Goal: Task Accomplishment & Management: Manage account settings

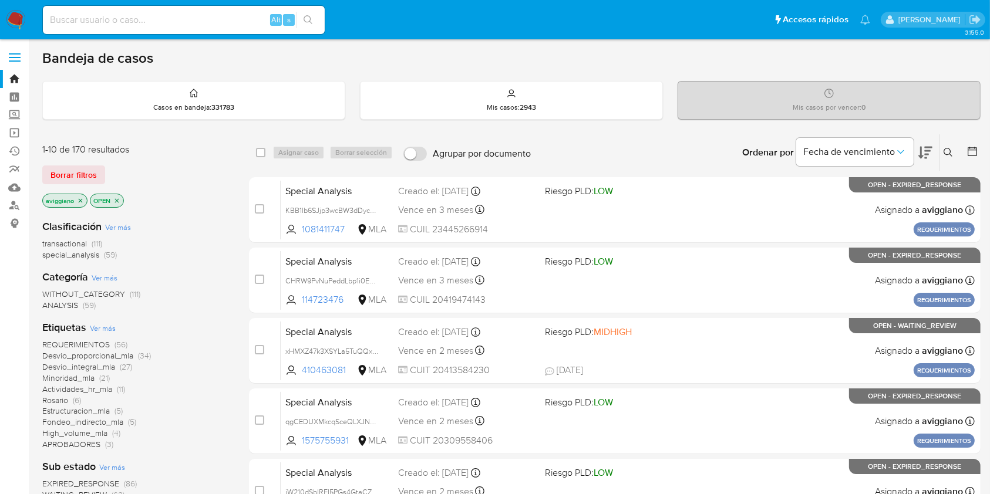
click at [78, 198] on icon "close-filter" at bounding box center [80, 200] width 7 height 7
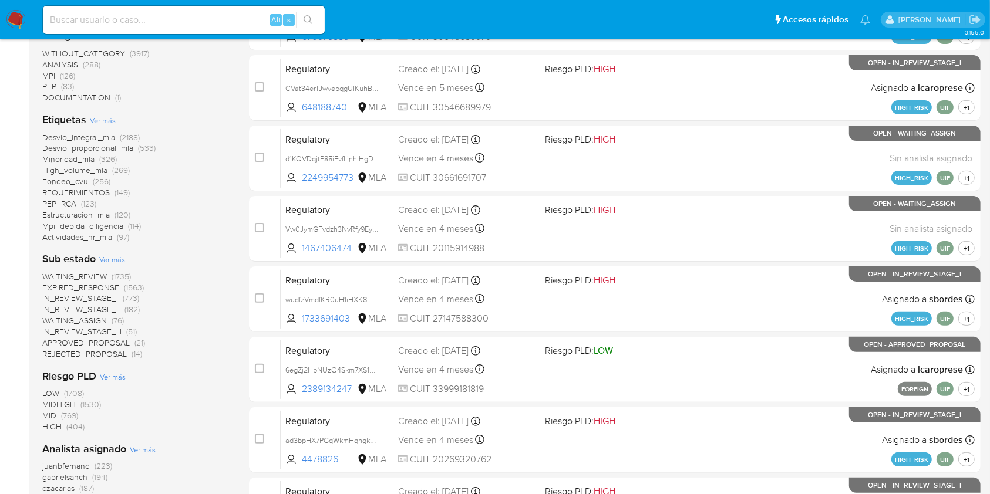
scroll to position [130, 0]
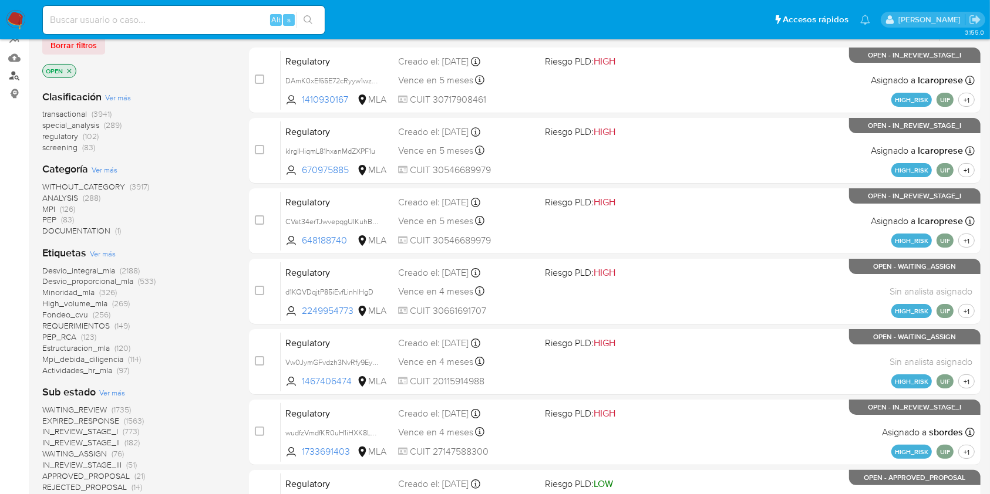
click at [12, 73] on link "Buscador de personas" at bounding box center [70, 76] width 140 height 18
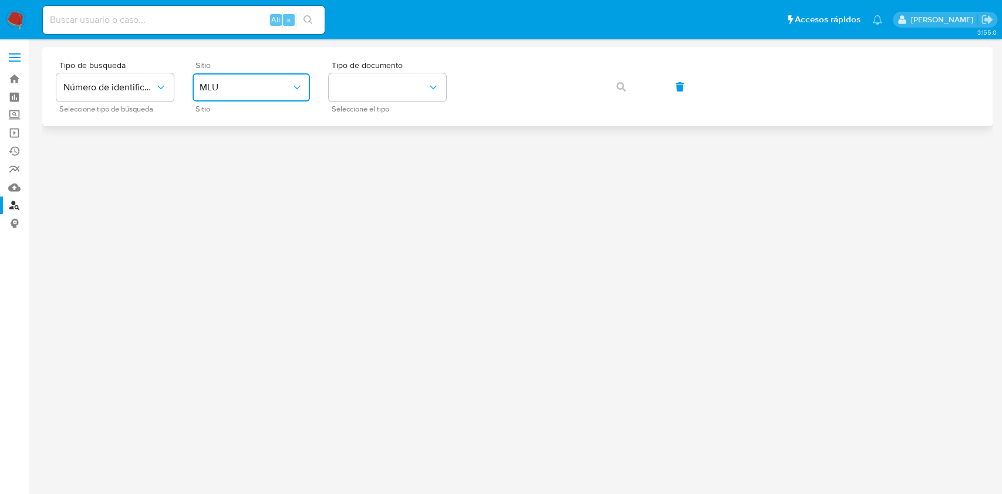
click at [272, 98] on button "MLU" at bounding box center [251, 87] width 117 height 28
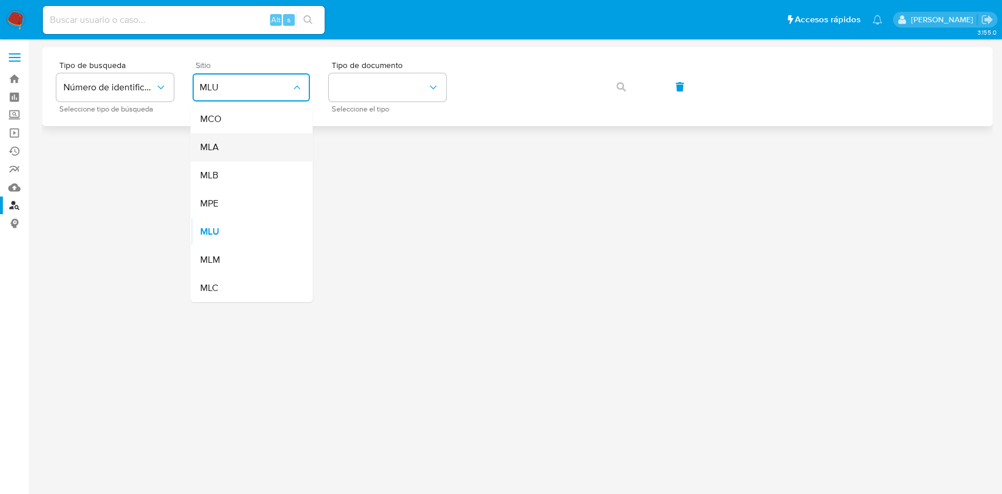
click at [269, 146] on div "MLA" at bounding box center [248, 147] width 96 height 28
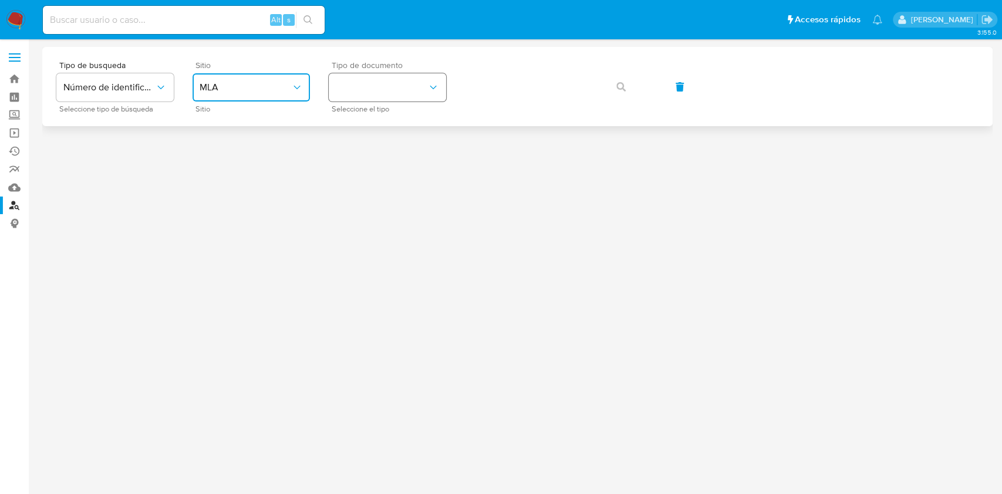
click at [382, 90] on button "identificationType" at bounding box center [387, 87] width 117 height 28
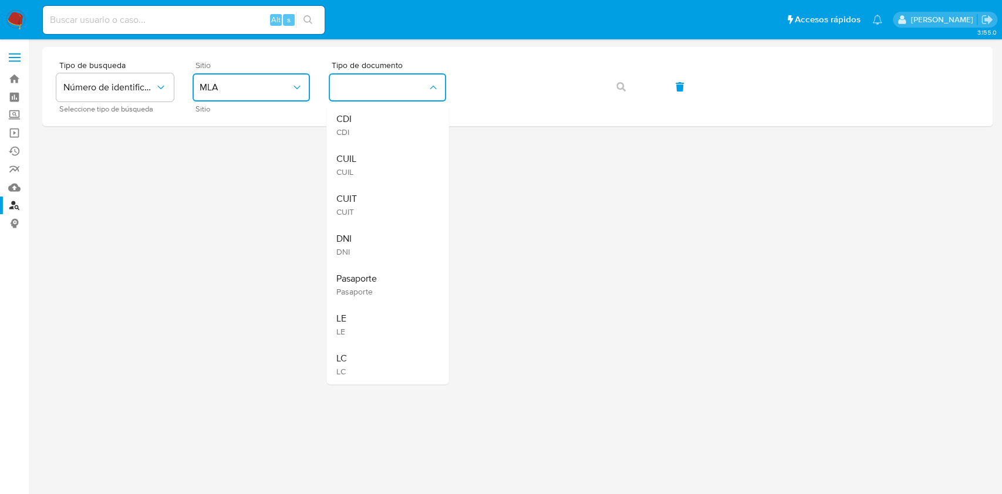
drag, startPoint x: 366, startPoint y: 200, endPoint x: 405, endPoint y: 179, distance: 43.8
click at [366, 200] on div "CUIT CUIT" at bounding box center [384, 205] width 96 height 40
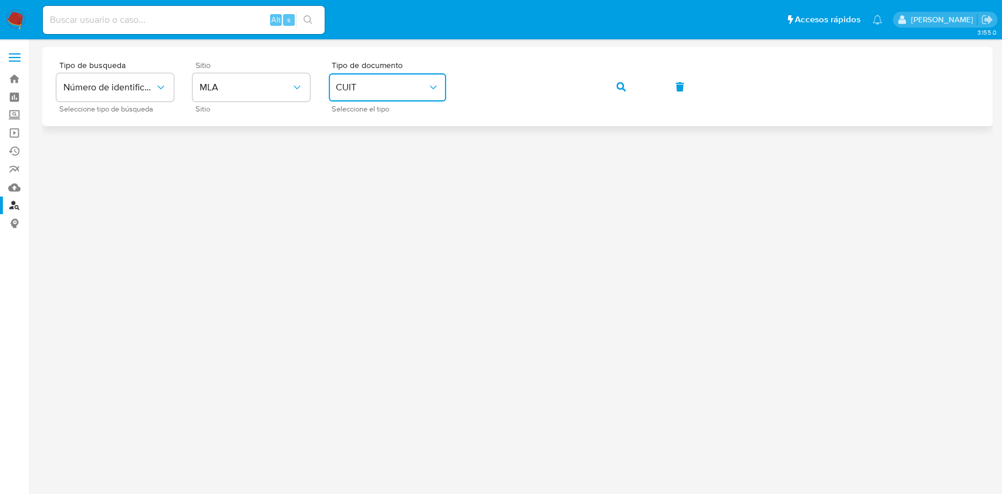
click at [612, 86] on button "button" at bounding box center [621, 87] width 40 height 28
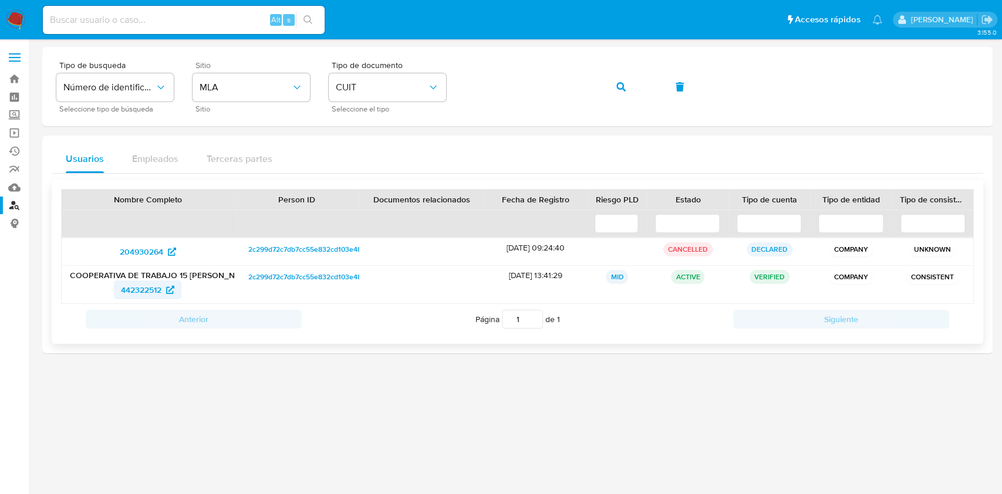
click at [133, 291] on span "442322512" at bounding box center [141, 290] width 40 height 19
click at [131, 286] on span "442322512" at bounding box center [141, 290] width 40 height 19
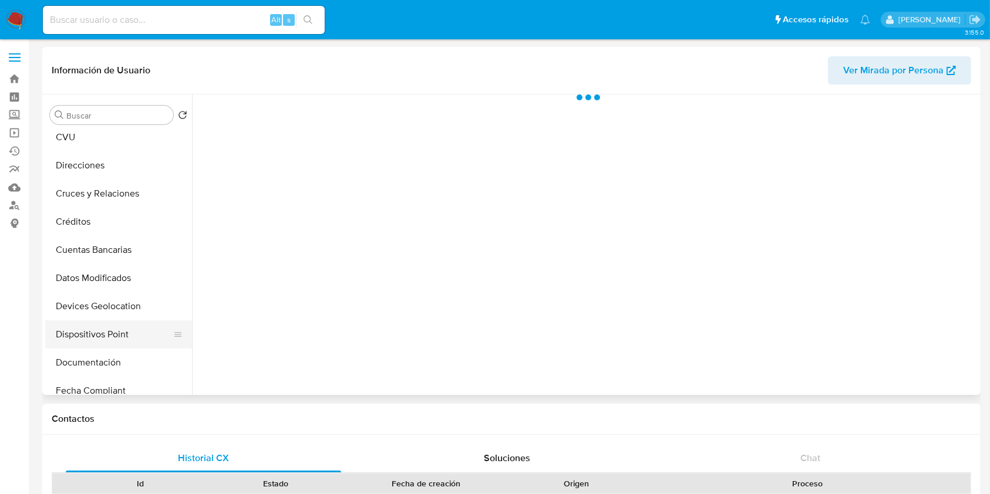
scroll to position [156, 0]
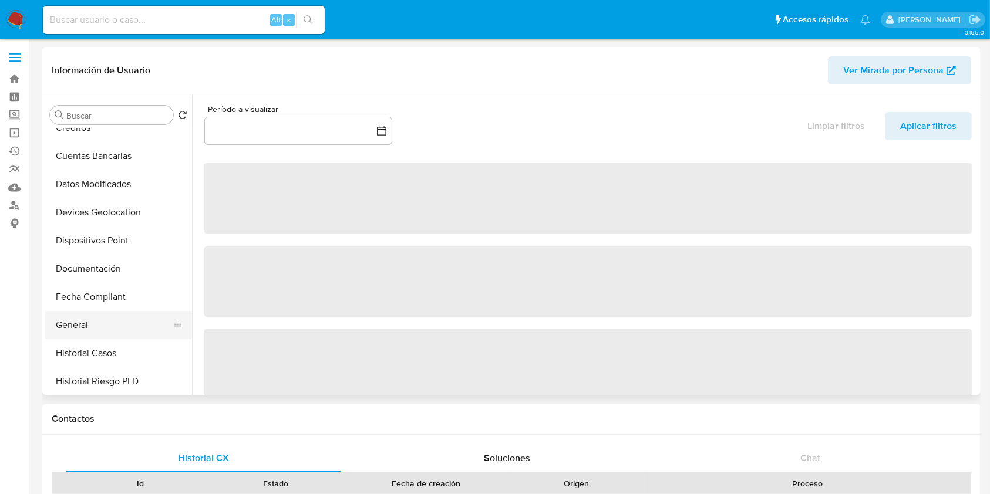
click at [79, 318] on button "General" at bounding box center [113, 325] width 137 height 28
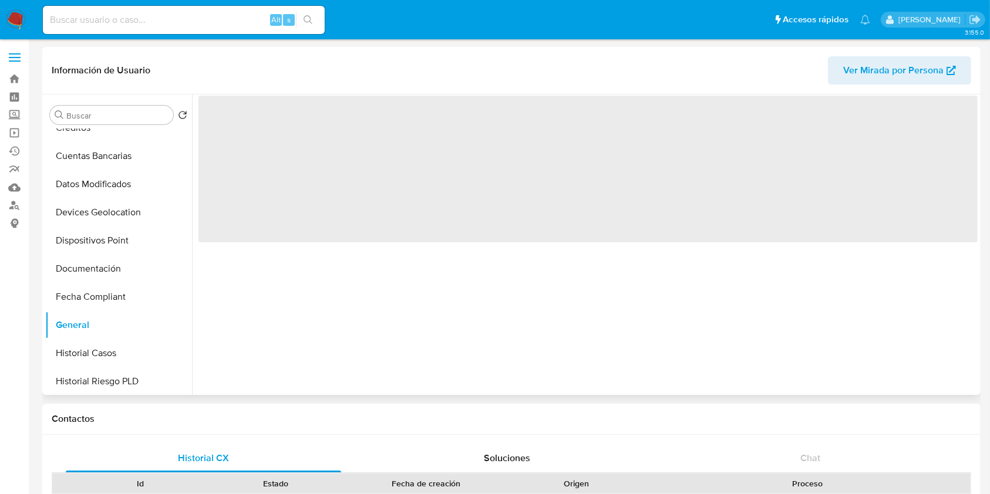
select select "10"
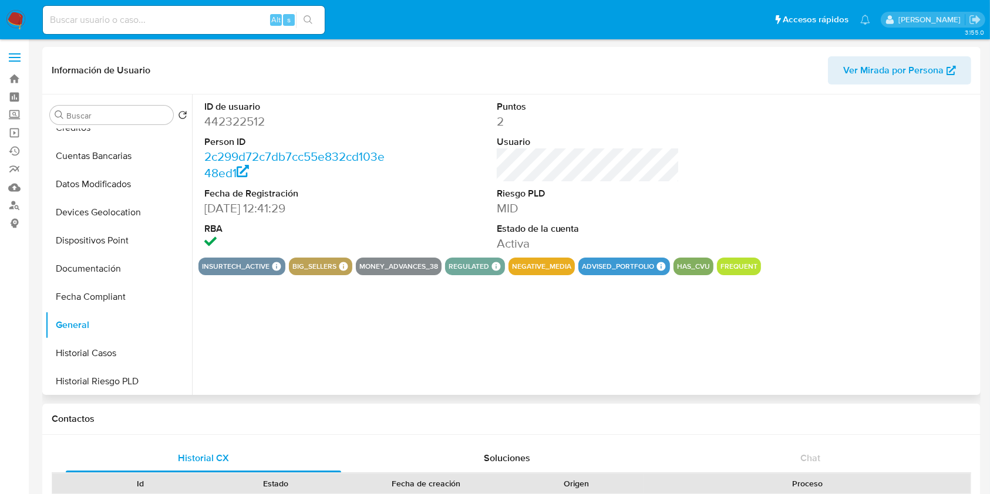
click at [231, 120] on dd "442322512" at bounding box center [295, 121] width 183 height 16
copy dd "442322512"
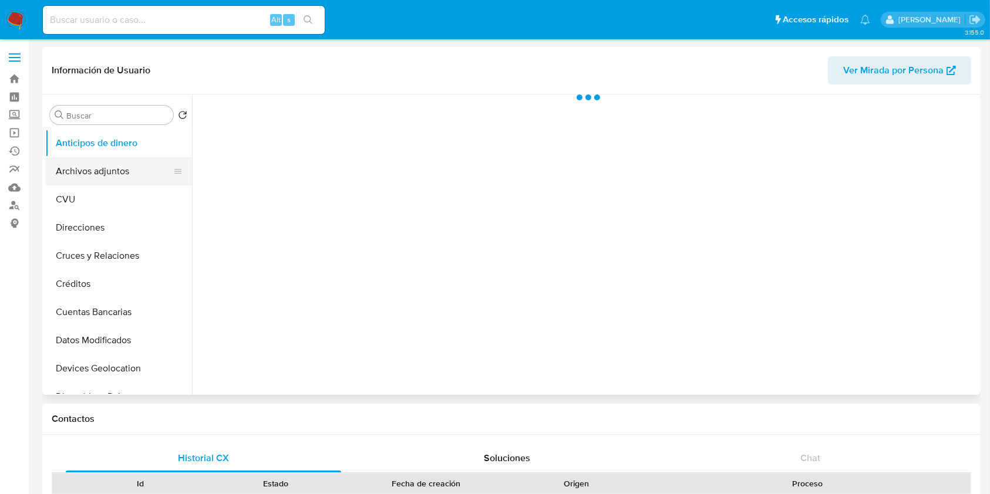
click at [116, 182] on button "Archivos adjuntos" at bounding box center [113, 171] width 137 height 28
select select "10"
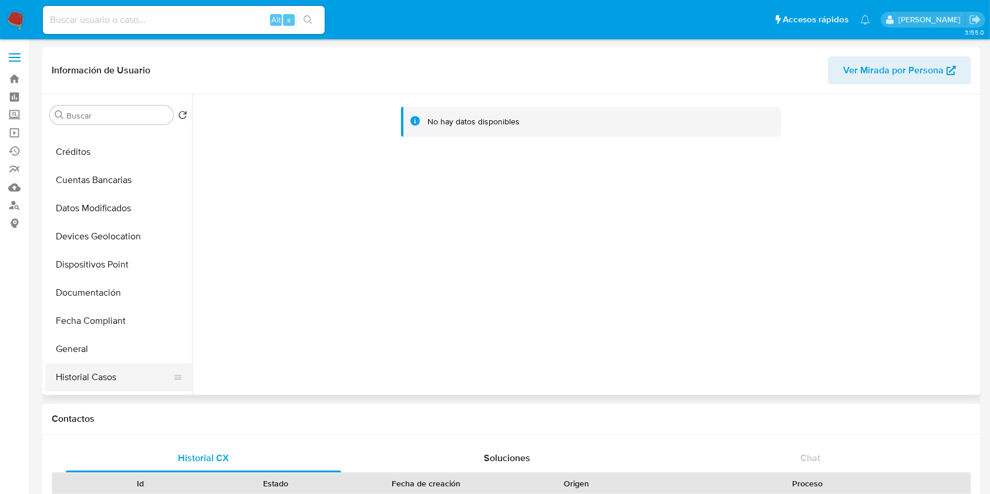
scroll to position [156, 0]
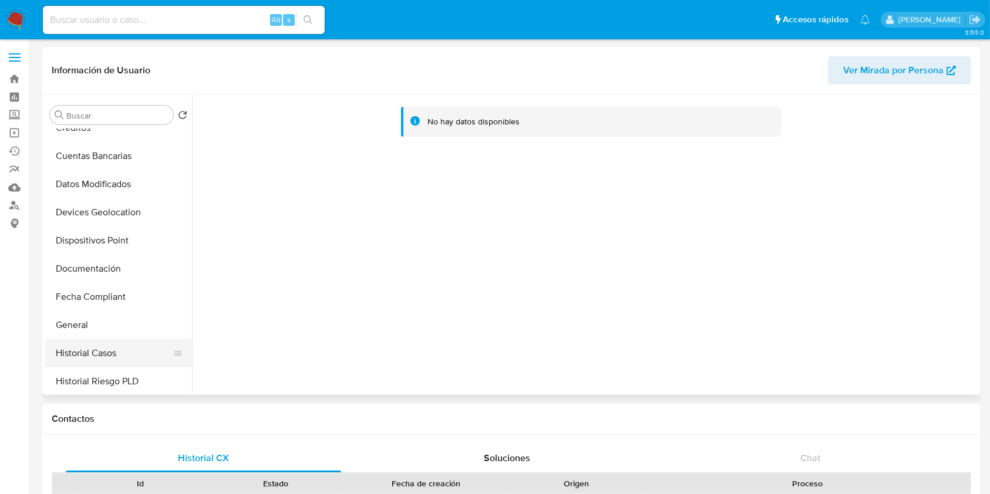
click at [80, 349] on button "Historial Casos" at bounding box center [113, 353] width 137 height 28
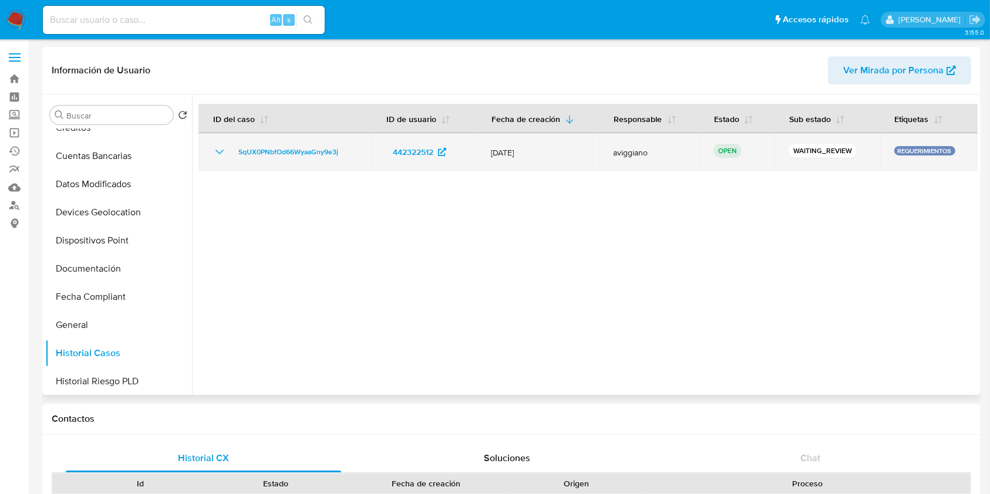
drag, startPoint x: 354, startPoint y: 146, endPoint x: 229, endPoint y: 151, distance: 124.5
click at [229, 151] on div "SqUX0PNbfOd66WyaaGny9e3j" at bounding box center [284, 152] width 145 height 14
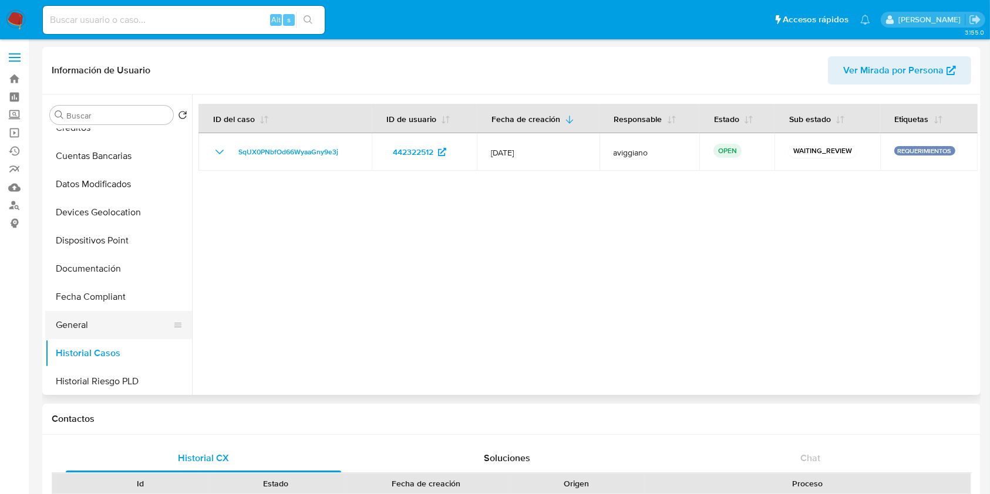
click at [85, 325] on button "General" at bounding box center [113, 325] width 137 height 28
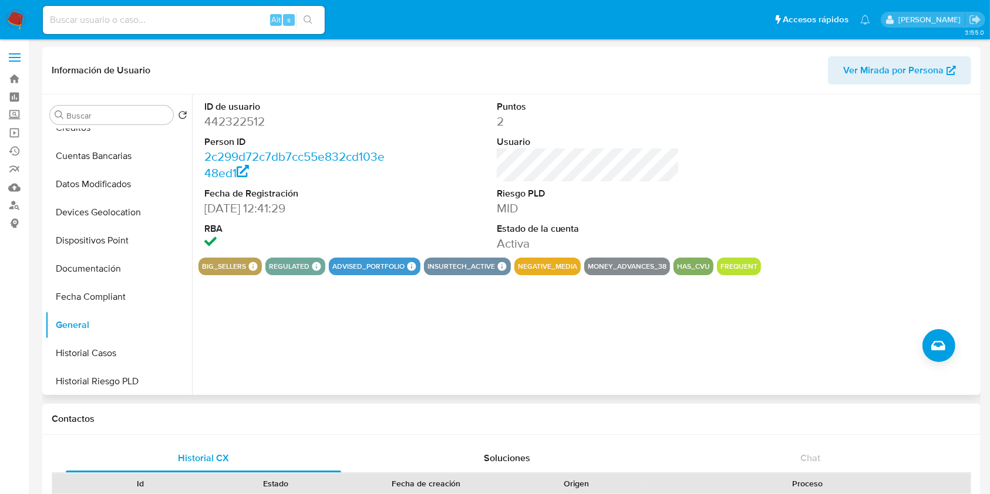
click at [231, 116] on dd "442322512" at bounding box center [295, 121] width 183 height 16
copy dd "442322512"
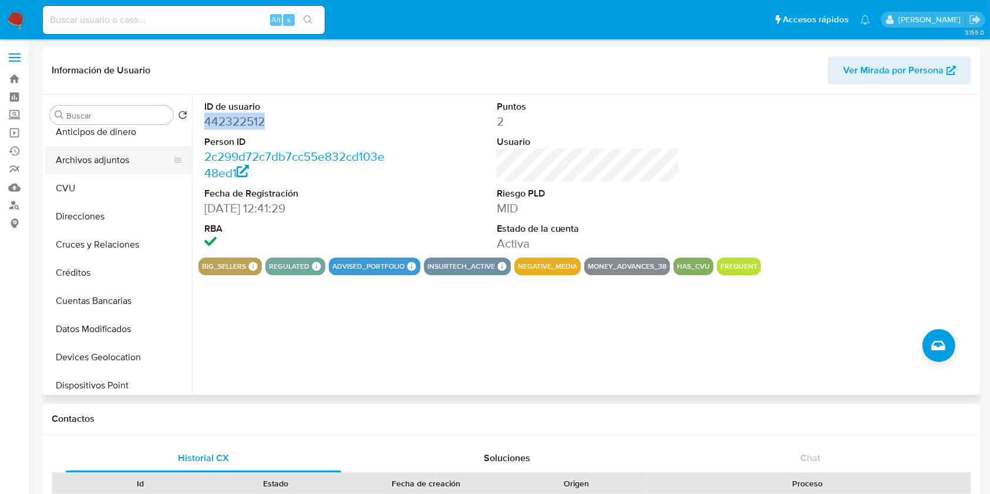
click at [129, 166] on button "Archivos adjuntos" at bounding box center [113, 160] width 137 height 28
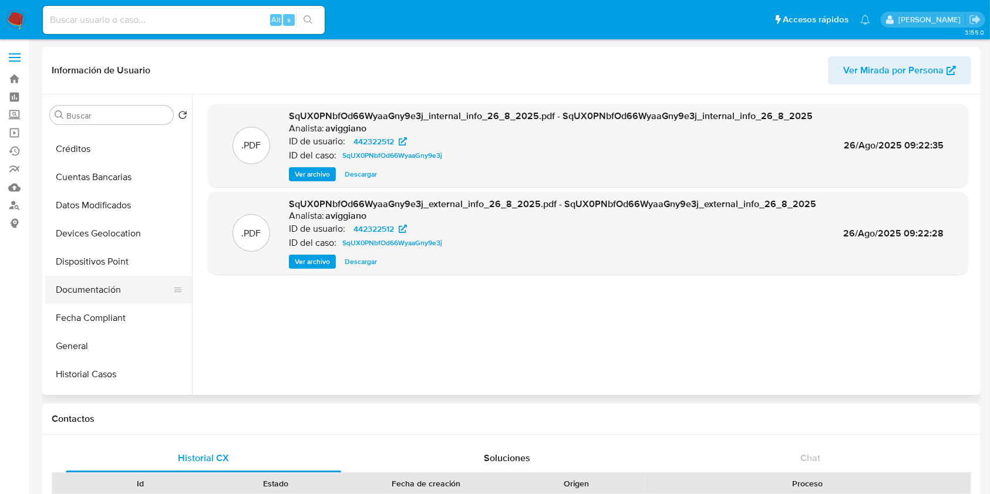
scroll to position [168, 0]
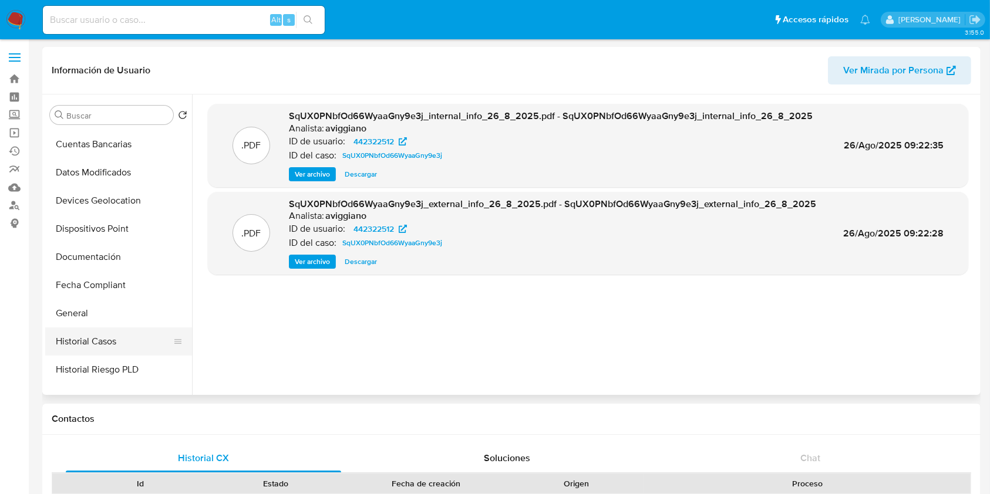
click at [109, 337] on button "Historial Casos" at bounding box center [113, 342] width 137 height 28
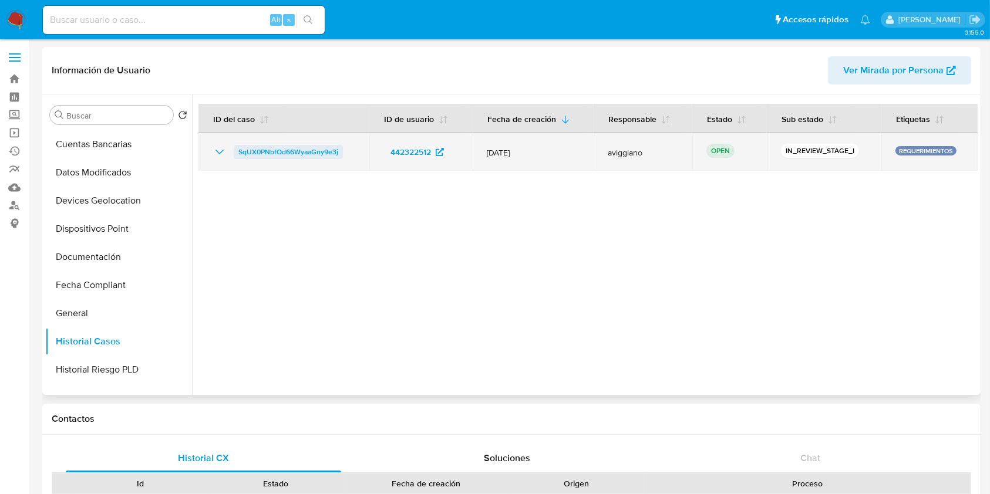
click at [305, 147] on span "SqUX0PNbfOd66WyaaGny9e3j" at bounding box center [288, 152] width 100 height 14
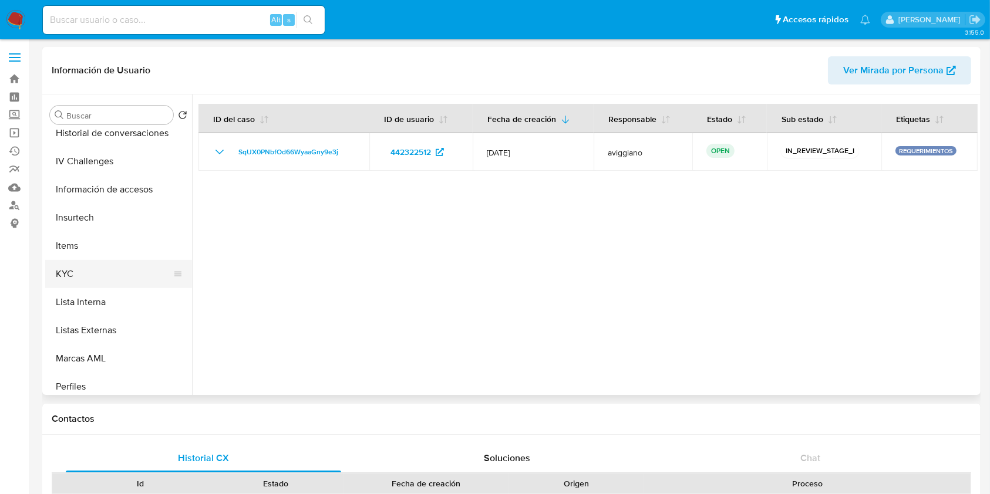
scroll to position [481, 0]
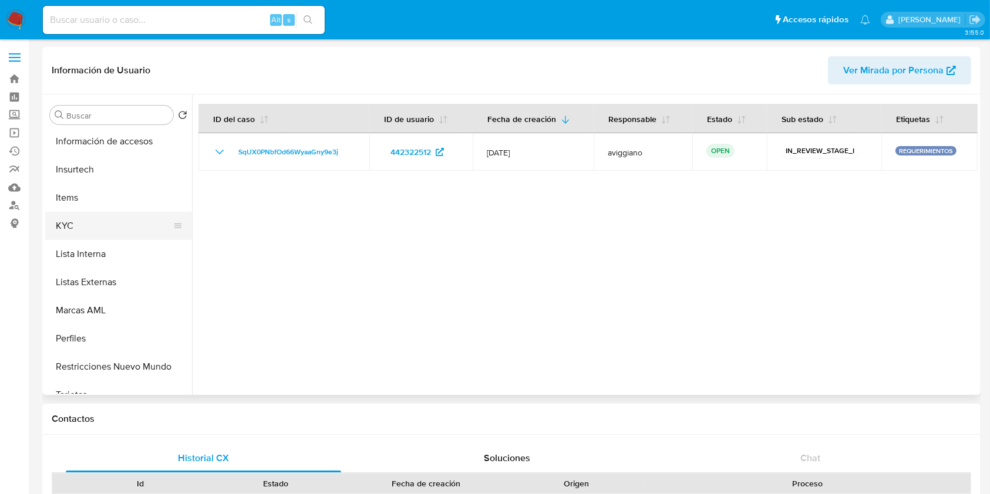
click at [94, 221] on button "KYC" at bounding box center [113, 226] width 137 height 28
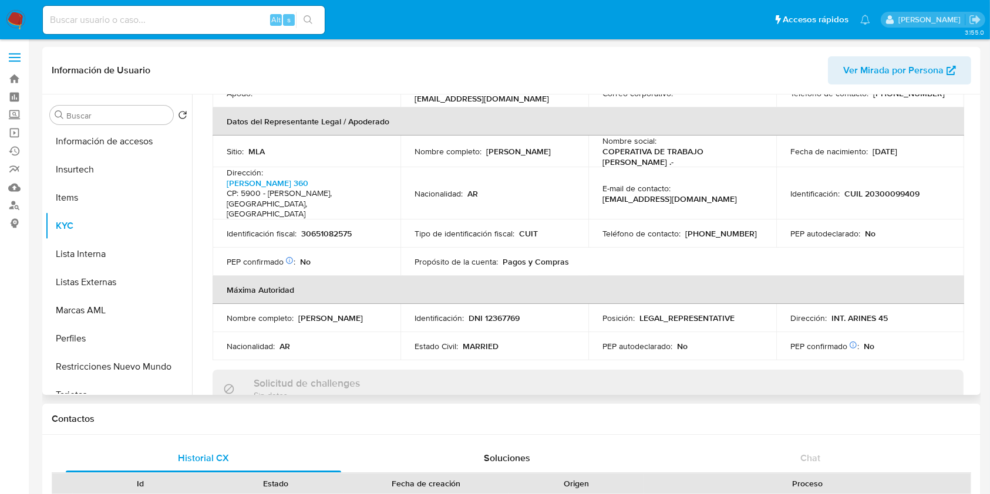
scroll to position [352, 0]
click at [550, 220] on td "Tipo de identificación fiscal : CUIT" at bounding box center [494, 234] width 188 height 28
drag, startPoint x: 601, startPoint y: 166, endPoint x: 747, endPoint y: 163, distance: 146.2
click at [747, 184] on div "E-mail de contacto : cooptrabajo15demayoltda@gmail.com" at bounding box center [682, 194] width 160 height 21
copy p "cooptrabajo15demayoltda@gmail.com"
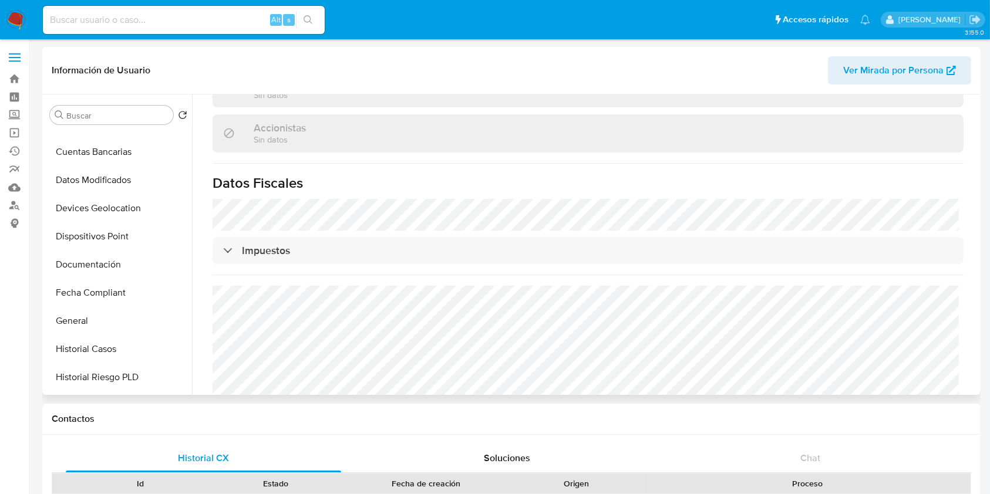
scroll to position [11, 0]
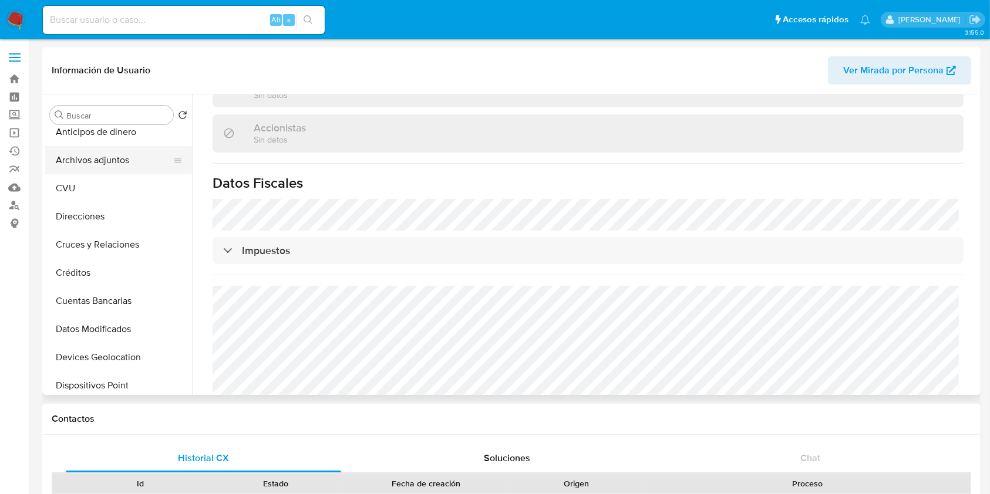
click at [112, 154] on button "Archivos adjuntos" at bounding box center [113, 160] width 137 height 28
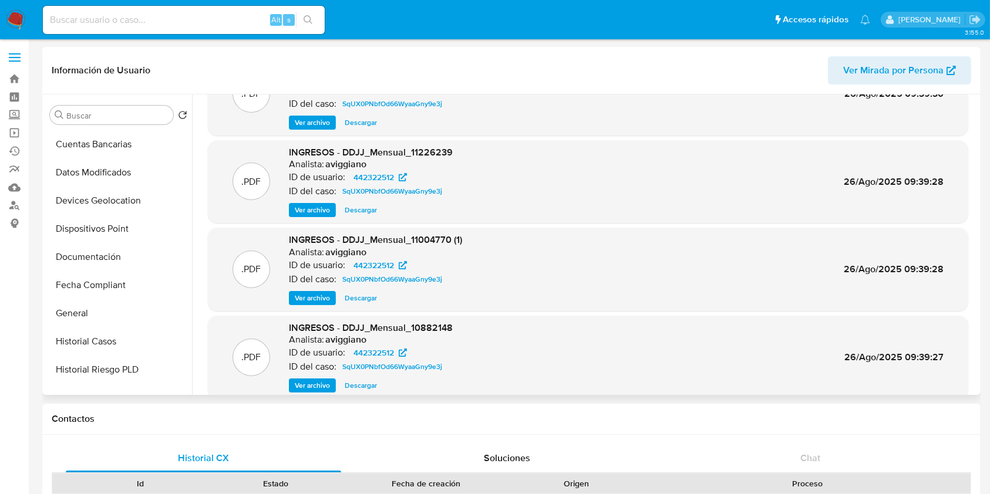
scroll to position [99, 0]
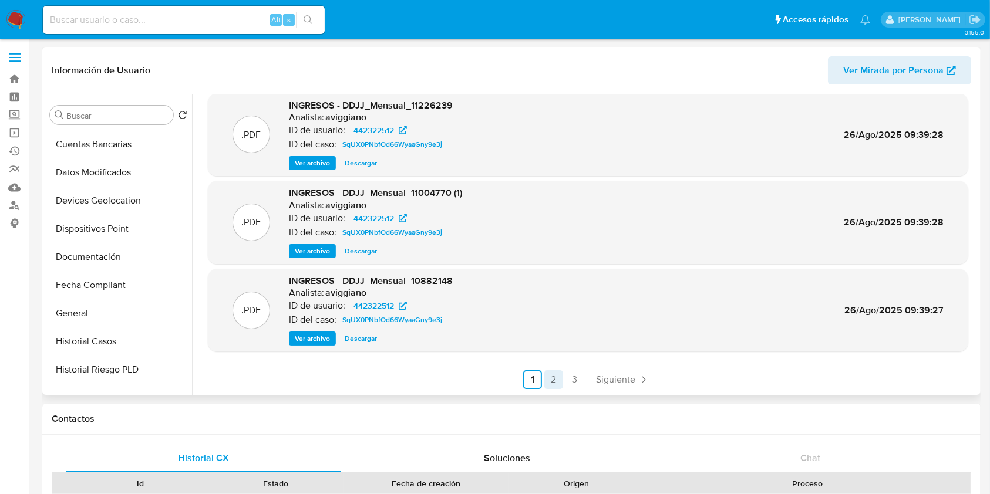
click at [549, 384] on link "2" at bounding box center [553, 379] width 19 height 19
click at [600, 384] on link "3" at bounding box center [606, 379] width 19 height 19
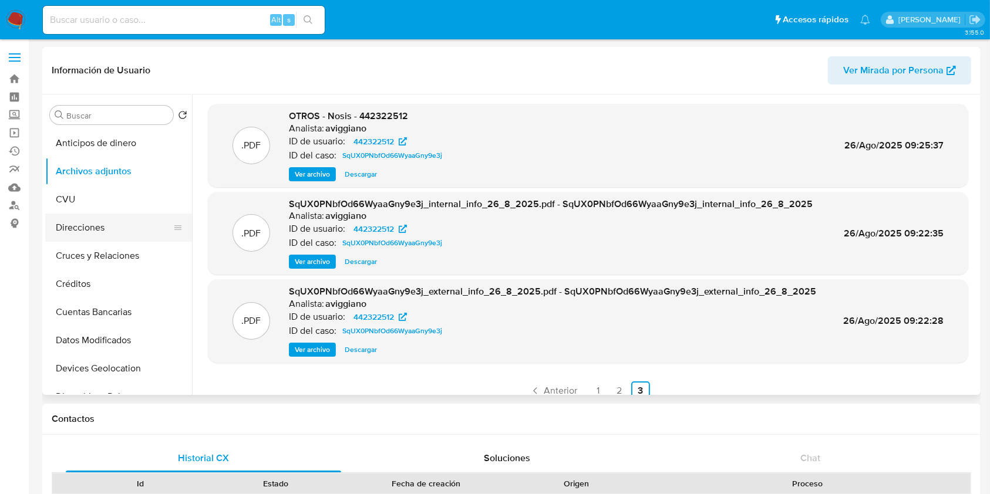
scroll to position [0, 0]
click at [126, 172] on button "Archivos adjuntos" at bounding box center [113, 171] width 137 height 28
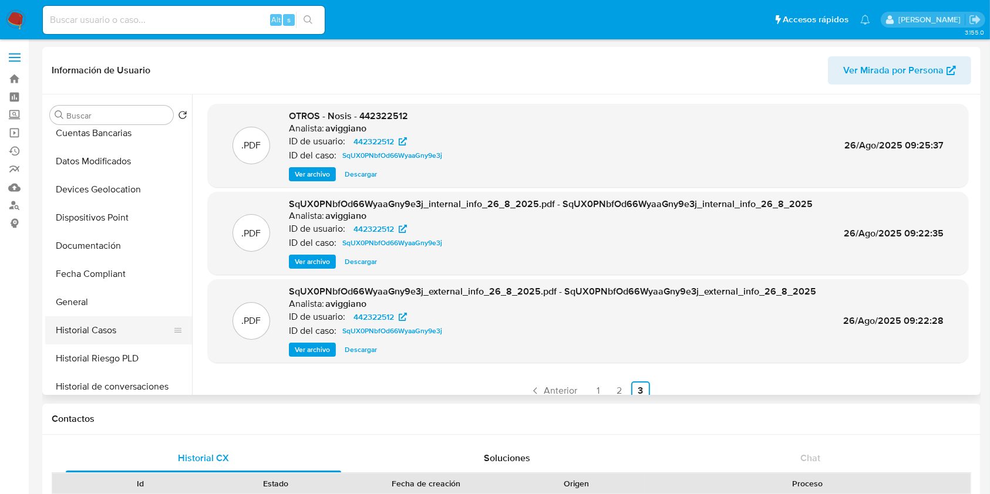
scroll to position [235, 0]
click at [113, 277] on button "Historial Casos" at bounding box center [113, 275] width 137 height 28
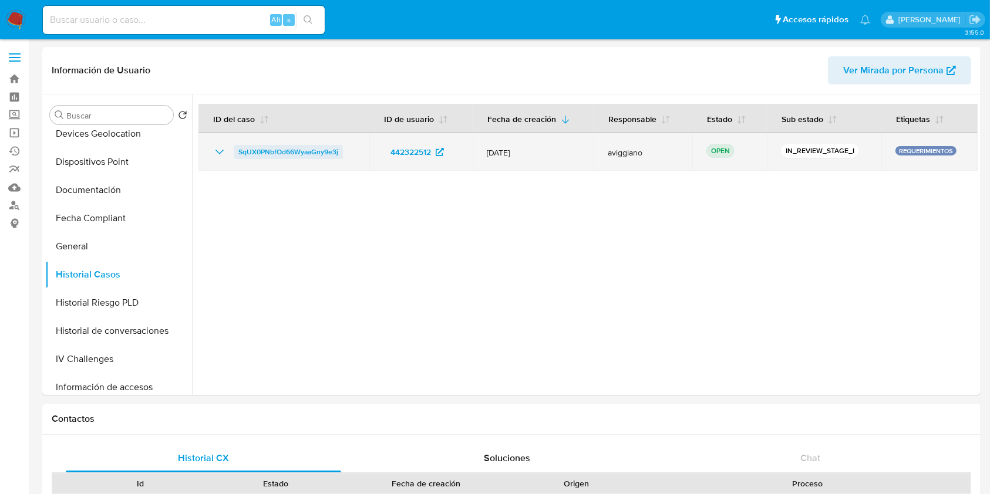
click at [270, 153] on span "SqUX0PNbfOd66WyaaGny9e3j" at bounding box center [288, 152] width 100 height 14
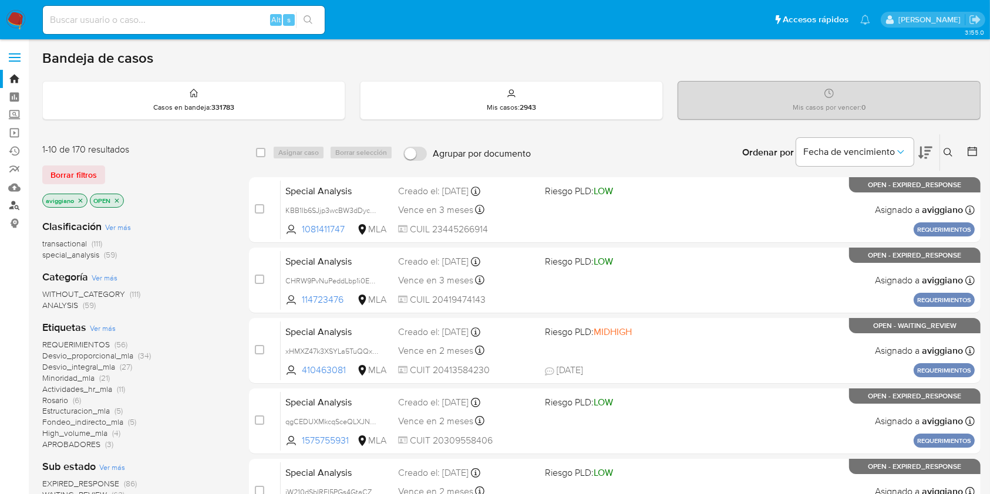
click at [12, 205] on link "Buscador de personas" at bounding box center [70, 206] width 140 height 18
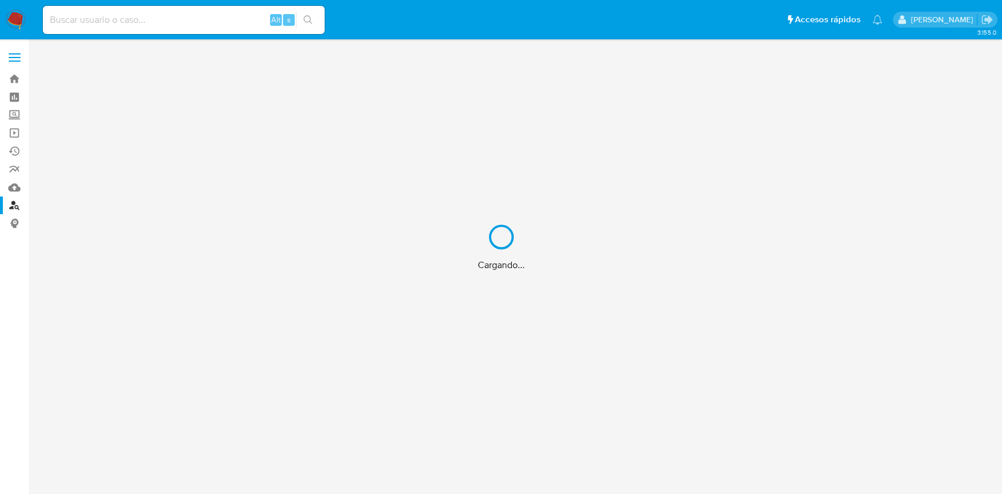
click at [9, 79] on div "Cargando..." at bounding box center [501, 247] width 1002 height 494
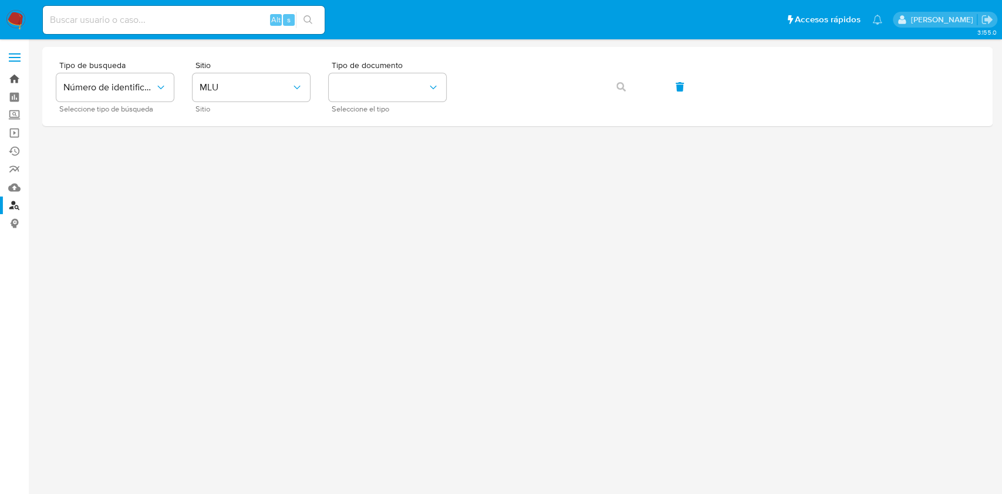
click at [11, 79] on link "Bandeja" at bounding box center [70, 79] width 140 height 18
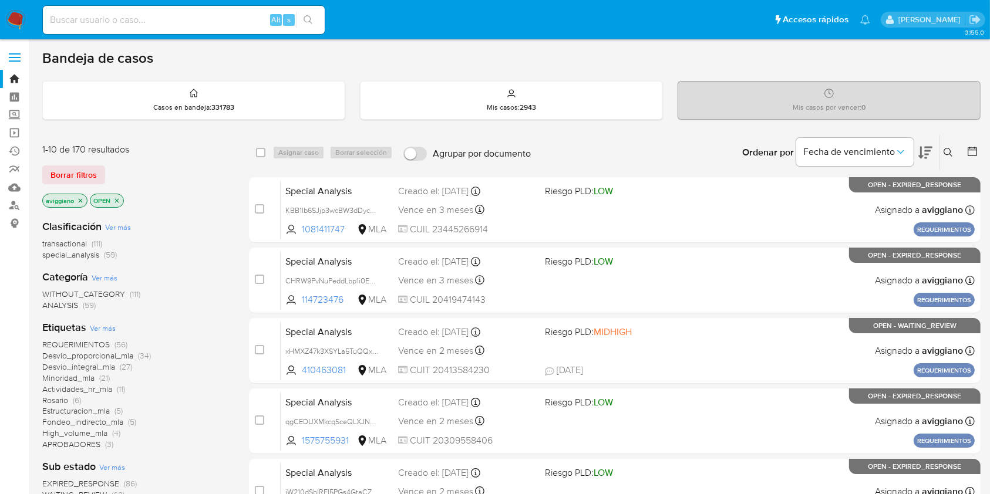
click at [956, 148] on button at bounding box center [949, 153] width 19 height 14
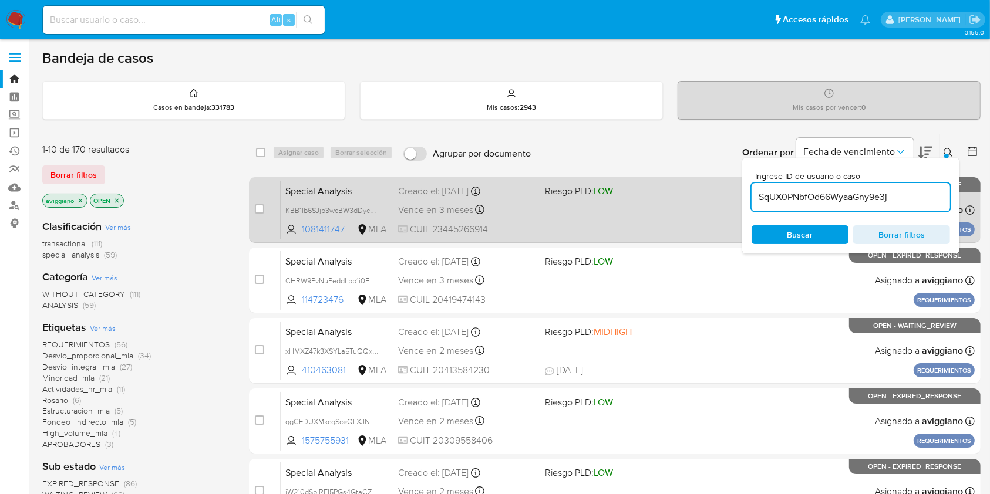
type input "SqUX0PNbfOd66WyaaGny9e3j"
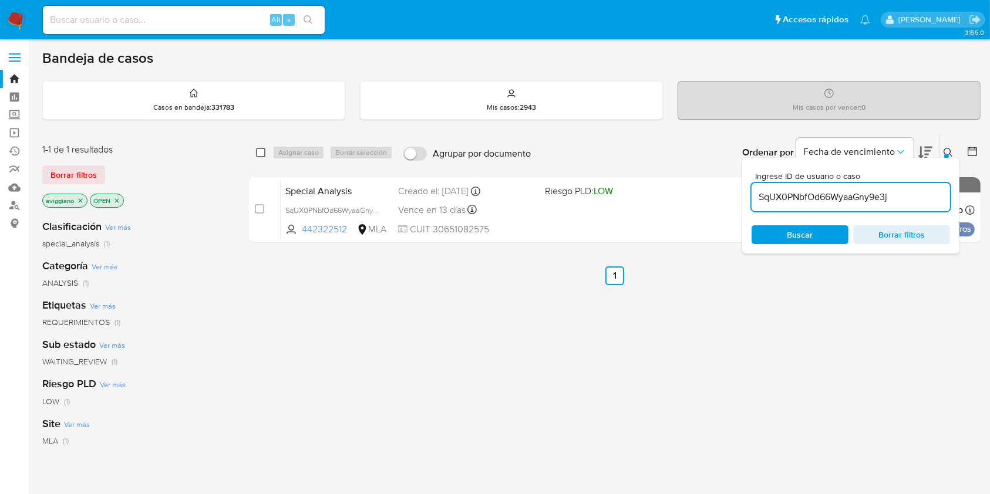
click at [262, 151] on input "checkbox" at bounding box center [260, 152] width 9 height 9
checkbox input "true"
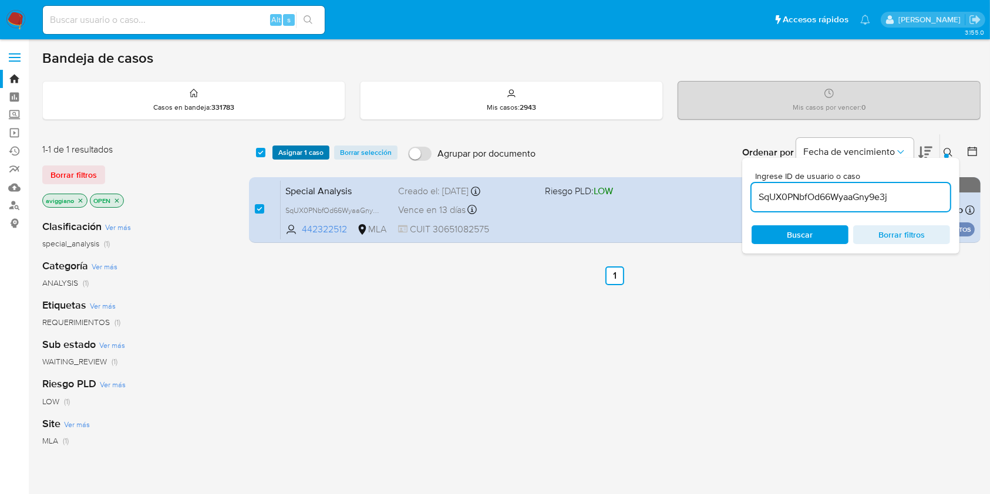
click at [303, 156] on span "Asignar 1 caso" at bounding box center [300, 153] width 45 height 12
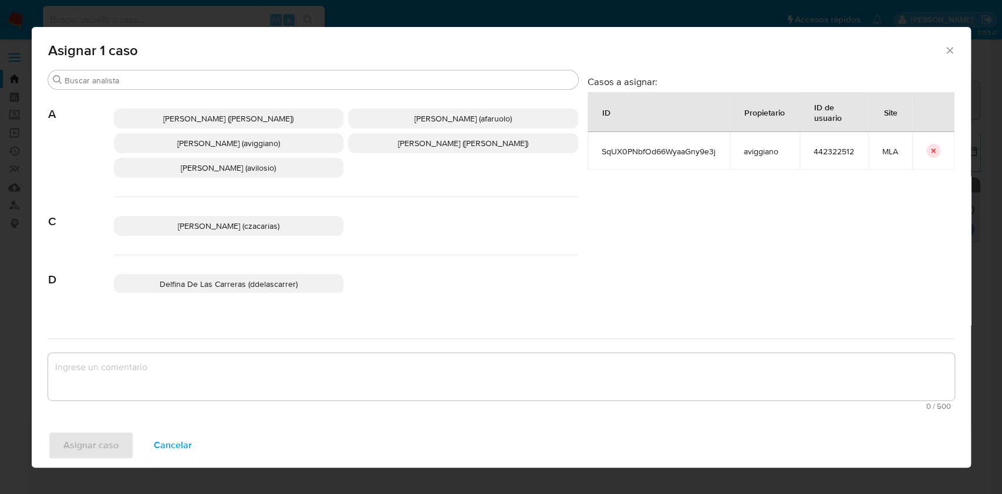
click at [221, 146] on span "[PERSON_NAME] (aviggiano)" at bounding box center [228, 143] width 103 height 12
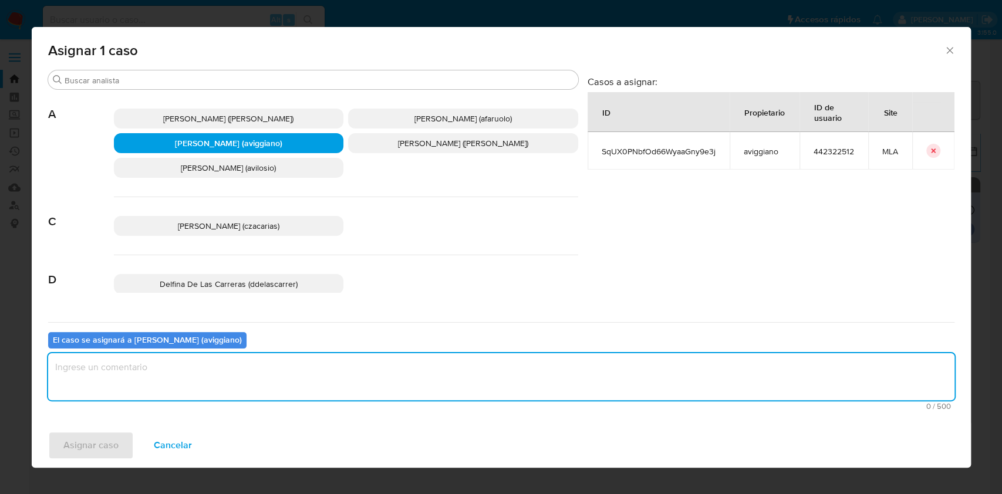
click at [191, 374] on textarea "assign-modal" at bounding box center [501, 376] width 906 height 47
drag, startPoint x: 193, startPoint y: 372, endPoint x: 185, endPoint y: 378, distance: 9.2
click at [188, 377] on textarea "assign-modal" at bounding box center [501, 376] width 906 height 47
click at [96, 436] on span "Asignar caso" at bounding box center [90, 446] width 55 height 26
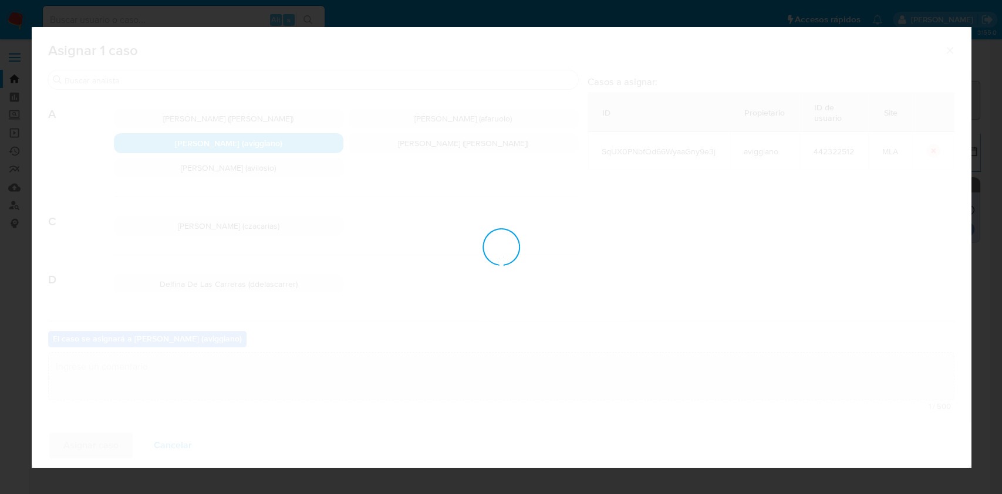
checkbox input "false"
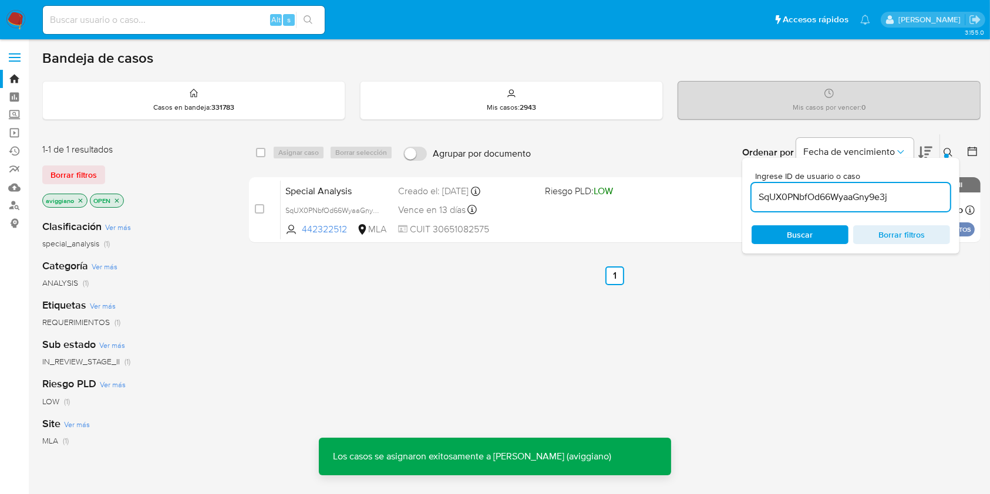
click at [533, 202] on div "Vence en 13 días Vence el 07/09/2025 23:00:23" at bounding box center [466, 210] width 137 height 16
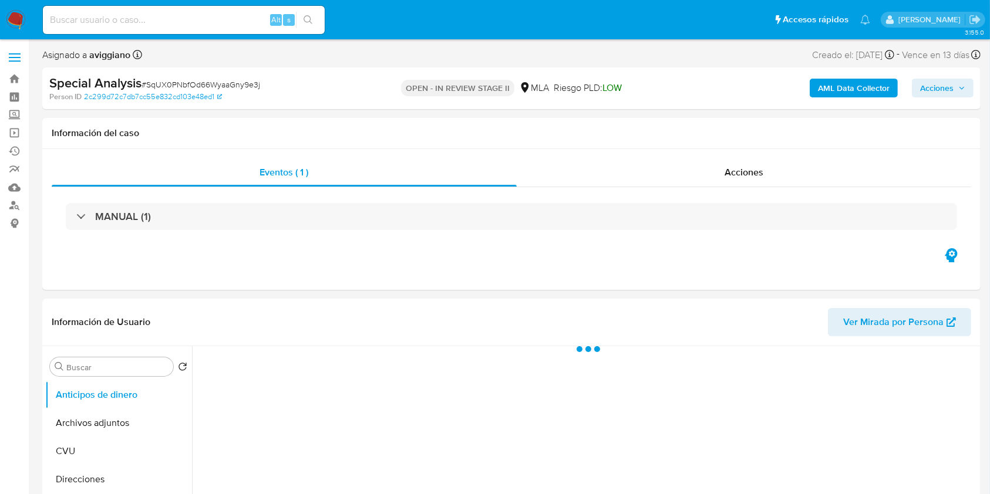
click at [967, 87] on button "Acciones" at bounding box center [943, 88] width 62 height 19
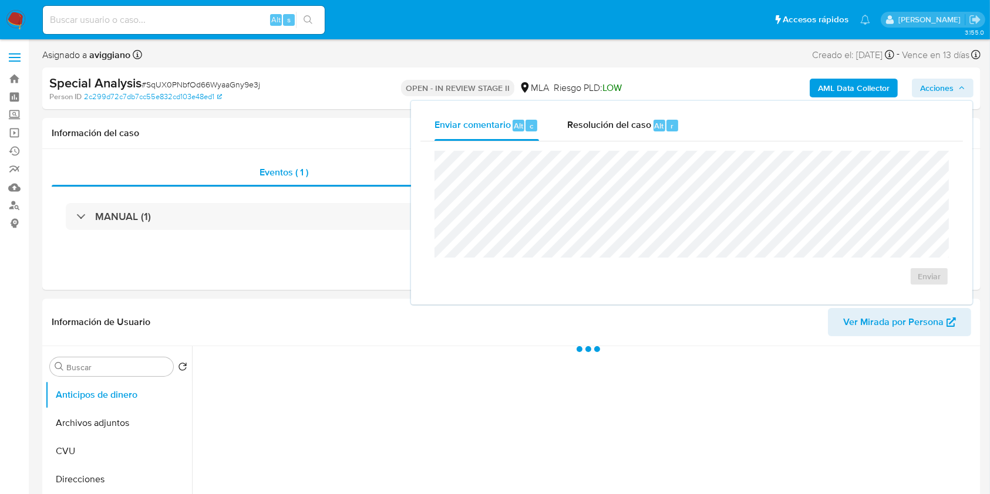
click at [596, 149] on div "Enviar" at bounding box center [691, 218] width 542 height 154
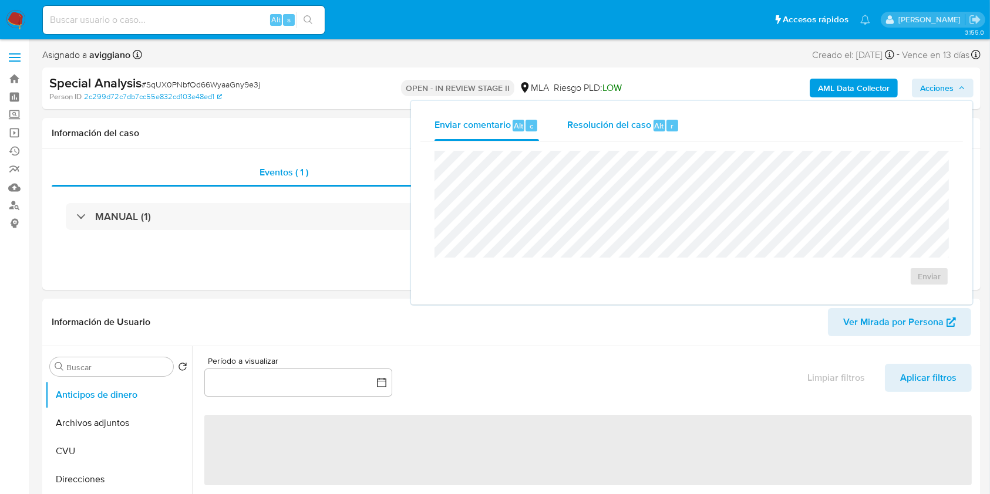
click at [592, 131] on span "Resolución del caso" at bounding box center [609, 125] width 84 height 13
select select "10"
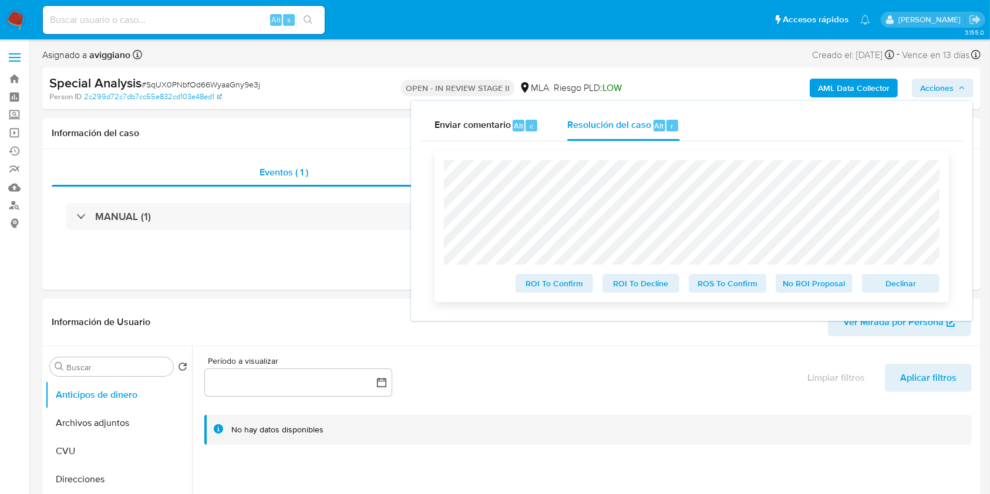
click at [890, 285] on span "Declinar" at bounding box center [900, 283] width 61 height 16
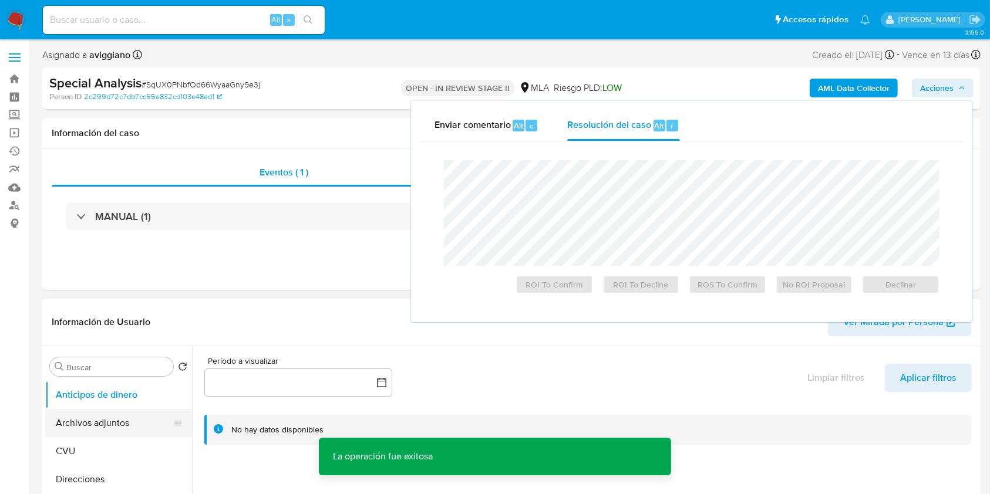
click at [113, 419] on button "Archivos adjuntos" at bounding box center [113, 423] width 137 height 28
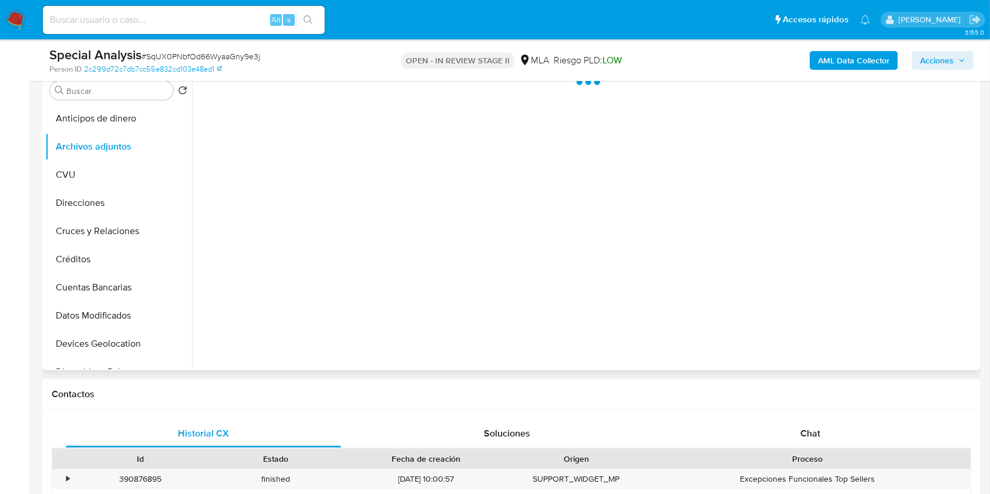
scroll to position [156, 0]
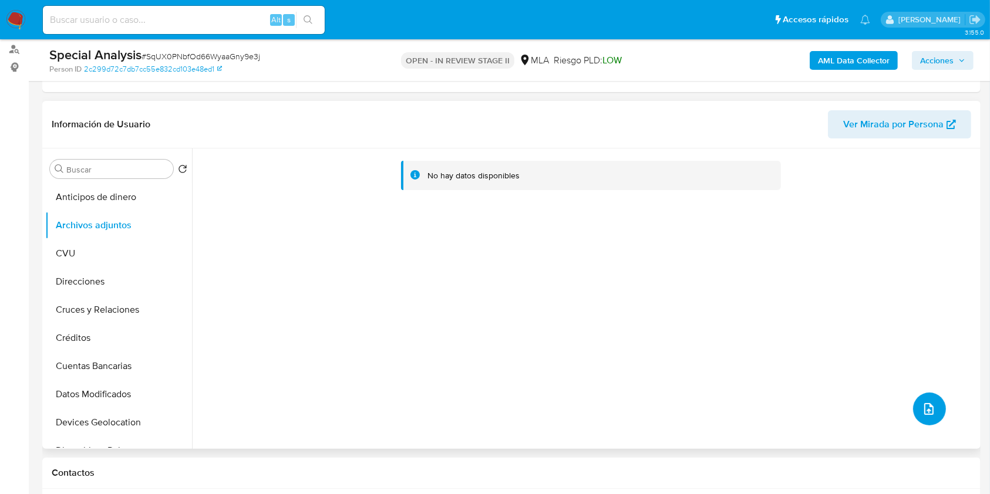
click at [924, 408] on icon "upload-file" at bounding box center [928, 409] width 9 height 12
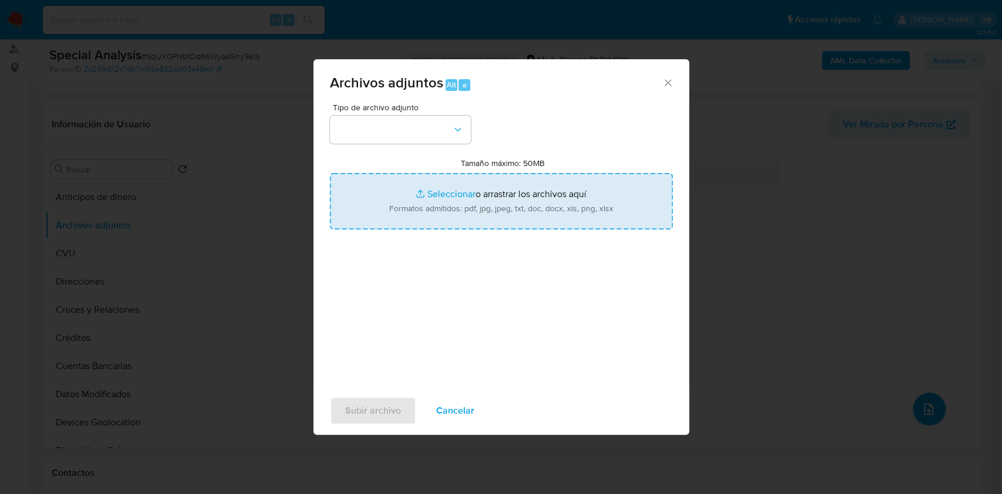
click at [464, 201] on input "Tamaño máximo: 50MB Seleccionar archivos" at bounding box center [501, 201] width 343 height 56
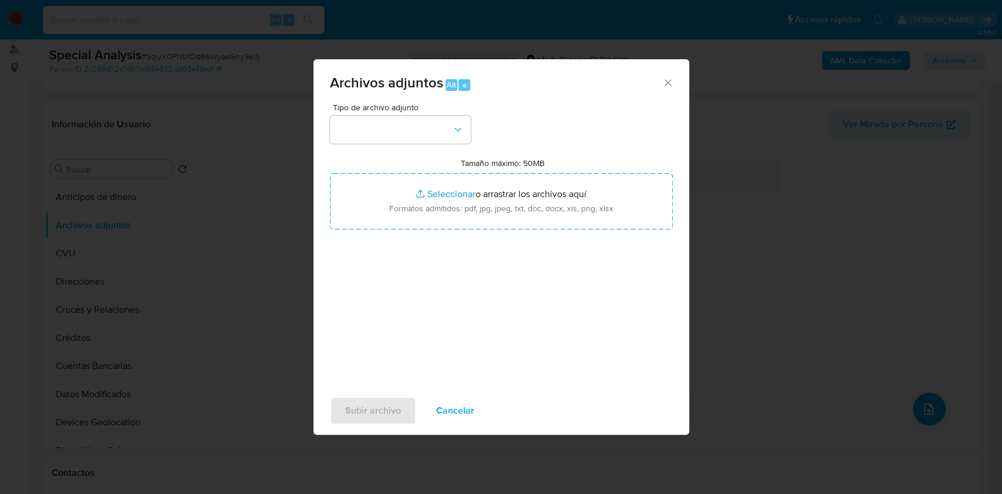
click at [670, 77] on icon "Cerrar" at bounding box center [668, 83] width 12 height 12
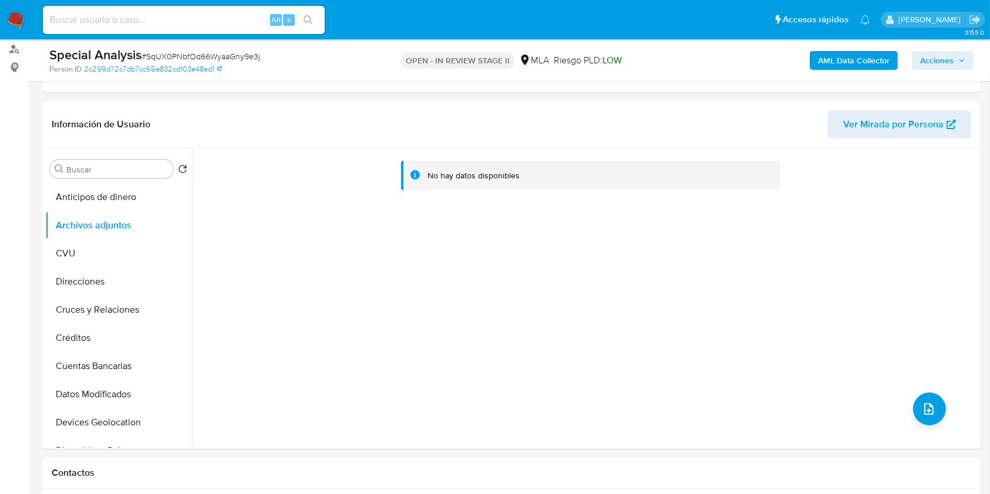
click at [869, 48] on div "AML Data Collector Acciones" at bounding box center [821, 60] width 305 height 28
click at [862, 56] on b "AML Data Collector" at bounding box center [854, 60] width 72 height 19
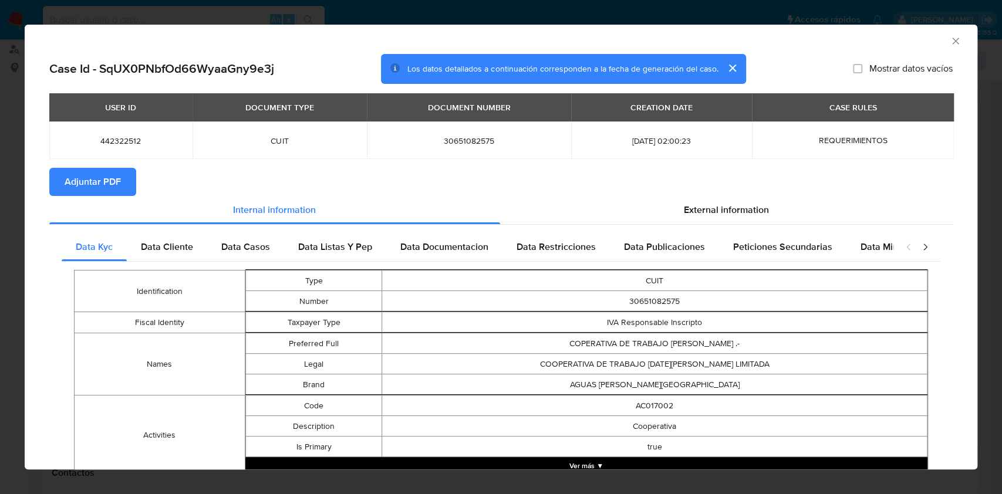
click at [93, 173] on span "Adjuntar PDF" at bounding box center [93, 182] width 56 height 26
click at [950, 42] on icon "Cerrar ventana" at bounding box center [956, 41] width 12 height 12
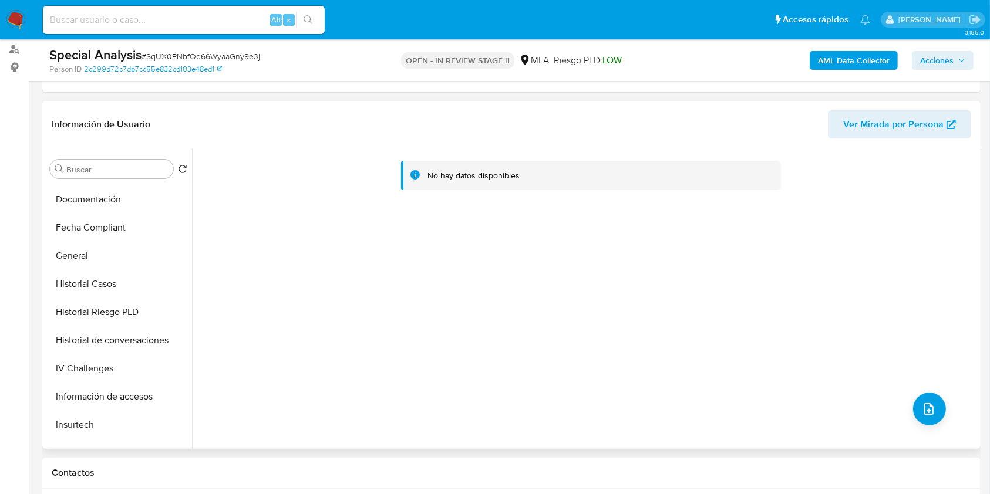
scroll to position [391, 0]
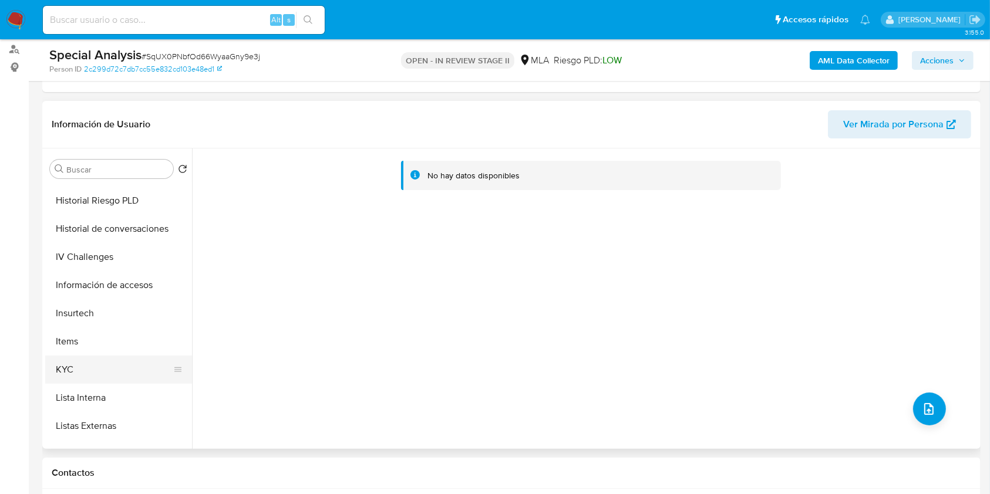
click at [70, 375] on button "KYC" at bounding box center [113, 370] width 137 height 28
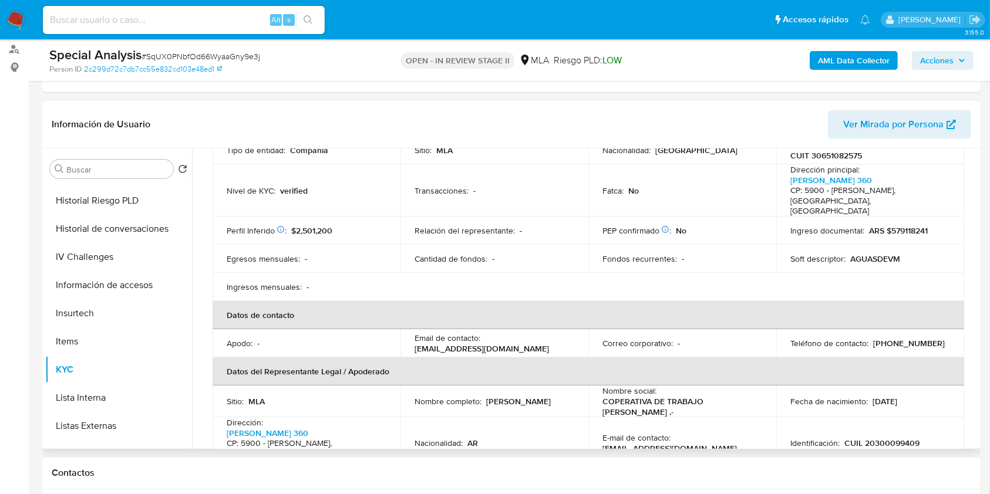
scroll to position [235, 0]
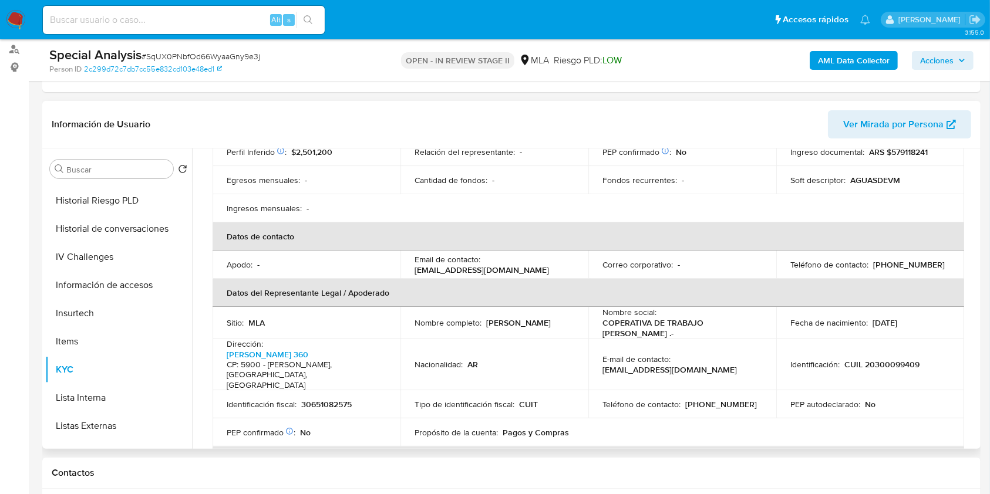
click at [324, 399] on p "30651082575" at bounding box center [326, 404] width 50 height 11
copy p "30651082575"
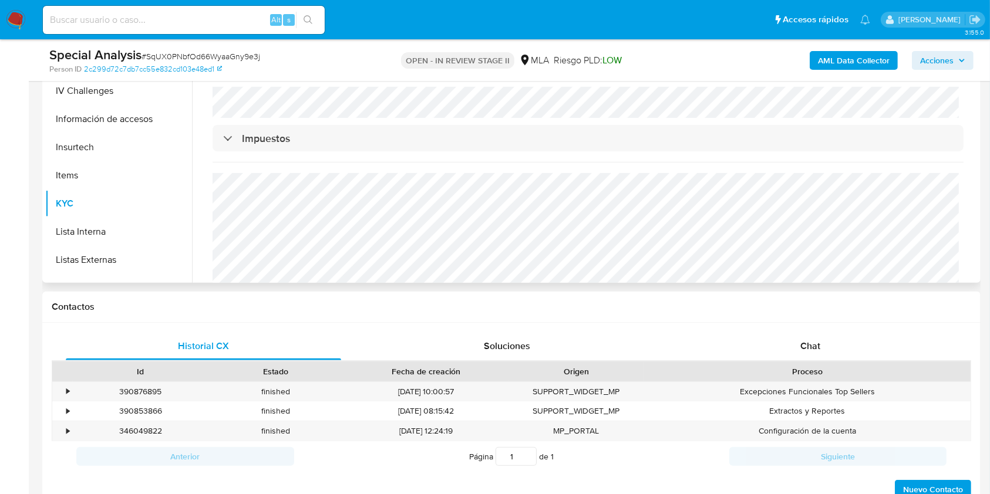
scroll to position [391, 0]
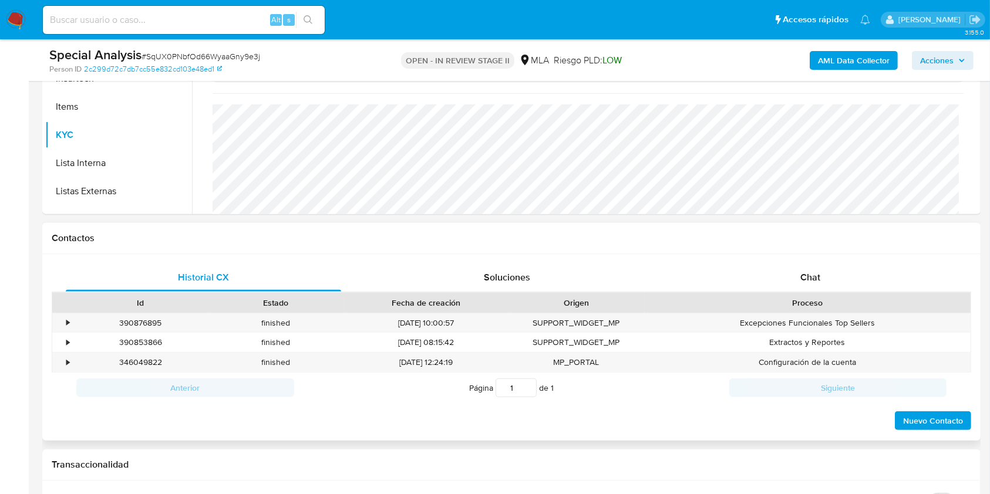
click at [772, 261] on div "Historial CX Soluciones Chat Id Estado Fecha de creación Origen Proceso • 39087…" at bounding box center [511, 347] width 938 height 187
click at [775, 271] on div "Chat" at bounding box center [810, 278] width 275 height 28
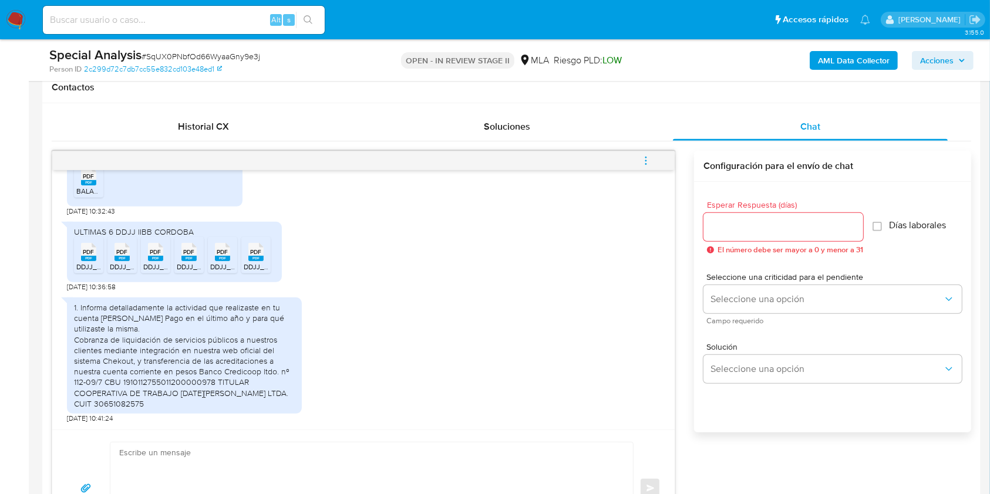
scroll to position [548, 0]
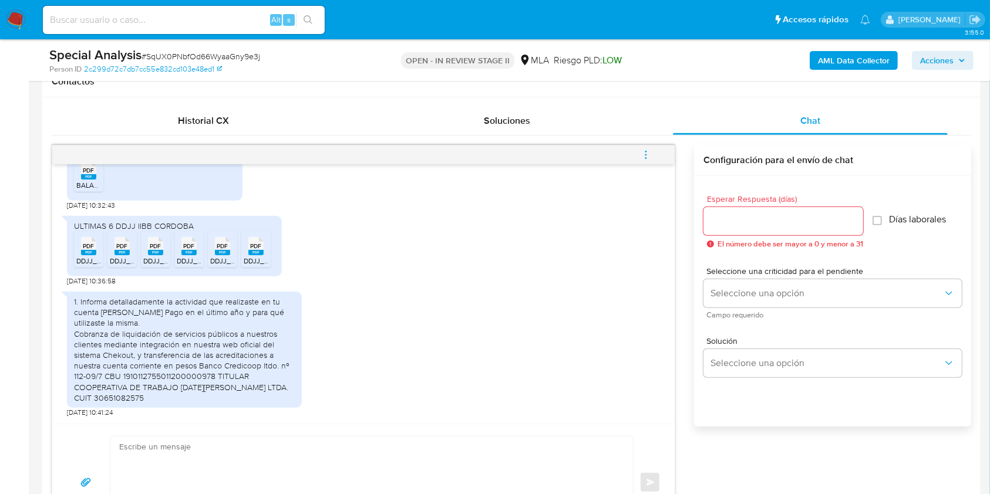
click at [648, 150] on icon "menu-action" at bounding box center [645, 155] width 11 height 11
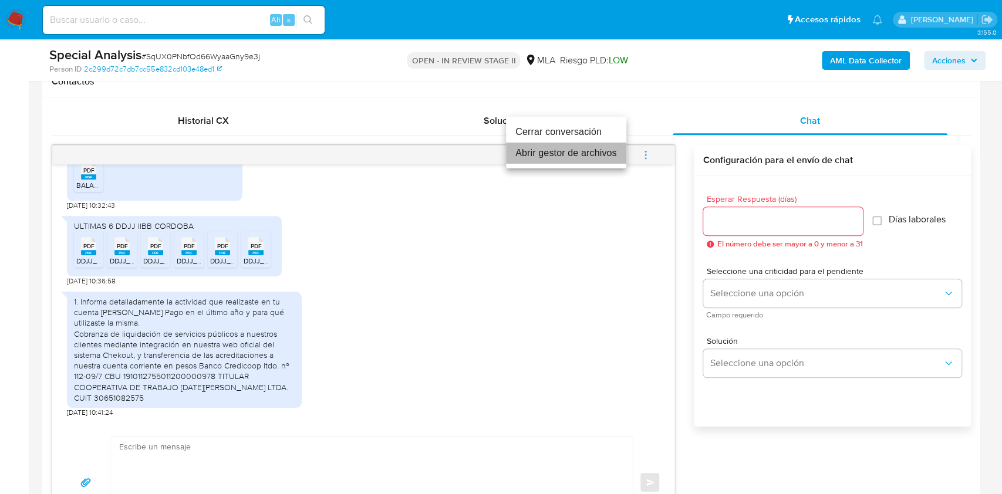
click at [579, 156] on li "Abrir gestor de archivos" at bounding box center [566, 153] width 120 height 21
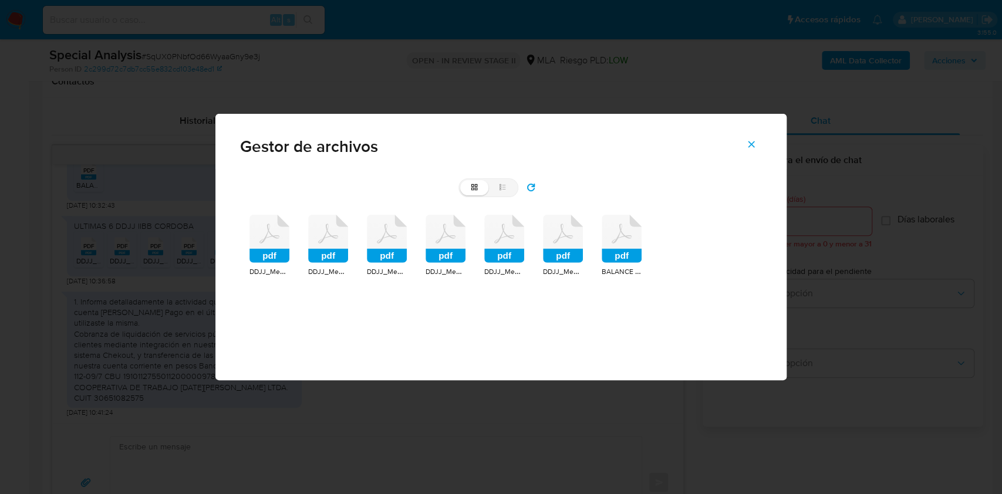
click at [277, 244] on icon at bounding box center [269, 239] width 40 height 48
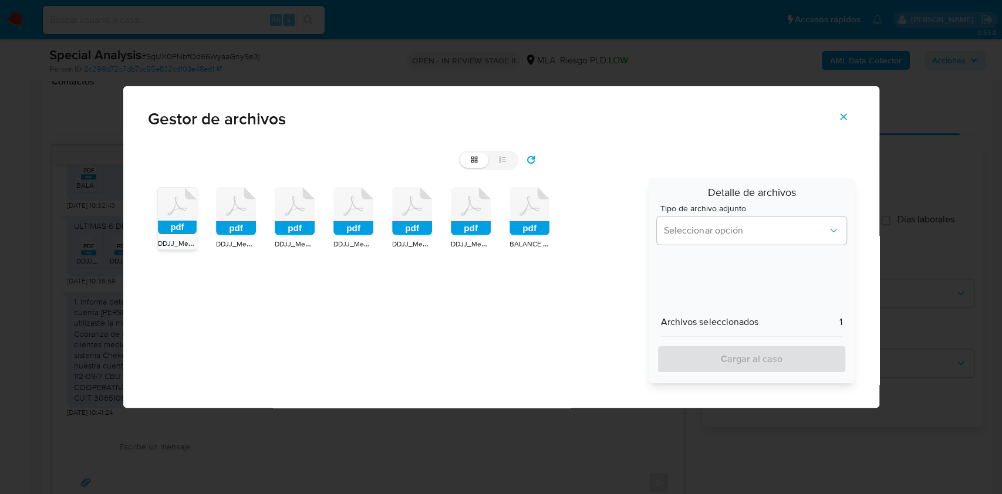
click at [221, 218] on icon at bounding box center [236, 211] width 40 height 48
drag, startPoint x: 275, startPoint y: 219, endPoint x: 291, endPoint y: 218, distance: 15.9
click at [275, 220] on icon at bounding box center [295, 211] width 40 height 48
click at [334, 212] on icon at bounding box center [353, 211] width 40 height 48
drag, startPoint x: 393, startPoint y: 211, endPoint x: 438, endPoint y: 216, distance: 46.0
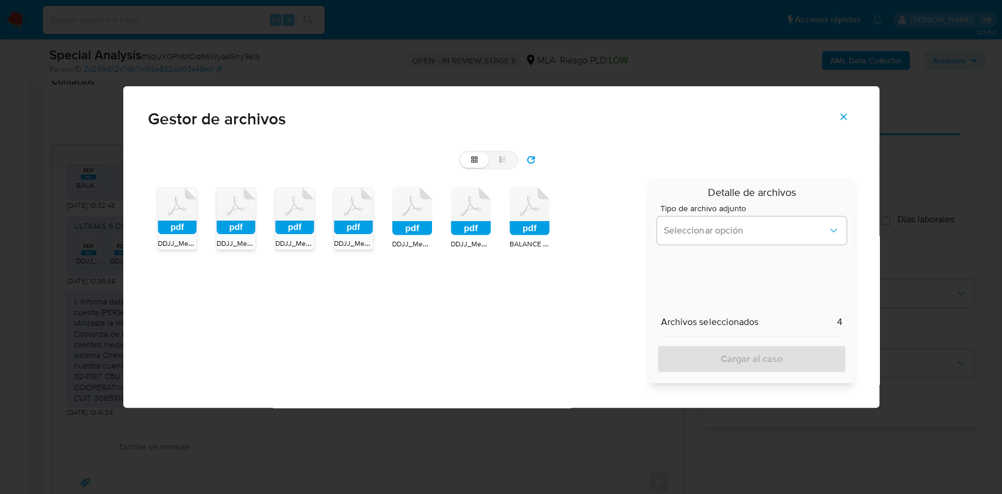
click at [393, 211] on icon at bounding box center [412, 211] width 40 height 48
click at [453, 212] on icon at bounding box center [471, 211] width 40 height 48
click at [514, 212] on icon at bounding box center [529, 211] width 40 height 48
click at [666, 221] on button "Seleccionar opción" at bounding box center [751, 231] width 189 height 28
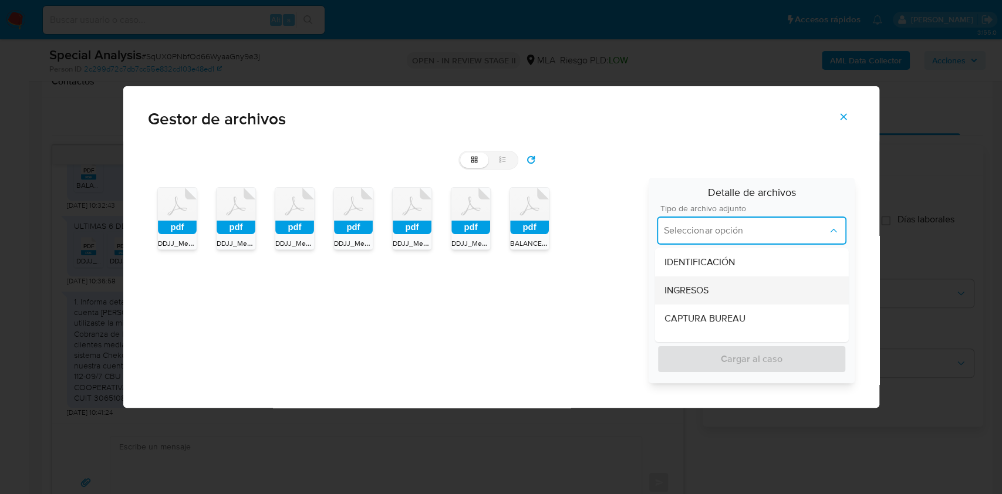
click at [670, 282] on div "INGRESOS" at bounding box center [751, 290] width 175 height 28
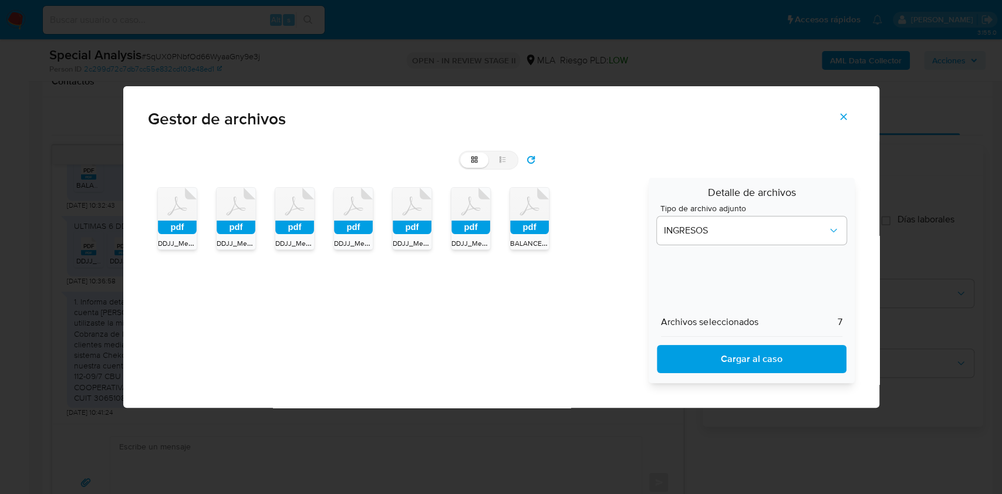
click at [684, 354] on span "Cargar al caso" at bounding box center [751, 359] width 158 height 26
click at [843, 109] on span "Cerrar" at bounding box center [843, 117] width 11 height 26
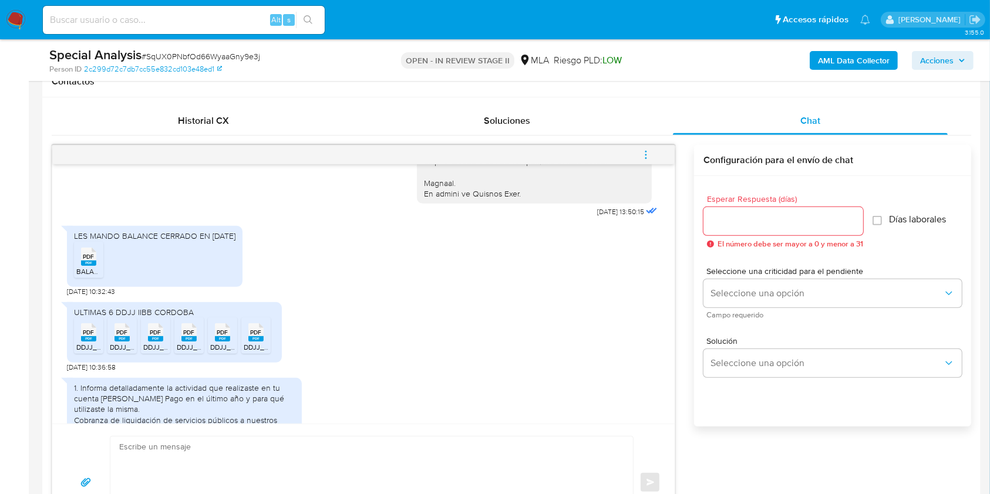
scroll to position [558, 0]
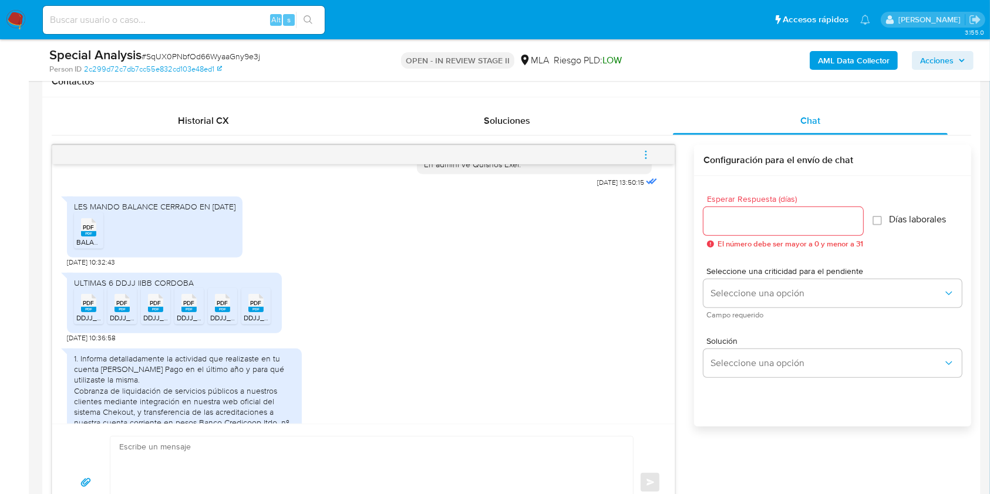
click at [88, 238] on icon "PDF" at bounding box center [88, 227] width 15 height 21
click at [89, 307] on span "PDF" at bounding box center [88, 303] width 11 height 8
click at [119, 312] on rect at bounding box center [121, 309] width 15 height 5
click at [156, 307] on span "PDF" at bounding box center [155, 303] width 11 height 8
click at [192, 307] on span "PDF" at bounding box center [189, 303] width 11 height 8
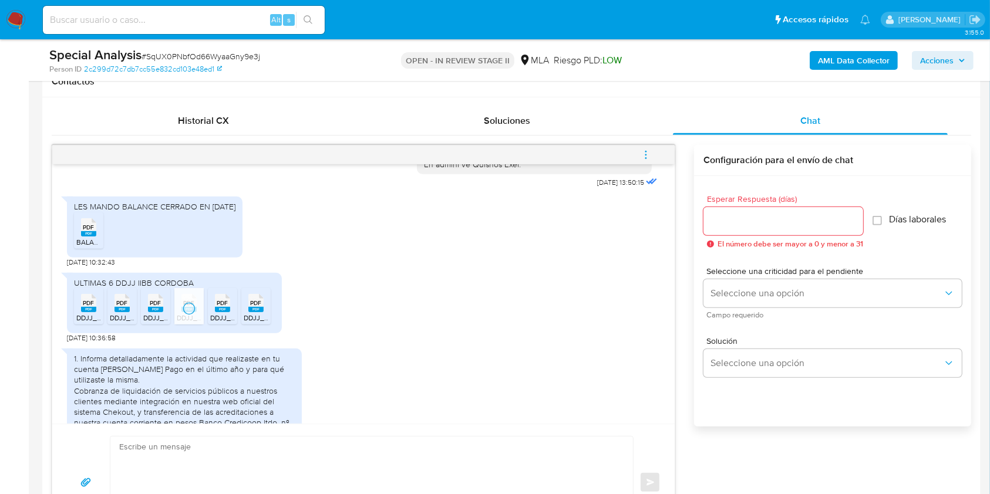
click at [231, 313] on div "PDF PDF" at bounding box center [222, 302] width 25 height 23
click at [252, 312] on rect at bounding box center [255, 309] width 15 height 5
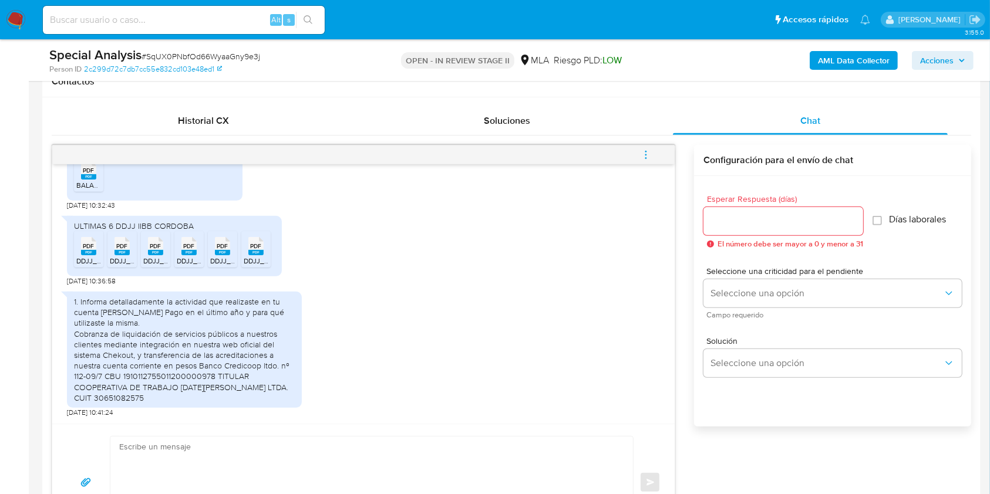
scroll to position [401, 0]
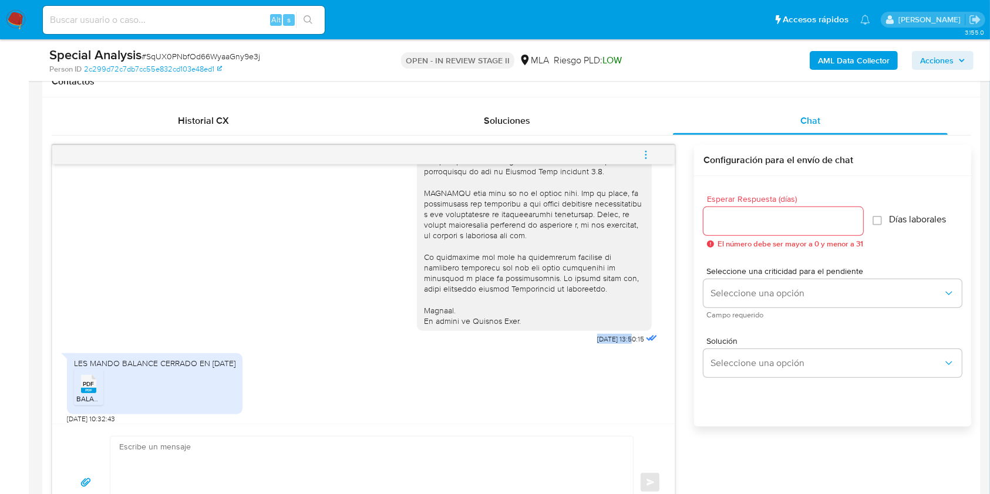
drag, startPoint x: 566, startPoint y: 361, endPoint x: 608, endPoint y: 363, distance: 41.7
click at [608, 348] on div "10/06/2025 13:50:15" at bounding box center [538, 58] width 243 height 579
copy span "10/06/2025"
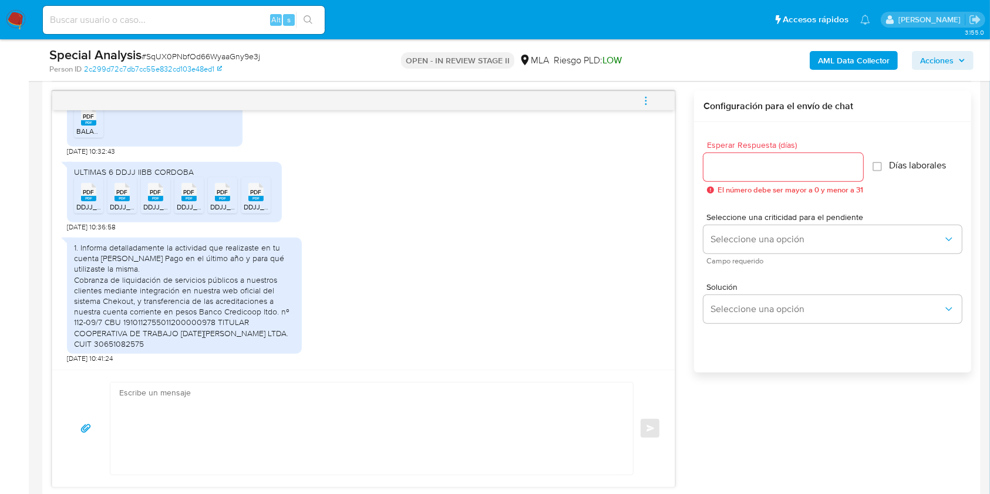
scroll to position [626, 0]
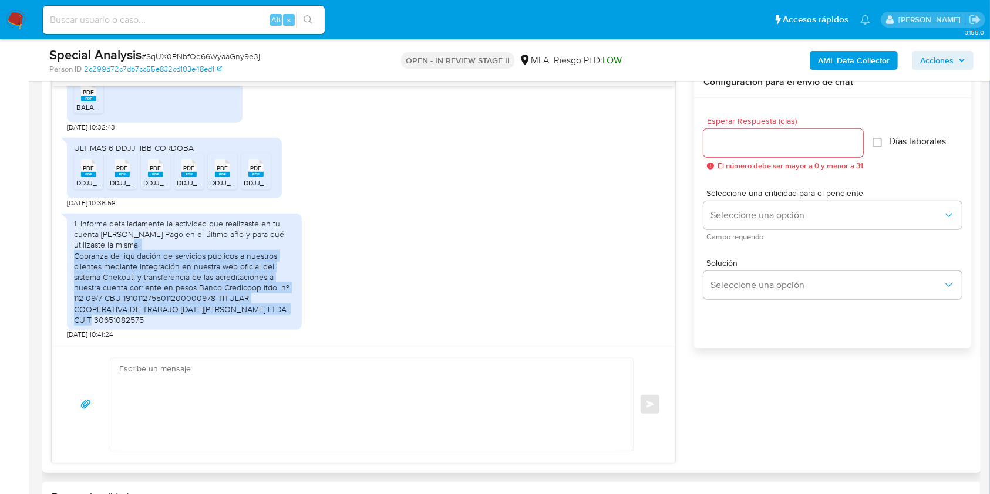
drag, startPoint x: 75, startPoint y: 256, endPoint x: 129, endPoint y: 316, distance: 80.6
click at [130, 318] on div "1. Informa detalladamente la actividad que realizaste en tu cuenta de Mercado P…" at bounding box center [184, 271] width 221 height 107
copy div "Cobranza de liquidación de servicios públicos a nuestros clientes mediante inte…"
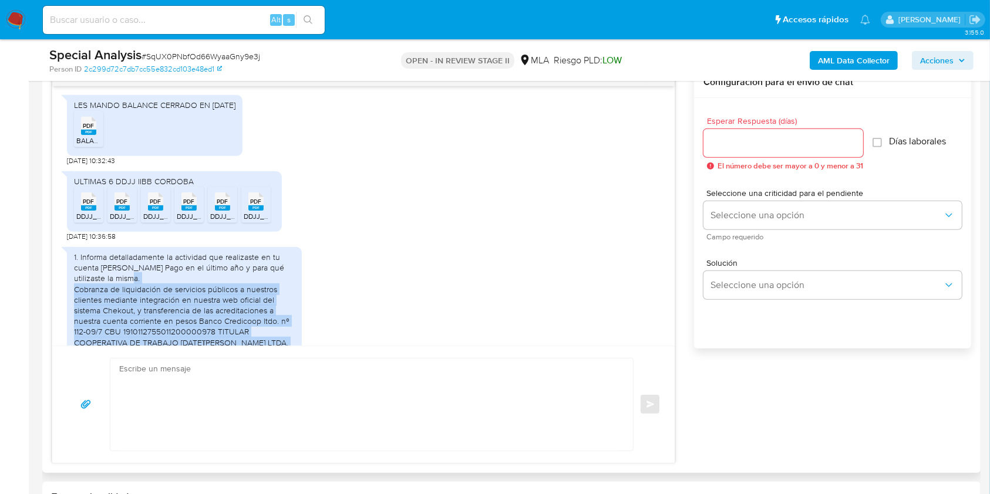
scroll to position [558, 0]
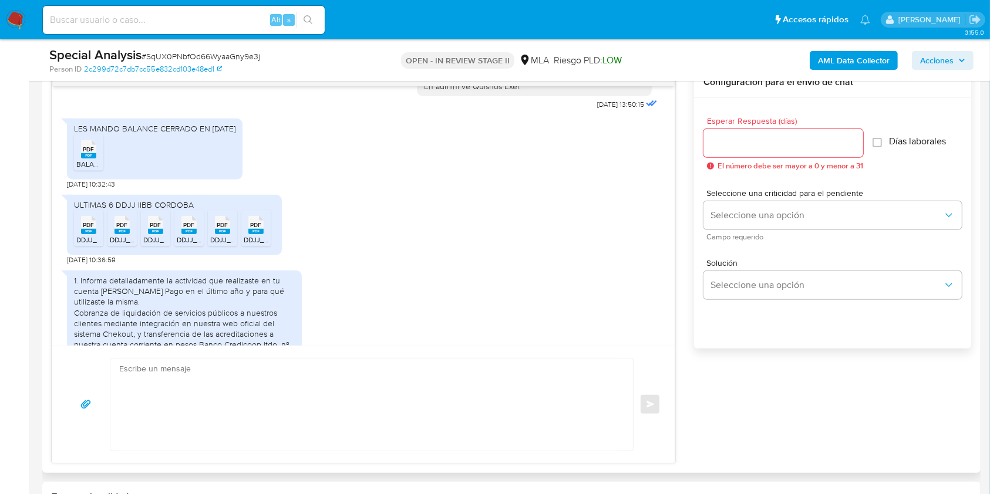
click at [89, 175] on ul "PDF PDF BALANCE GENERAL CERTIFICADO_compressed2024.pdf" at bounding box center [154, 154] width 161 height 40
click at [90, 169] on span "BALANCE GENERAL CERTIFICADO_compressed2024.pdf" at bounding box center [167, 164] width 182 height 10
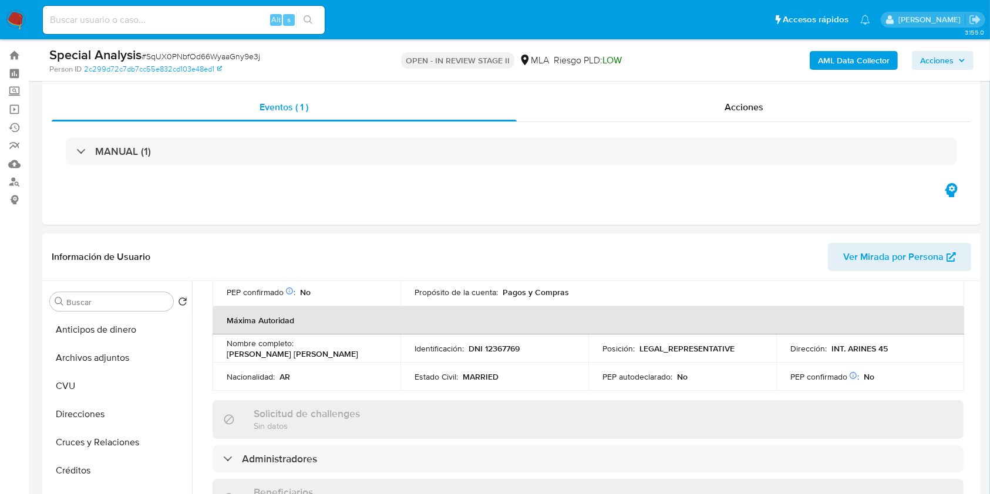
scroll to position [0, 0]
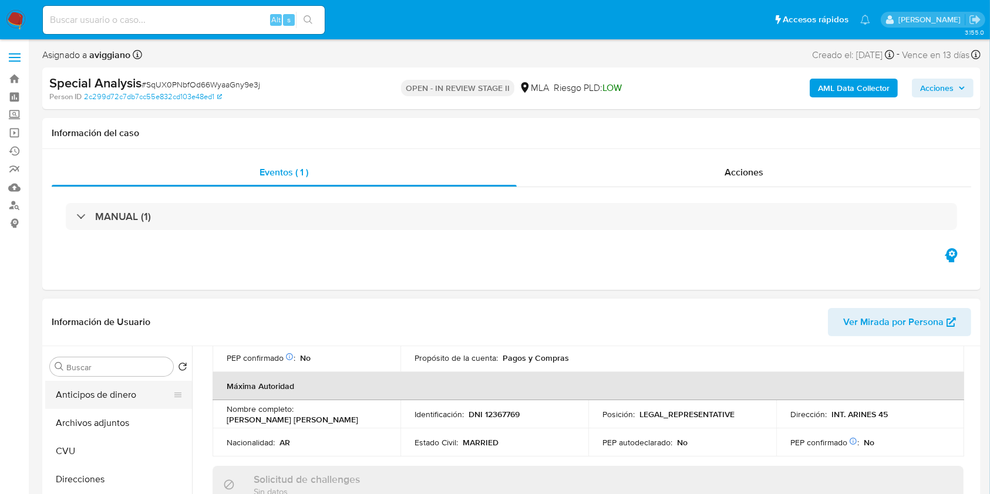
click at [85, 407] on button "Anticipos de dinero" at bounding box center [113, 395] width 137 height 28
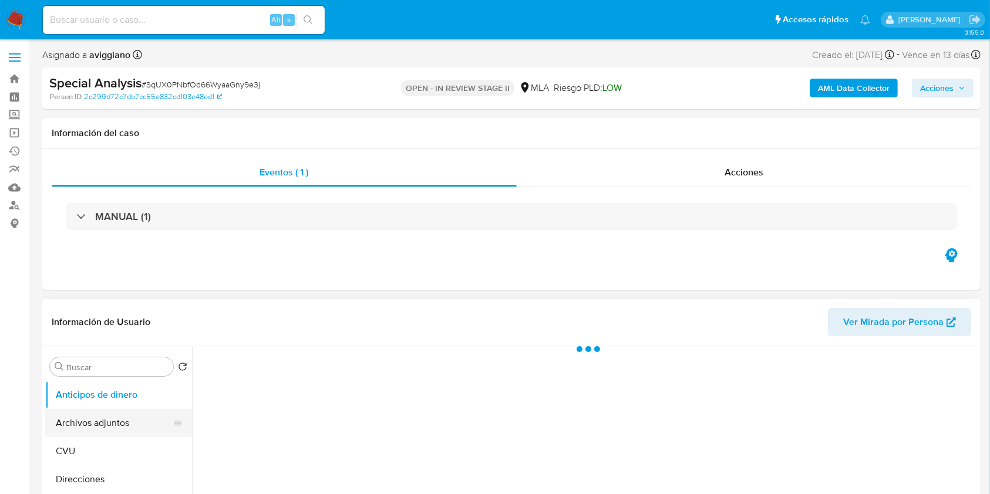
click at [83, 423] on button "Archivos adjuntos" at bounding box center [113, 423] width 137 height 28
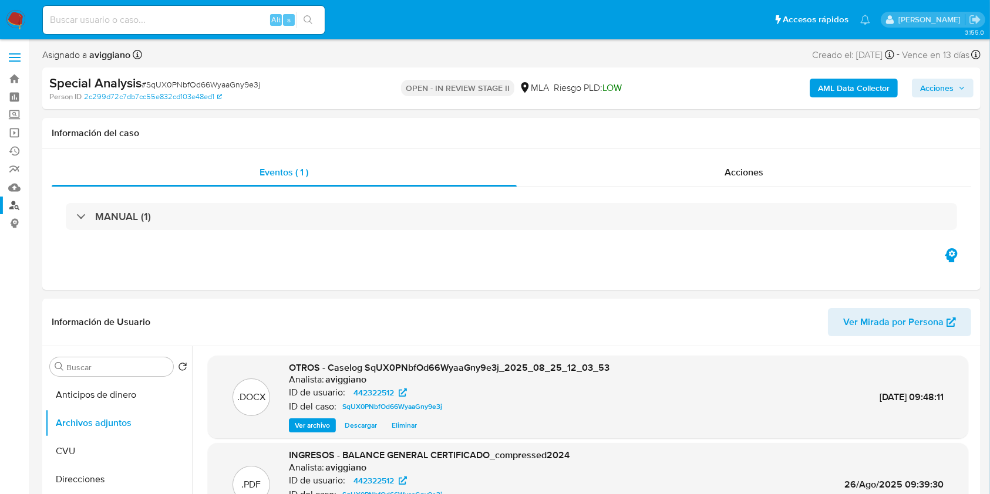
click at [13, 202] on link "Buscador de personas" at bounding box center [70, 206] width 140 height 18
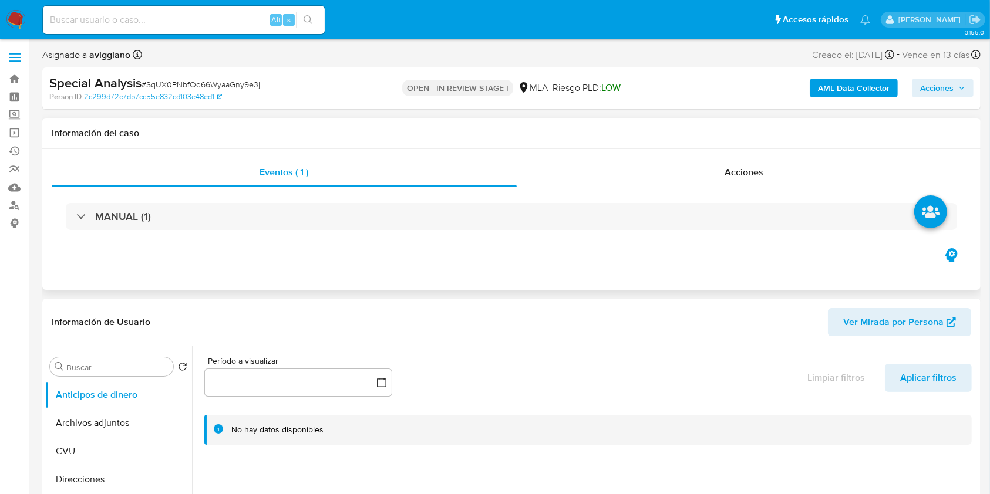
select select "10"
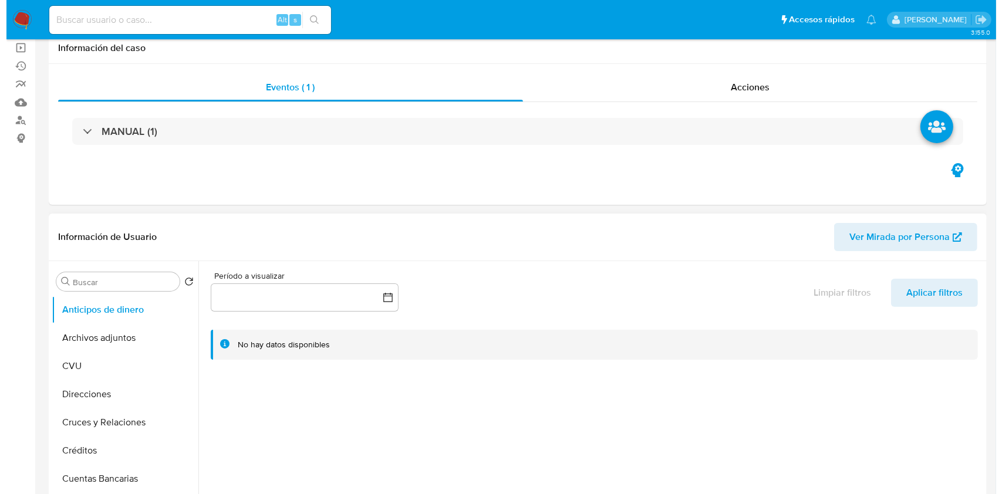
scroll to position [156, 0]
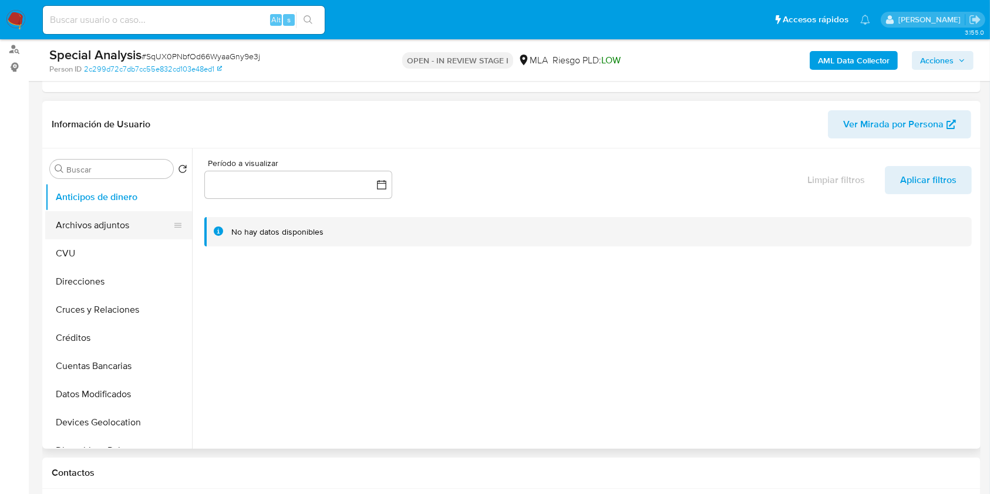
click at [93, 232] on button "Archivos adjuntos" at bounding box center [113, 225] width 137 height 28
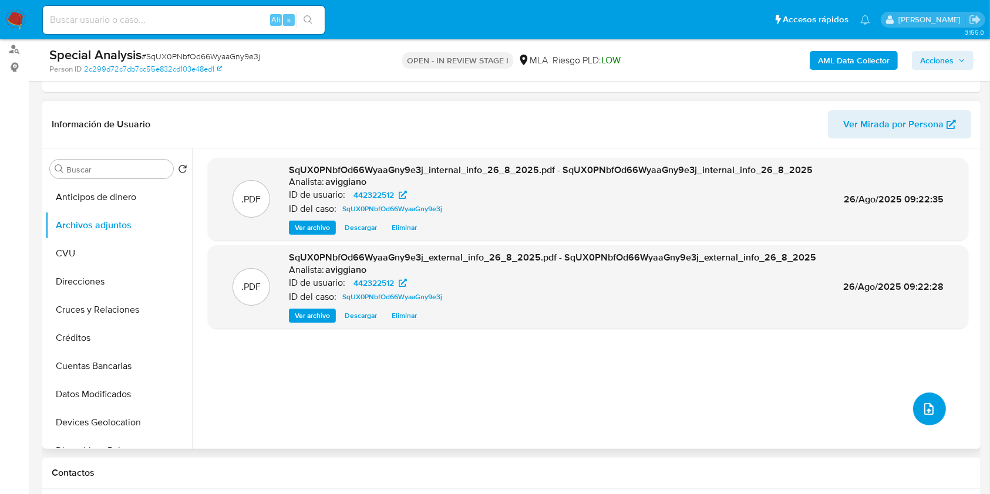
click at [930, 404] on span "upload-file" at bounding box center [929, 409] width 14 height 14
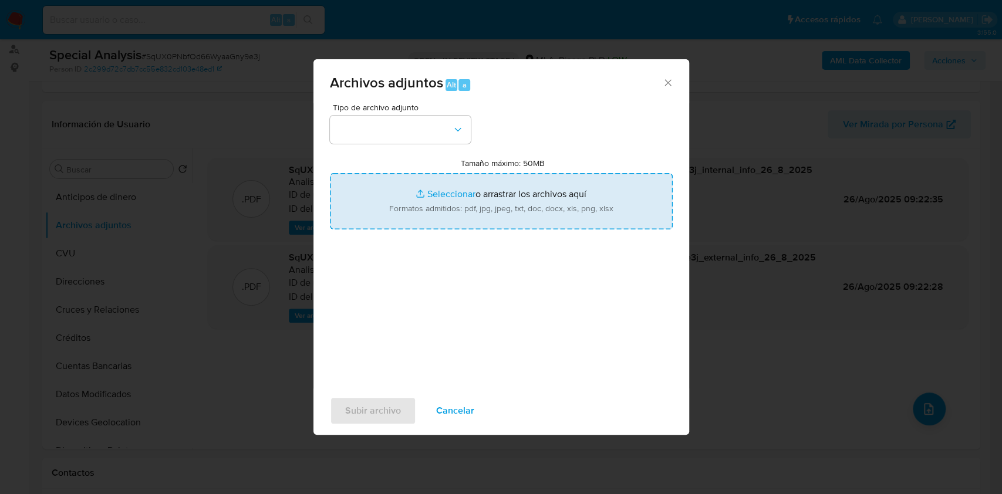
click at [440, 215] on input "Tamaño máximo: 50MB Seleccionar archivos" at bounding box center [501, 201] width 343 height 56
type input "C:\fakepath\Nosis - 442322512.pdf"
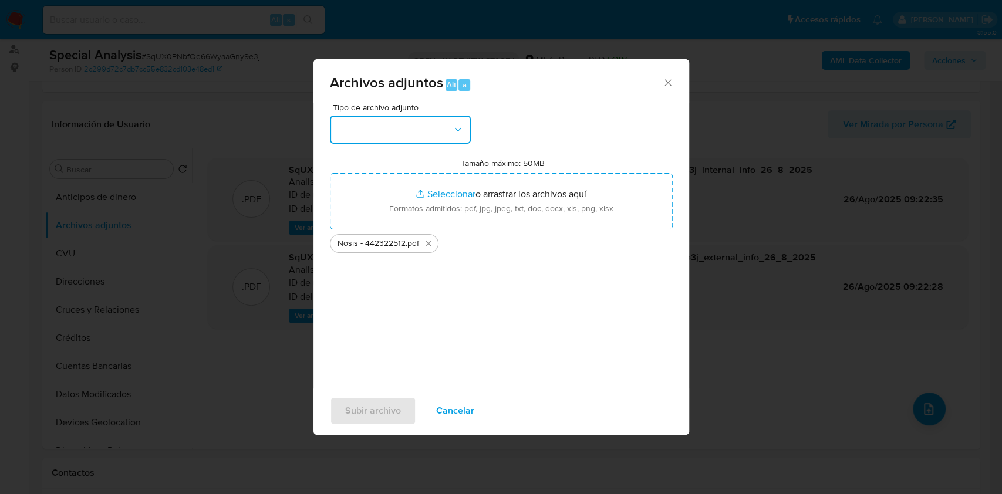
click at [438, 129] on button "button" at bounding box center [400, 130] width 141 height 28
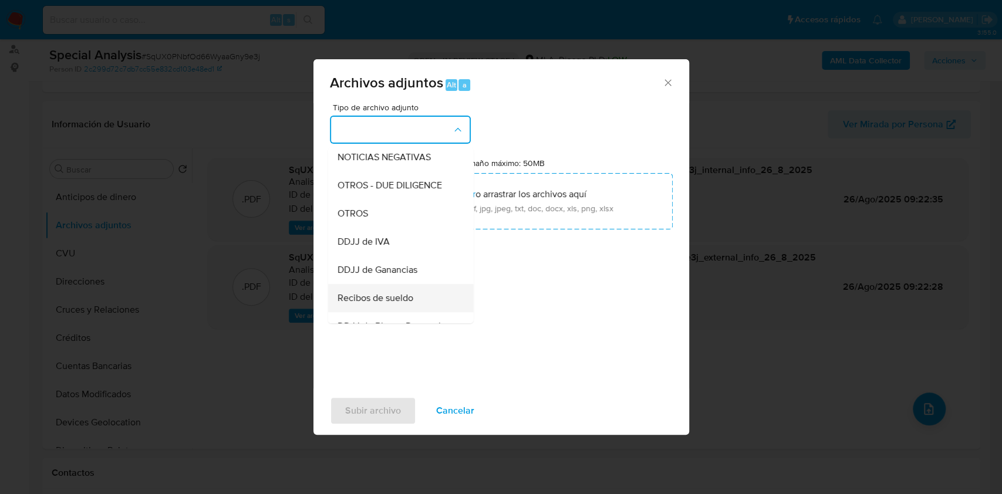
scroll to position [235, 0]
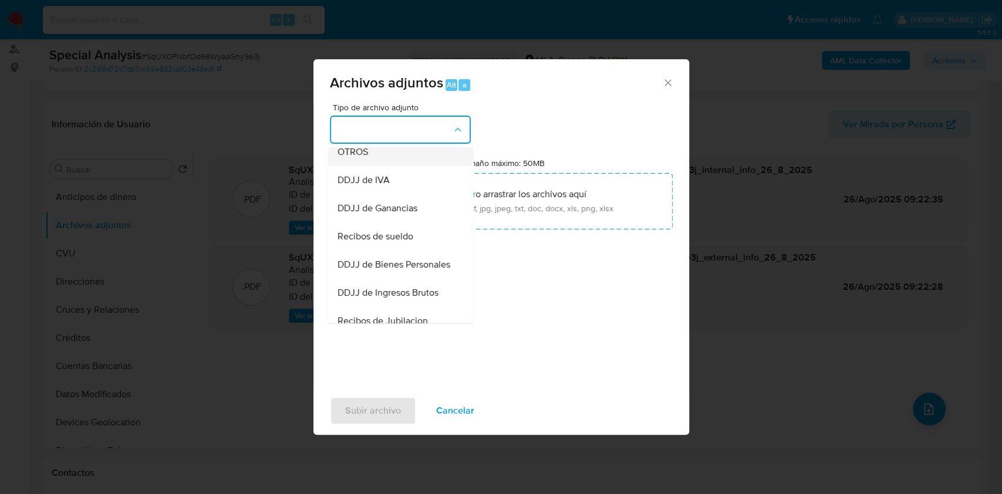
click at [349, 166] on div "OTROS" at bounding box center [397, 152] width 120 height 28
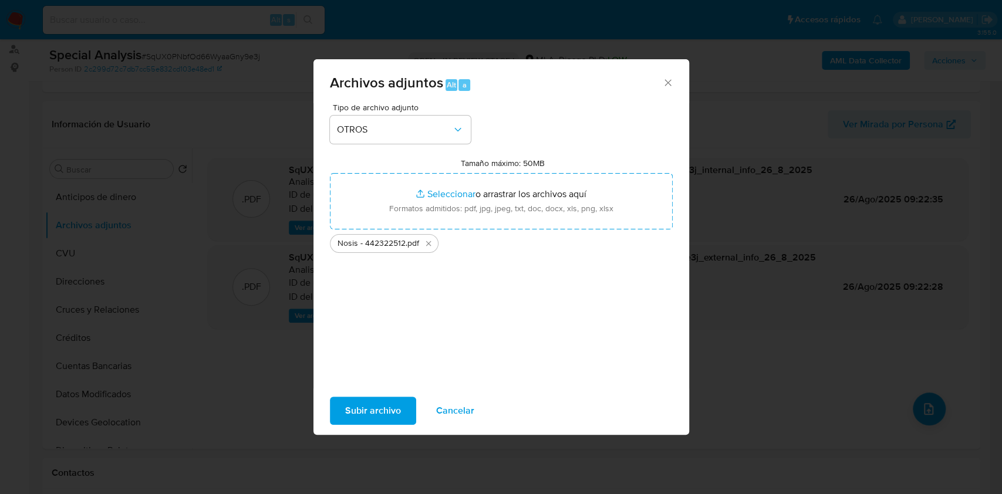
click at [363, 412] on span "Subir archivo" at bounding box center [373, 411] width 56 height 26
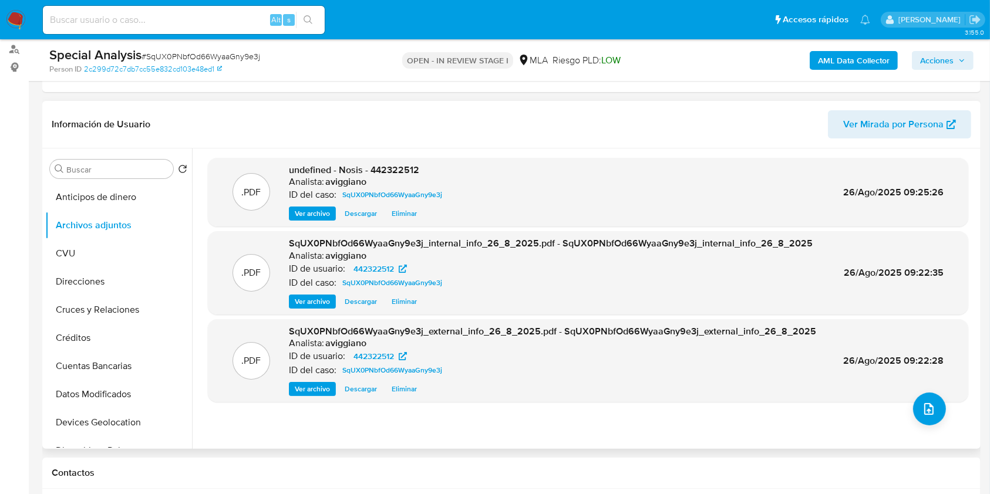
click at [374, 176] on div "Analista: aviggiano" at bounding box center [368, 182] width 158 height 12
click at [379, 170] on span "undefined - Nosis - 442322512" at bounding box center [354, 169] width 130 height 13
click at [379, 169] on span "undefined - Nosis - 442322512" at bounding box center [354, 169] width 130 height 13
click at [916, 400] on button "upload-file" at bounding box center [929, 409] width 33 height 33
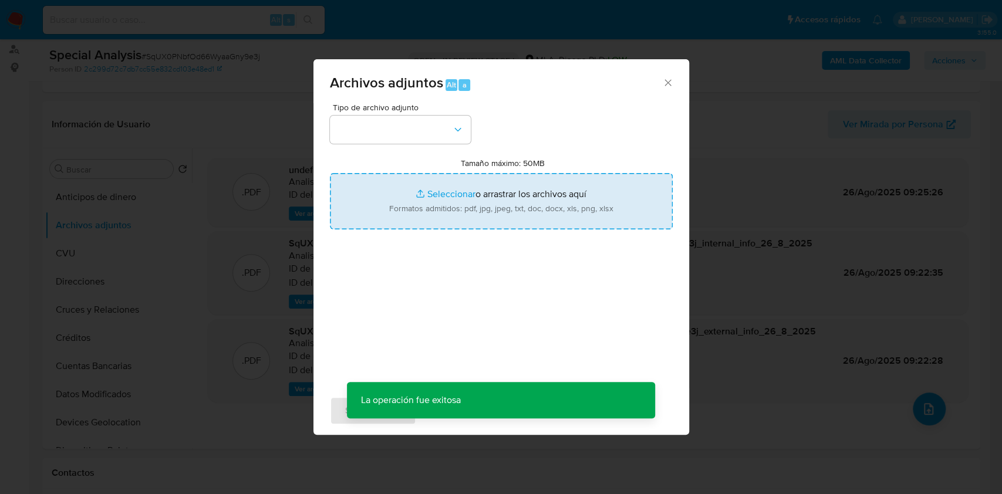
click at [565, 208] on input "Tamaño máximo: 50MB Seleccionar archivos" at bounding box center [501, 201] width 343 height 56
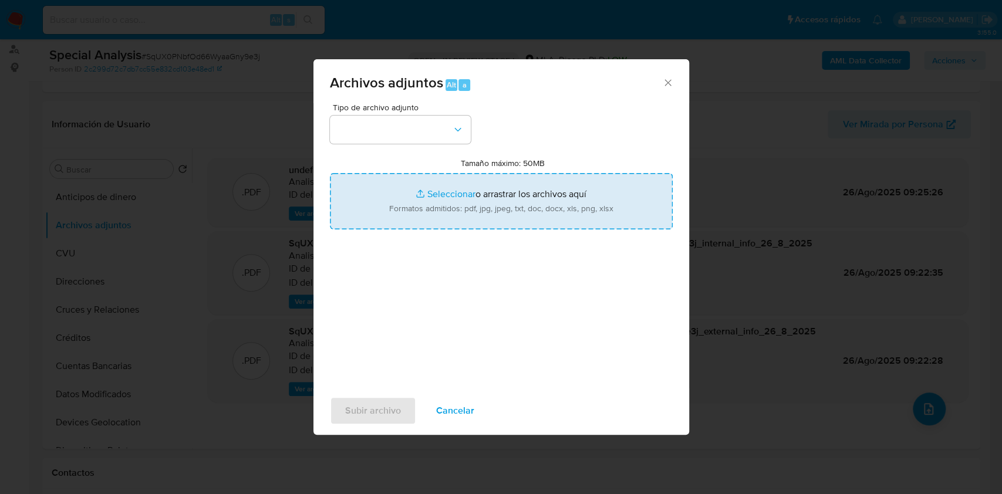
type input "C:\fakepath\Movimientos-Aladdin-v10_1 - 442322512.xlsx"
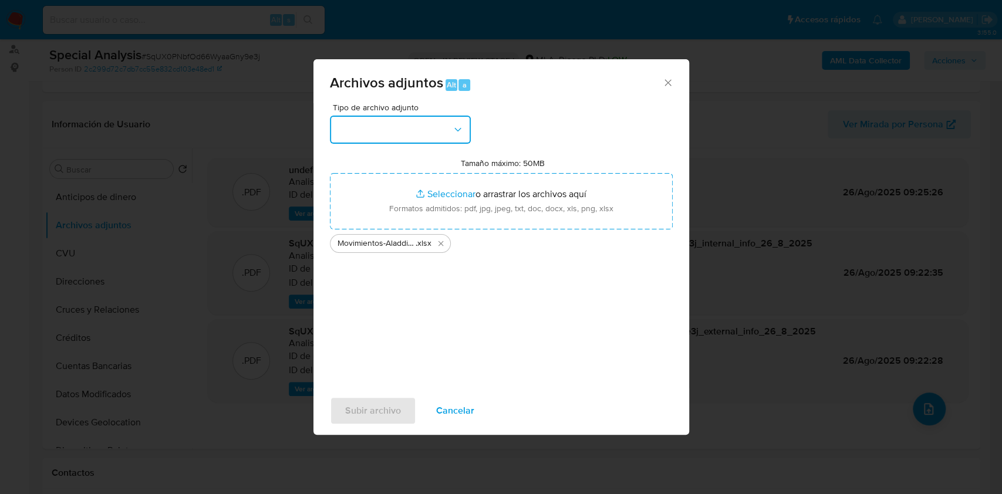
click at [394, 129] on button "button" at bounding box center [400, 130] width 141 height 28
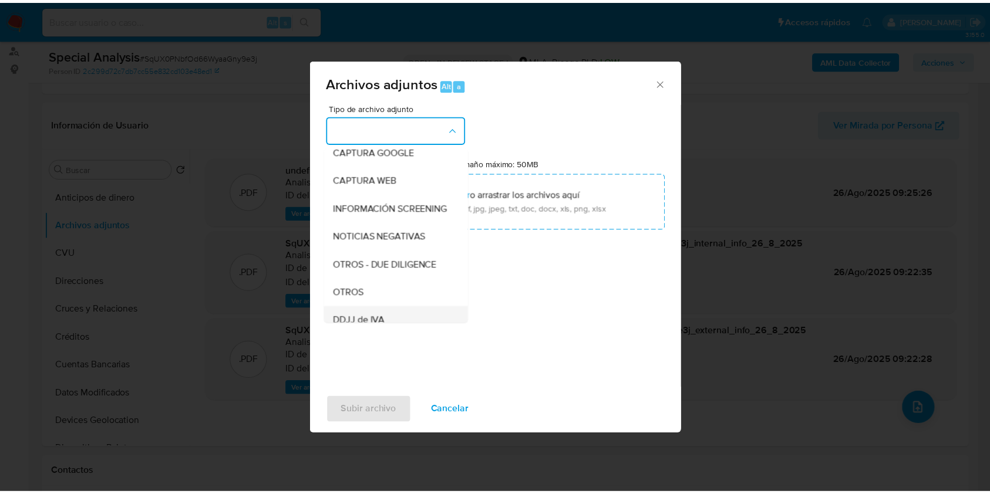
scroll to position [156, 0]
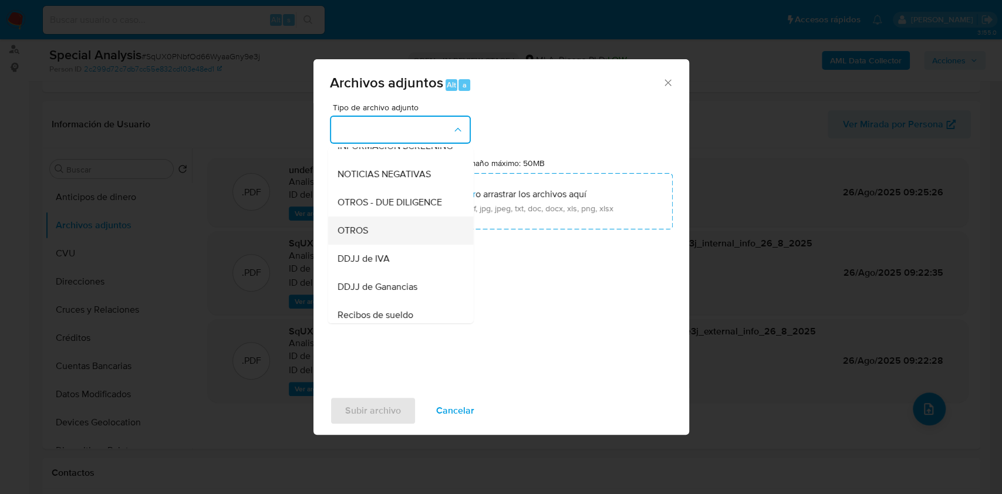
click at [354, 237] on span "OTROS" at bounding box center [352, 231] width 31 height 12
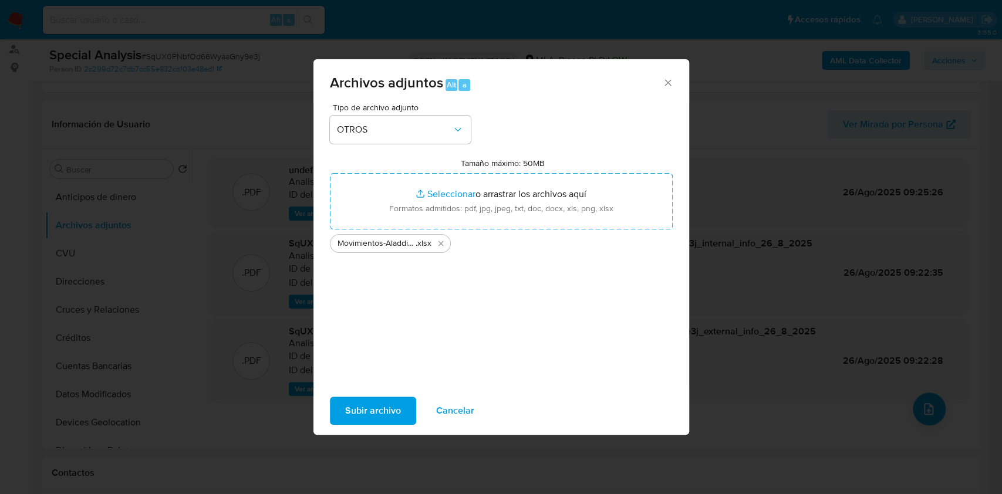
click at [368, 414] on span "Subir archivo" at bounding box center [373, 411] width 56 height 26
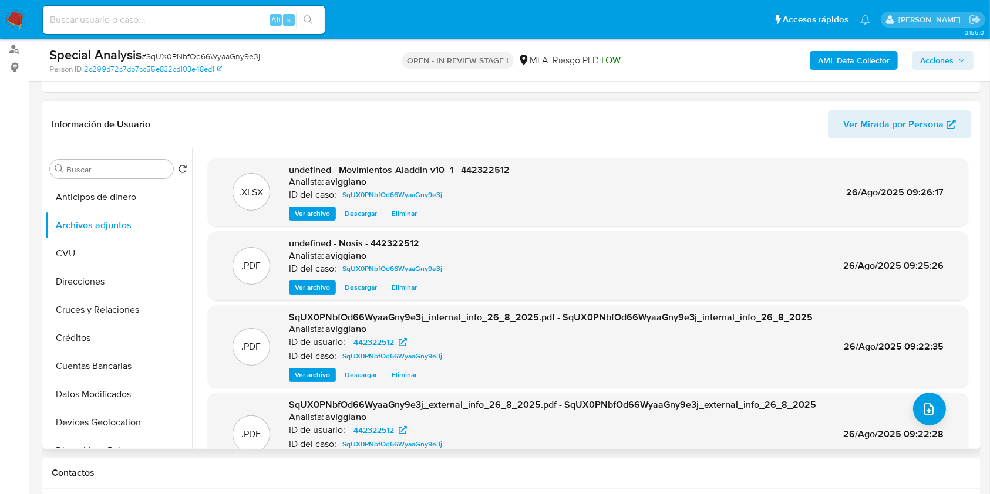
click at [481, 172] on span "undefined - Movimientos-Aladdin-v10_1 - 442322512" at bounding box center [399, 169] width 221 height 13
click at [481, 173] on span "undefined - Movimientos-Aladdin-v10_1 - 442322512" at bounding box center [399, 169] width 221 height 13
copy span "442322512"
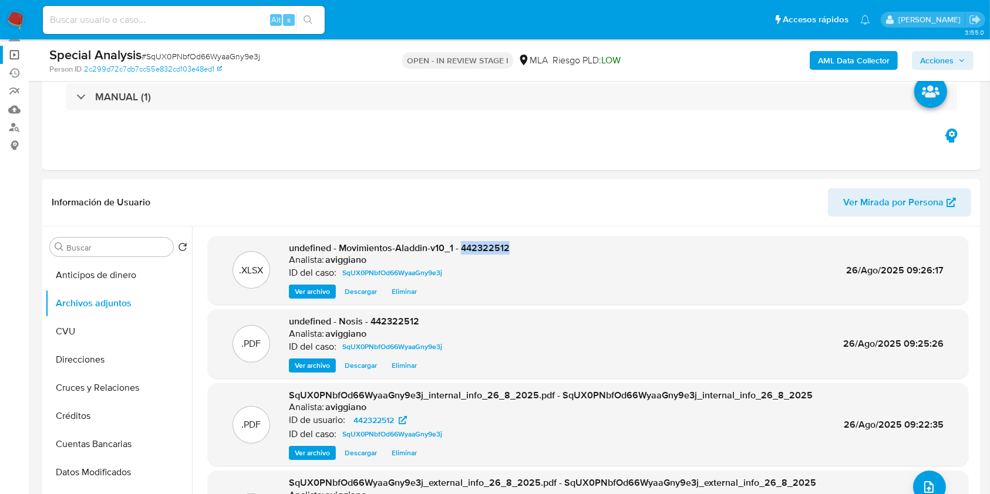
click at [15, 55] on link "Operaciones masivas" at bounding box center [70, 55] width 140 height 18
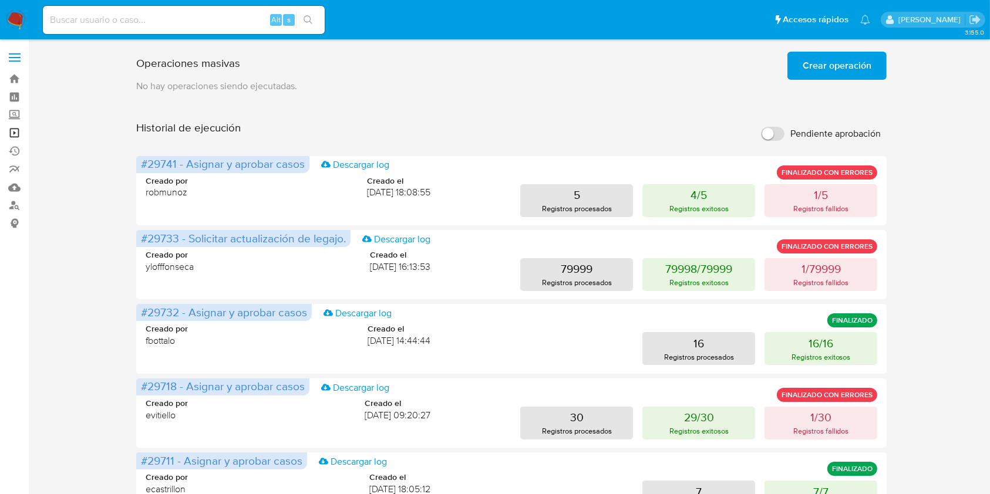
click at [9, 134] on link "Operaciones masivas" at bounding box center [70, 133] width 140 height 18
click at [832, 68] on span "Crear operación" at bounding box center [836, 66] width 69 height 26
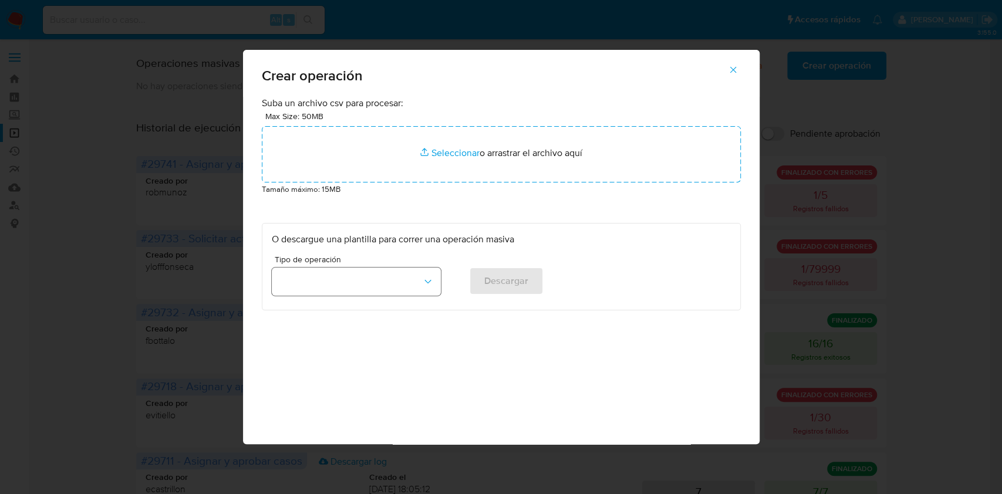
click at [381, 268] on button "button" at bounding box center [356, 282] width 169 height 28
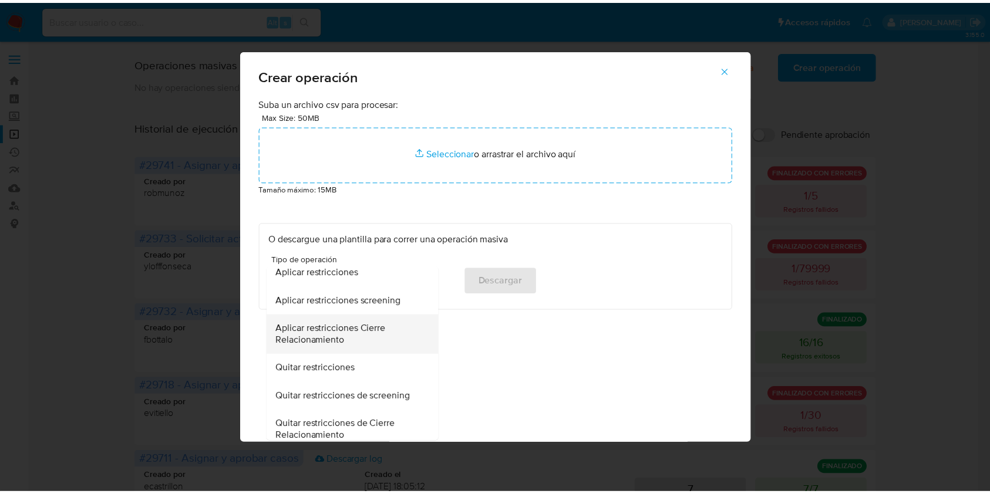
scroll to position [391, 0]
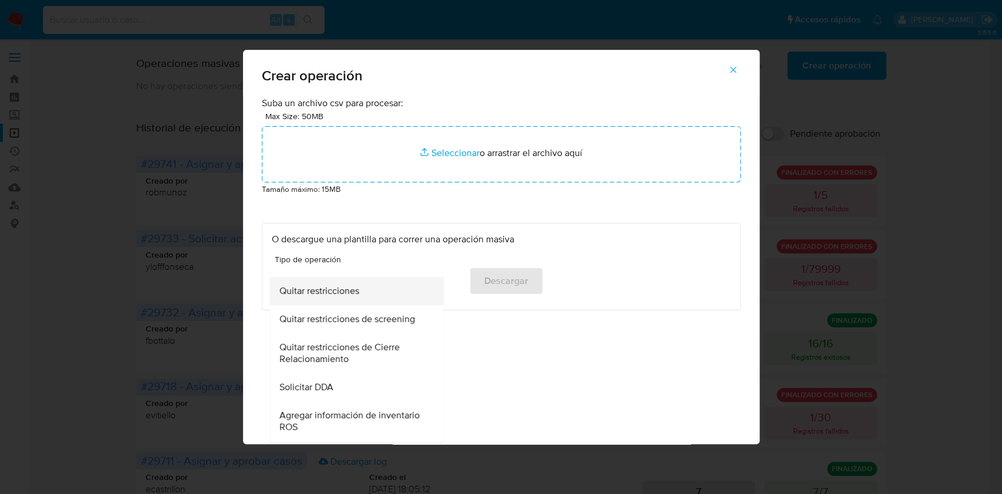
click at [312, 296] on span "Quitar restricciones" at bounding box center [319, 291] width 80 height 12
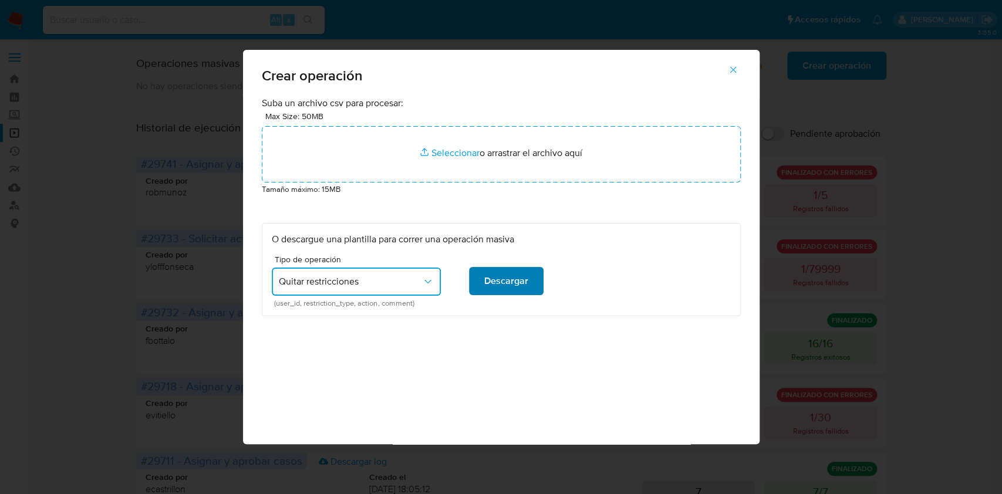
click at [502, 280] on span "Descargar" at bounding box center [506, 281] width 44 height 26
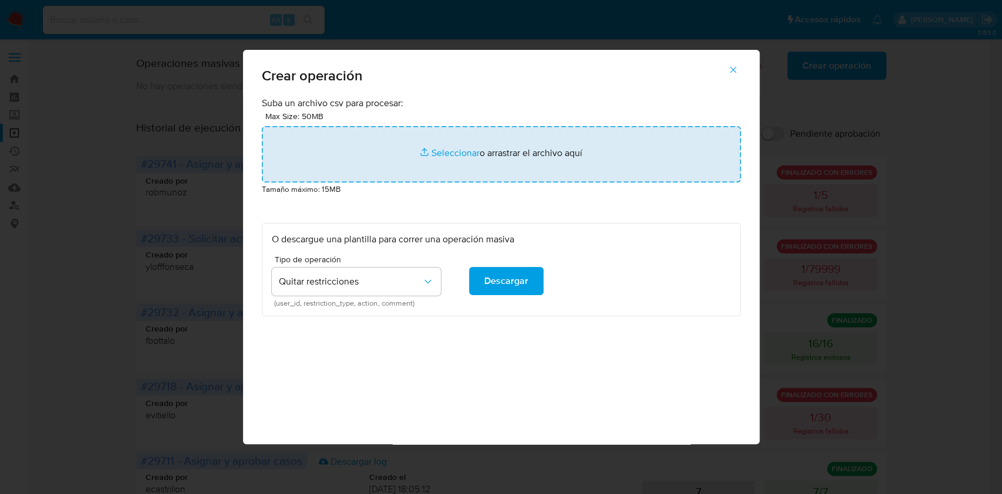
click at [473, 151] on input "file" at bounding box center [501, 154] width 479 height 56
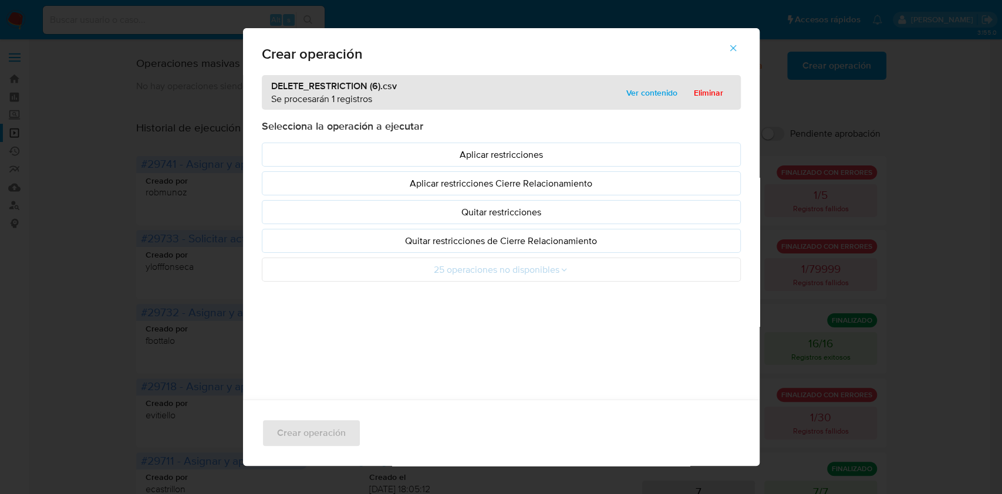
click at [491, 214] on p "Quitar restricciones" at bounding box center [501, 211] width 459 height 13
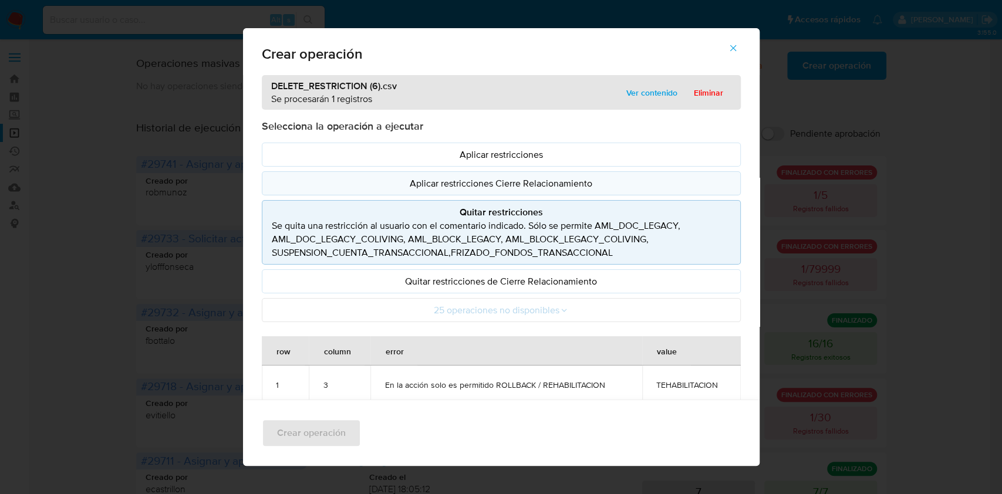
click at [319, 181] on p "Aplicar restricciones Cierre Relacionamiento" at bounding box center [501, 183] width 459 height 13
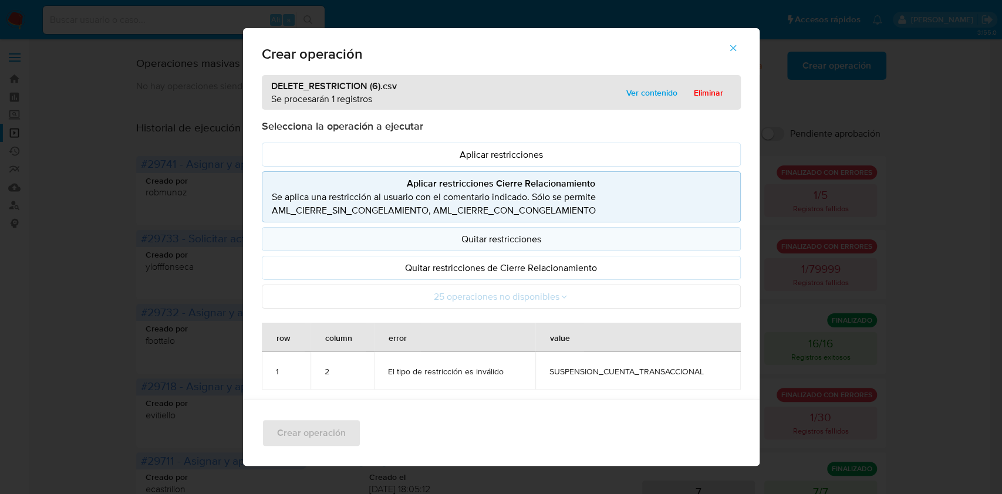
click at [341, 227] on button "Quitar restricciones" at bounding box center [501, 239] width 479 height 24
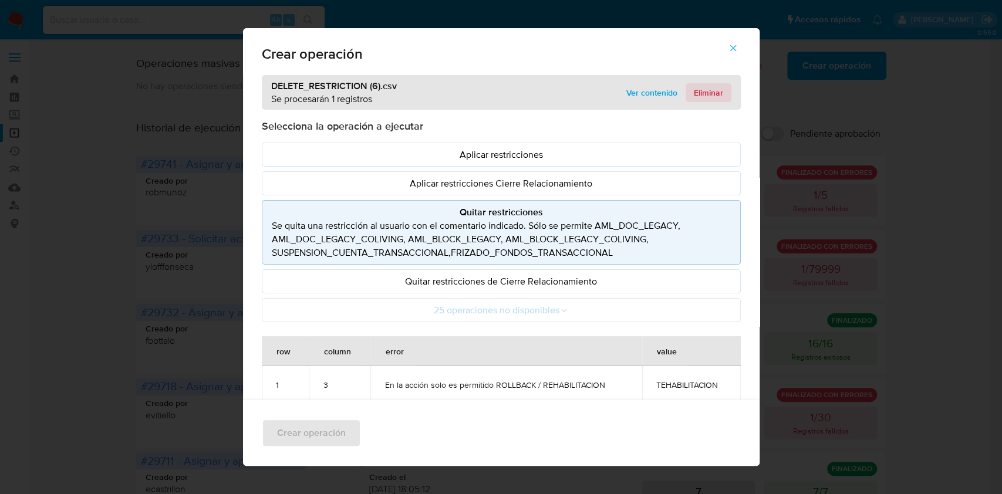
click at [697, 92] on span "Eliminar" at bounding box center [708, 93] width 29 height 16
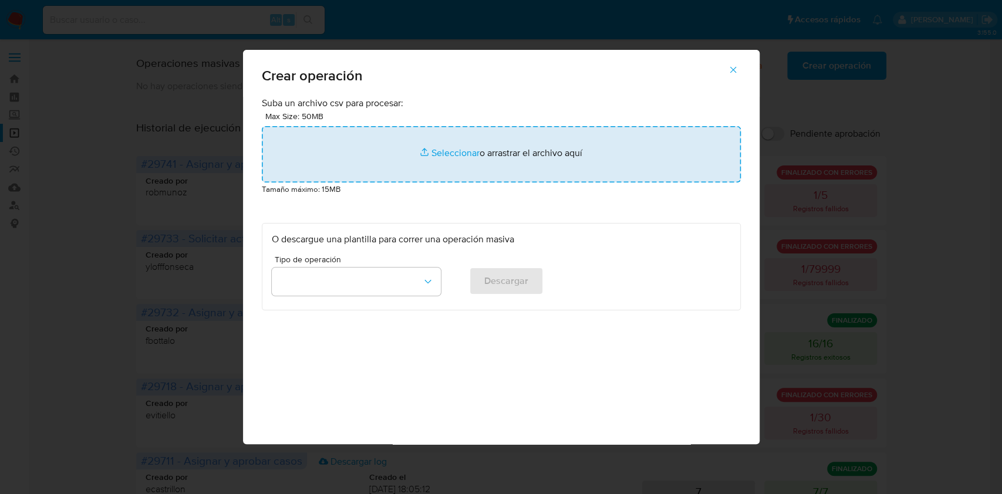
click at [428, 159] on input "file" at bounding box center [501, 154] width 479 height 56
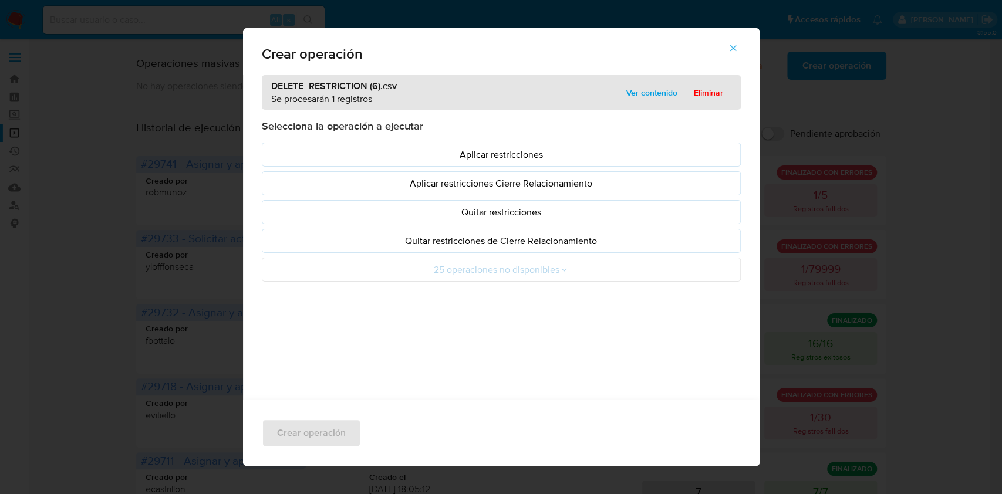
click at [451, 210] on p "Quitar restricciones" at bounding box center [501, 211] width 459 height 13
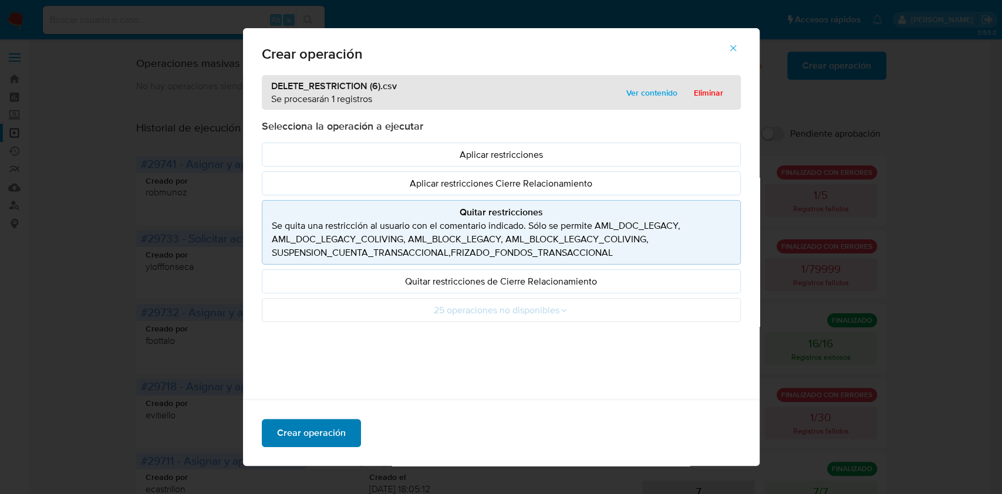
click at [324, 427] on span "Crear operación" at bounding box center [311, 433] width 69 height 26
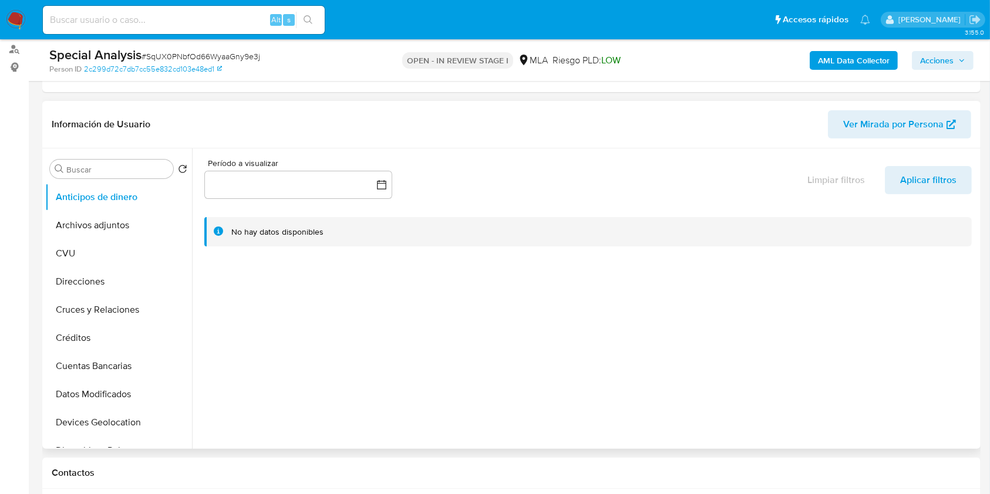
select select "10"
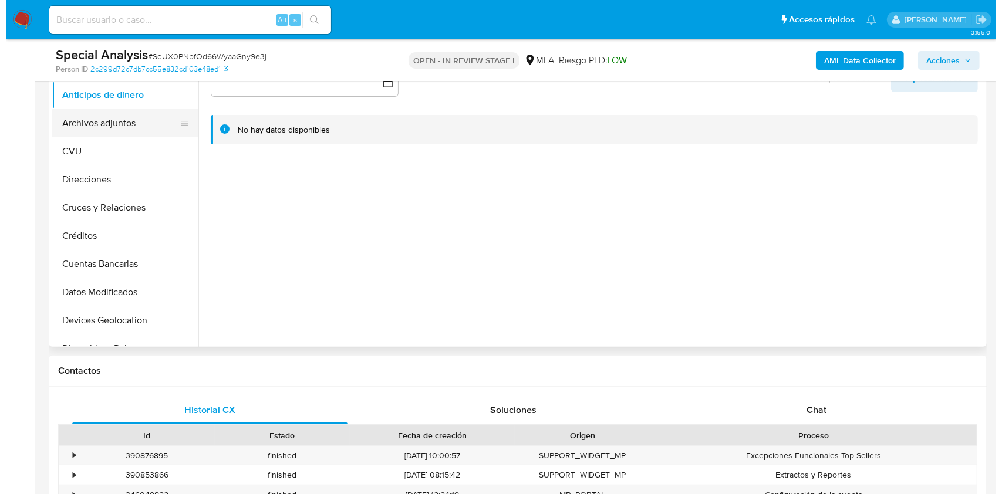
scroll to position [235, 0]
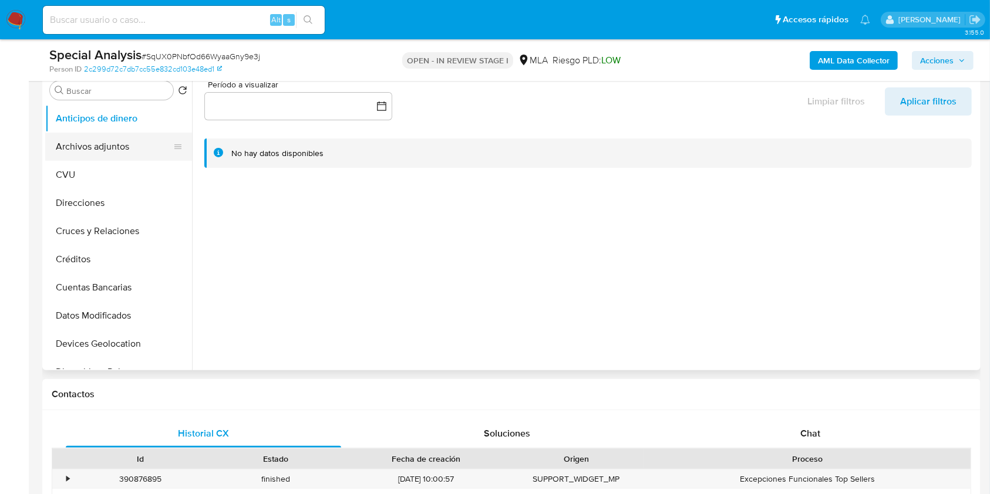
click at [117, 143] on button "Archivos adjuntos" at bounding box center [113, 147] width 137 height 28
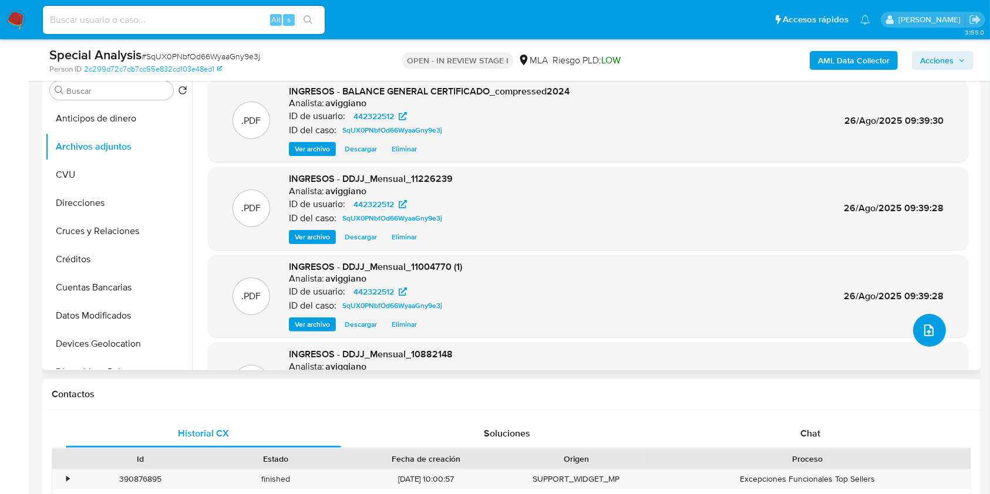
click at [923, 326] on icon "upload-file" at bounding box center [929, 330] width 14 height 14
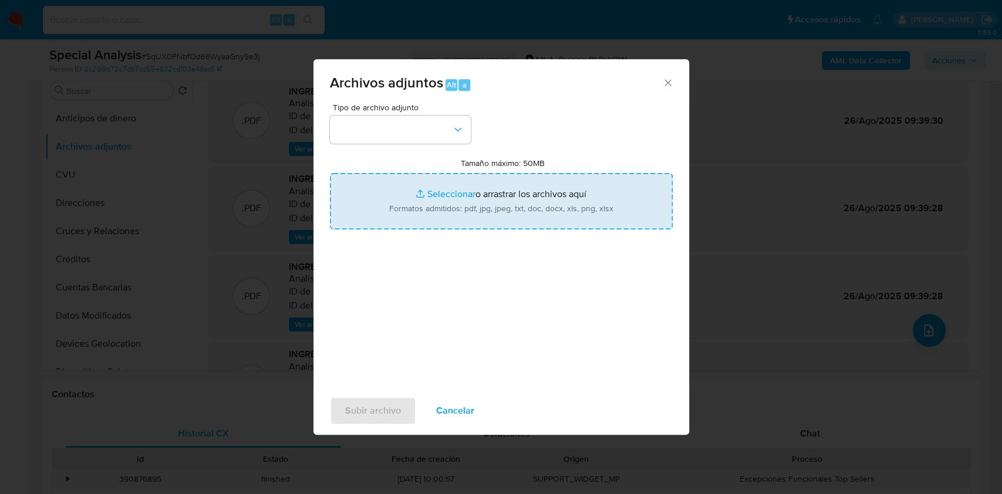
click at [522, 193] on input "Tamaño máximo: 50MB Seleccionar archivos" at bounding box center [501, 201] width 343 height 56
type input "C:\fakepath\Caselog SqUX0PNbfOd66WyaaGny9e3j_2025_08_25_12_03_53.docx"
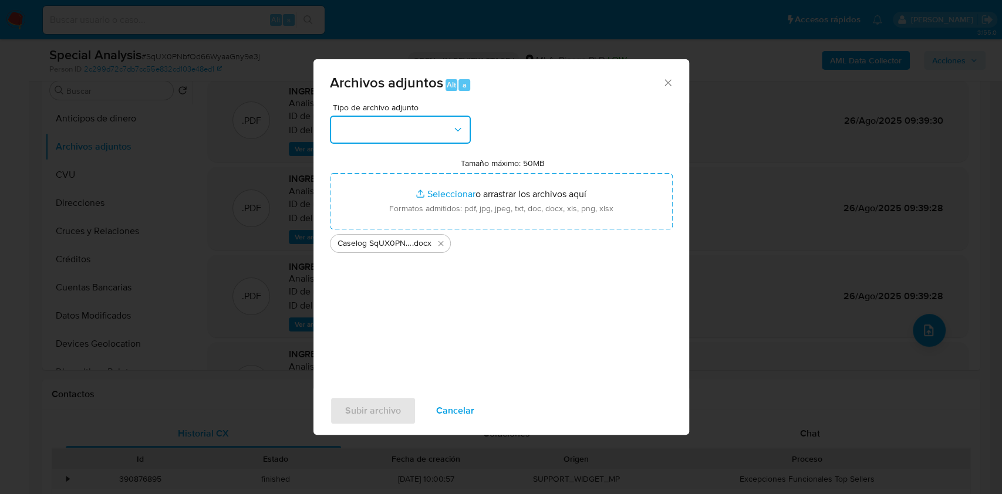
drag, startPoint x: 433, startPoint y: 122, endPoint x: 432, endPoint y: 131, distance: 8.9
click at [433, 121] on button "button" at bounding box center [400, 130] width 141 height 28
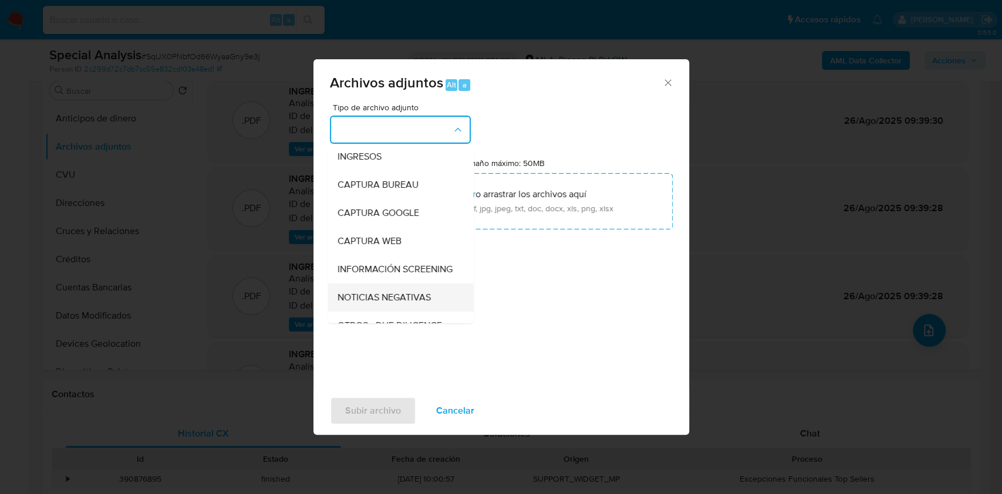
scroll to position [78, 0]
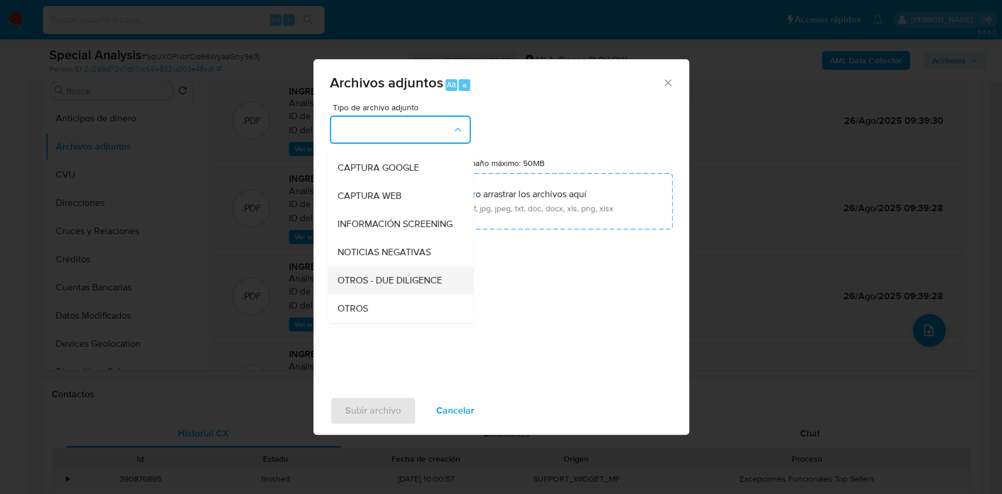
click at [359, 295] on div "OTROS - DUE DILIGENCE" at bounding box center [397, 280] width 120 height 28
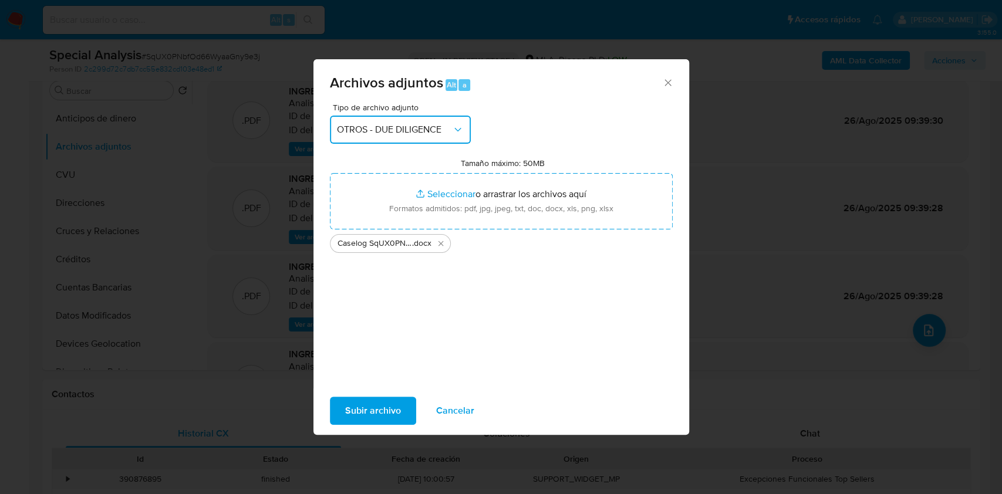
click at [390, 126] on span "OTROS - DUE DILIGENCE" at bounding box center [394, 130] width 115 height 12
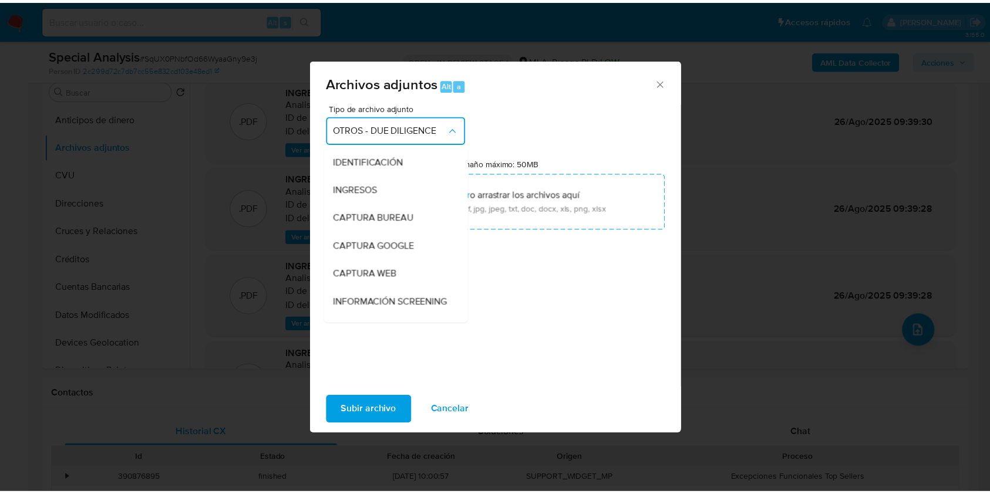
scroll to position [135, 0]
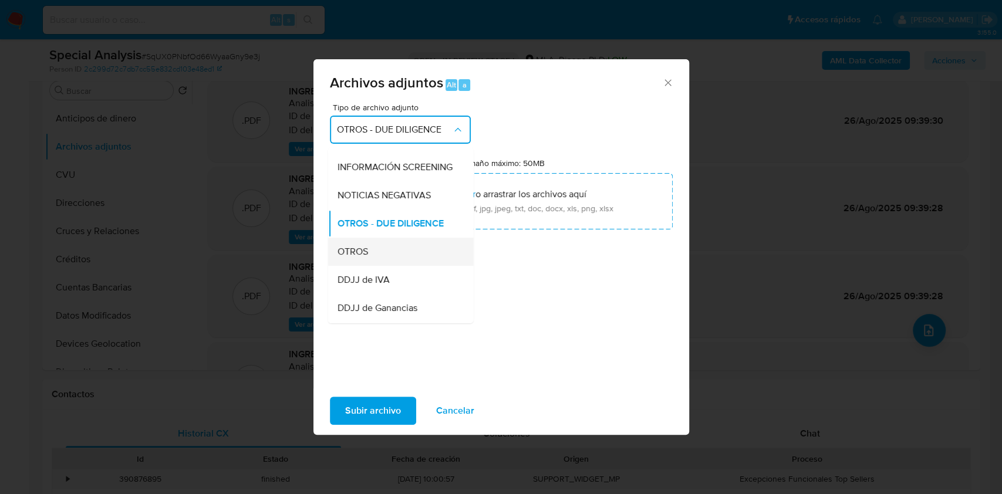
click at [353, 258] on span "OTROS" at bounding box center [352, 252] width 31 height 12
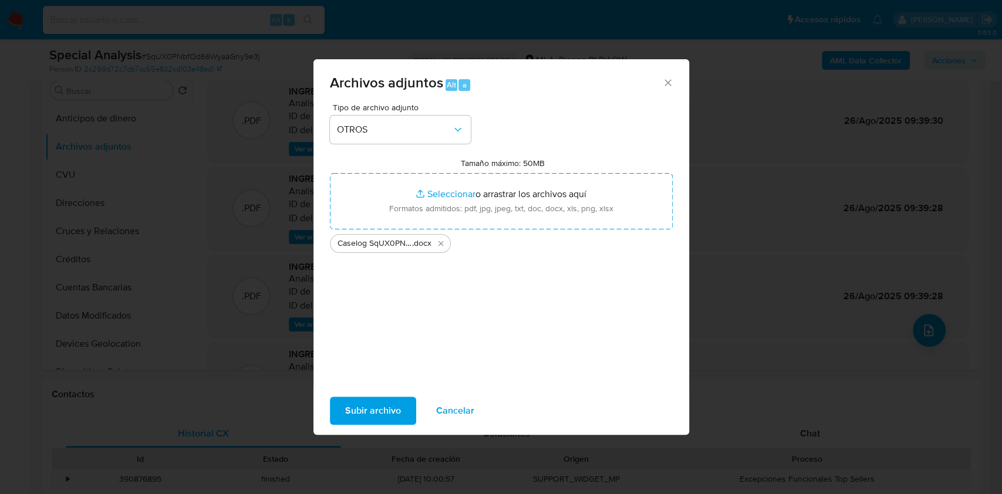
click at [379, 411] on span "Subir archivo" at bounding box center [373, 411] width 56 height 26
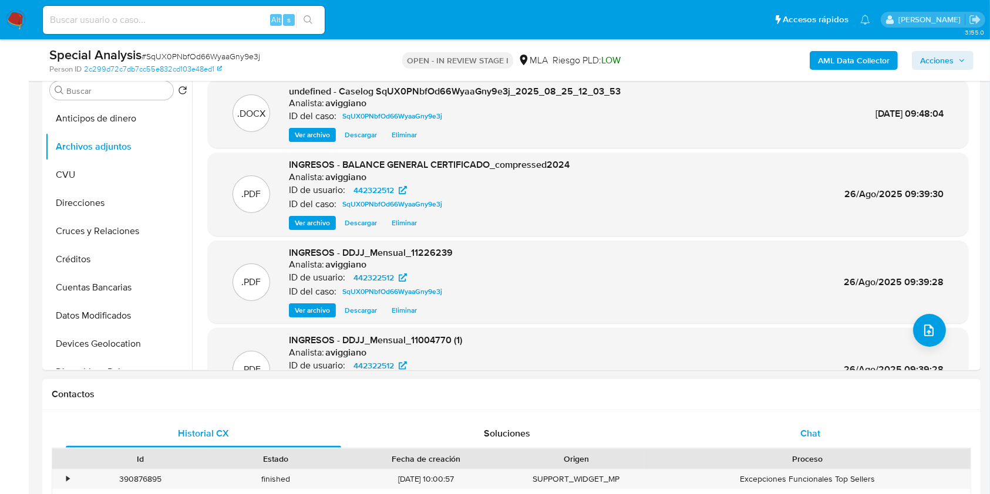
click at [866, 447] on div "Chat" at bounding box center [810, 434] width 275 height 28
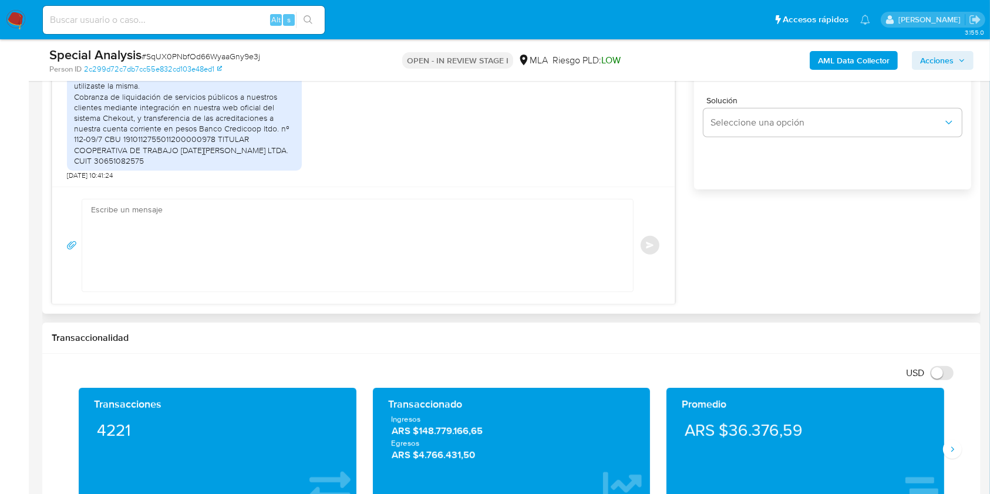
scroll to position [860, 0]
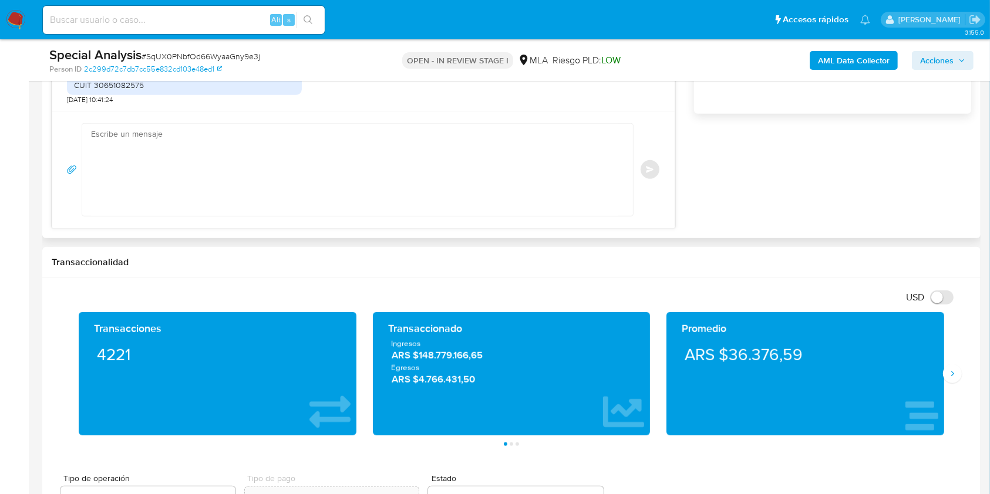
click at [448, 204] on textarea at bounding box center [354, 170] width 527 height 92
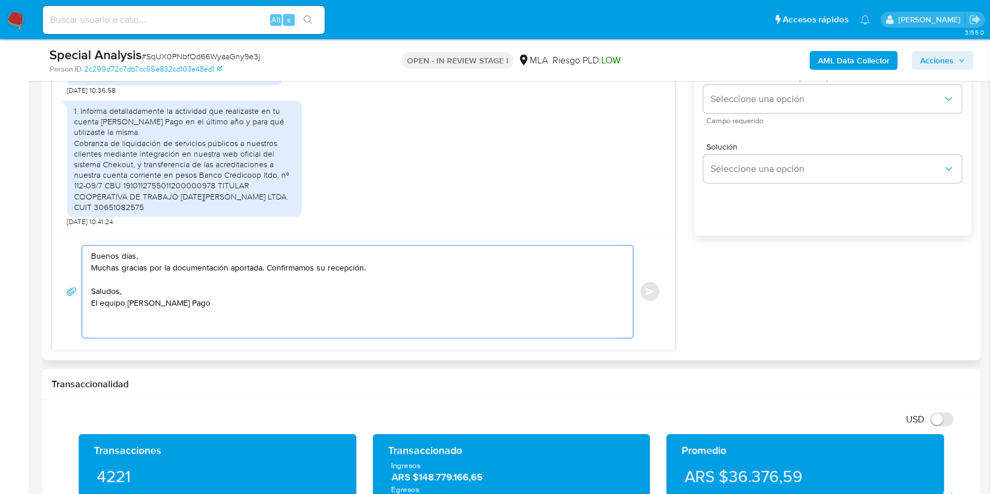
scroll to position [626, 0]
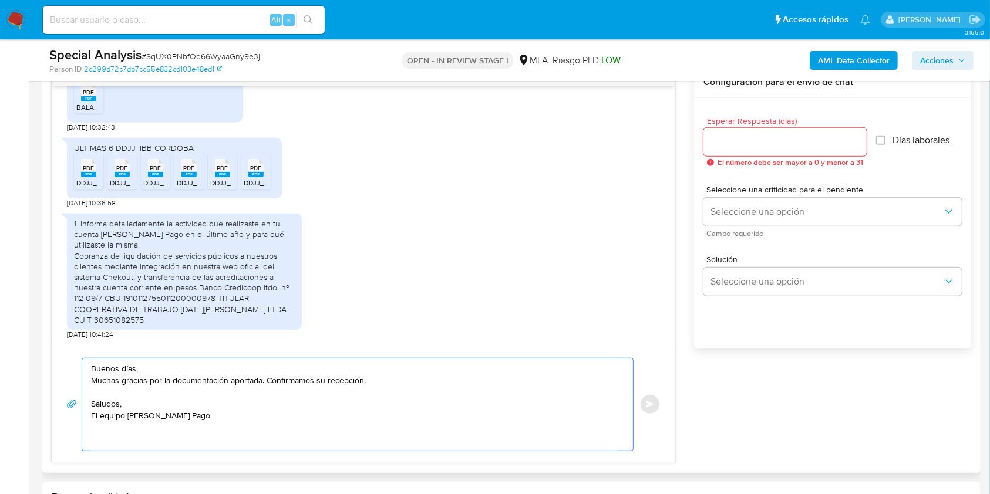
type textarea "Buenos [PERSON_NAME], Muchas gracias por la documentación aportada. Confirmamos…"
click at [831, 137] on input "Esperar Respuesta (días)" at bounding box center [784, 141] width 163 height 15
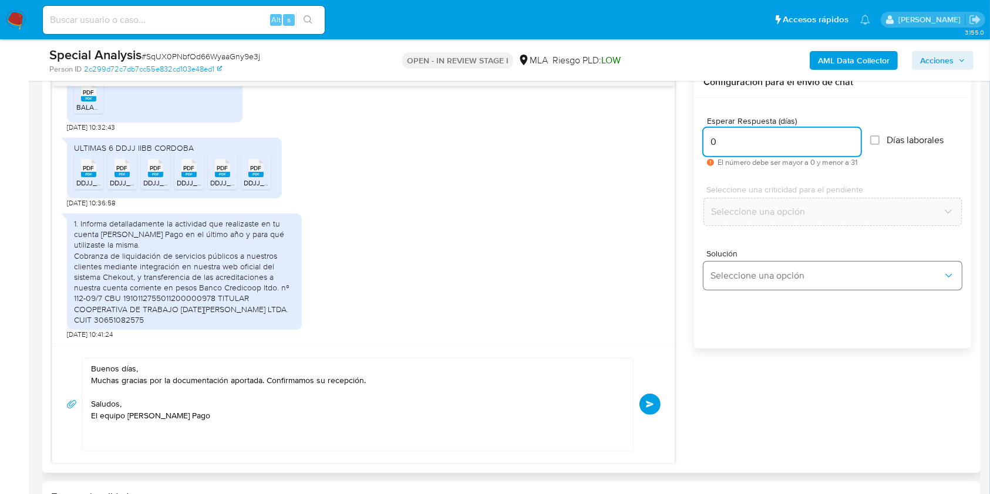
type input "0"
click at [724, 279] on span "Seleccione una opción" at bounding box center [826, 276] width 232 height 12
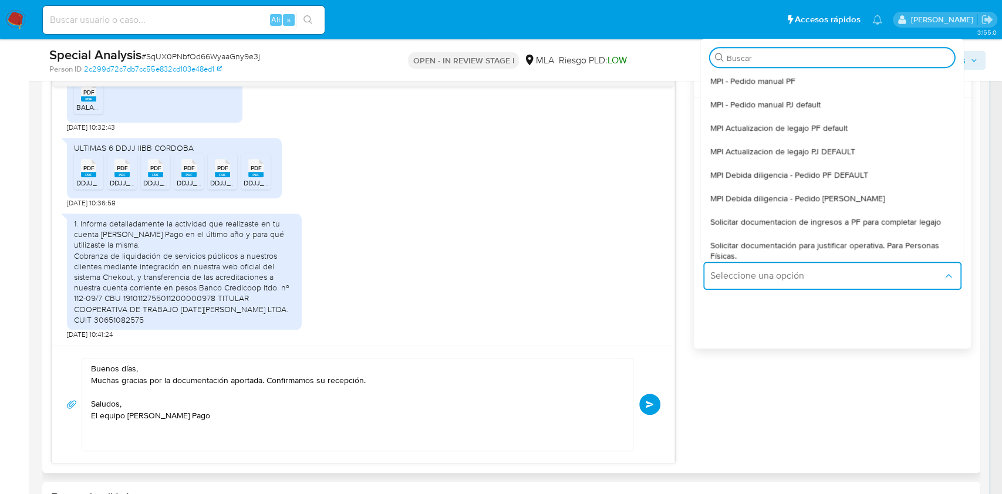
click at [728, 315] on div "Esperar Respuesta (días) 0 El número debe ser mayor a 0 y menor a 31 Días labor…" at bounding box center [832, 239] width 277 height 282
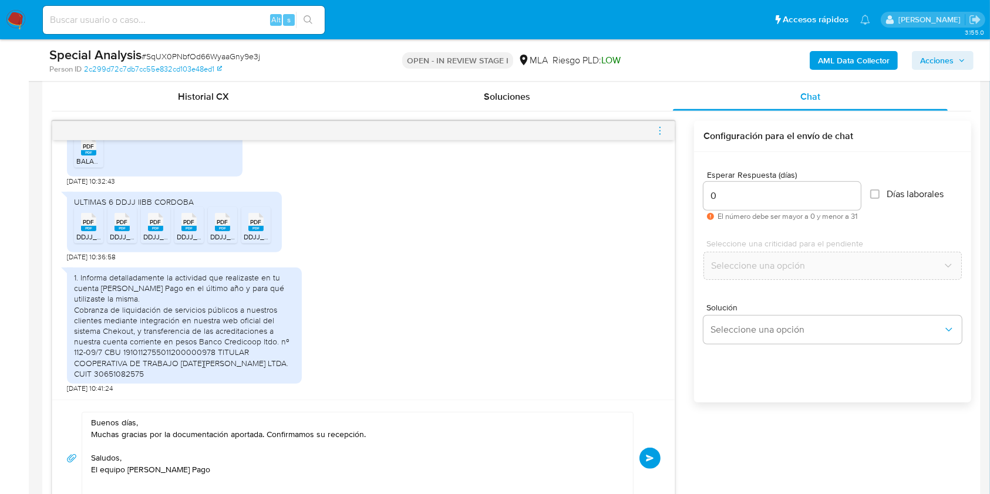
scroll to position [548, 0]
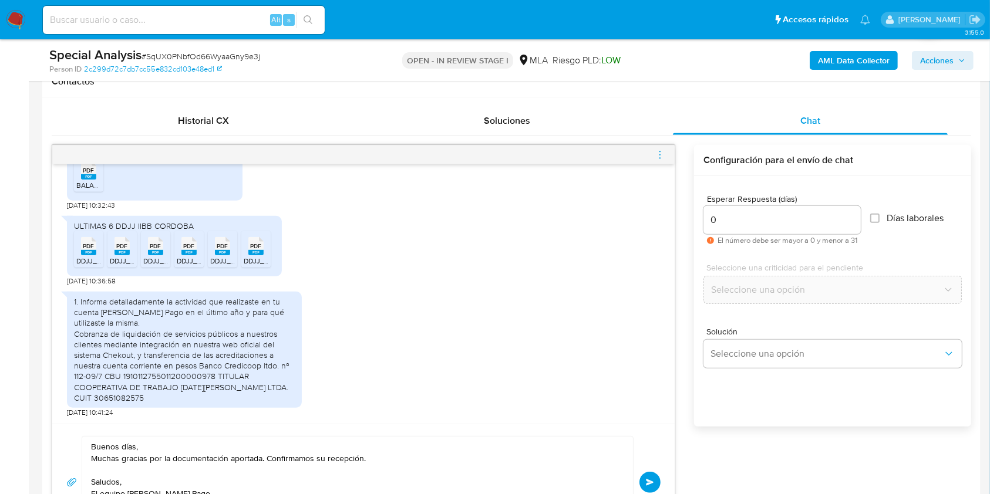
click at [653, 477] on button "Enviar" at bounding box center [649, 482] width 21 height 21
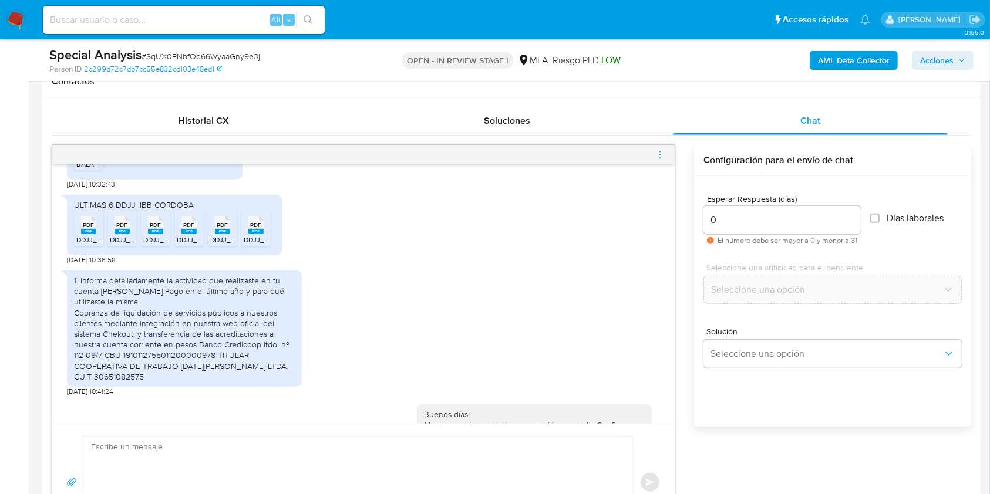
click at [661, 156] on icon "menu-action" at bounding box center [659, 155] width 11 height 11
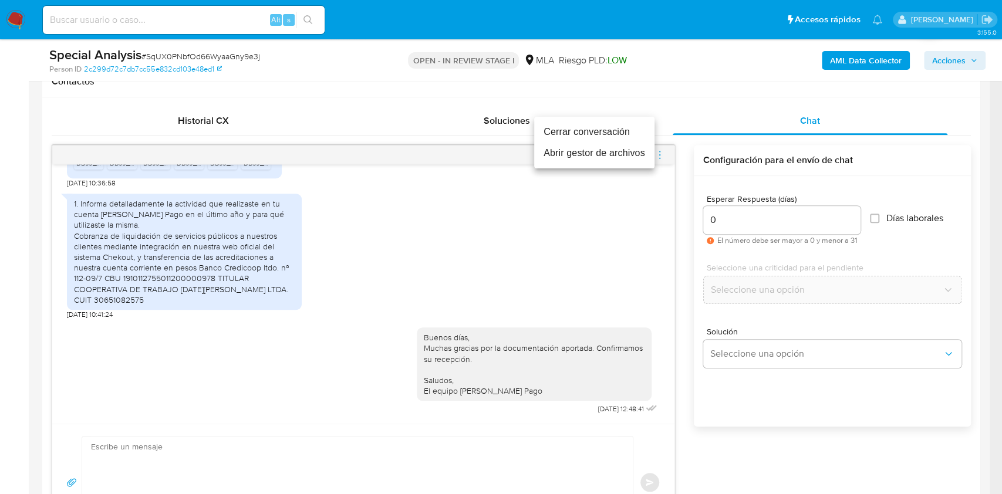
click at [553, 128] on li "Cerrar conversación" at bounding box center [594, 131] width 120 height 21
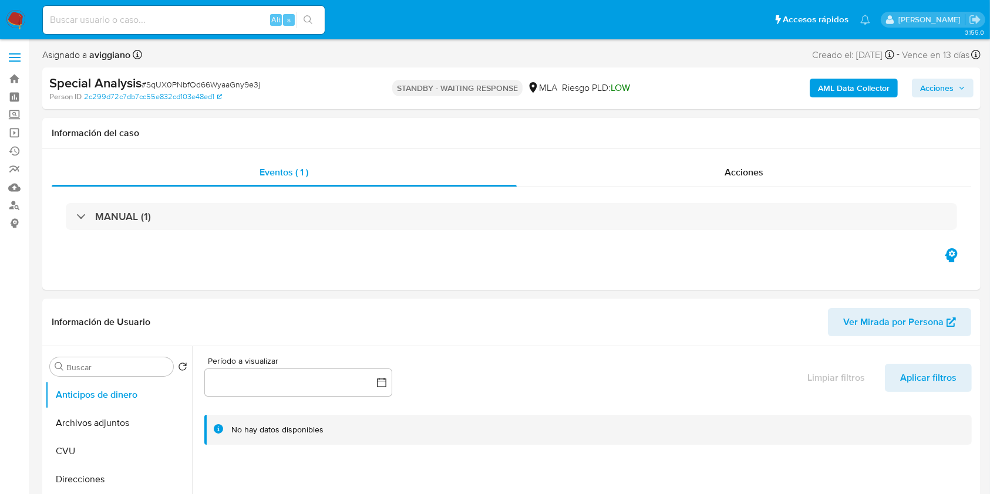
select select "10"
click at [102, 444] on button "Historial Casos" at bounding box center [113, 448] width 137 height 28
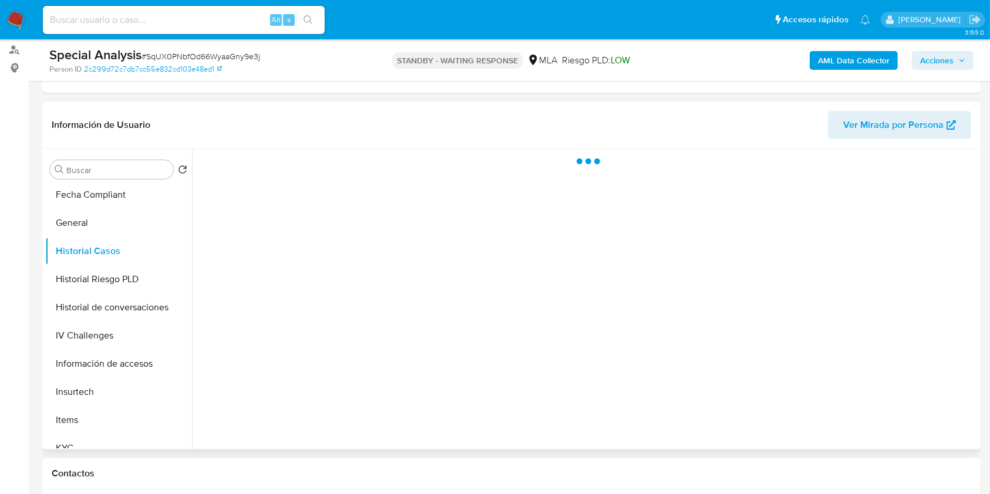
scroll to position [156, 0]
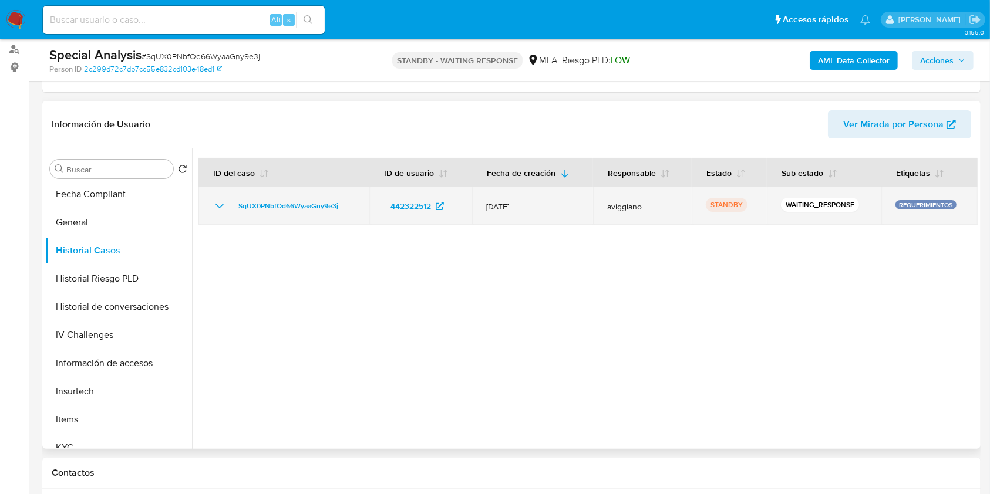
drag, startPoint x: 343, startPoint y: 200, endPoint x: 227, endPoint y: 212, distance: 117.4
click at [227, 212] on div "SqUX0PNbfOd66WyaaGny9e3j" at bounding box center [283, 206] width 143 height 14
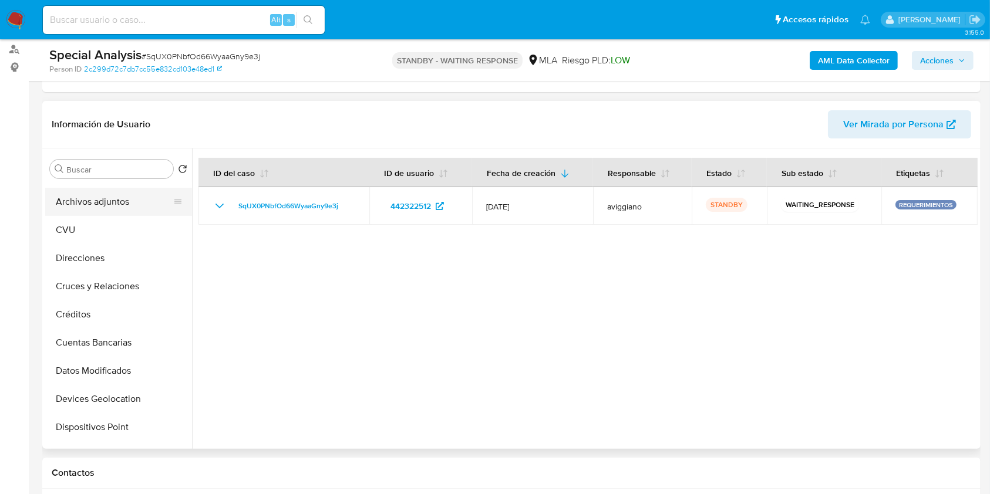
scroll to position [0, 0]
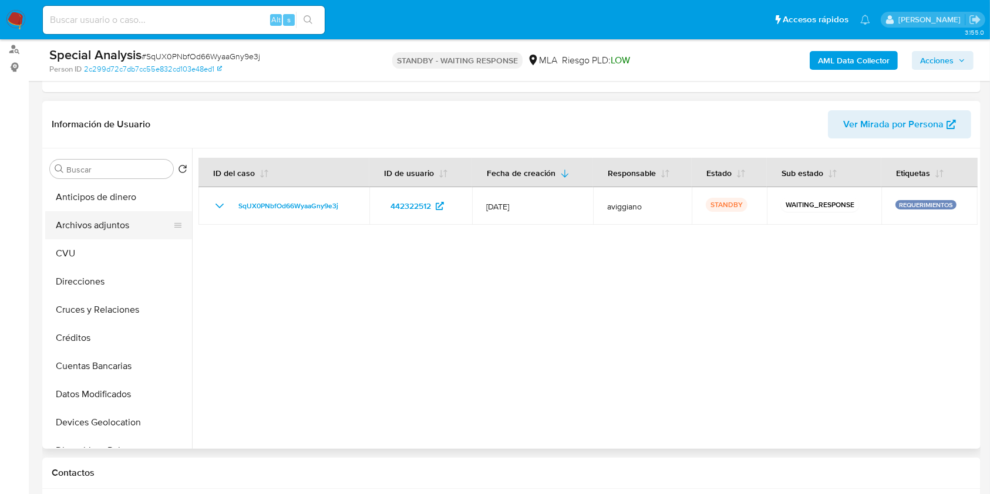
click at [123, 211] on button "Archivos adjuntos" at bounding box center [113, 225] width 137 height 28
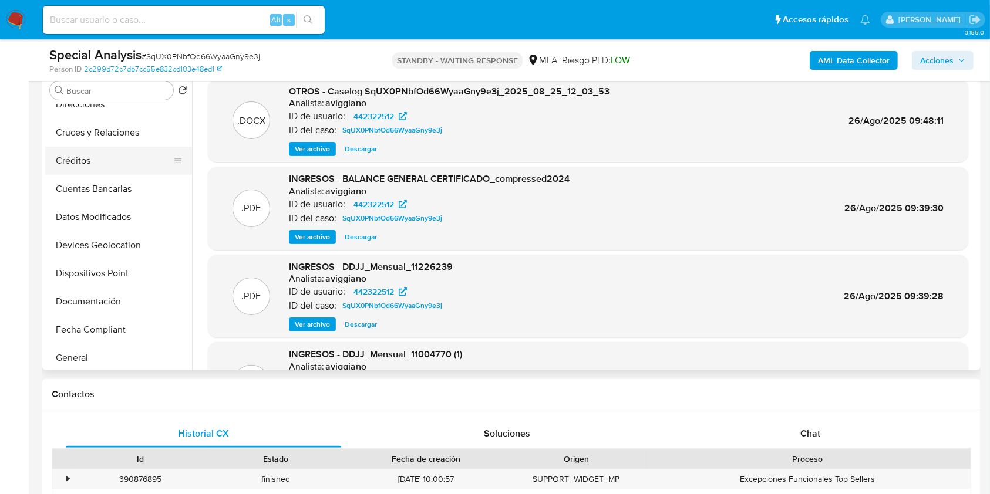
scroll to position [235, 0]
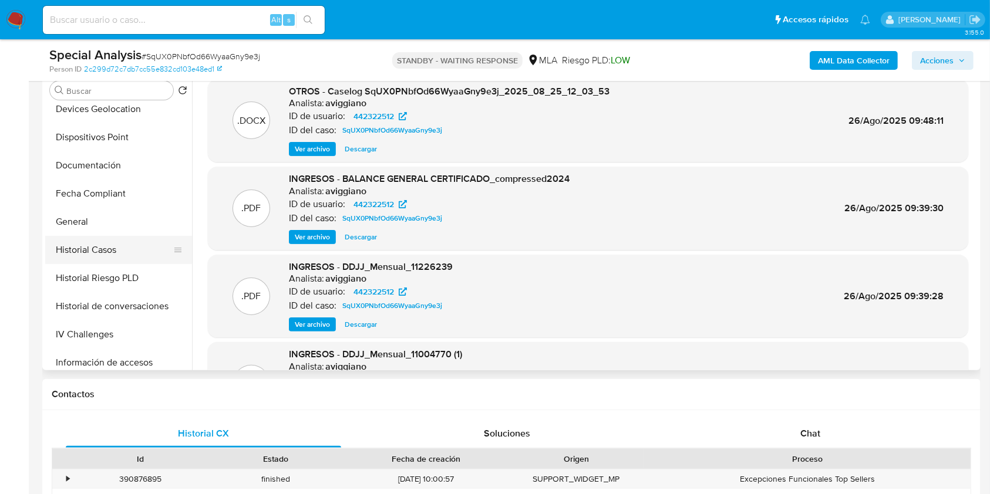
click at [122, 250] on button "Historial Casos" at bounding box center [113, 250] width 137 height 28
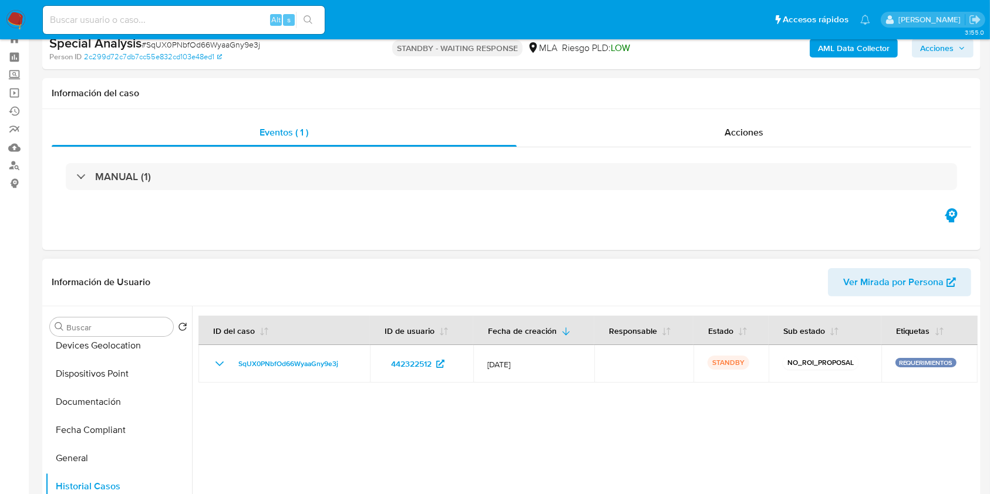
scroll to position [0, 0]
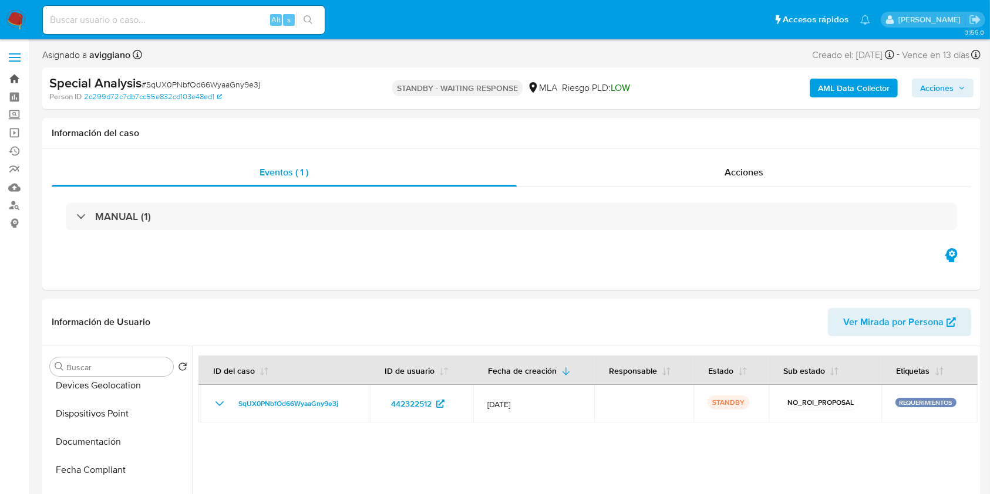
click at [12, 76] on link "Bandeja" at bounding box center [70, 79] width 140 height 18
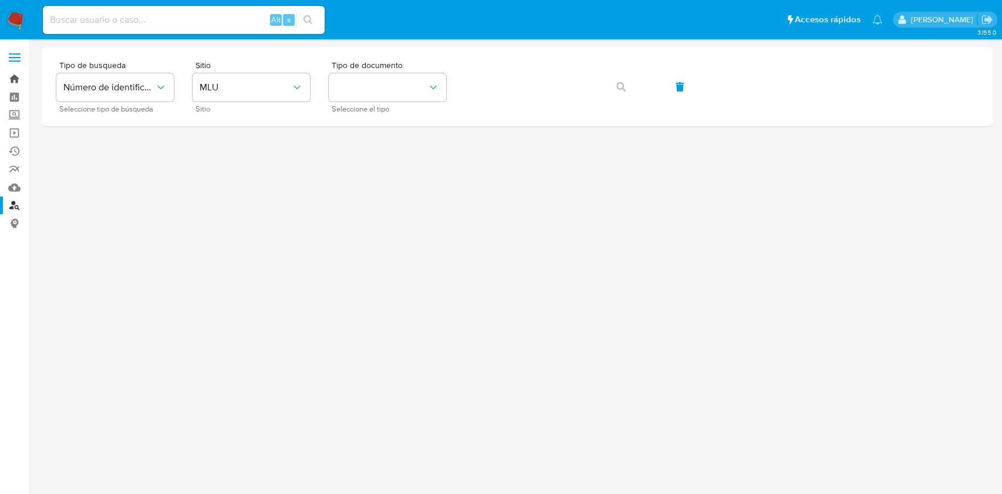
click at [16, 80] on link "Bandeja" at bounding box center [70, 79] width 140 height 18
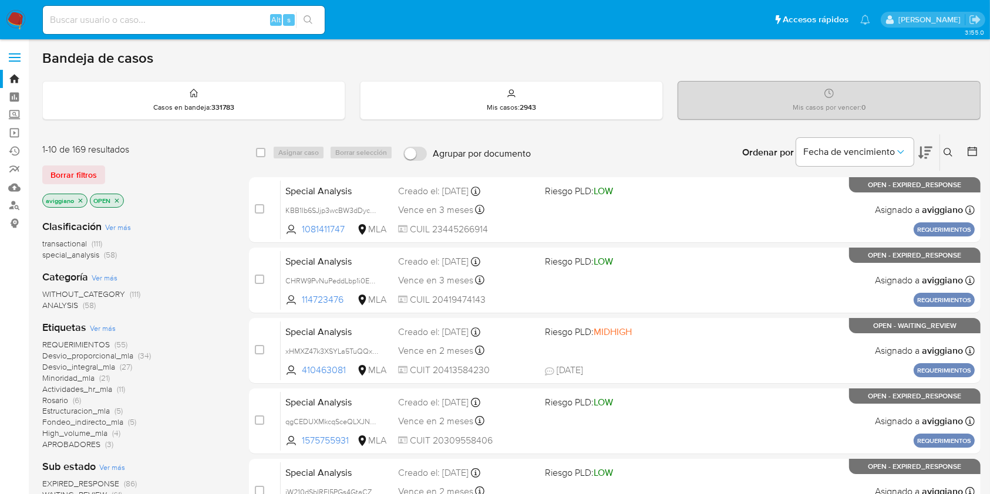
click at [936, 149] on div "Ordenar por Fecha de vencimiento" at bounding box center [836, 152] width 207 height 36
click at [946, 150] on icon at bounding box center [947, 152] width 9 height 9
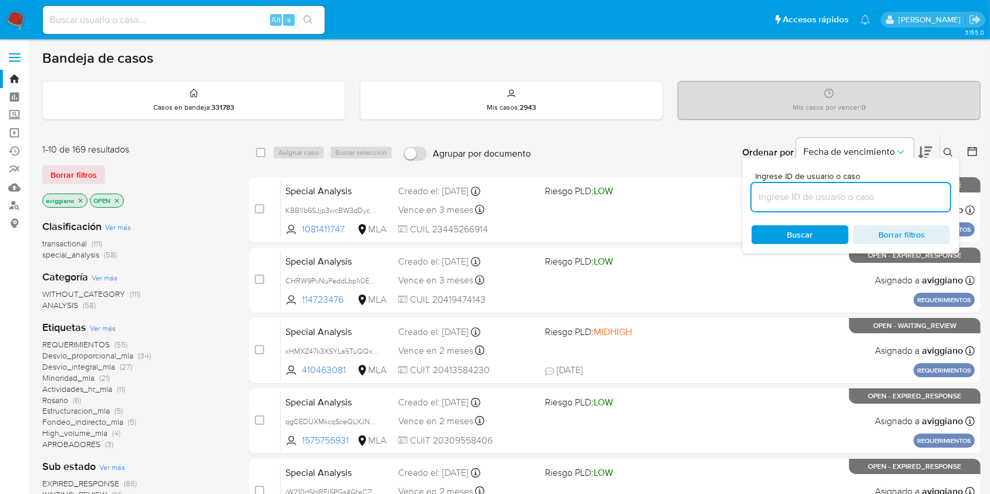
click at [861, 193] on input at bounding box center [850, 197] width 198 height 15
type input "SqUX0PNbfOd66WyaaGny9e3j"
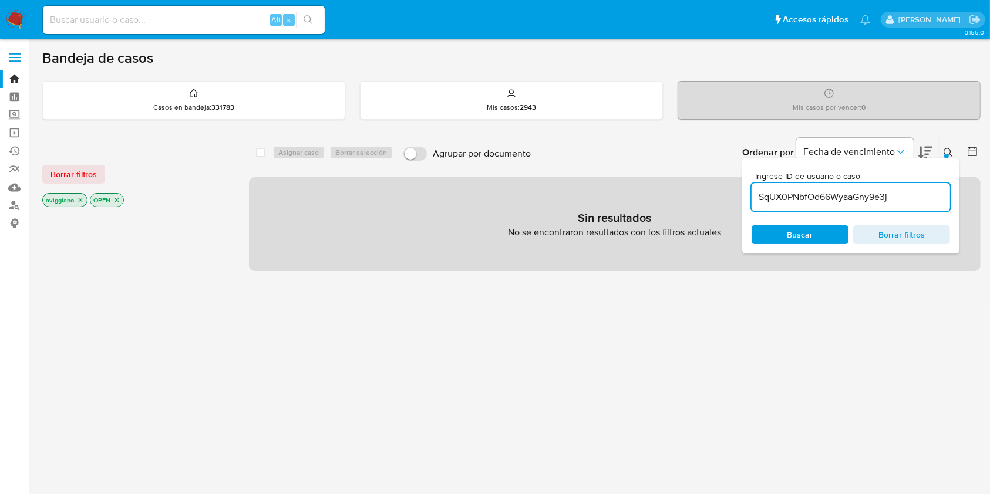
click at [78, 197] on icon "close-filter" at bounding box center [80, 200] width 7 height 7
click at [67, 198] on icon "close-filter" at bounding box center [69, 200] width 7 height 7
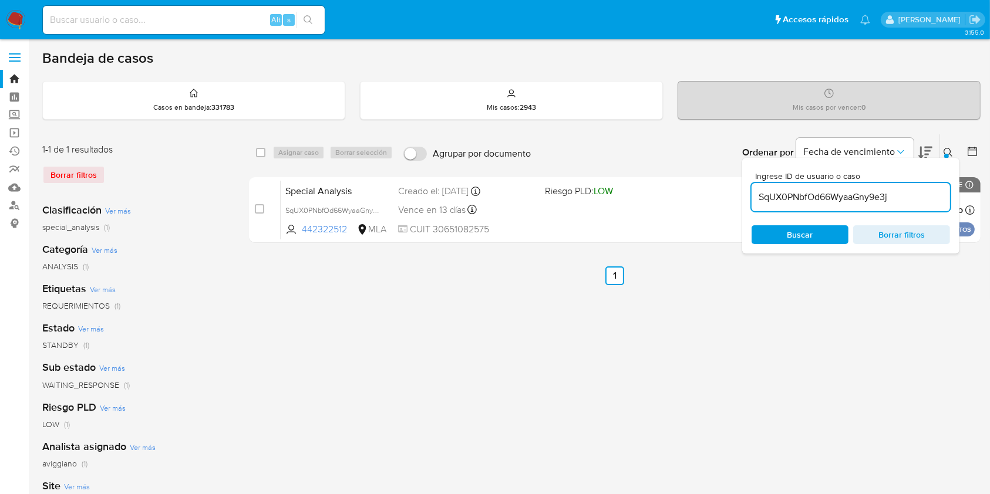
click at [259, 157] on div "select-all-cases-checkbox" at bounding box center [260, 153] width 9 height 12
click at [255, 157] on div "select-all-cases-checkbox Asignar caso Borrar selección Agrupar por documento O…" at bounding box center [614, 152] width 731 height 36
click at [259, 153] on input "checkbox" at bounding box center [260, 152] width 9 height 9
checkbox input "true"
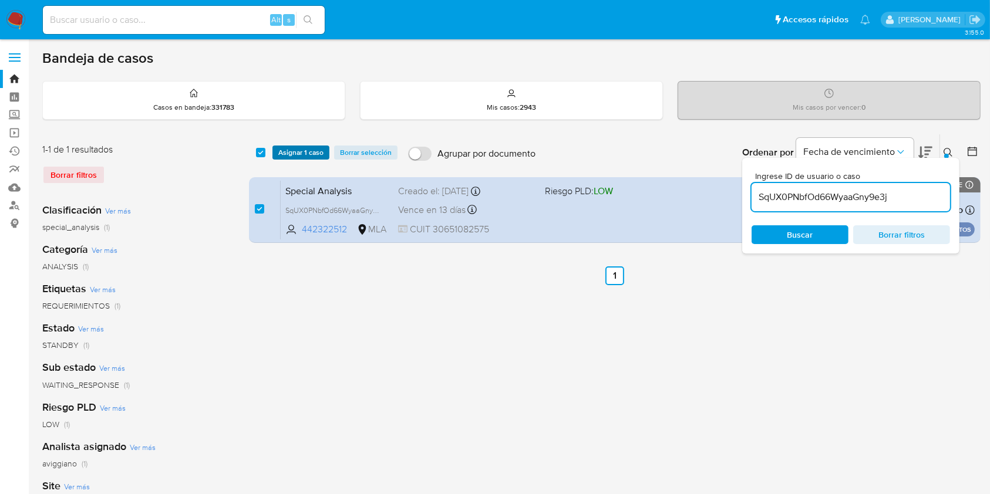
click at [282, 152] on span "Asignar 1 caso" at bounding box center [300, 153] width 45 height 12
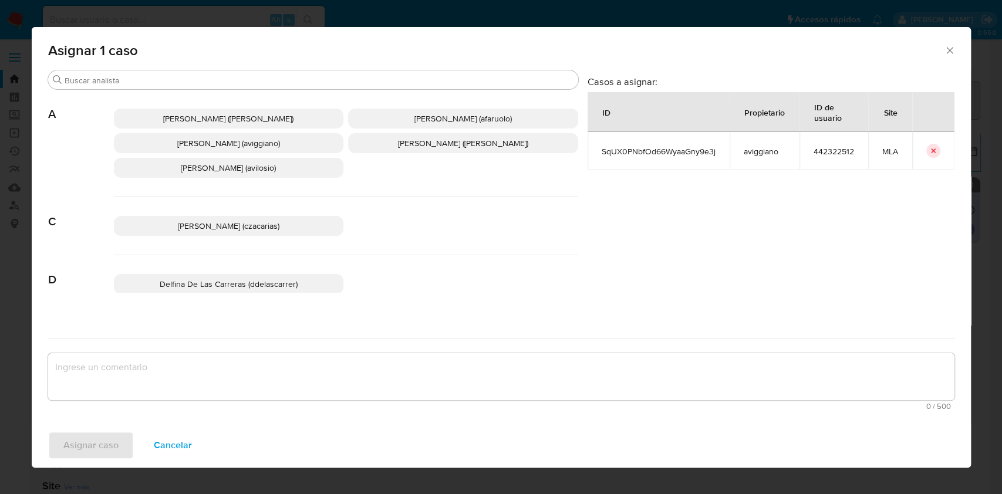
click at [227, 148] on span "[PERSON_NAME] (aviggiano)" at bounding box center [228, 143] width 103 height 12
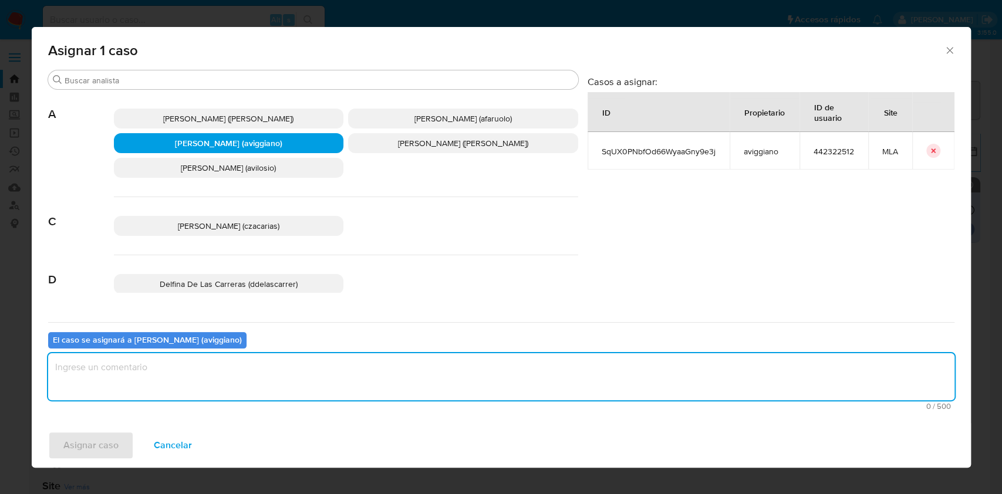
click at [184, 387] on textarea "assign-modal" at bounding box center [501, 376] width 906 height 47
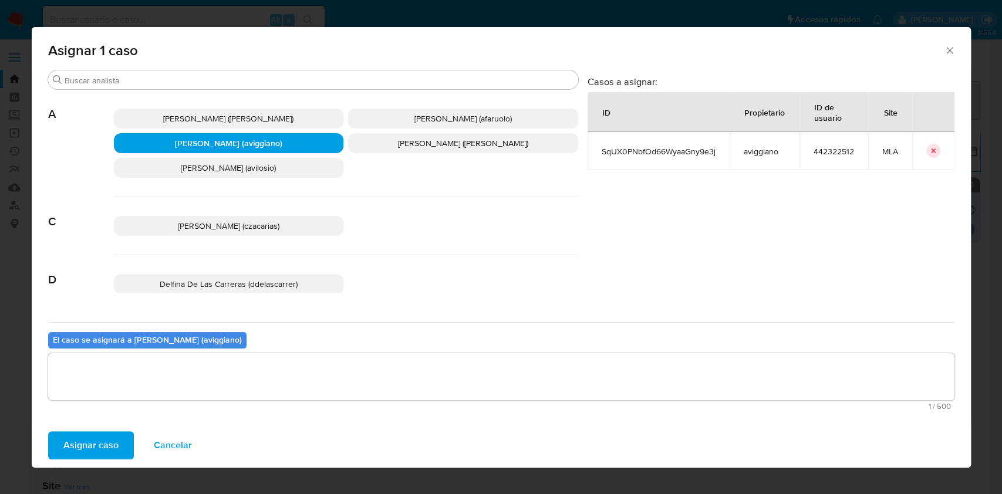
click at [108, 427] on div "Asignar caso Cancelar" at bounding box center [501, 445] width 939 height 45
click at [99, 445] on span "Asignar caso" at bounding box center [90, 446] width 55 height 26
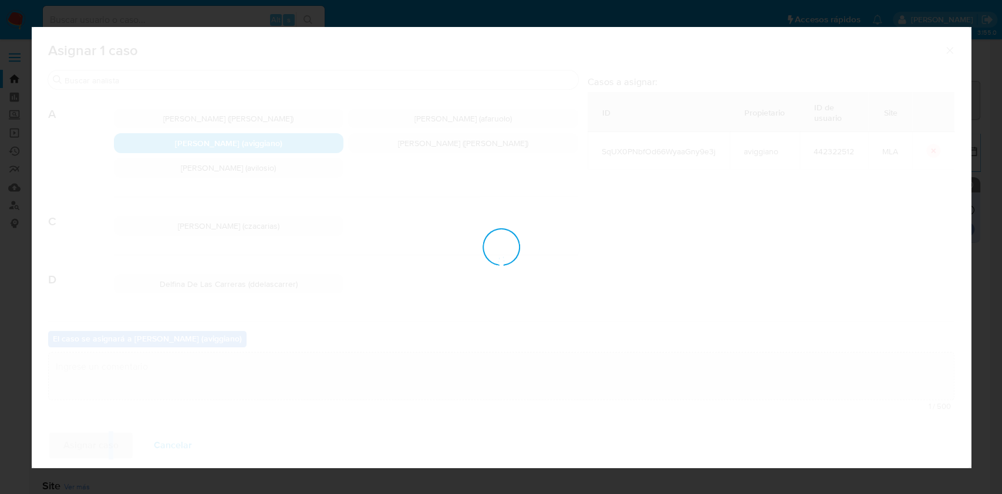
checkbox input "false"
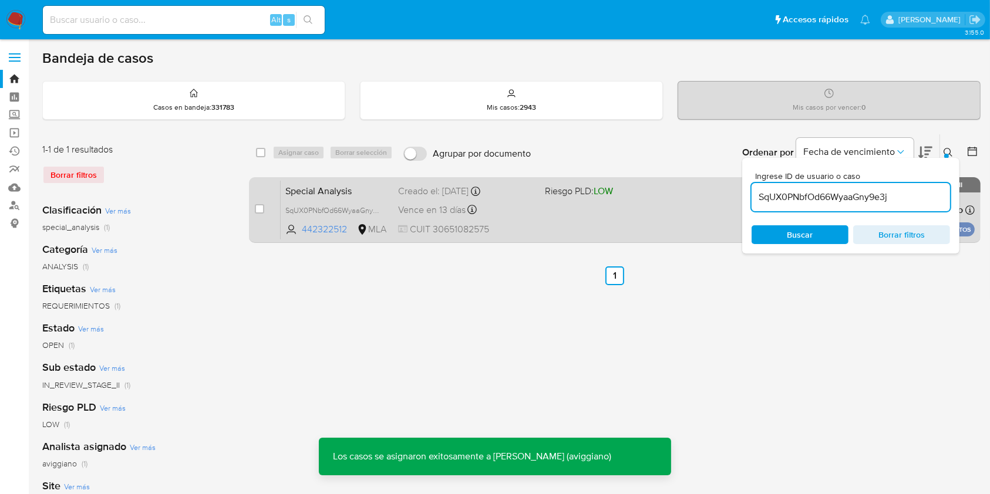
click at [539, 219] on div "Special Analysis SqUX0PNbfOd66WyaaGny9e3j 442322512 MLA Riesgo PLD: LOW Creado …" at bounding box center [628, 209] width 694 height 59
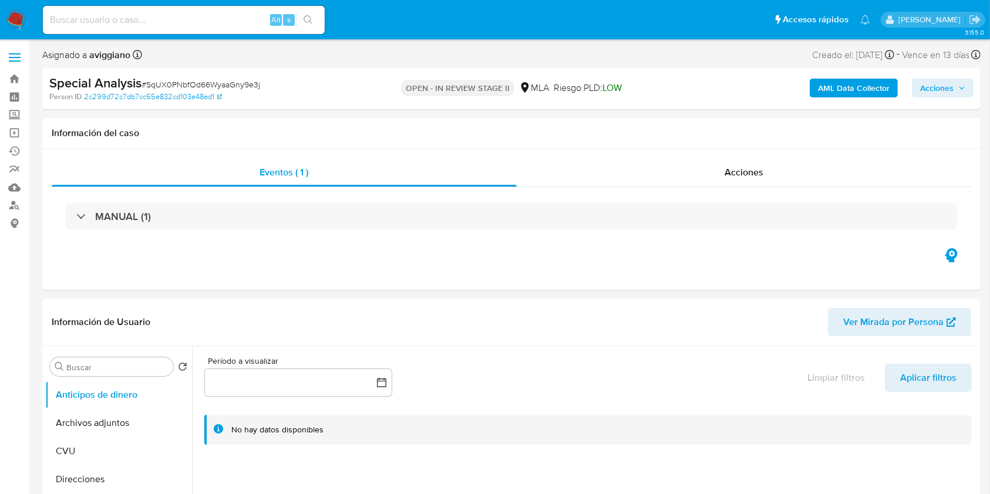
select select "10"
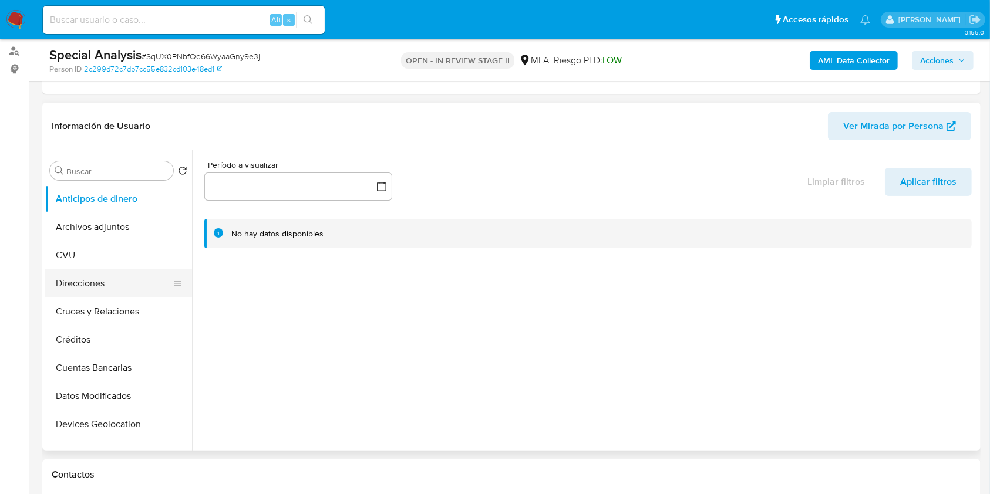
scroll to position [156, 0]
click at [128, 215] on button "Archivos adjuntos" at bounding box center [113, 225] width 137 height 28
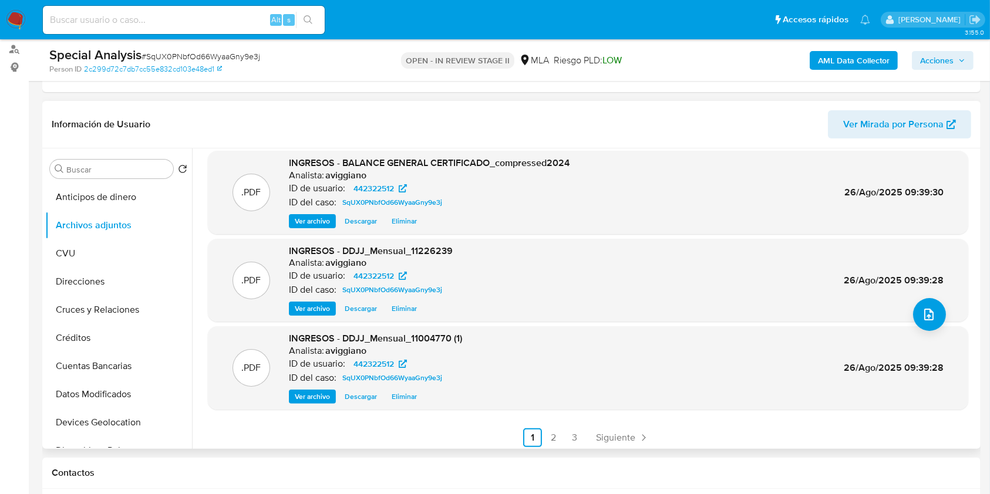
scroll to position [99, 0]
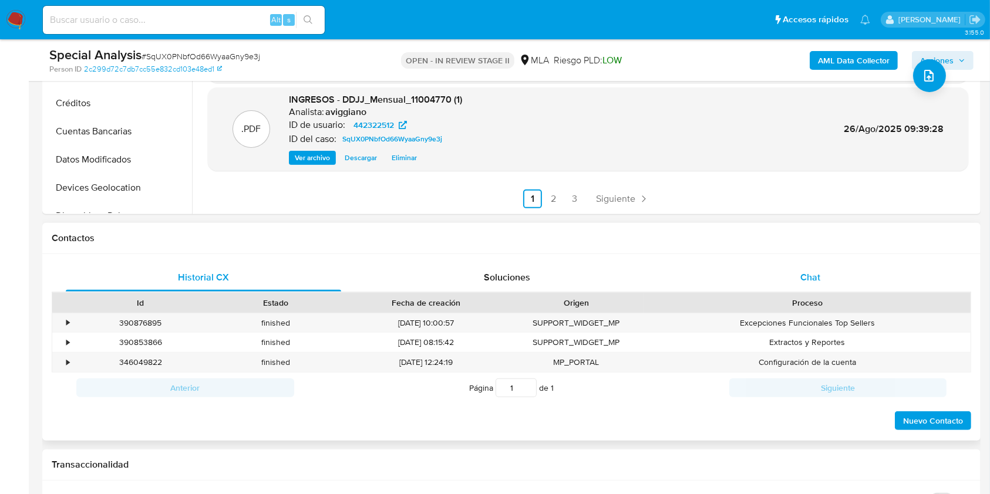
drag, startPoint x: 799, startPoint y: 266, endPoint x: 762, endPoint y: 279, distance: 39.2
click at [799, 265] on div "Chat" at bounding box center [810, 278] width 275 height 28
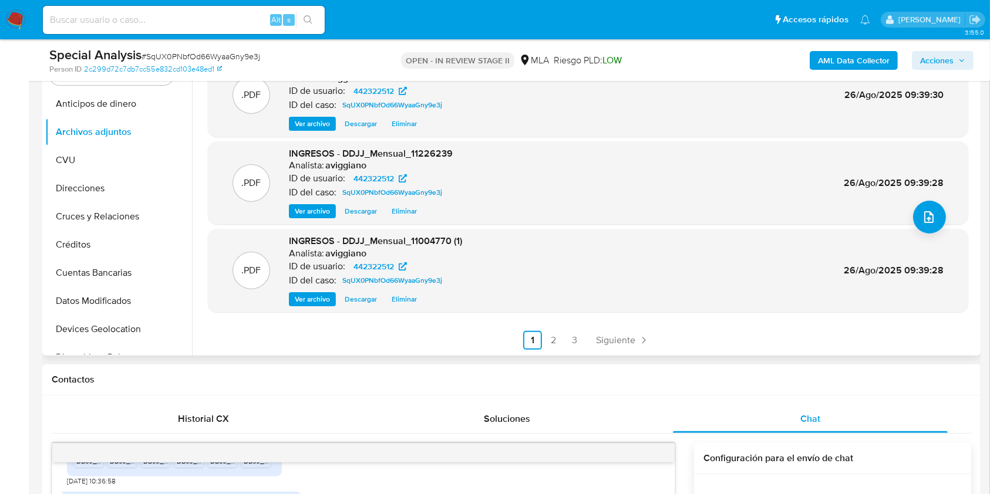
scroll to position [235, 0]
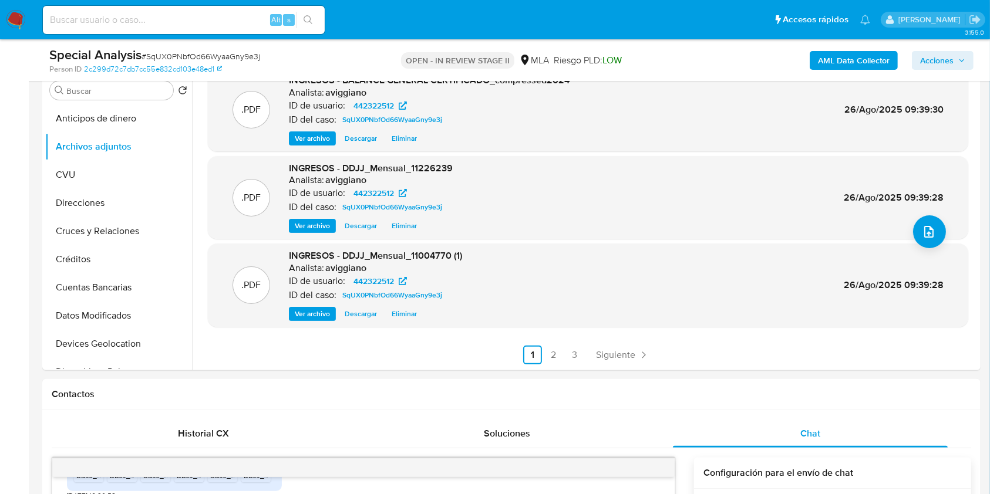
click at [966, 61] on button "Acciones" at bounding box center [943, 60] width 62 height 19
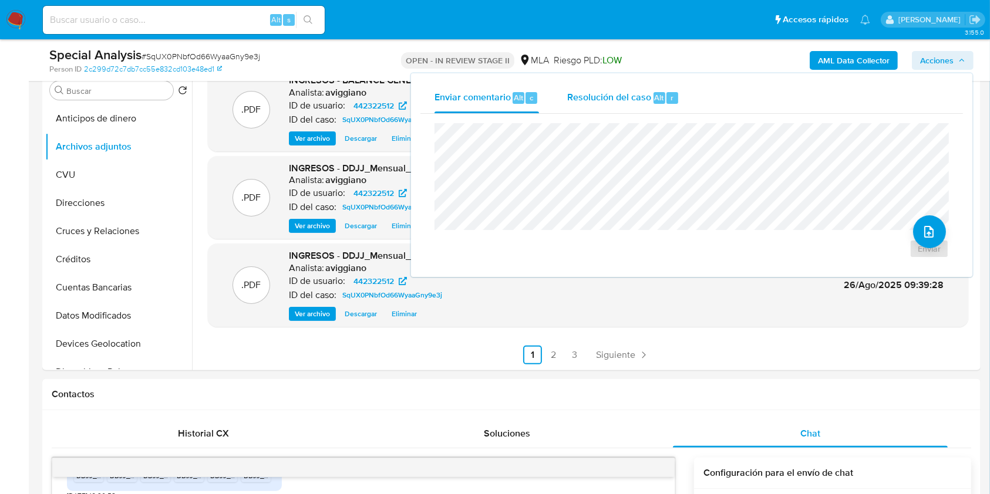
click at [634, 102] on span "Resolución del caso" at bounding box center [609, 96] width 84 height 13
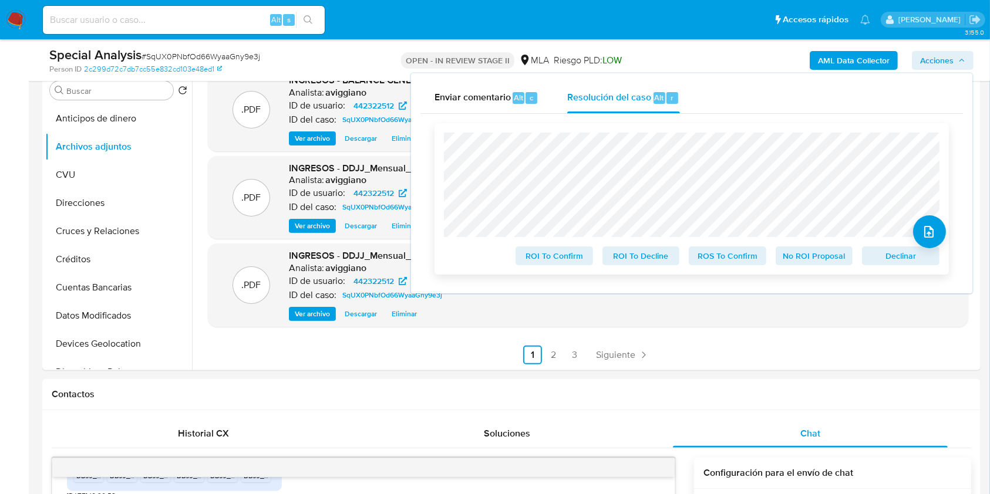
click at [870, 258] on span "Declinar" at bounding box center [900, 256] width 61 height 16
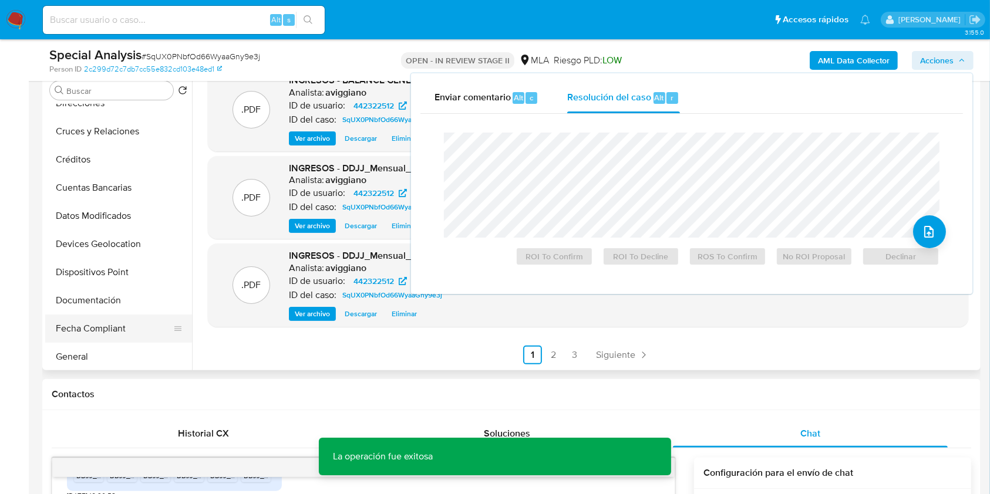
scroll to position [156, 0]
click at [104, 335] on button "Historial Casos" at bounding box center [113, 329] width 137 height 28
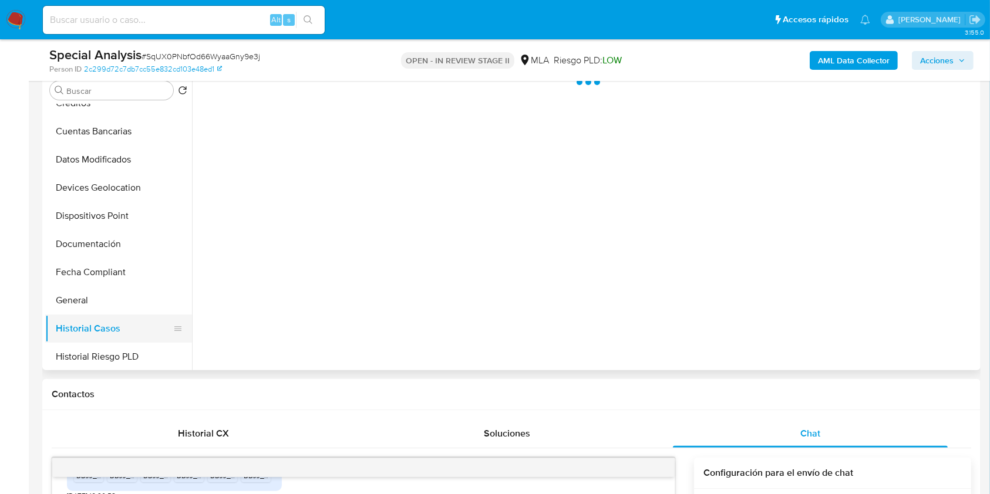
scroll to position [0, 0]
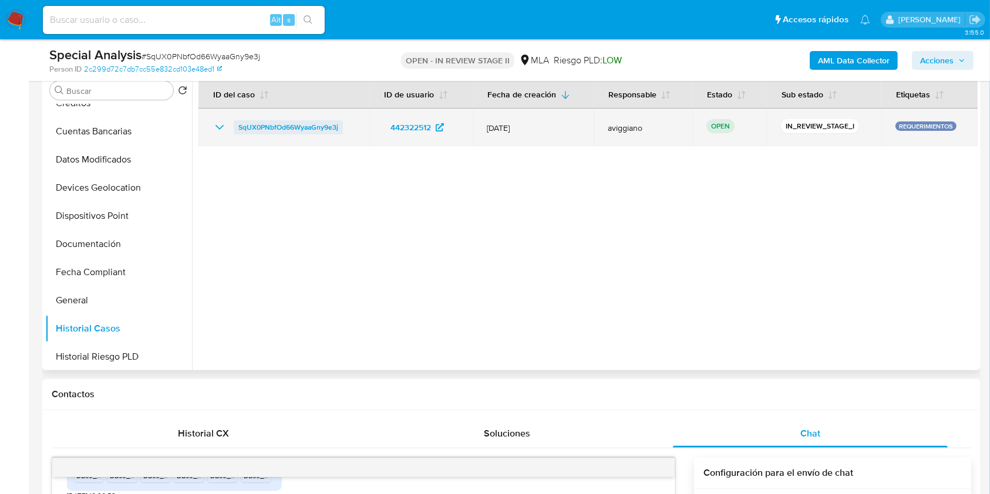
click at [277, 130] on span "SqUX0PNbfOd66WyaaGny9e3j" at bounding box center [288, 127] width 100 height 14
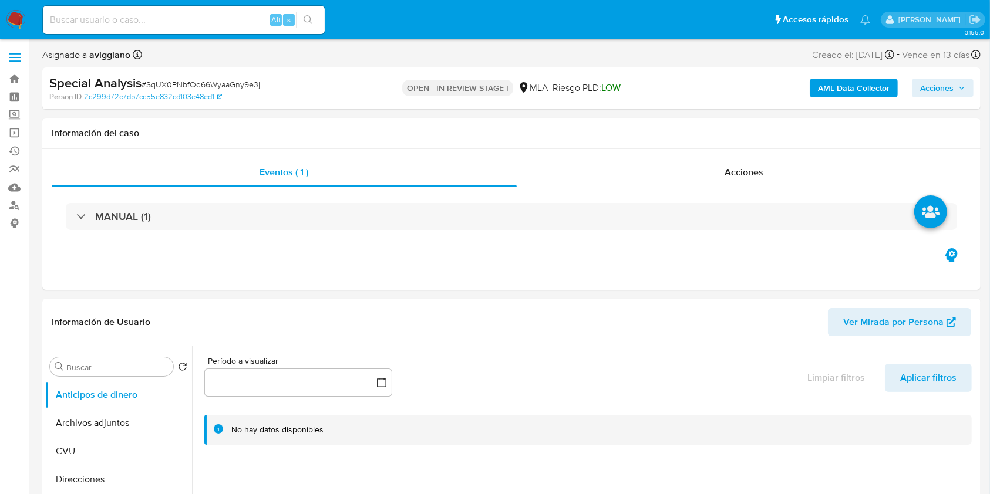
select select "10"
click at [931, 92] on span "Acciones" at bounding box center [936, 88] width 33 height 19
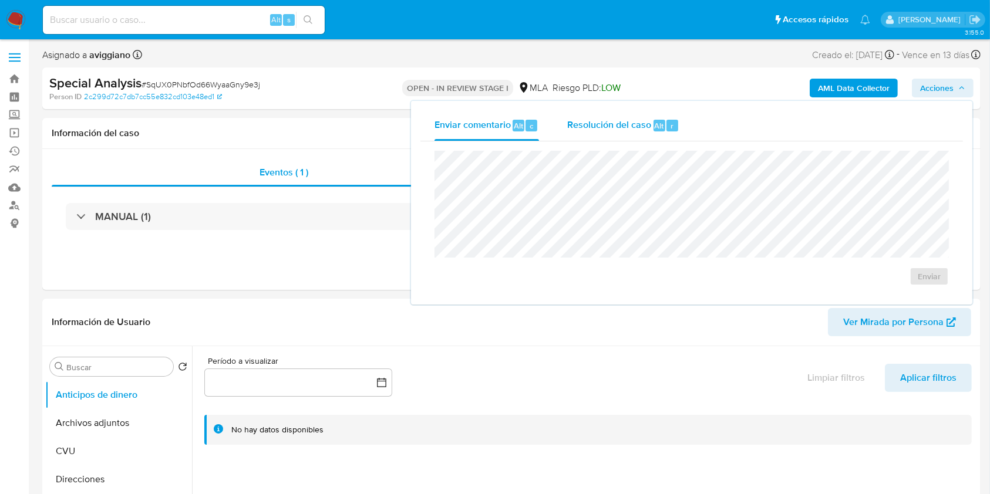
click at [597, 119] on span "Resolución del caso" at bounding box center [609, 125] width 84 height 13
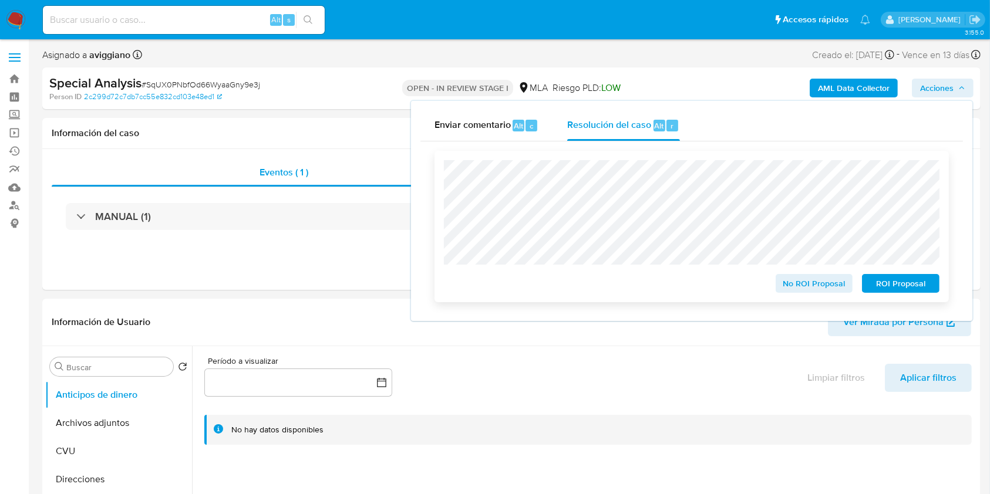
click at [789, 286] on span "No ROI Proposal" at bounding box center [814, 283] width 61 height 16
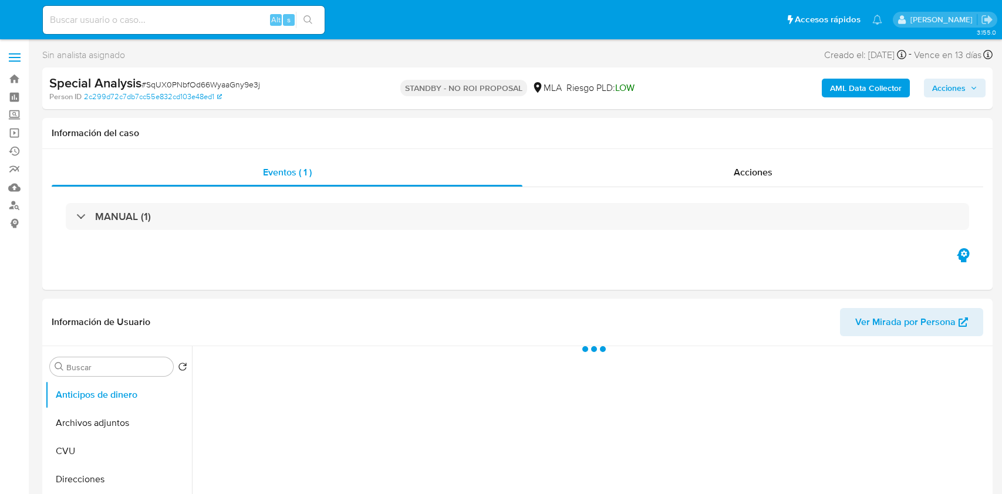
select select "10"
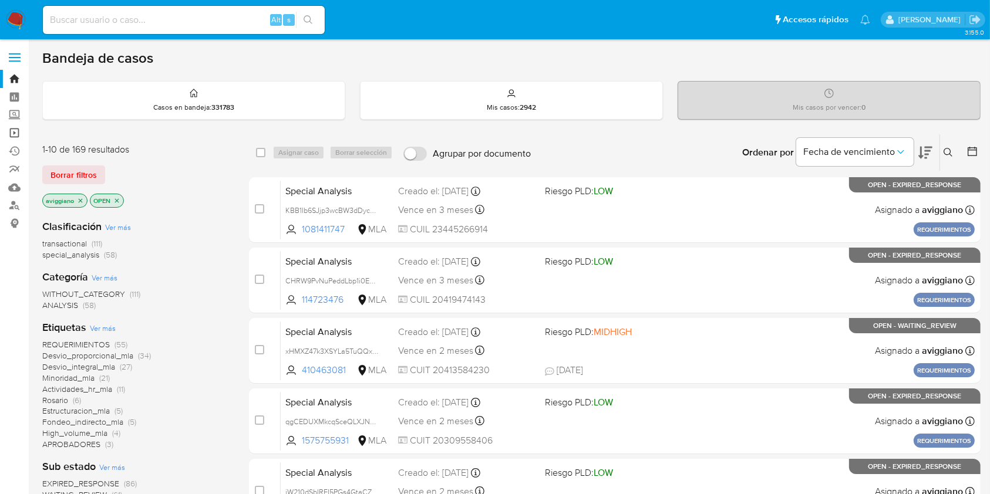
click at [13, 133] on link "Operaciones masivas" at bounding box center [70, 133] width 140 height 18
paste input "pAS65VehcUZA7xrUZXBmSo8G"
type input "pAS65VehcUZA7xrUZXBmSo8G"
click at [312, 15] on icon "search-icon" at bounding box center [307, 19] width 9 height 9
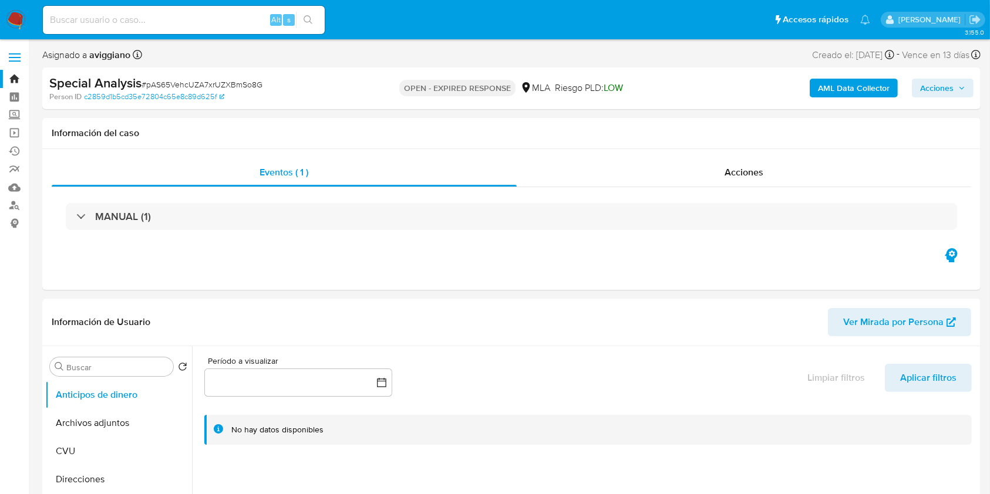
select select "10"
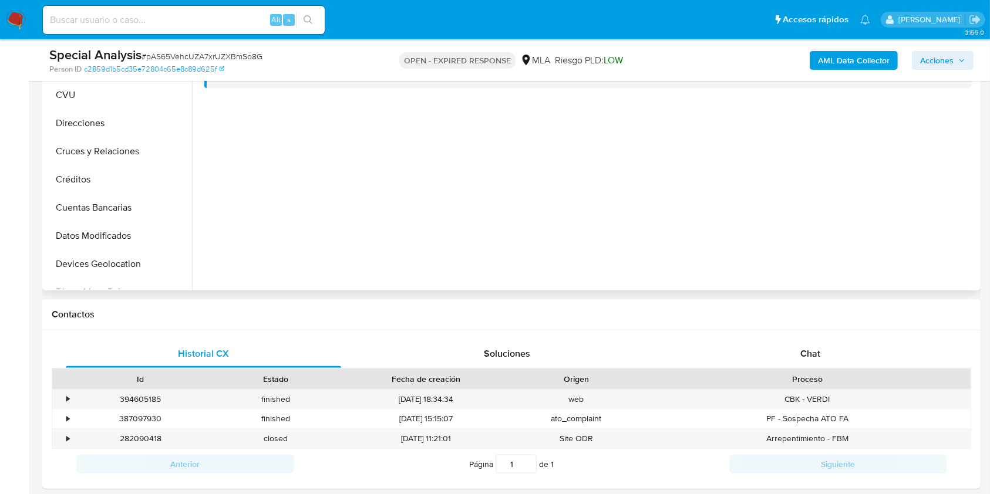
scroll to position [391, 0]
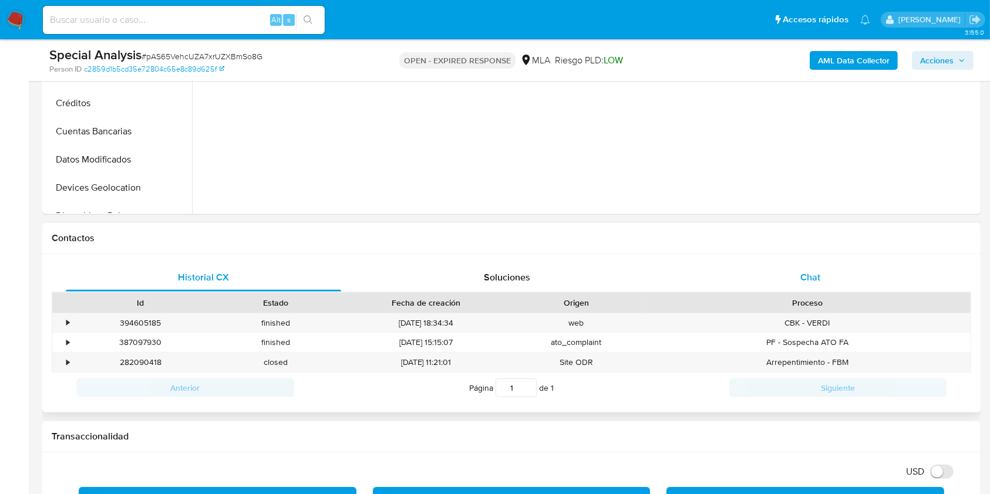
click at [742, 270] on div "Chat" at bounding box center [810, 278] width 275 height 28
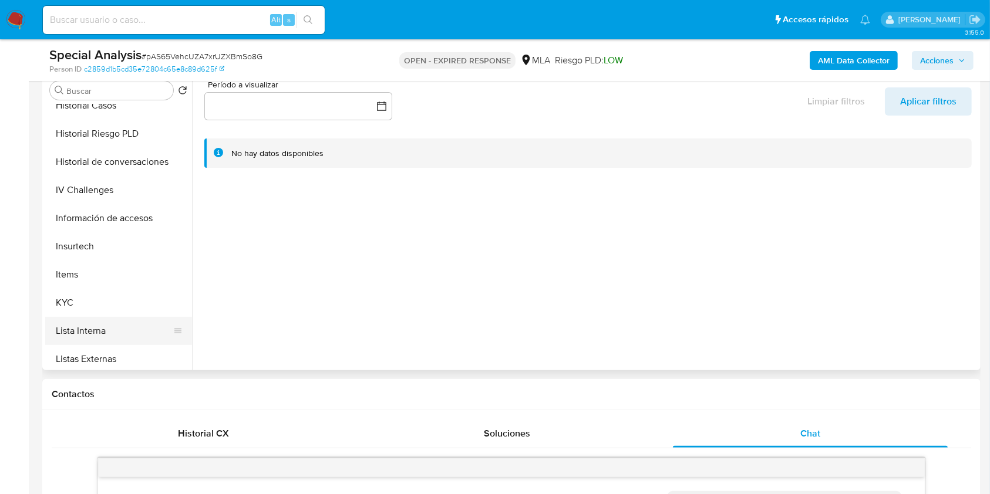
scroll to position [470, 0]
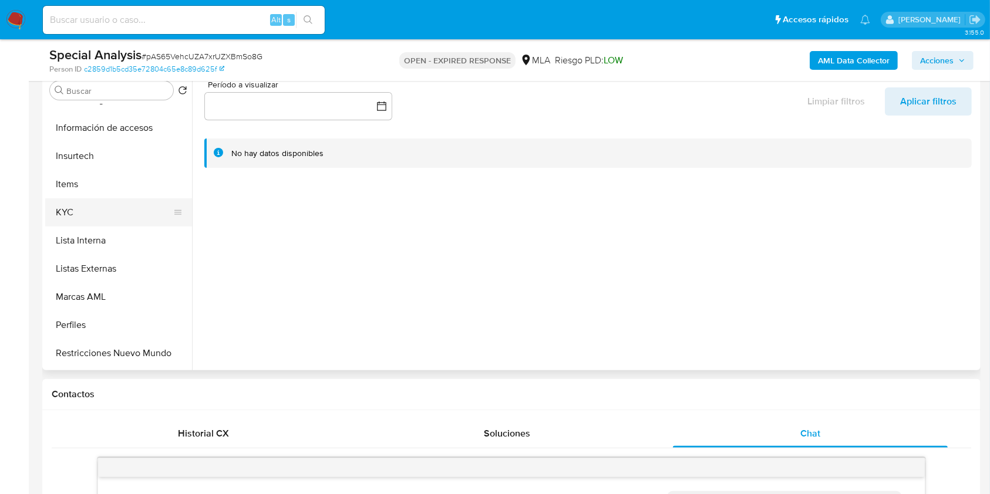
click at [100, 220] on button "KYC" at bounding box center [113, 212] width 137 height 28
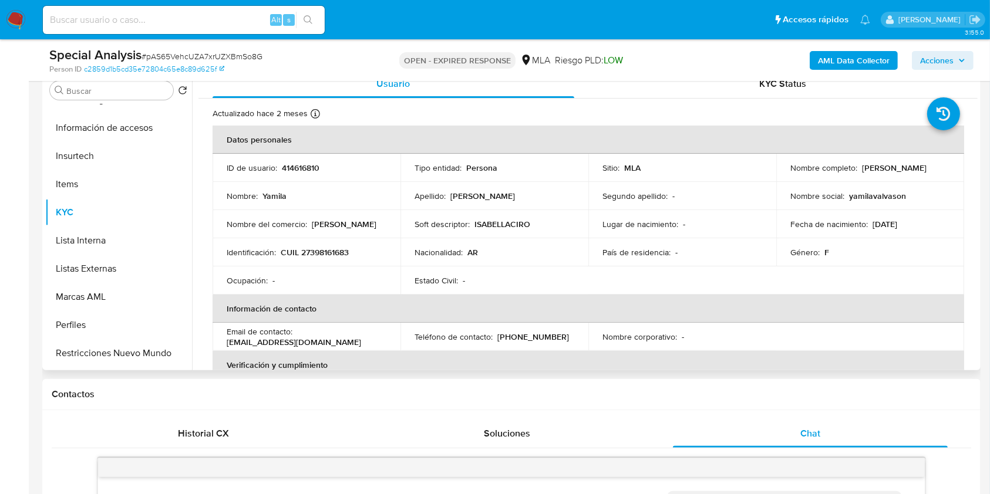
drag, startPoint x: 858, startPoint y: 167, endPoint x: 913, endPoint y: 168, distance: 55.2
click at [922, 168] on div "Nombre completo : Yamila Valvason" at bounding box center [870, 168] width 160 height 11
copy p "Yamila Valvason"
click at [822, 62] on b "AML Data Collector" at bounding box center [854, 60] width 72 height 19
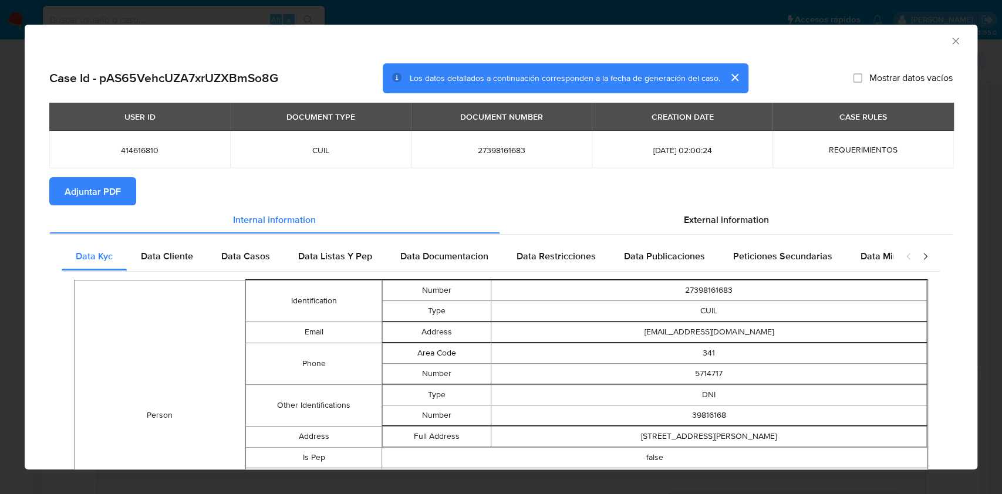
click at [110, 202] on span "Adjuntar PDF" at bounding box center [93, 191] width 56 height 26
click at [952, 43] on icon "Cerrar ventana" at bounding box center [955, 41] width 6 height 6
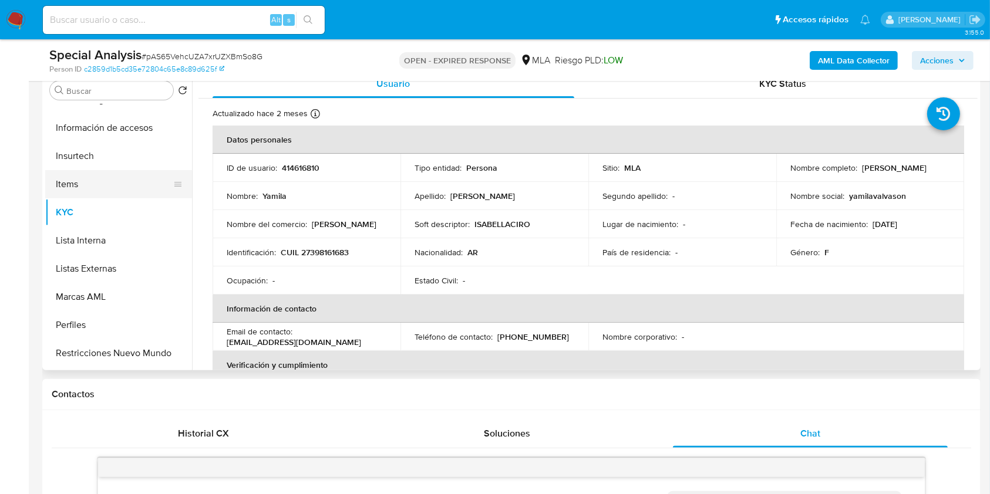
drag, startPoint x: 130, startPoint y: 185, endPoint x: 131, endPoint y: 192, distance: 6.6
click at [130, 185] on button "Items" at bounding box center [113, 184] width 137 height 28
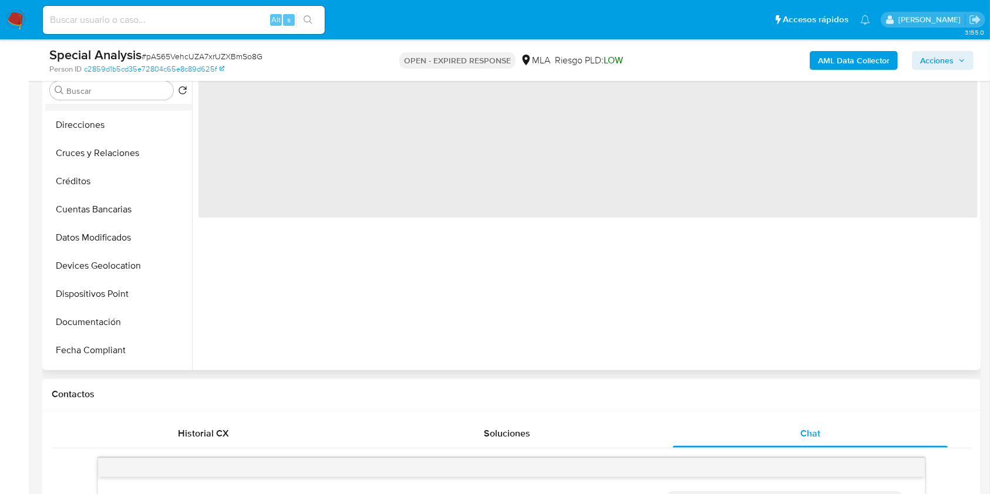
scroll to position [0, 0]
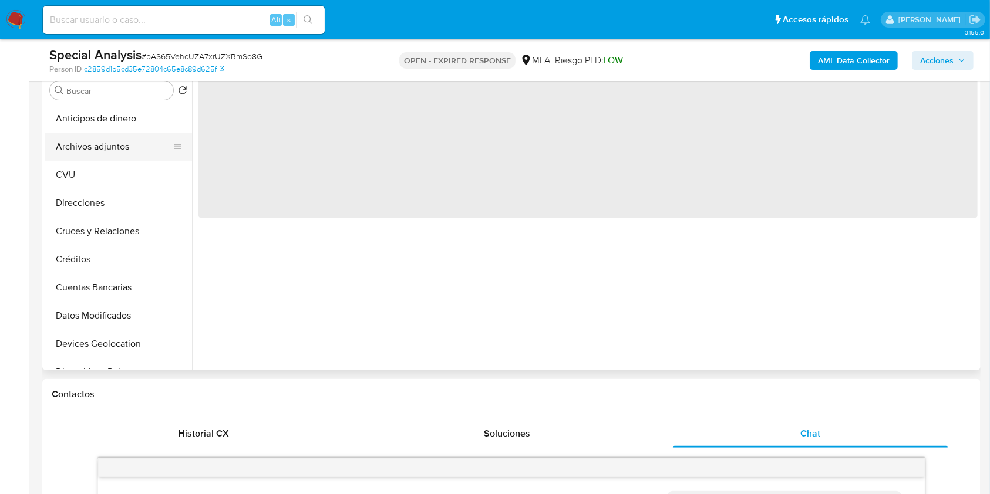
click at [120, 145] on button "Archivos adjuntos" at bounding box center [113, 147] width 137 height 28
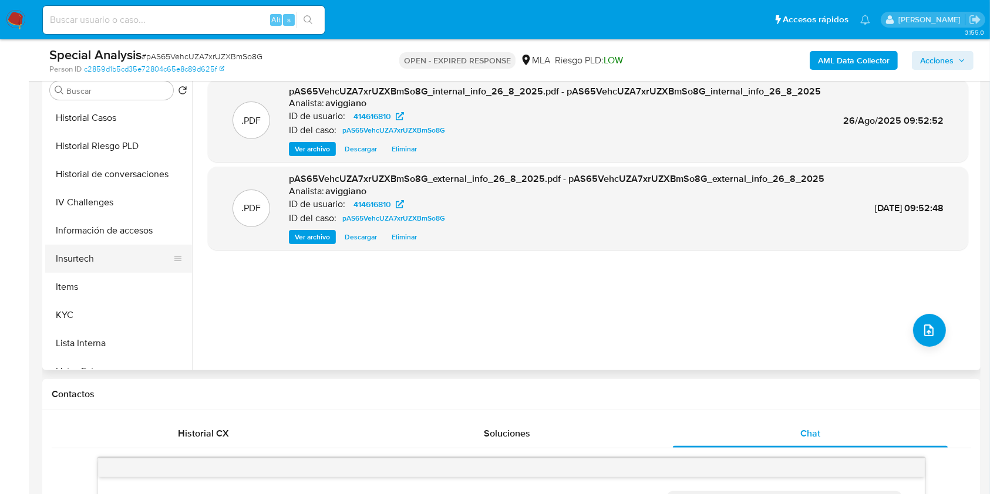
scroll to position [391, 0]
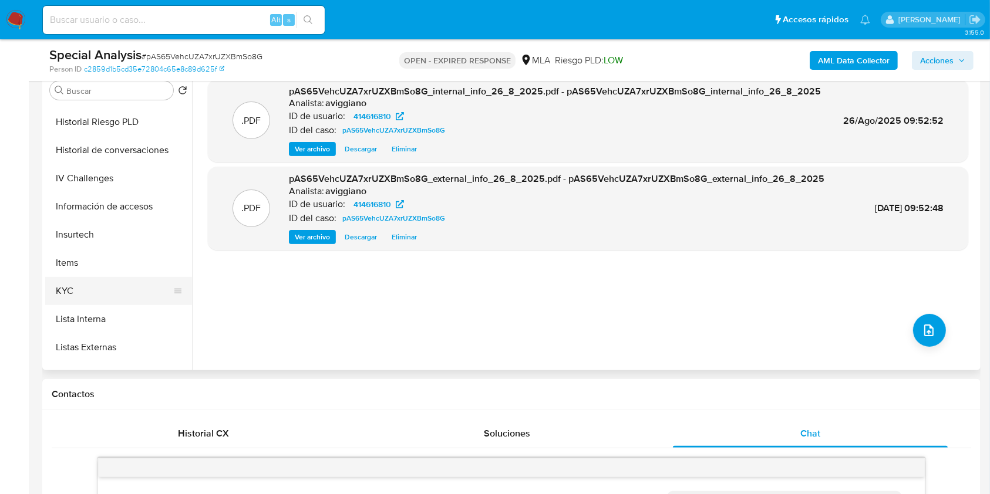
click at [78, 287] on button "KYC" at bounding box center [113, 291] width 137 height 28
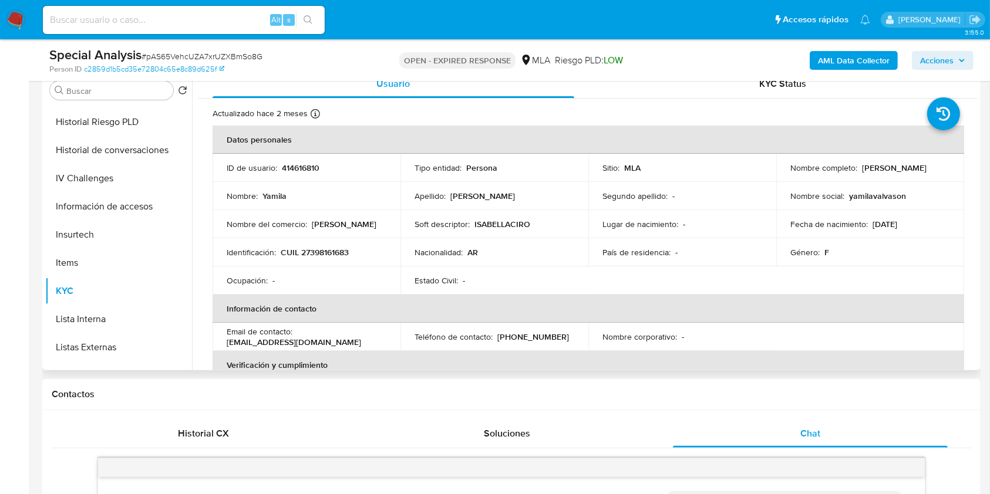
click at [329, 258] on p "CUIL 27398161683" at bounding box center [315, 252] width 68 height 11
click at [329, 256] on p "CUIL 27398161683" at bounding box center [315, 252] width 68 height 11
copy p "27398161683"
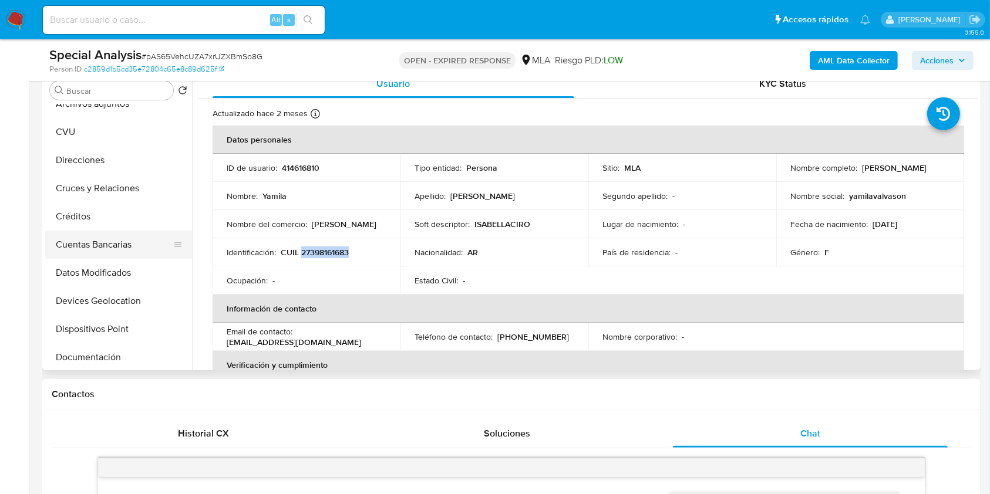
scroll to position [0, 0]
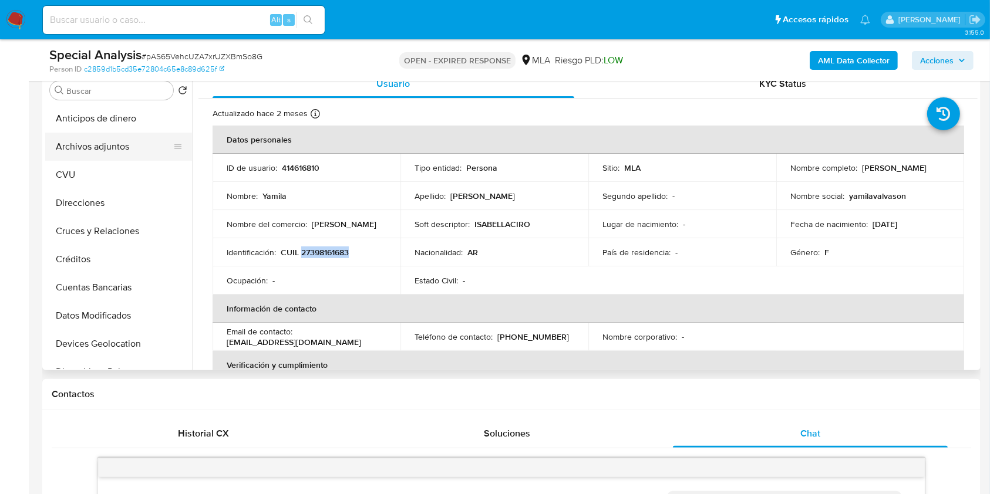
click at [131, 152] on button "Archivos adjuntos" at bounding box center [113, 147] width 137 height 28
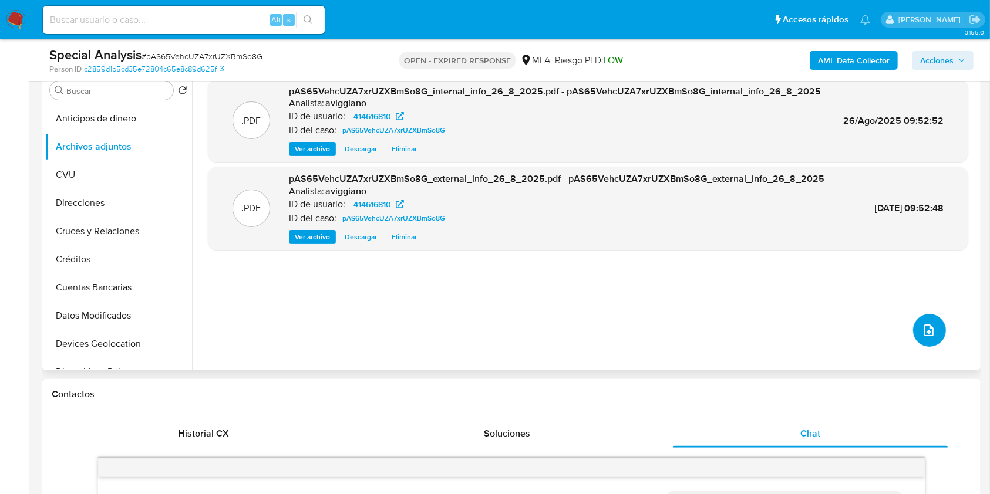
click at [922, 328] on icon "upload-file" at bounding box center [929, 330] width 14 height 14
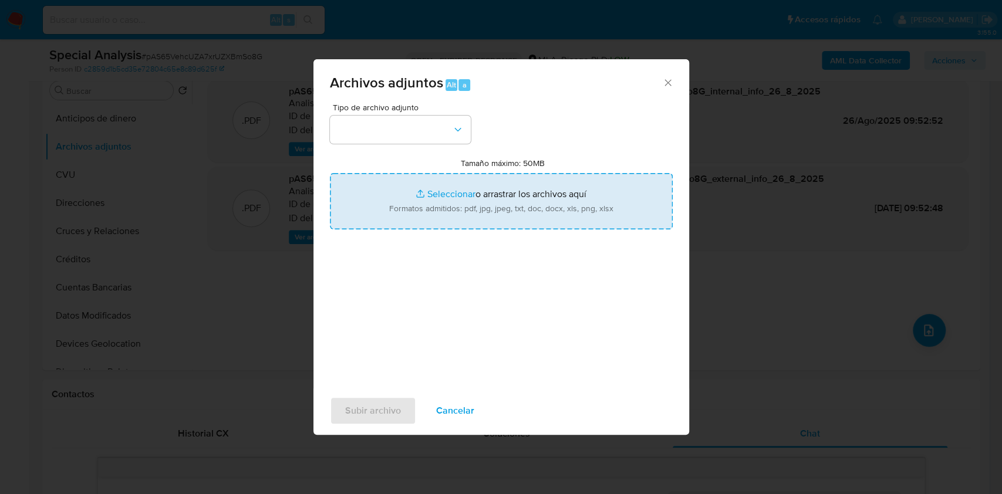
click at [548, 227] on input "Tamaño máximo: 50MB Seleccionar archivos" at bounding box center [501, 201] width 343 height 56
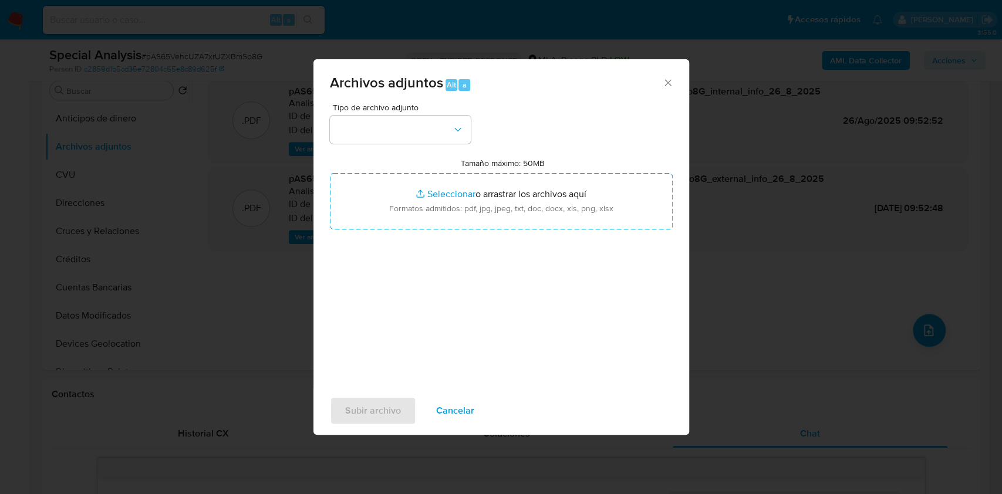
click at [671, 85] on icon "Cerrar" at bounding box center [668, 83] width 12 height 12
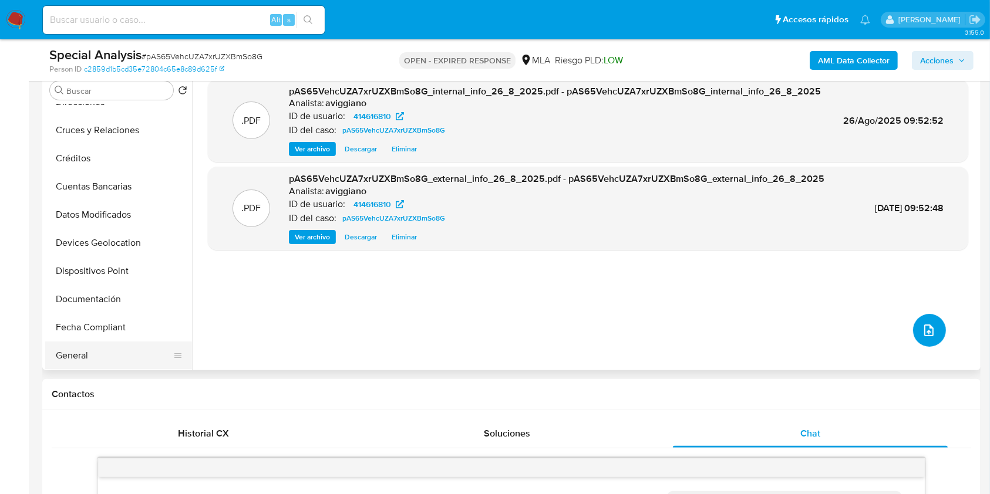
scroll to position [156, 0]
click at [74, 289] on button "General" at bounding box center [113, 300] width 137 height 28
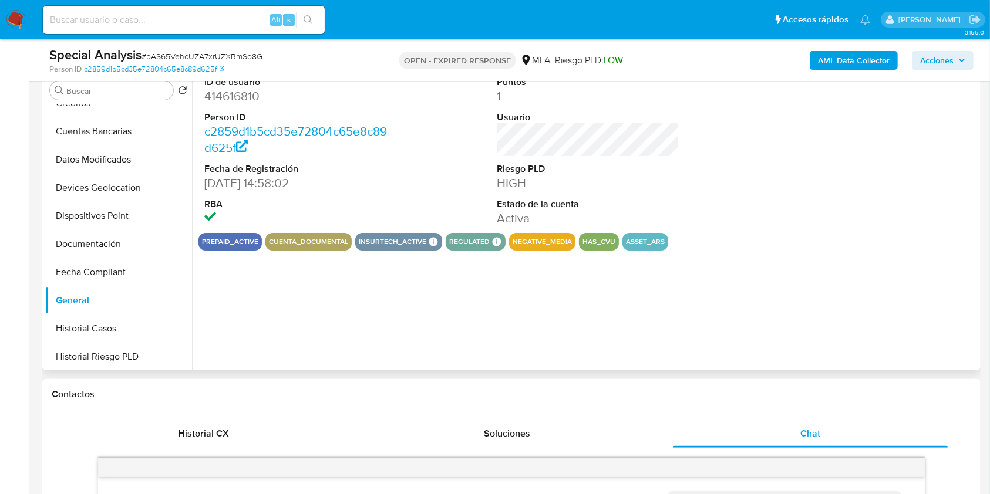
click at [251, 96] on dd "414616810" at bounding box center [295, 96] width 183 height 16
copy dd "414616810"
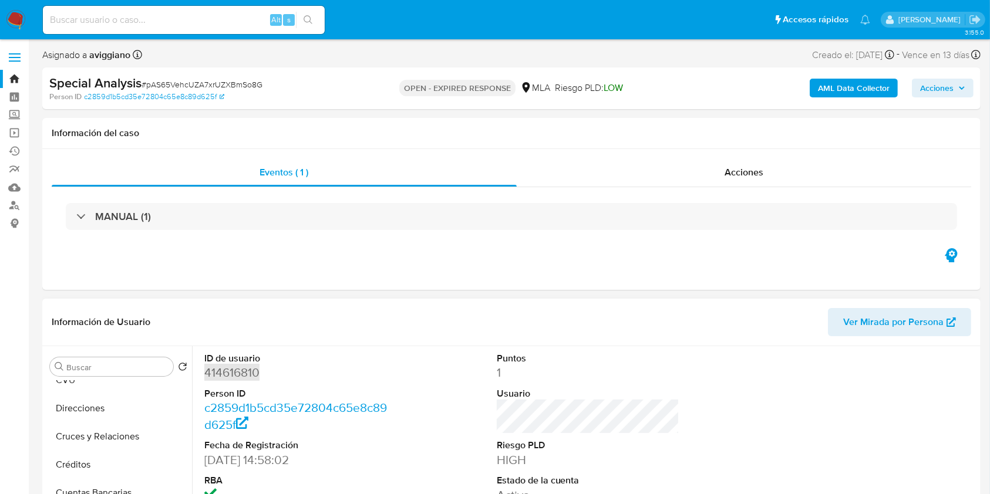
scroll to position [0, 0]
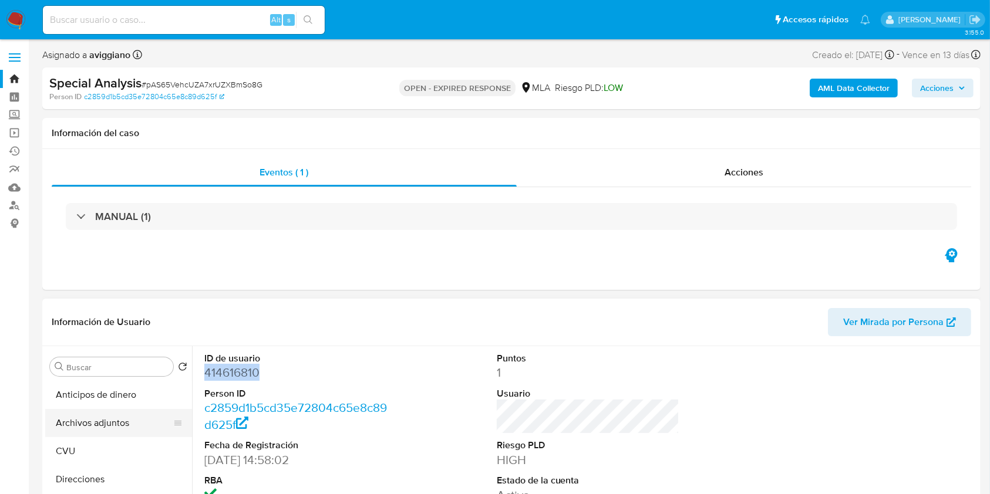
click at [120, 419] on button "Archivos adjuntos" at bounding box center [113, 423] width 137 height 28
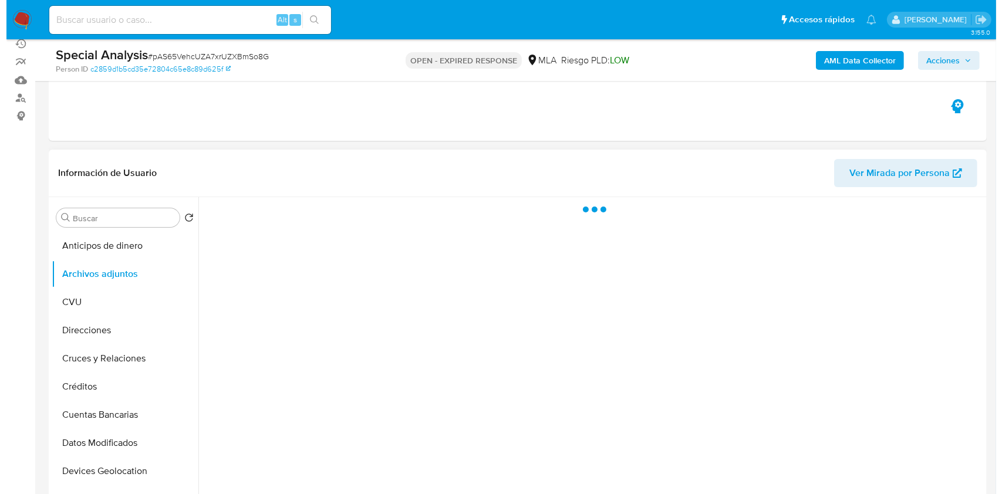
scroll to position [156, 0]
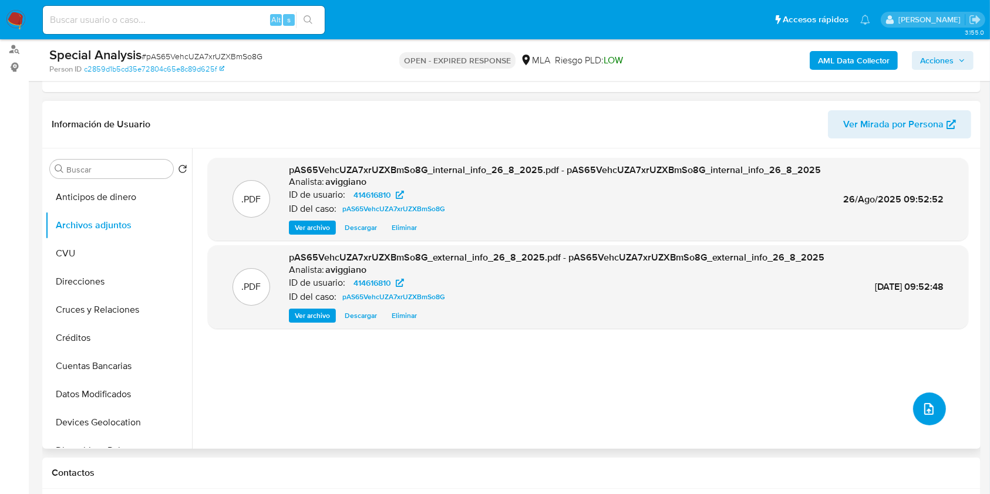
click at [927, 407] on icon "upload-file" at bounding box center [928, 409] width 9 height 12
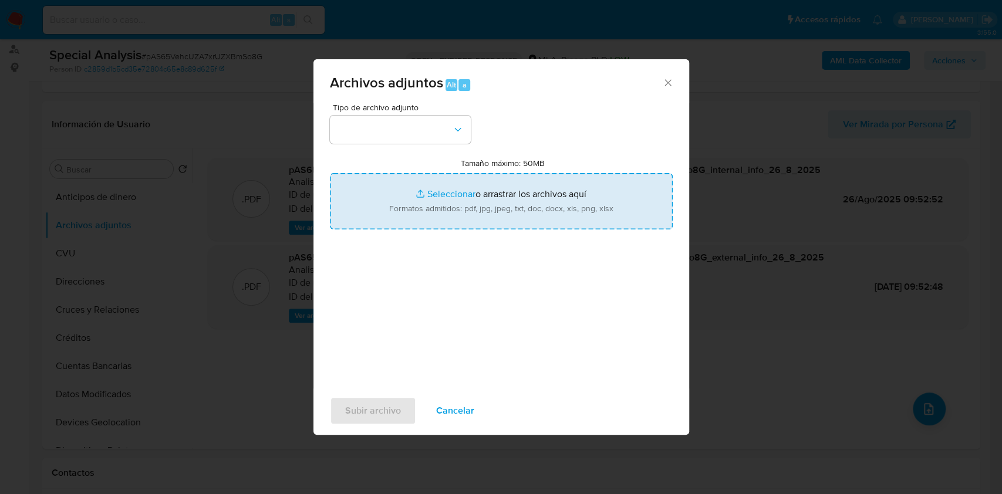
click at [535, 197] on input "Tamaño máximo: 50MB Seleccionar archivos" at bounding box center [501, 201] width 343 height 56
type input "C:\fakepath\Nosis - 414616810.pdf"
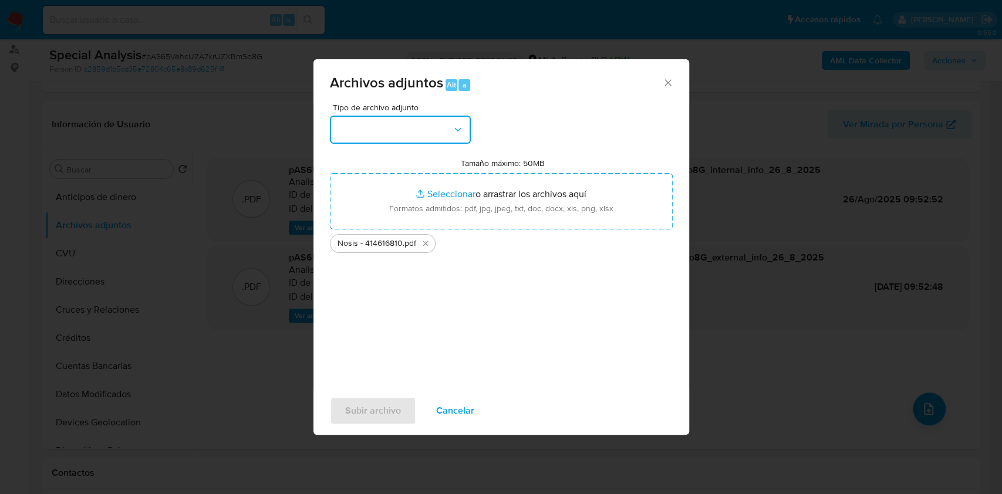
click at [390, 128] on button "button" at bounding box center [400, 130] width 141 height 28
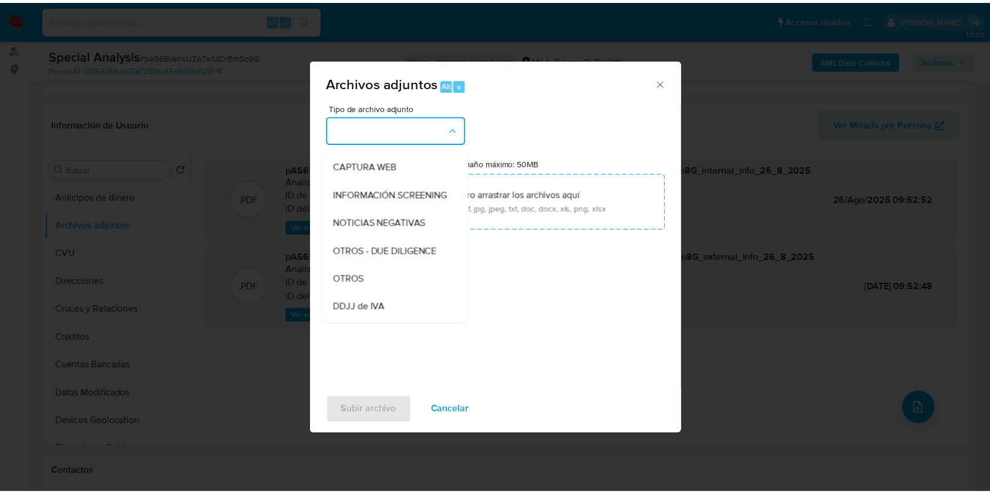
scroll to position [235, 0]
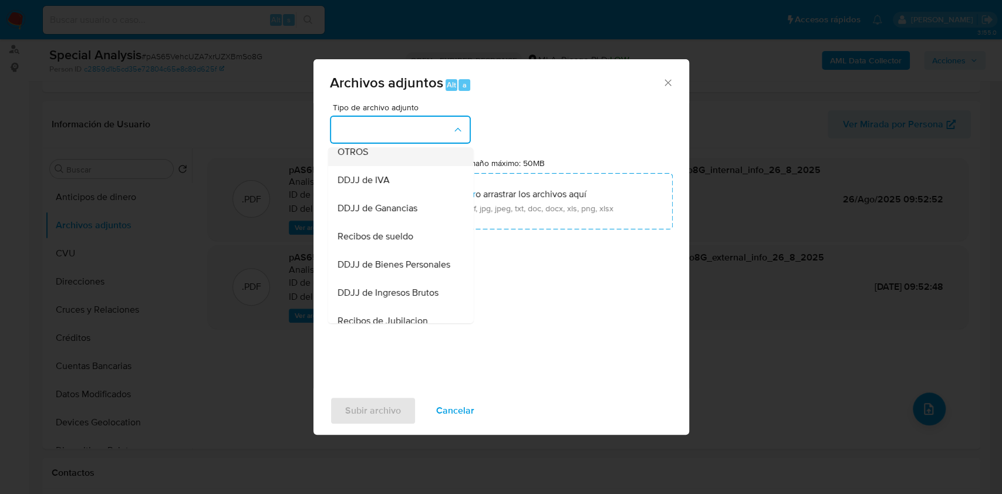
click at [375, 166] on div "OTROS" at bounding box center [397, 152] width 120 height 28
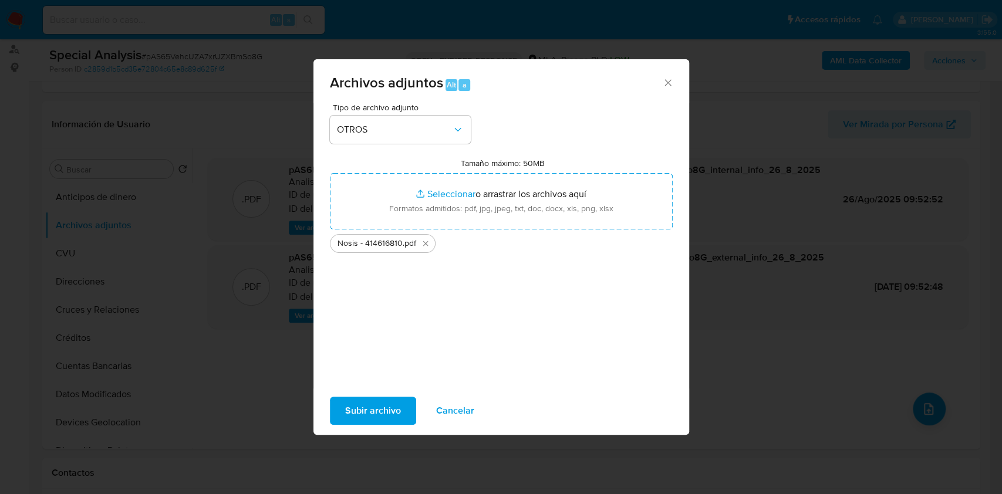
click at [409, 411] on button "Subir archivo" at bounding box center [373, 411] width 86 height 28
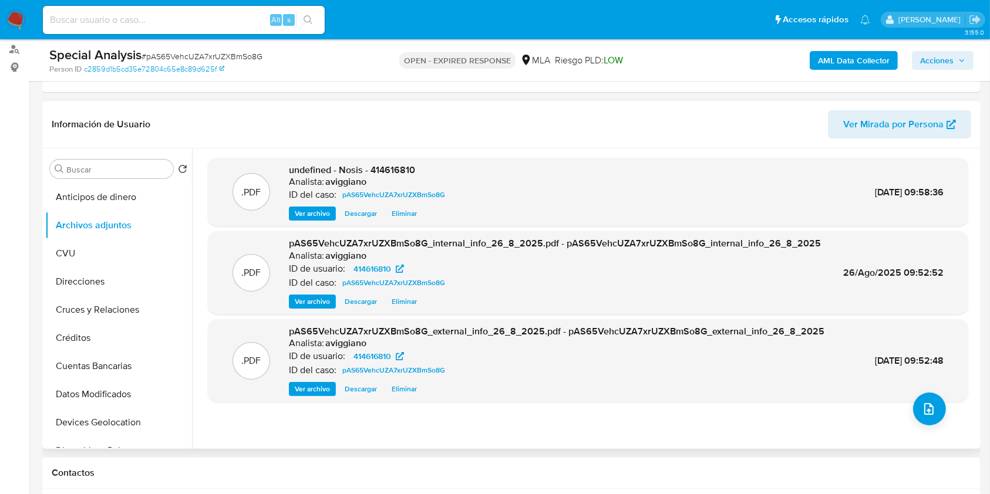
click at [377, 166] on span "undefined - Nosis - 414616810" at bounding box center [352, 169] width 126 height 13
click at [377, 167] on span "undefined - Nosis - 414616810" at bounding box center [352, 169] width 126 height 13
drag, startPoint x: 377, startPoint y: 167, endPoint x: 370, endPoint y: 170, distance: 7.1
click at [370, 170] on span "undefined - Nosis - 414616810" at bounding box center [352, 169] width 126 height 13
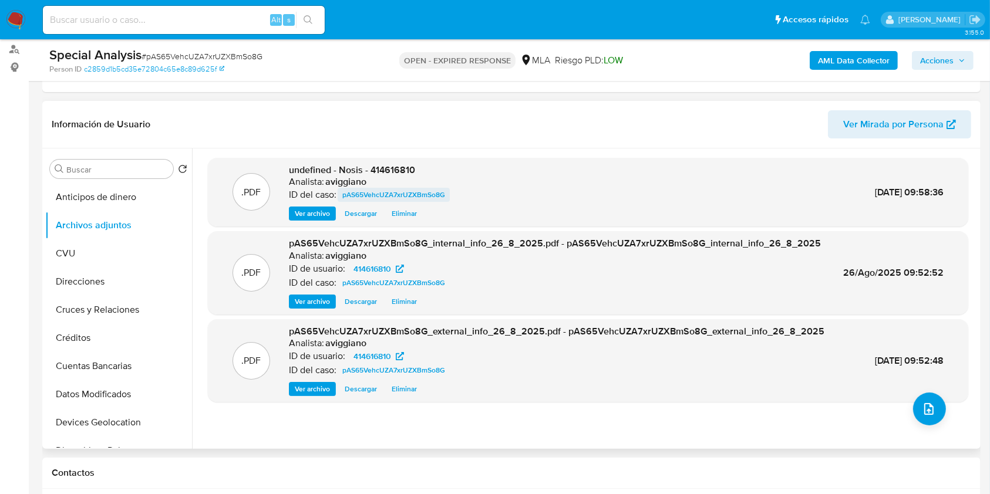
drag, startPoint x: 370, startPoint y: 170, endPoint x: 350, endPoint y: 187, distance: 27.1
click at [350, 188] on span "pAS65VehcUZA7xrUZXBmSo8G" at bounding box center [393, 195] width 103 height 14
click at [390, 163] on span "undefined - Nosis - 414616810" at bounding box center [352, 169] width 126 height 13
click at [391, 161] on div ".PDF undefined - Nosis - 414616810 Analista: aviggiano ID del caso: pAS65VehcUZ…" at bounding box center [588, 192] width 760 height 69
click at [392, 167] on span "undefined - Nosis - 414616810" at bounding box center [352, 169] width 126 height 13
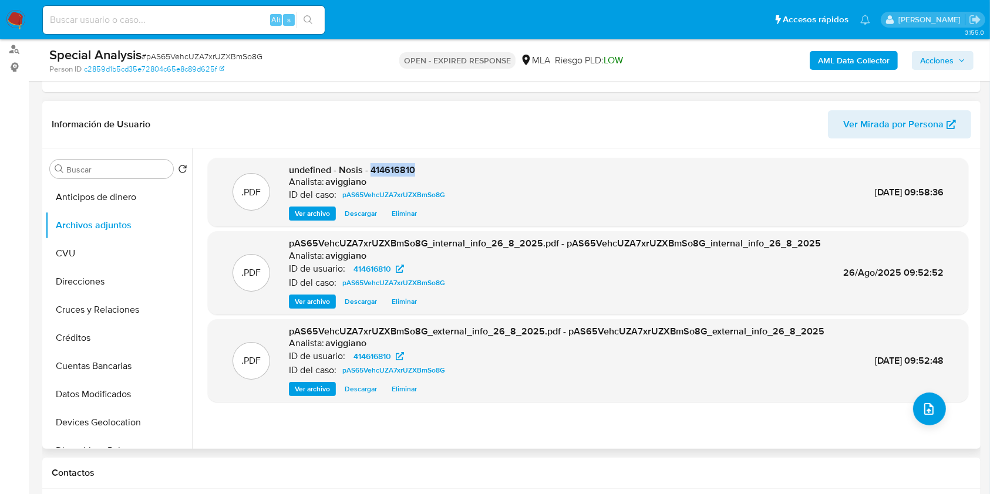
click at [392, 167] on span "undefined - Nosis - 414616810" at bounding box center [352, 169] width 126 height 13
copy span "414616810"
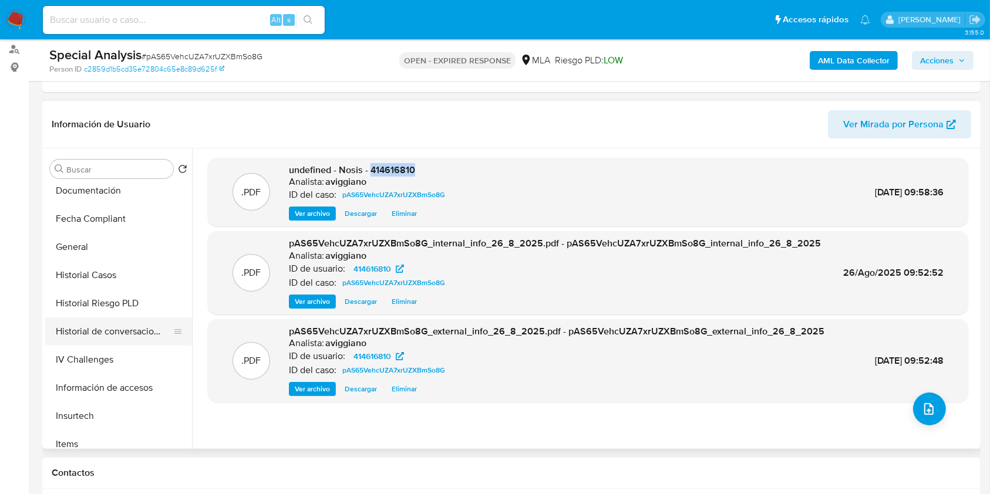
scroll to position [313, 0]
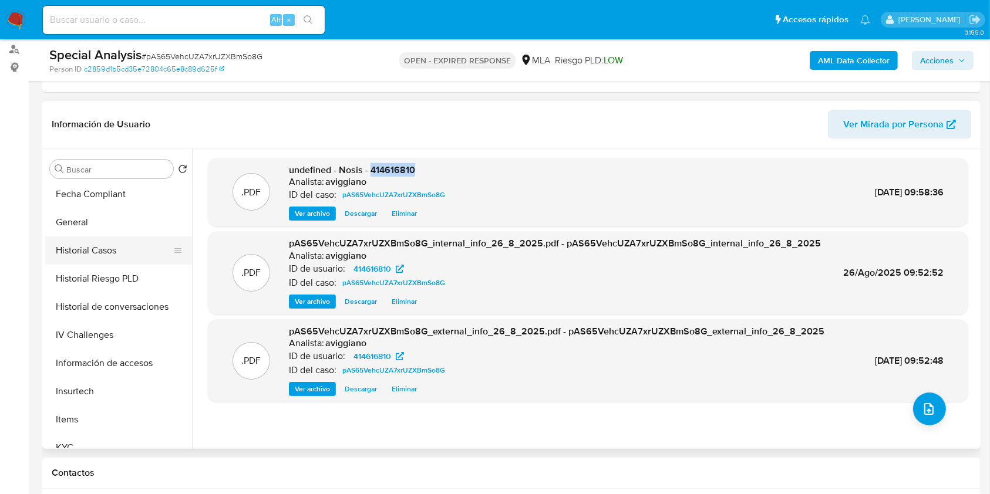
click at [113, 258] on button "Historial Casos" at bounding box center [113, 251] width 137 height 28
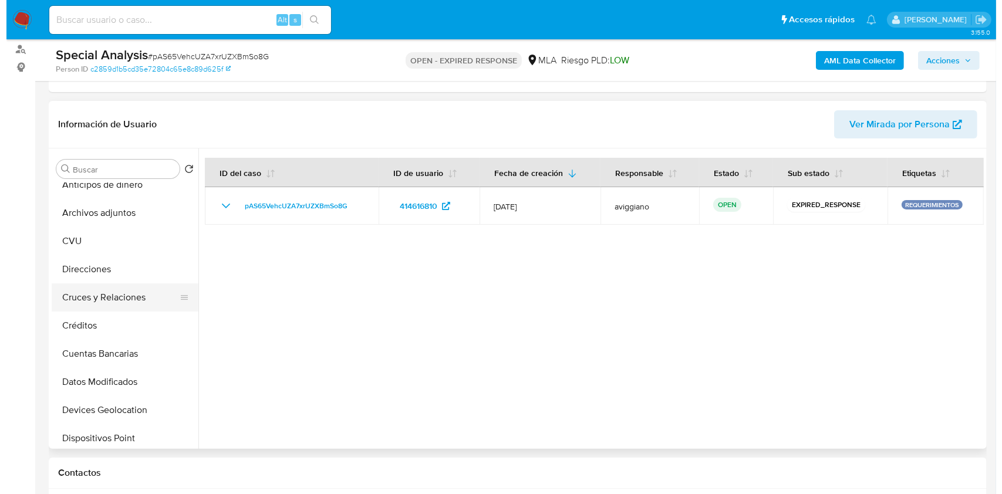
scroll to position [0, 0]
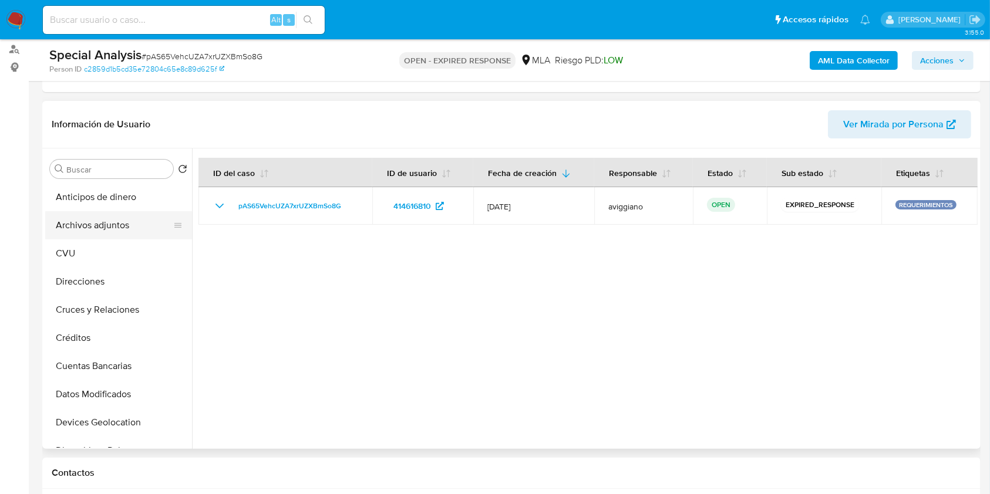
click at [130, 225] on button "Archivos adjuntos" at bounding box center [113, 225] width 137 height 28
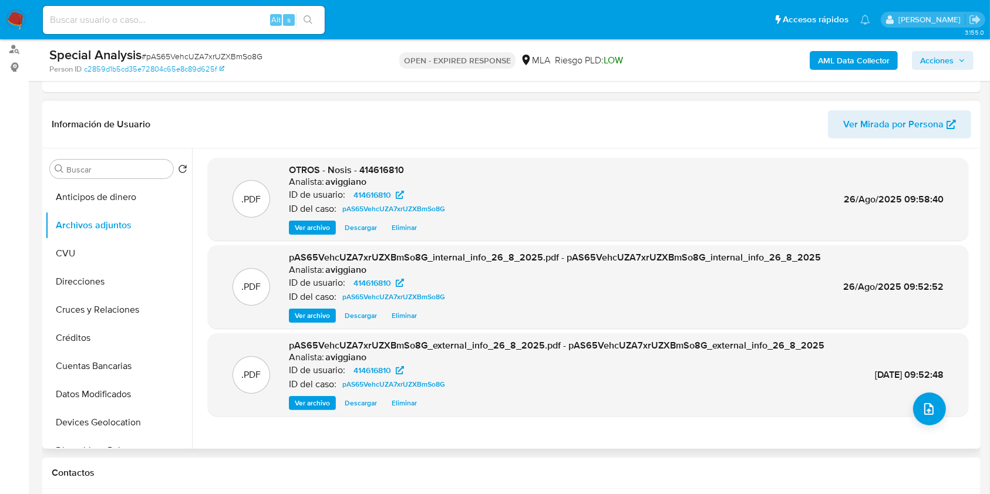
click at [382, 165] on span "OTROS - Nosis - 414616810" at bounding box center [346, 169] width 115 height 13
copy span "414616810"
click at [465, 168] on div ".PDF OTROS - Nosis - 414616810 Analista: aviggiano ID de usuario: 414616810 ID …" at bounding box center [588, 200] width 748 height 72
click at [372, 169] on span "OTROS - Nosis - 414616810" at bounding box center [346, 169] width 115 height 13
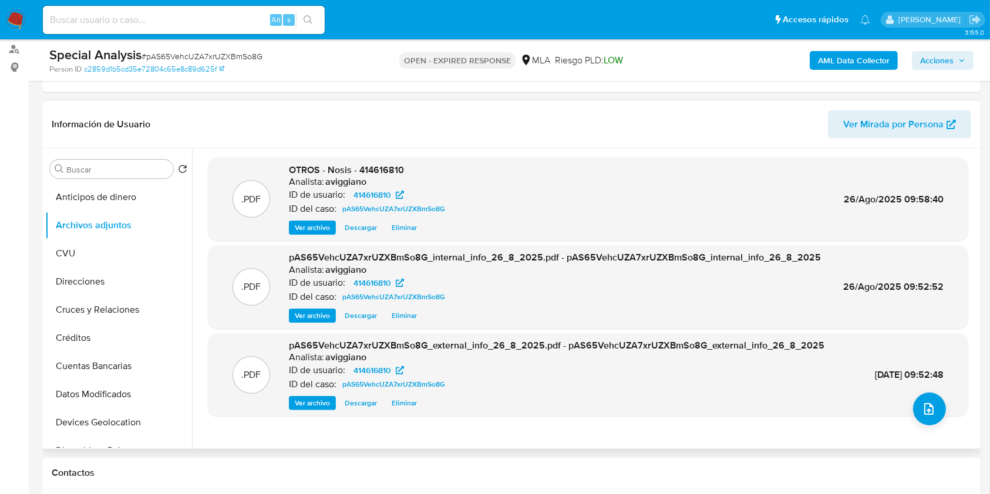
click at [372, 171] on span "OTROS - Nosis - 414616810" at bounding box center [346, 169] width 115 height 13
copy span "414616810"
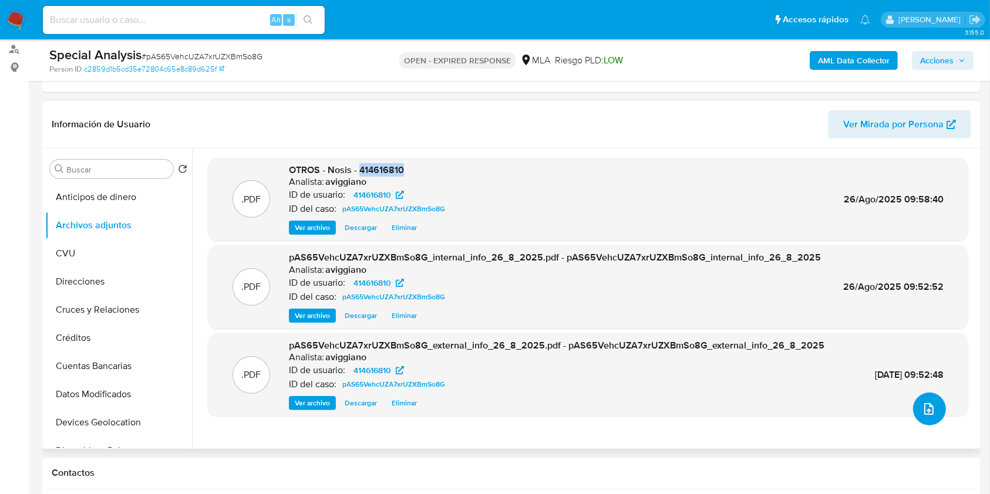
click at [924, 409] on icon "upload-file" at bounding box center [928, 409] width 9 height 12
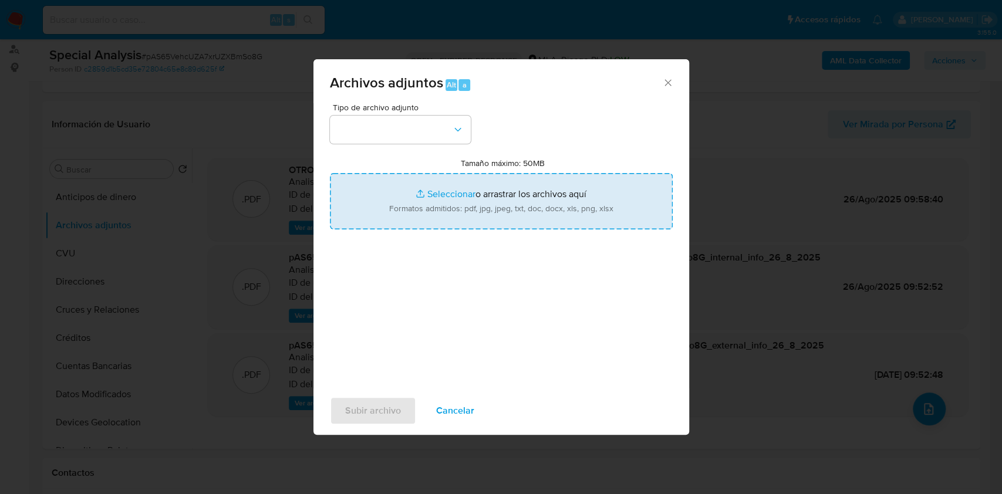
click at [484, 185] on input "Tamaño máximo: 50MB Seleccionar archivos" at bounding box center [501, 201] width 343 height 56
type input "C:\fakepath\Movimientos-Aladdin-v10_1 - 414616810.xlsx"
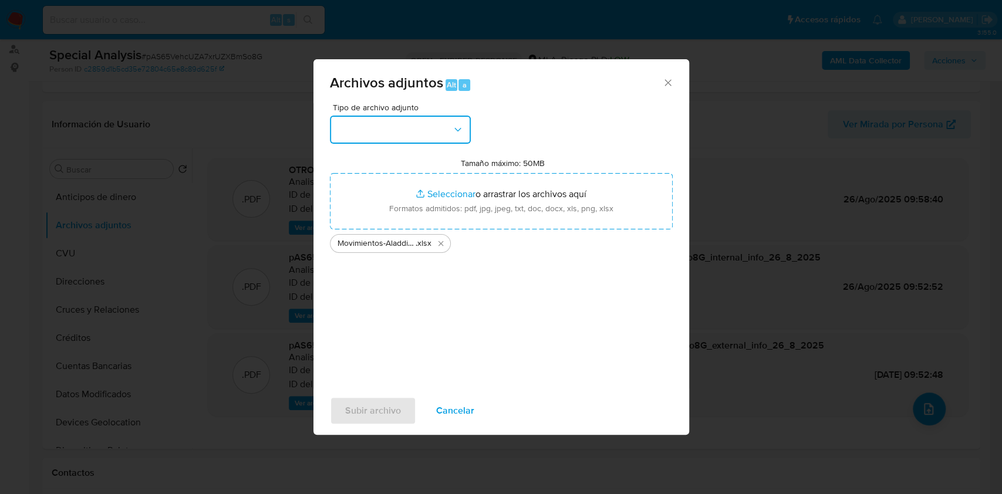
click at [362, 135] on button "button" at bounding box center [400, 130] width 141 height 28
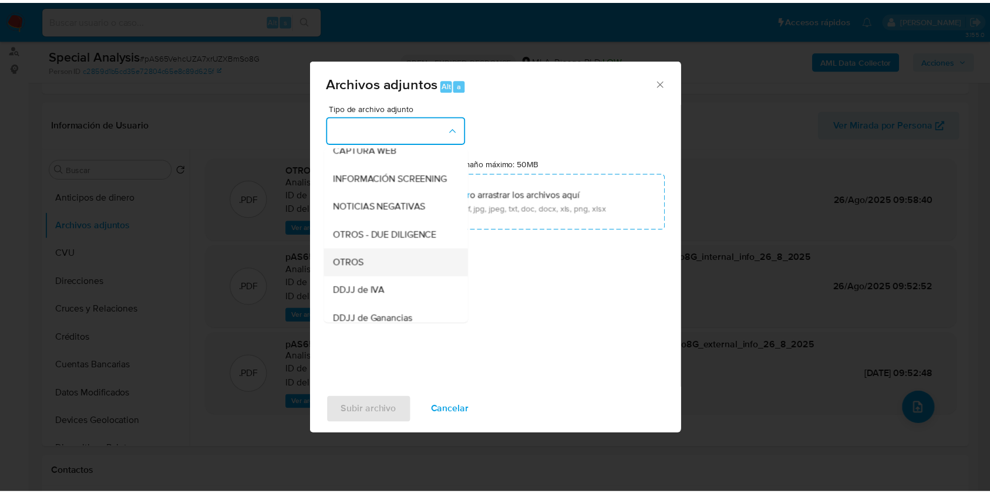
scroll to position [156, 0]
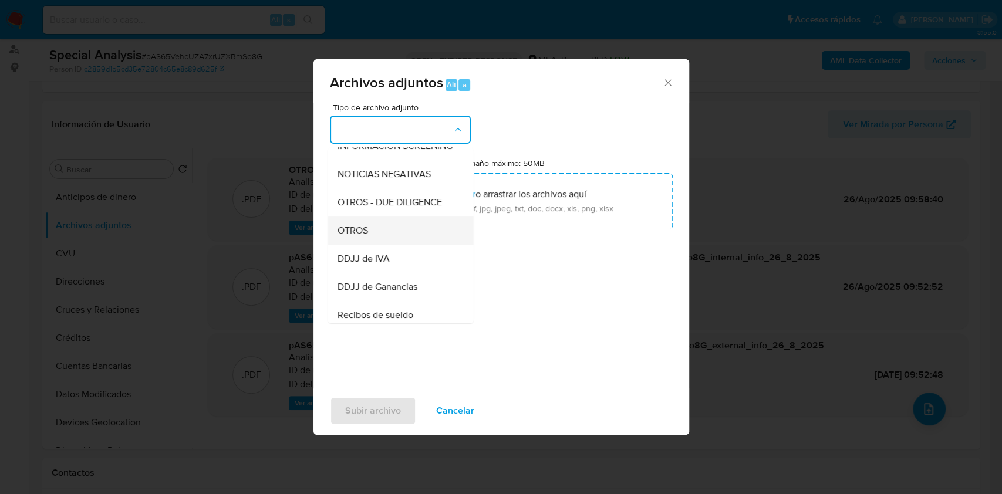
click at [350, 255] on ul "IDENTIFICACIÓN INGRESOS CAPTURA BUREAU CAPTURA GOOGLE CAPTURA WEB INFORMACIÓN S…" at bounding box center [401, 321] width 146 height 660
click at [359, 237] on span "OTROS" at bounding box center [352, 231] width 31 height 12
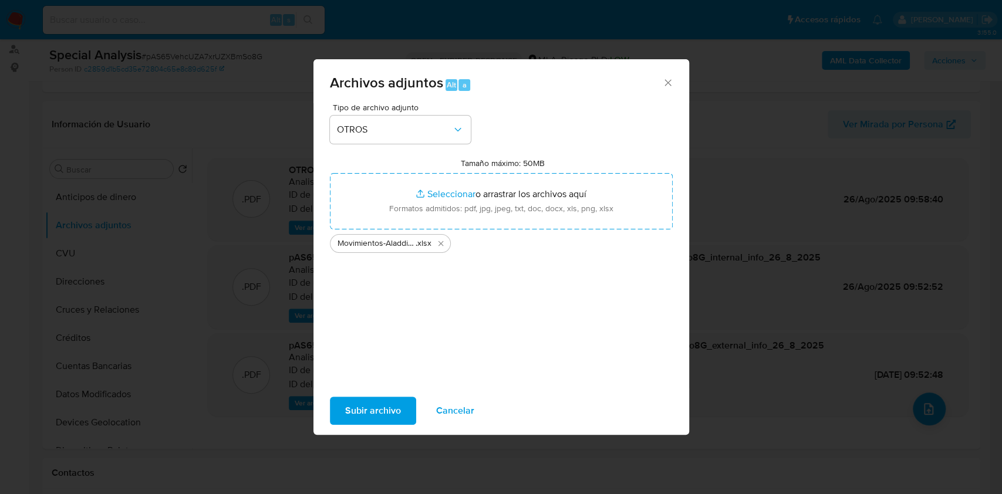
click at [374, 422] on span "Subir archivo" at bounding box center [373, 411] width 56 height 26
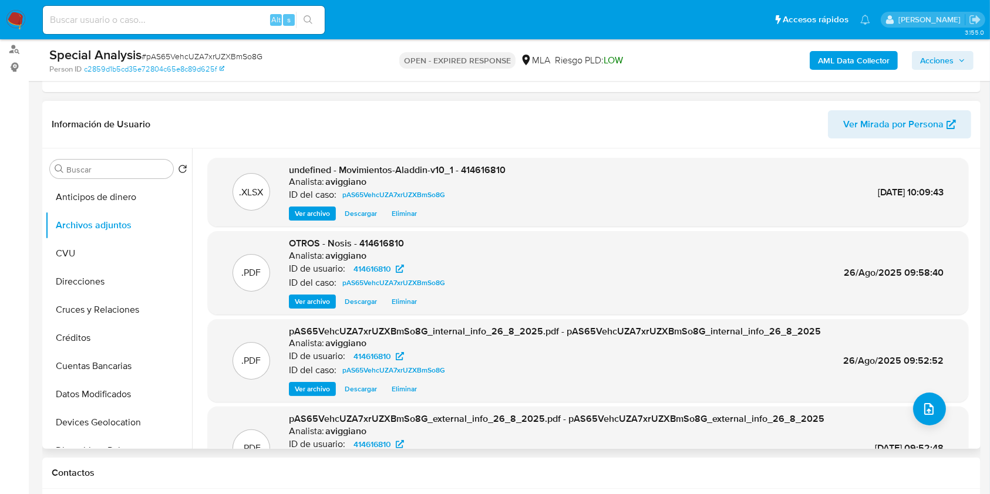
click at [489, 165] on span "undefined - Movimientos-Aladdin-v10_1 - 414616810" at bounding box center [397, 169] width 217 height 13
copy span "414616810"
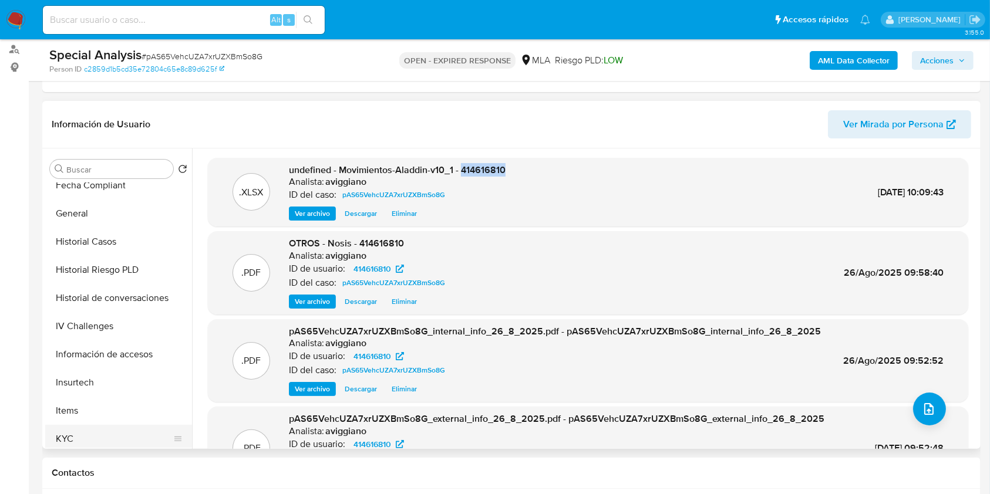
scroll to position [470, 0]
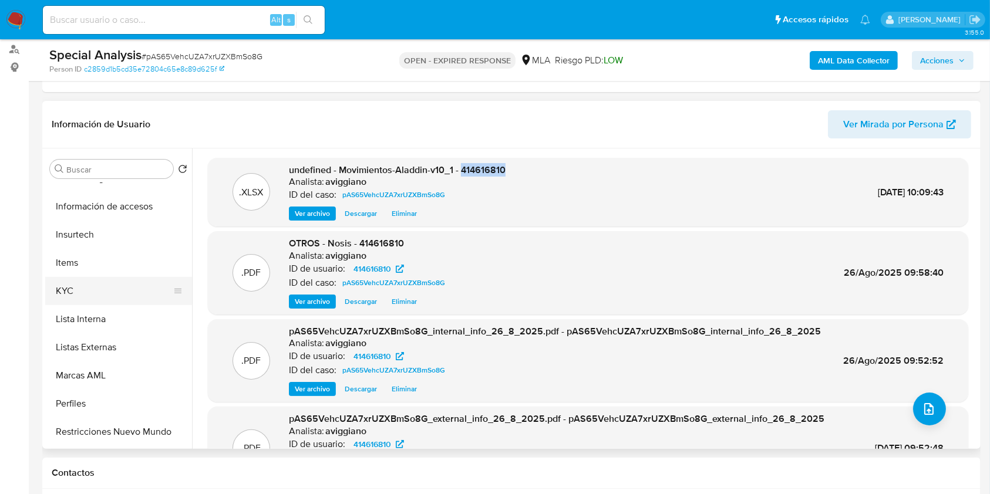
click at [92, 295] on button "KYC" at bounding box center [113, 291] width 137 height 28
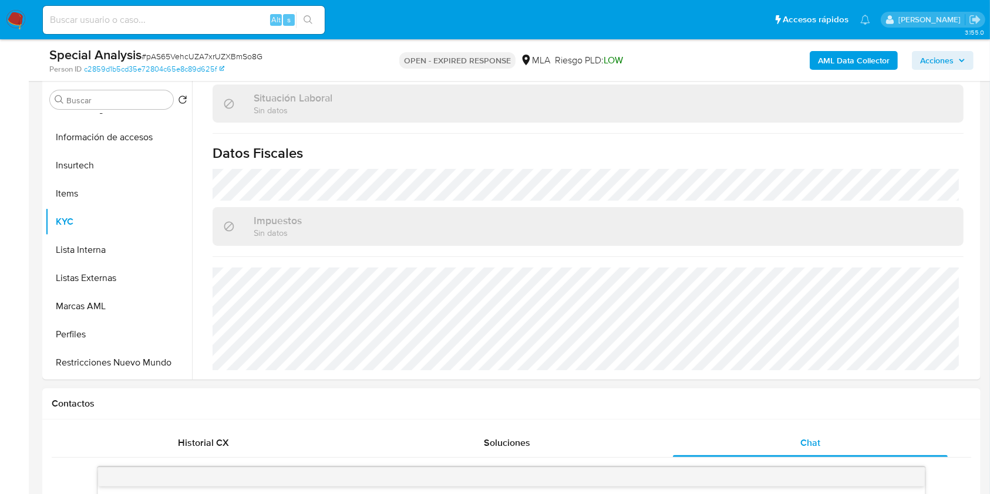
scroll to position [391, 0]
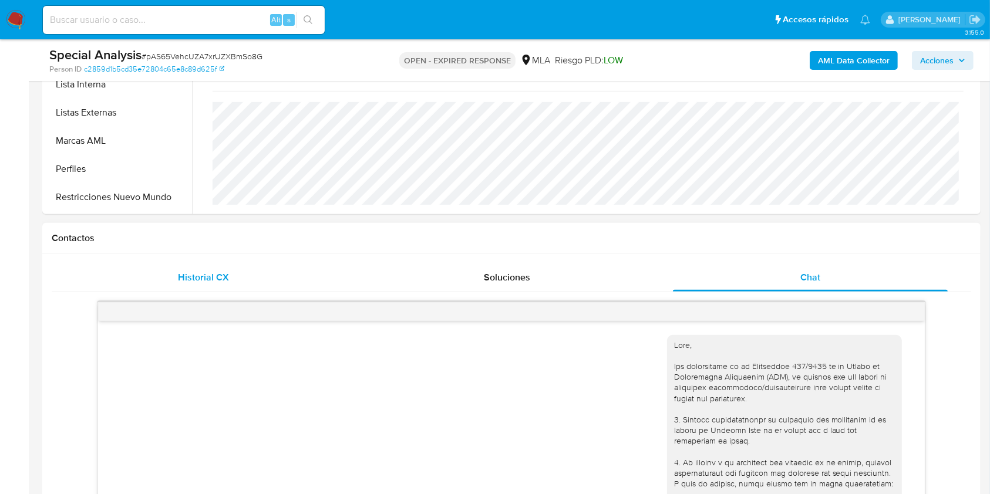
click at [154, 288] on div "Historial CX" at bounding box center [203, 278] width 275 height 28
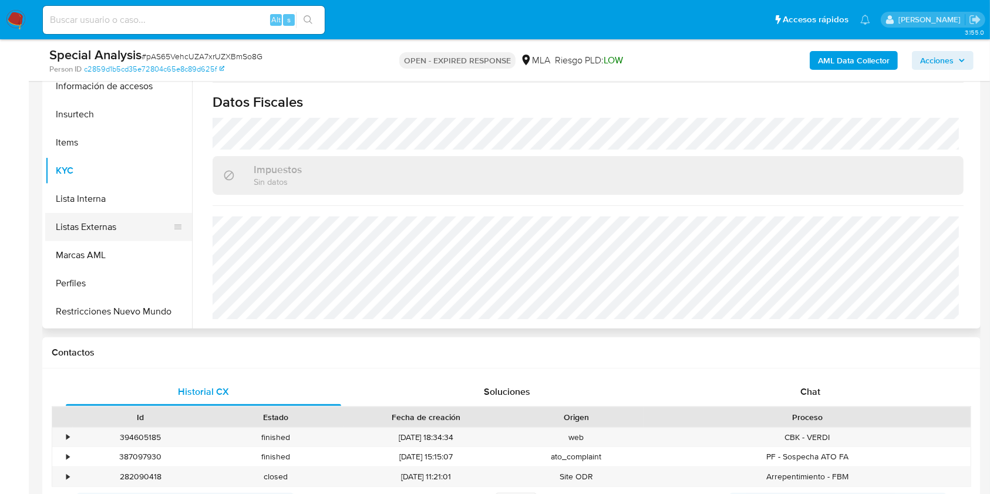
scroll to position [156, 0]
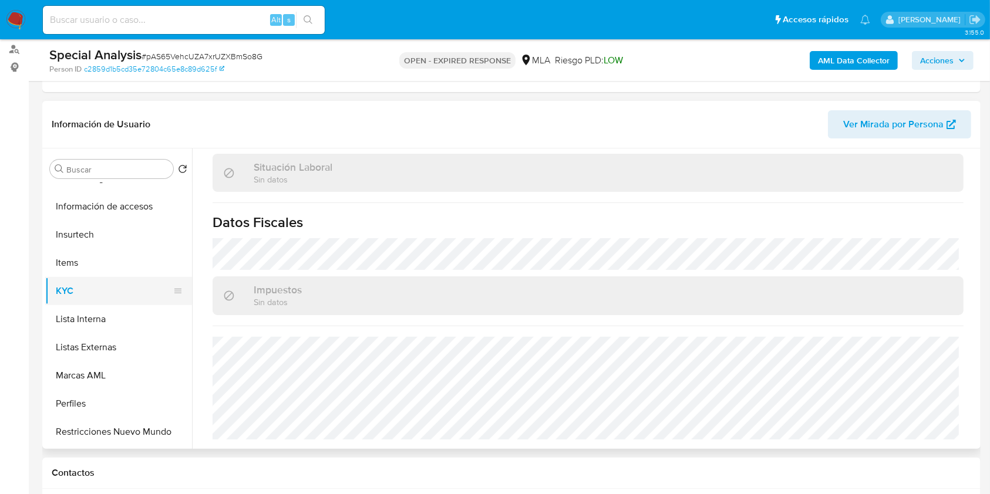
click at [113, 278] on button "KYC" at bounding box center [113, 291] width 137 height 28
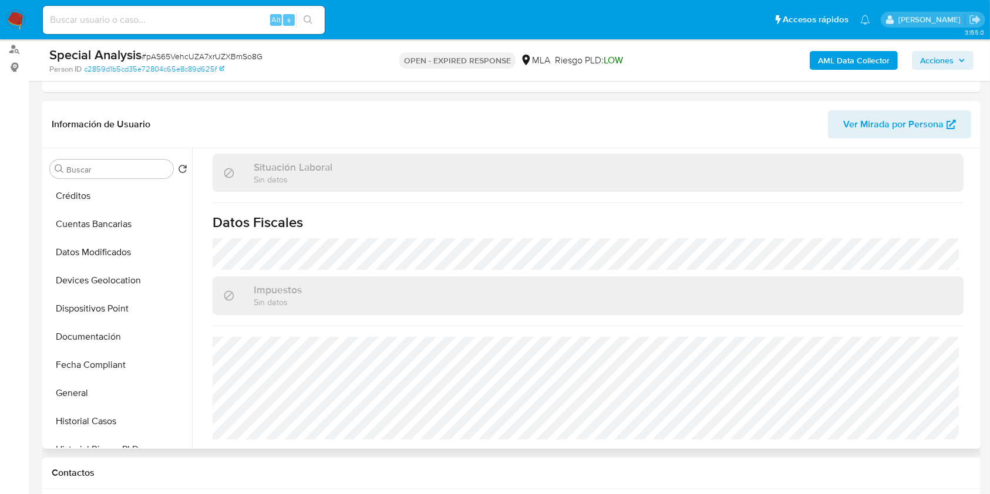
scroll to position [0, 0]
click at [108, 237] on button "Archivos adjuntos" at bounding box center [113, 225] width 137 height 28
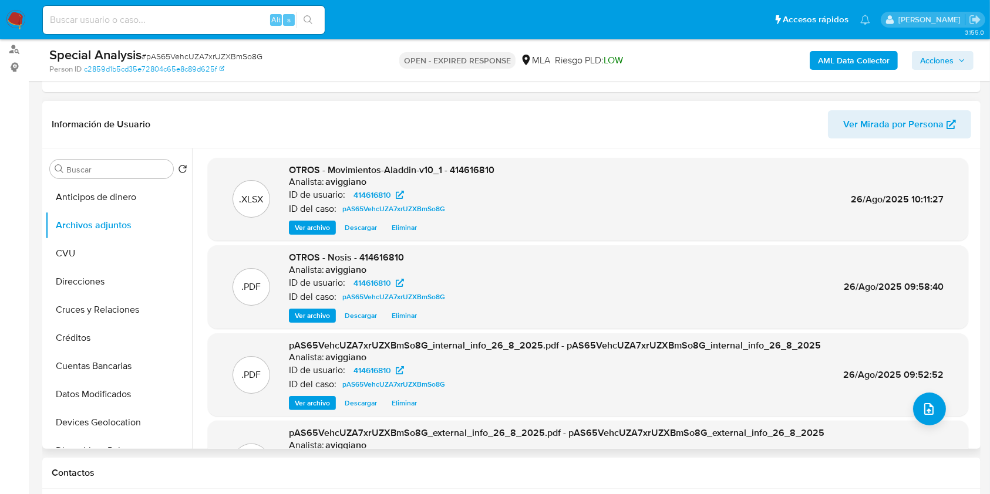
click at [478, 158] on div ".XLSX OTROS - Movimientos-Aladdin-v10_1 - 414616810 Analista: aviggiano ID de u…" at bounding box center [588, 199] width 760 height 83
click at [471, 166] on span "OTROS - Movimientos-Aladdin-v10_1 - 414616810" at bounding box center [391, 169] width 205 height 13
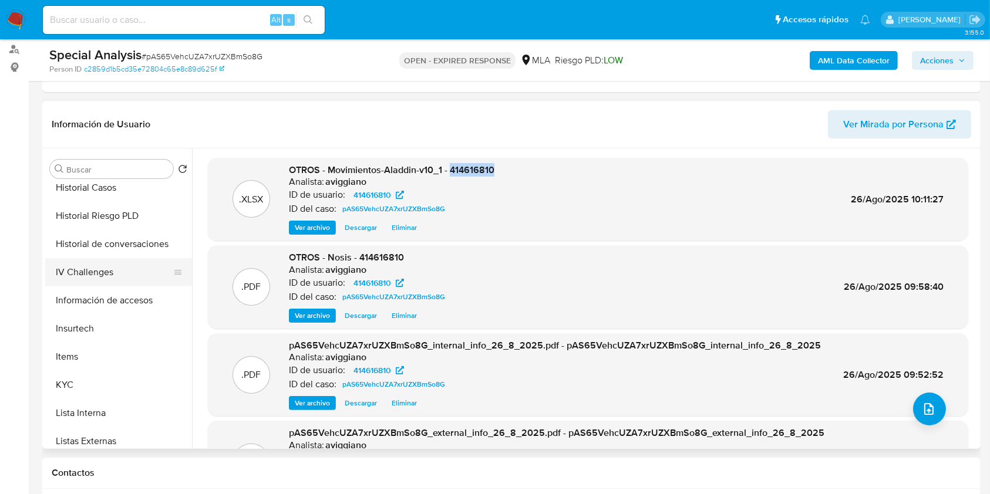
scroll to position [552, 0]
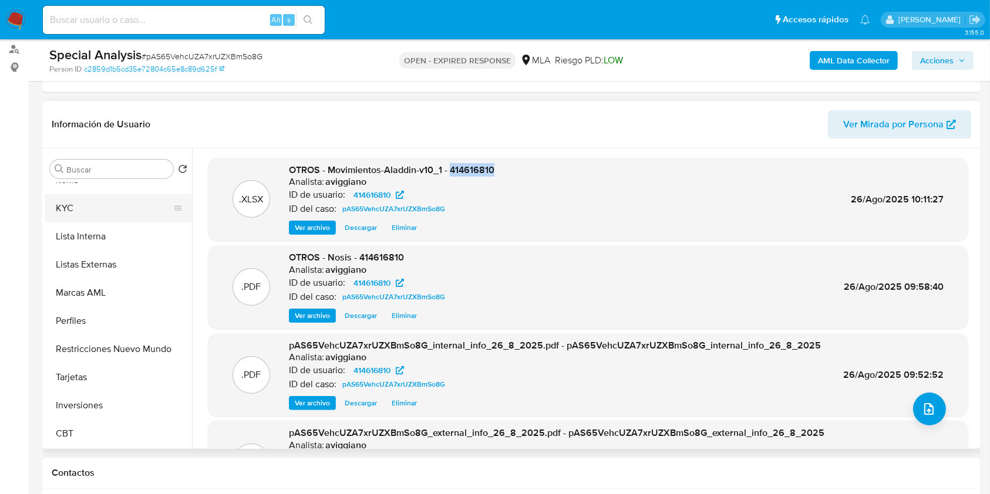
click at [83, 209] on button "KYC" at bounding box center [113, 208] width 137 height 28
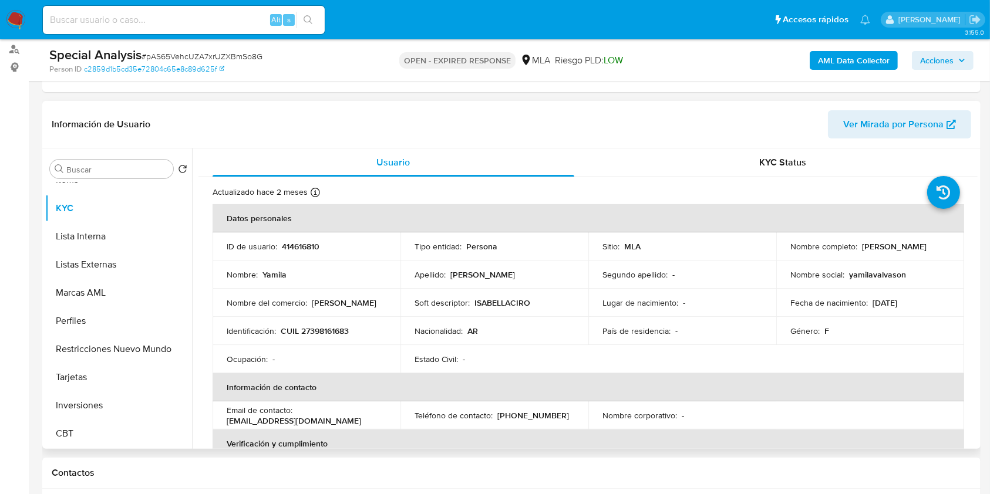
click at [343, 329] on p "CUIL 27398161683" at bounding box center [315, 331] width 68 height 11
copy p "27398161683"
drag, startPoint x: 855, startPoint y: 244, endPoint x: 929, endPoint y: 241, distance: 73.4
click at [929, 241] on div "Nombre completo : Yamila Valvason" at bounding box center [870, 246] width 160 height 11
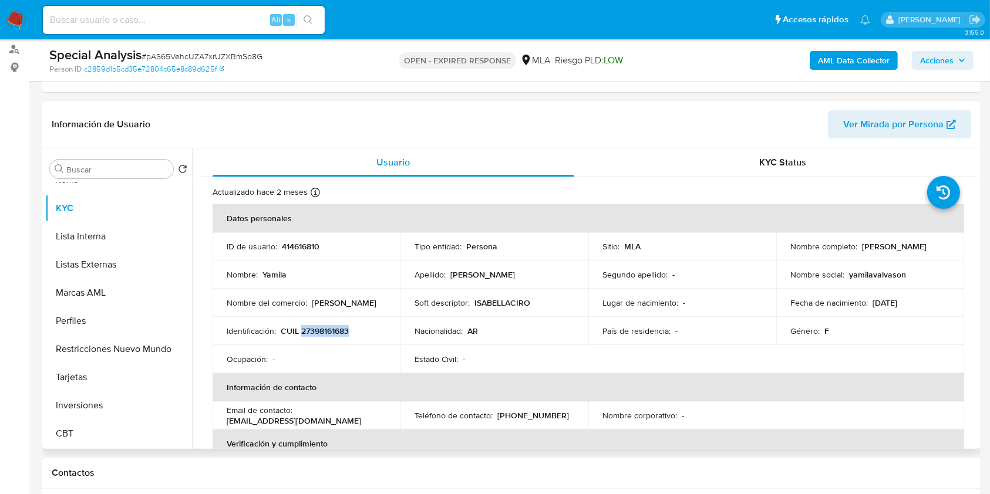
copy div "Yamila Valvason"
drag, startPoint x: 875, startPoint y: 261, endPoint x: 883, endPoint y: 261, distance: 8.8
drag, startPoint x: 883, startPoint y: 261, endPoint x: 919, endPoint y: 250, distance: 37.5
click at [917, 250] on div "Nombre completo : Yamila Valvason" at bounding box center [870, 246] width 160 height 11
drag, startPoint x: 926, startPoint y: 247, endPoint x: 859, endPoint y: 245, distance: 66.3
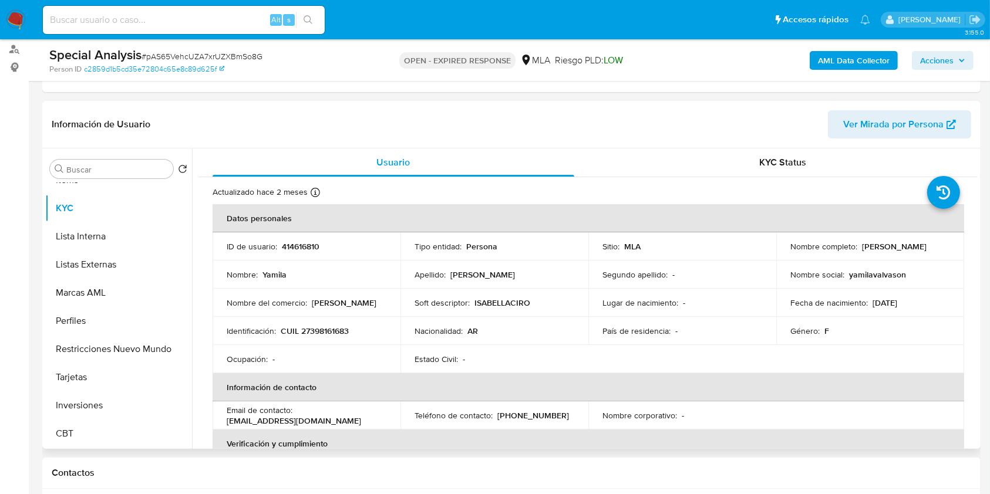
click at [859, 245] on div "Nombre completo : Yamila Valvason" at bounding box center [870, 246] width 160 height 11
copy p "Yamila Valvason"
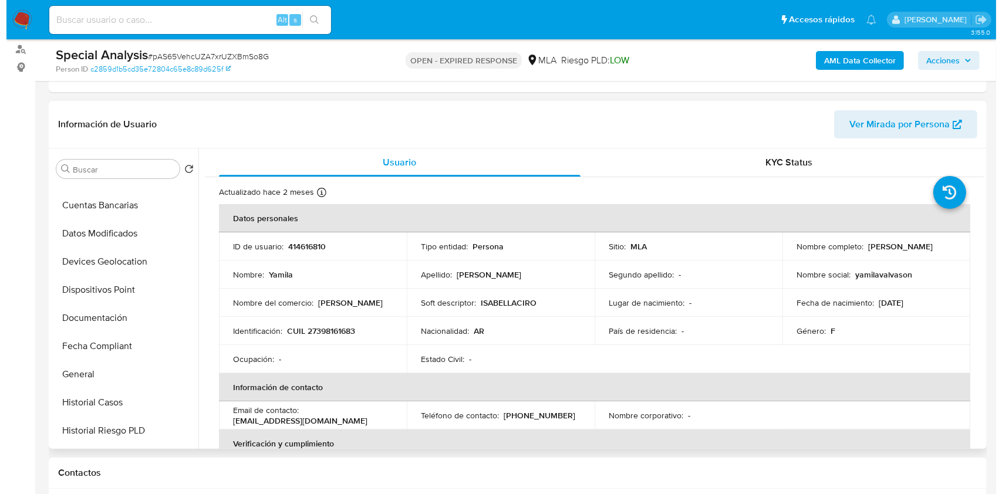
scroll to position [0, 0]
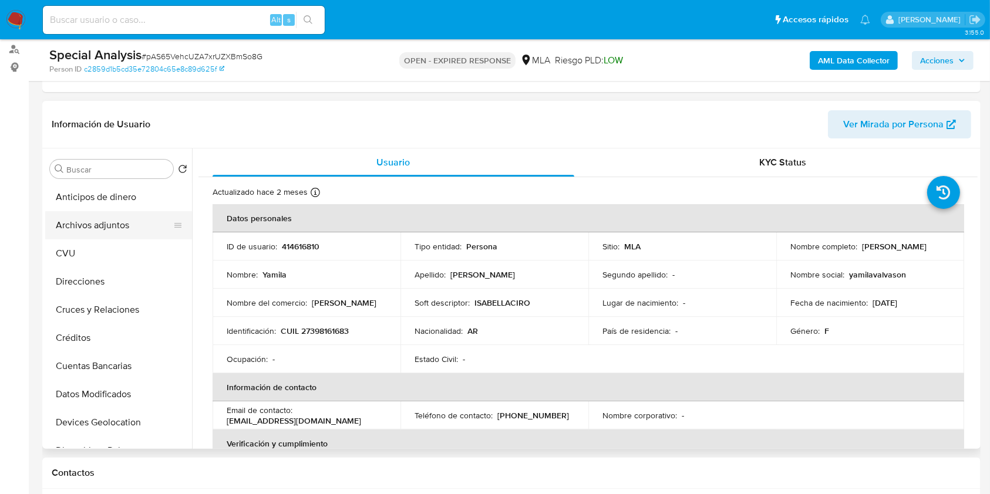
click at [112, 220] on button "Archivos adjuntos" at bounding box center [113, 225] width 137 height 28
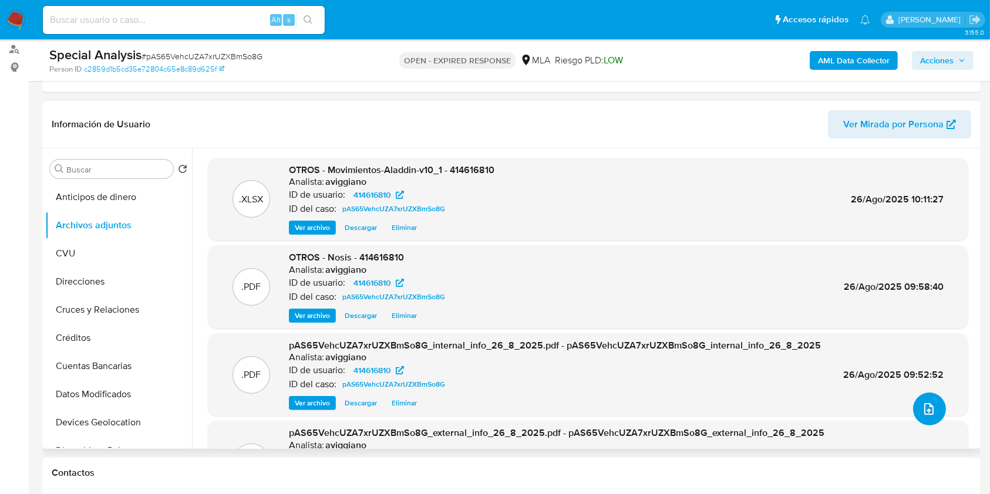
click at [913, 411] on button "upload-file" at bounding box center [929, 409] width 33 height 33
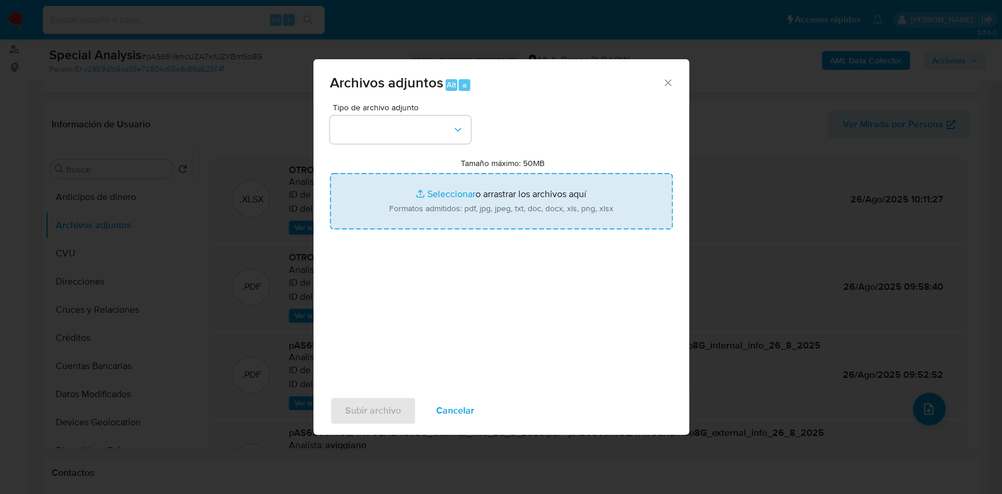
click at [417, 198] on input "Tamaño máximo: 50MB Seleccionar archivos" at bounding box center [501, 201] width 343 height 56
type input "C:\fakepath\Caselog pAS65VehcUZA7xrUZXBmSo8G_2025_08_25_11_58_25.docx"
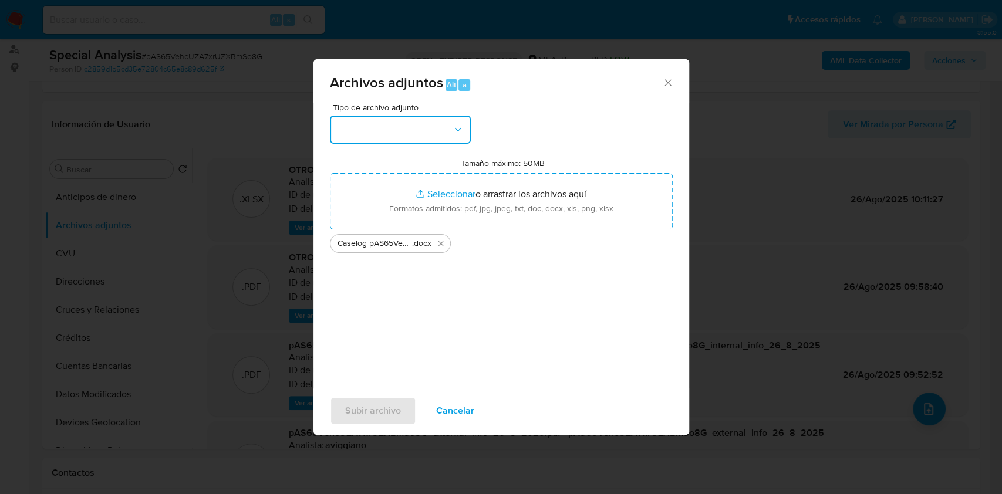
click at [455, 142] on button "button" at bounding box center [400, 130] width 141 height 28
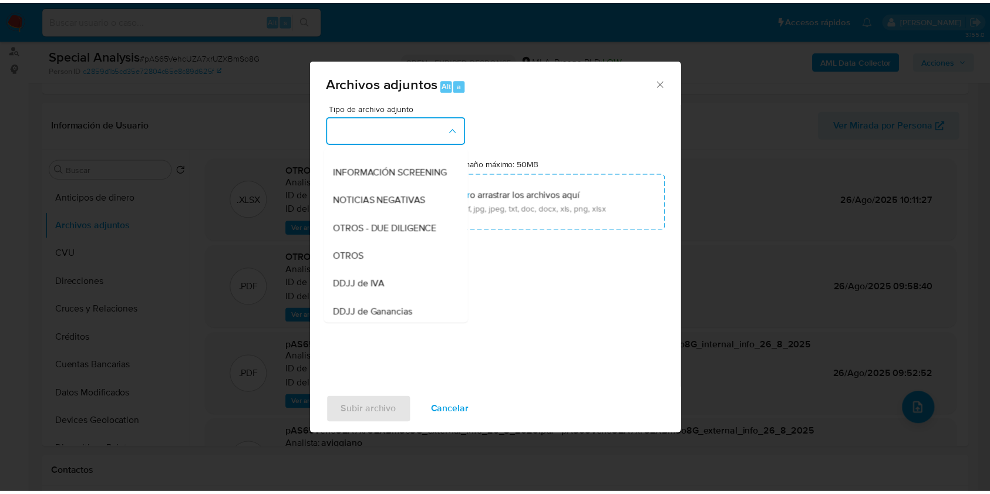
scroll to position [235, 0]
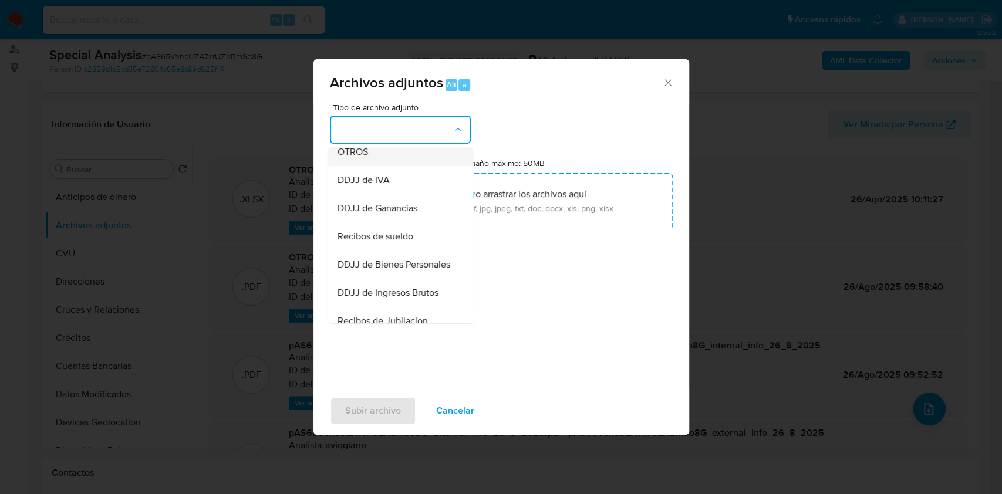
click at [357, 158] on span "OTROS" at bounding box center [352, 152] width 31 height 12
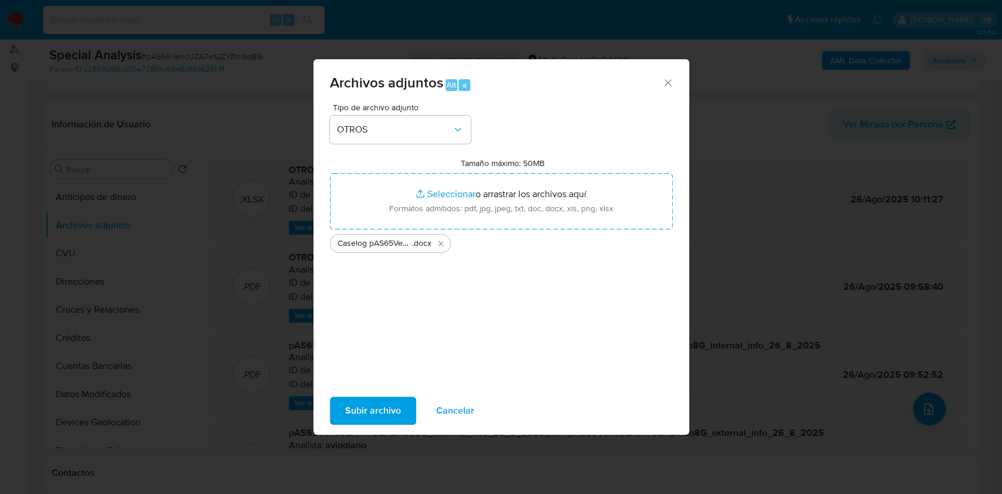
click at [357, 404] on span "Subir archivo" at bounding box center [373, 411] width 56 height 26
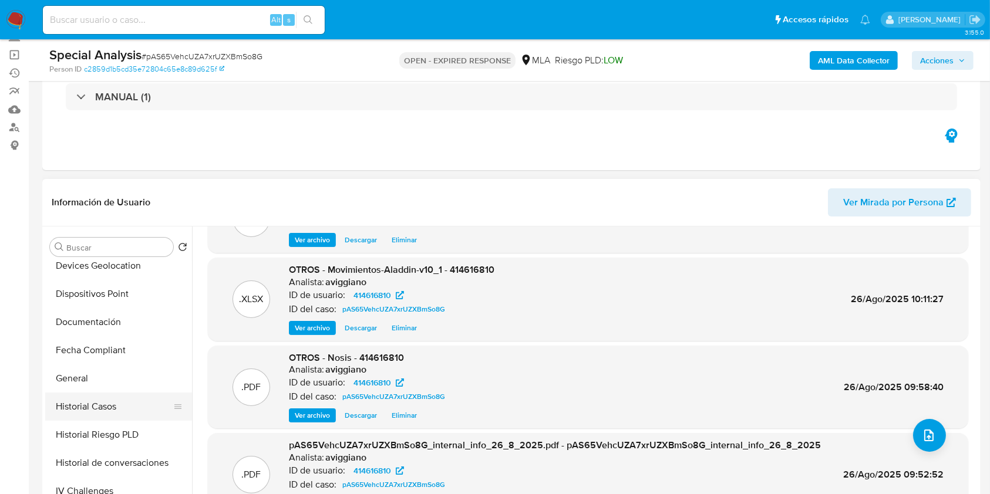
click at [101, 401] on button "Historial Casos" at bounding box center [113, 407] width 137 height 28
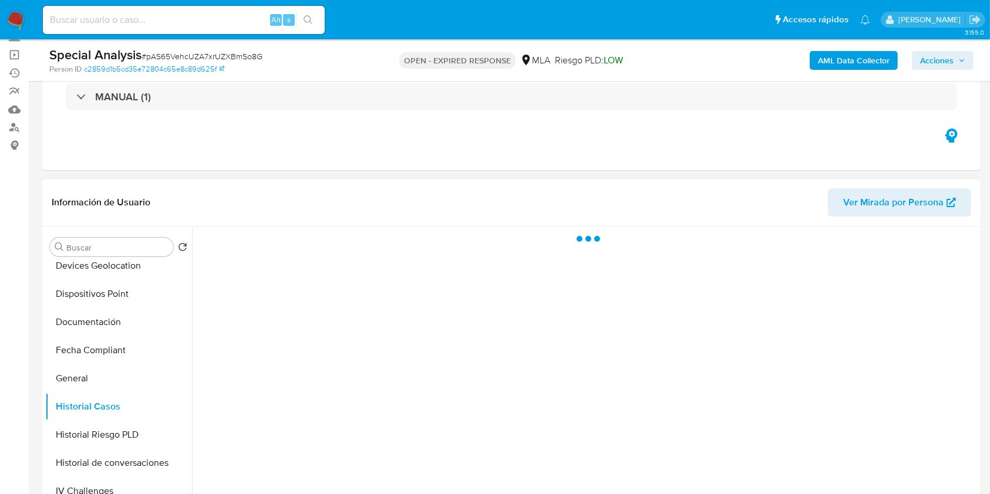
scroll to position [0, 0]
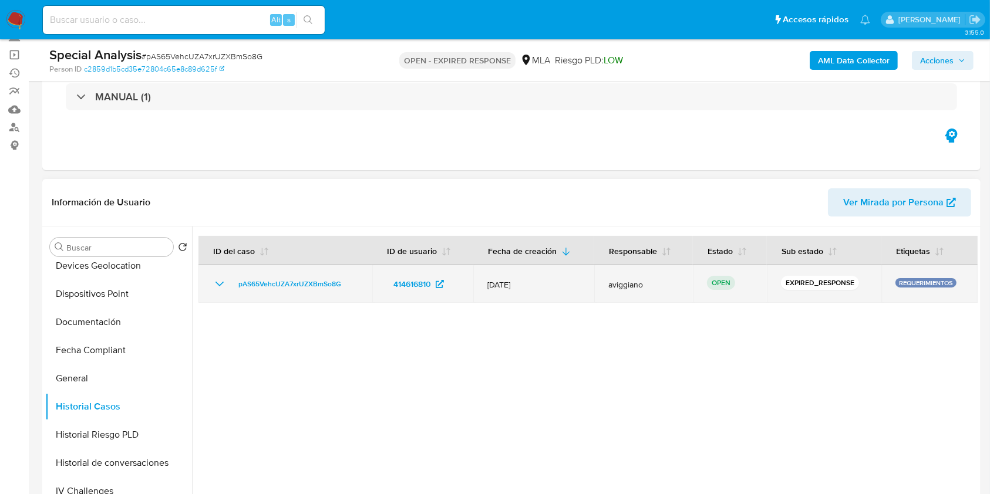
drag, startPoint x: 359, startPoint y: 281, endPoint x: 231, endPoint y: 281, distance: 127.4
click at [231, 281] on td "pAS65VehcUZA7xrUZXBmSo8G" at bounding box center [285, 284] width 174 height 38
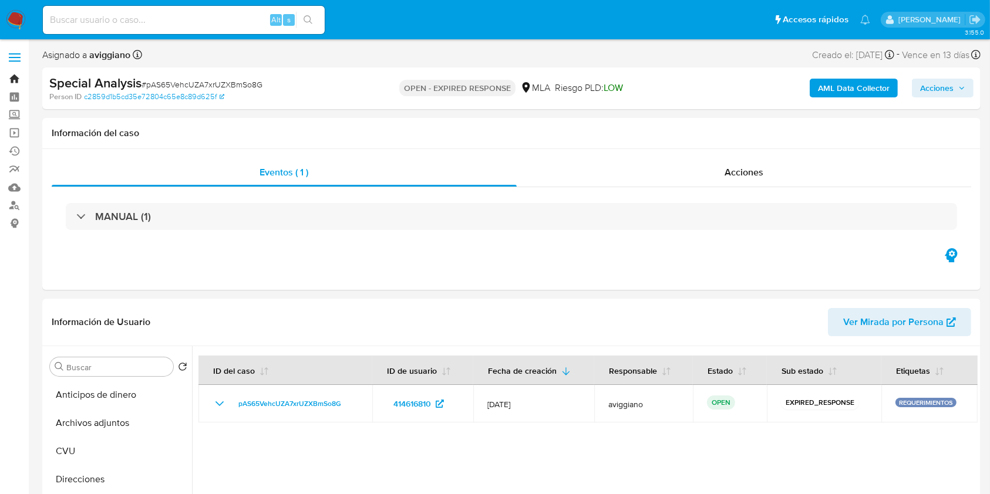
click at [12, 77] on link "Bandeja" at bounding box center [70, 79] width 140 height 18
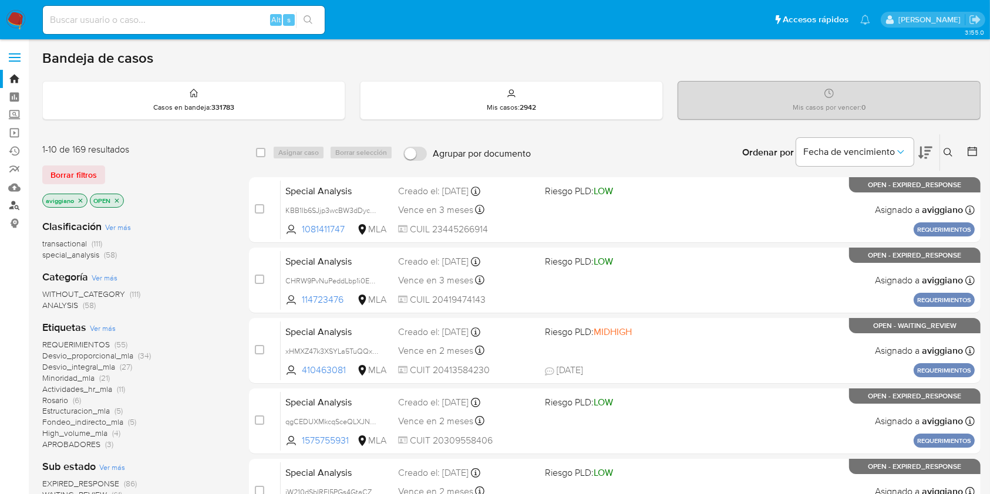
click at [13, 207] on link "Buscador de personas" at bounding box center [70, 206] width 140 height 18
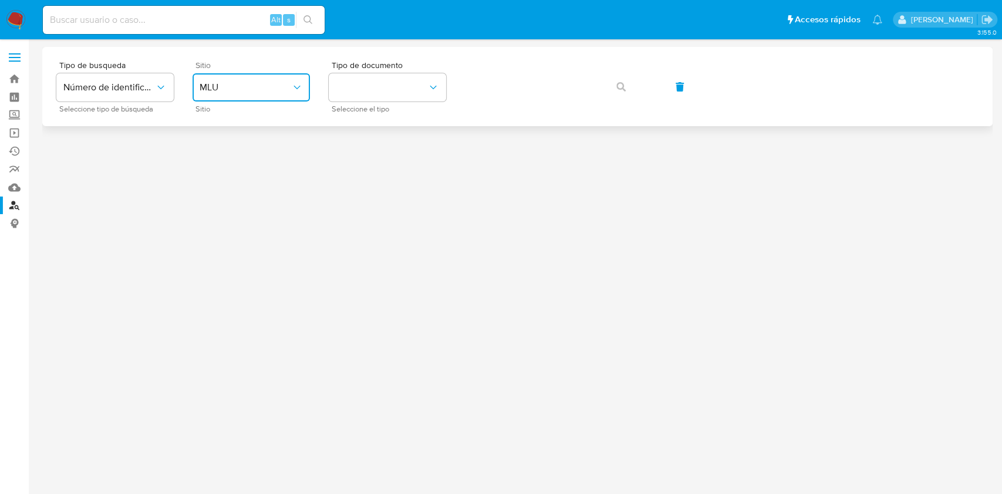
click at [224, 76] on button "MLU" at bounding box center [251, 87] width 117 height 28
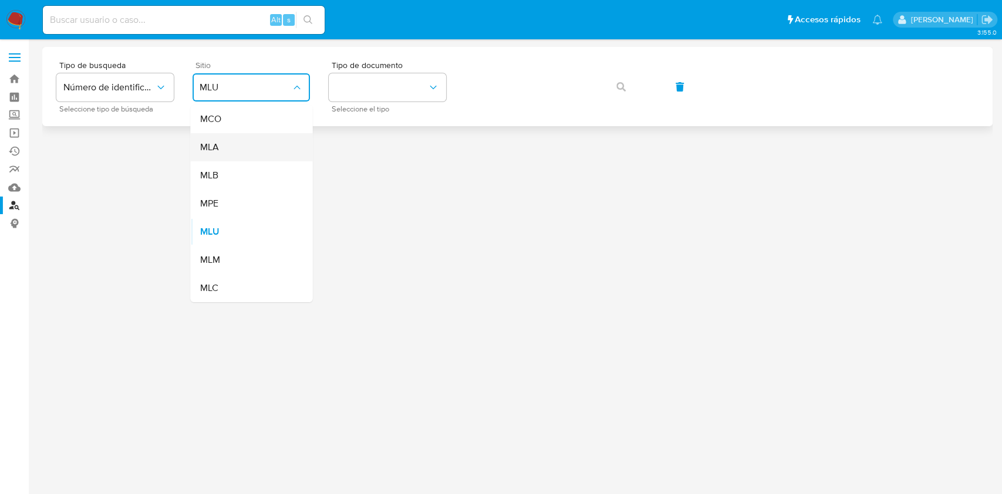
click at [232, 134] on div "MLA" at bounding box center [248, 147] width 96 height 28
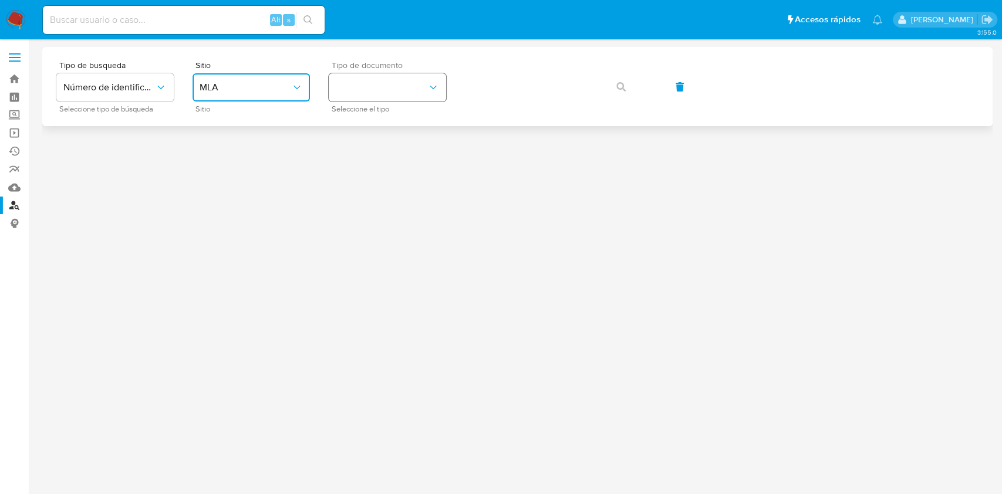
click at [376, 98] on button "identificationType" at bounding box center [387, 87] width 117 height 28
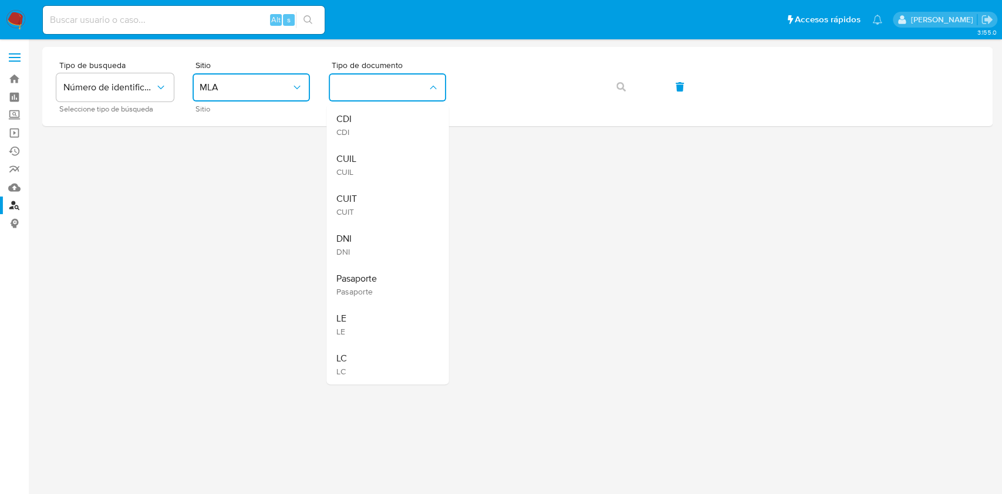
drag, startPoint x: 362, startPoint y: 194, endPoint x: 397, endPoint y: 186, distance: 35.6
click at [362, 194] on div "CUIT CUIT" at bounding box center [384, 205] width 96 height 40
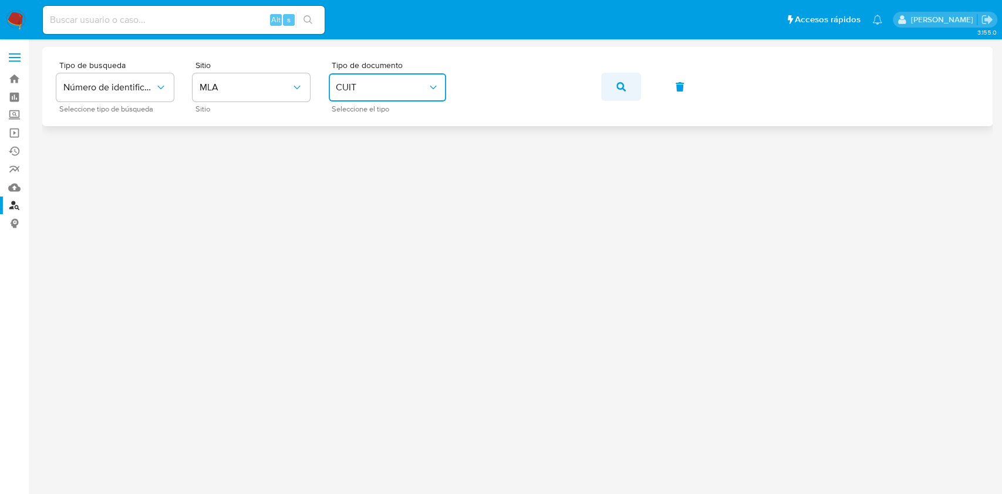
click at [636, 88] on button "button" at bounding box center [621, 87] width 40 height 28
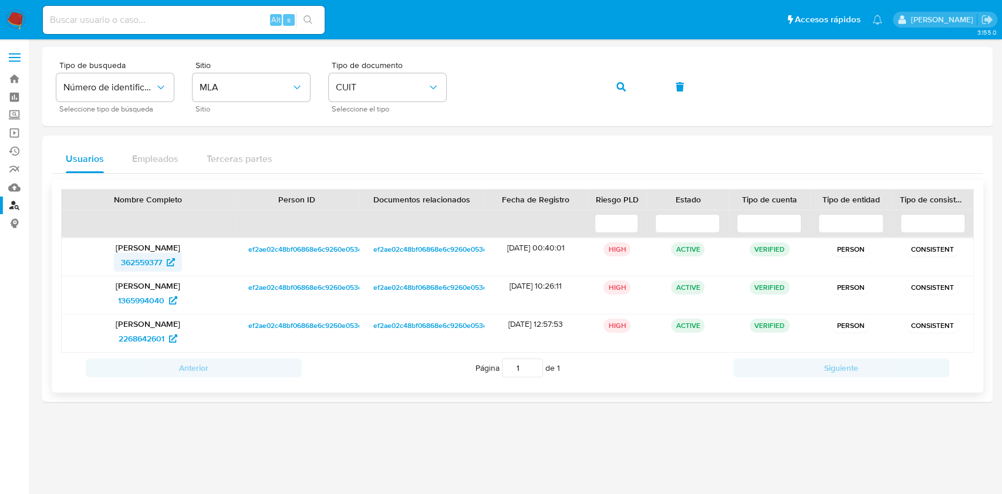
click at [131, 265] on span "362559377" at bounding box center [141, 262] width 41 height 19
click at [12, 134] on link "Operaciones masivas" at bounding box center [70, 133] width 140 height 18
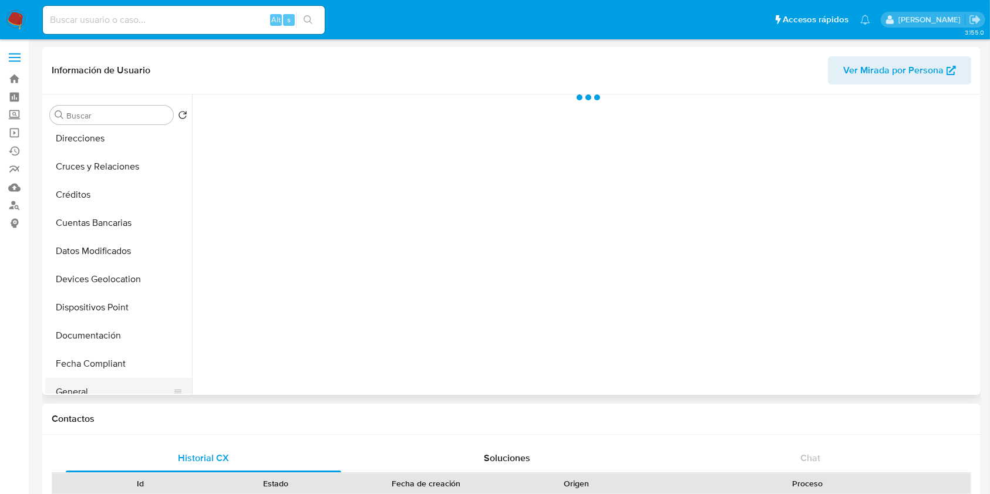
scroll to position [156, 0]
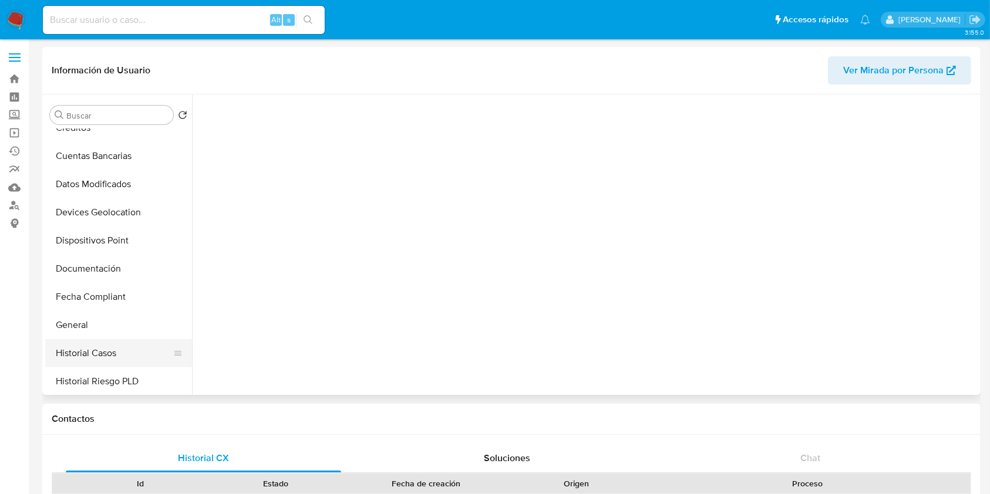
click at [89, 348] on button "Historial Casos" at bounding box center [113, 353] width 137 height 28
select select "10"
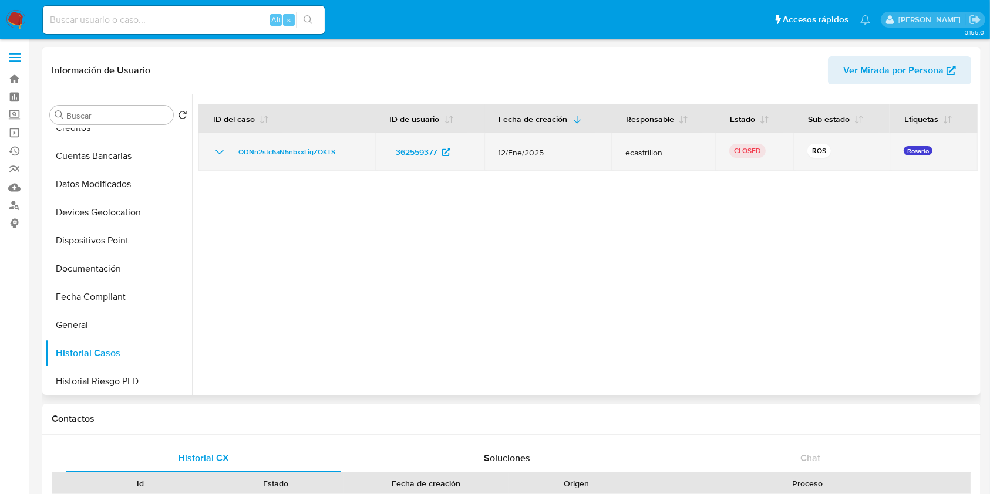
click at [221, 148] on icon "Mostrar/Ocultar" at bounding box center [219, 152] width 14 height 14
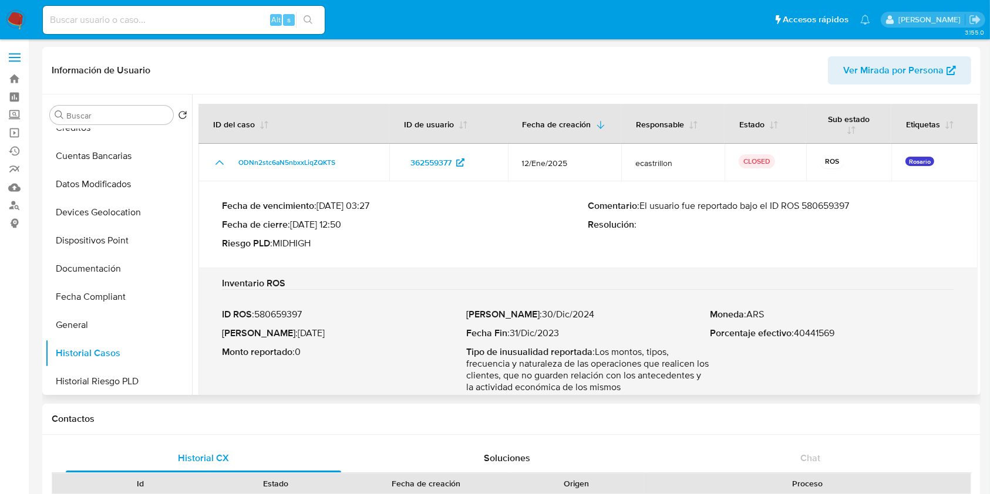
click at [826, 206] on p "Comentario : El usuario fue reportado bajo el ID ROS 580659397" at bounding box center [771, 206] width 366 height 12
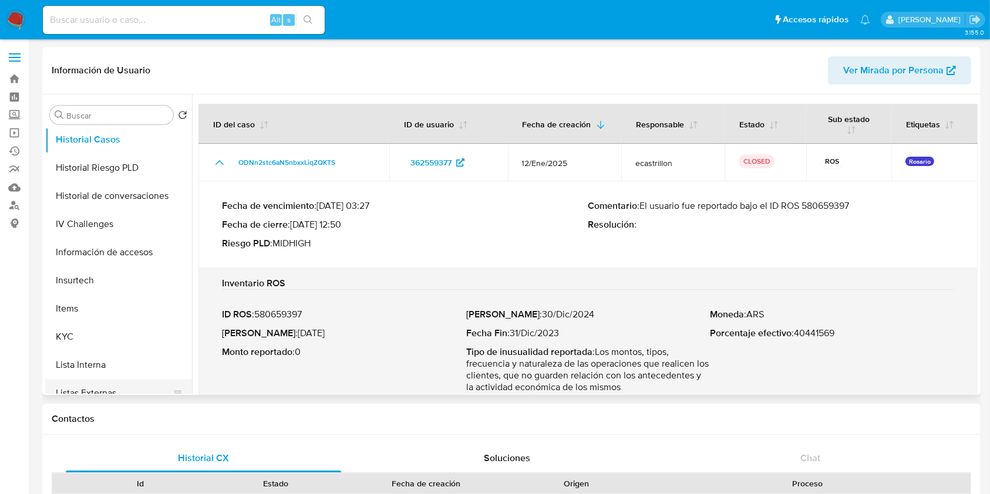
scroll to position [391, 0]
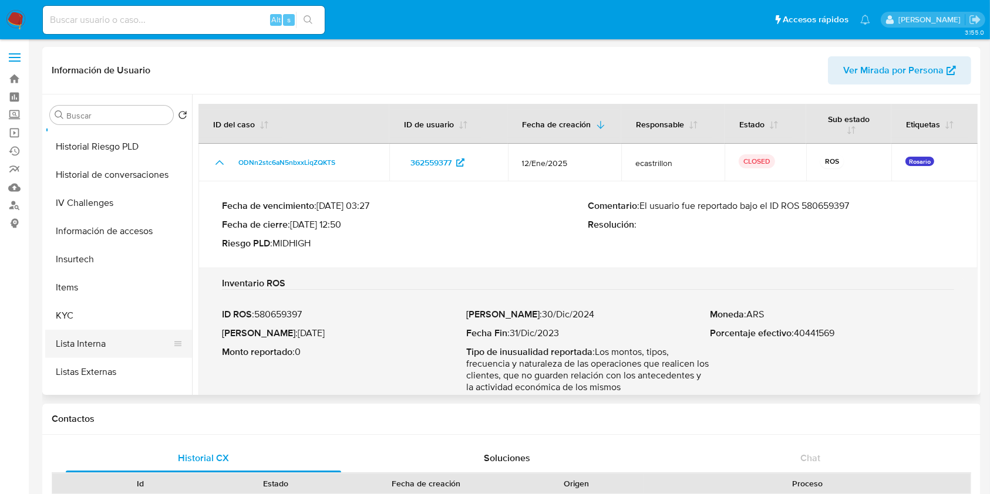
click at [80, 353] on button "Lista Interna" at bounding box center [113, 344] width 137 height 28
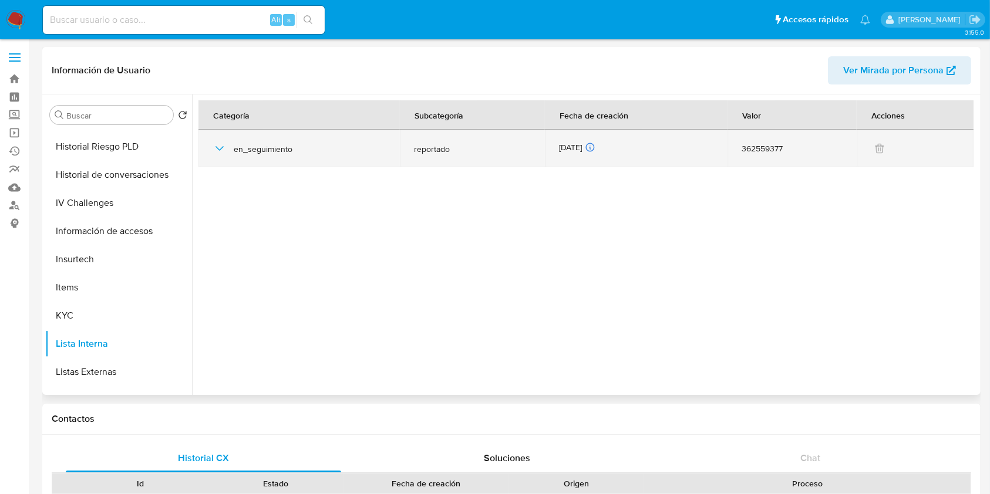
click at [217, 149] on icon "button" at bounding box center [219, 148] width 14 height 14
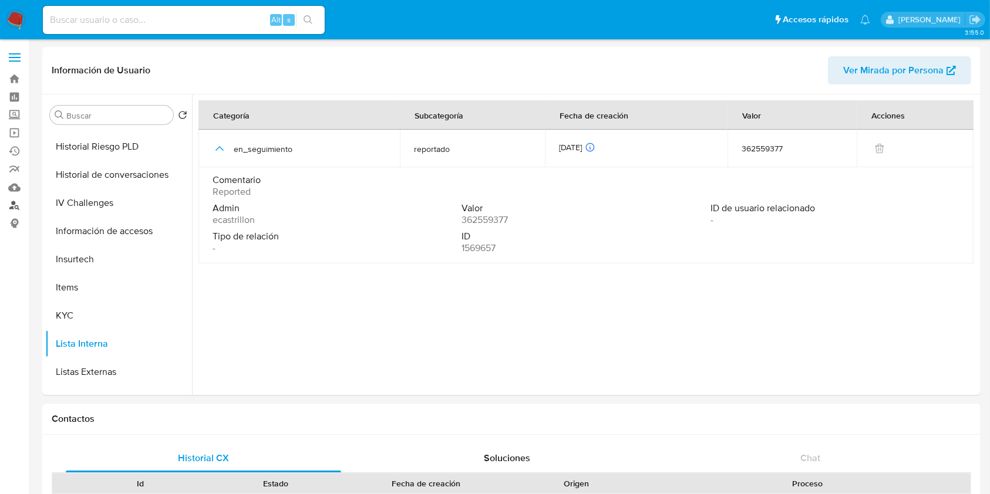
click at [16, 205] on link "Buscador de personas" at bounding box center [70, 206] width 140 height 18
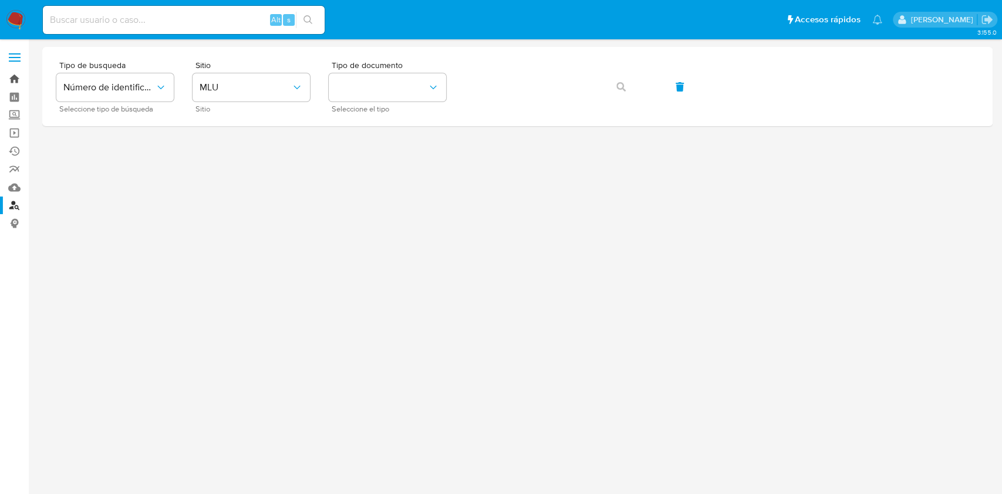
click at [14, 75] on link "Bandeja" at bounding box center [70, 79] width 140 height 18
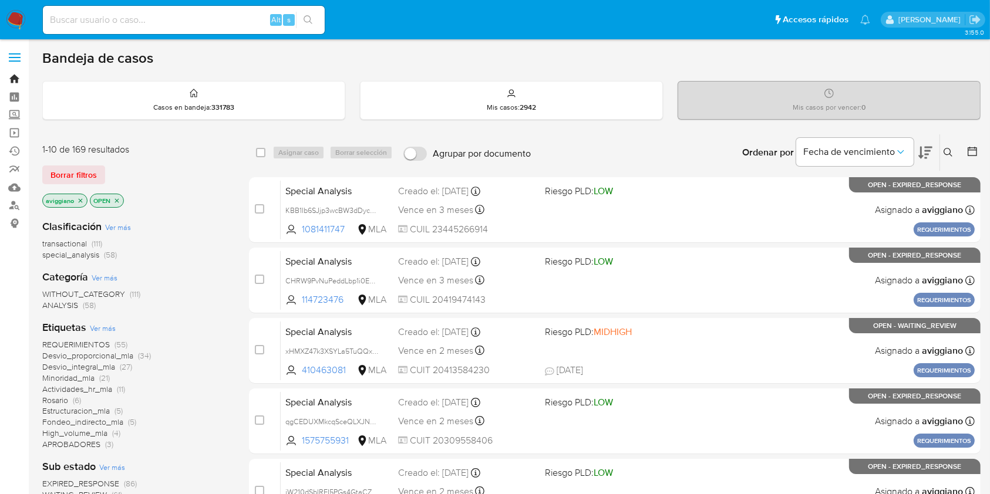
click at [12, 73] on link "Bandeja" at bounding box center [70, 79] width 140 height 18
click at [954, 157] on button at bounding box center [949, 153] width 19 height 14
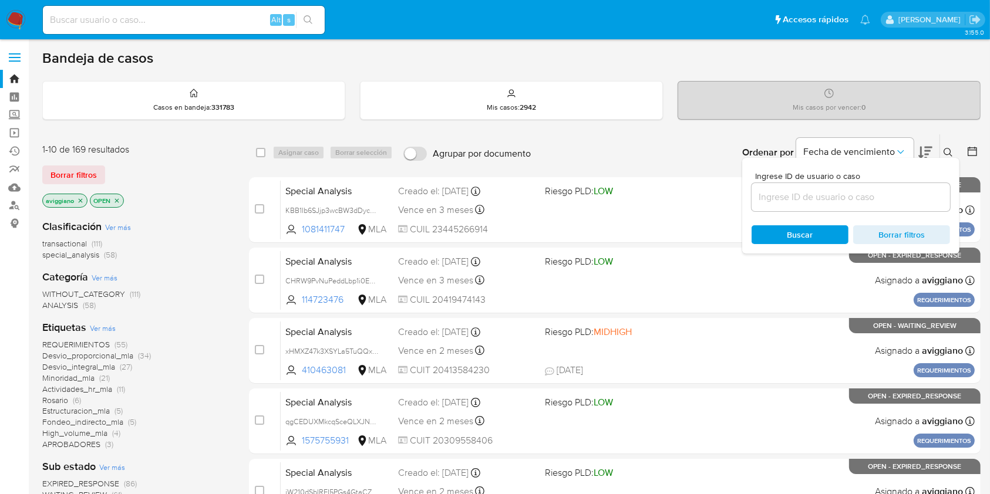
click at [858, 195] on input at bounding box center [850, 197] width 198 height 15
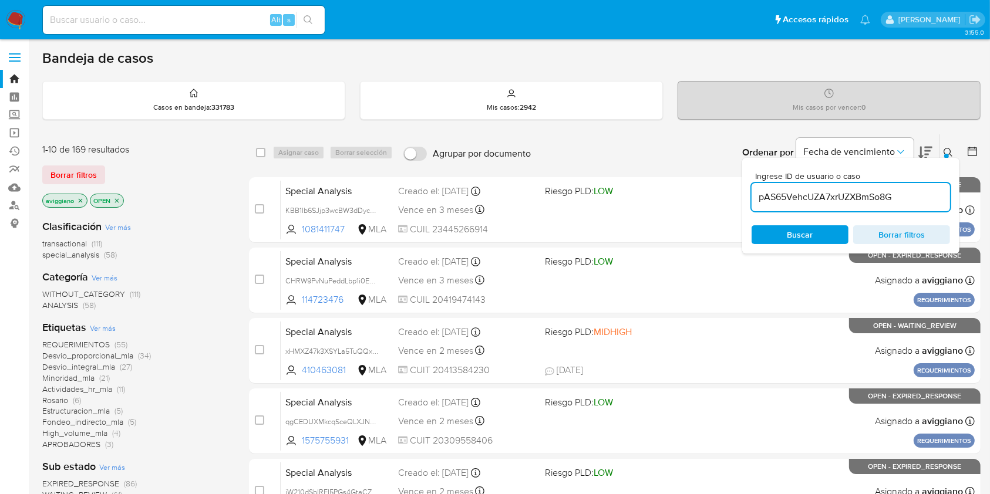
type input "pAS65VehcUZA7xrUZXBmSo8G"
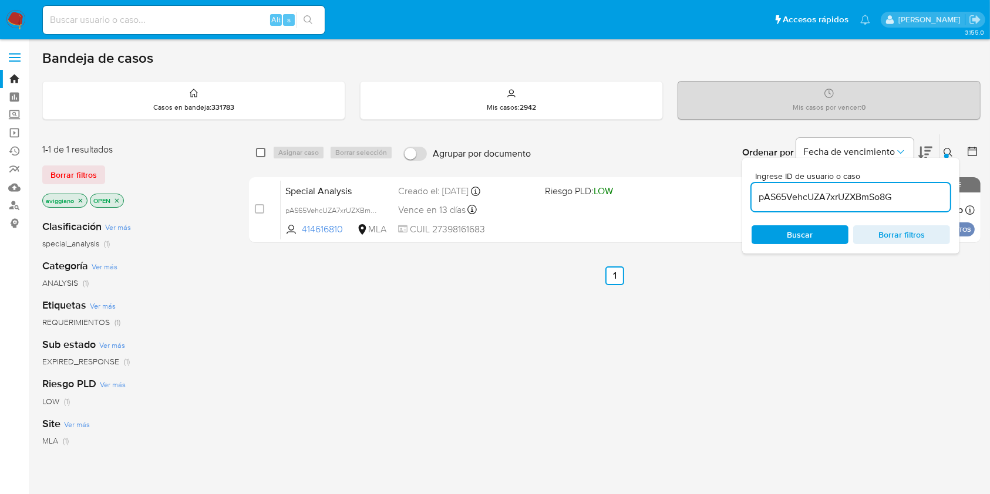
click at [261, 152] on input "checkbox" at bounding box center [260, 152] width 9 height 9
checkbox input "true"
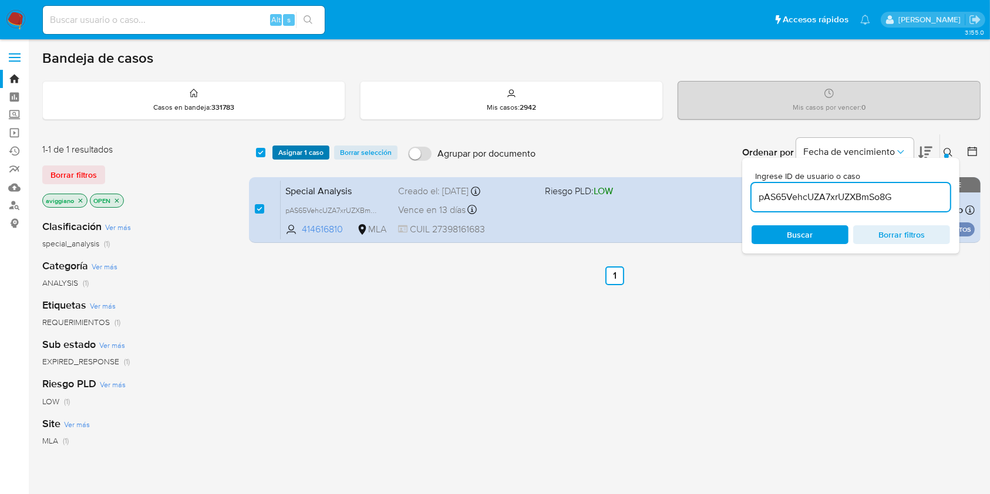
click at [273, 153] on button "Asignar 1 caso" at bounding box center [300, 153] width 57 height 14
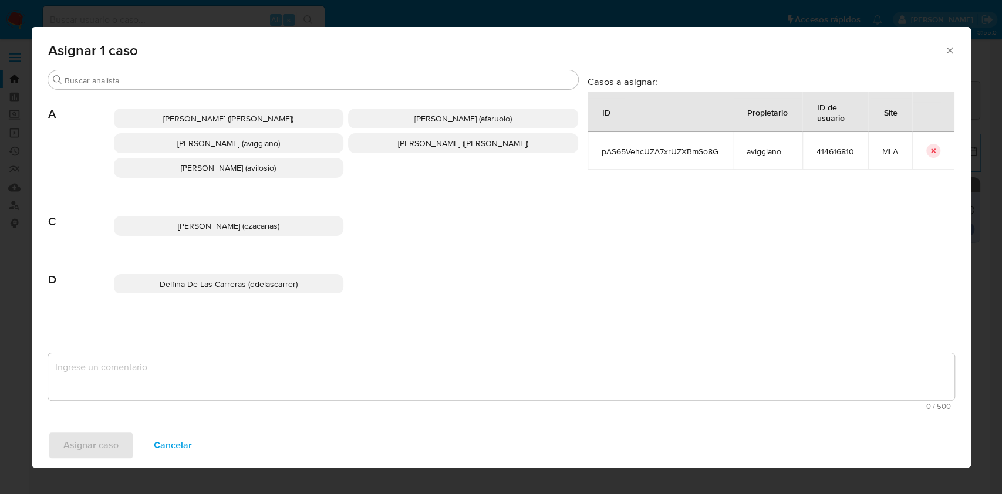
click at [268, 144] on span "Agustina Belen Viggiano (aviggiano)" at bounding box center [228, 143] width 103 height 12
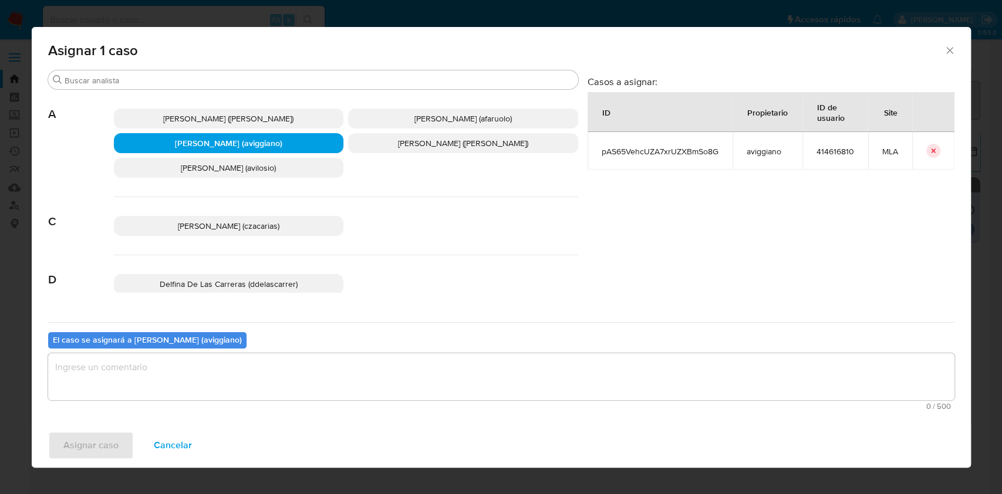
click at [232, 430] on div "Asignar caso Cancelar" at bounding box center [501, 445] width 939 height 45
click at [225, 380] on textarea "assign-modal" at bounding box center [501, 376] width 906 height 47
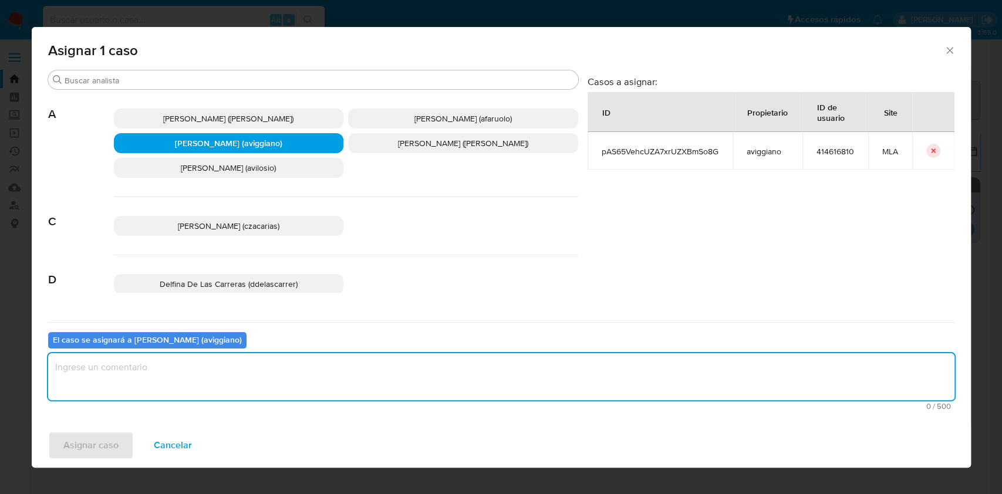
drag, startPoint x: 225, startPoint y: 380, endPoint x: 198, endPoint y: 396, distance: 31.3
click at [206, 392] on textarea "assign-modal" at bounding box center [501, 376] width 906 height 47
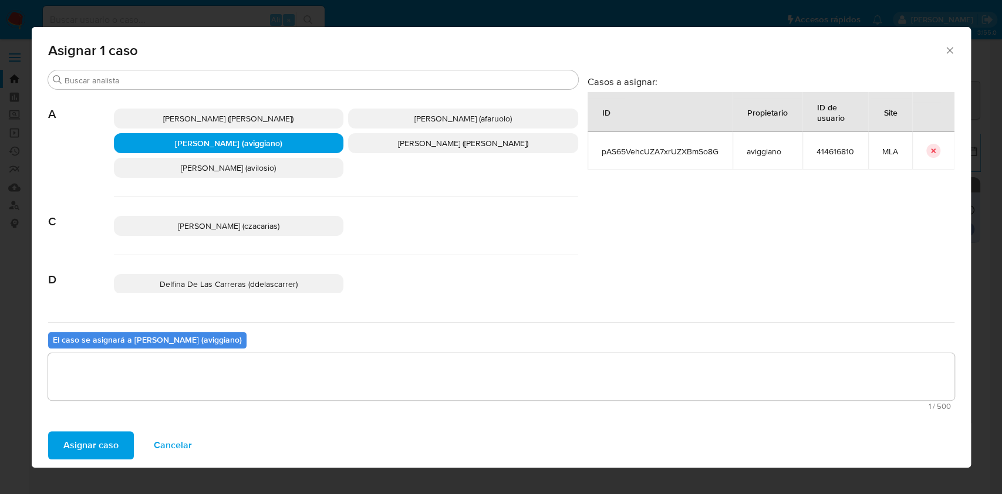
click at [85, 441] on span "Asignar caso" at bounding box center [90, 446] width 55 height 26
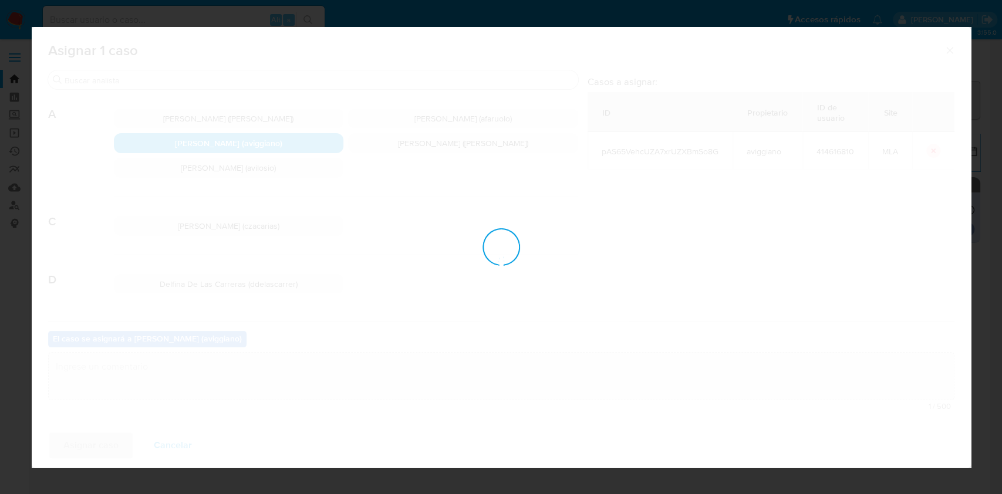
checkbox input "false"
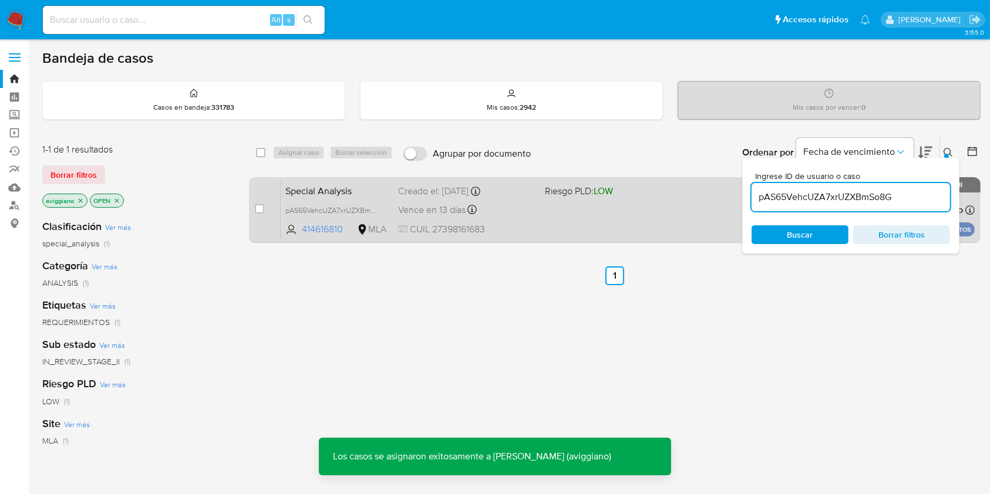
click at [597, 214] on div "Special Analysis pAS65VehcUZA7xrUZXBmSo8G 414616810 MLA Riesgo PLD: LOW Creado …" at bounding box center [628, 209] width 694 height 59
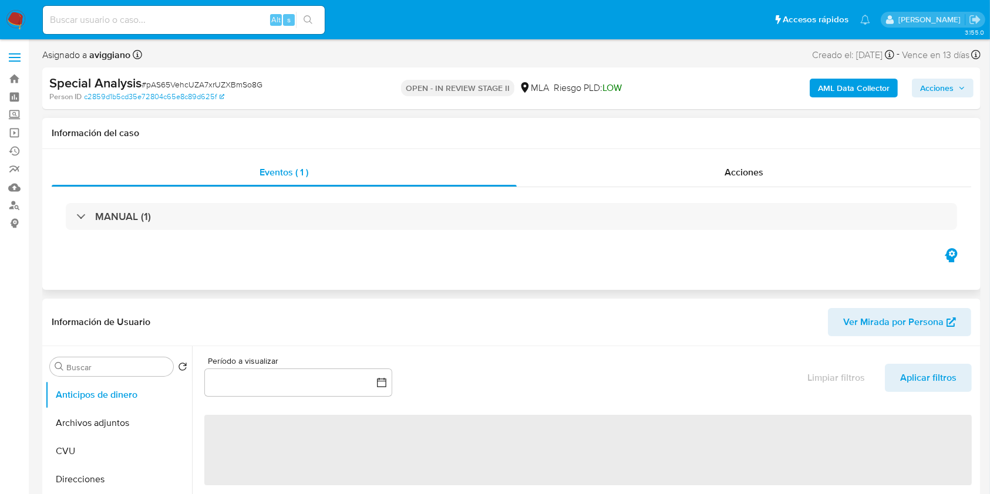
select select "10"
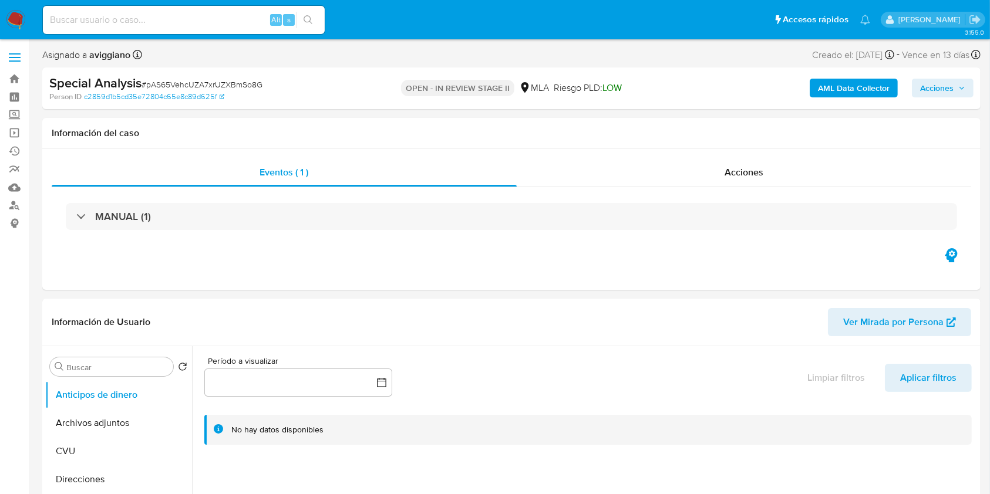
click at [960, 88] on icon "button" at bounding box center [961, 88] width 7 height 7
click at [970, 87] on button "Acciones" at bounding box center [943, 88] width 62 height 19
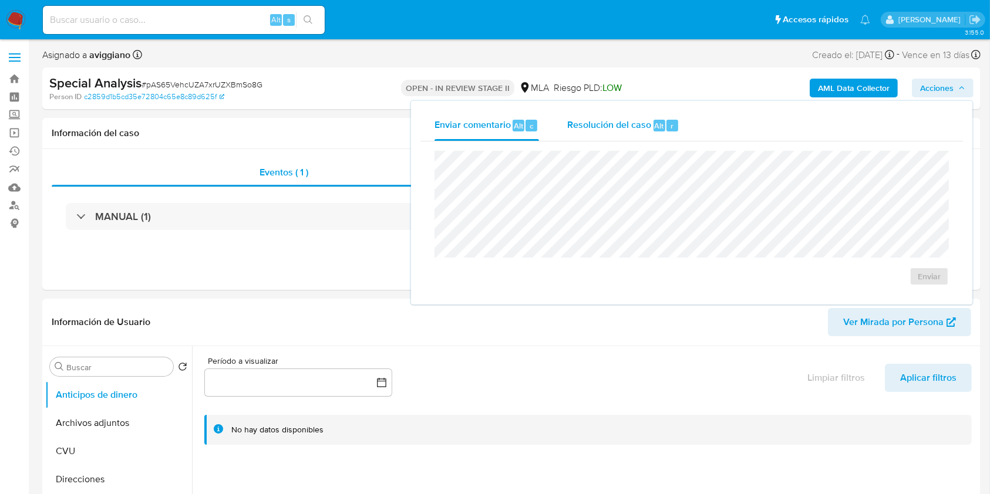
drag, startPoint x: 605, startPoint y: 141, endPoint x: 603, endPoint y: 131, distance: 10.6
click at [605, 139] on div "Enviar comentario Alt c Resolución del caso Alt r Enviar" at bounding box center [691, 202] width 542 height 185
click at [603, 131] on span "Resolución del caso" at bounding box center [609, 125] width 84 height 13
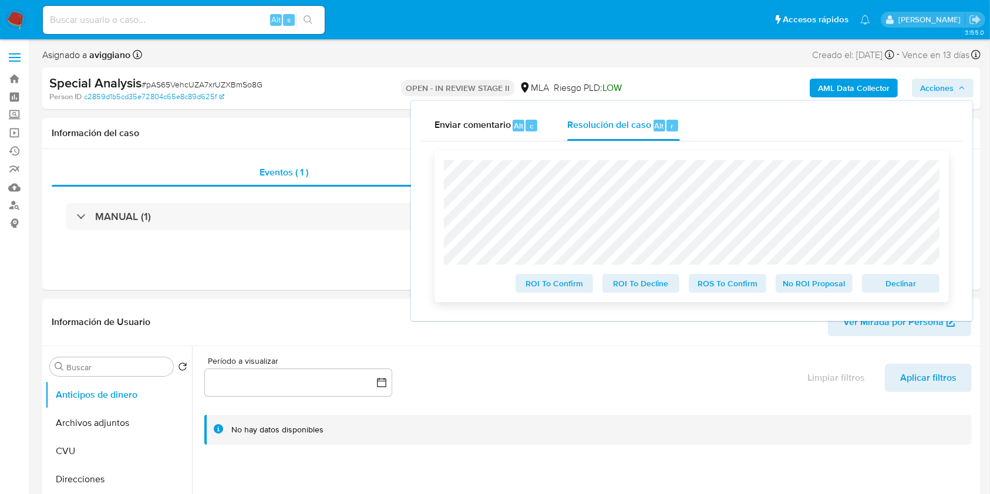
click at [906, 292] on span "Declinar" at bounding box center [900, 283] width 61 height 16
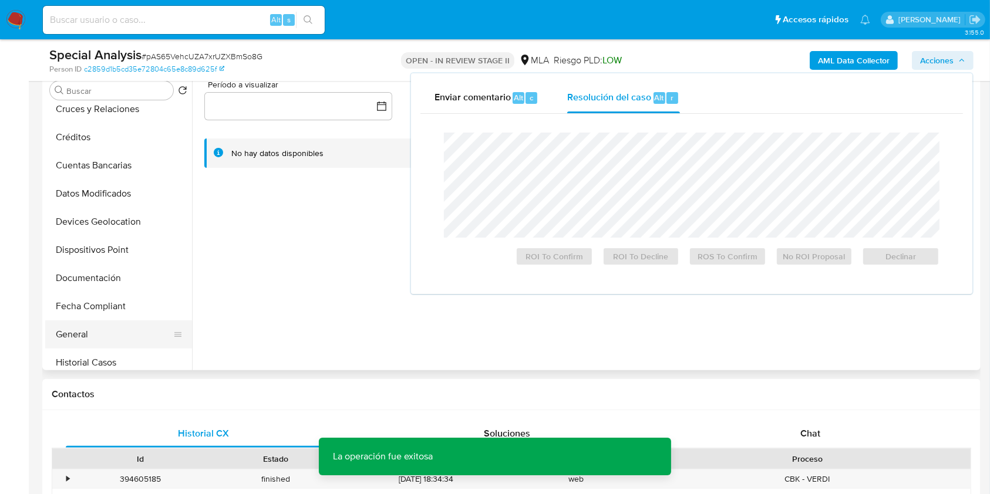
scroll to position [156, 0]
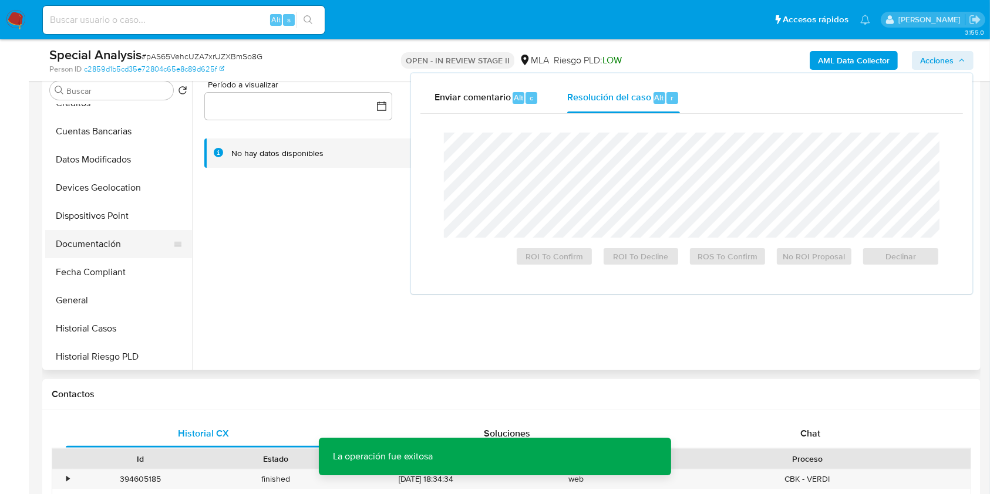
click at [83, 241] on button "Documentación" at bounding box center [113, 244] width 137 height 28
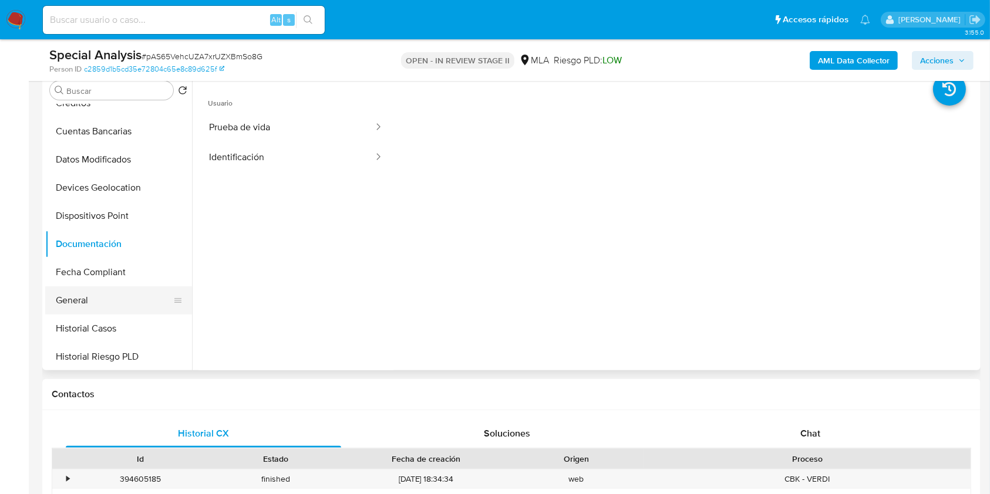
scroll to position [313, 0]
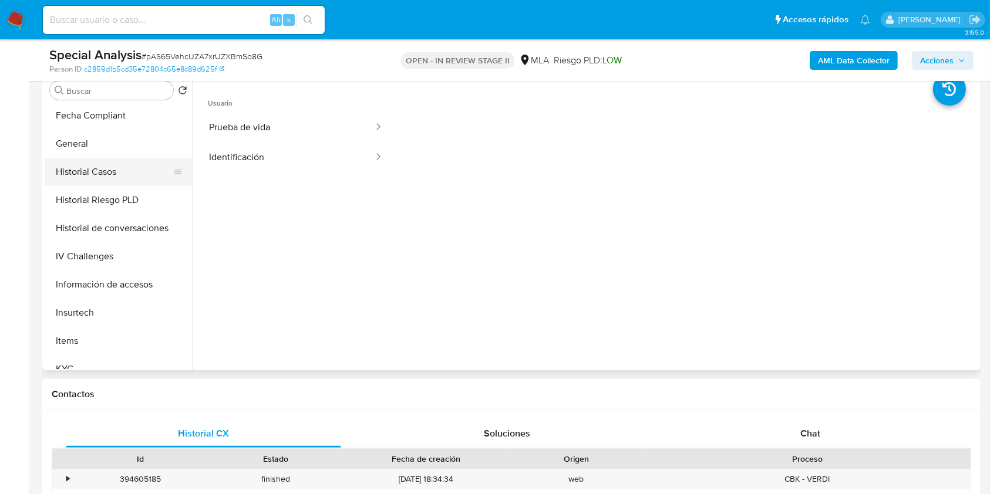
click at [111, 176] on button "Historial Casos" at bounding box center [113, 172] width 137 height 28
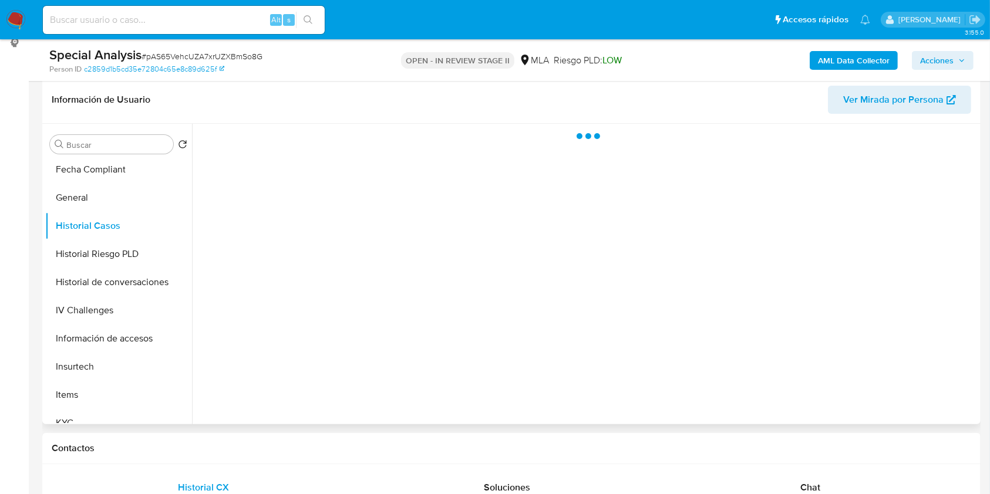
scroll to position [156, 0]
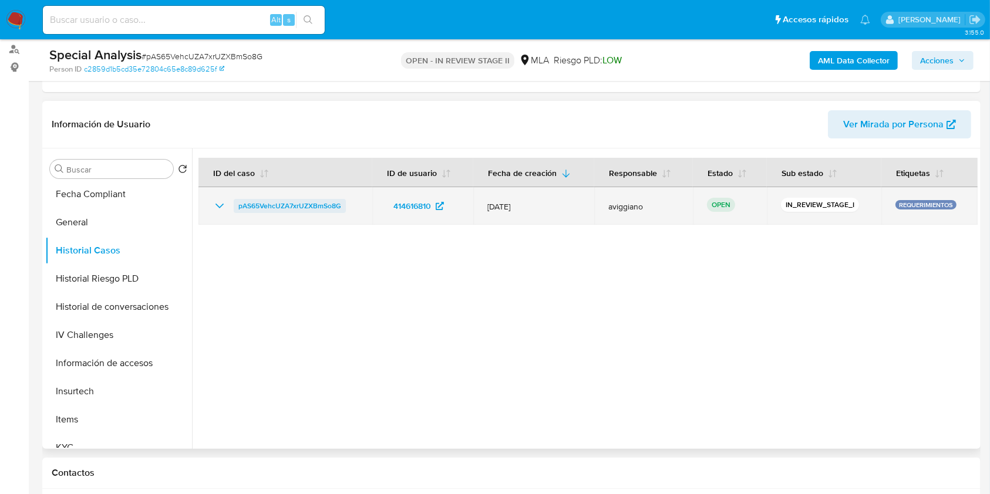
click at [319, 208] on span "pAS65VehcUZA7xrUZXBmSo8G" at bounding box center [289, 206] width 103 height 14
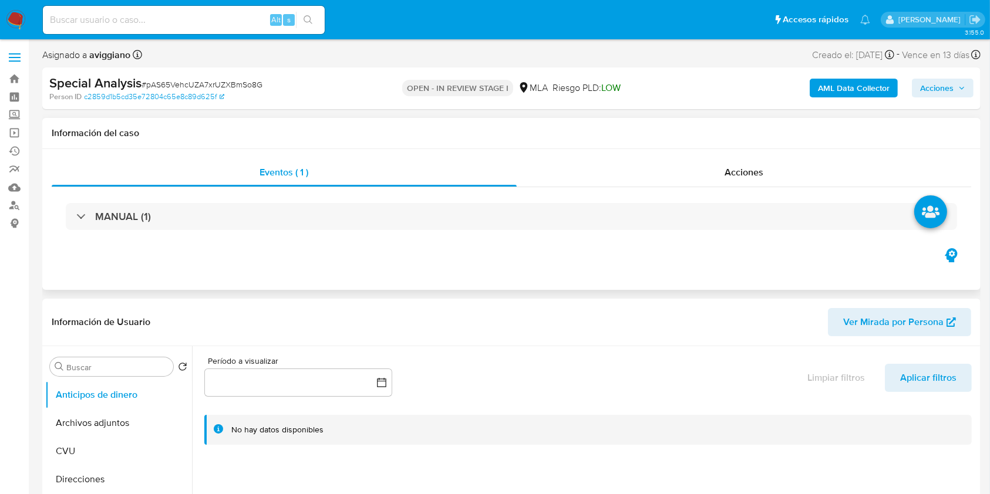
select select "10"
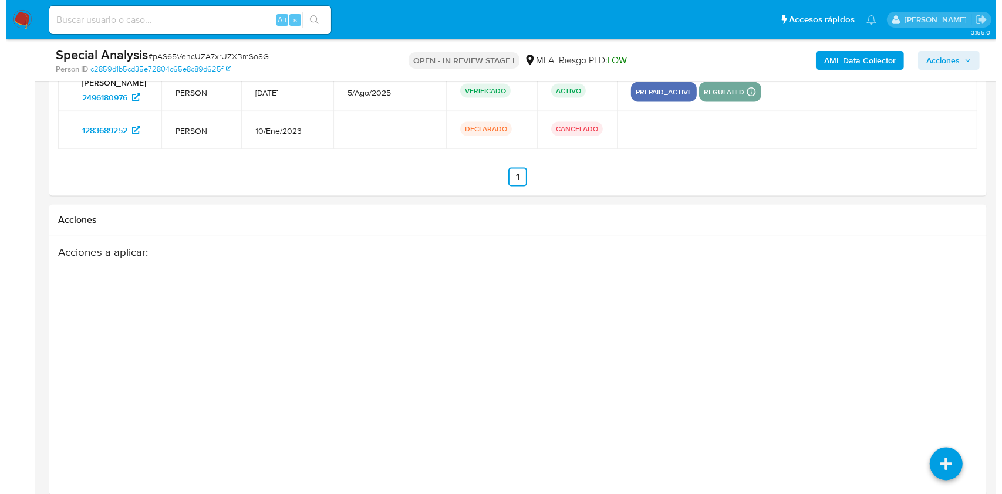
scroll to position [1979, 0]
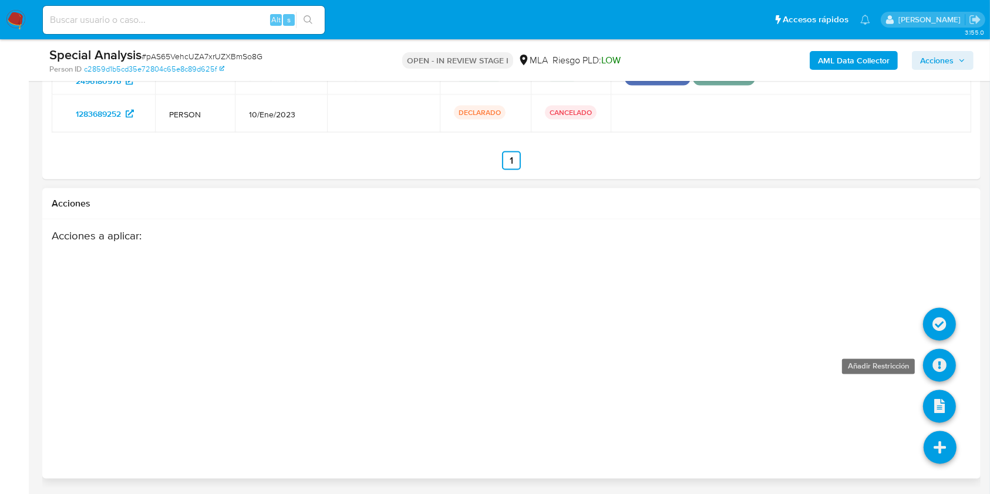
click at [943, 366] on icon at bounding box center [939, 365] width 33 height 33
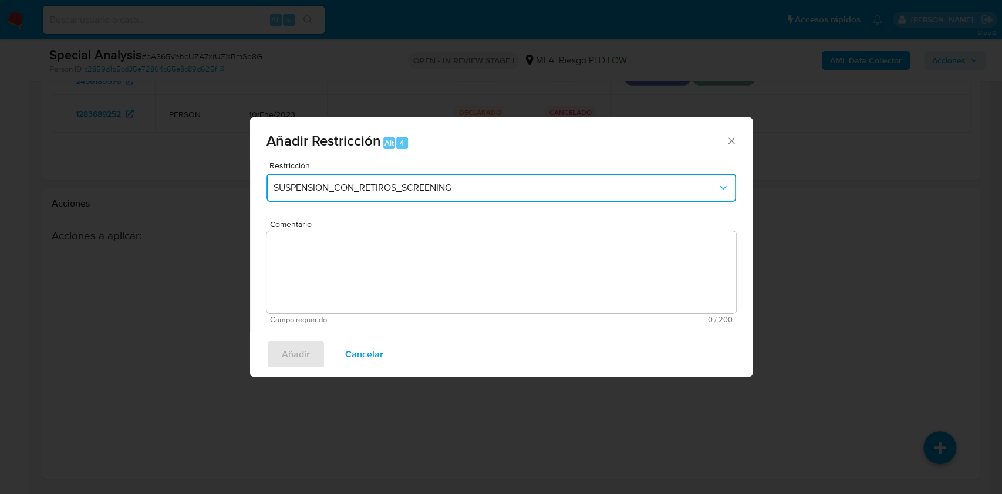
click at [372, 187] on span "SUSPENSION_CON_RETIROS_SCREENING" at bounding box center [496, 188] width 444 height 12
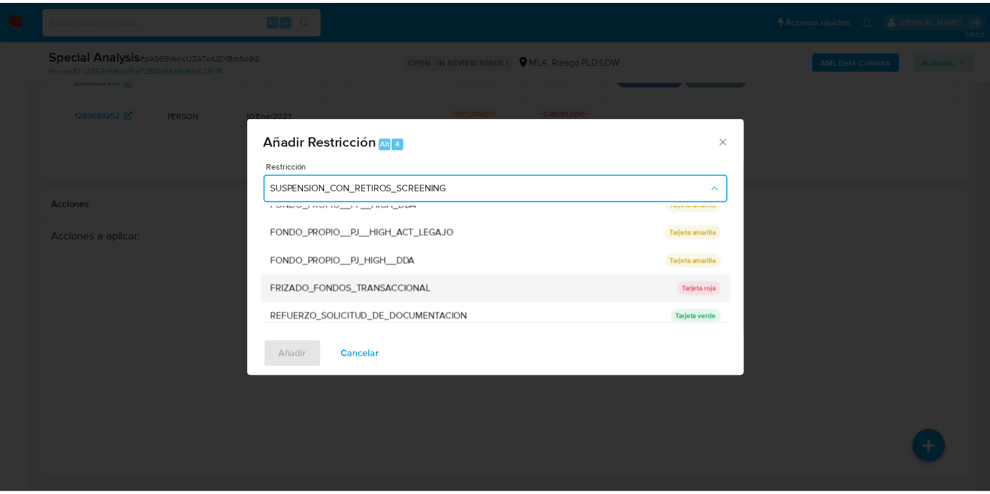
scroll to position [235, 0]
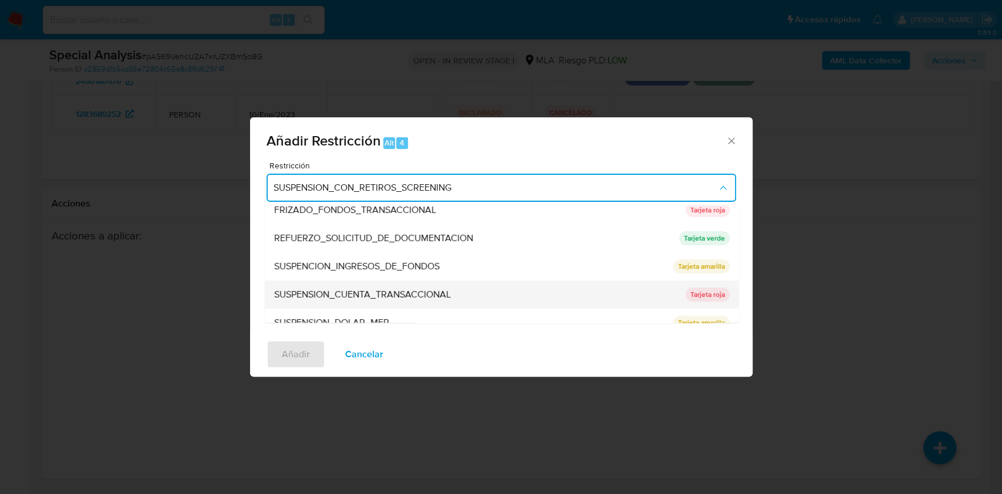
click at [359, 290] on span "SUSPENSION_CUENTA_TRANSACCIONAL" at bounding box center [362, 295] width 177 height 12
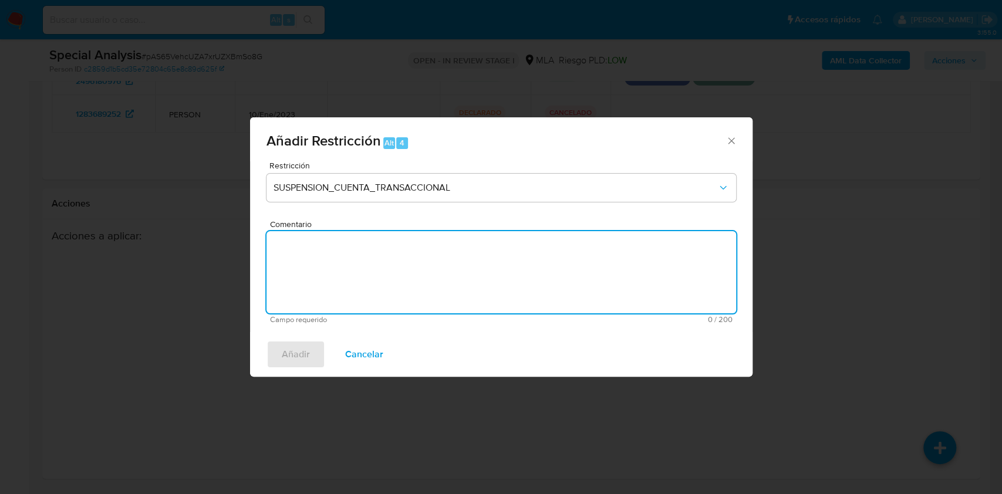
click at [356, 282] on textarea "Comentario" at bounding box center [501, 272] width 470 height 82
type textarea "AML"
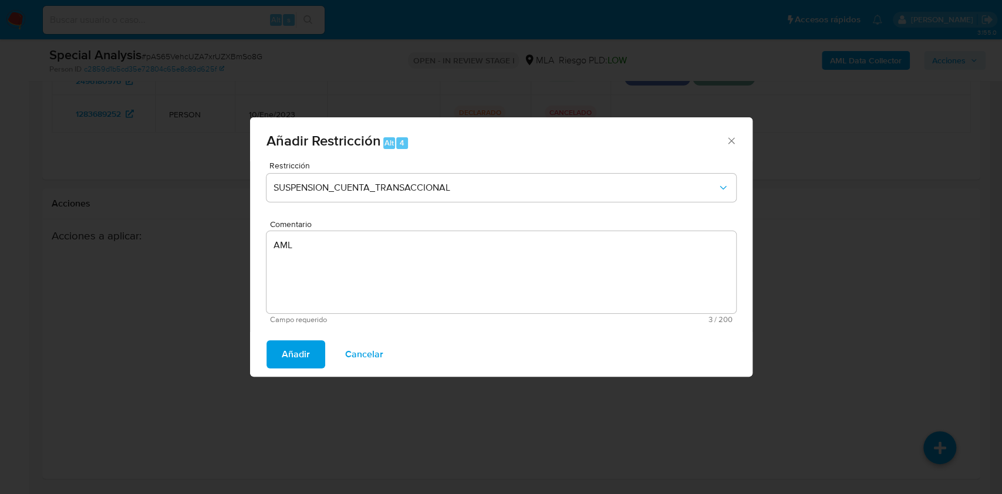
click at [293, 352] on span "Añadir" at bounding box center [296, 355] width 28 height 26
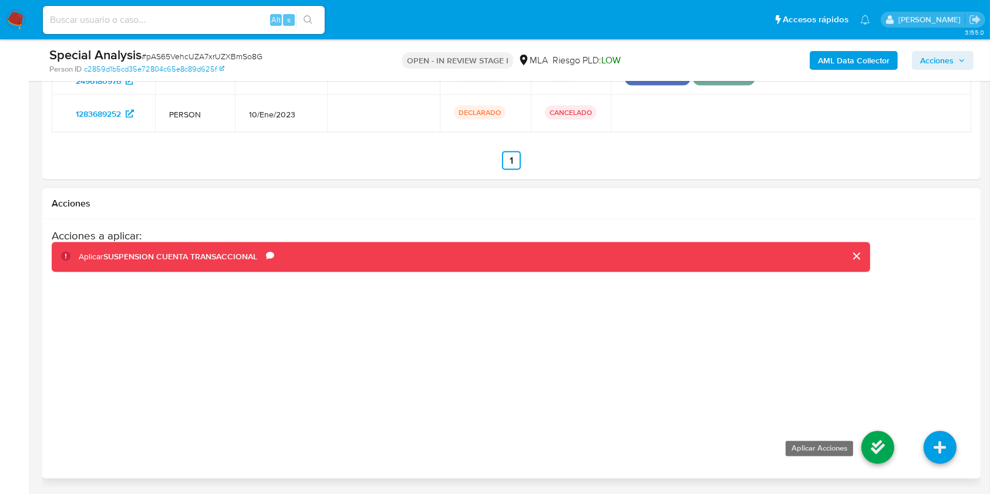
click at [887, 453] on icon at bounding box center [877, 447] width 33 height 33
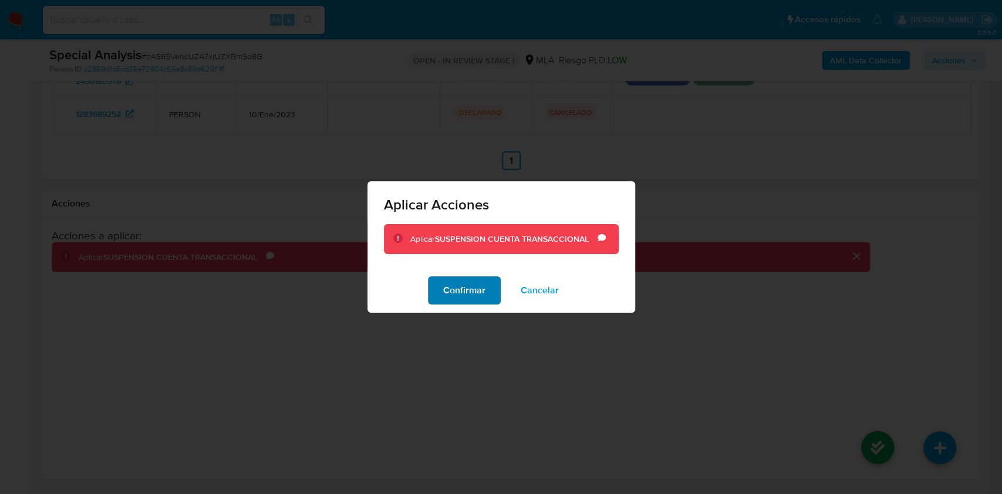
click at [490, 281] on button "Confirmar" at bounding box center [464, 290] width 73 height 28
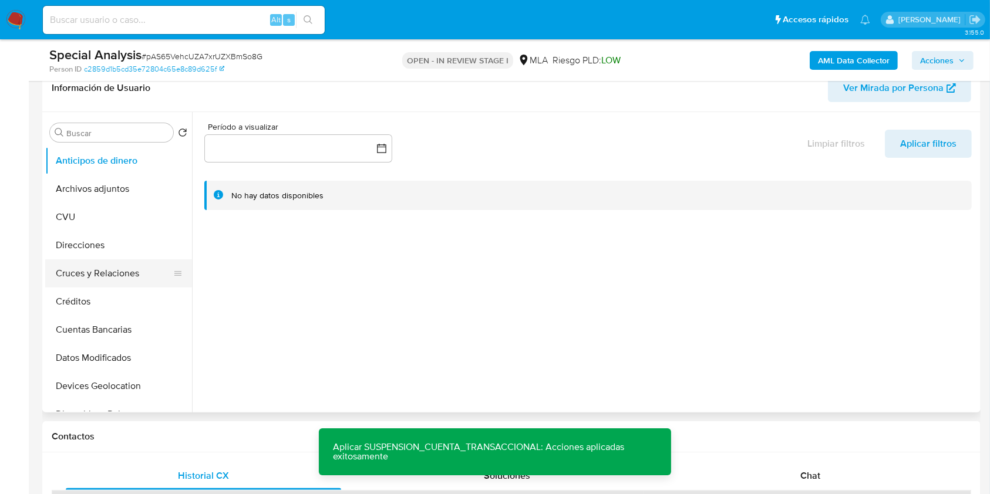
scroll to position [258, 0]
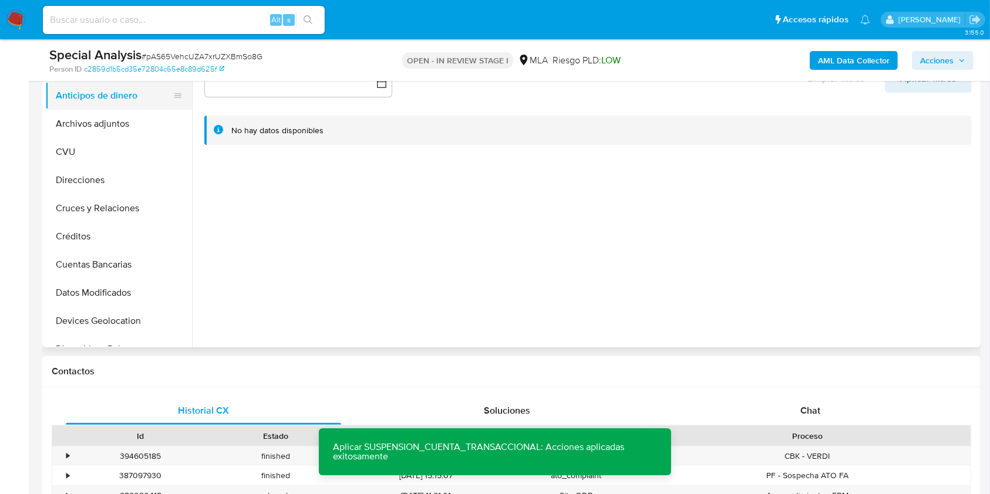
click at [95, 110] on button "Archivos adjuntos" at bounding box center [118, 124] width 147 height 28
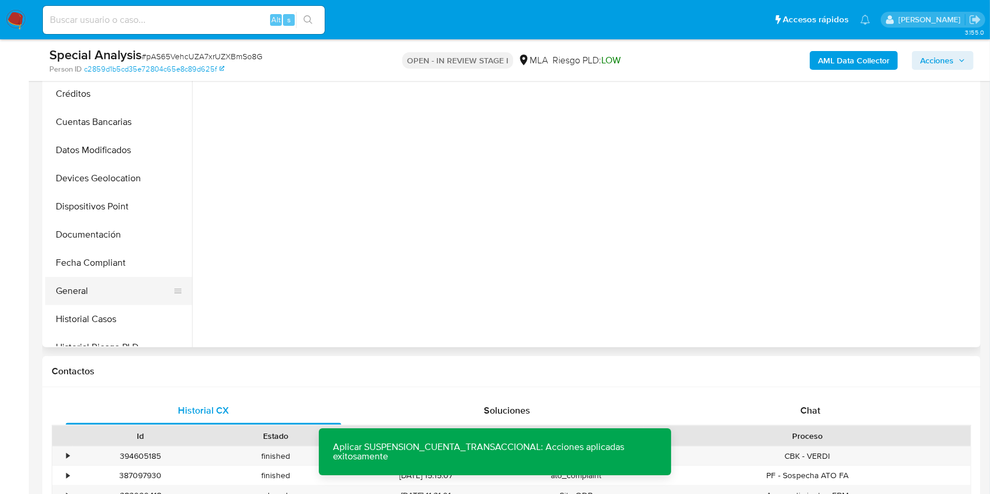
scroll to position [235, 0]
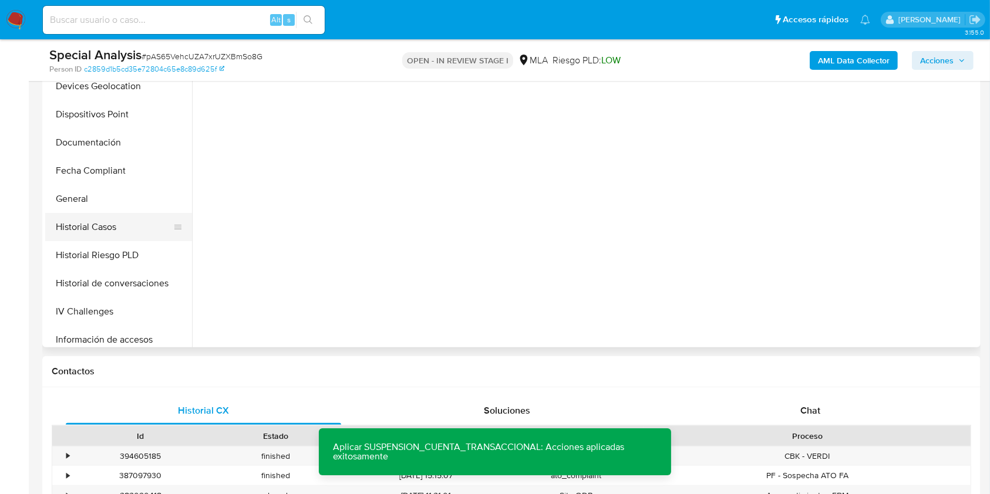
click at [103, 232] on button "Historial Casos" at bounding box center [113, 227] width 137 height 28
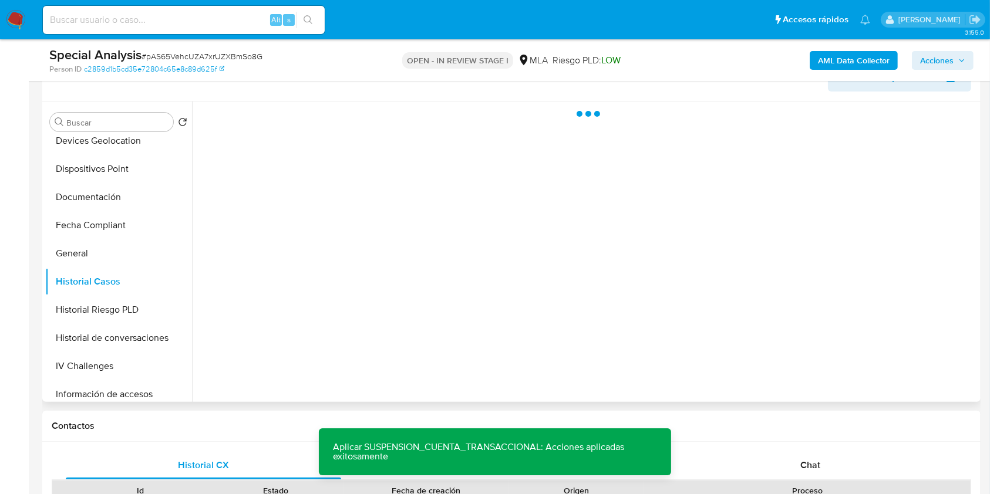
scroll to position [179, 0]
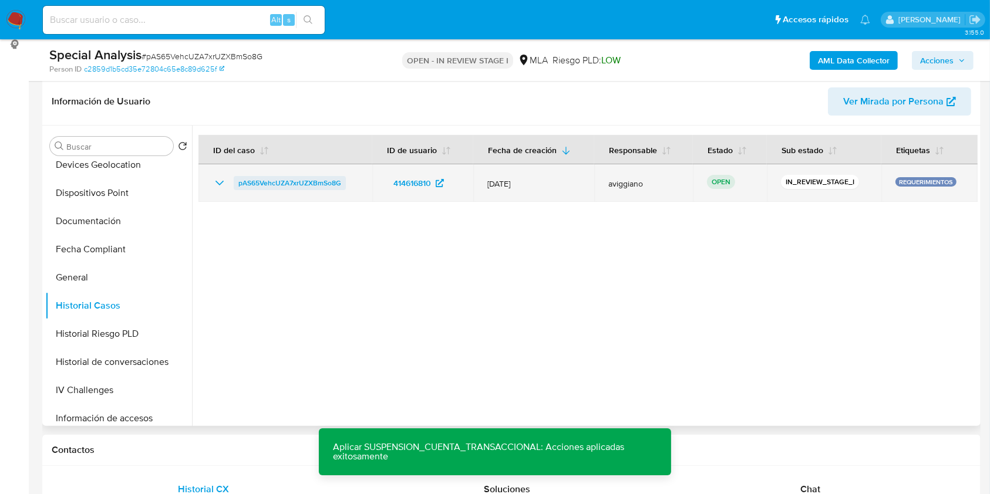
click at [323, 181] on span "pAS65VehcUZA7xrUZXBmSo8G" at bounding box center [289, 183] width 103 height 14
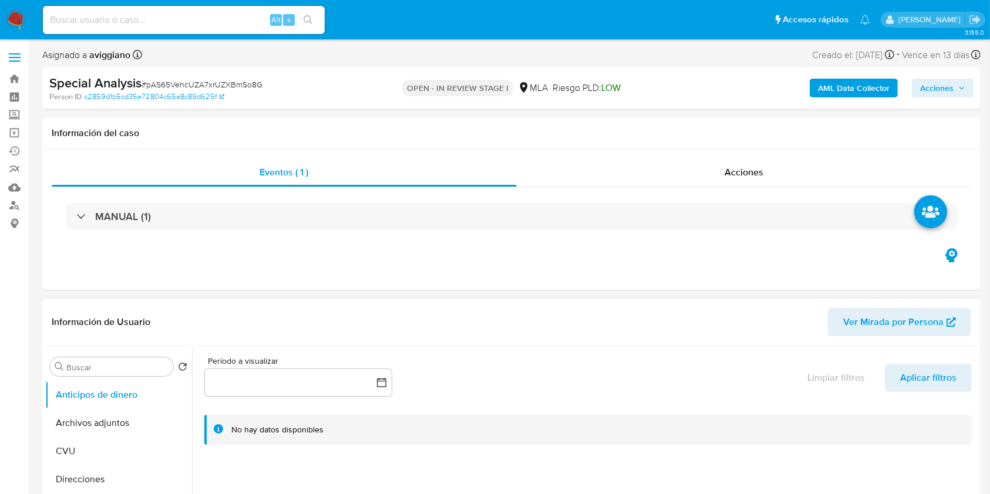
select select "10"
click at [947, 76] on div "AML Data Collector Acciones" at bounding box center [821, 89] width 305 height 28
click at [946, 84] on span "Acciones" at bounding box center [936, 88] width 33 height 19
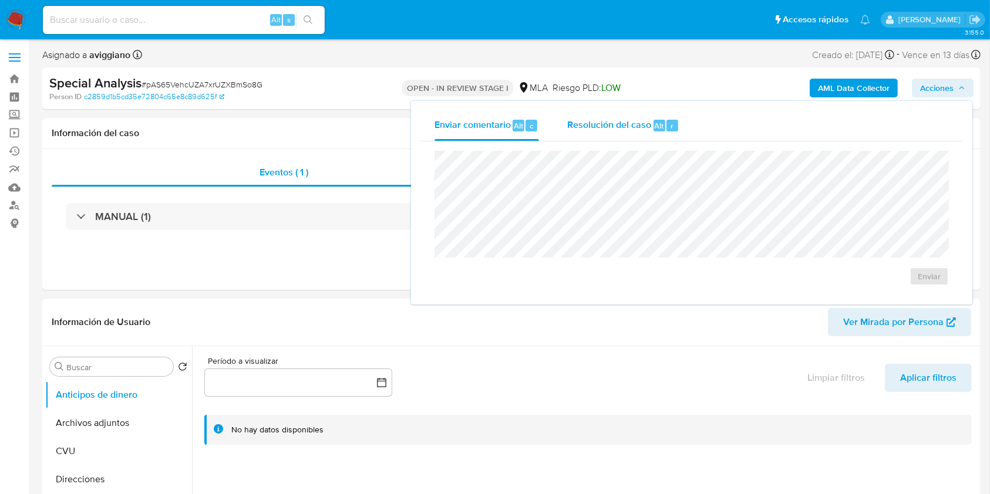
click at [609, 126] on span "Resolución del caso" at bounding box center [609, 125] width 84 height 13
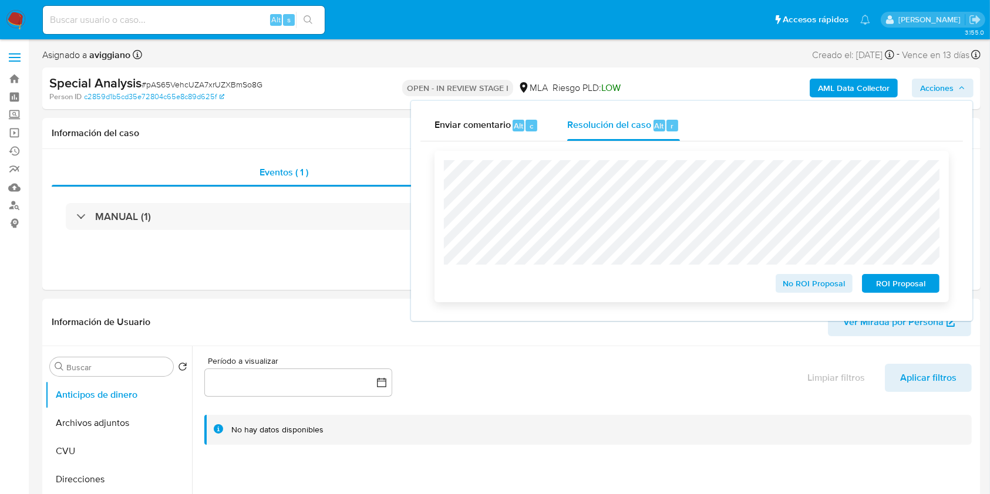
click at [916, 283] on span "ROI Proposal" at bounding box center [900, 283] width 61 height 16
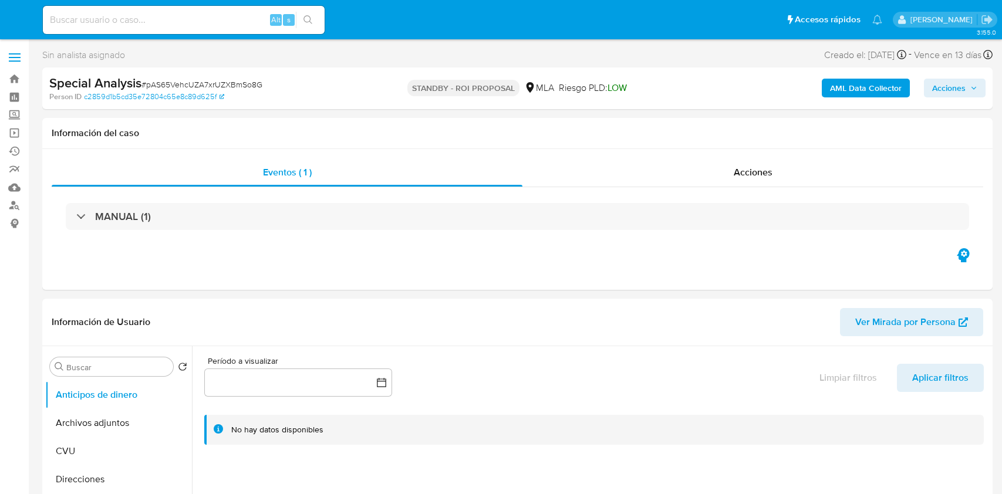
select select "10"
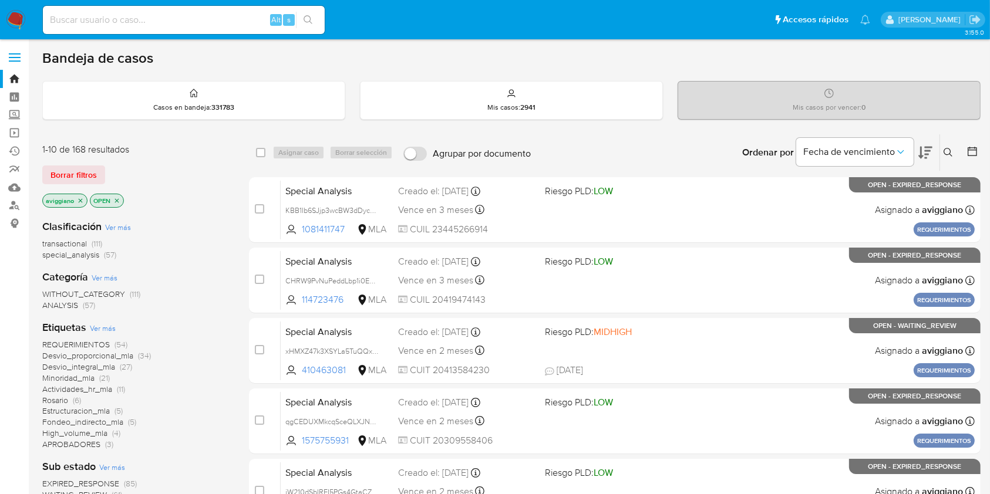
click at [79, 197] on icon "close-filter" at bounding box center [80, 200] width 7 height 7
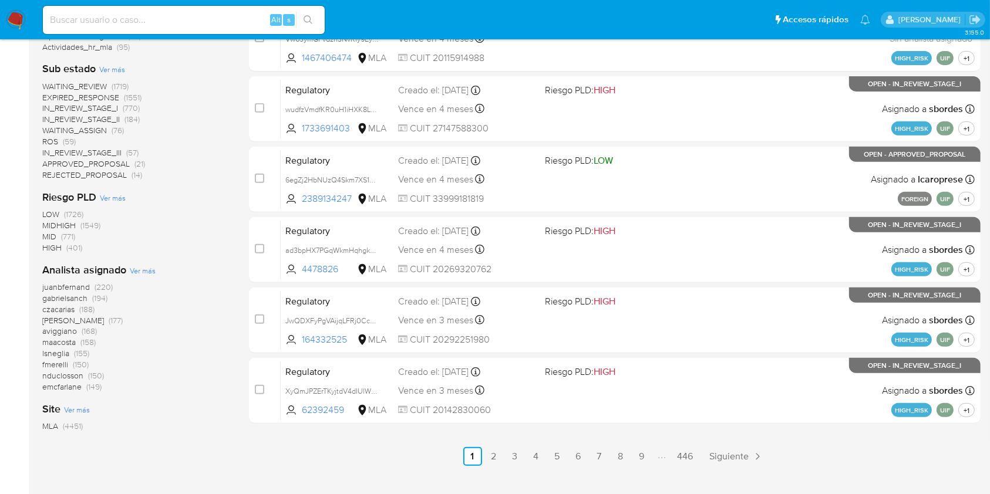
scroll to position [454, 0]
click at [198, 28] on div "Alt s" at bounding box center [184, 20] width 282 height 28
click at [193, 16] on input at bounding box center [184, 19] width 282 height 15
paste input "T1sjFl96rPZTQ0ZBUIVVShJ3"
type input "T1sjFl96rPZTQ0ZBUIVVShJ3"
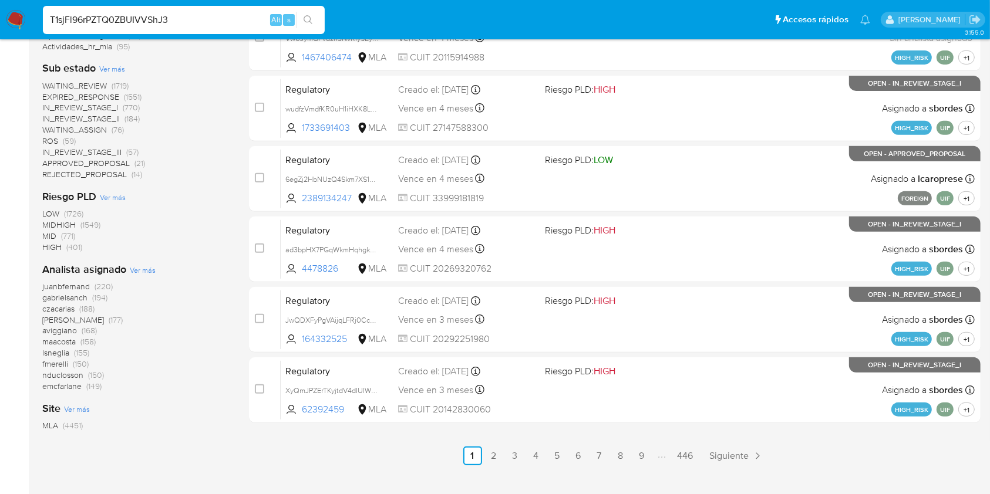
click at [277, 22] on span "Alt" at bounding box center [275, 19] width 9 height 11
click at [306, 16] on icon "search-icon" at bounding box center [307, 19] width 9 height 9
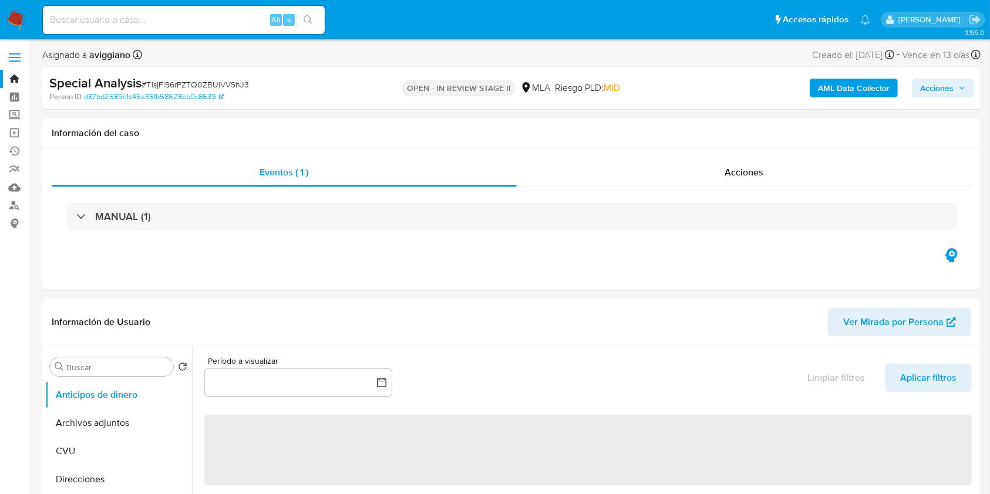
select select "10"
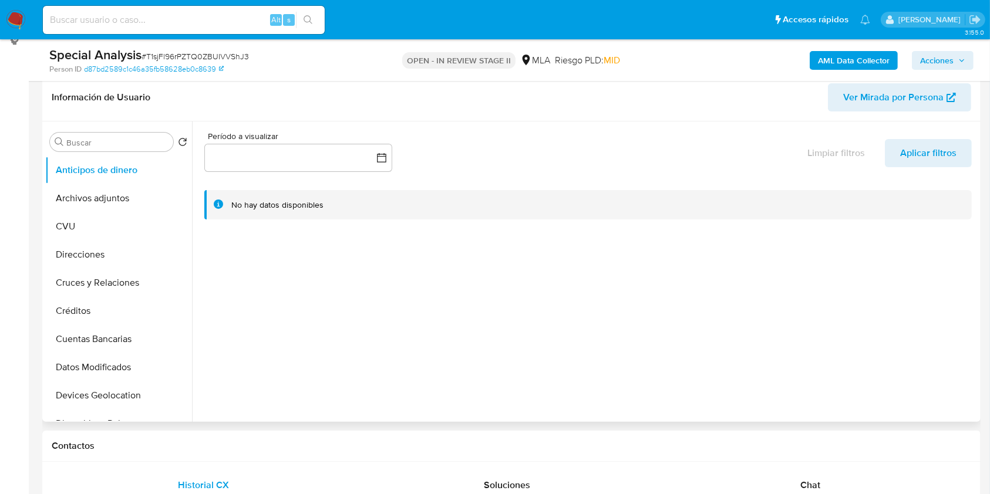
scroll to position [235, 0]
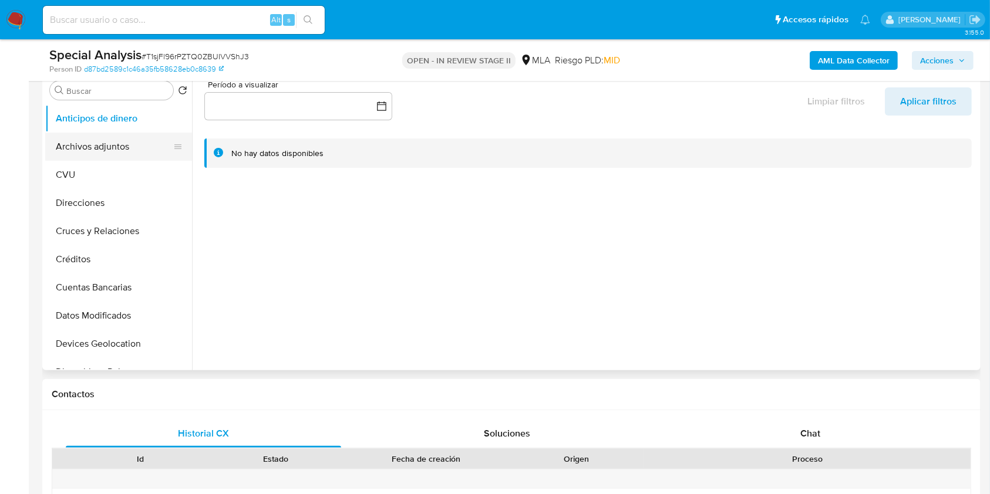
click at [79, 148] on button "Archivos adjuntos" at bounding box center [113, 147] width 137 height 28
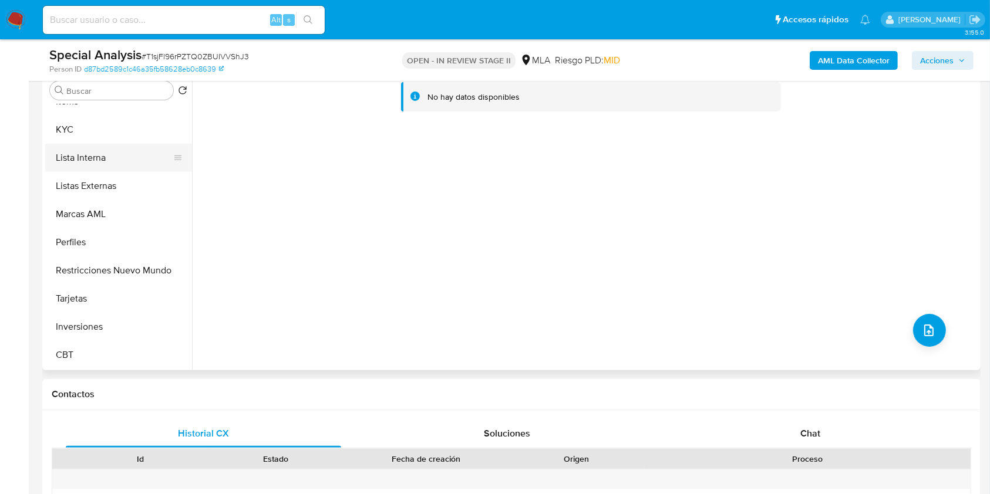
click at [109, 152] on button "Lista Interna" at bounding box center [113, 158] width 137 height 28
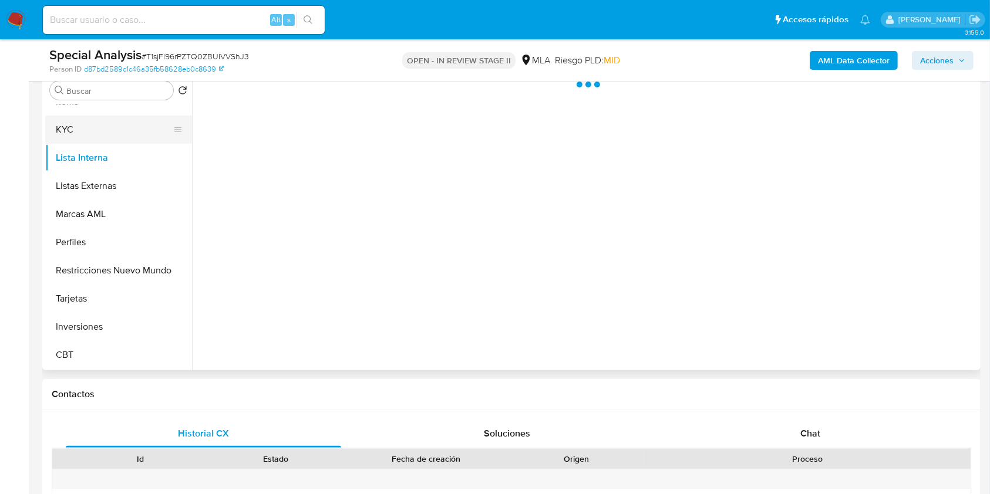
click at [117, 130] on button "KYC" at bounding box center [113, 130] width 137 height 28
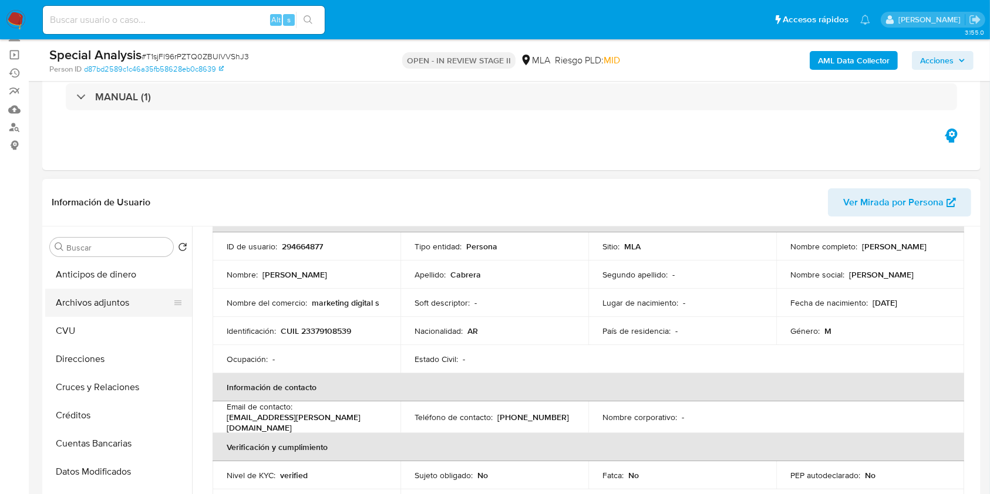
scroll to position [0, 0]
click at [121, 293] on button "Archivos adjuntos" at bounding box center [113, 303] width 137 height 28
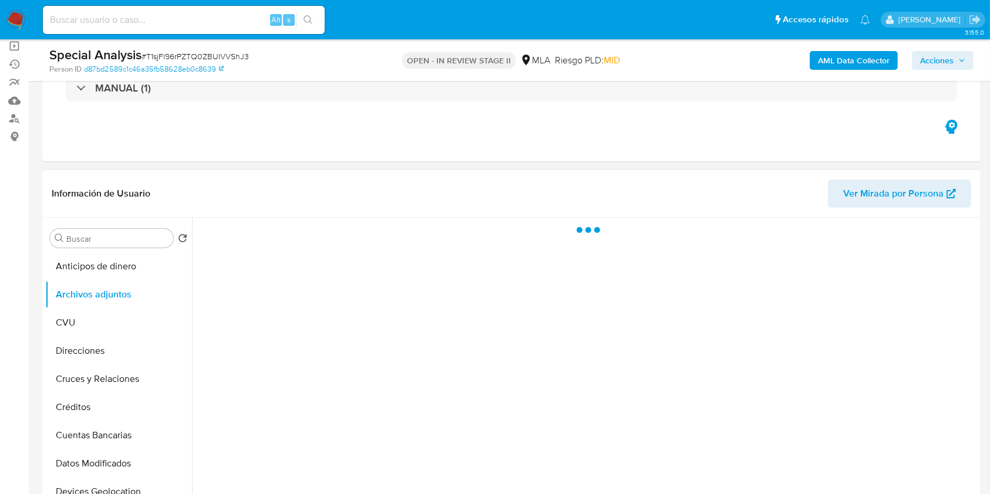
scroll to position [156, 0]
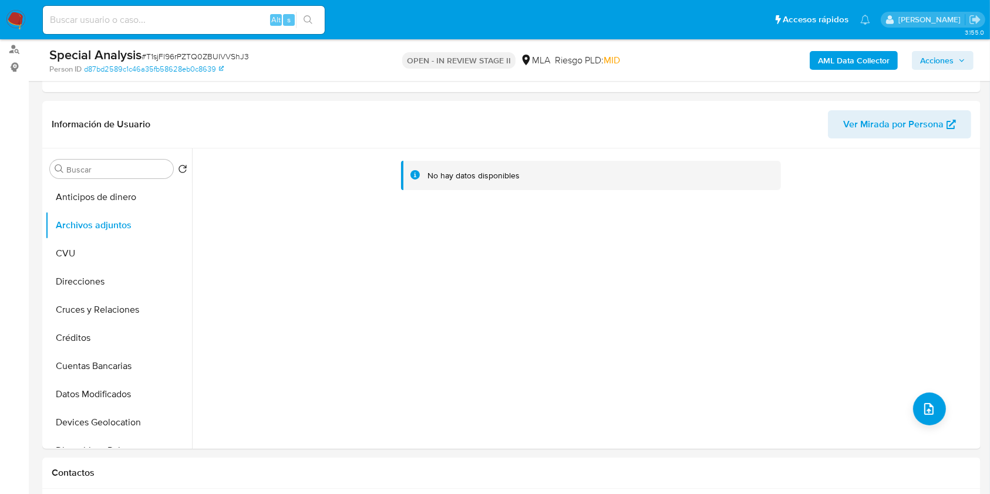
click at [853, 80] on div "Special Analysis # T1sjFl96rPZTQ0ZBUIVVShJ3 Person ID d87bd2589c1c46a35fb58628e…" at bounding box center [511, 60] width 938 height 42
click at [865, 64] on b "AML Data Collector" at bounding box center [854, 60] width 72 height 19
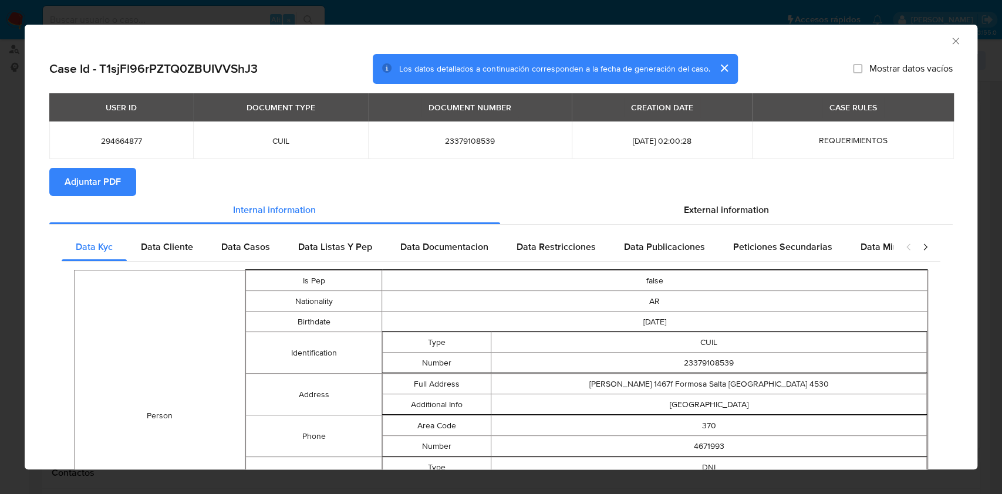
click at [952, 41] on icon "Cerrar ventana" at bounding box center [955, 41] width 6 height 6
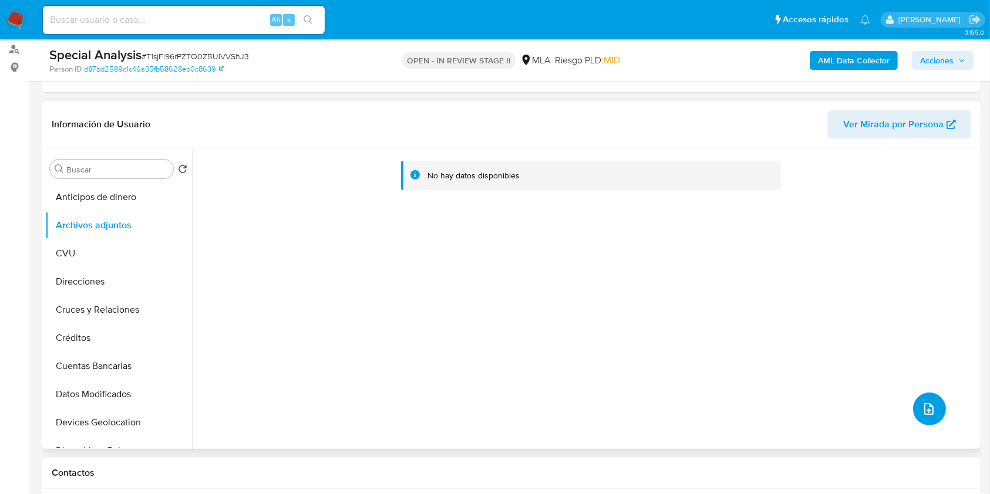
click at [930, 412] on span "upload-file" at bounding box center [929, 409] width 14 height 14
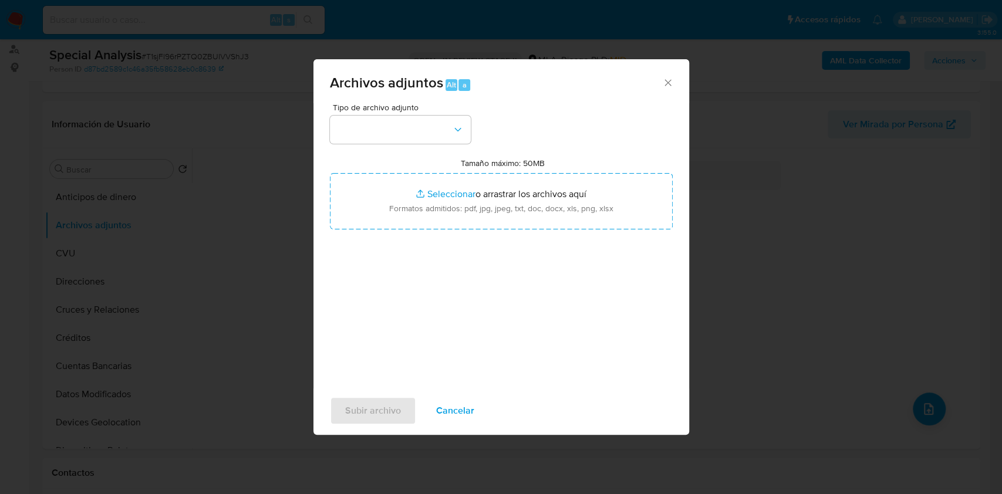
click at [667, 77] on icon "Cerrar" at bounding box center [668, 83] width 12 height 12
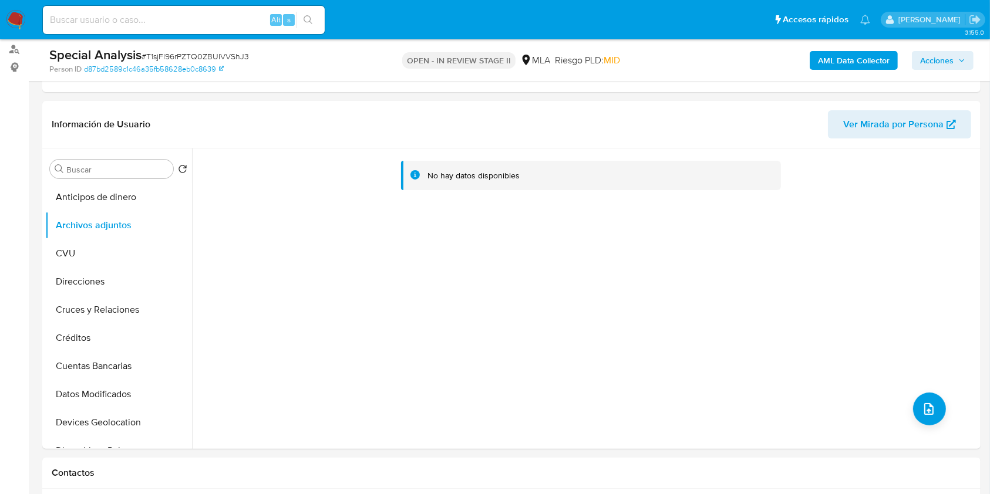
click at [858, 71] on div "AML Data Collector Acciones" at bounding box center [821, 60] width 305 height 28
click at [854, 63] on b "AML Data Collector" at bounding box center [854, 60] width 72 height 19
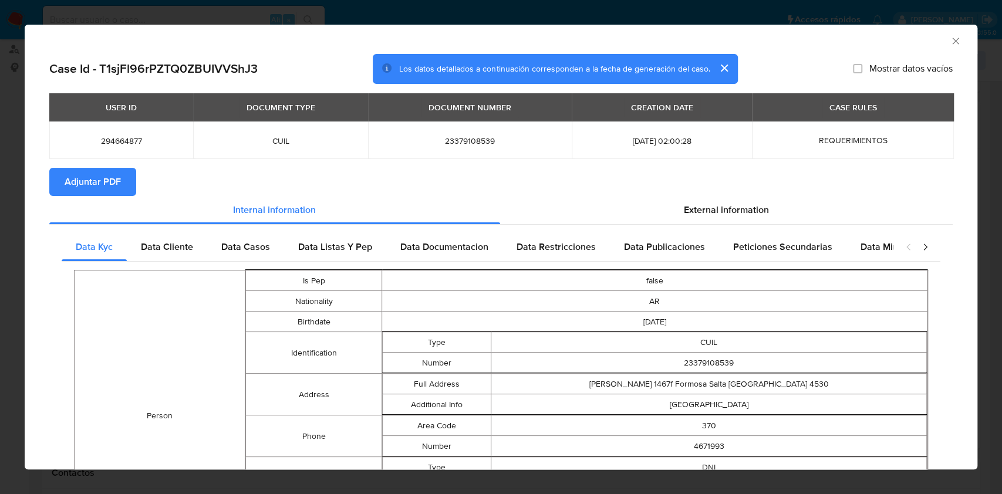
click at [106, 171] on span "Adjuntar PDF" at bounding box center [93, 182] width 56 height 26
click at [950, 40] on icon "Cerrar ventana" at bounding box center [956, 41] width 12 height 12
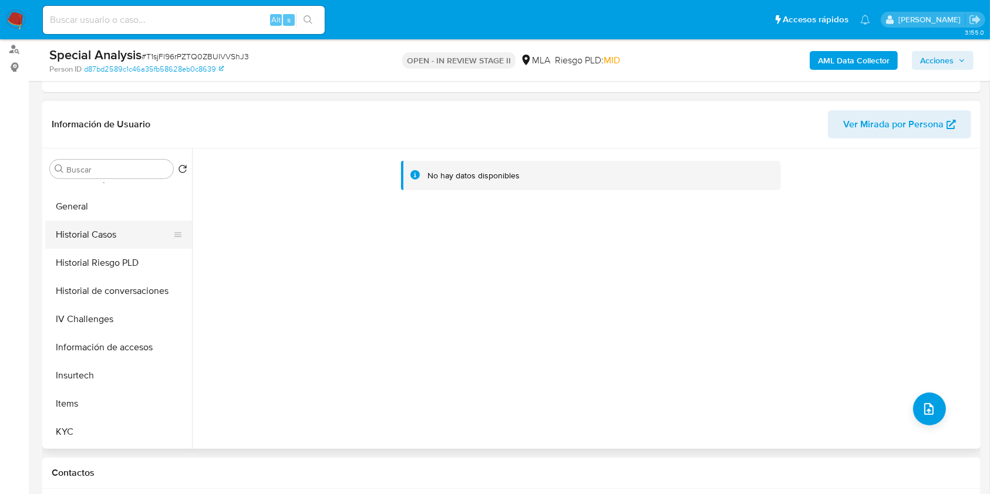
scroll to position [391, 0]
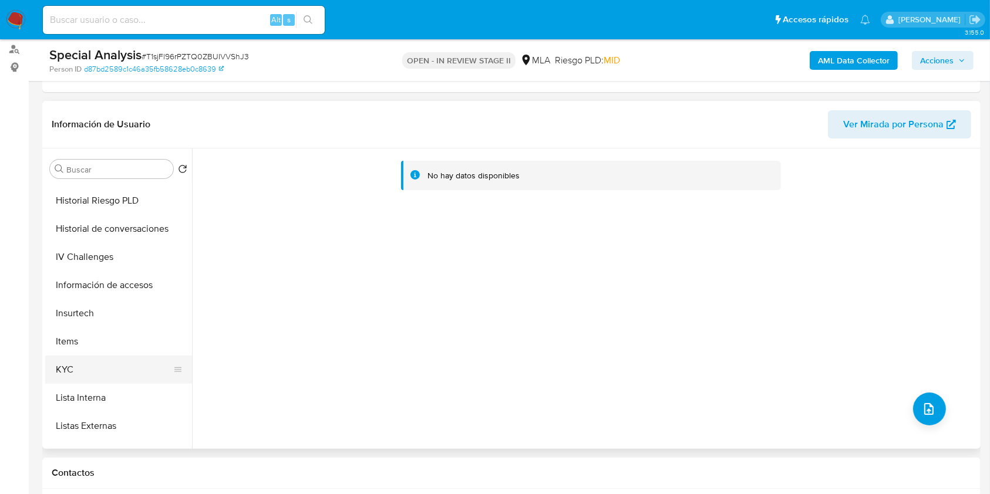
click at [82, 374] on button "KYC" at bounding box center [113, 370] width 137 height 28
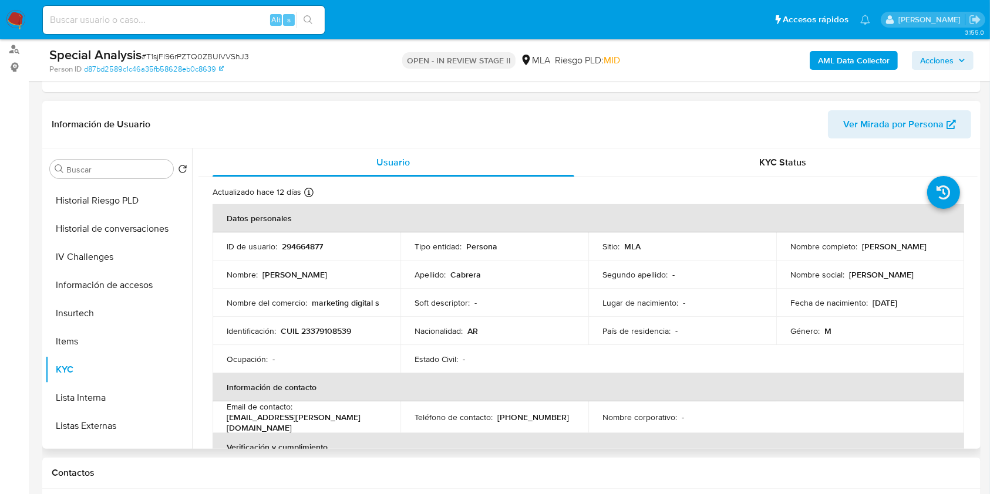
click at [309, 333] on p "CUIL 23379108539" at bounding box center [316, 331] width 70 height 11
click at [310, 336] on p "CUIL 23379108539" at bounding box center [316, 331] width 70 height 11
drag, startPoint x: 315, startPoint y: 333, endPoint x: 394, endPoint y: 98, distance: 248.0
click at [338, 323] on td "Identificación : CUIL 23379108539" at bounding box center [306, 331] width 188 height 28
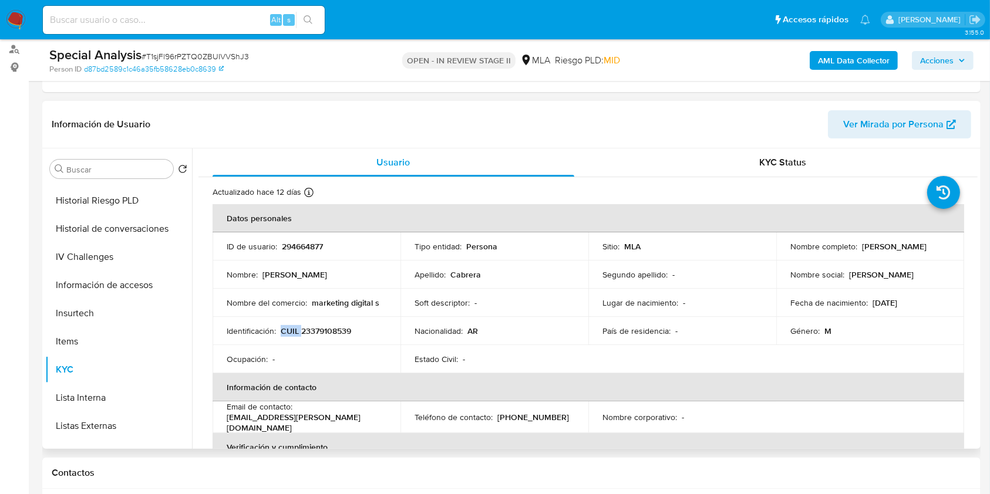
click at [338, 323] on td "Identificación : CUIL 23379108539" at bounding box center [306, 331] width 188 height 28
drag, startPoint x: 338, startPoint y: 323, endPoint x: 333, endPoint y: 331, distance: 9.3
click at [333, 331] on p "CUIL 23379108539" at bounding box center [316, 331] width 70 height 11
click at [333, 332] on p "CUIL 23379108539" at bounding box center [316, 331] width 70 height 11
copy p "23379108539"
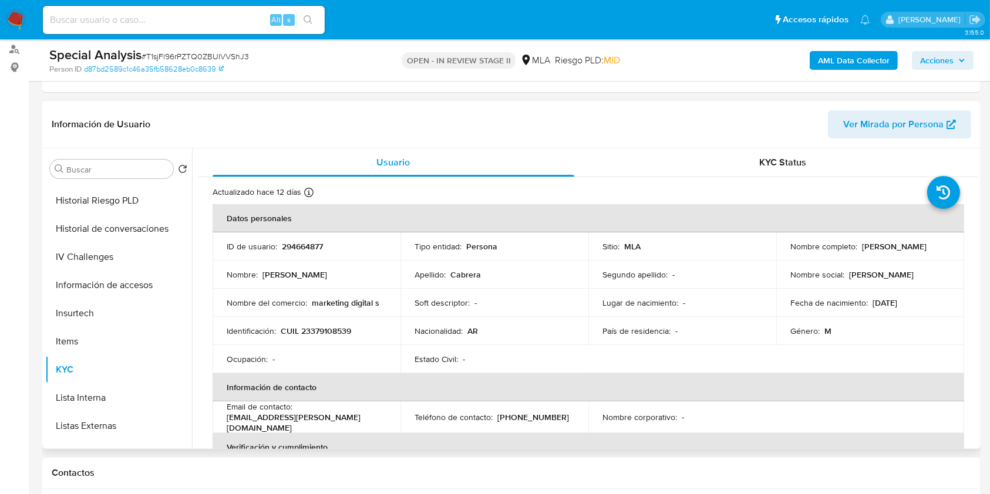
click at [286, 248] on p "294664877" at bounding box center [302, 246] width 41 height 11
click at [287, 248] on p "294664877" at bounding box center [302, 246] width 41 height 11
copy p "294664877"
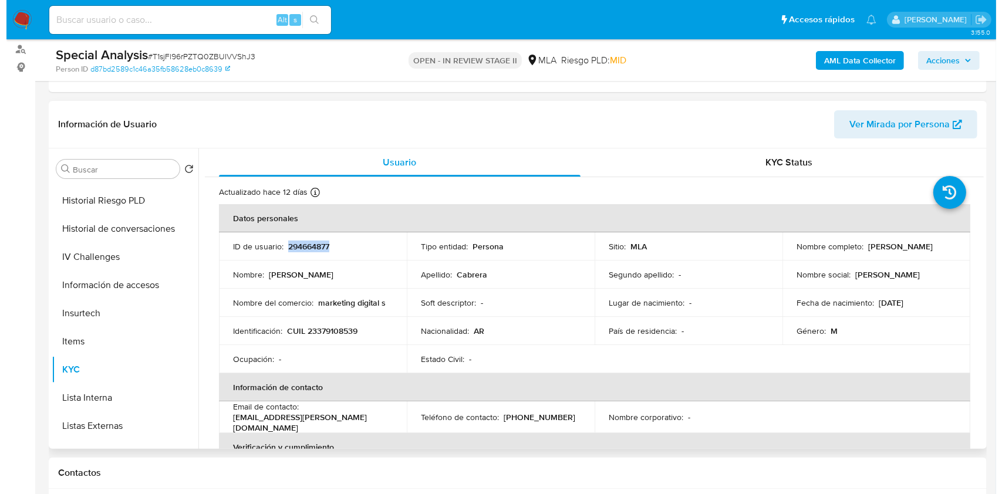
scroll to position [0, 0]
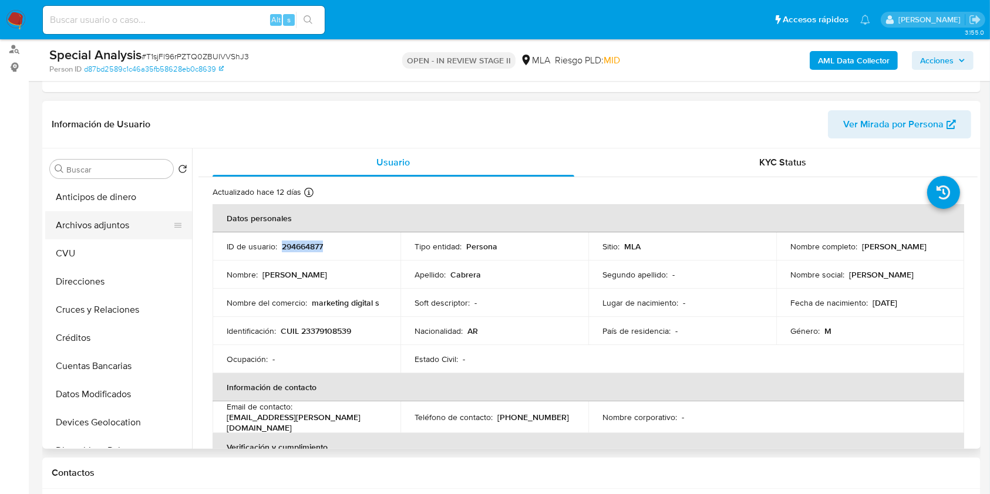
click at [116, 237] on button "Archivos adjuntos" at bounding box center [113, 225] width 137 height 28
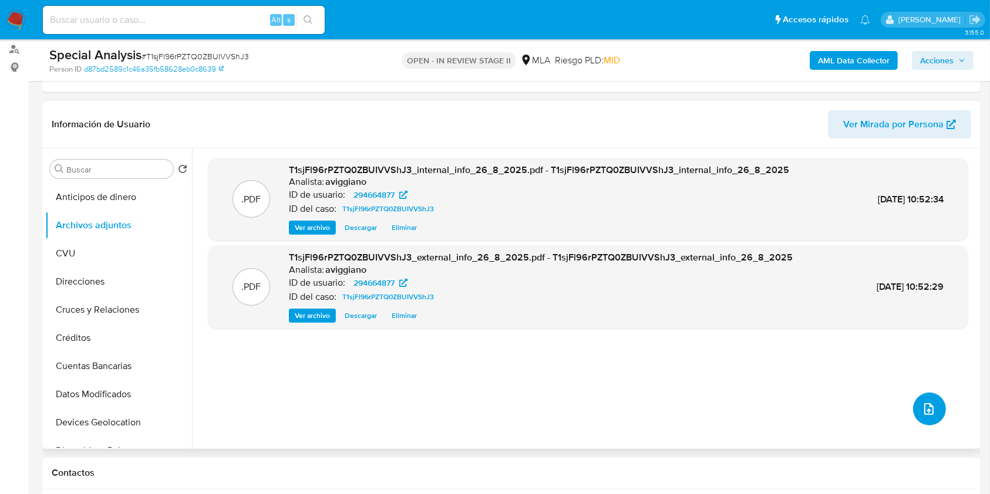
click at [927, 399] on button "upload-file" at bounding box center [929, 409] width 33 height 33
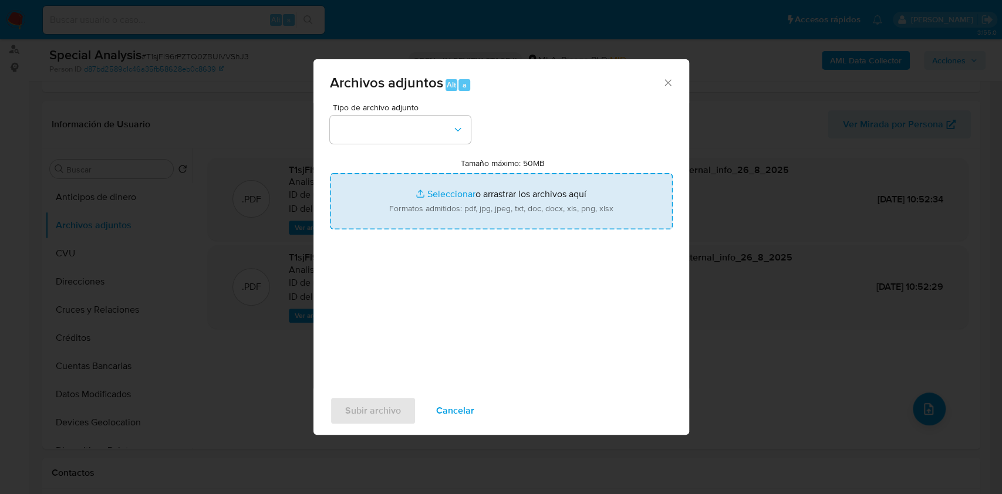
click at [528, 198] on input "Tamaño máximo: 50MB Seleccionar archivos" at bounding box center [501, 201] width 343 height 56
type input "C:\fakepath\Movimientos-Aladdin-v10_1 - 294664877.xlsx"
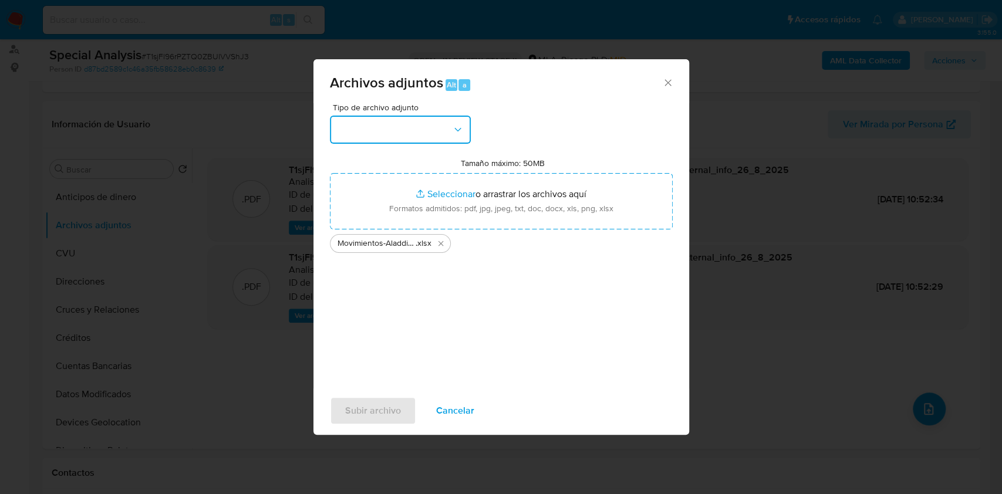
click at [468, 134] on button "button" at bounding box center [400, 130] width 141 height 28
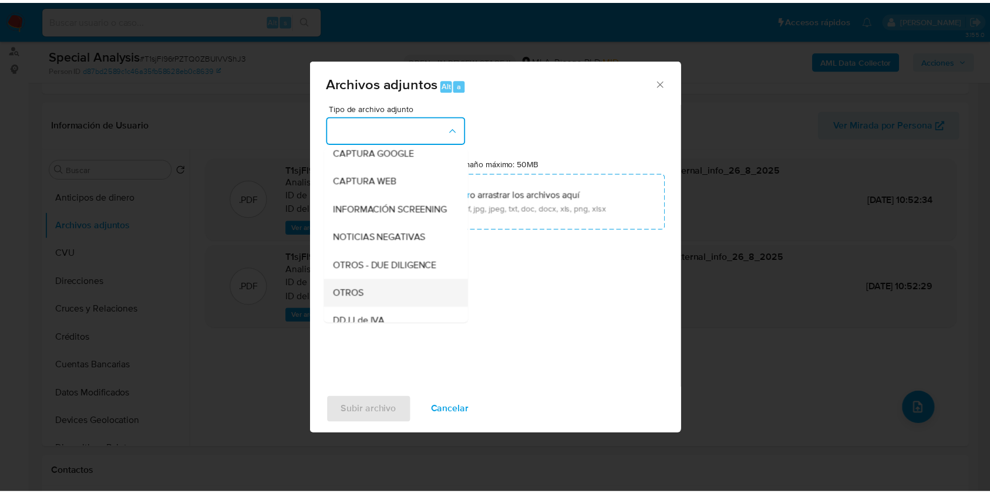
scroll to position [156, 0]
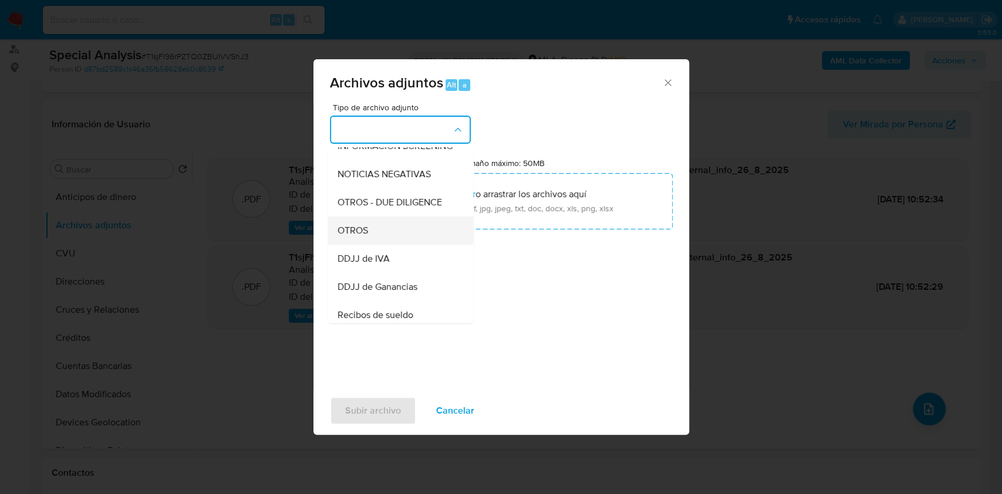
click at [389, 236] on div "OTROS" at bounding box center [397, 231] width 120 height 28
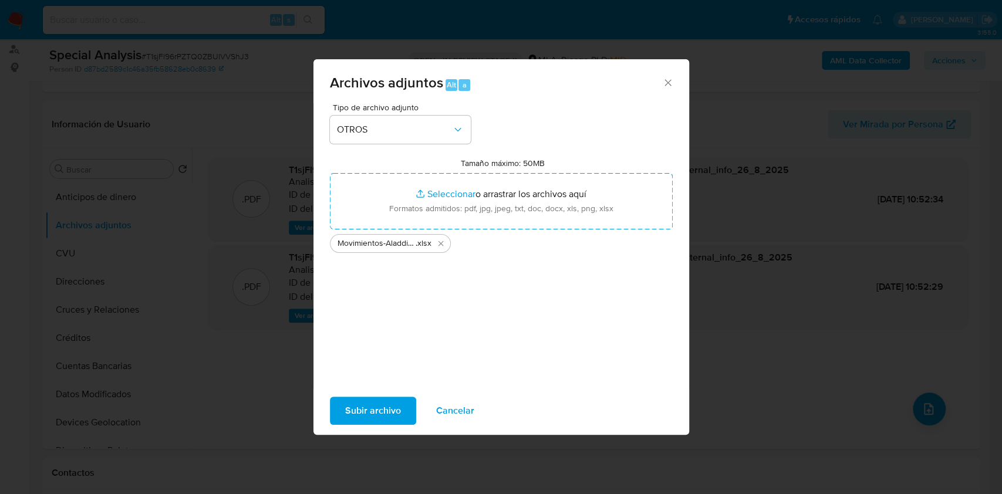
click at [360, 406] on span "Subir archivo" at bounding box center [373, 411] width 56 height 26
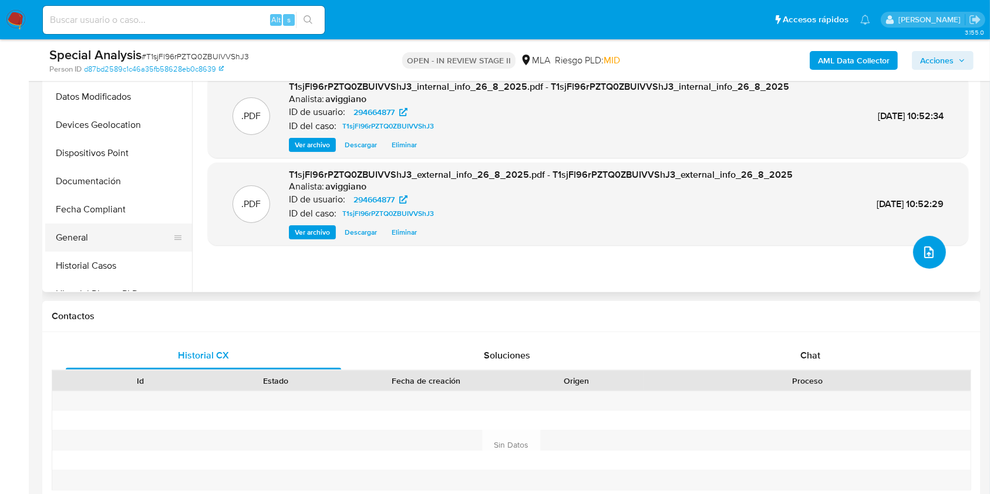
scroll to position [235, 0]
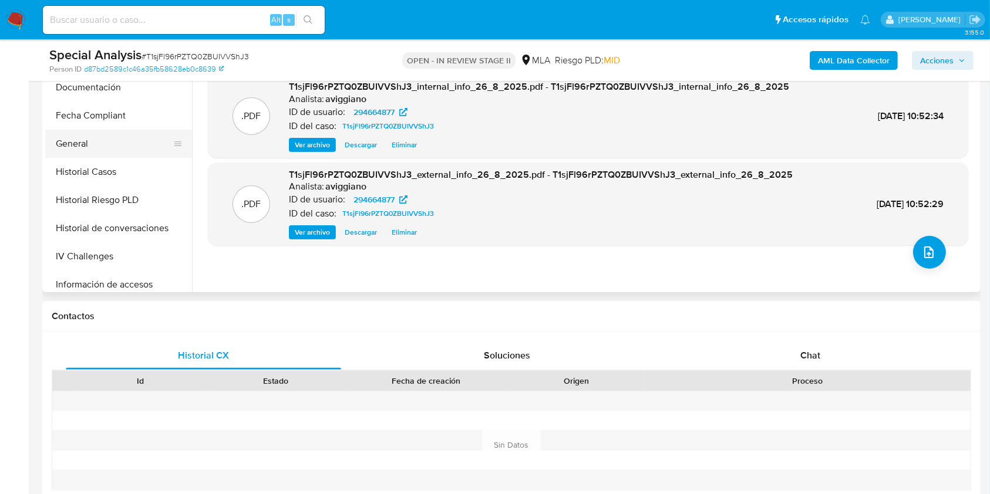
click at [127, 154] on button "General" at bounding box center [113, 144] width 137 height 28
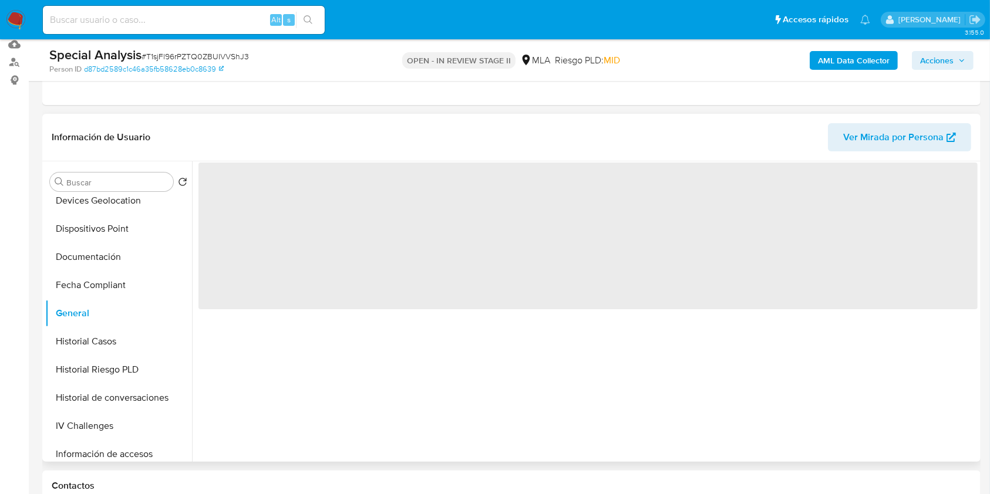
scroll to position [78, 0]
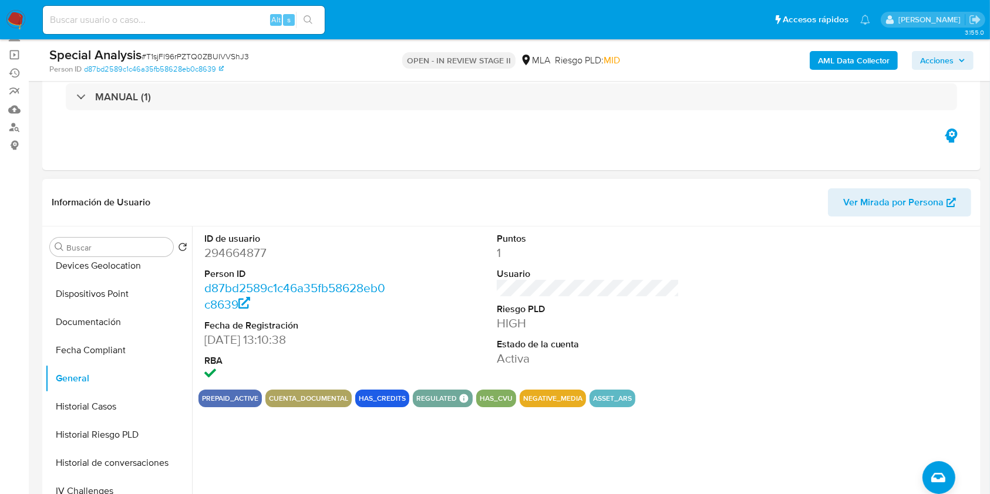
click at [241, 253] on dd "294664877" at bounding box center [295, 253] width 183 height 16
drag, startPoint x: 242, startPoint y: 252, endPoint x: 220, endPoint y: 256, distance: 23.3
click at [220, 256] on dd "294664877" at bounding box center [295, 253] width 183 height 16
copy dd "294664877"
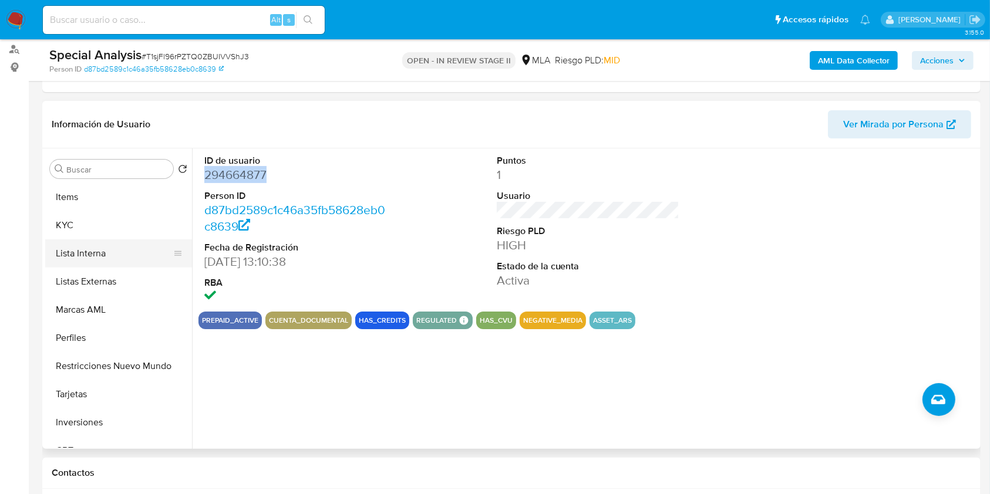
scroll to position [548, 0]
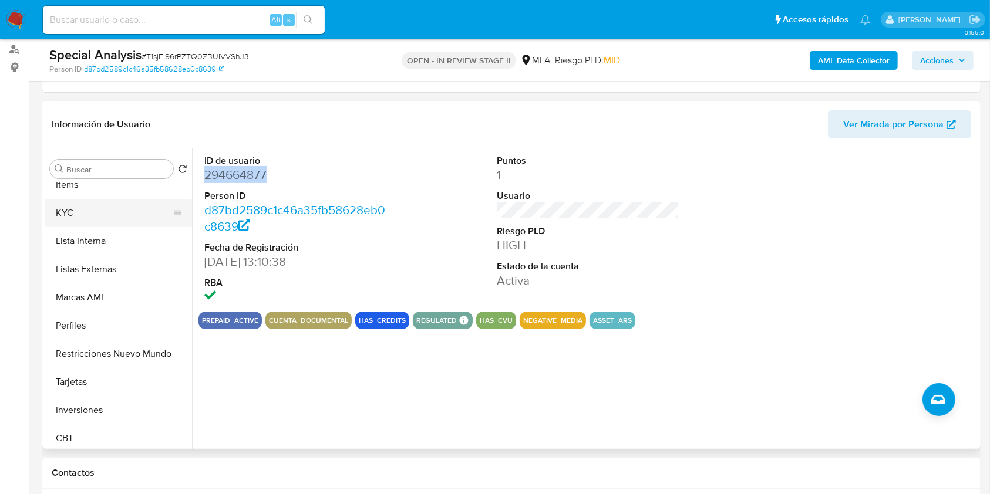
click at [105, 218] on button "KYC" at bounding box center [113, 213] width 137 height 28
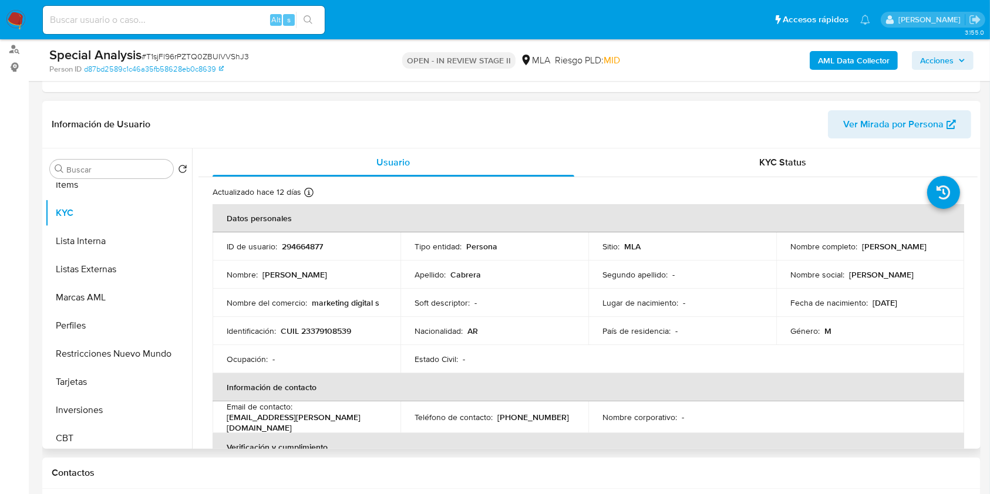
drag, startPoint x: 786, startPoint y: 253, endPoint x: 890, endPoint y: 251, distance: 104.5
click at [888, 251] on div "Nombre completo : Jorge Fernando Cabrera" at bounding box center [870, 246] width 160 height 11
copy p "Jorge Fernando Cabrera"
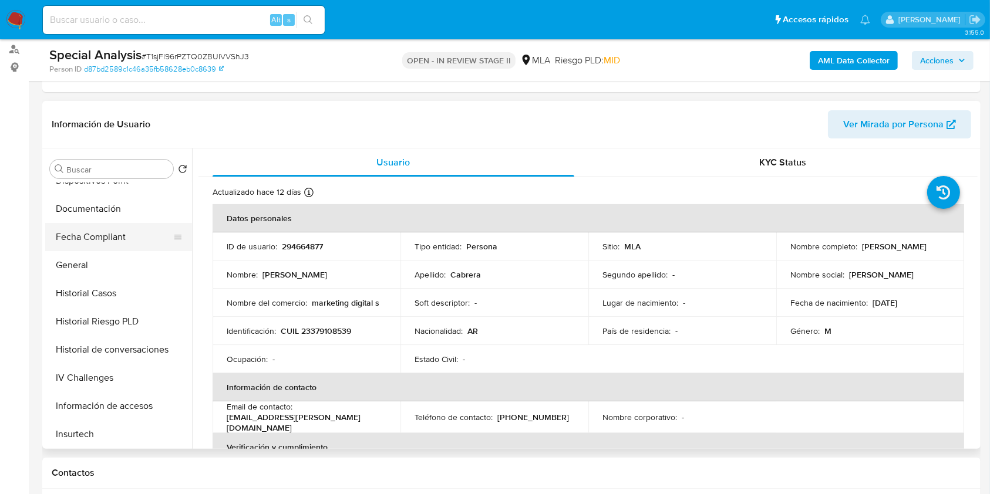
scroll to position [235, 0]
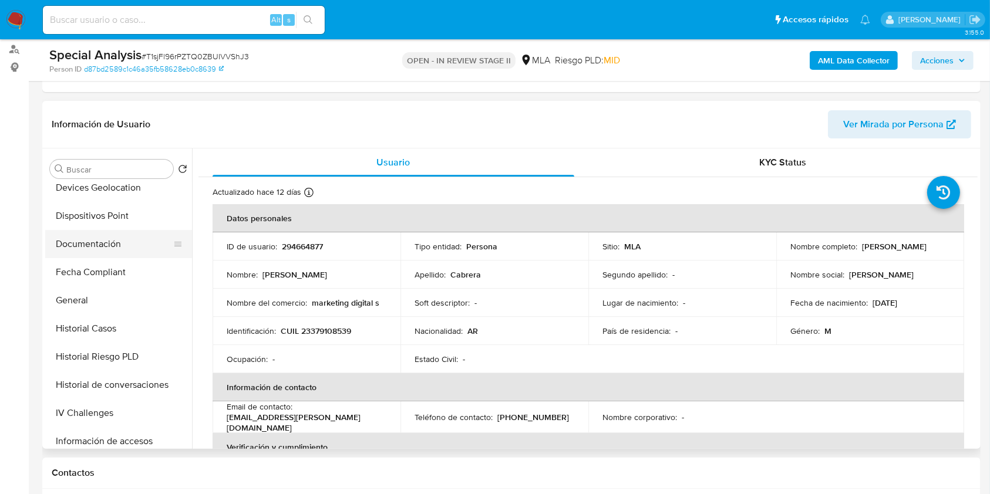
click at [97, 247] on button "Documentación" at bounding box center [113, 244] width 137 height 28
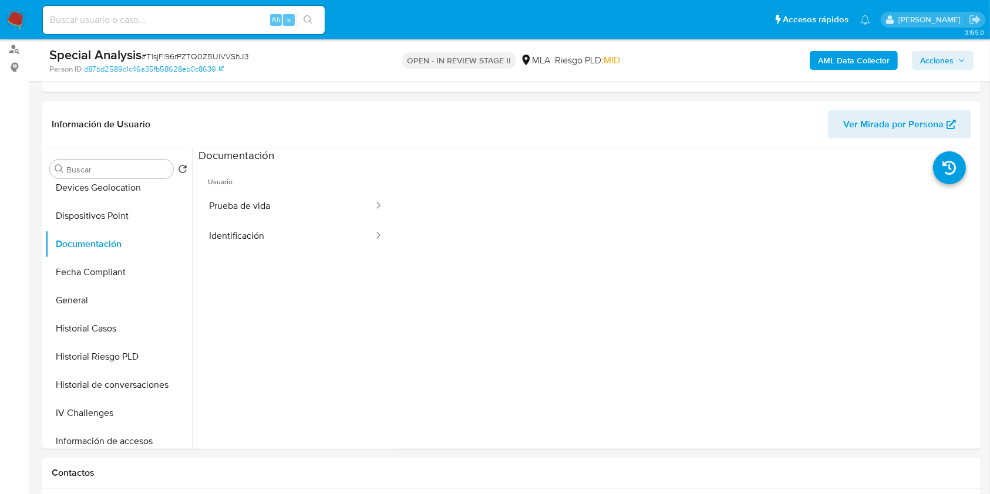
click at [266, 215] on button "Prueba de vida" at bounding box center [286, 206] width 176 height 30
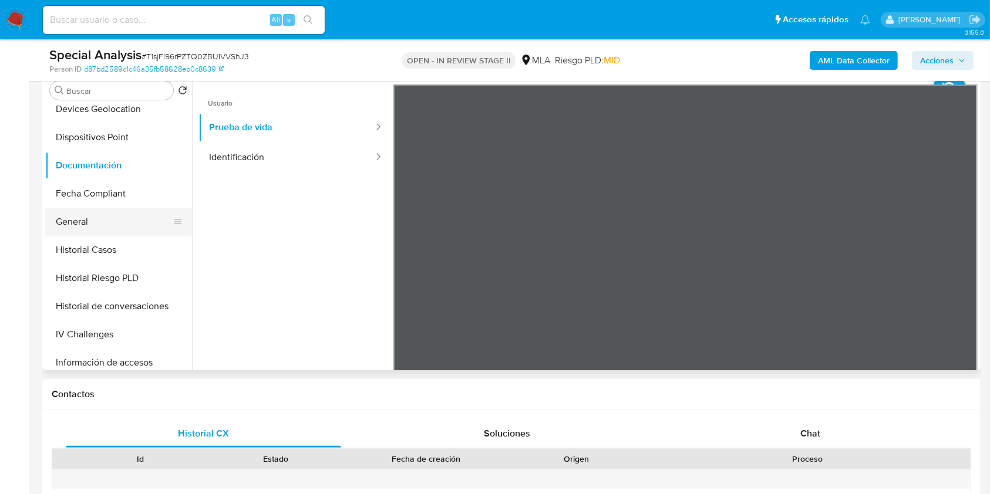
click at [102, 227] on button "General" at bounding box center [113, 222] width 137 height 28
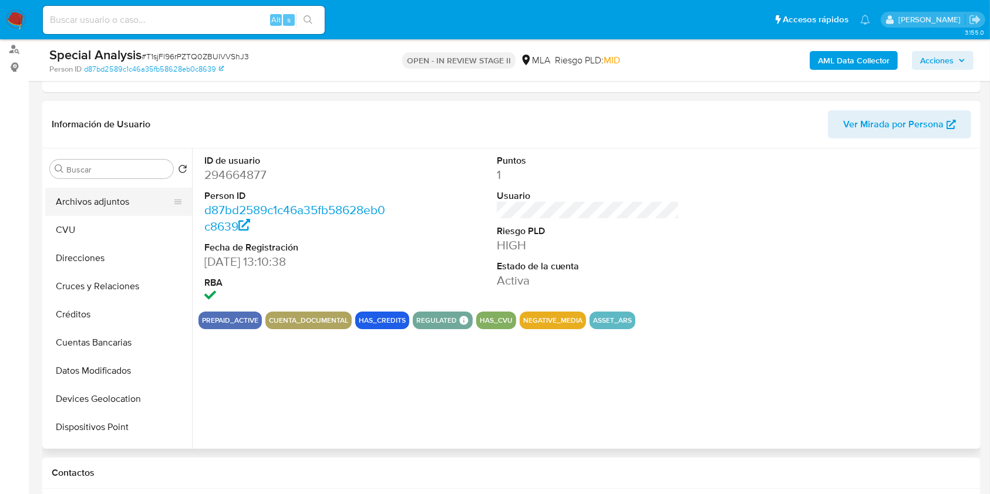
scroll to position [0, 0]
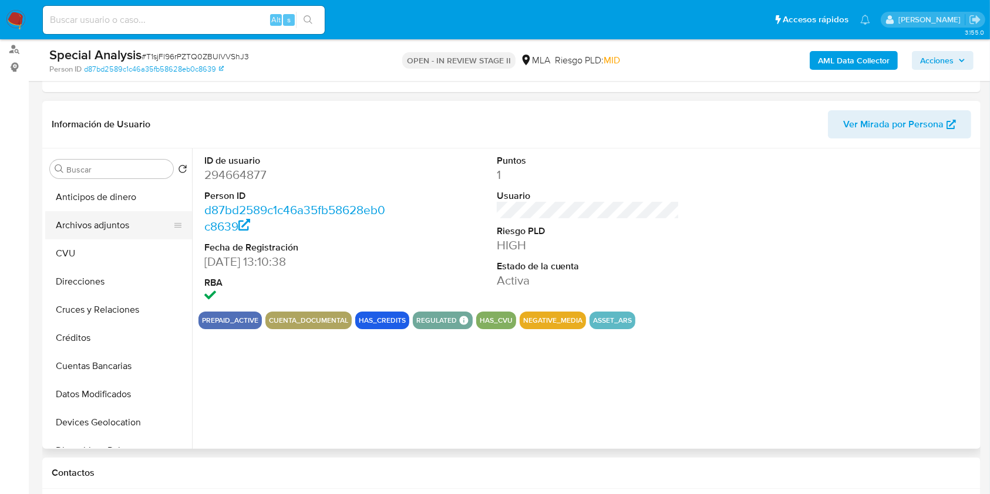
click at [103, 216] on button "Archivos adjuntos" at bounding box center [113, 225] width 137 height 28
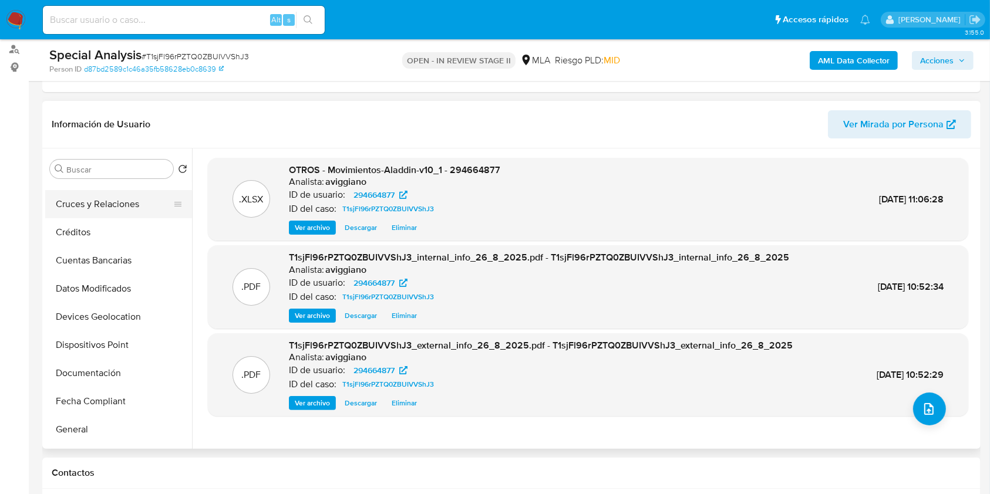
scroll to position [235, 0]
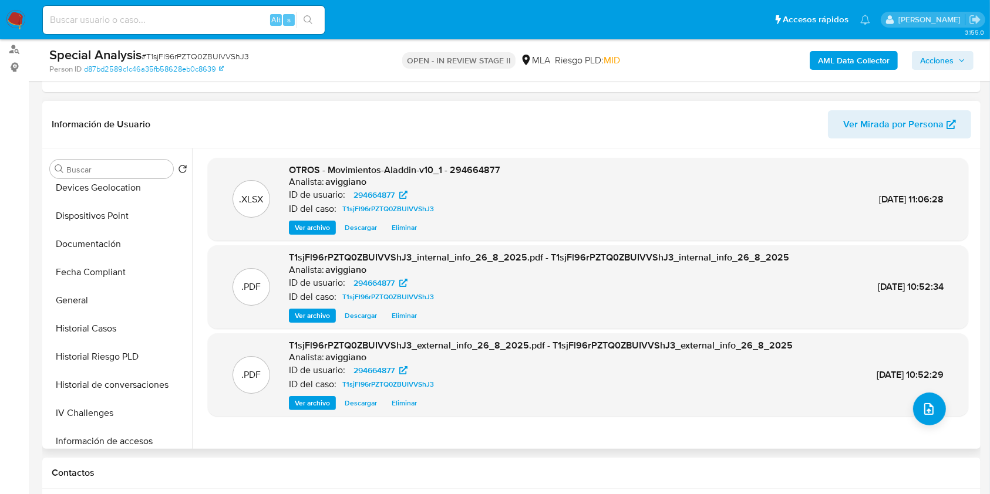
click at [464, 172] on span "OTROS - Movimientos-Aladdin-v10_1 - 294664877" at bounding box center [394, 169] width 211 height 13
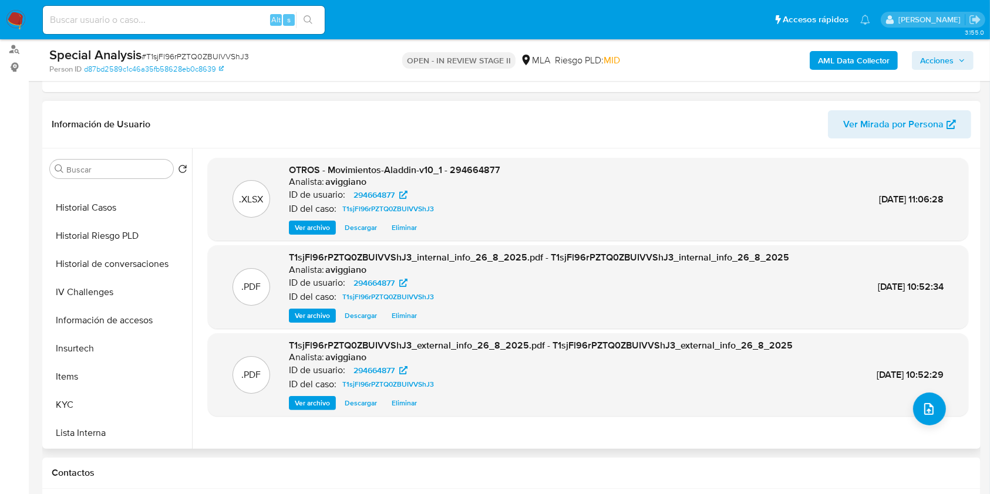
scroll to position [548, 0]
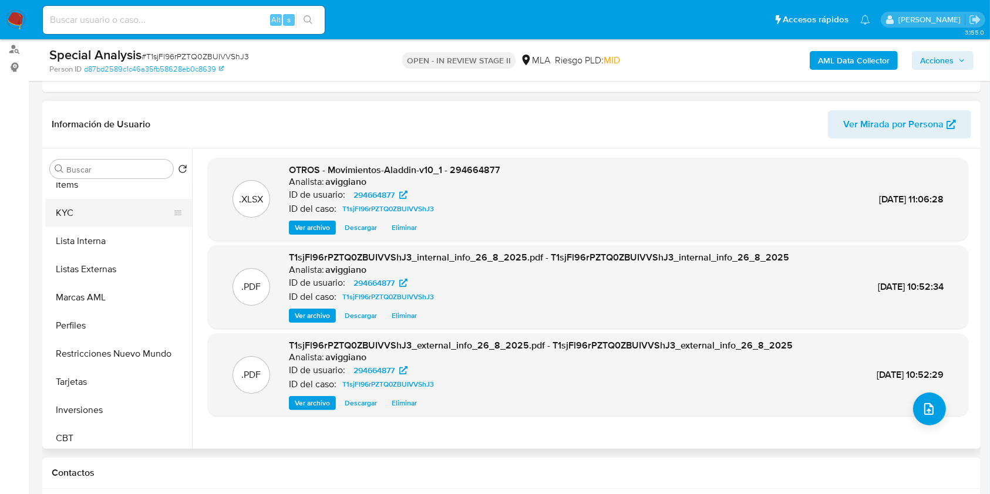
click at [92, 210] on button "KYC" at bounding box center [113, 213] width 137 height 28
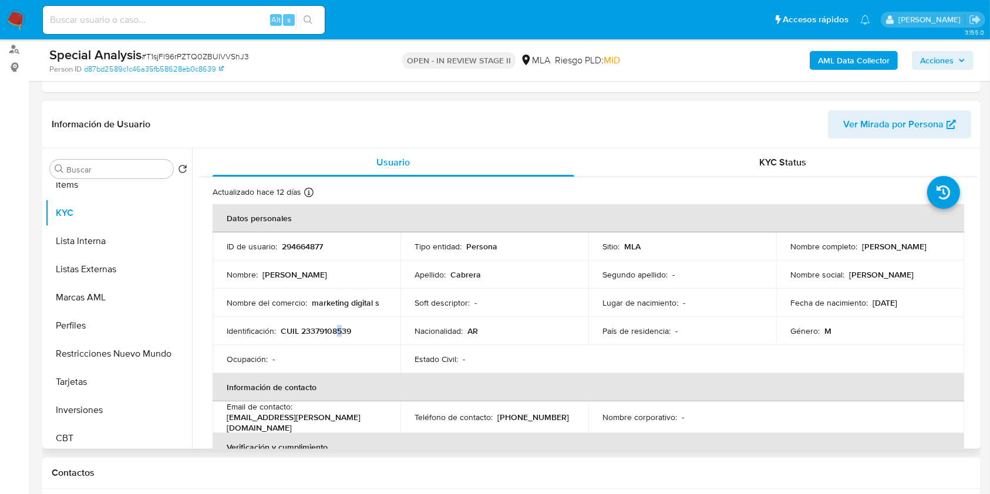
click at [339, 329] on p "CUIL 23379108539" at bounding box center [316, 331] width 70 height 11
click at [338, 329] on p "CUIL 23379108539" at bounding box center [316, 331] width 70 height 11
click at [339, 332] on p "CUIL 23379108539" at bounding box center [316, 331] width 70 height 11
click at [339, 333] on p "CUIL 23379108539" at bounding box center [316, 331] width 70 height 11
click at [289, 242] on p "294664877" at bounding box center [302, 246] width 41 height 11
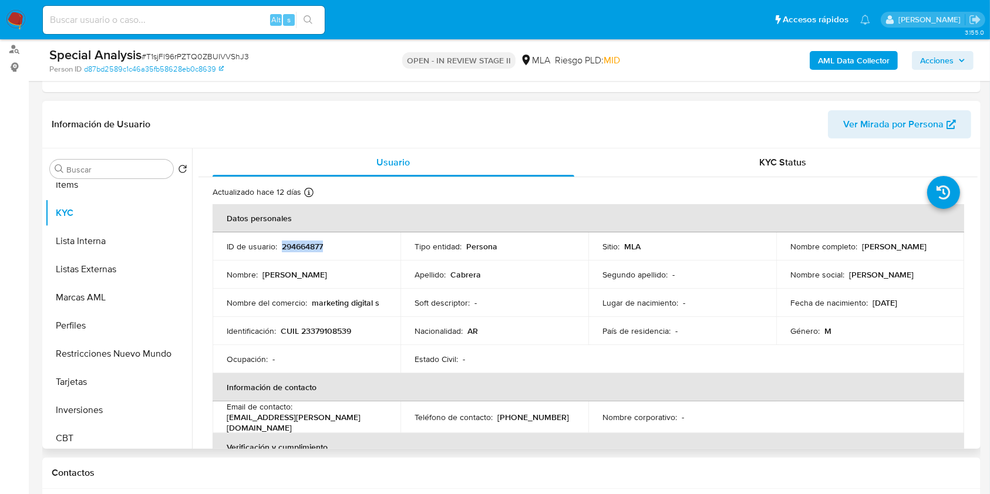
click at [289, 242] on p "294664877" at bounding box center [302, 246] width 41 height 11
copy p "294664877"
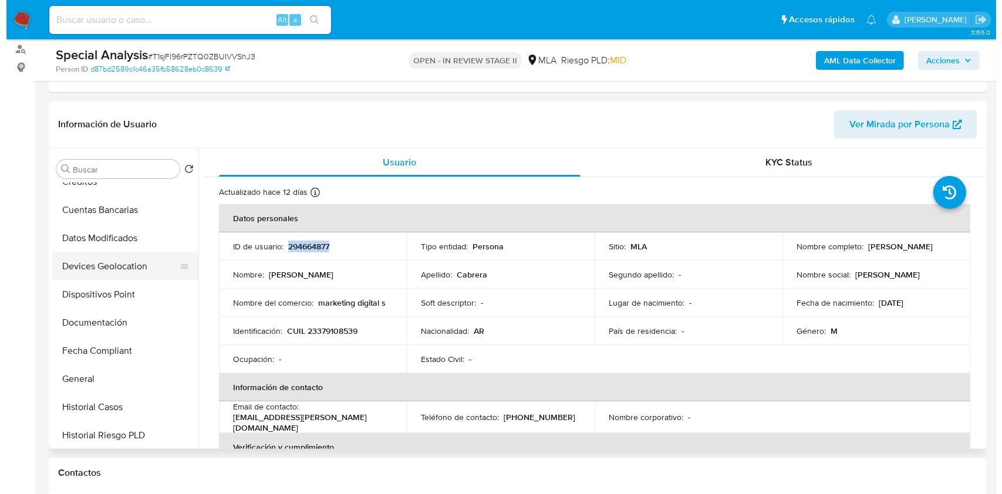
scroll to position [0, 0]
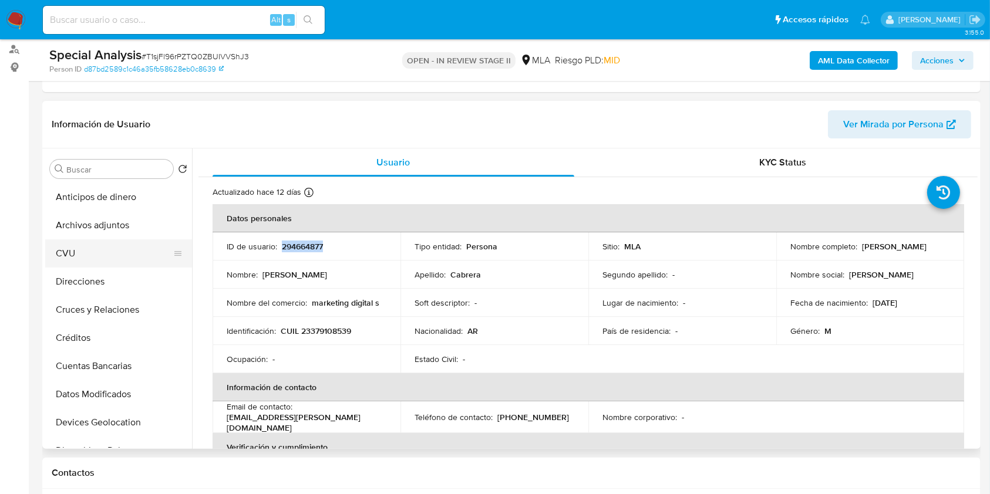
click at [112, 243] on button "CVU" at bounding box center [113, 253] width 137 height 28
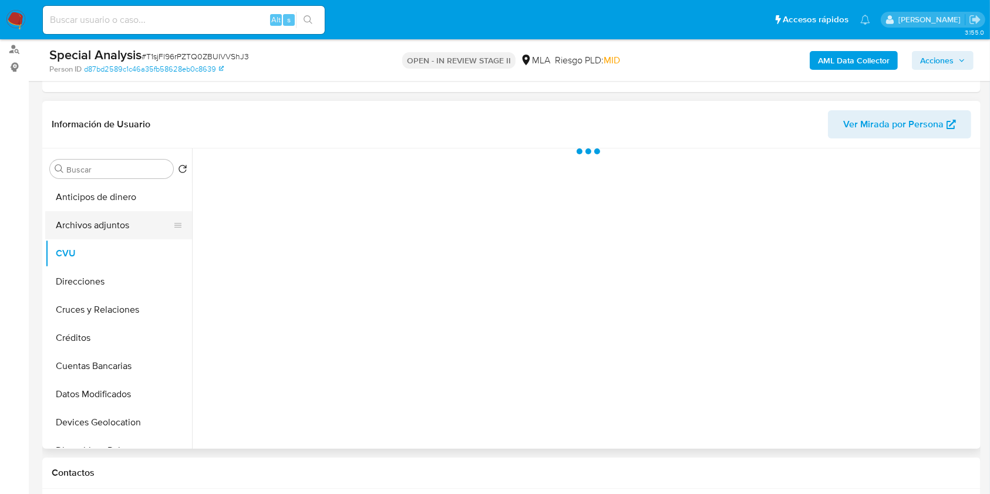
click at [114, 234] on button "Archivos adjuntos" at bounding box center [113, 225] width 137 height 28
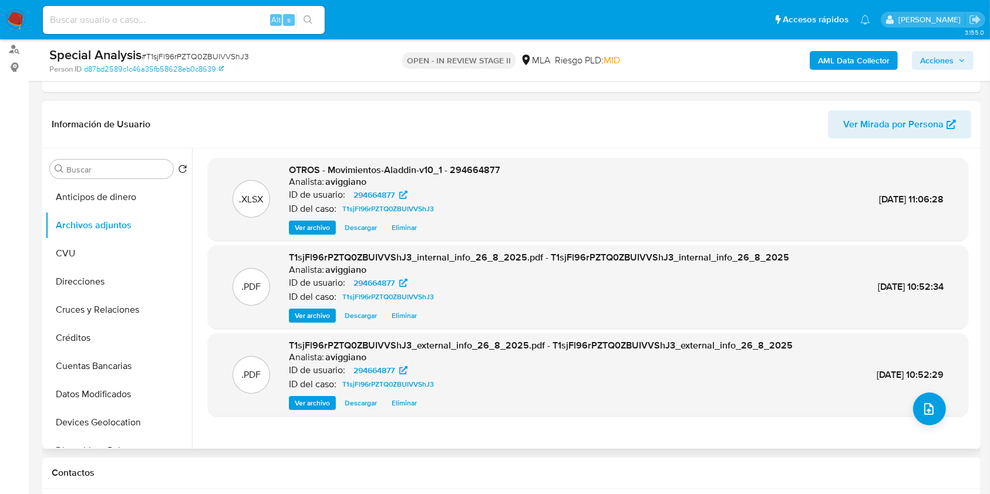
click at [466, 167] on span "OTROS - Movimientos-Aladdin-v10_1 - 294664877" at bounding box center [394, 169] width 211 height 13
click at [465, 168] on span "OTROS - Movimientos-Aladdin-v10_1 - 294664877" at bounding box center [394, 169] width 211 height 13
copy span "294664877"
click at [926, 421] on button "upload-file" at bounding box center [929, 409] width 33 height 33
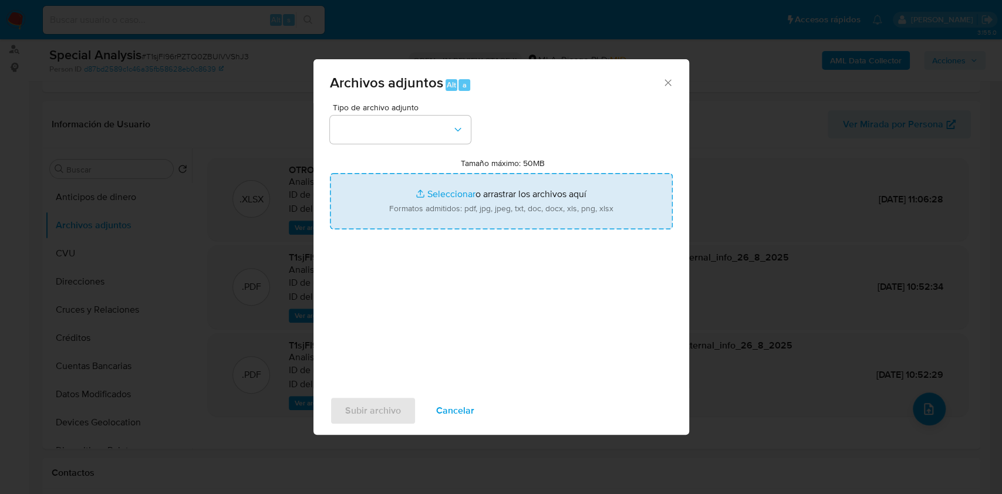
click at [605, 216] on input "Tamaño máximo: 50MB Seleccionar archivos" at bounding box center [501, 201] width 343 height 56
type input "C:\fakepath\Nosis - 294664877.pdf"
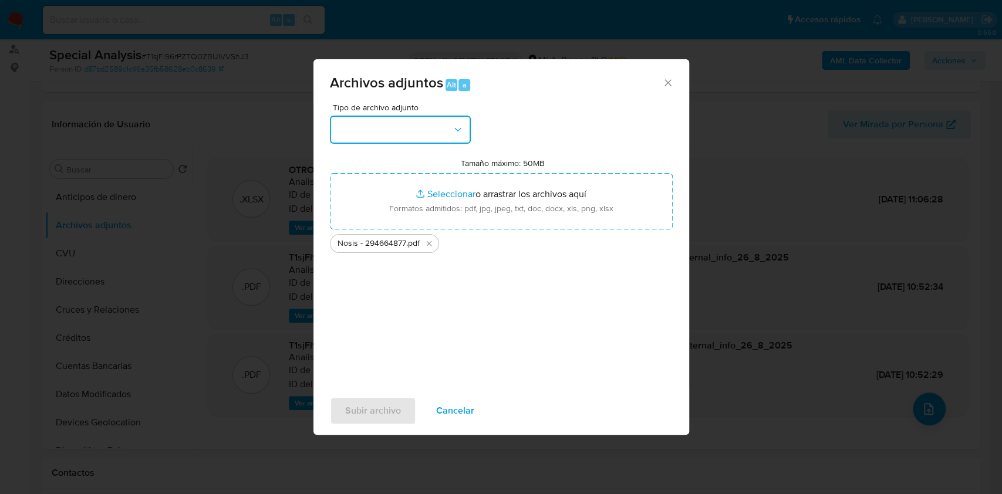
drag, startPoint x: 418, startPoint y: 121, endPoint x: 418, endPoint y: 129, distance: 7.6
click at [418, 120] on button "button" at bounding box center [400, 130] width 141 height 28
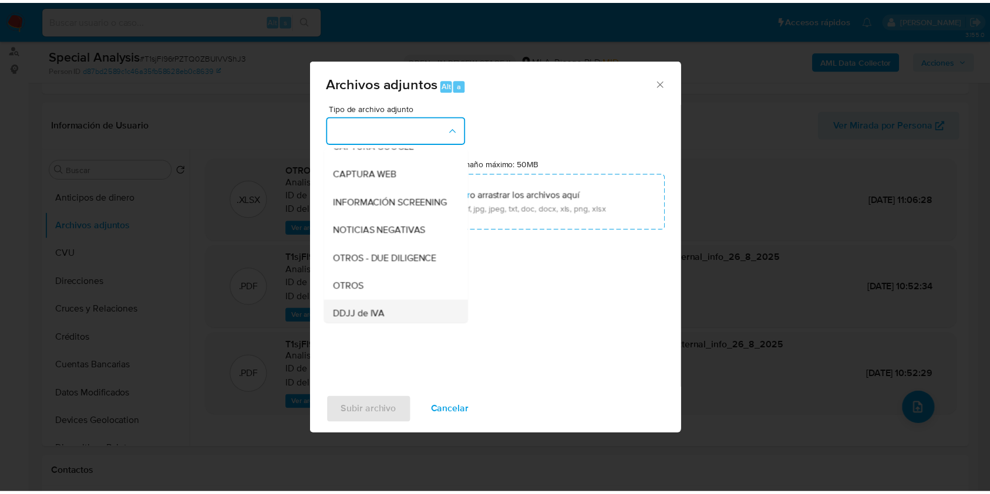
scroll to position [156, 0]
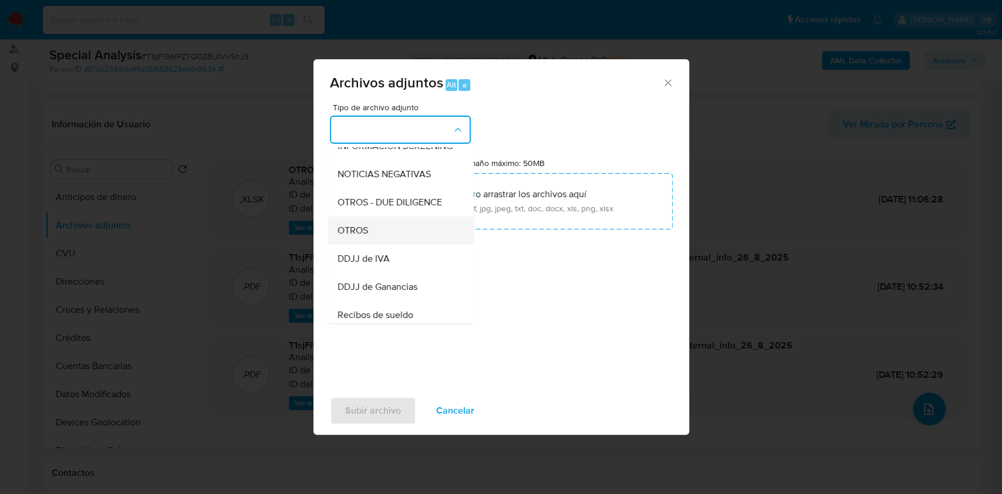
click at [356, 237] on span "OTROS" at bounding box center [352, 231] width 31 height 12
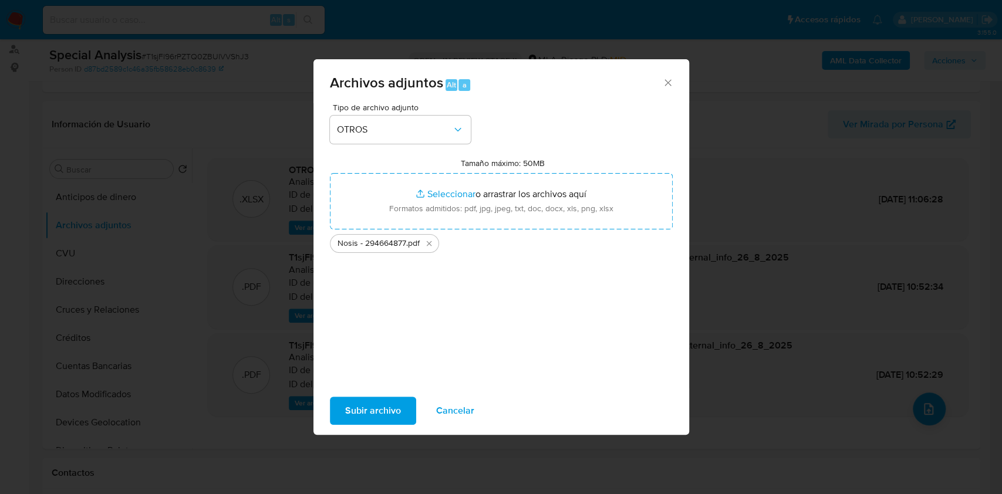
click at [370, 405] on span "Subir archivo" at bounding box center [373, 411] width 56 height 26
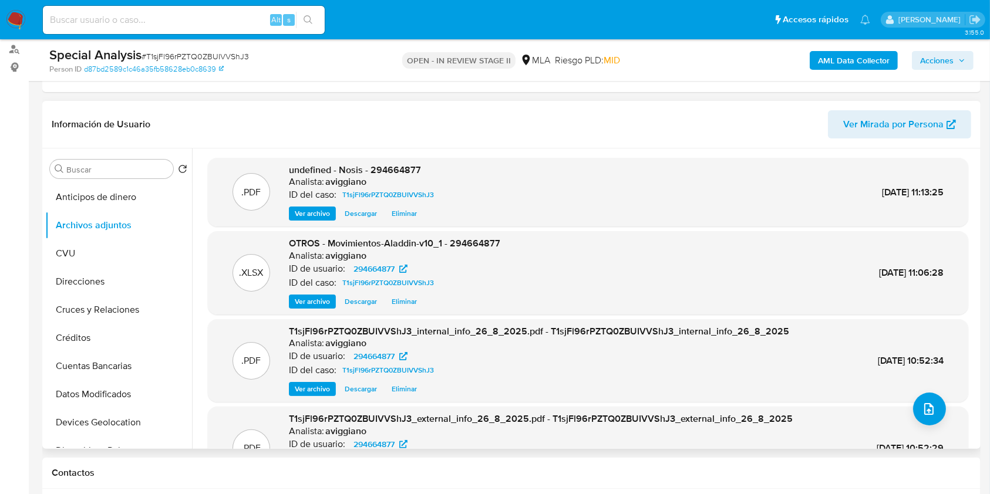
click at [394, 164] on span "undefined - Nosis - 294664877" at bounding box center [355, 169] width 132 height 13
copy span "294664877"
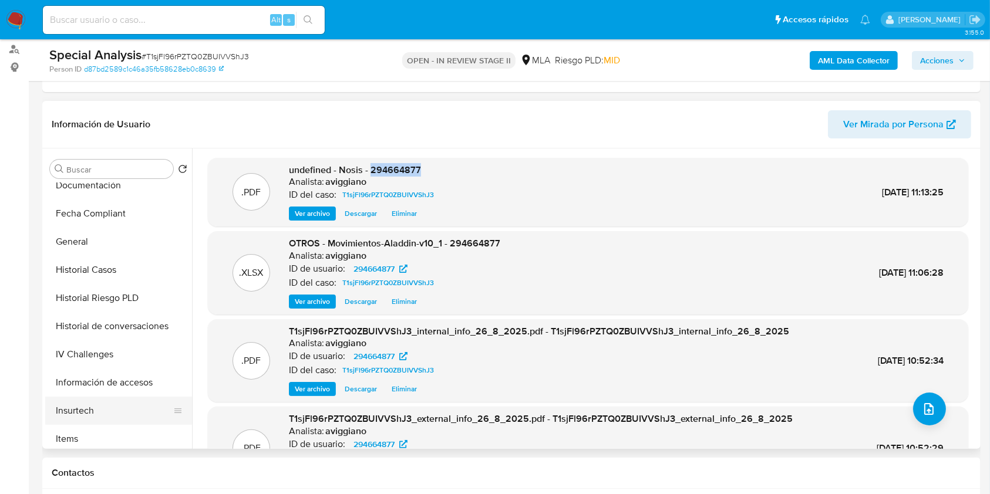
scroll to position [391, 0]
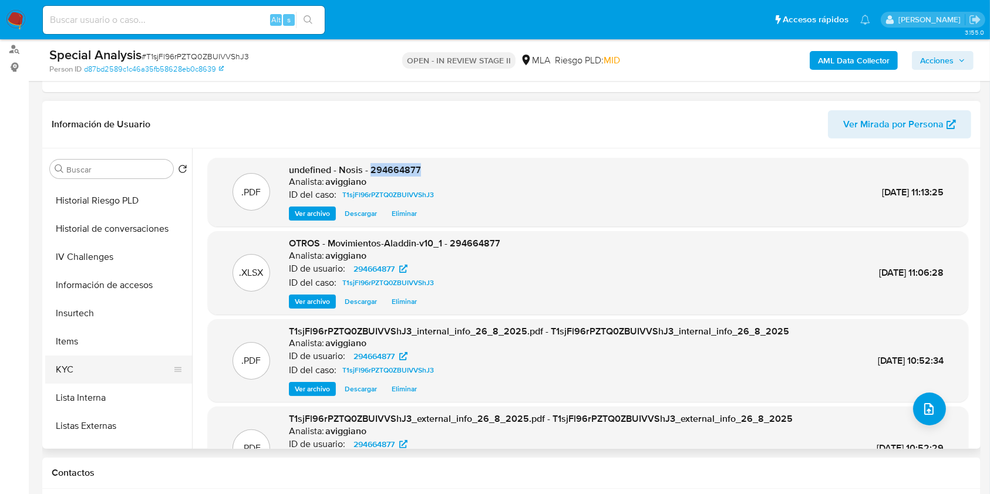
click at [85, 367] on button "KYC" at bounding box center [113, 370] width 137 height 28
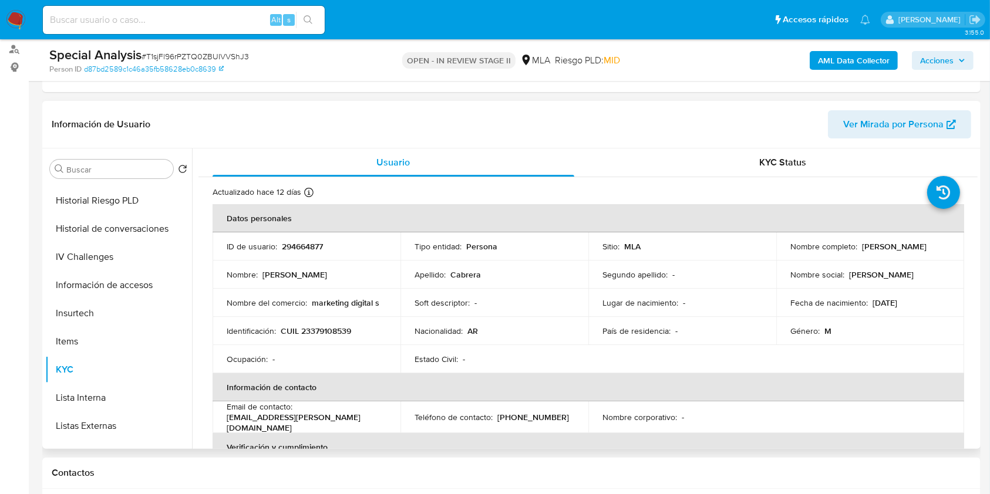
click at [869, 252] on p "Jorge Fernando Cabrera" at bounding box center [894, 246] width 65 height 11
click at [866, 252] on p "Jorge Fernando Cabrera" at bounding box center [894, 246] width 65 height 11
copy p "Cabrera"
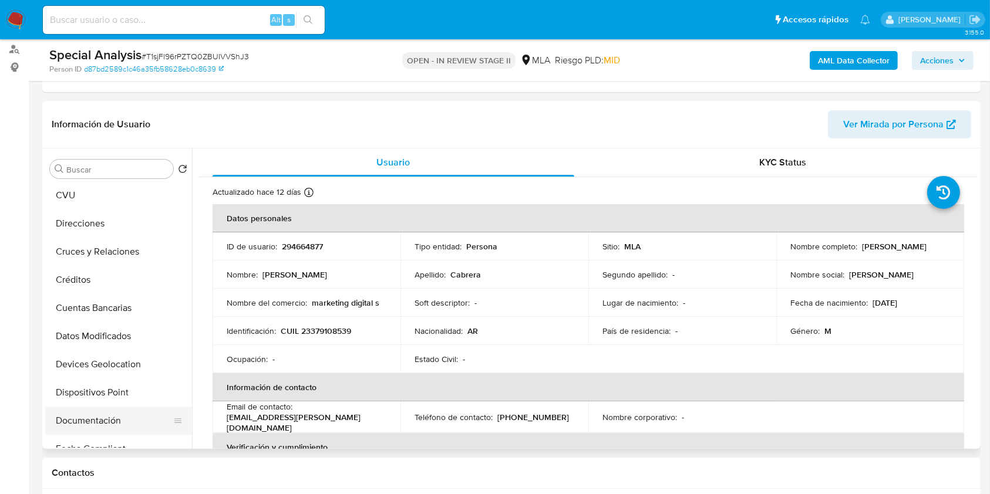
scroll to position [0, 0]
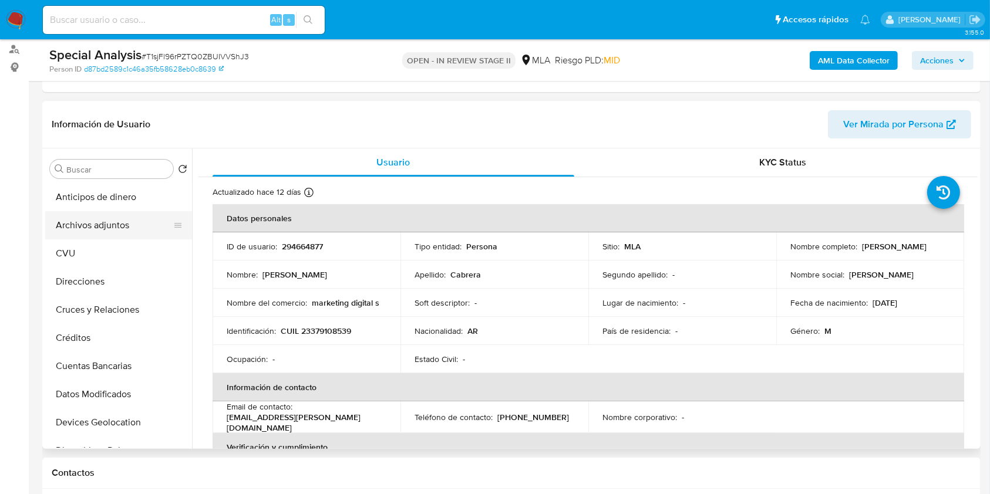
click at [109, 234] on button "Archivos adjuntos" at bounding box center [113, 225] width 137 height 28
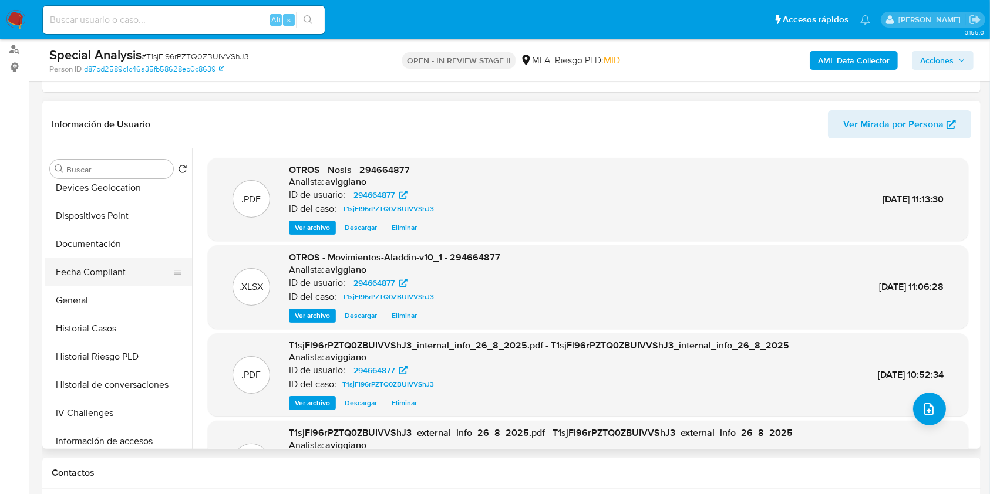
scroll to position [548, 0]
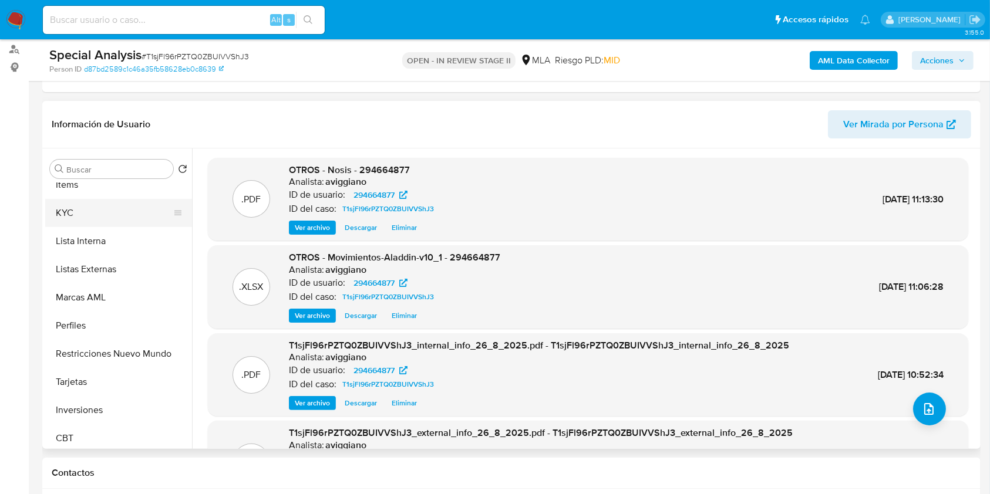
click at [102, 207] on button "KYC" at bounding box center [113, 213] width 137 height 28
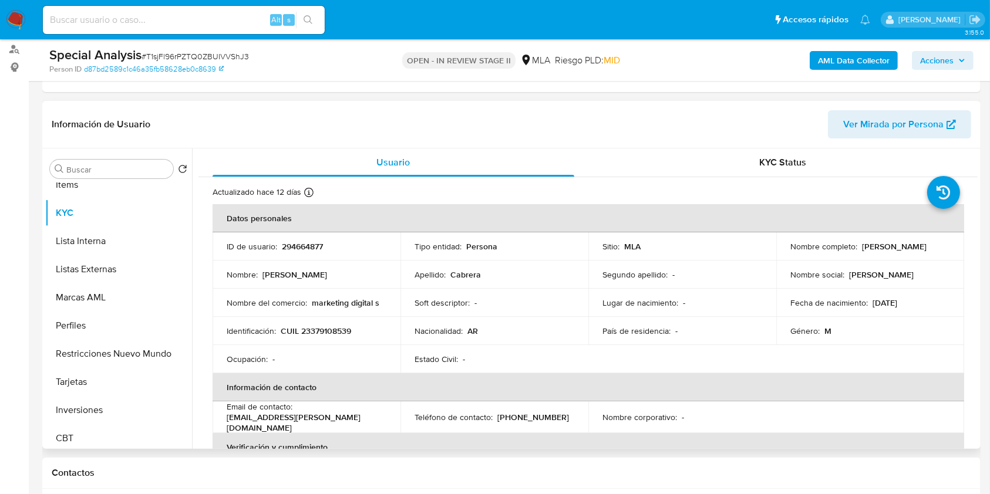
drag, startPoint x: 788, startPoint y: 251, endPoint x: 906, endPoint y: 248, distance: 118.0
click at [906, 248] on td "Nombre completo : Jorge Fernando Cabrera" at bounding box center [870, 246] width 188 height 28
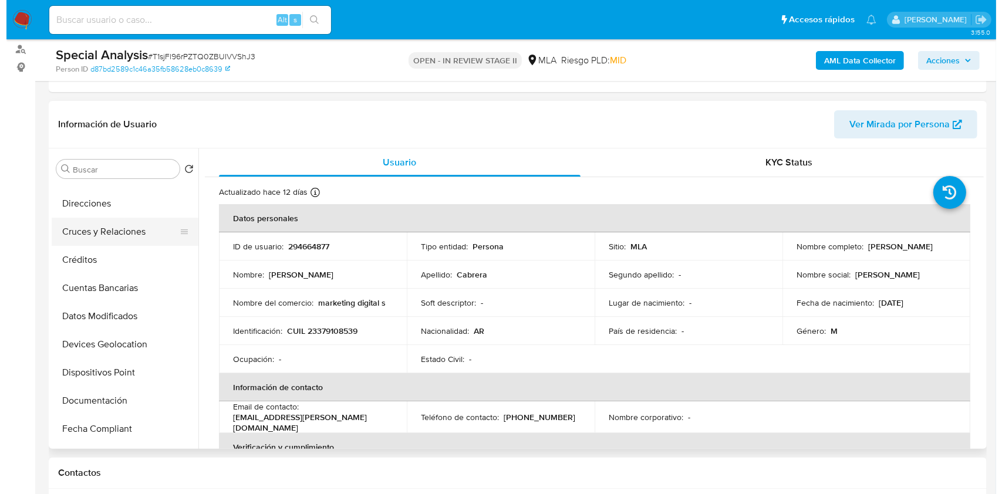
scroll to position [0, 0]
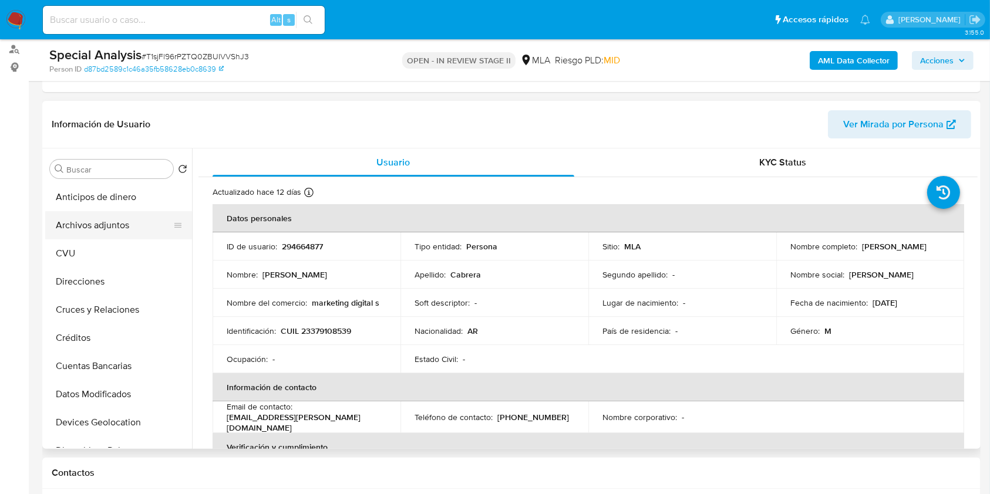
click at [96, 229] on button "Archivos adjuntos" at bounding box center [113, 225] width 137 height 28
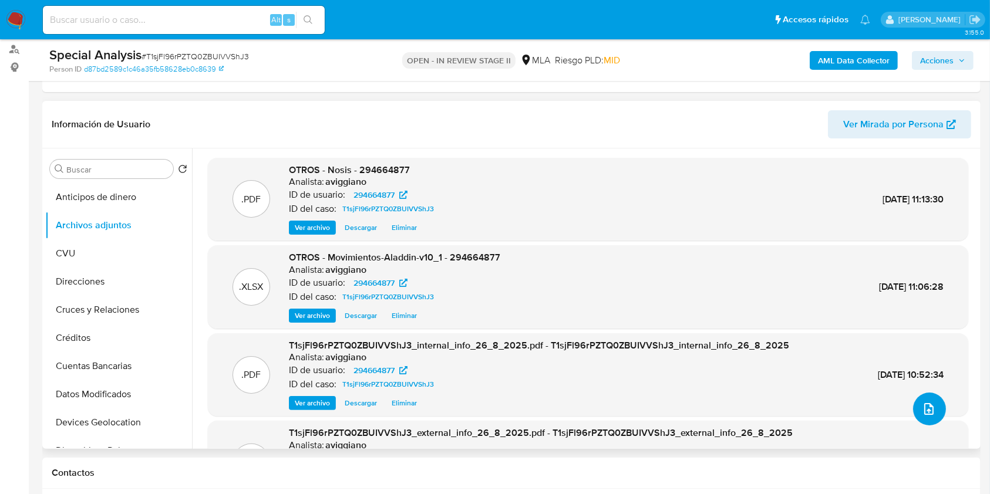
click at [913, 410] on button "upload-file" at bounding box center [929, 409] width 33 height 33
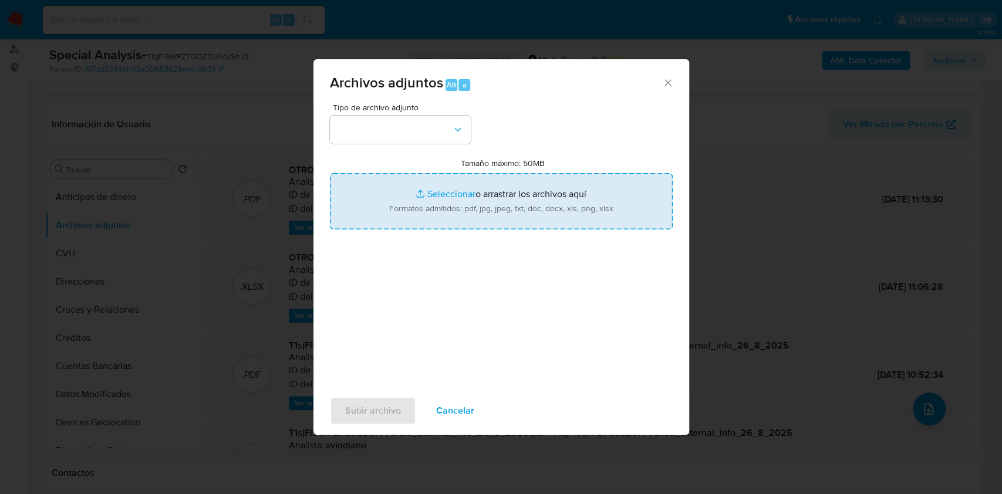
click at [536, 217] on input "Tamaño máximo: 50MB Seleccionar archivos" at bounding box center [501, 201] width 343 height 56
type input "C:\fakepath\Caselog T1sjFl96rPZTQ0ZBUIVVShJ3_2025_08_25_12_06_33.docx"
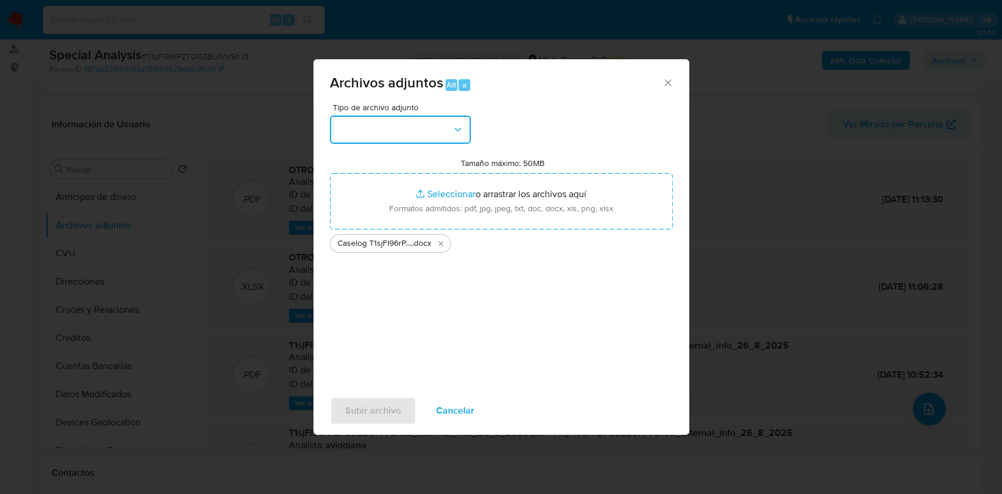
click at [420, 124] on button "button" at bounding box center [400, 130] width 141 height 28
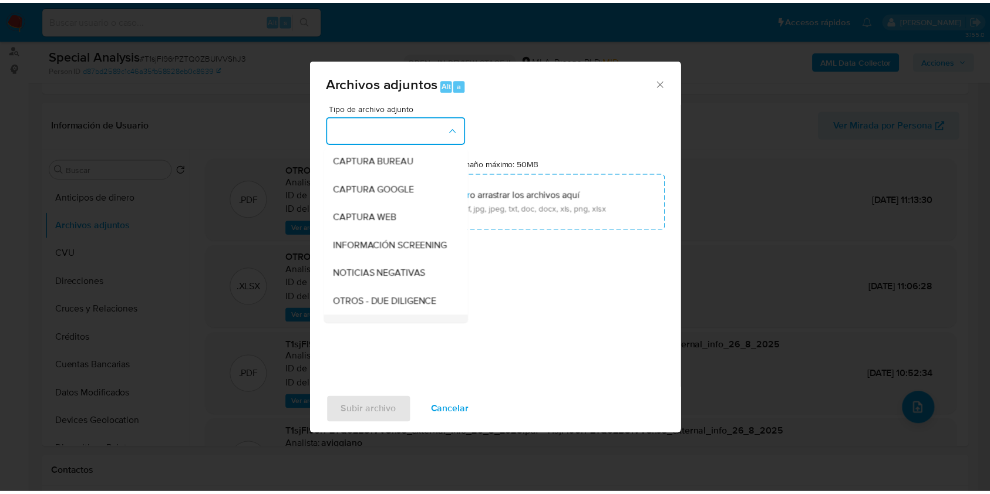
scroll to position [156, 0]
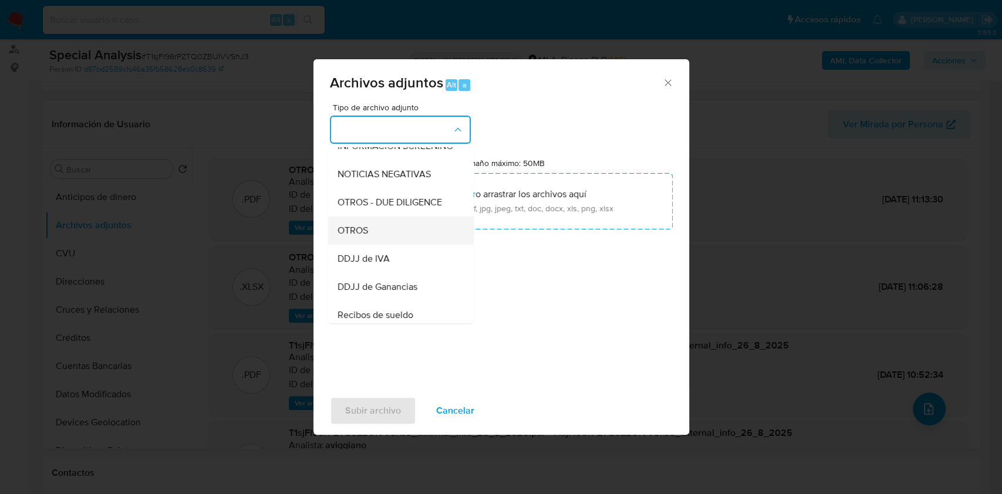
click at [374, 245] on div "OTROS" at bounding box center [397, 231] width 120 height 28
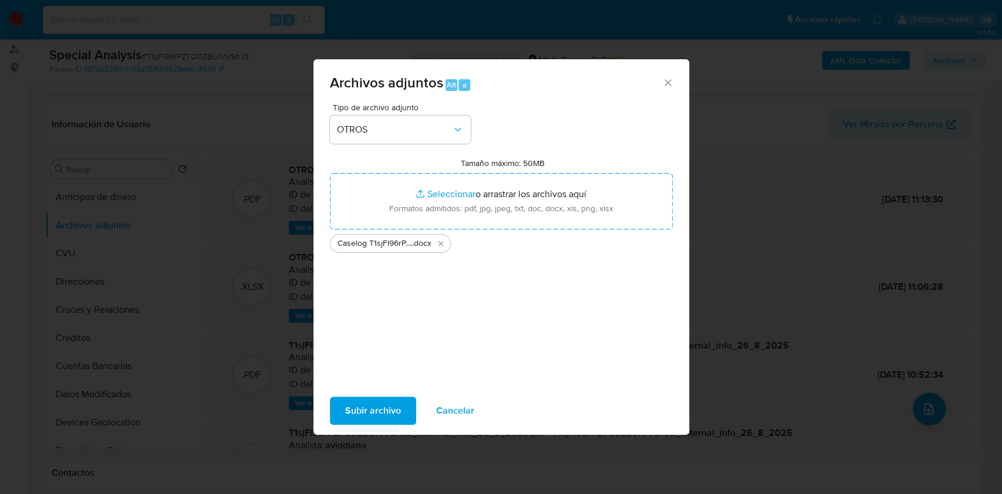
click at [369, 407] on span "Subir archivo" at bounding box center [373, 411] width 56 height 26
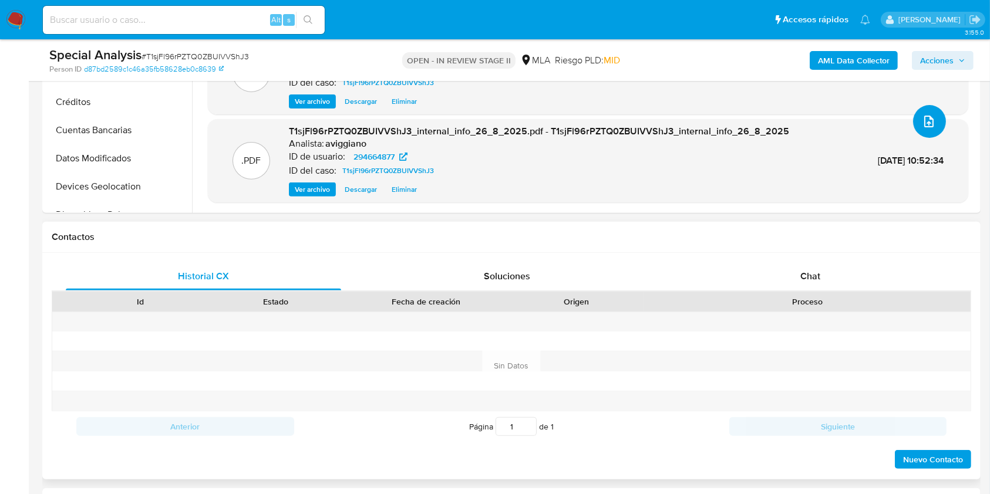
scroll to position [391, 0]
click at [817, 293] on div "Proceso" at bounding box center [807, 303] width 326 height 20
click at [819, 285] on div "Chat" at bounding box center [810, 278] width 275 height 28
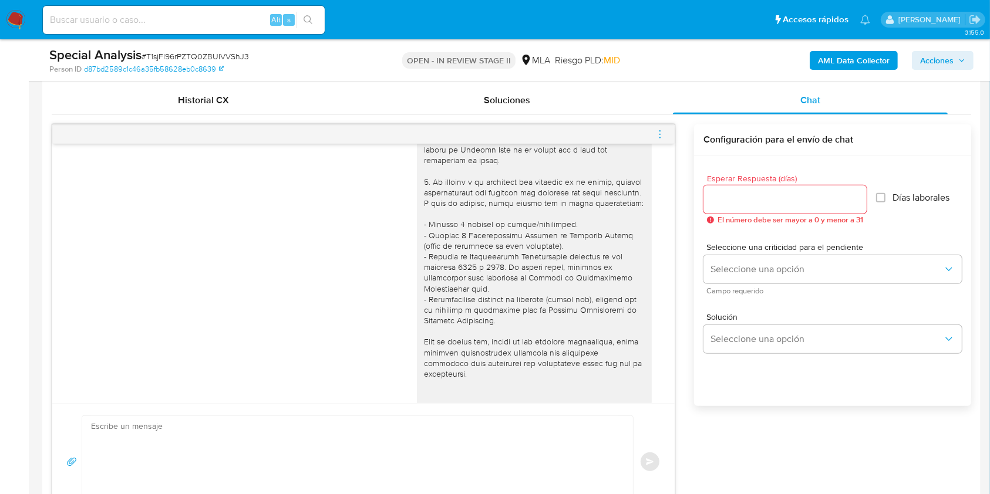
scroll to position [548, 0]
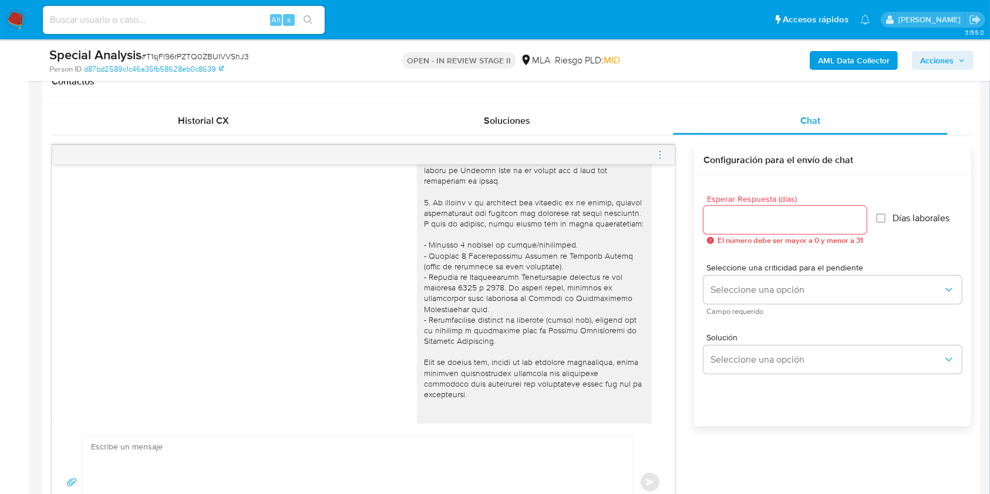
click at [663, 161] on span "menu-action" at bounding box center [659, 155] width 11 height 28
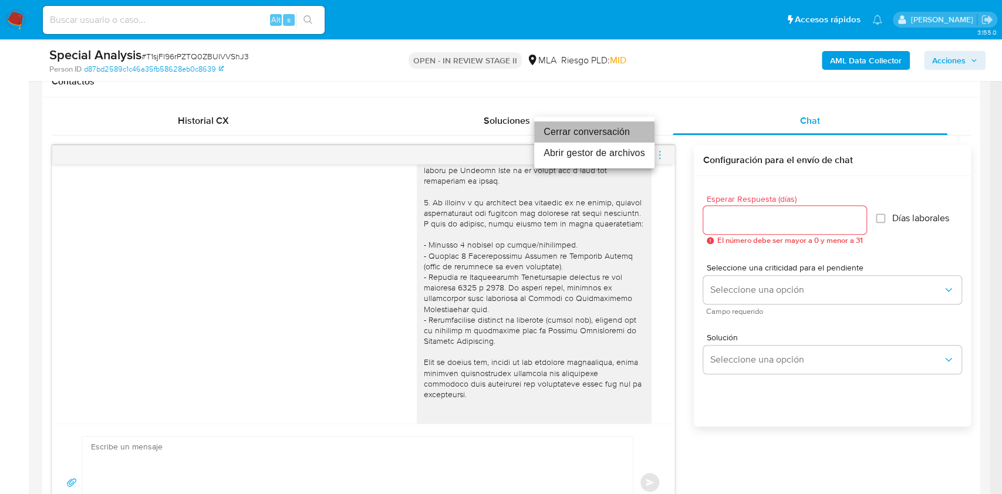
click at [604, 130] on li "Cerrar conversación" at bounding box center [594, 131] width 120 height 21
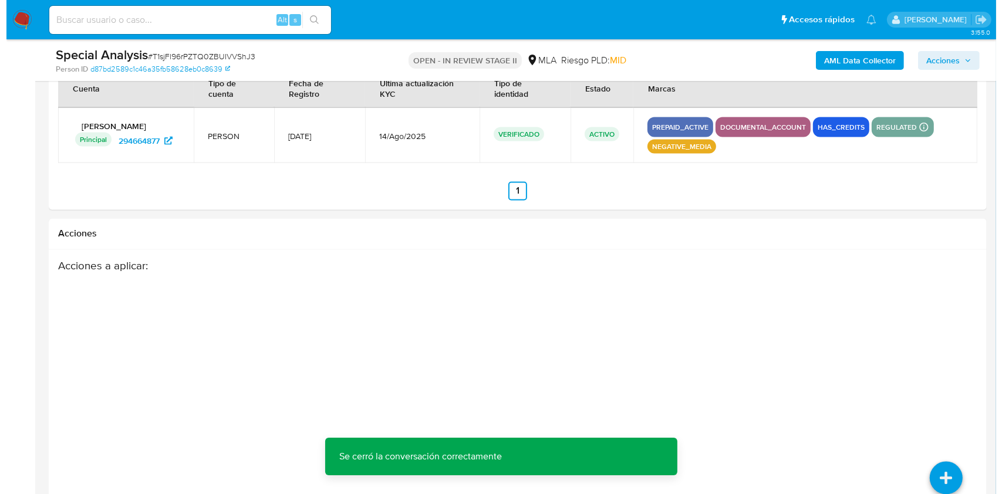
scroll to position [2091, 0]
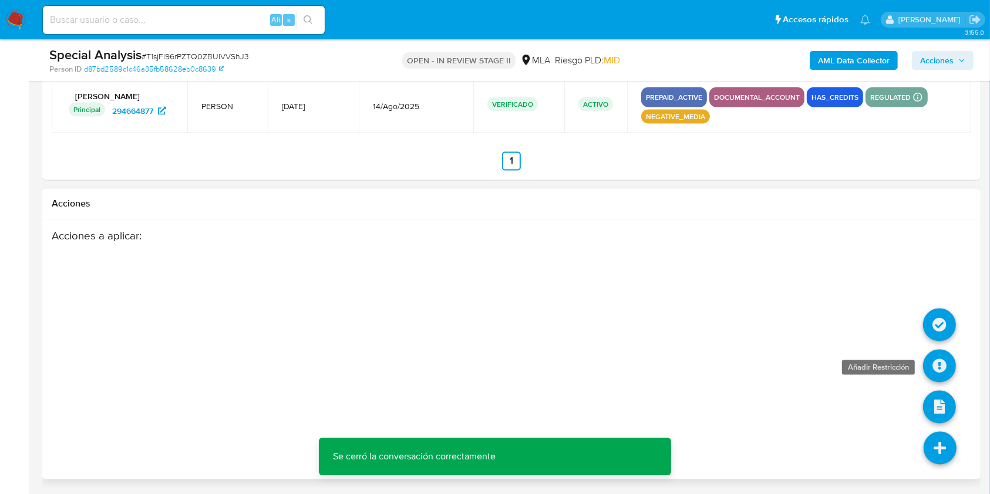
click at [934, 358] on icon at bounding box center [939, 366] width 33 height 33
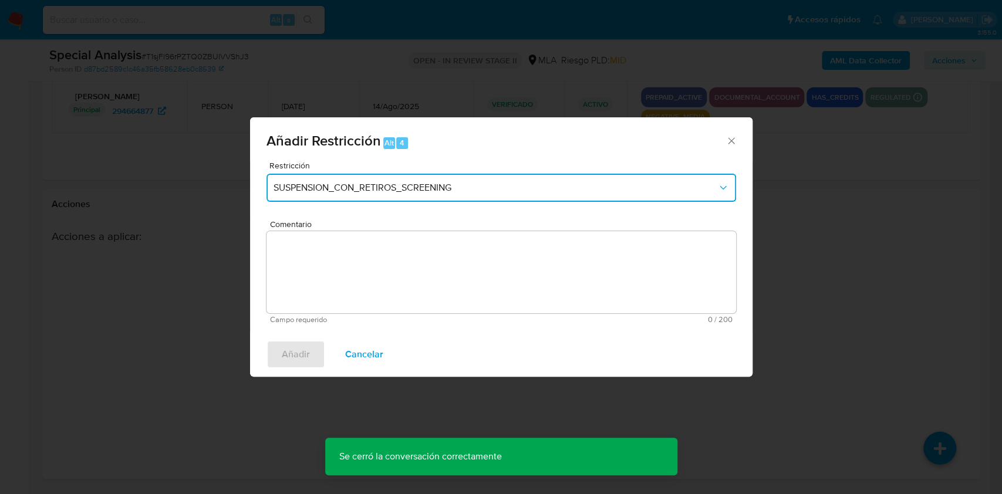
click at [500, 196] on button "SUSPENSION_CON_RETIROS_SCREENING" at bounding box center [501, 188] width 470 height 28
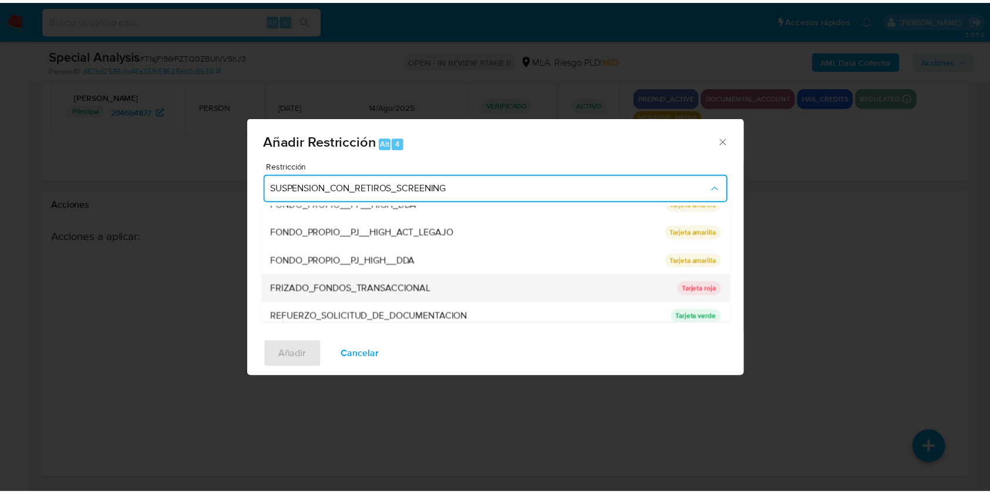
scroll to position [235, 0]
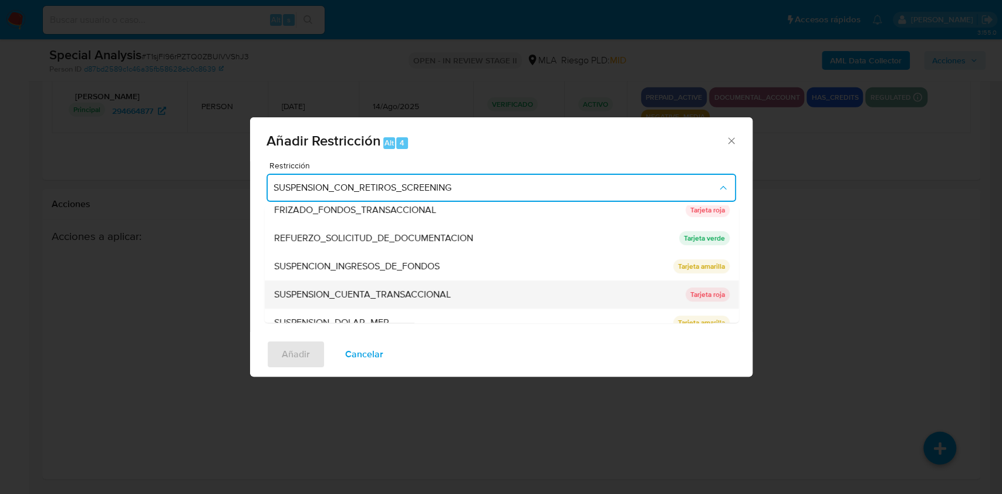
click at [363, 291] on span "SUSPENSION_CUENTA_TRANSACCIONAL" at bounding box center [362, 295] width 177 height 12
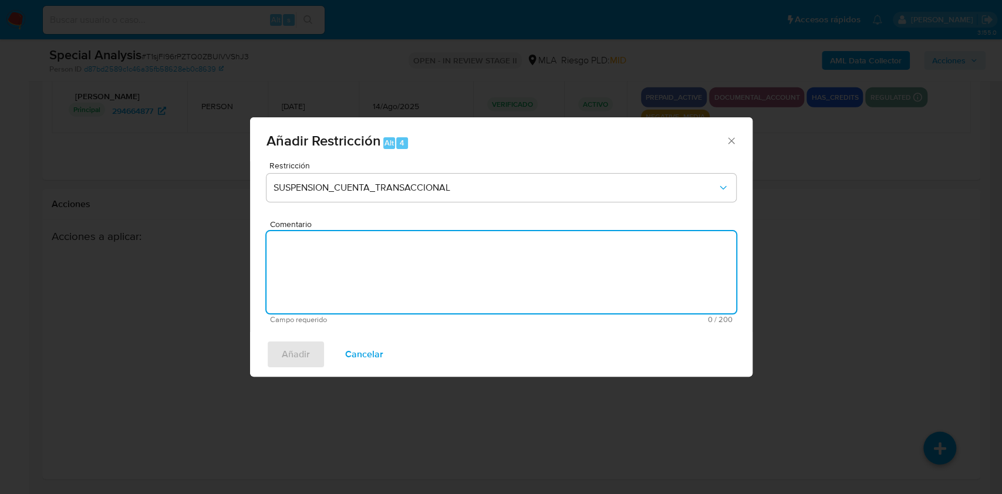
click at [366, 281] on textarea "Comentario" at bounding box center [501, 272] width 470 height 82
type textarea "AML"
click at [315, 345] on button "Añadir" at bounding box center [295, 354] width 59 height 28
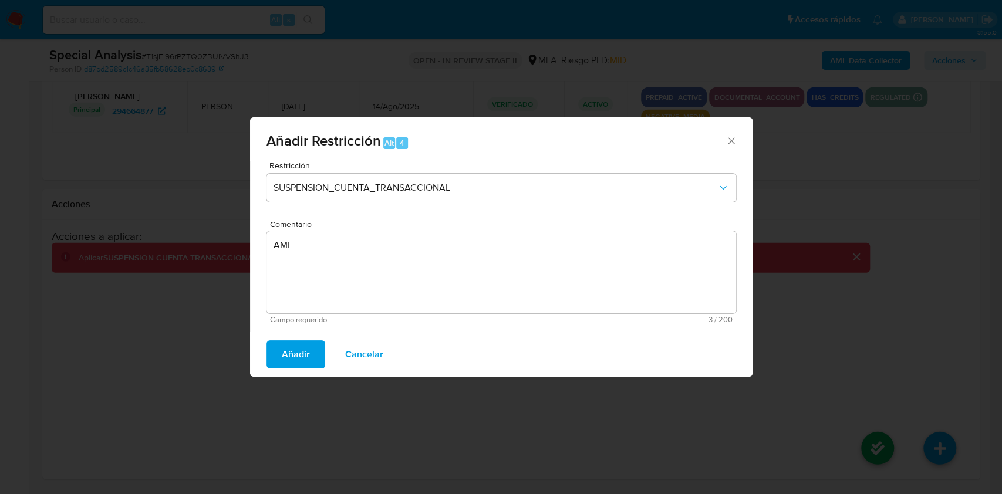
click at [298, 346] on div "Añadir Restricción Alt 4 Restricción SUSPENSION_CUENTA_TRANSACCIONAL Comentario…" at bounding box center [501, 246] width 502 height 259
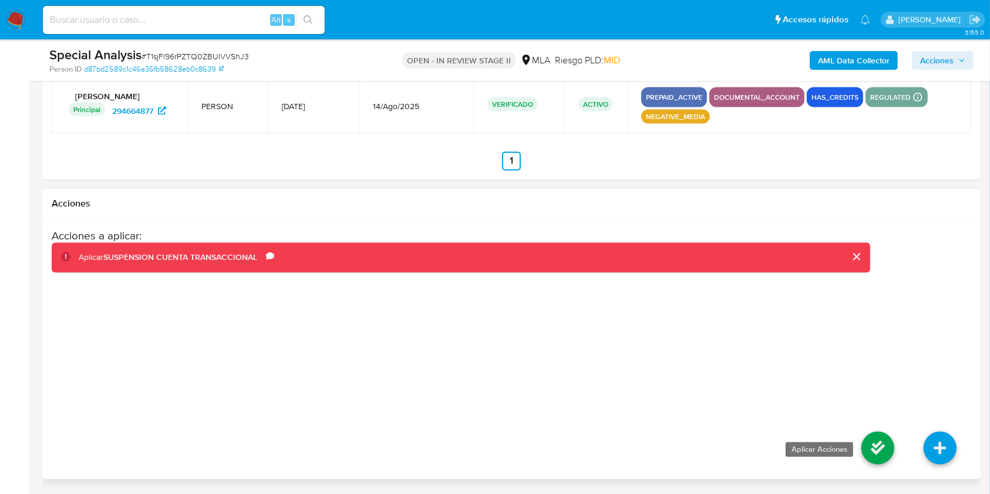
click at [875, 447] on icon at bounding box center [877, 448] width 33 height 33
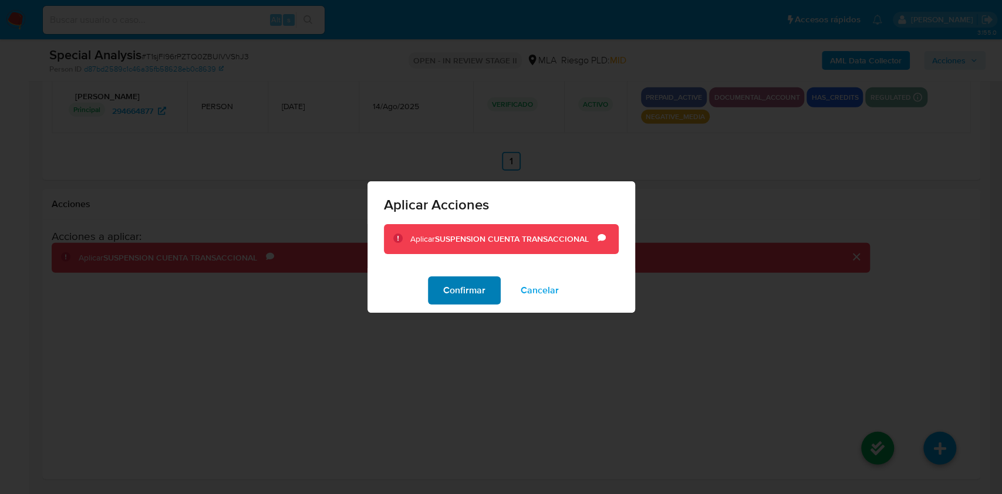
click at [453, 291] on span "Confirmar" at bounding box center [464, 291] width 42 height 26
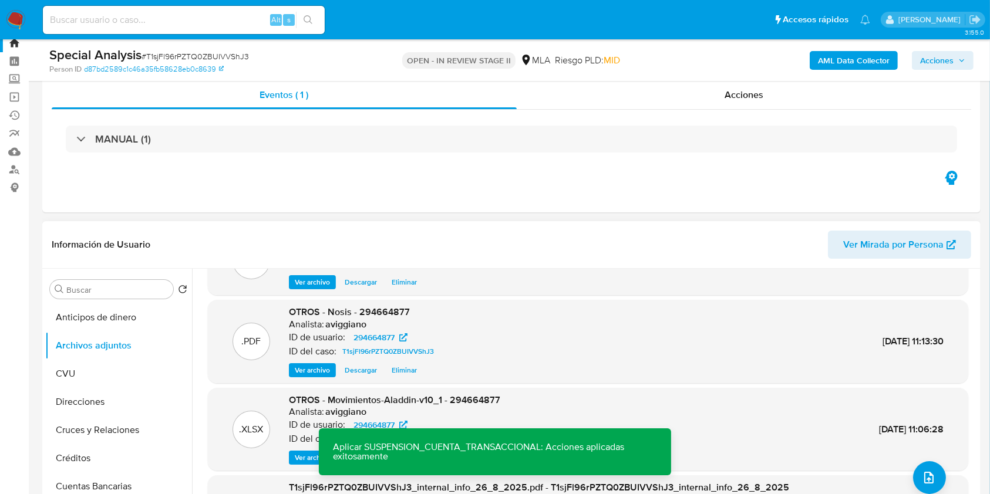
scroll to position [0, 0]
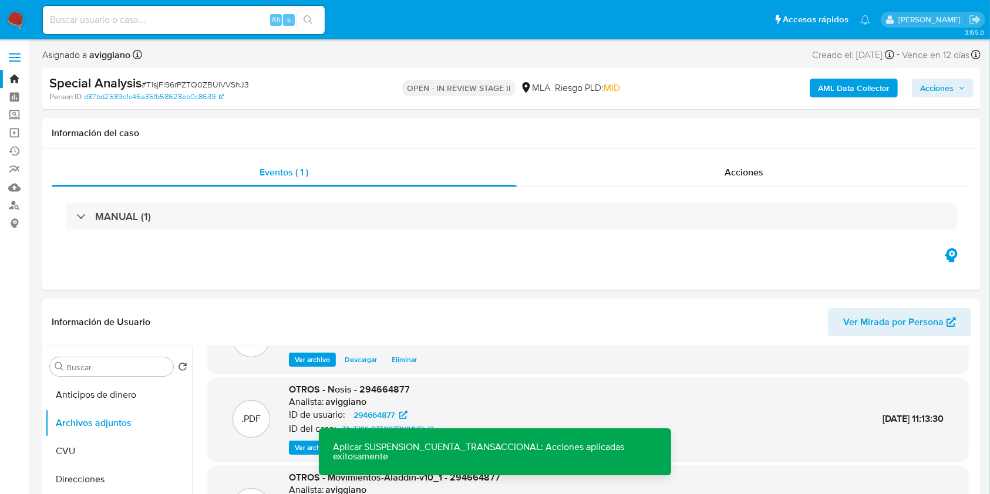
click at [917, 93] on button "Acciones" at bounding box center [943, 88] width 62 height 19
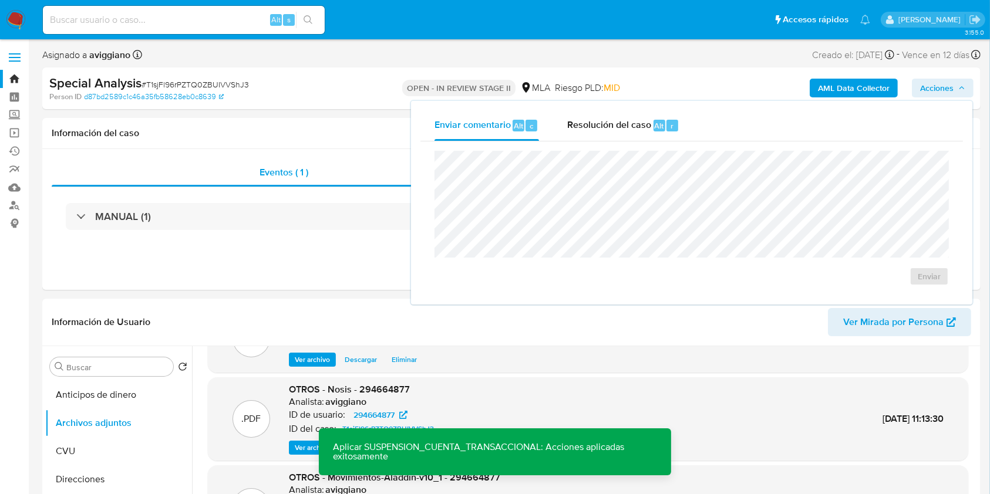
drag, startPoint x: 634, startPoint y: 124, endPoint x: 621, endPoint y: 146, distance: 25.6
click at [634, 124] on span "Resolución del caso" at bounding box center [609, 125] width 84 height 13
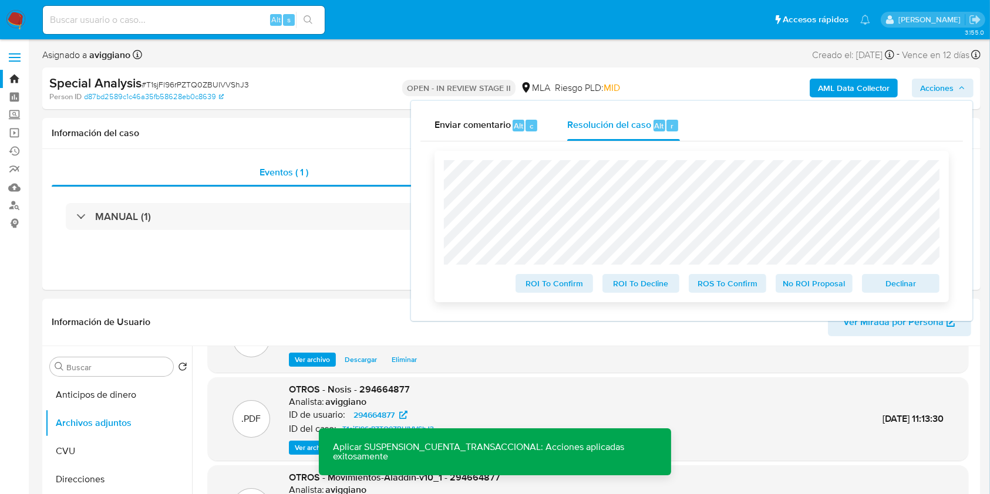
click at [891, 288] on span "Declinar" at bounding box center [900, 283] width 61 height 16
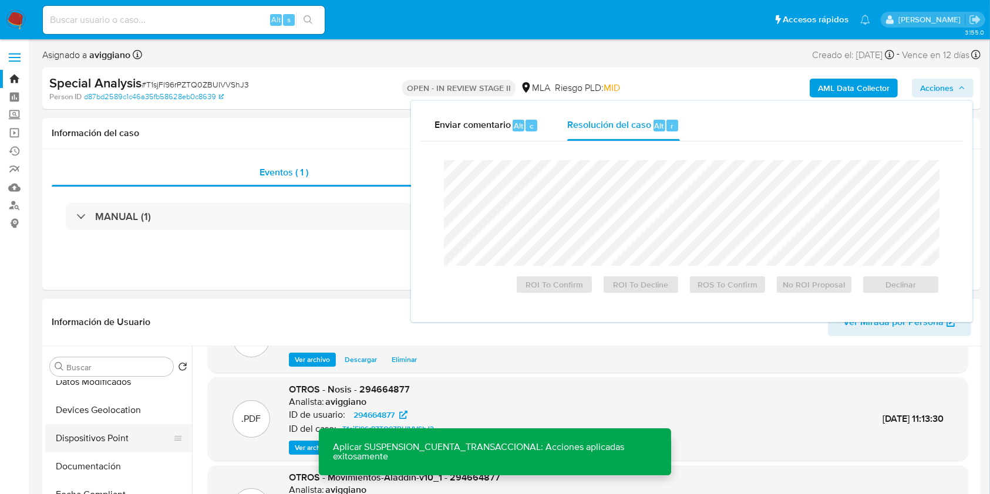
scroll to position [235, 0]
click at [77, 437] on button "Documentación" at bounding box center [113, 442] width 137 height 28
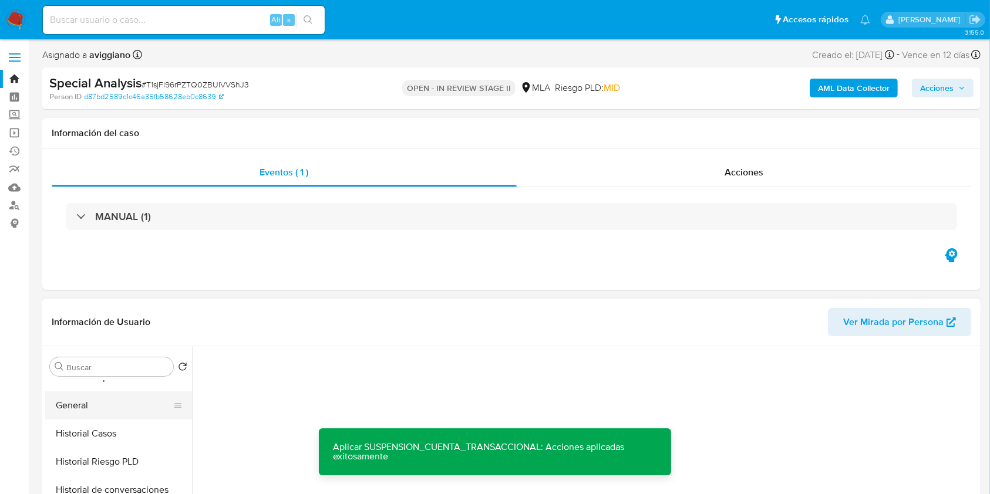
scroll to position [313, 0]
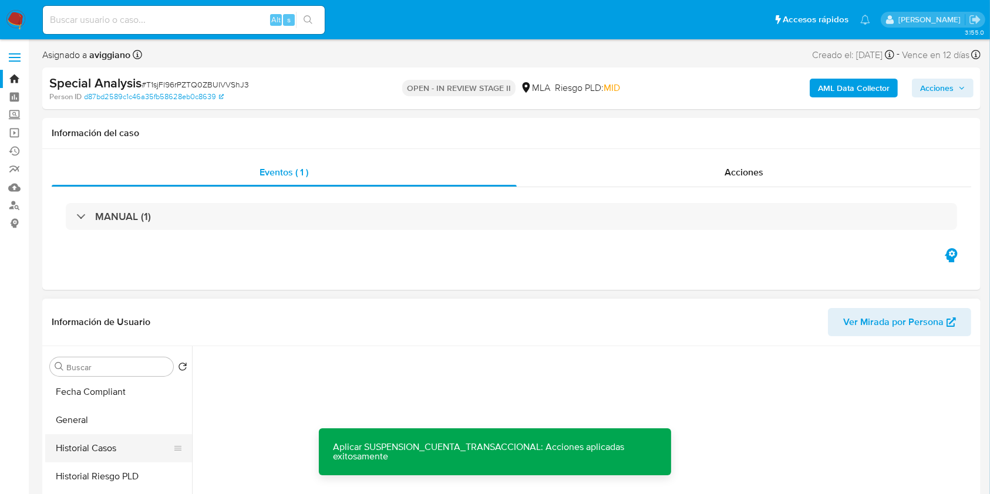
click at [94, 448] on button "Historial Casos" at bounding box center [113, 448] width 137 height 28
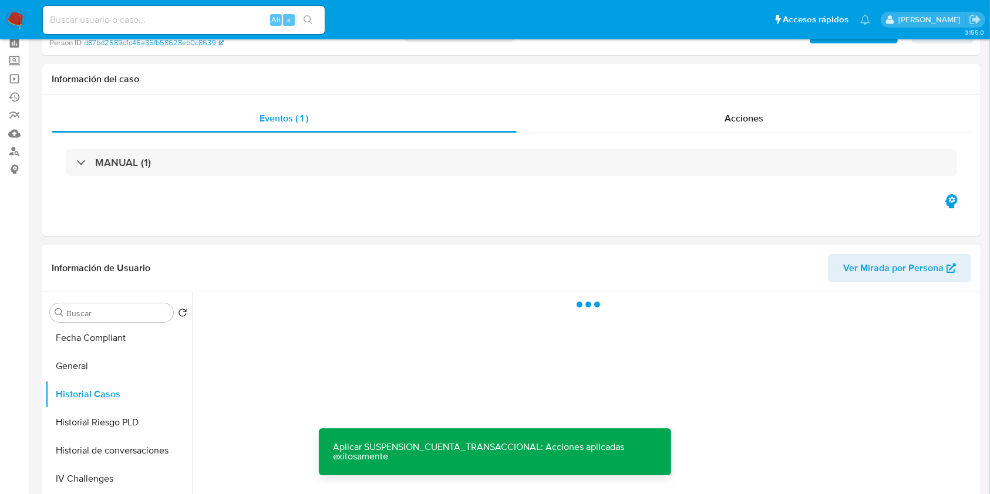
scroll to position [78, 0]
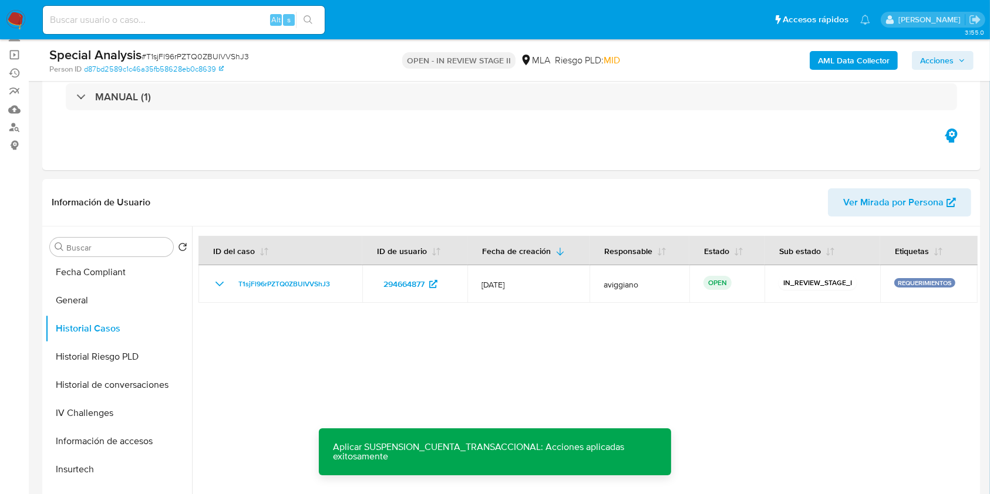
click at [956, 63] on span "Acciones" at bounding box center [942, 60] width 45 height 16
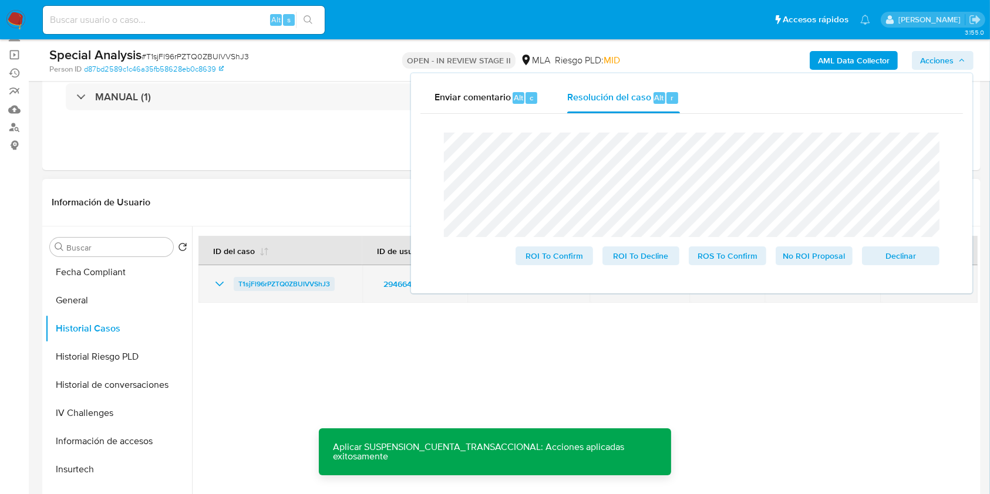
click at [283, 278] on span "T1sjFl96rPZTQ0ZBUIVVShJ3" at bounding box center [284, 284] width 92 height 14
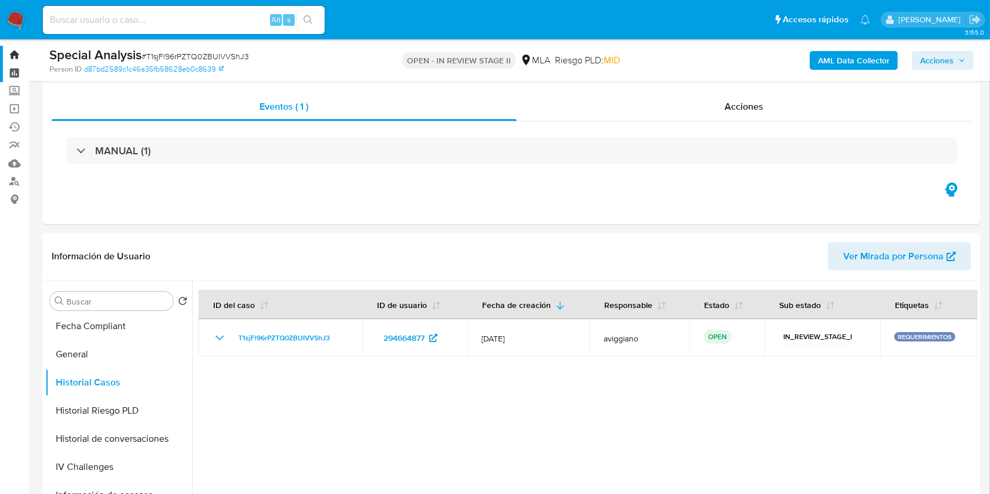
scroll to position [0, 0]
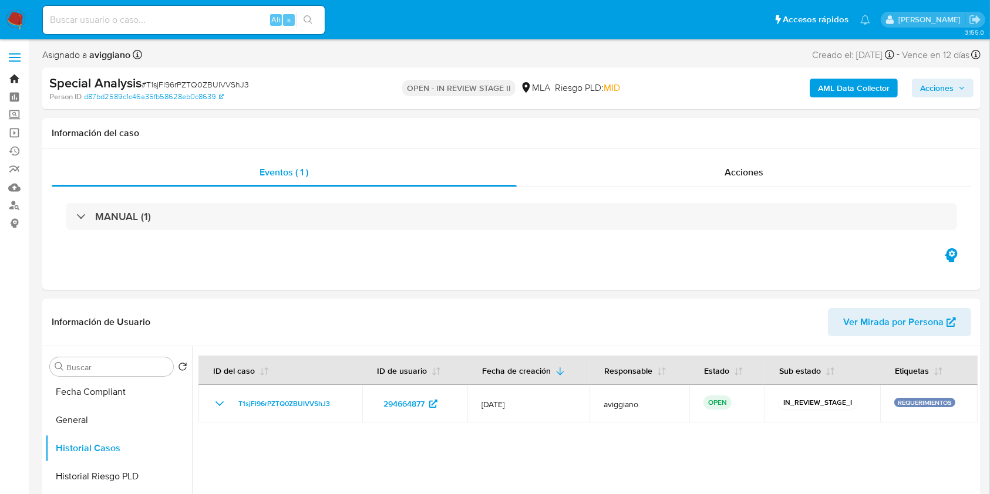
click at [9, 75] on link "Bandeja" at bounding box center [70, 79] width 140 height 18
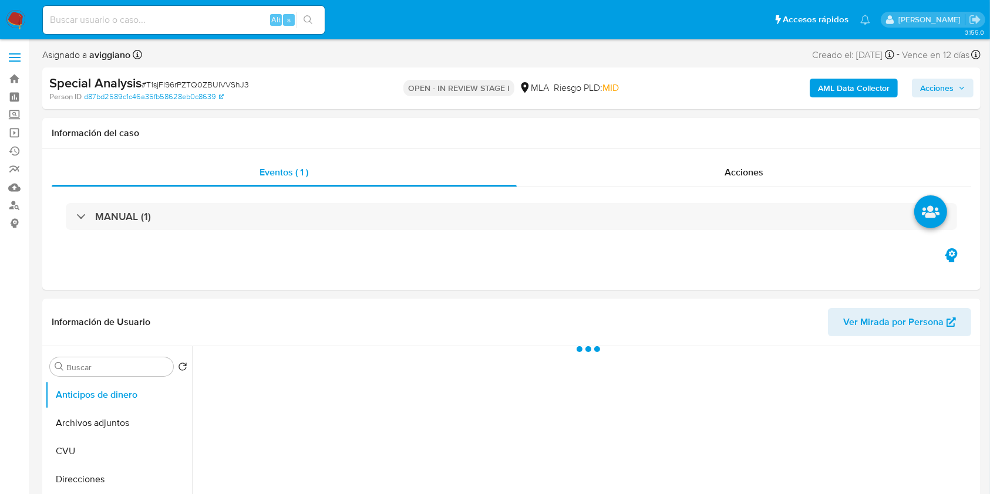
click at [951, 92] on span "Acciones" at bounding box center [936, 88] width 33 height 19
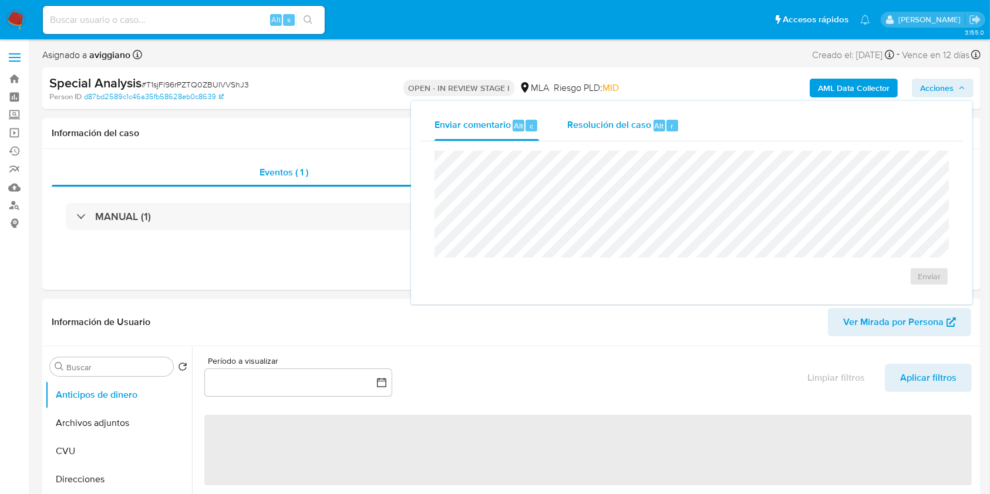
click at [629, 121] on span "Resolución del caso" at bounding box center [609, 125] width 84 height 13
select select "10"
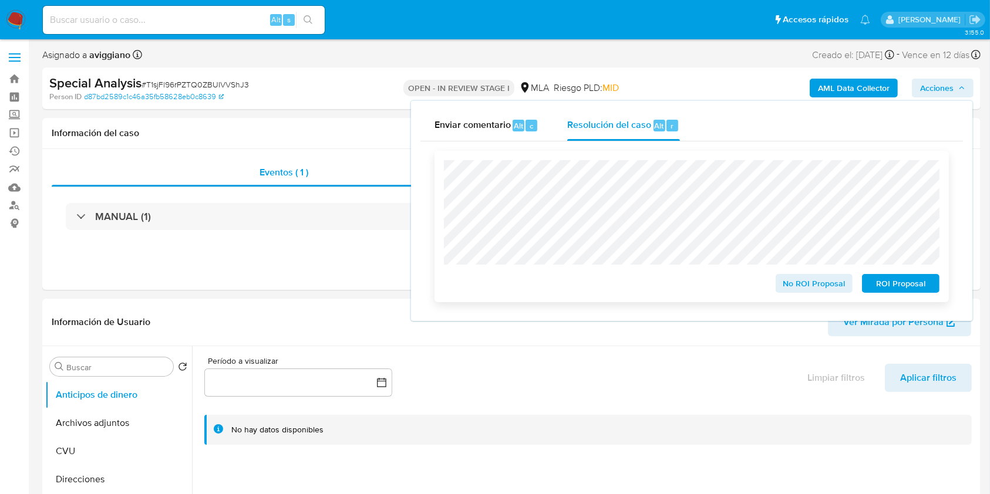
click at [892, 291] on span "ROI Proposal" at bounding box center [900, 283] width 61 height 16
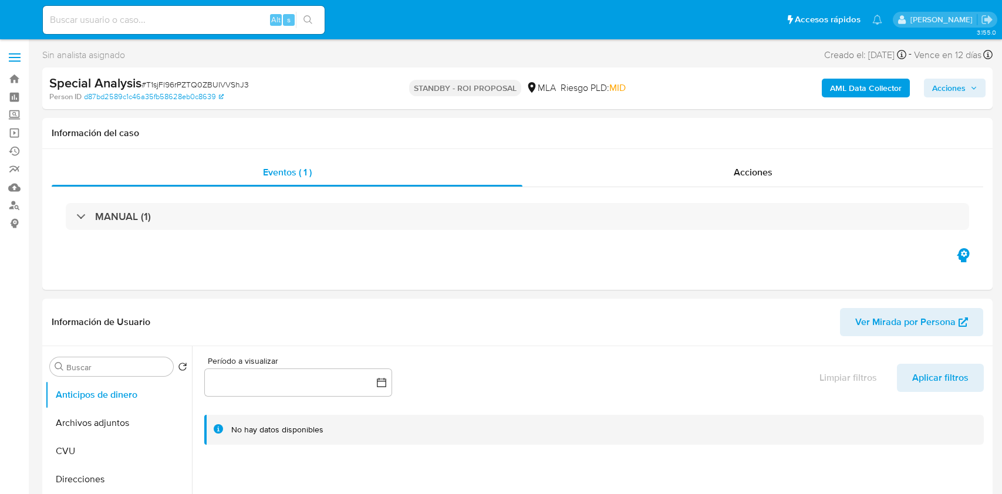
select select "10"
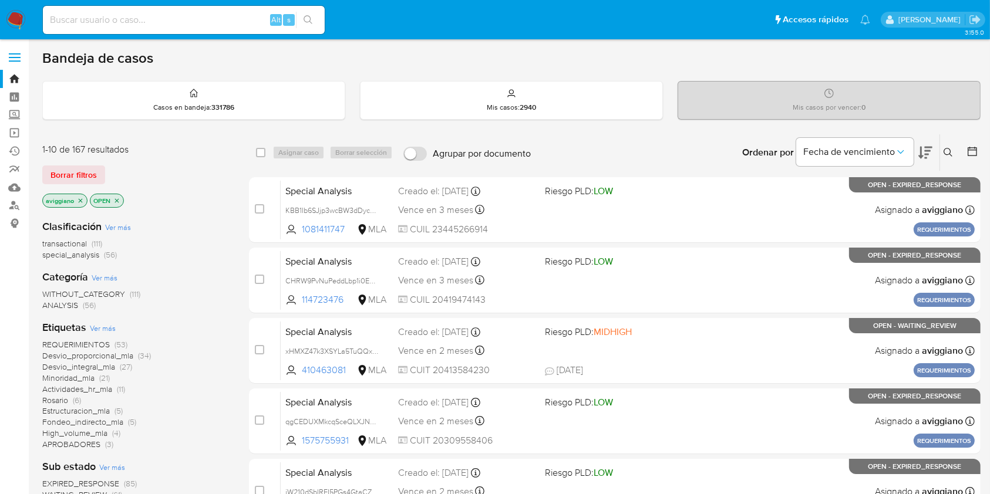
click at [80, 201] on icon "close-filter" at bounding box center [80, 200] width 7 height 7
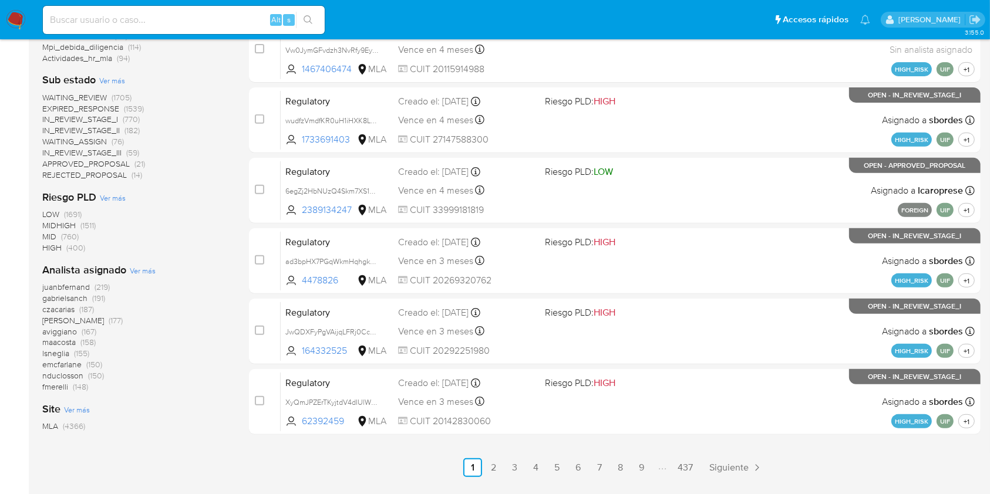
scroll to position [443, 0]
click at [56, 327] on span "aviggiano" at bounding box center [59, 331] width 35 height 12
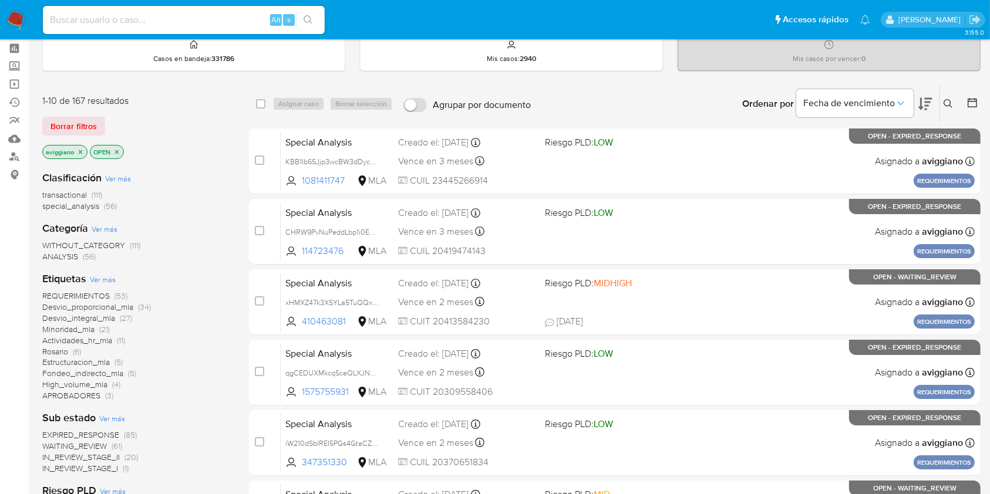
scroll to position [40, 0]
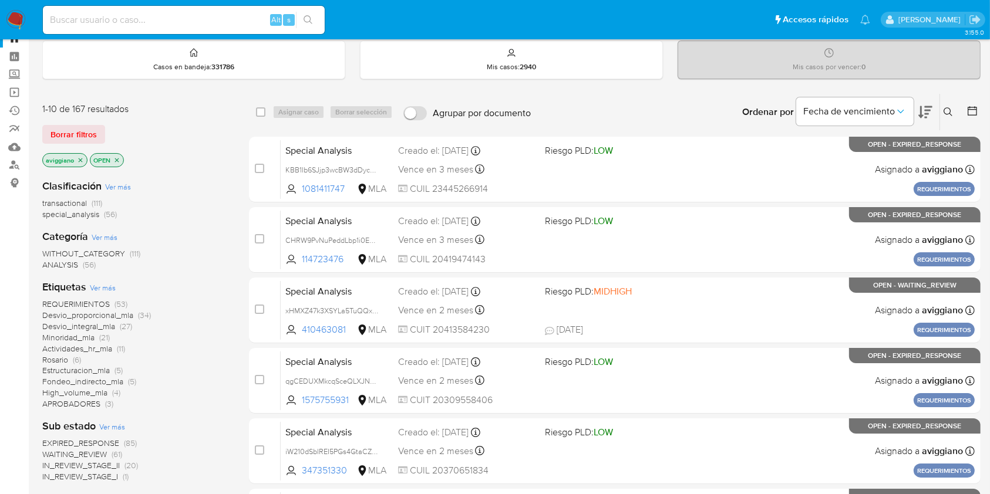
click at [77, 157] on icon "close-filter" at bounding box center [80, 160] width 7 height 7
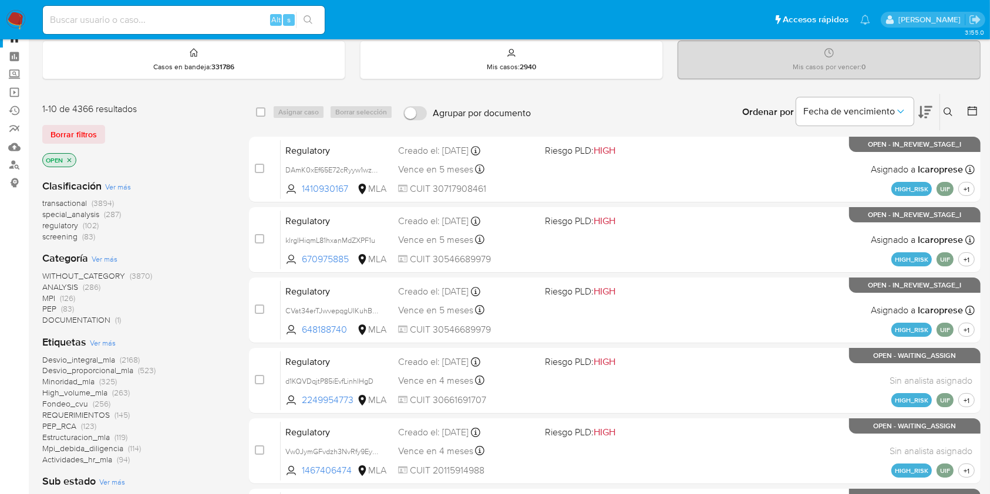
click at [111, 5] on div "Alt s" at bounding box center [184, 20] width 282 height 33
click at [108, 12] on input at bounding box center [184, 19] width 282 height 15
paste input "Xpr6WHHKO2Y238J6UzJjHd9j"
type input "Xpr6WHHKO2Y238J6UzJjHd9j"
click at [310, 15] on icon "search-icon" at bounding box center [307, 19] width 9 height 9
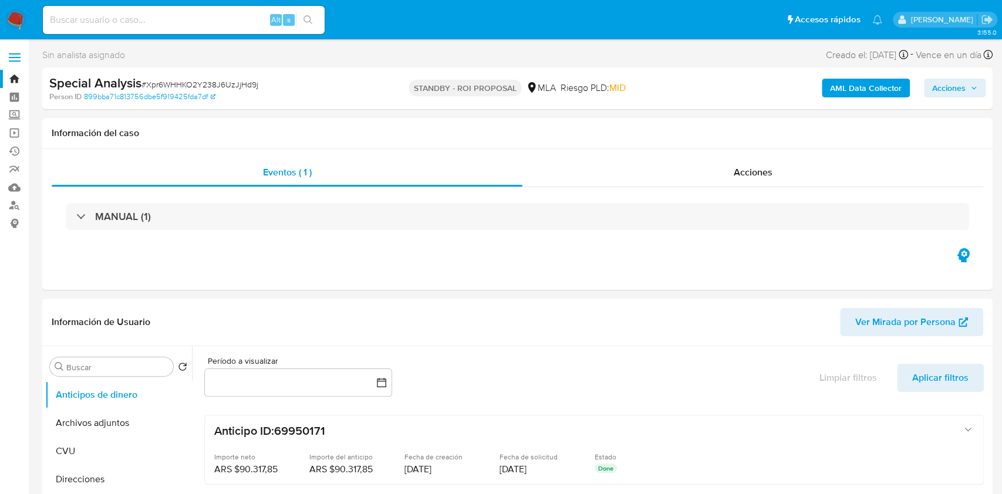
select select "10"
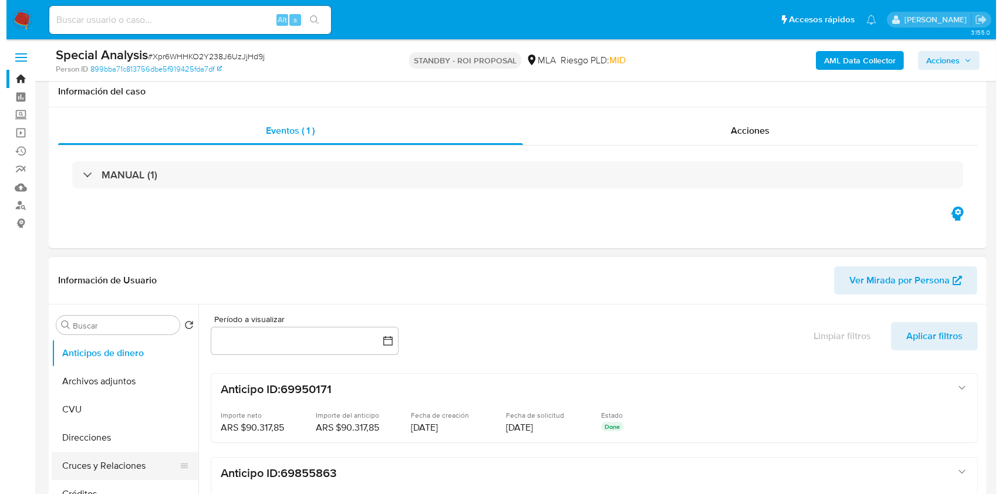
scroll to position [156, 0]
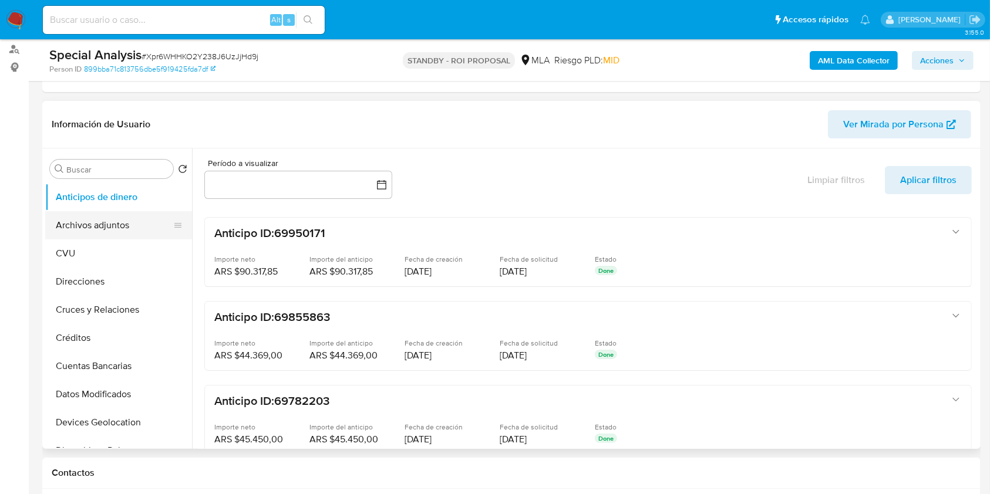
click at [97, 211] on button "Archivos adjuntos" at bounding box center [113, 225] width 137 height 28
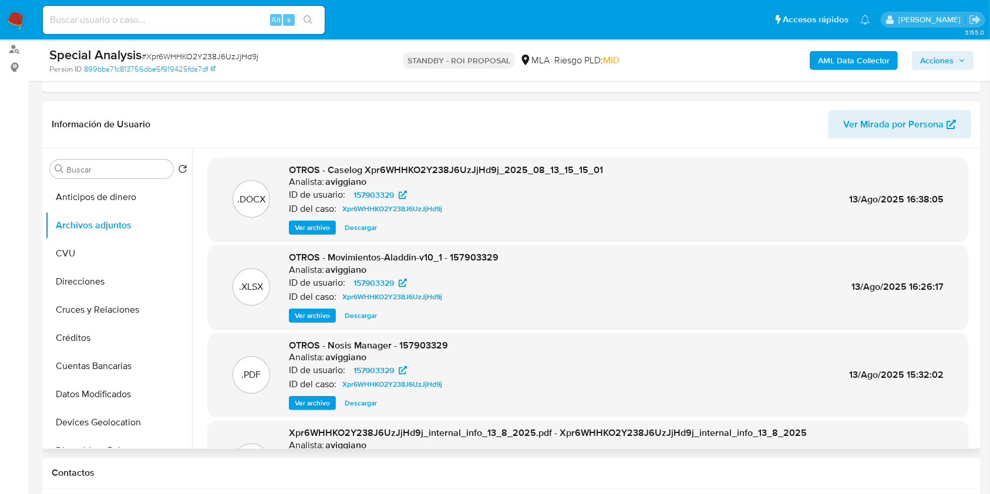
click at [308, 226] on span "Ver archivo" at bounding box center [312, 228] width 35 height 12
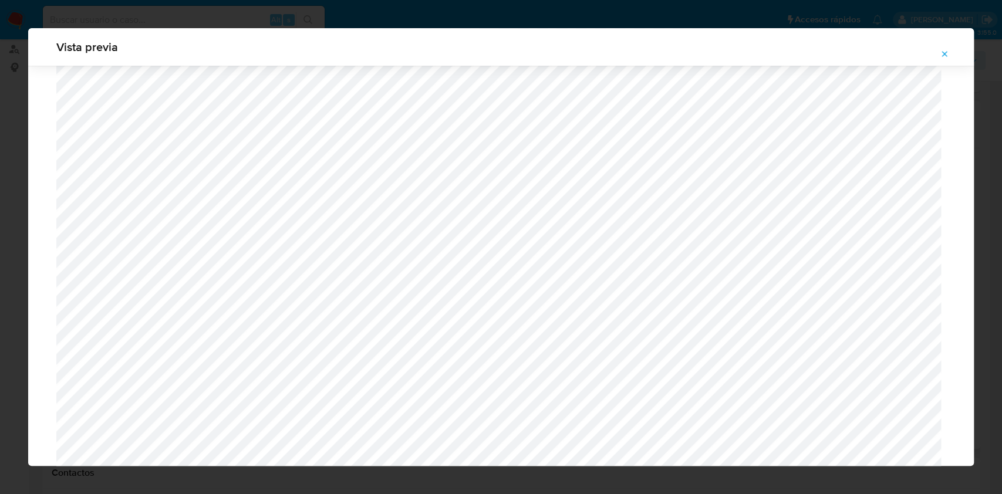
scroll to position [733, 0]
click at [948, 54] on icon "Attachment preview" at bounding box center [944, 53] width 9 height 9
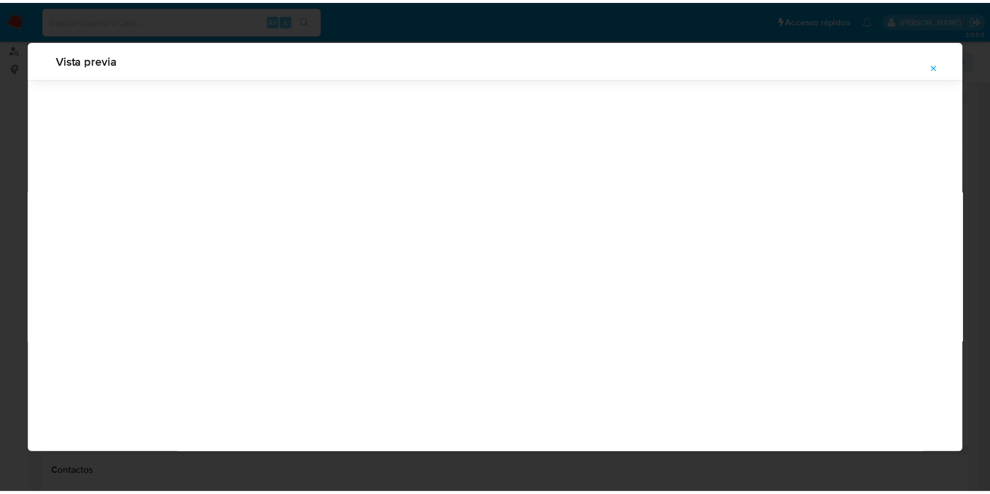
scroll to position [0, 0]
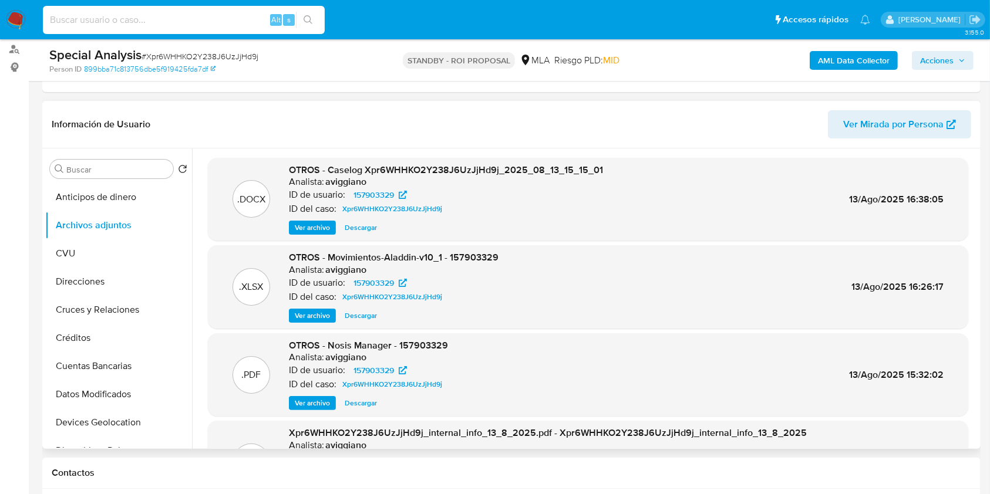
paste input "ep5Rdghi9h67jiospuYMIEkt"
type input "ep5Rdghi9h67jiospuYMIEkt"
click at [309, 23] on icon "search-icon" at bounding box center [307, 19] width 9 height 9
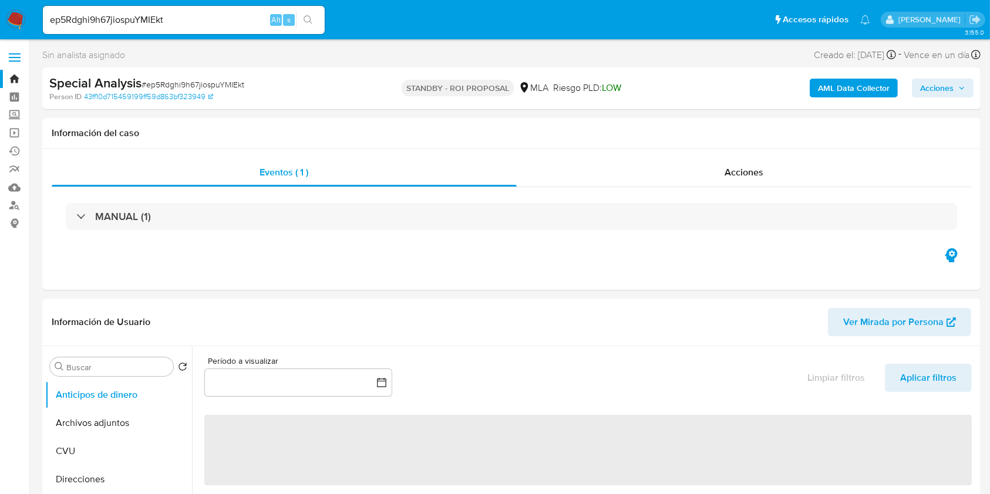
select select "10"
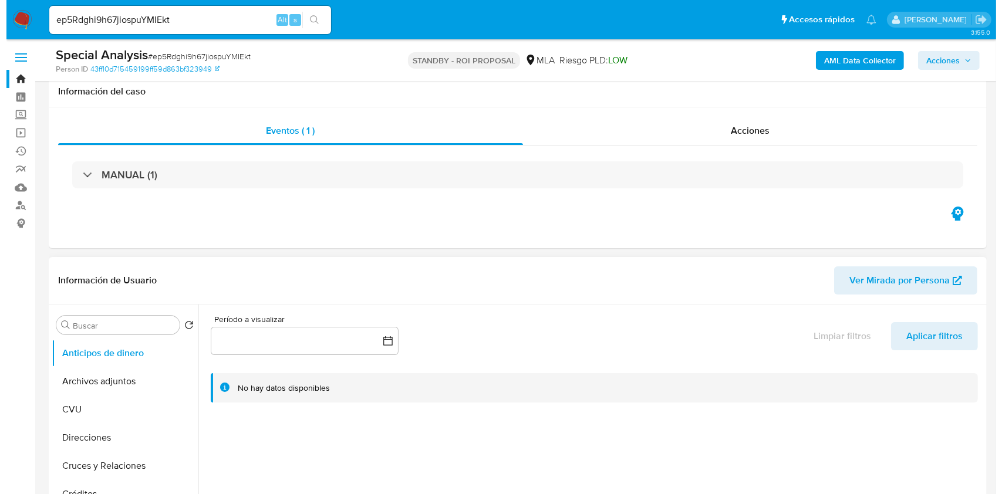
scroll to position [156, 0]
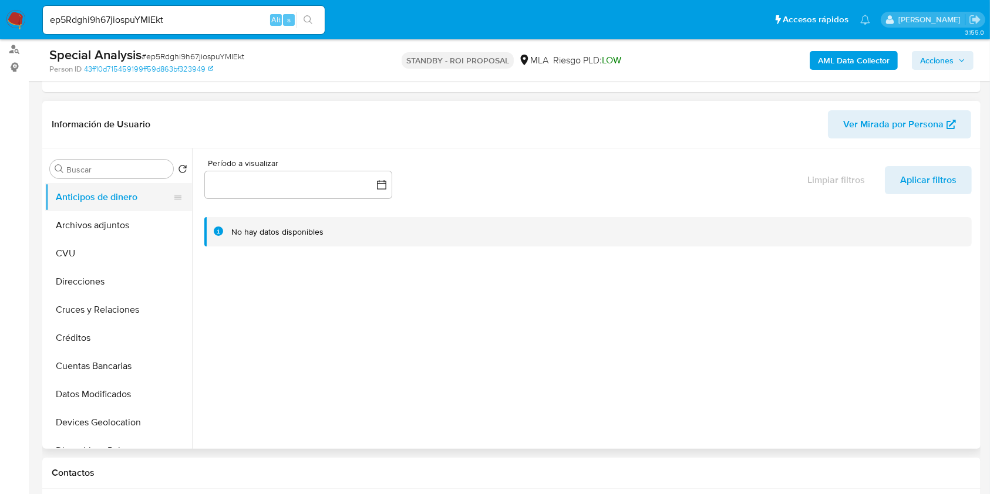
click at [143, 204] on button "Anticipos de dinero" at bounding box center [113, 197] width 137 height 28
click at [130, 218] on button "Archivos adjuntos" at bounding box center [113, 225] width 137 height 28
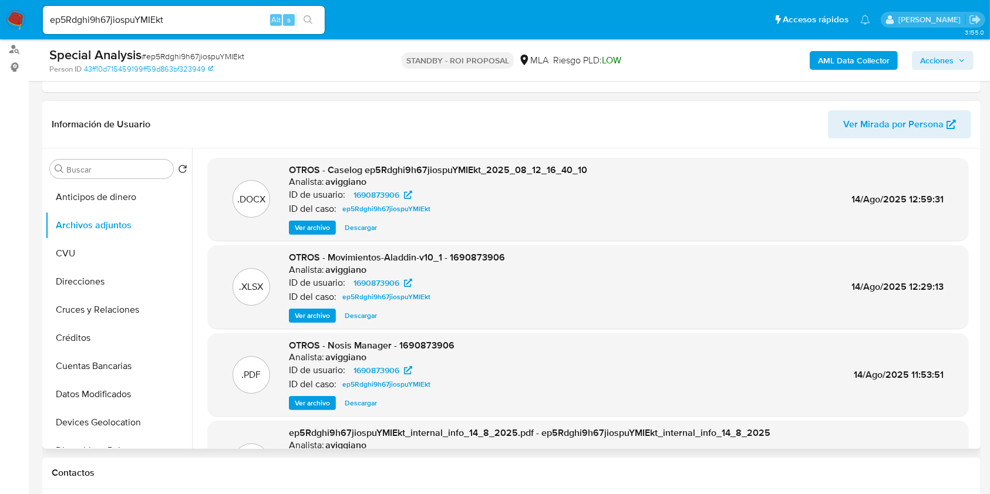
click at [308, 223] on span "Ver archivo" at bounding box center [312, 228] width 35 height 12
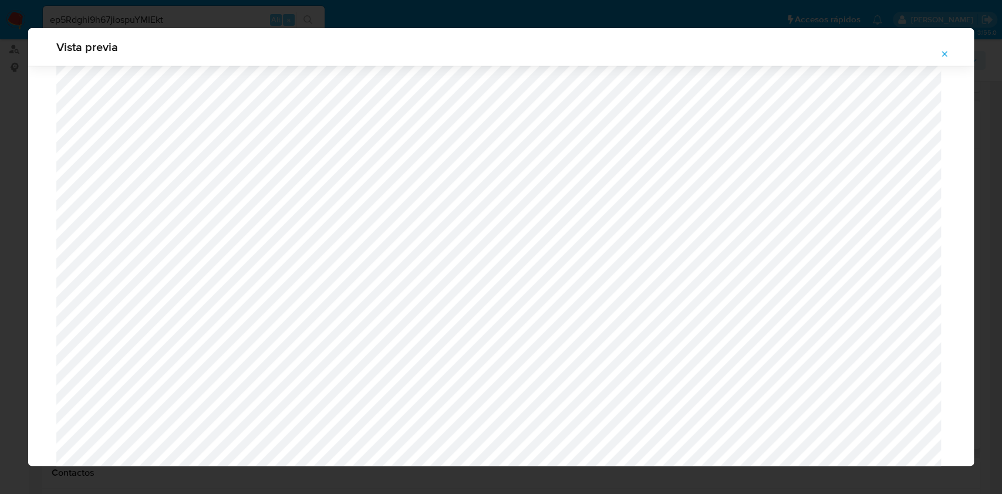
scroll to position [446, 0]
click at [945, 53] on icon "Attachment preview" at bounding box center [944, 53] width 5 height 5
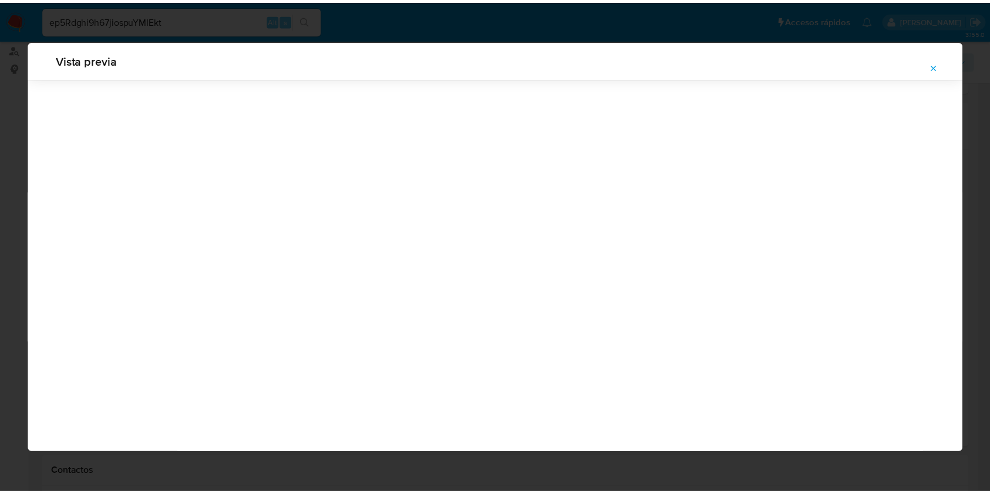
scroll to position [0, 0]
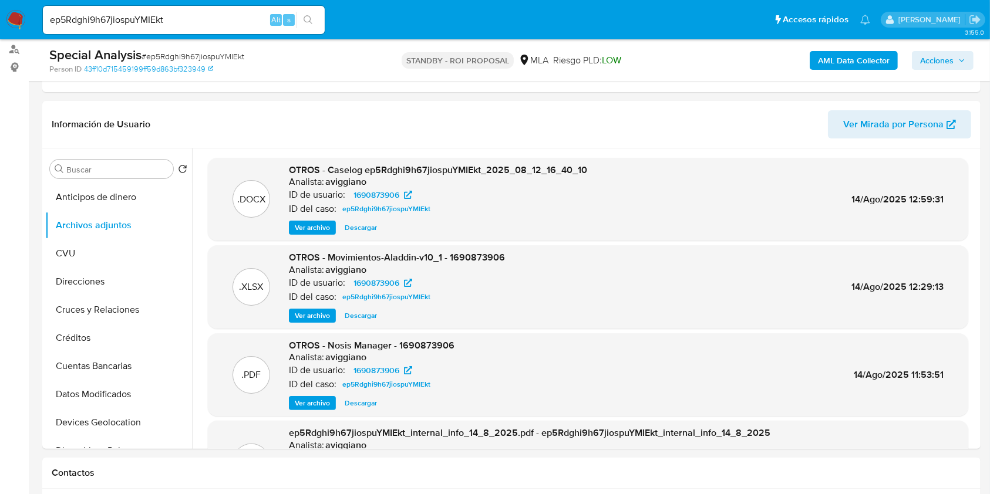
click at [217, 14] on input "ep5Rdghi9h67jiospuYMIEkt" at bounding box center [184, 19] width 282 height 15
paste input "1Rkr7gw0SylDEK0WYBXzktou"
type input "1Rkr7gw0SylDEK0WYBXzktou"
click at [305, 13] on button "search-icon" at bounding box center [308, 20] width 24 height 16
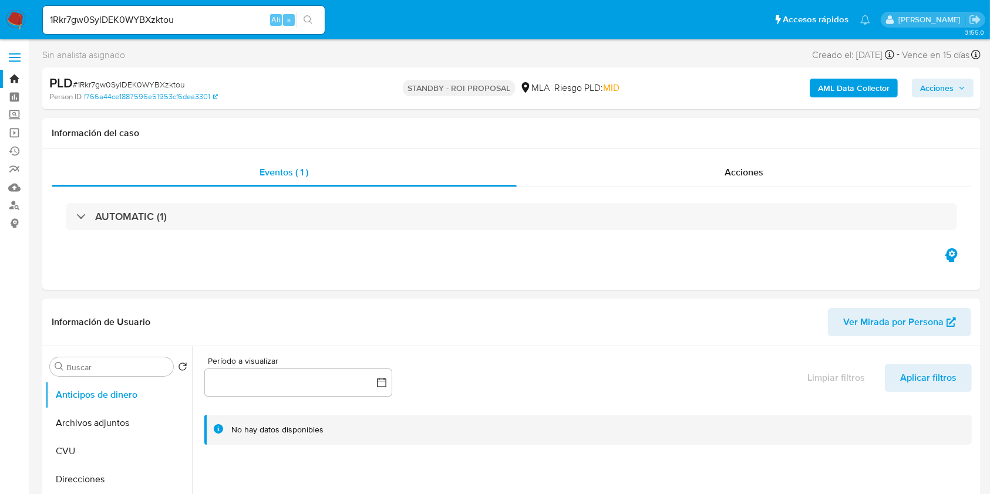
select select "10"
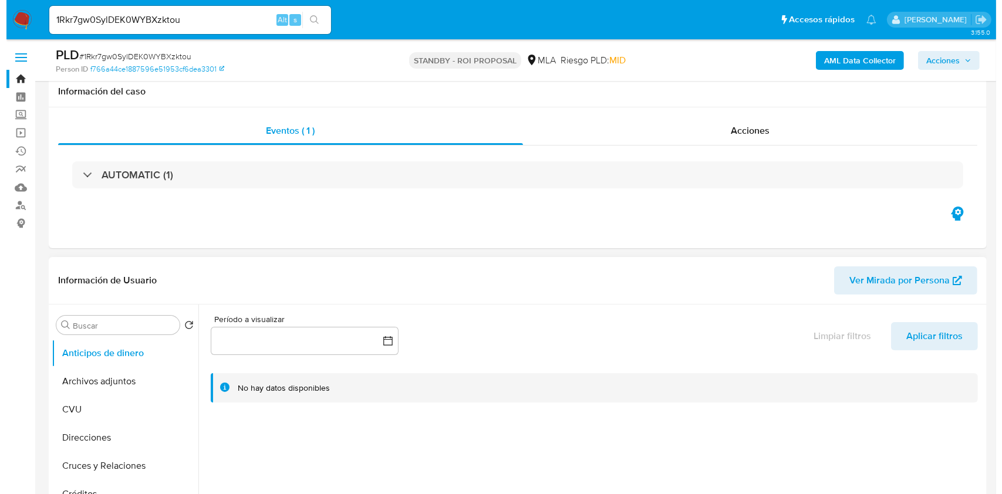
scroll to position [235, 0]
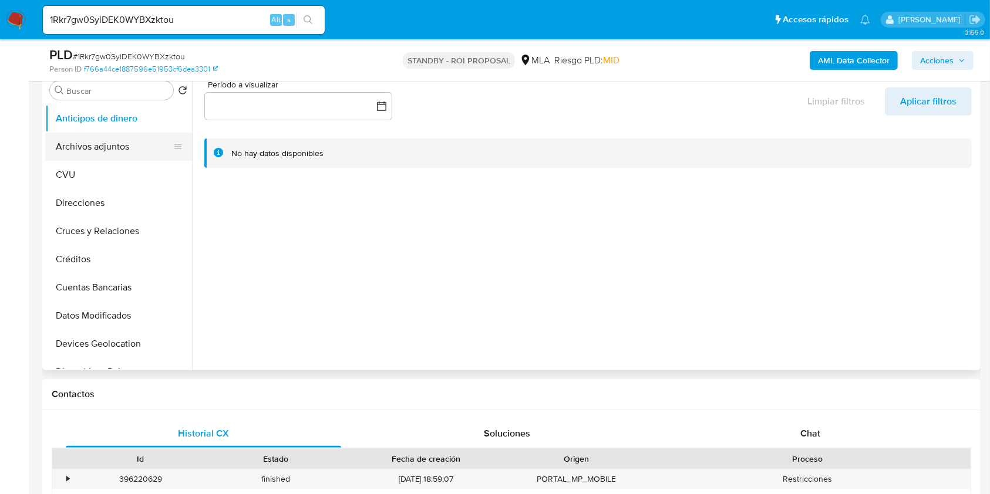
click at [87, 159] on button "Archivos adjuntos" at bounding box center [113, 147] width 137 height 28
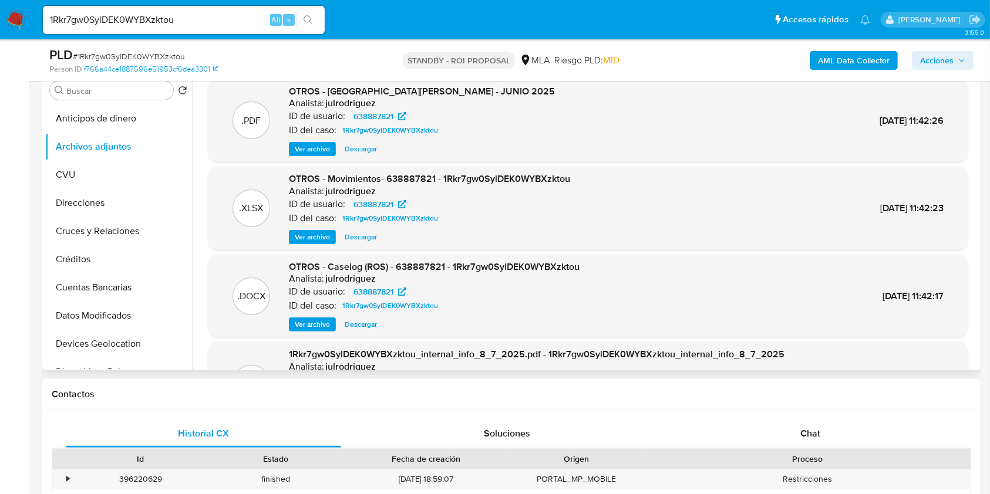
click at [323, 326] on span "Ver archivo" at bounding box center [312, 325] width 35 height 12
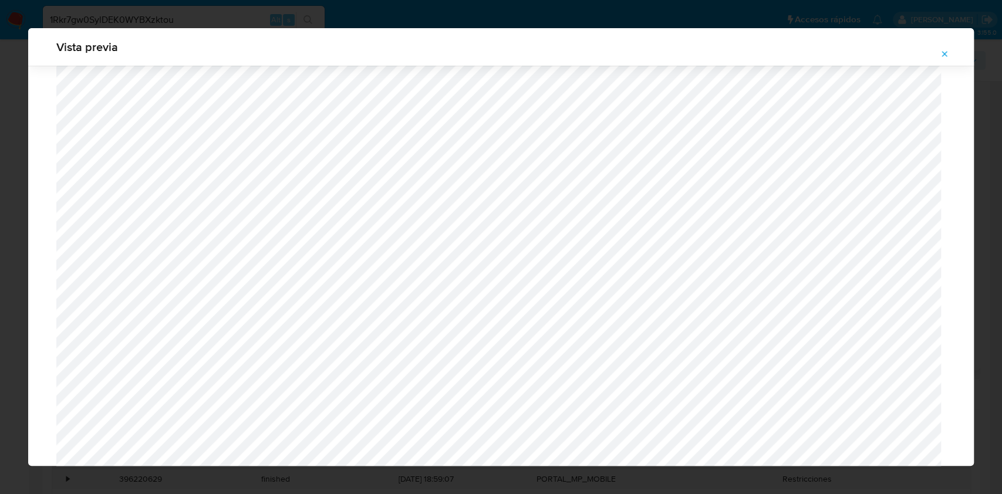
scroll to position [211, 0]
click at [950, 57] on button "Attachment preview" at bounding box center [944, 54] width 26 height 19
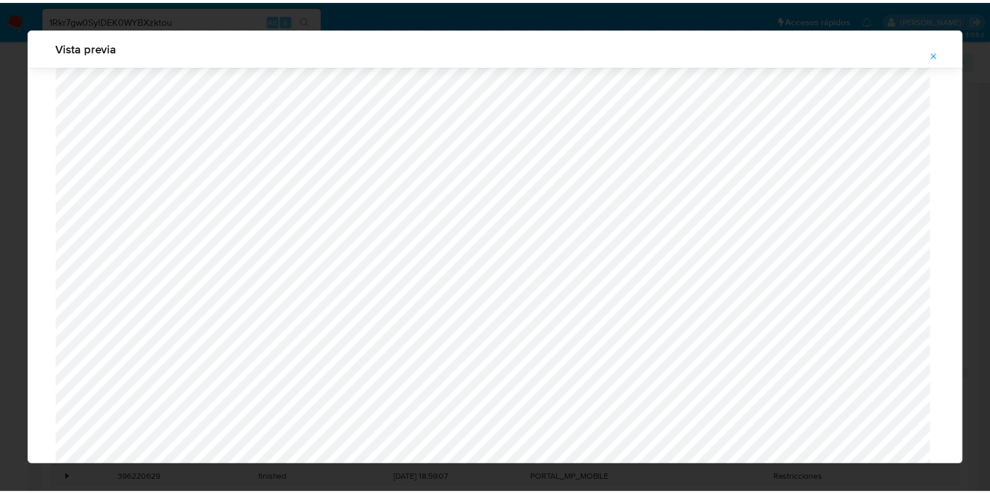
scroll to position [0, 0]
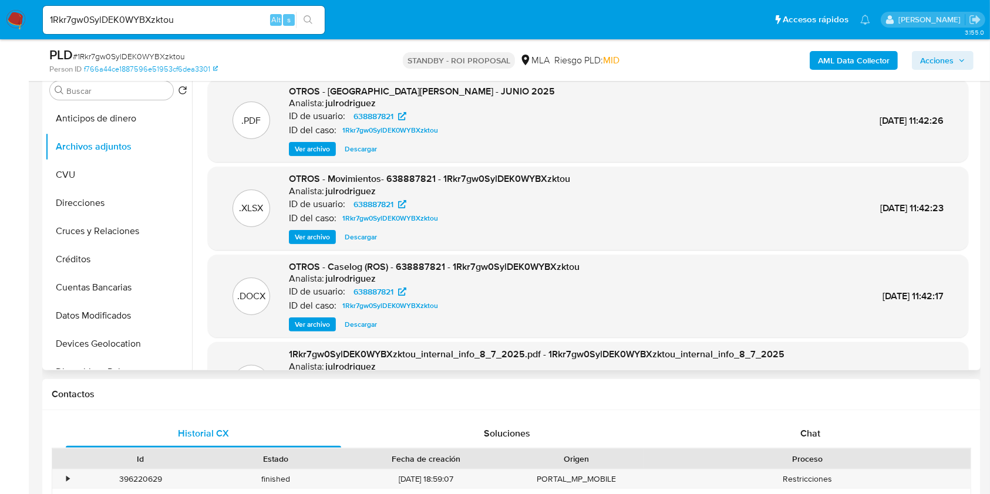
click at [354, 150] on span "Descargar" at bounding box center [361, 149] width 32 height 12
click at [352, 235] on span "Descargar" at bounding box center [361, 237] width 32 height 12
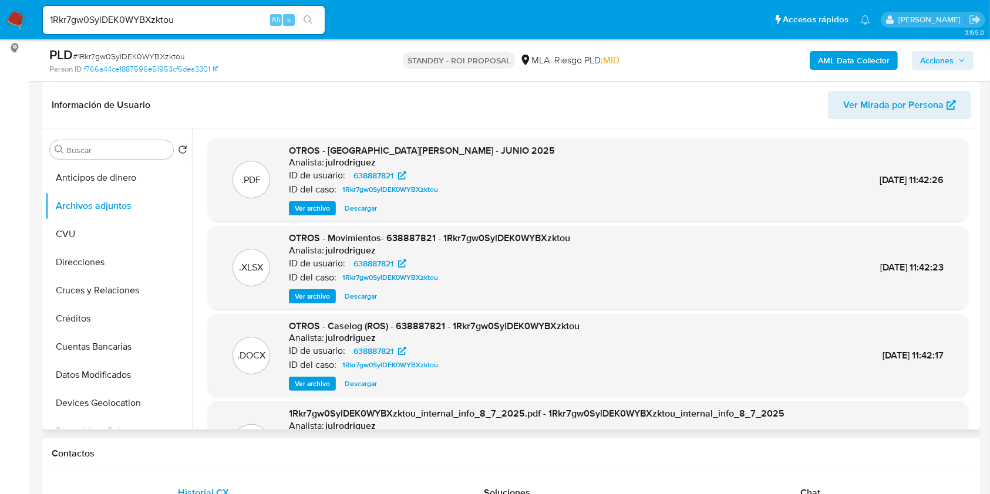
scroll to position [156, 0]
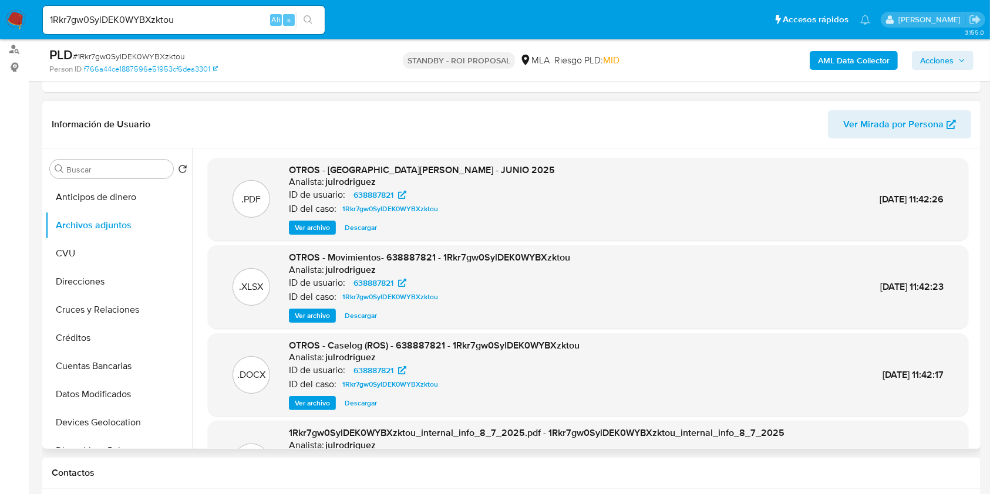
click at [362, 401] on span "Descargar" at bounding box center [361, 403] width 32 height 12
click at [567, 143] on div "Información de Usuario Ver Mirada por Persona" at bounding box center [511, 125] width 938 height 48
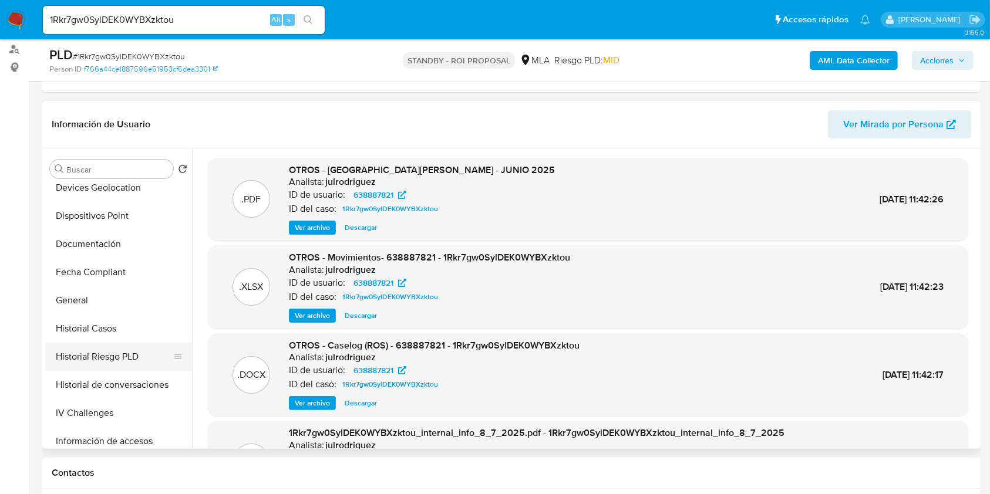
scroll to position [391, 0]
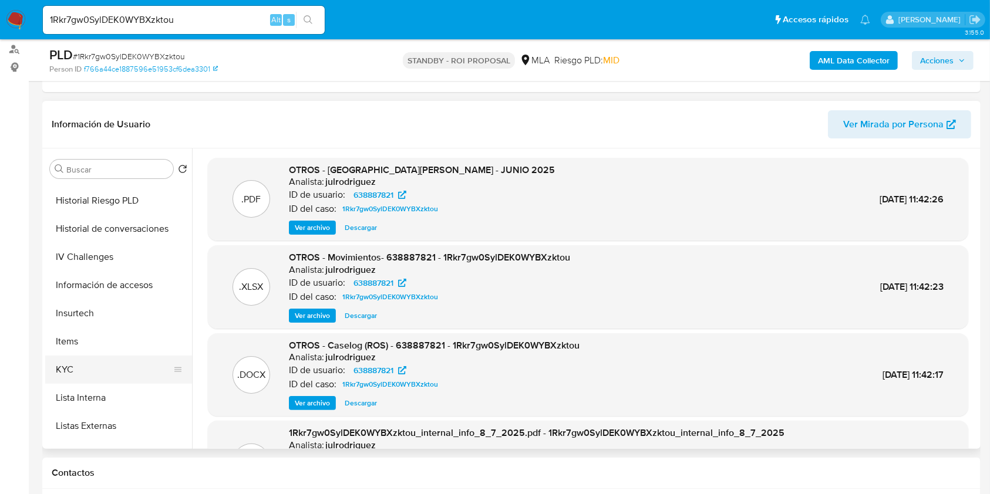
click at [81, 361] on button "KYC" at bounding box center [113, 370] width 137 height 28
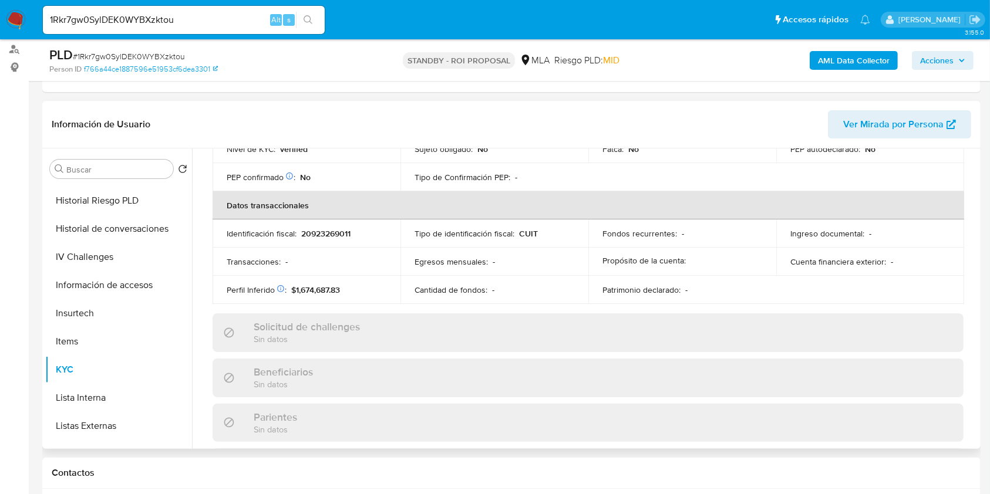
scroll to position [148, 0]
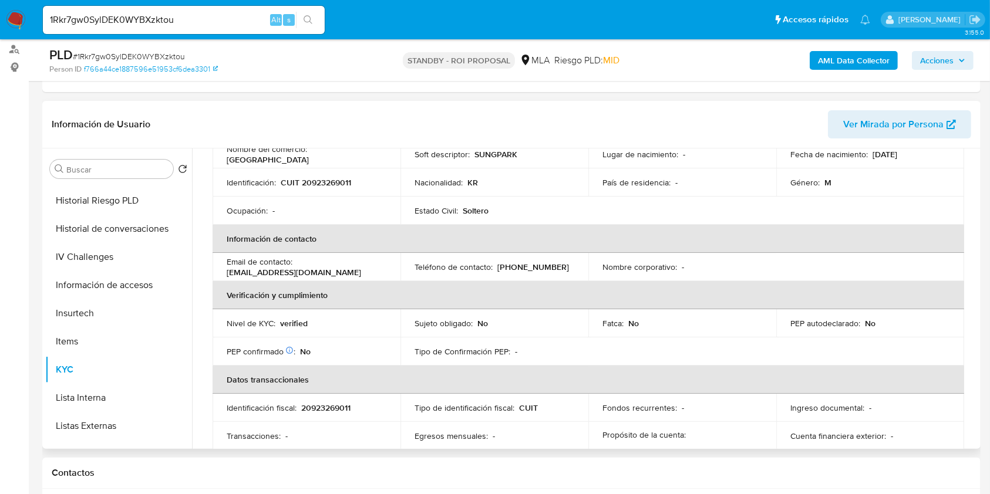
click at [343, 180] on p "CUIT 20923269011" at bounding box center [316, 182] width 70 height 11
click at [343, 178] on p "CUIT 20923269011" at bounding box center [316, 182] width 70 height 11
copy p "20923269011"
click at [156, 18] on input "1Rkr7gw0SylDEK0WYBXzktou" at bounding box center [184, 19] width 282 height 15
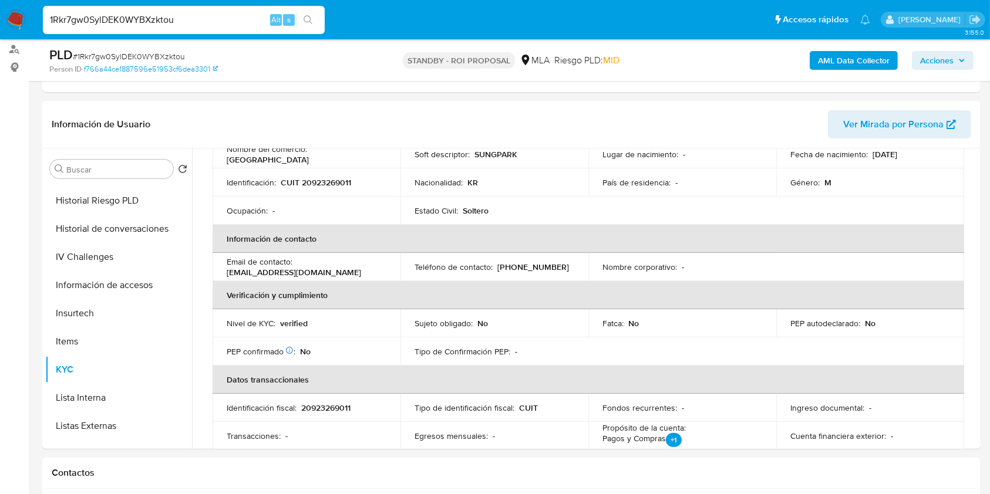
click at [156, 18] on input "1Rkr7gw0SylDEK0WYBXzktou" at bounding box center [184, 19] width 282 height 15
paste input "IBTeLf1UYdCrpyVvRF0NXzPy"
type input "IBTeLf1UYdCrpyVvRF0NXzPy"
click at [304, 25] on button "search-icon" at bounding box center [308, 20] width 24 height 16
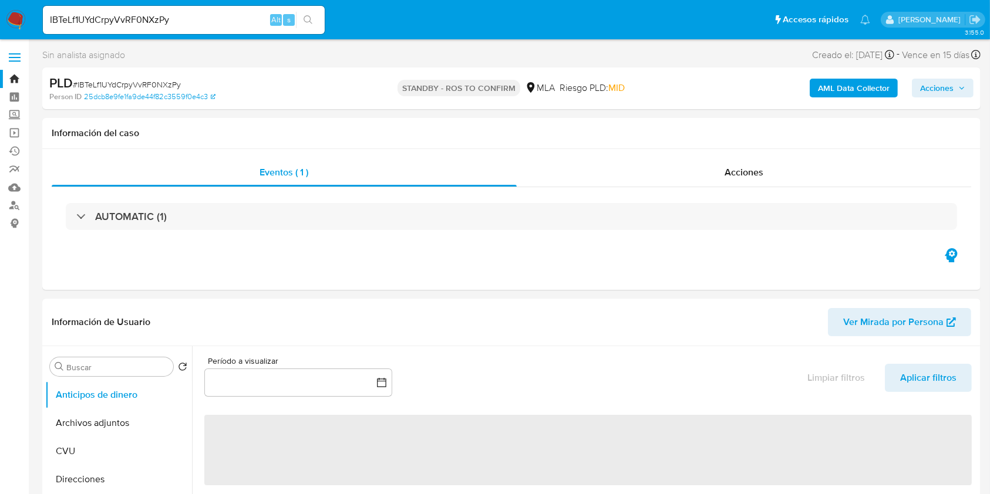
select select "10"
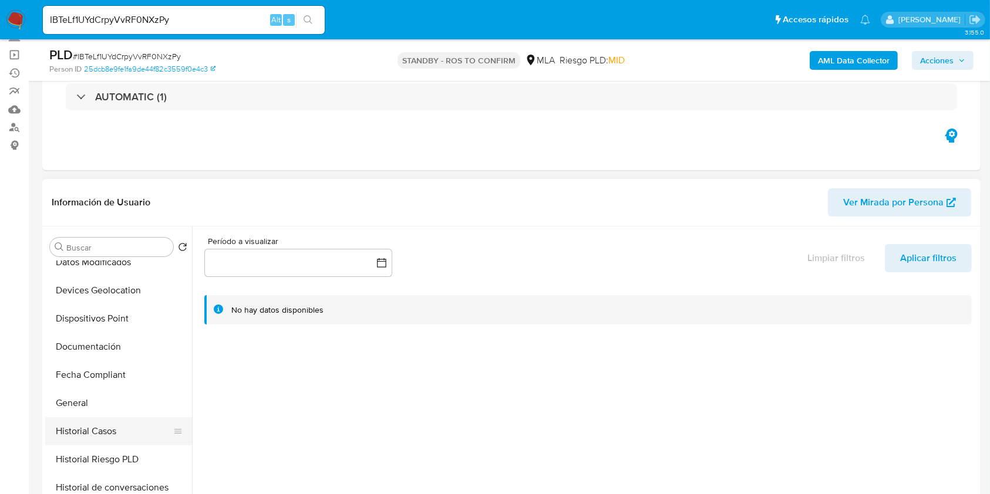
scroll to position [235, 0]
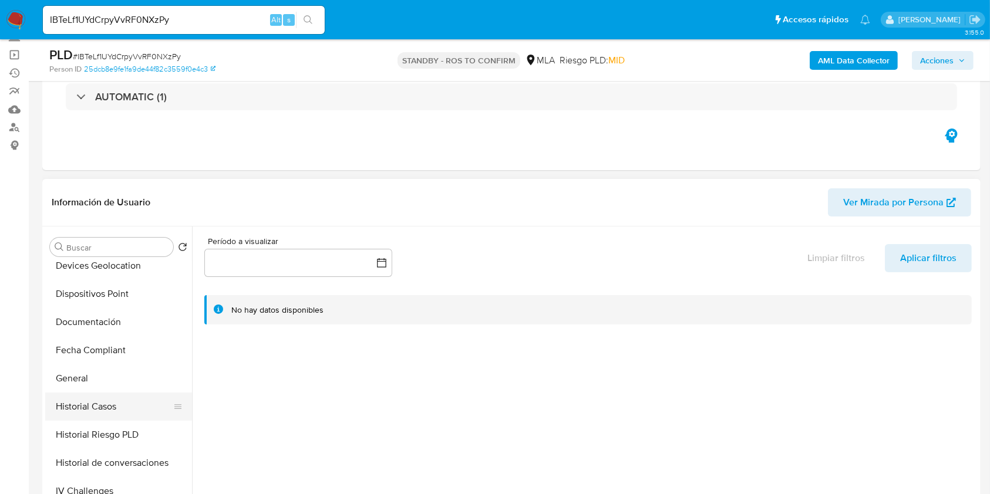
click at [95, 408] on button "Historial Casos" at bounding box center [113, 407] width 137 height 28
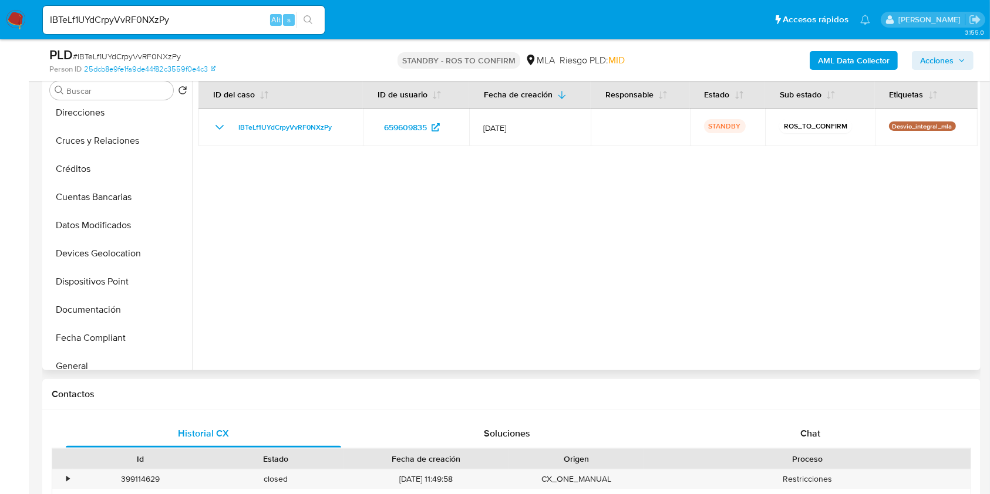
scroll to position [0, 0]
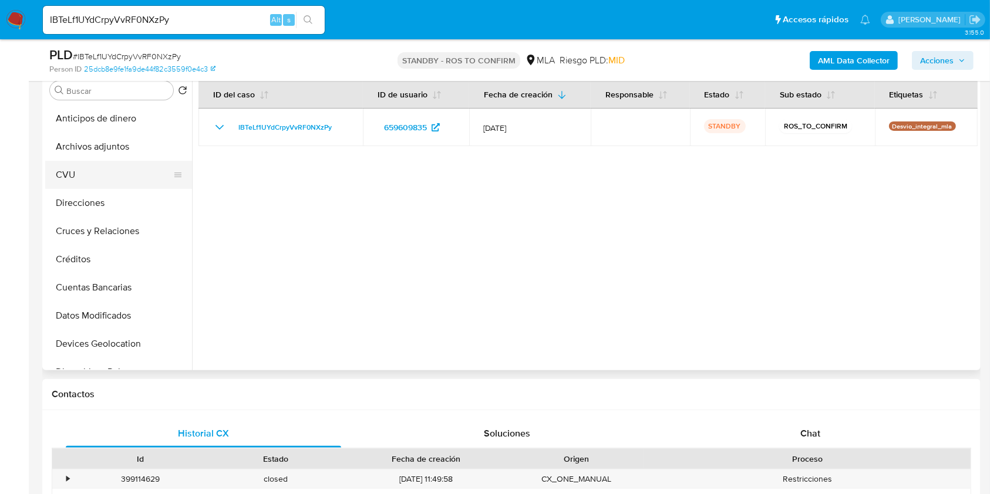
click at [108, 166] on button "CVU" at bounding box center [113, 175] width 137 height 28
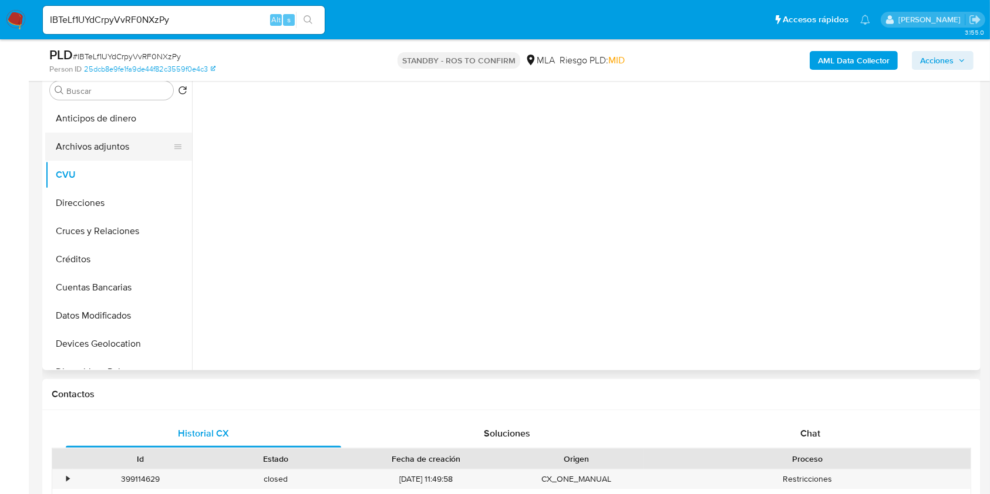
click at [110, 156] on button "Archivos adjuntos" at bounding box center [113, 147] width 137 height 28
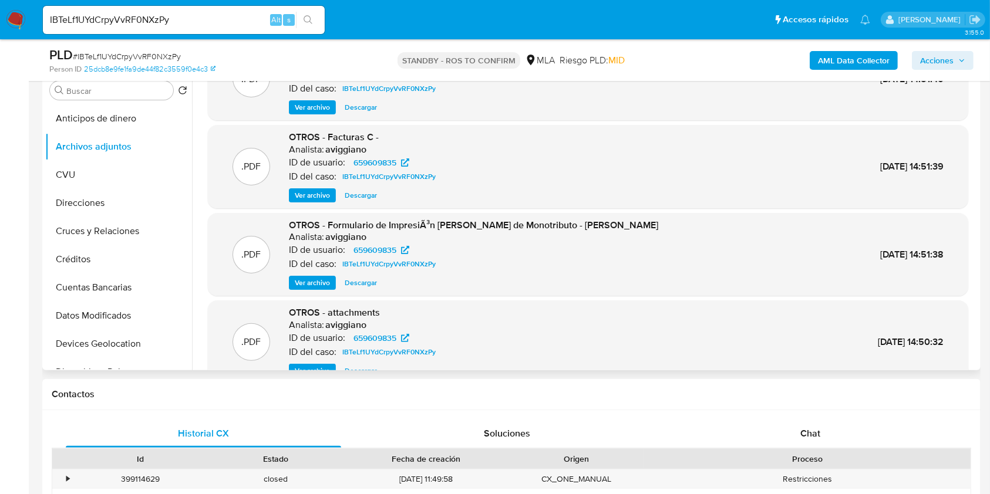
scroll to position [99, 0]
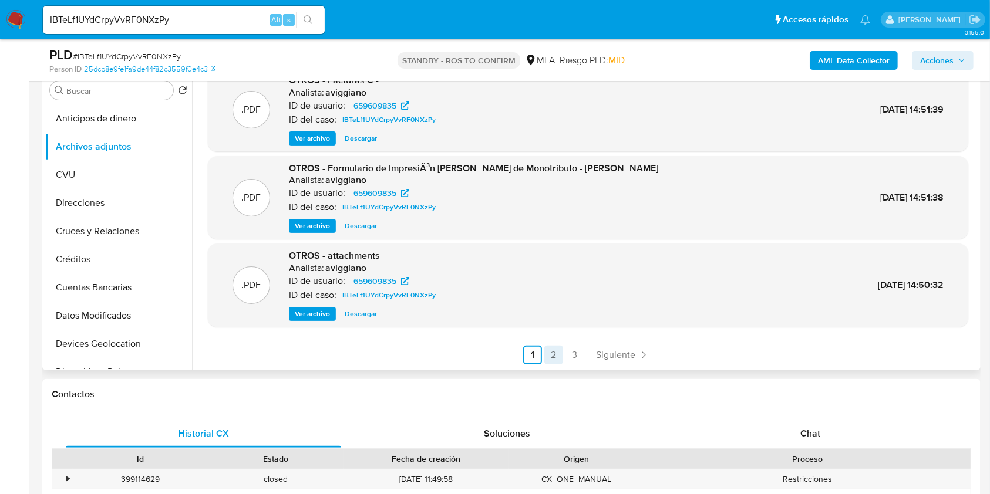
click at [545, 353] on link "2" at bounding box center [553, 355] width 19 height 19
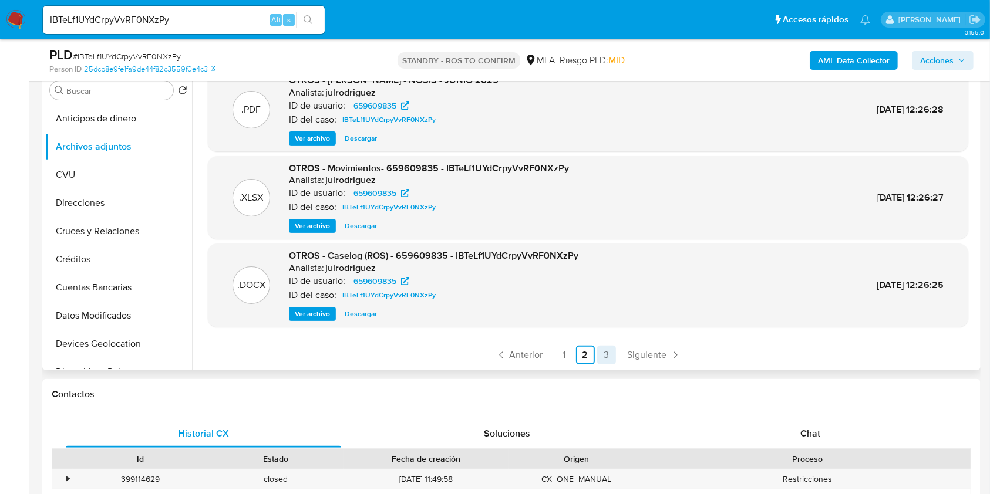
click at [597, 355] on link "3" at bounding box center [606, 355] width 19 height 19
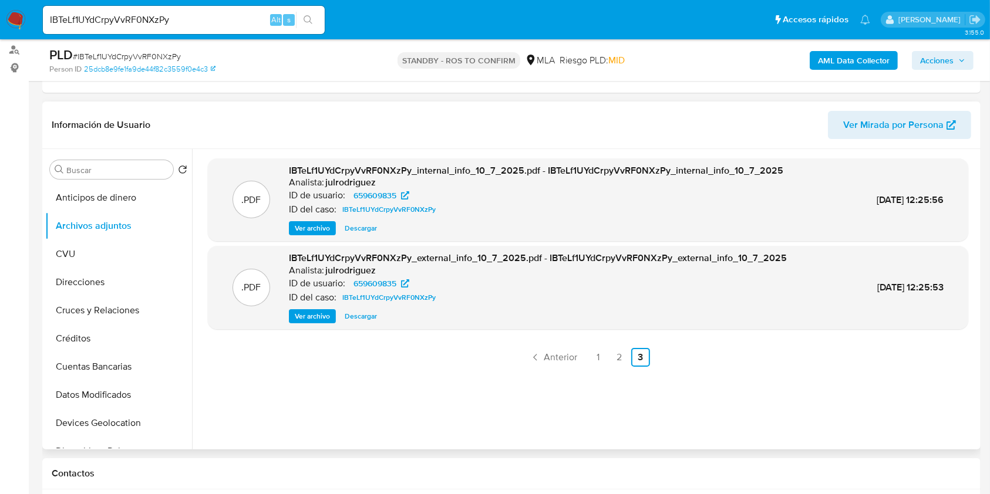
scroll to position [78, 0]
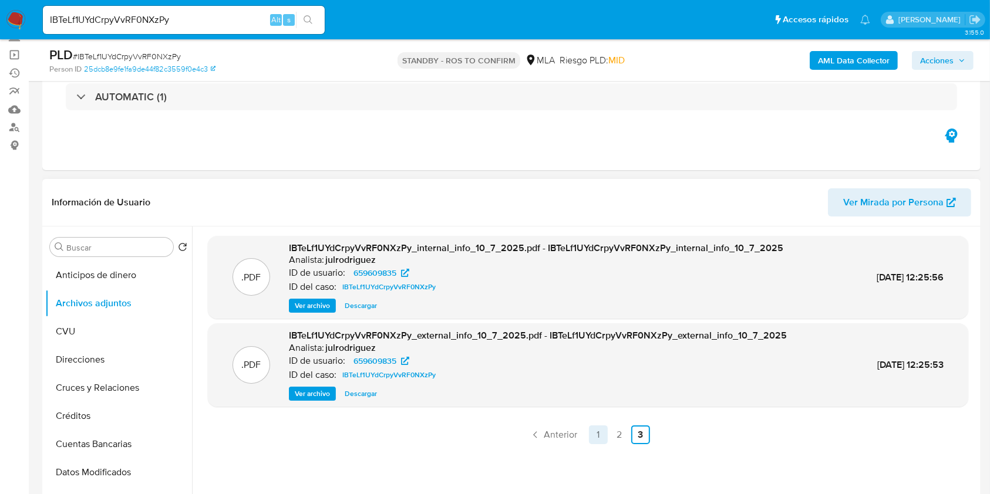
click at [590, 430] on link "1" at bounding box center [598, 435] width 19 height 19
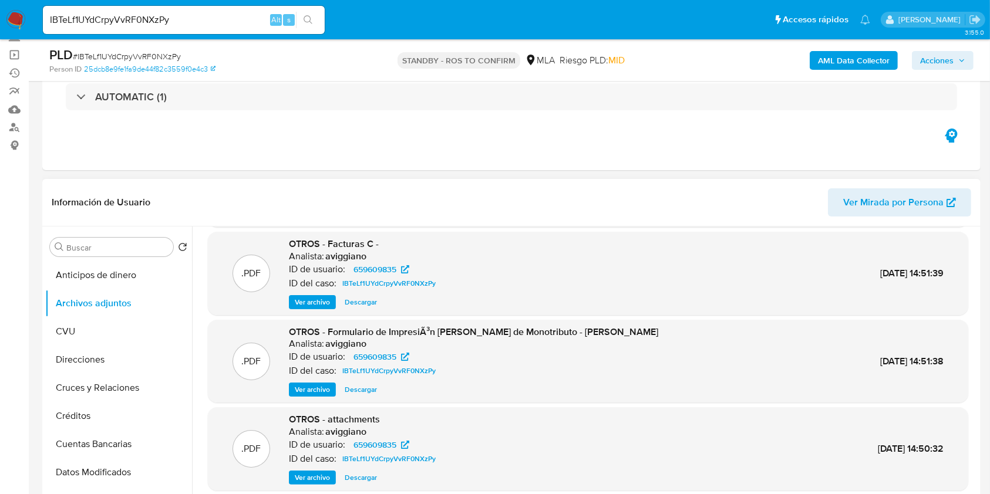
scroll to position [99, 0]
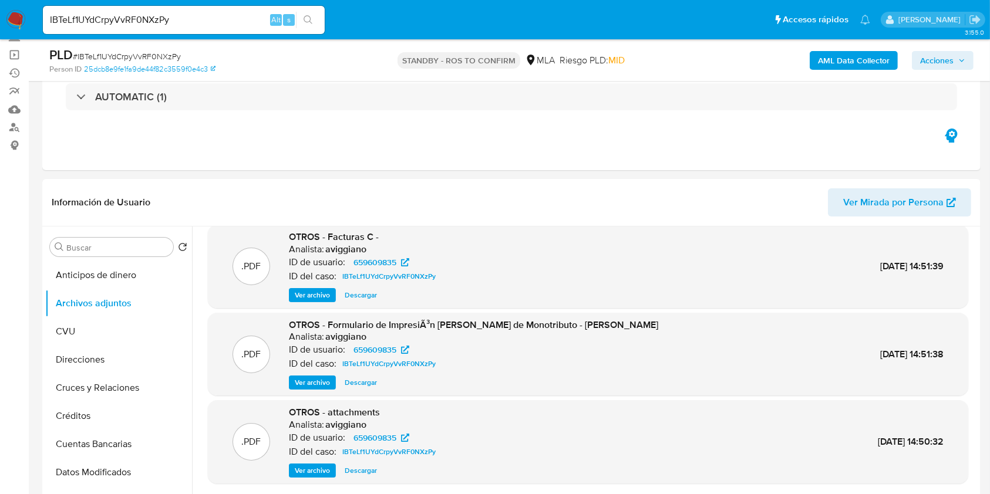
click at [116, 19] on input "IBTeLf1UYdCrpyVvRF0NXzPy" at bounding box center [184, 19] width 282 height 15
paste input "c8ee50cnwjUZI39DkDgVr60I"
type input "c8ee50cnwjUZI39DkDgVr60I"
click at [314, 19] on button "search-icon" at bounding box center [308, 20] width 24 height 16
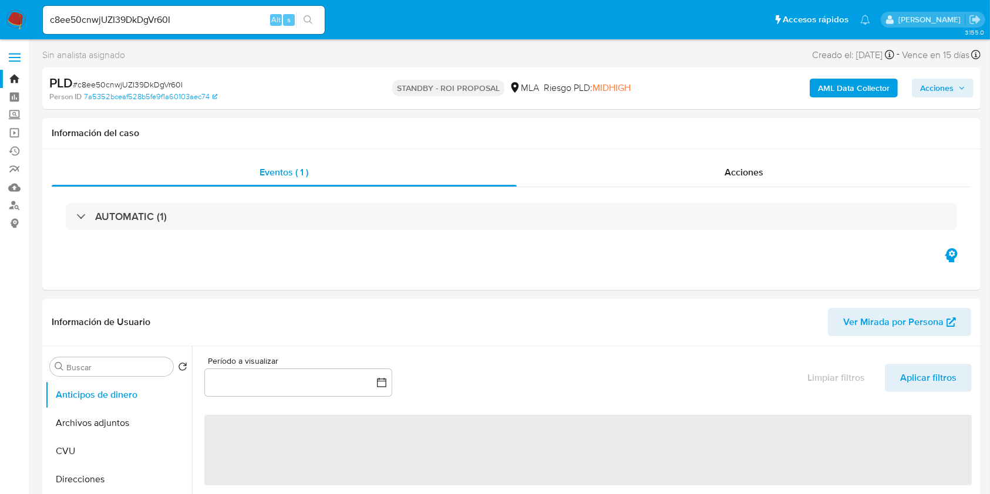
select select "10"
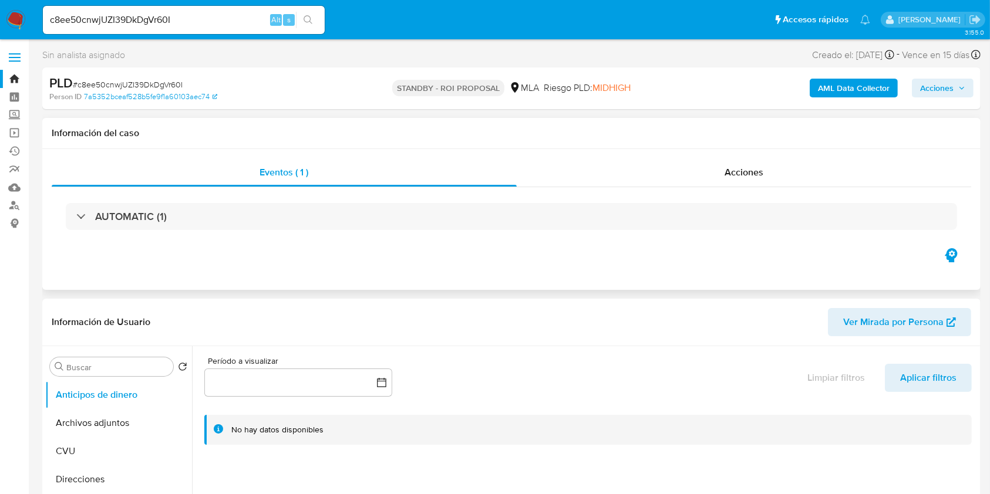
click at [402, 153] on div "Eventos ( 1 ) Acciones AUTOMATIC (1)" at bounding box center [511, 219] width 938 height 141
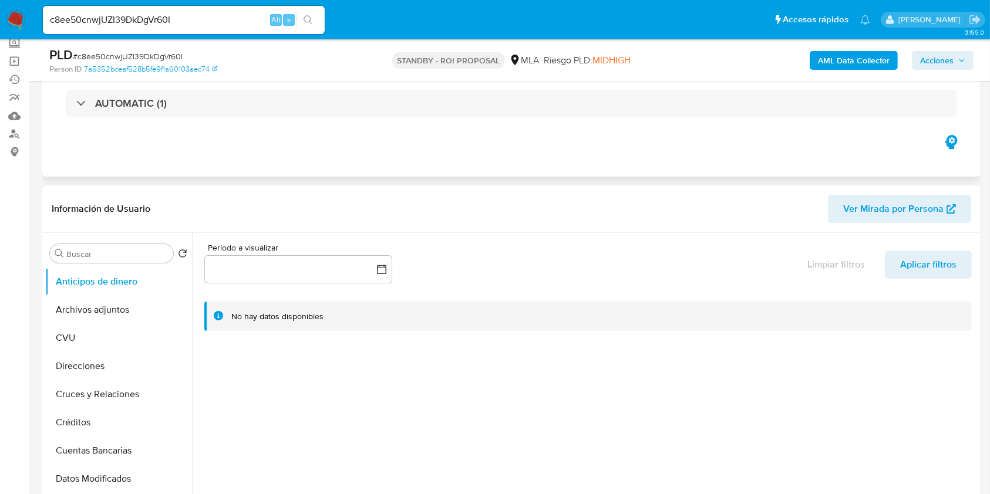
scroll to position [156, 0]
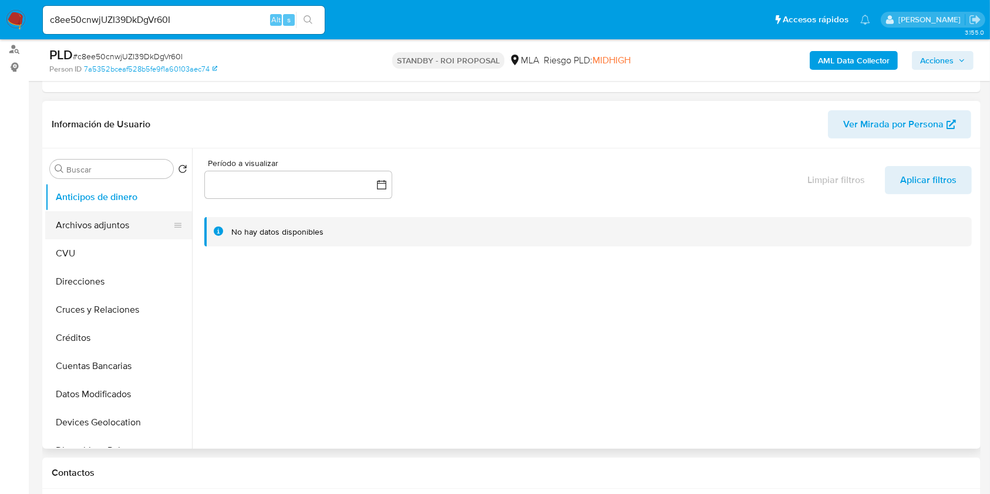
drag, startPoint x: 124, startPoint y: 208, endPoint x: 125, endPoint y: 218, distance: 10.6
click at [124, 216] on ul "Anticipos de dinero Archivos adjuntos CVU Direcciones Cruces y Relaciones Crédi…" at bounding box center [118, 315] width 147 height 265
click at [125, 218] on button "Archivos adjuntos" at bounding box center [113, 225] width 137 height 28
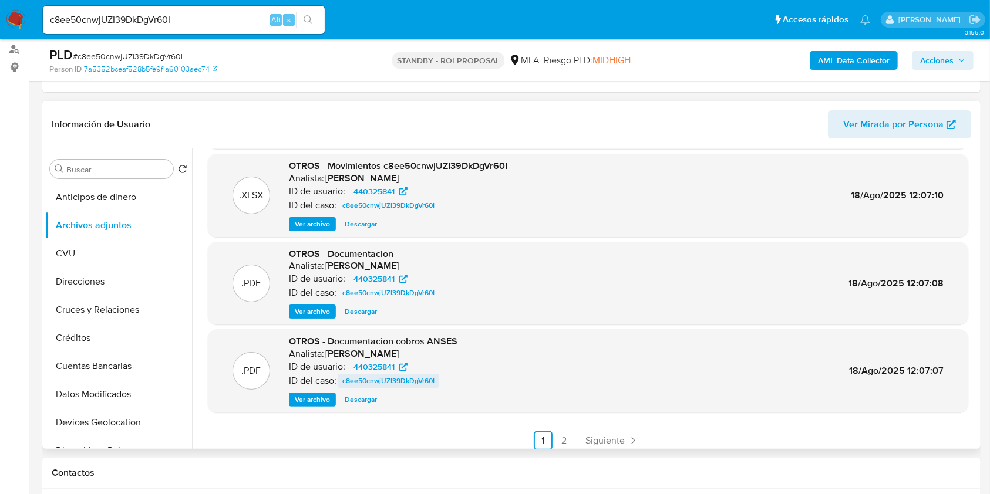
scroll to position [99, 0]
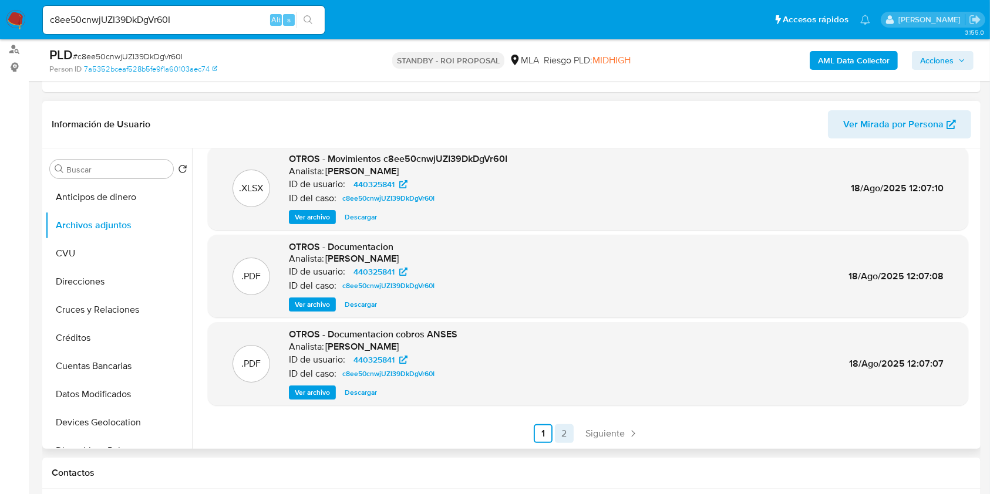
click at [559, 429] on link "2" at bounding box center [564, 433] width 19 height 19
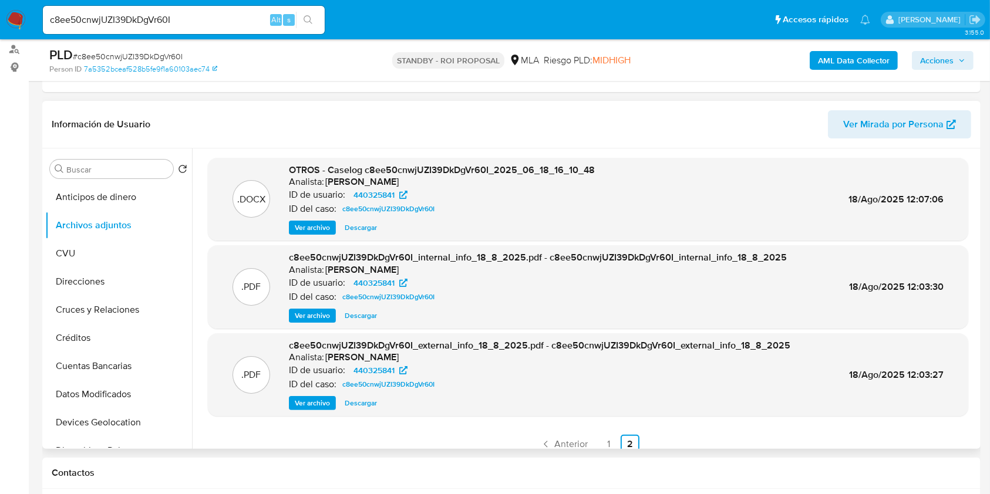
click at [367, 226] on span "Descargar" at bounding box center [361, 228] width 32 height 12
click at [193, 29] on div "c8ee50cnwjUZI39DkDgVr60I Alt s" at bounding box center [184, 20] width 282 height 28
click at [195, 21] on input "c8ee50cnwjUZI39DkDgVr60I" at bounding box center [184, 19] width 282 height 15
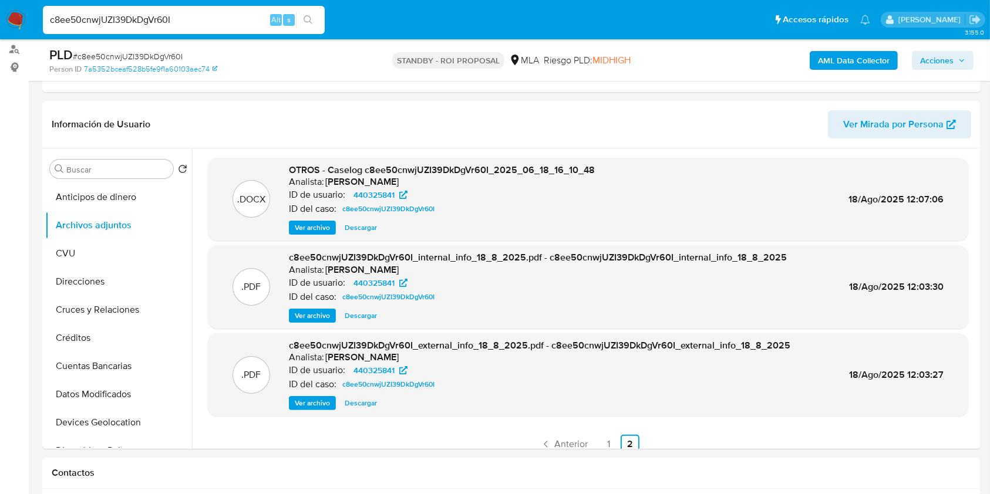
paste input "qiihiwNZcMKJWLLtDGmysYoA"
type input "qiihiwNZcMKJWLLtDGmysYoA"
click at [313, 18] on button "search-icon" at bounding box center [308, 20] width 24 height 16
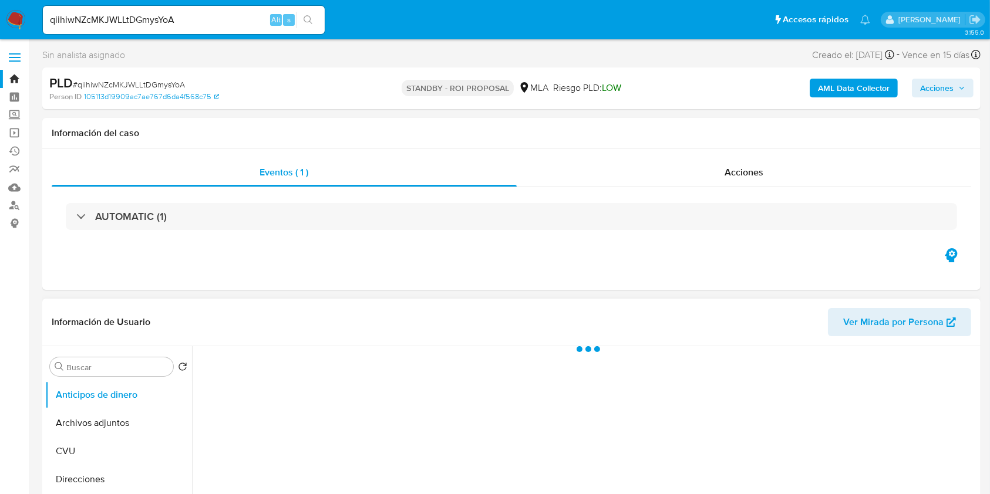
select select "10"
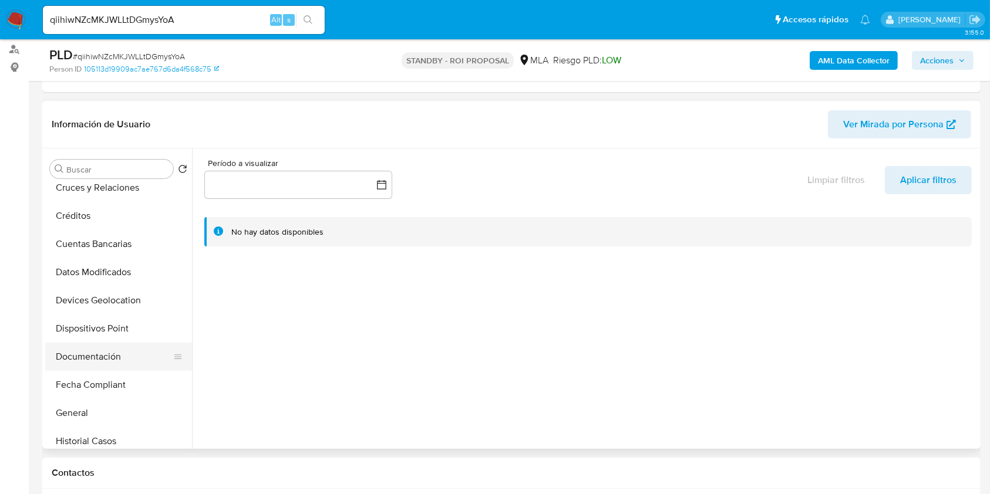
scroll to position [156, 0]
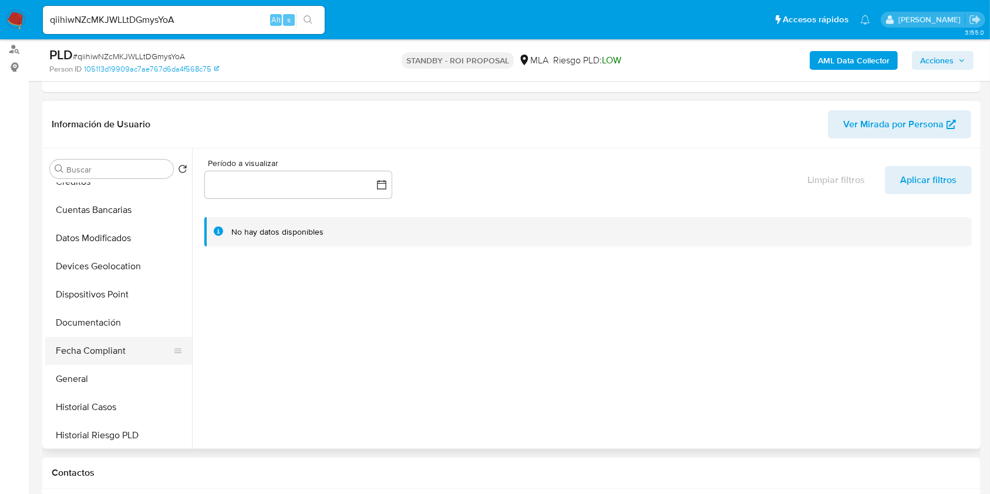
click at [114, 349] on button "Fecha Compliant" at bounding box center [113, 351] width 137 height 28
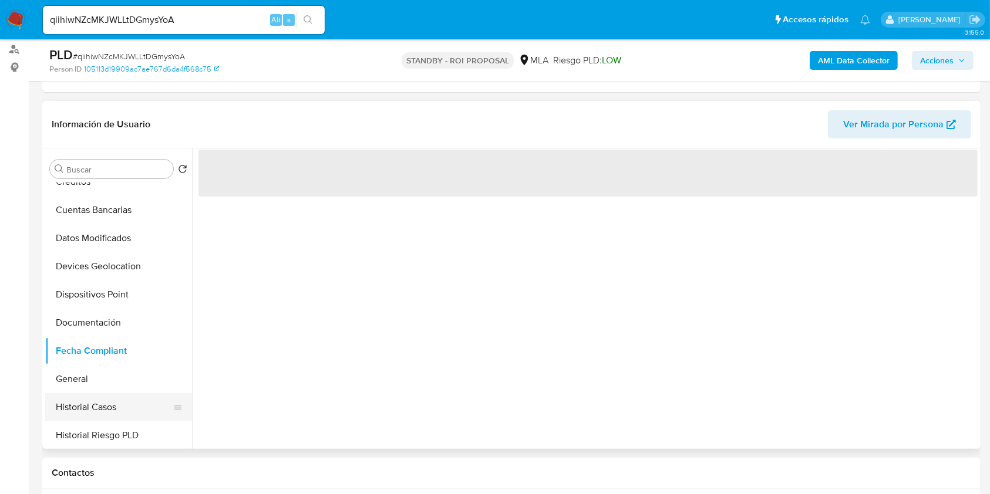
click at [102, 393] on button "Historial Casos" at bounding box center [113, 407] width 137 height 28
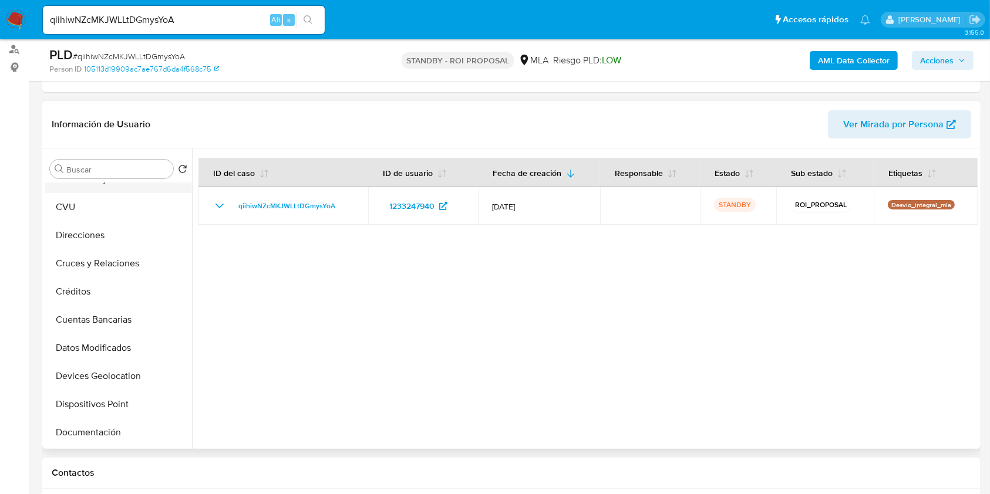
scroll to position [0, 0]
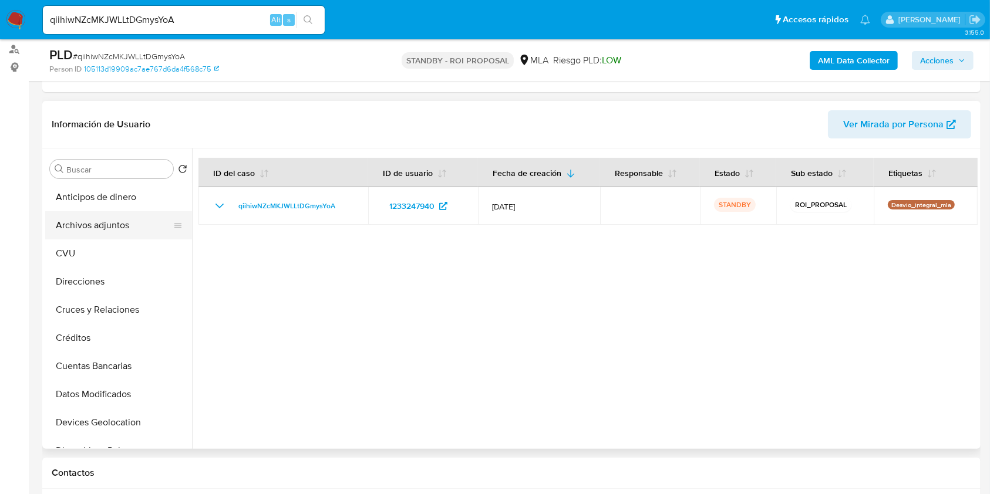
click at [105, 218] on button "Archivos adjuntos" at bounding box center [113, 225] width 137 height 28
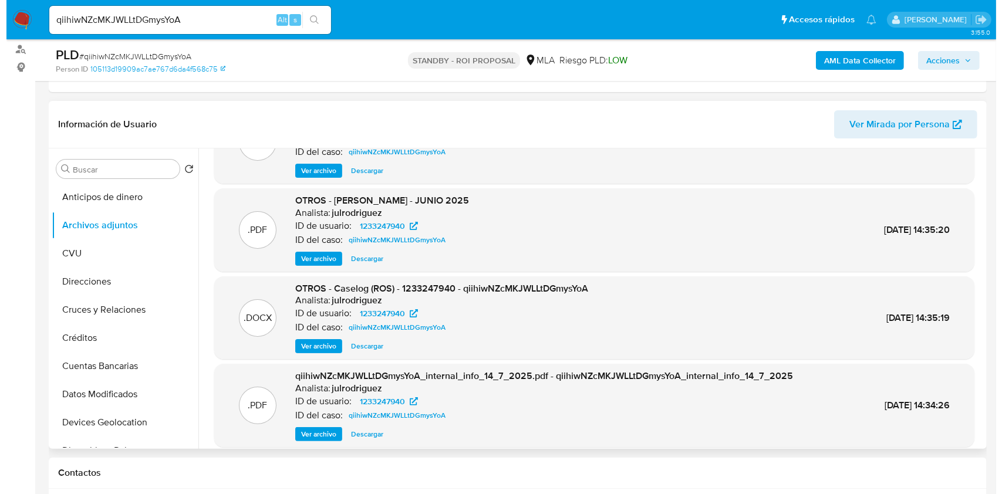
scroll to position [78, 0]
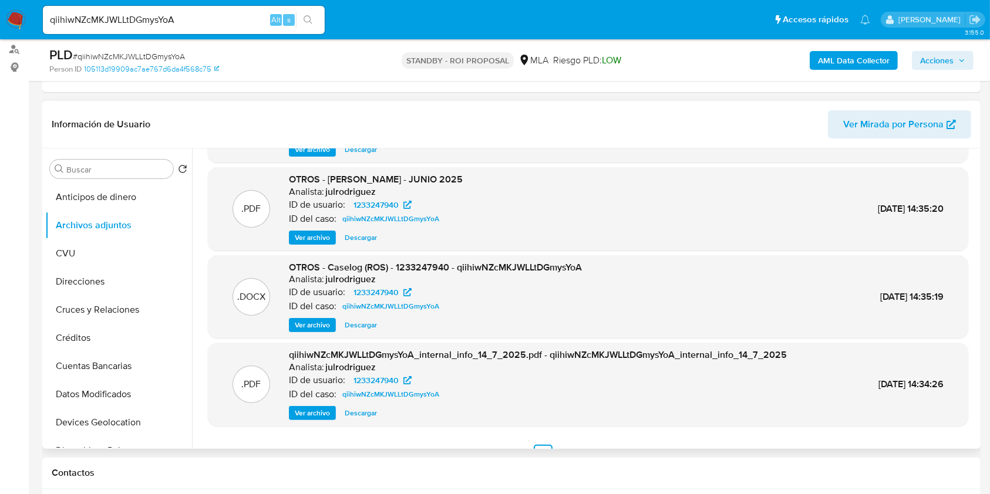
click at [300, 325] on span "Ver archivo" at bounding box center [312, 325] width 35 height 12
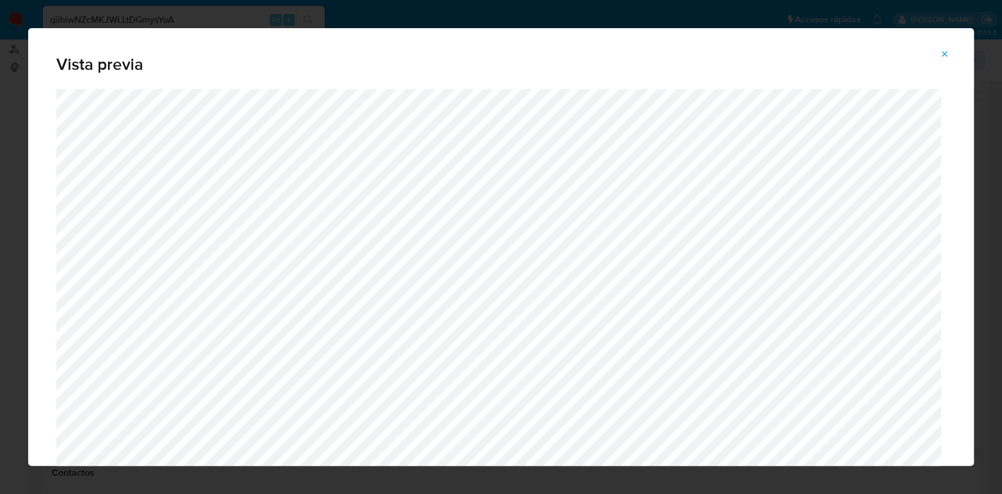
scroll to position [55, 0]
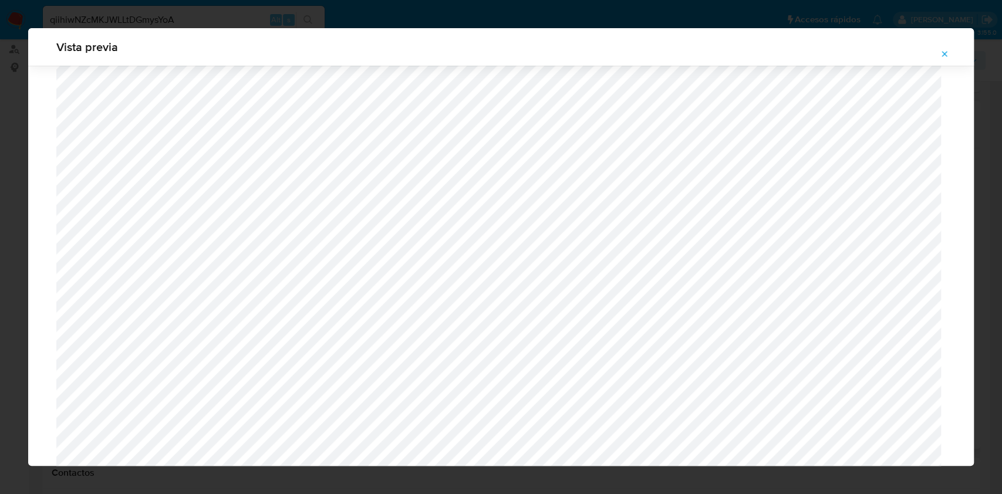
click at [944, 55] on icon "Attachment preview" at bounding box center [944, 53] width 9 height 9
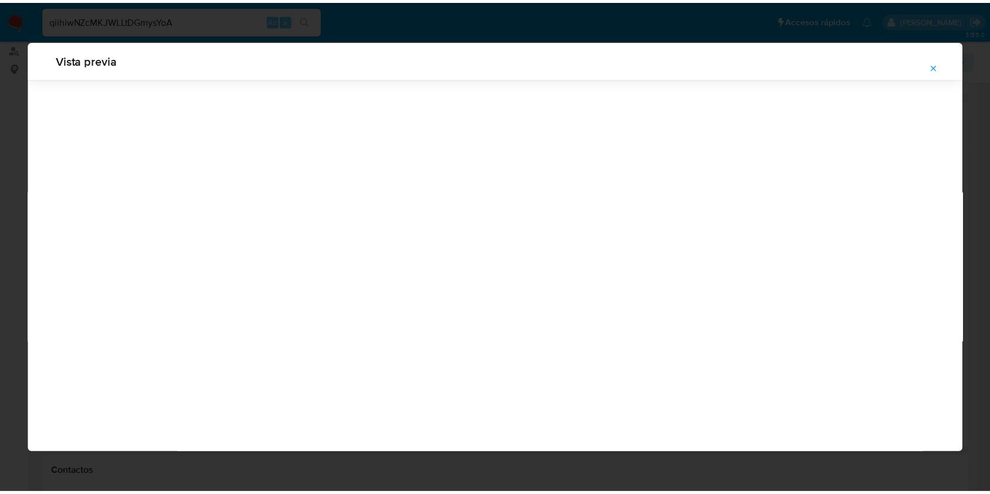
scroll to position [0, 0]
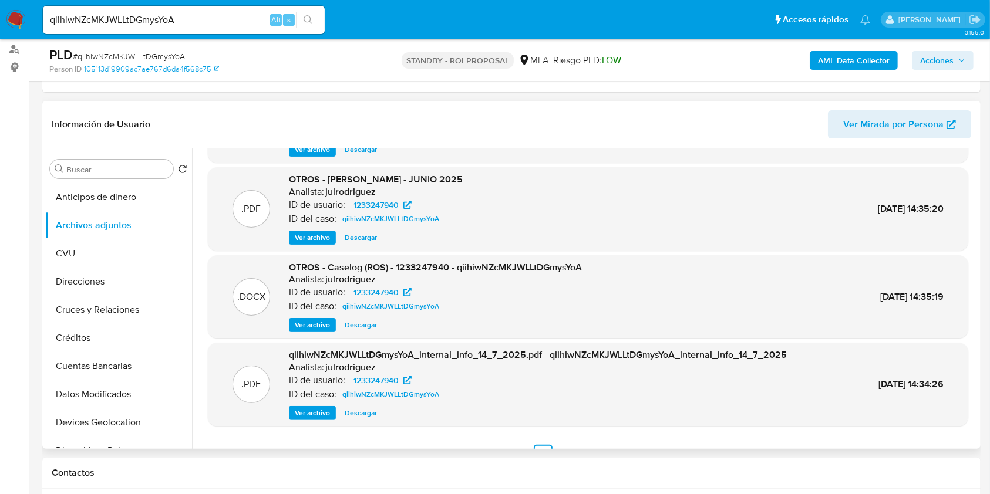
click at [373, 322] on span "Descargar" at bounding box center [361, 325] width 32 height 12
click at [137, 24] on input "qiihiwNZcMKJWLLtDGmysYoA" at bounding box center [184, 19] width 282 height 15
paste input "EfyvbMNBgFYTHAivQPYEDYIc"
type input "EfyvbMNBgFYTHAivQPYEDYIc"
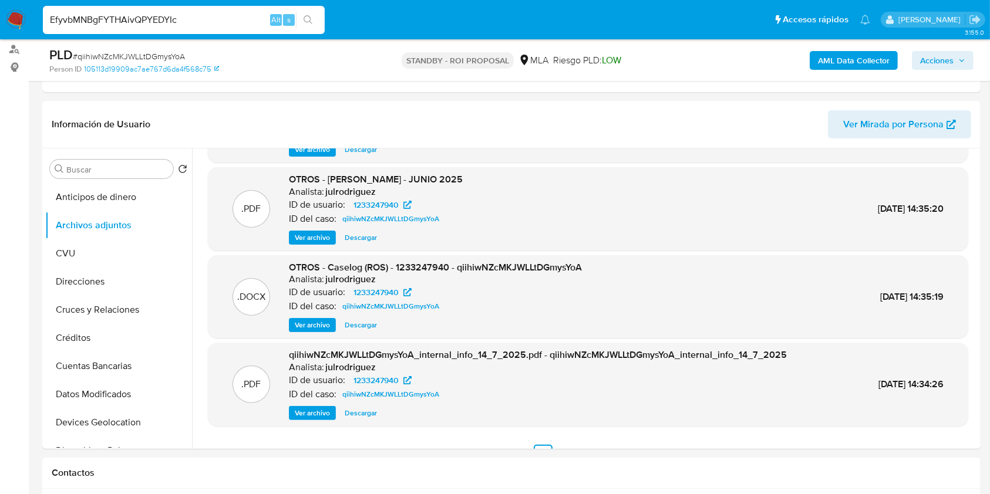
click at [308, 22] on icon "search-icon" at bounding box center [307, 19] width 9 height 9
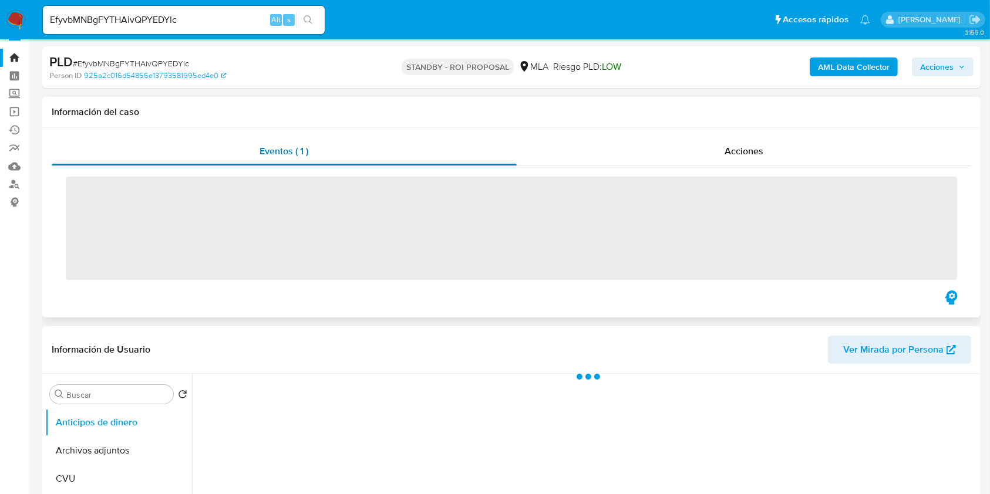
scroll to position [156, 0]
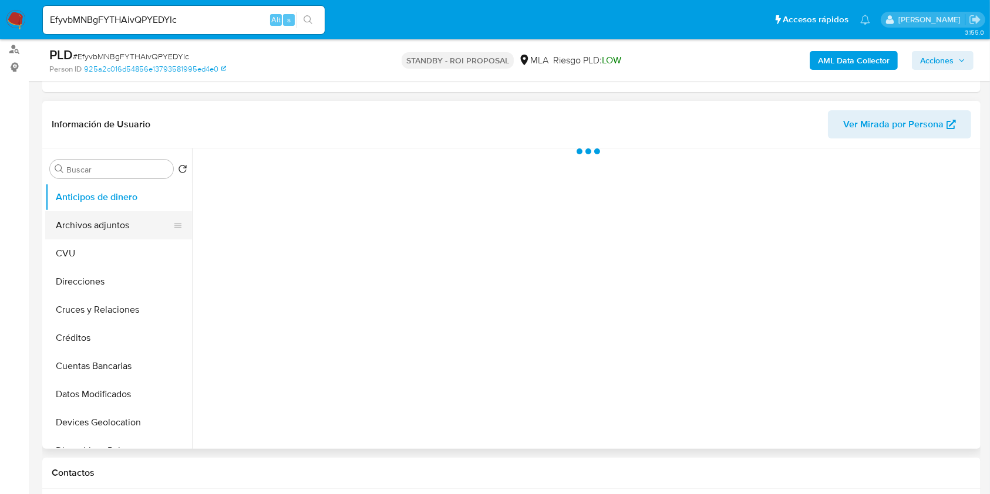
click at [112, 224] on button "Archivos adjuntos" at bounding box center [113, 225] width 137 height 28
select select "10"
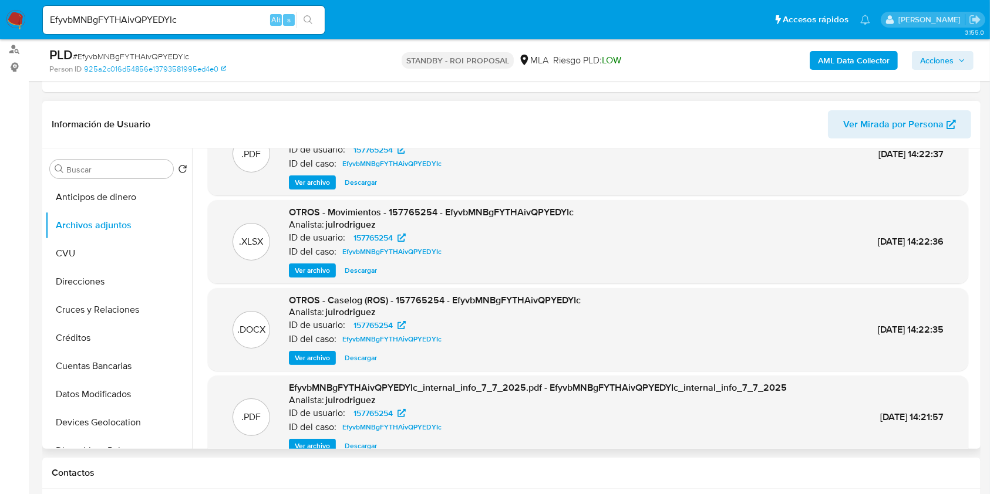
scroll to position [0, 0]
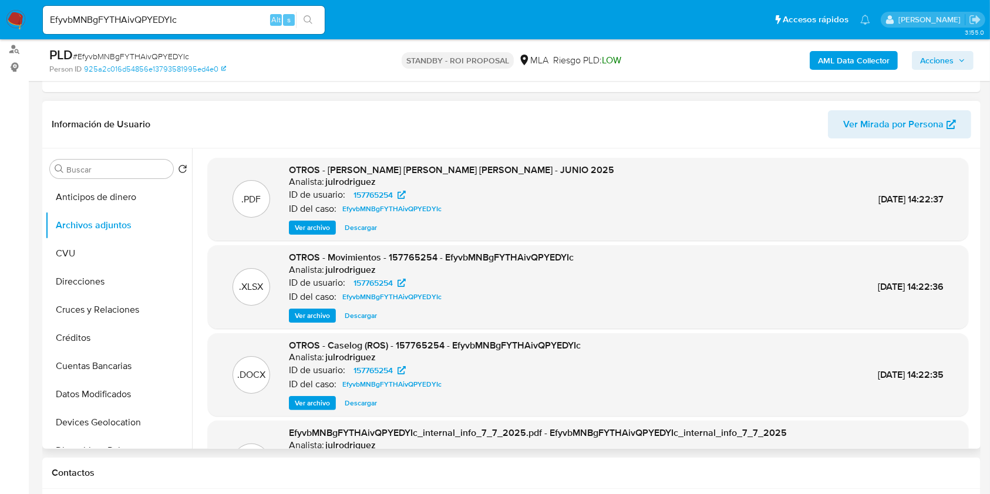
click at [370, 400] on span "Descargar" at bounding box center [361, 403] width 32 height 12
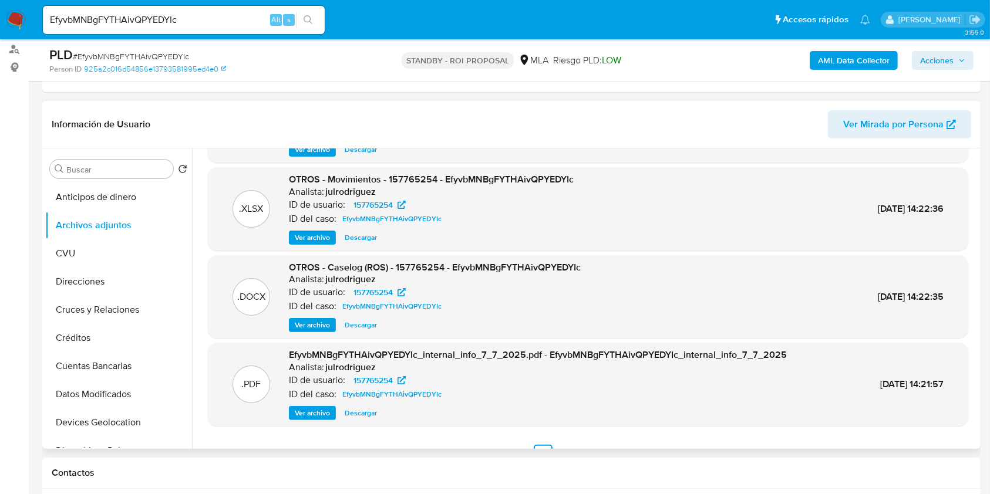
click at [358, 322] on span "Descargar" at bounding box center [361, 325] width 32 height 12
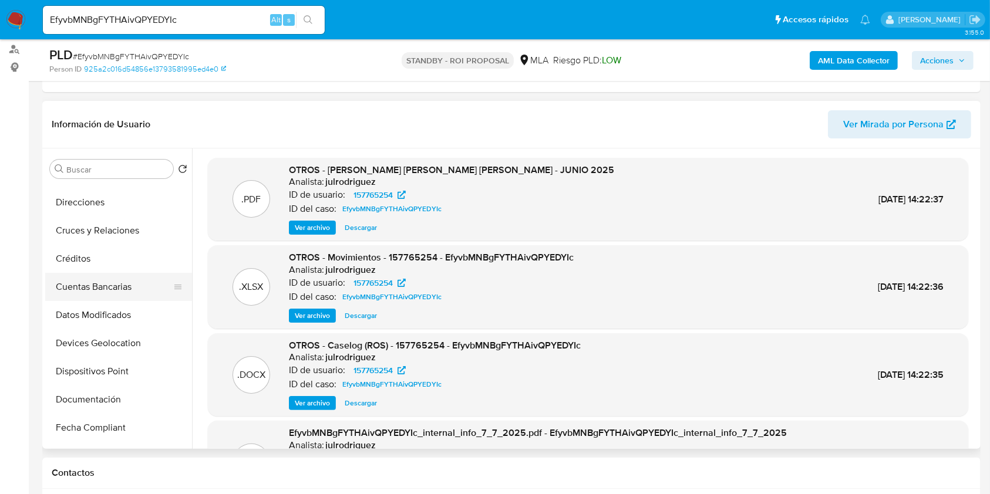
scroll to position [156, 0]
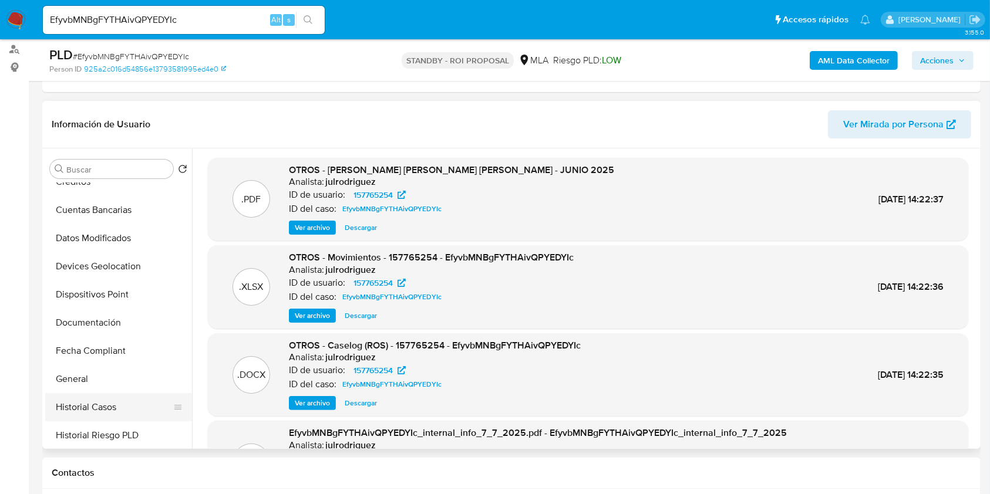
click at [96, 402] on button "Historial Casos" at bounding box center [113, 407] width 137 height 28
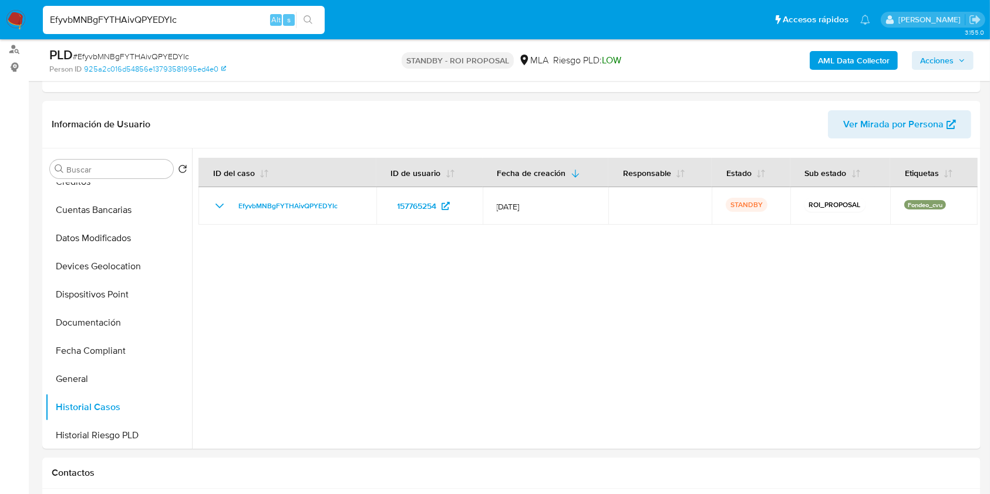
click at [193, 23] on input "EfyvbMNBgFYTHAivQPYEDYIc" at bounding box center [184, 19] width 282 height 15
click at [194, 22] on input "EfyvbMNBgFYTHAivQPYEDYIc" at bounding box center [184, 19] width 282 height 15
paste input "QEivTxYREJBcgt149XugAu7H"
type input "QEivTxYREJBcgt149XugAu7H"
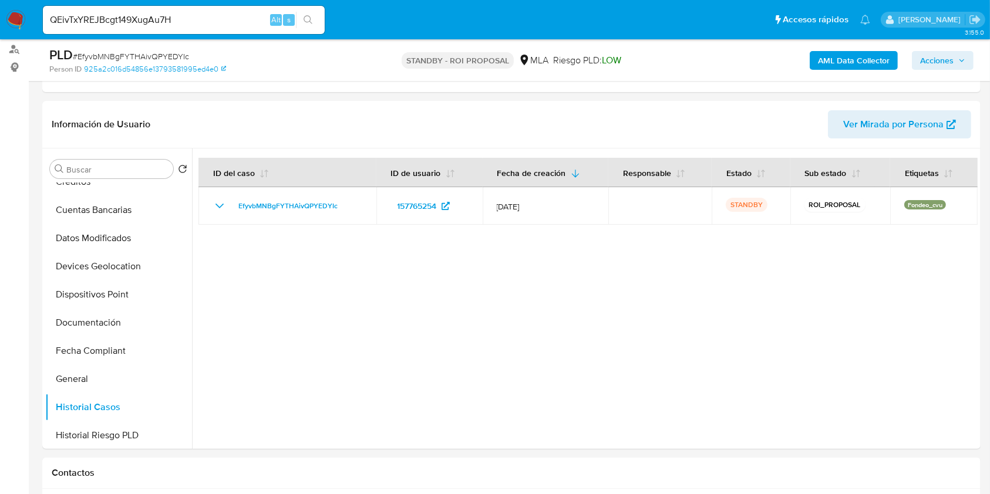
click at [305, 21] on icon "search-icon" at bounding box center [307, 19] width 9 height 9
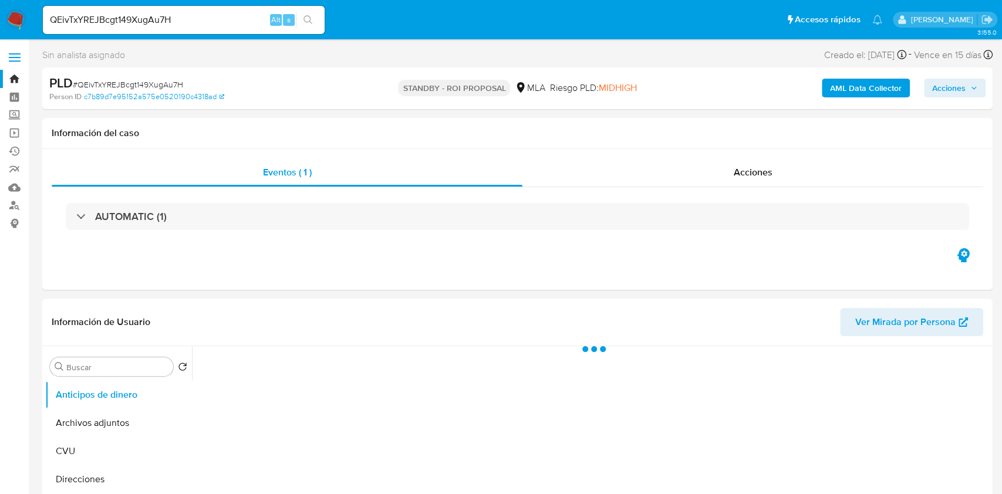
select select "10"
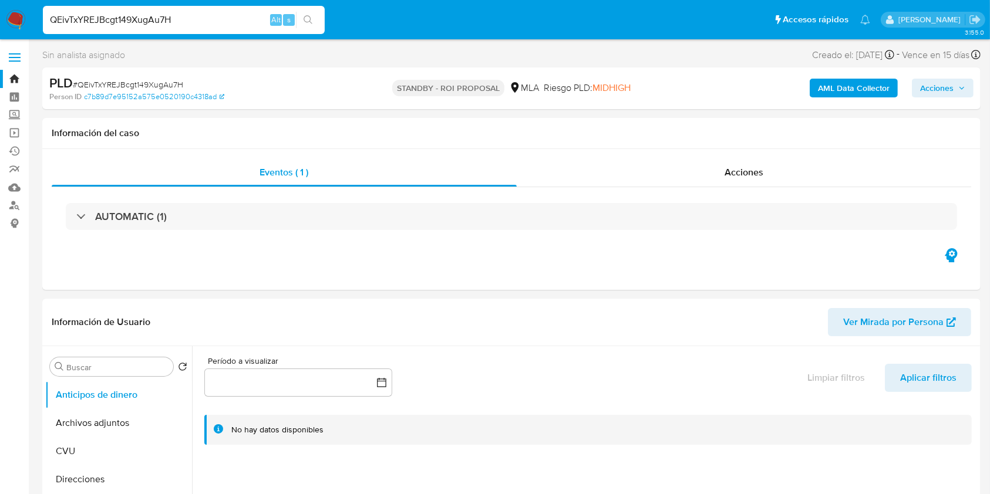
click at [129, 15] on input "QEivTxYREJBcgt149XugAu7H" at bounding box center [184, 19] width 282 height 15
click at [300, 18] on button "search-icon" at bounding box center [308, 20] width 24 height 16
click at [313, 26] on button "search-icon" at bounding box center [308, 20] width 24 height 16
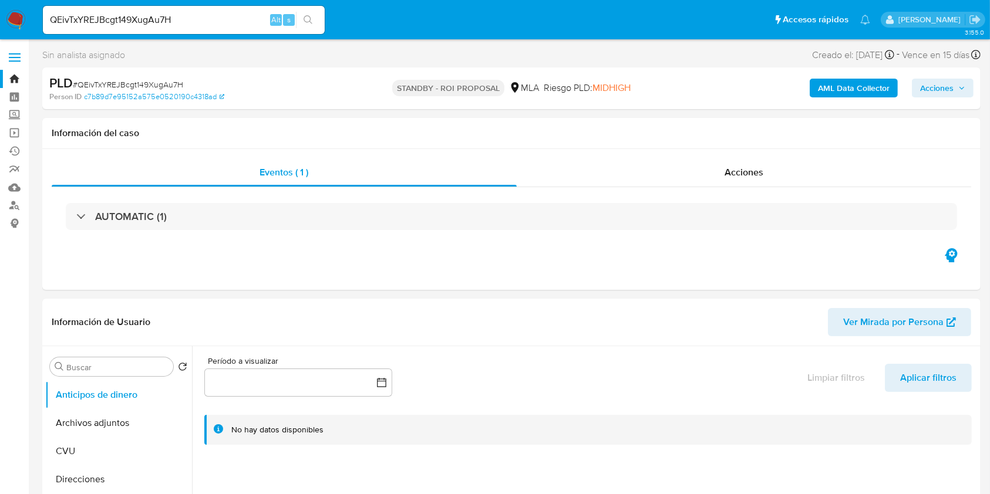
click at [313, 26] on button "search-icon" at bounding box center [308, 20] width 24 height 16
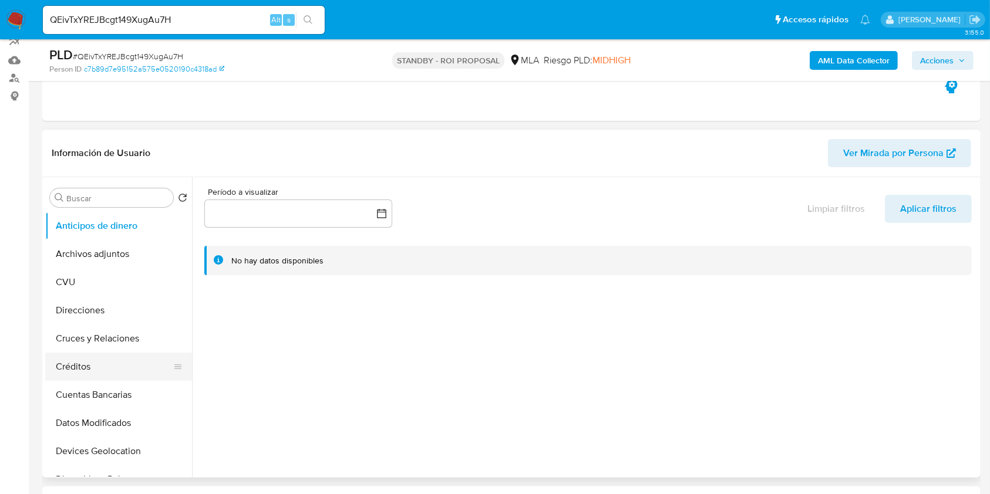
scroll to position [235, 0]
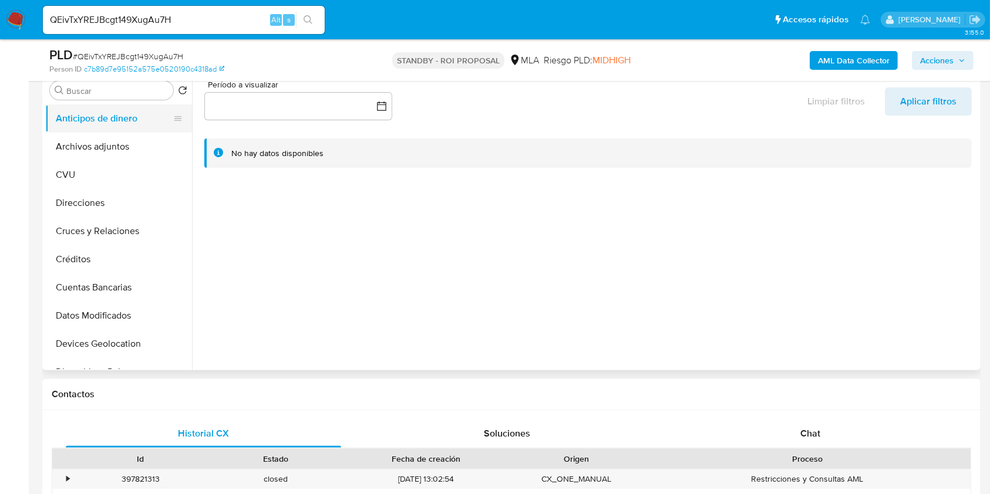
click at [126, 126] on button "Anticipos de dinero" at bounding box center [113, 118] width 137 height 28
click at [122, 137] on button "Archivos adjuntos" at bounding box center [113, 147] width 137 height 28
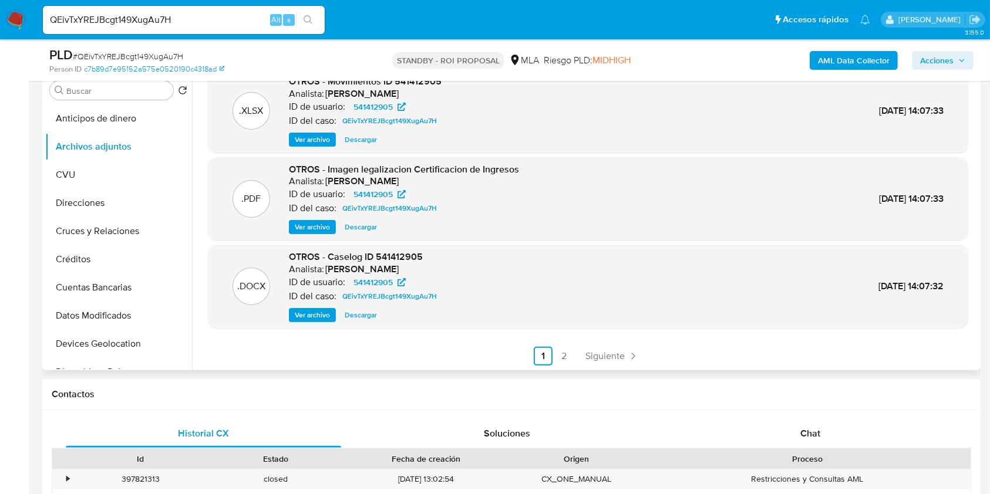
scroll to position [99, 0]
click at [339, 311] on button "Descargar" at bounding box center [361, 314] width 44 height 14
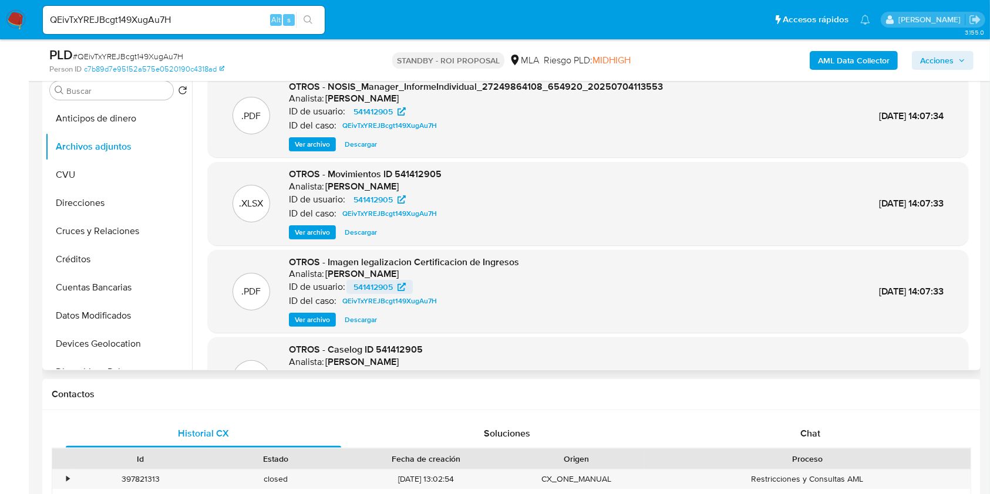
scroll to position [0, 0]
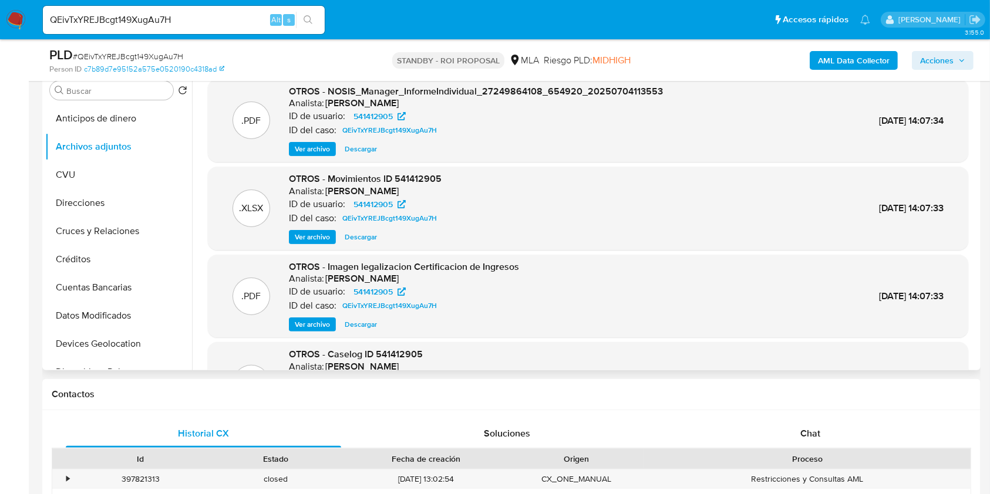
click at [314, 149] on span "Ver archivo" at bounding box center [312, 149] width 35 height 12
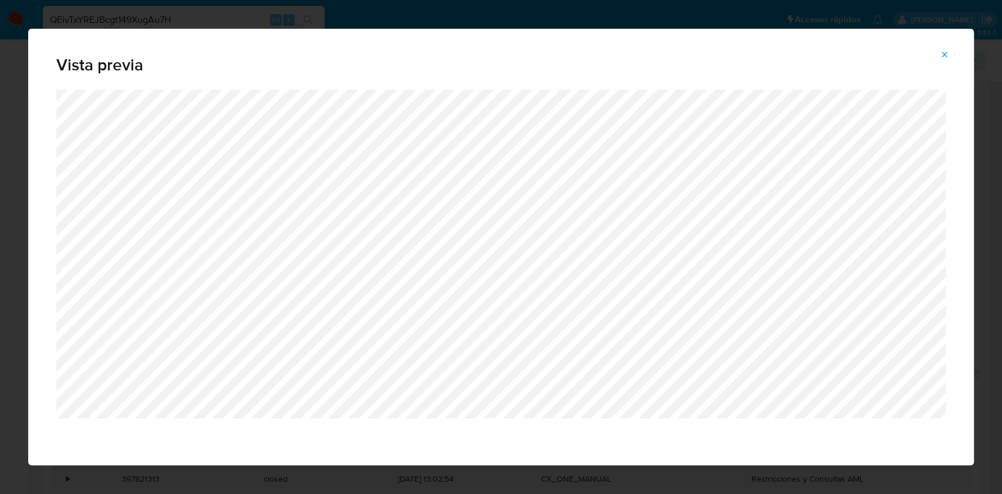
drag, startPoint x: 941, startPoint y: 53, endPoint x: 927, endPoint y: 65, distance: 18.3
click at [942, 53] on icon "Attachment preview" at bounding box center [944, 54] width 9 height 9
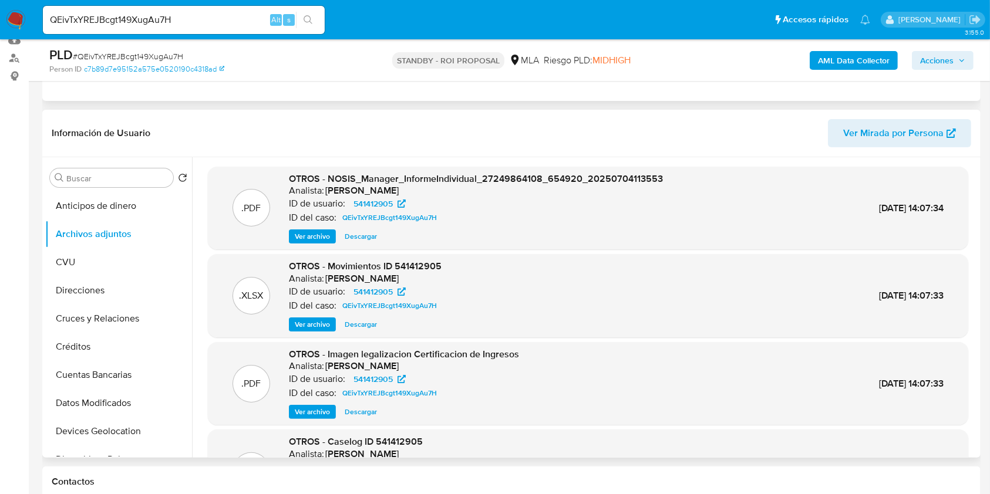
scroll to position [78, 0]
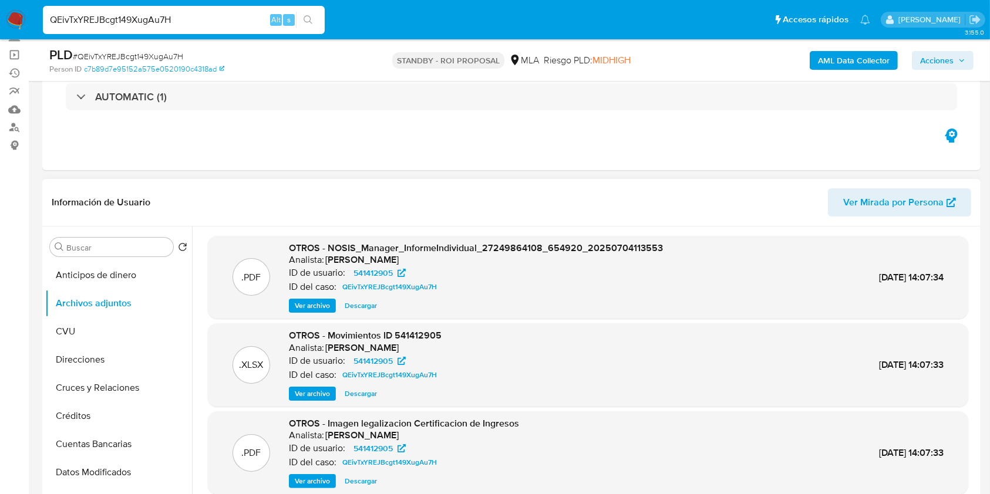
click at [185, 21] on input "QEivTxYREJBcgt149XugAu7H" at bounding box center [184, 19] width 282 height 15
paste input "T6OjdHilta6fmNwmtQbbCVpM"
type input "T6OjdHilta6fmNwmtQbbCVpM"
click at [304, 23] on icon "search-icon" at bounding box center [307, 19] width 9 height 9
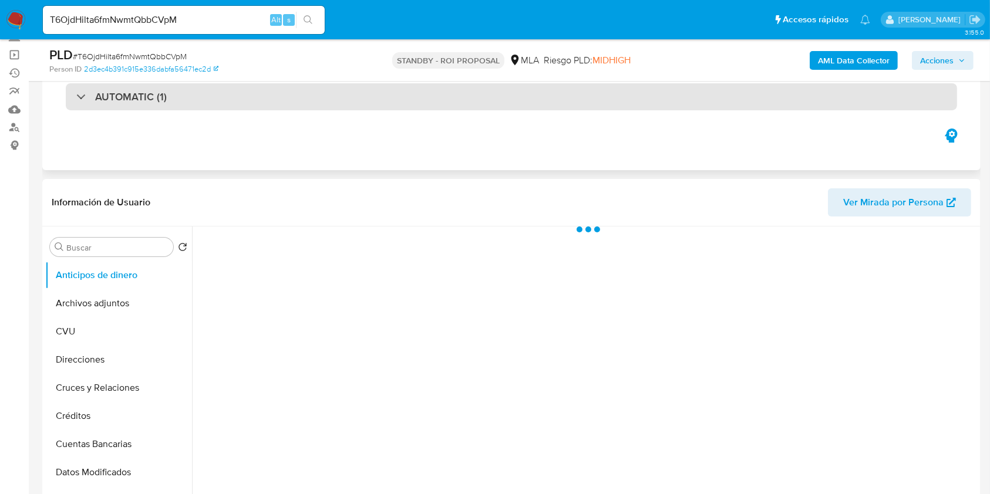
scroll to position [156, 0]
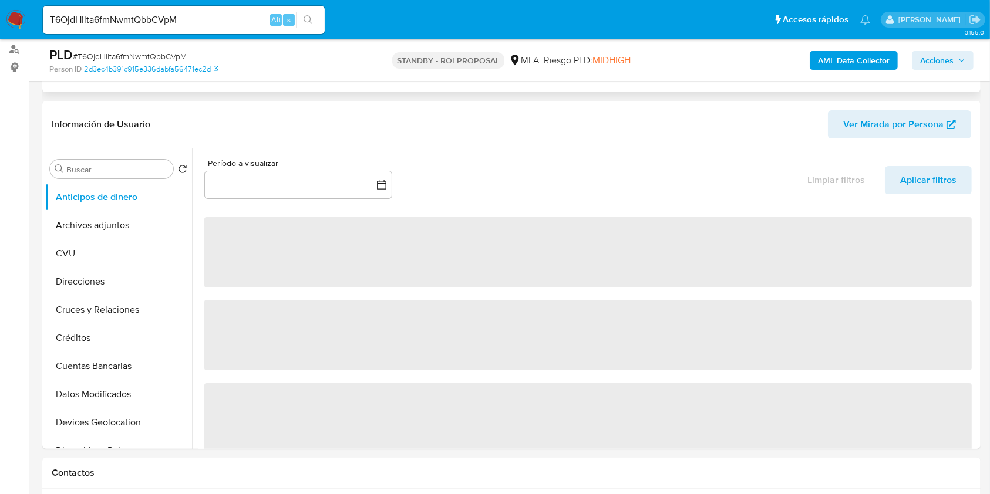
select select "10"
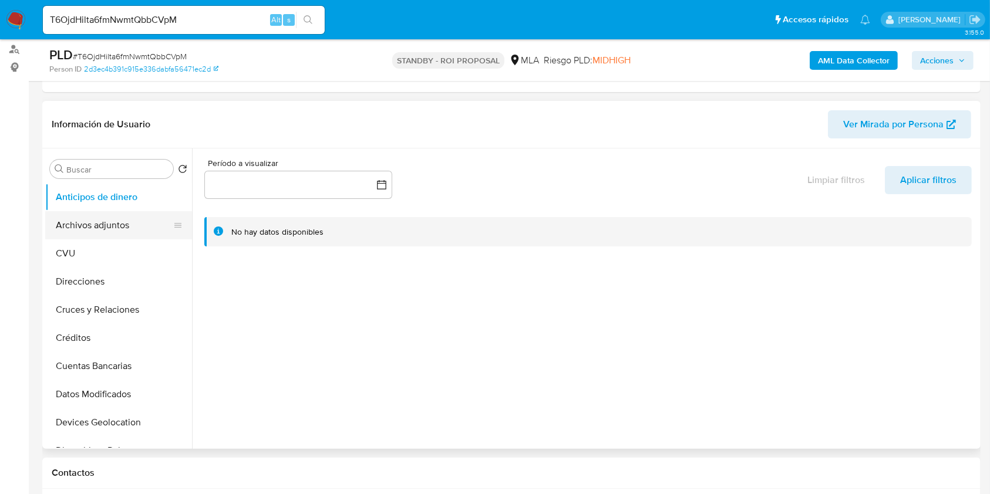
click at [134, 227] on button "Archivos adjuntos" at bounding box center [113, 225] width 137 height 28
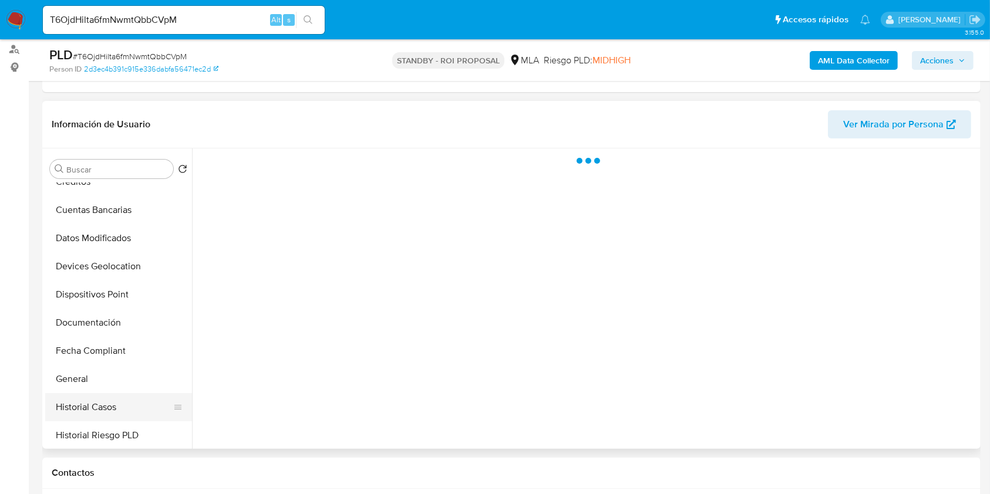
click at [97, 406] on button "Historial Casos" at bounding box center [113, 407] width 137 height 28
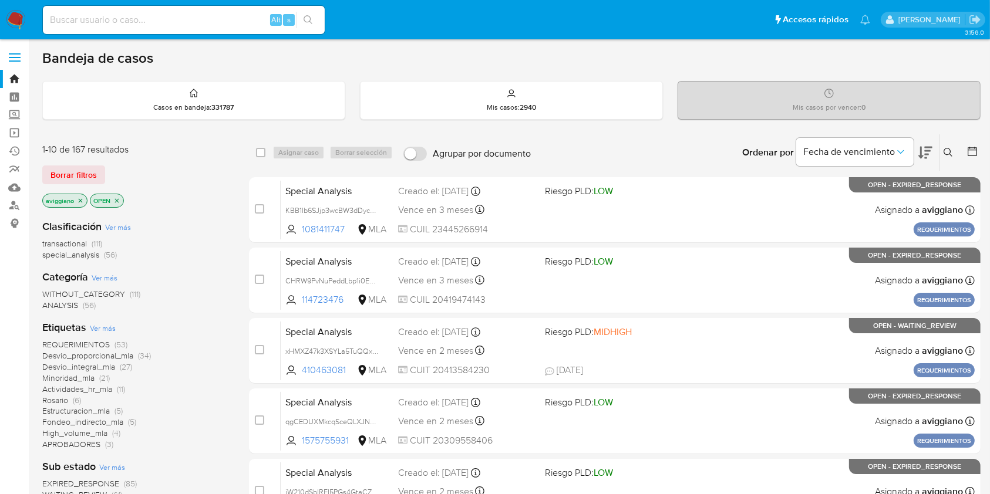
click at [954, 153] on button at bounding box center [949, 153] width 19 height 14
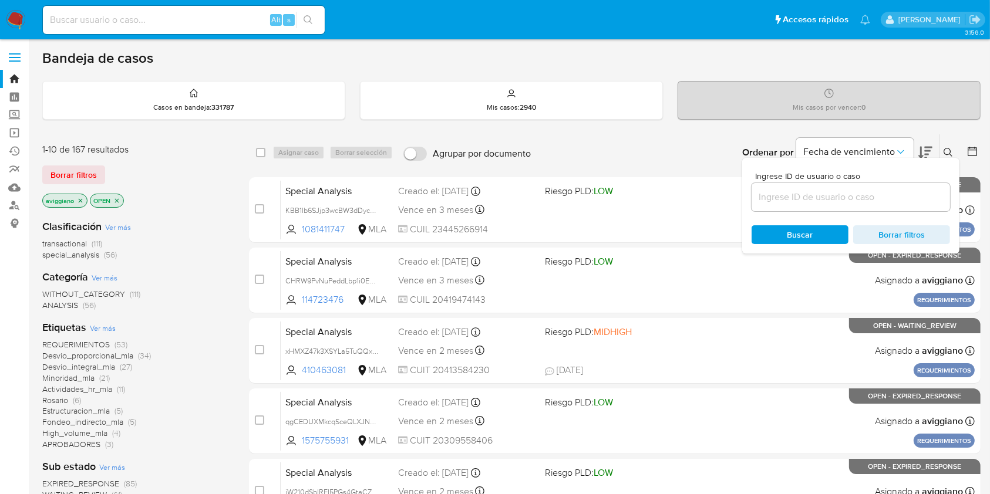
click at [873, 199] on input at bounding box center [850, 197] width 198 height 15
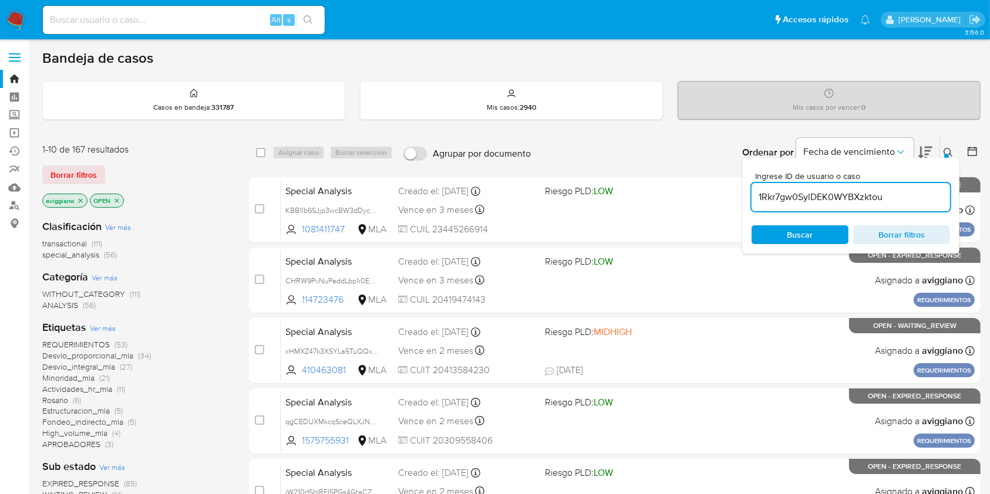
type input "1Rkr7gw0SylDEK0WYBXzktou"
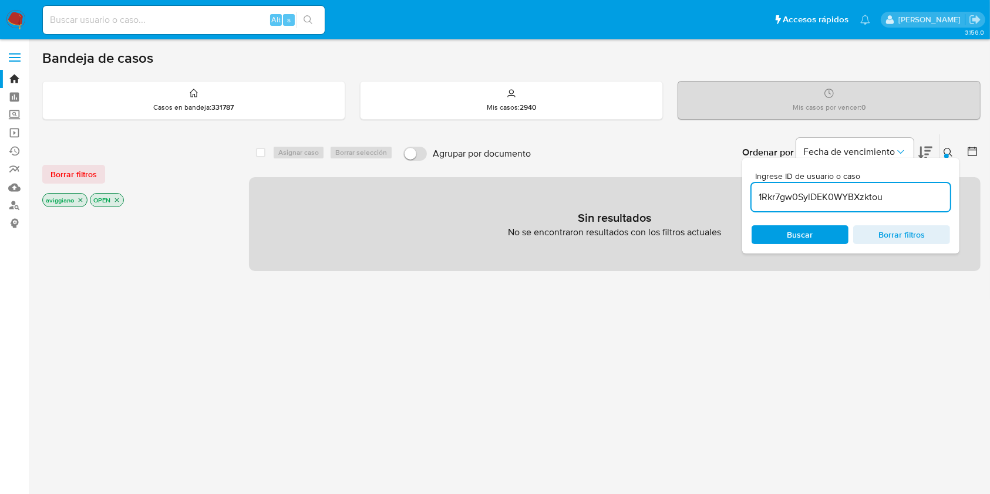
click at [82, 200] on icon "close-filter" at bounding box center [80, 200] width 7 height 7
click at [66, 197] on icon "close-filter" at bounding box center [69, 200] width 7 height 7
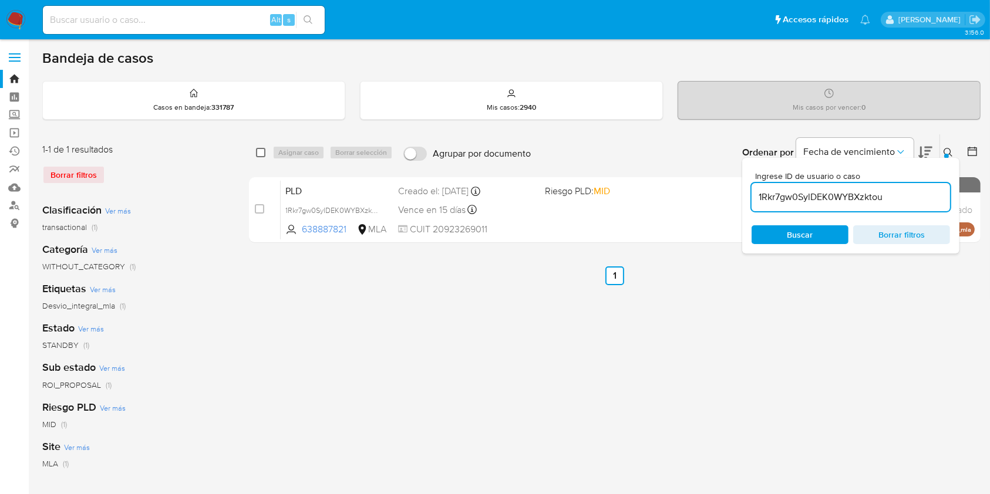
click at [257, 151] on input "checkbox" at bounding box center [260, 152] width 9 height 9
checkbox input "true"
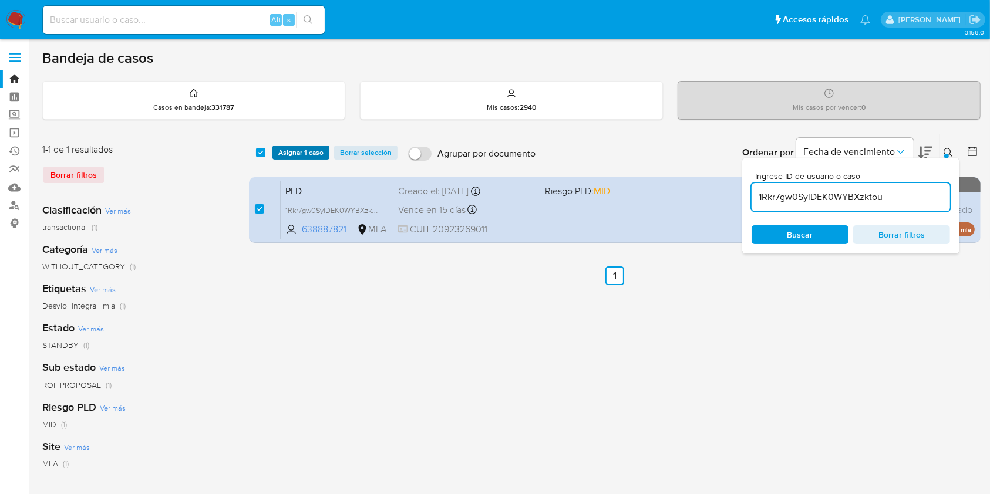
click at [291, 153] on span "Asignar 1 caso" at bounding box center [300, 153] width 45 height 12
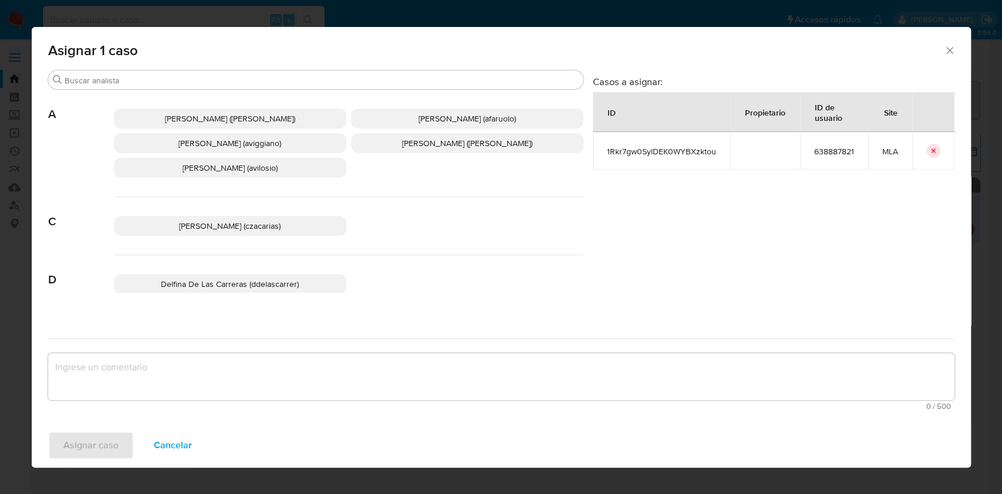
click at [178, 140] on span "Agustina Belen Viggiano (aviggiano)" at bounding box center [229, 143] width 103 height 12
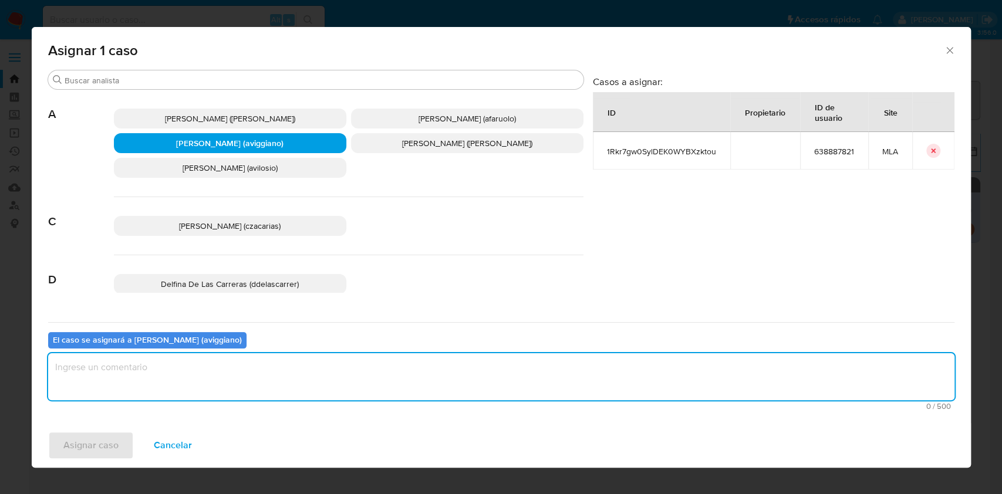
click at [203, 387] on textarea "assign-modal" at bounding box center [501, 376] width 906 height 47
click at [106, 439] on span "Asignar caso" at bounding box center [90, 446] width 55 height 26
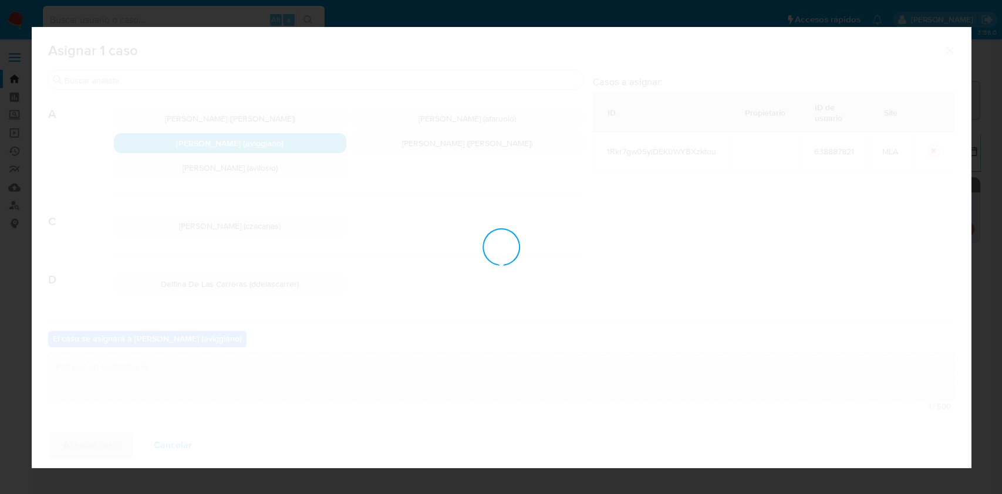
checkbox input "false"
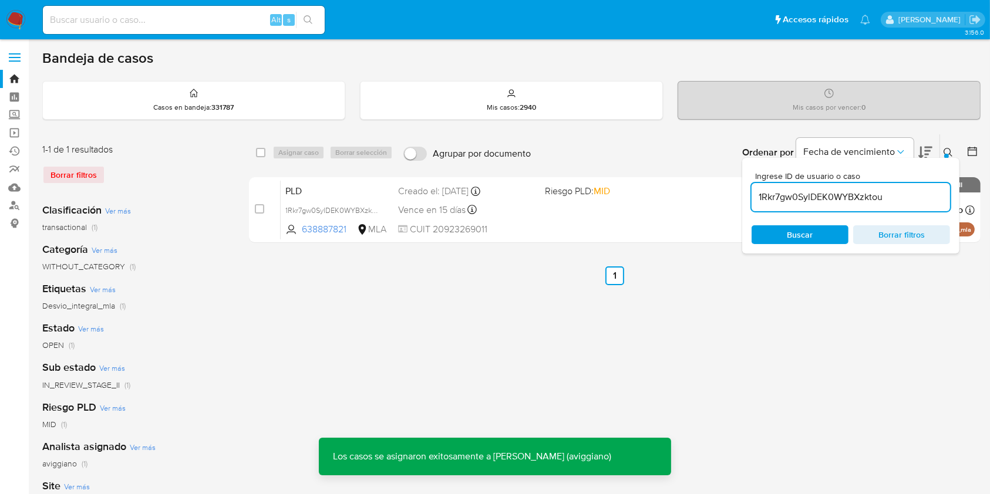
click at [558, 205] on div "PLD 1Rkr7gw0SylDEK0WYBXzktou 638887821 MLA Riesgo PLD: MID Creado el: 12/06/202…" at bounding box center [628, 209] width 694 height 59
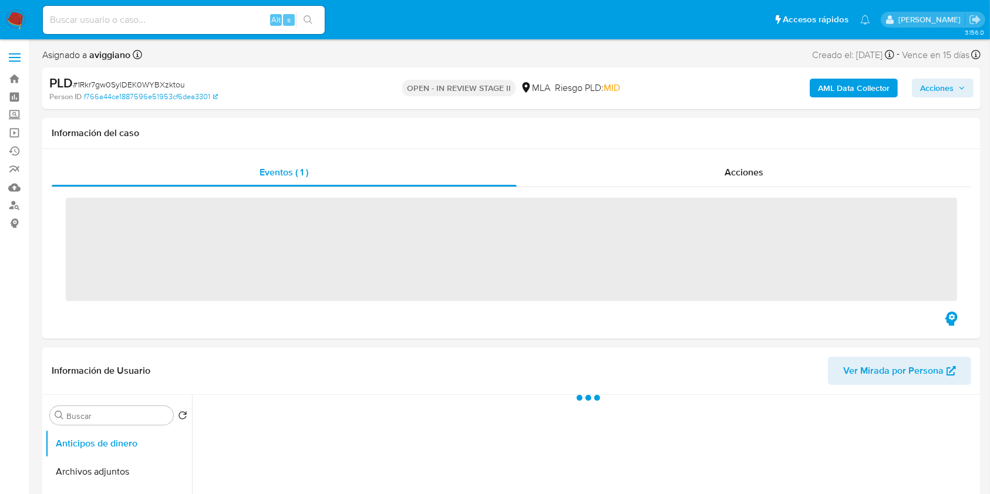
click at [955, 88] on span "Acciones" at bounding box center [942, 88] width 45 height 16
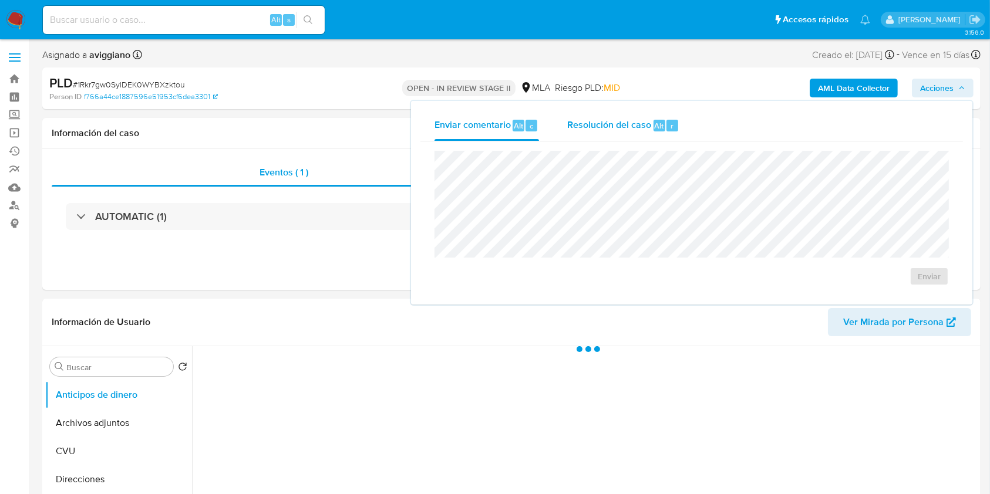
click at [605, 124] on span "Resolución del caso" at bounding box center [609, 125] width 84 height 13
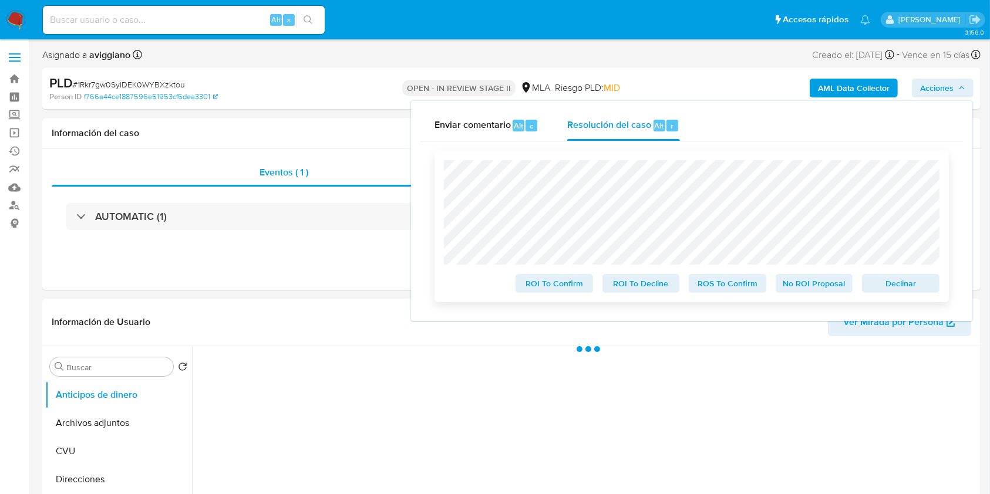
click at [906, 285] on span "Declinar" at bounding box center [900, 283] width 61 height 16
select select "10"
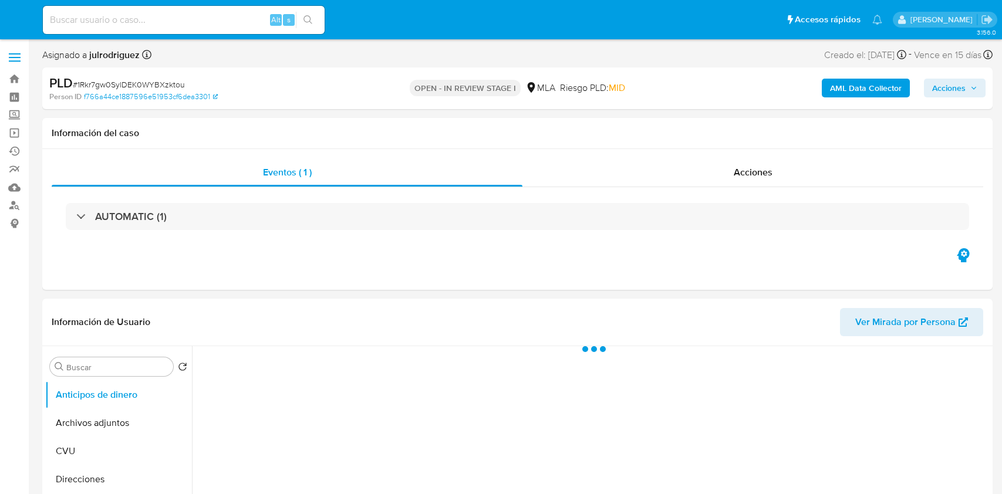
select select "10"
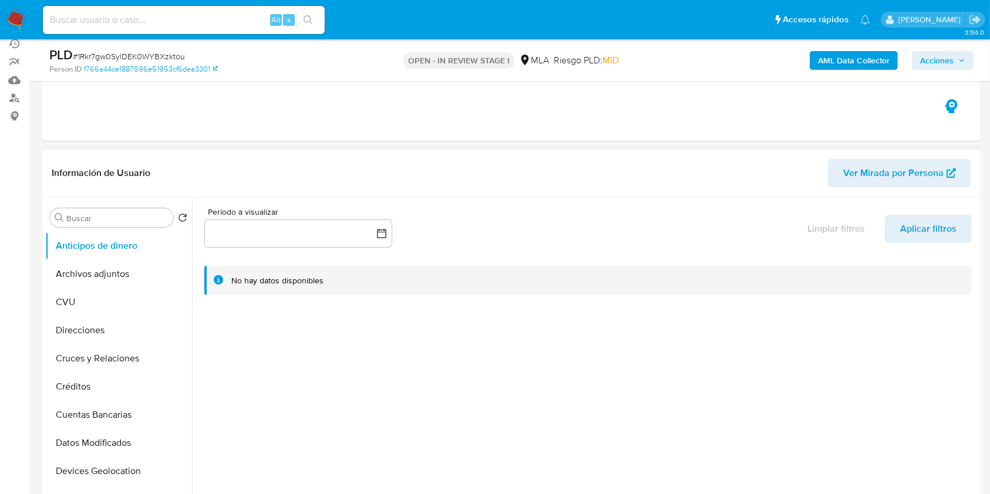
scroll to position [235, 0]
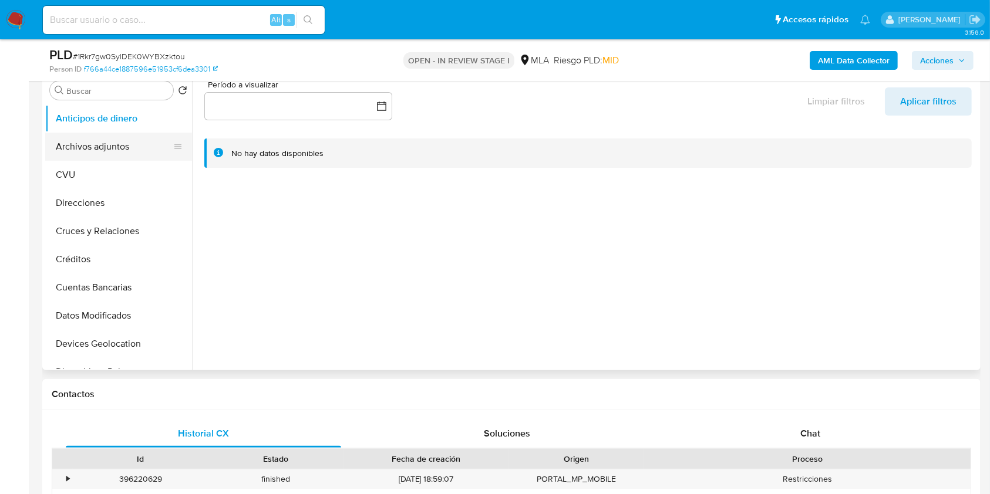
click at [131, 159] on ul "Anticipos de dinero Archivos adjuntos CVU Direcciones Cruces y Relaciones Crédi…" at bounding box center [118, 236] width 147 height 265
click at [126, 146] on button "Archivos adjuntos" at bounding box center [113, 147] width 137 height 28
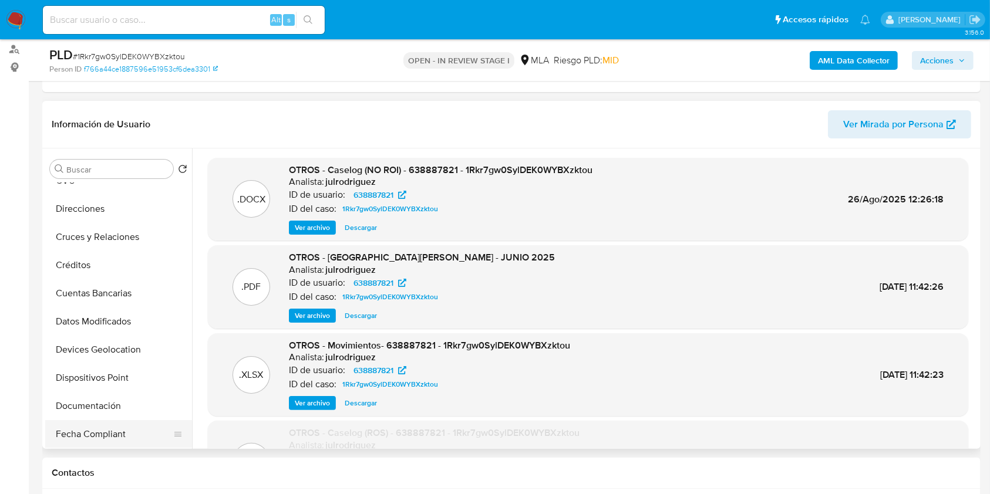
scroll to position [156, 0]
click at [93, 408] on button "Historial Casos" at bounding box center [113, 407] width 137 height 28
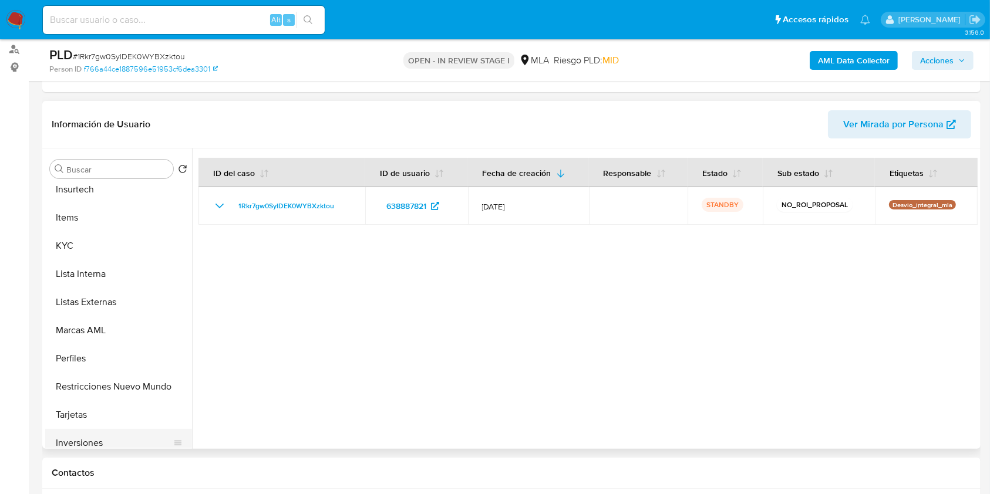
scroll to position [552, 0]
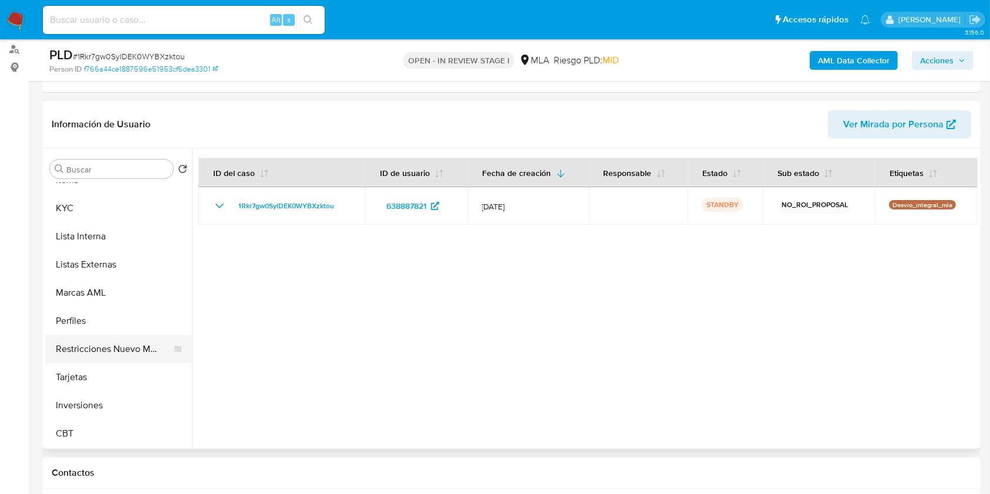
click at [109, 351] on button "Restricciones Nuevo Mundo" at bounding box center [113, 349] width 137 height 28
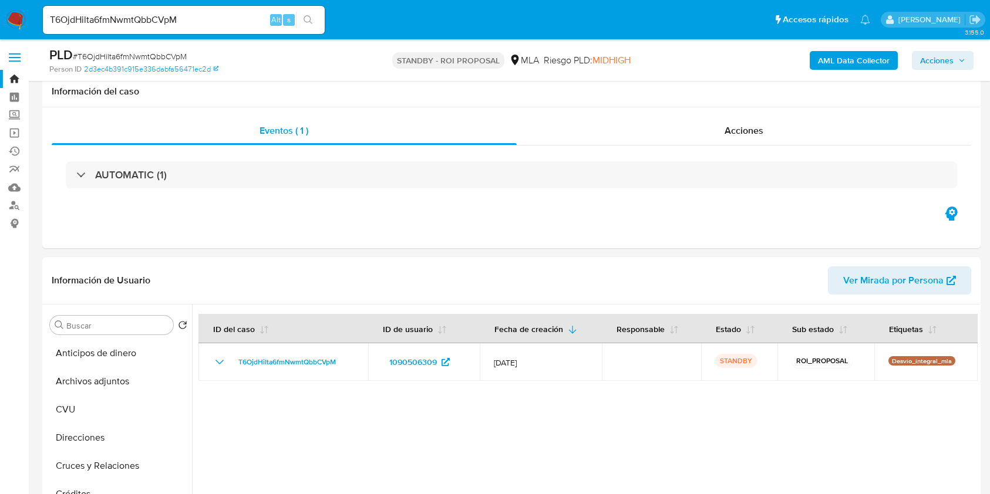
select select "10"
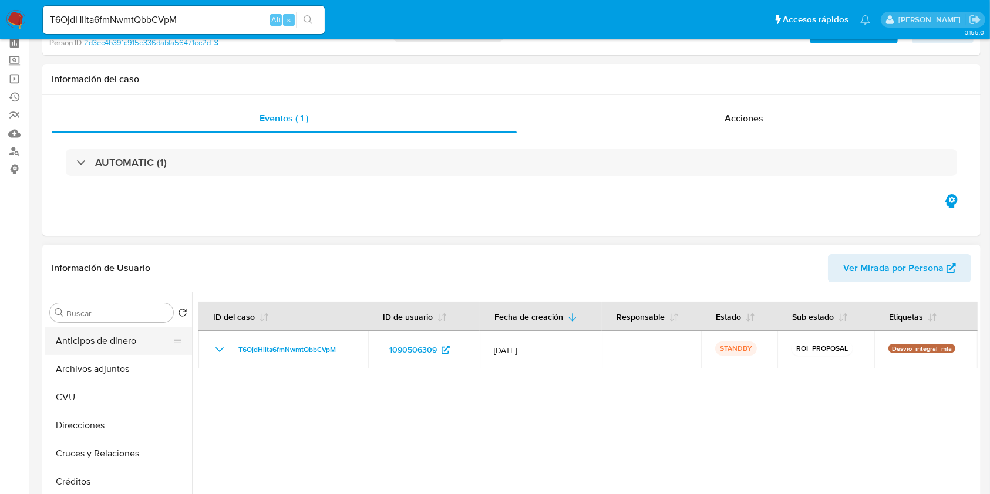
scroll to position [78, 0]
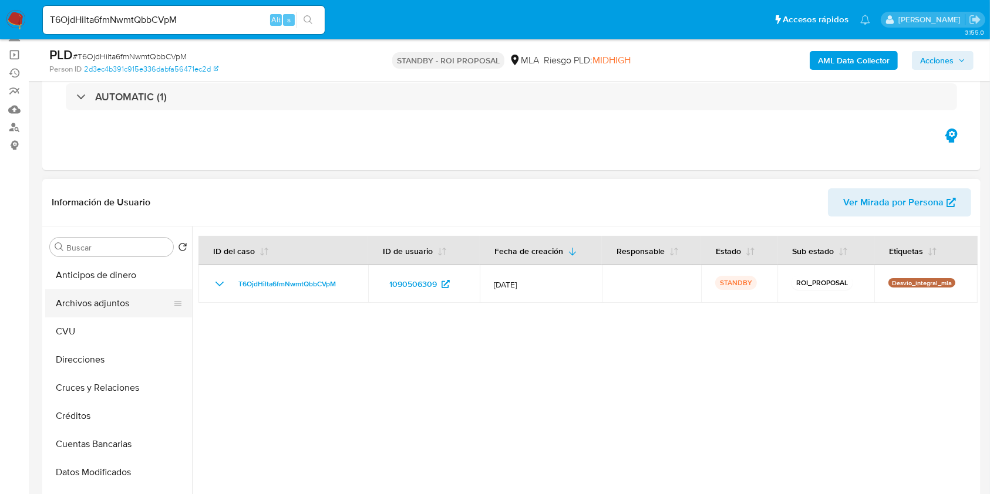
click at [150, 303] on button "Archivos adjuntos" at bounding box center [113, 303] width 137 height 28
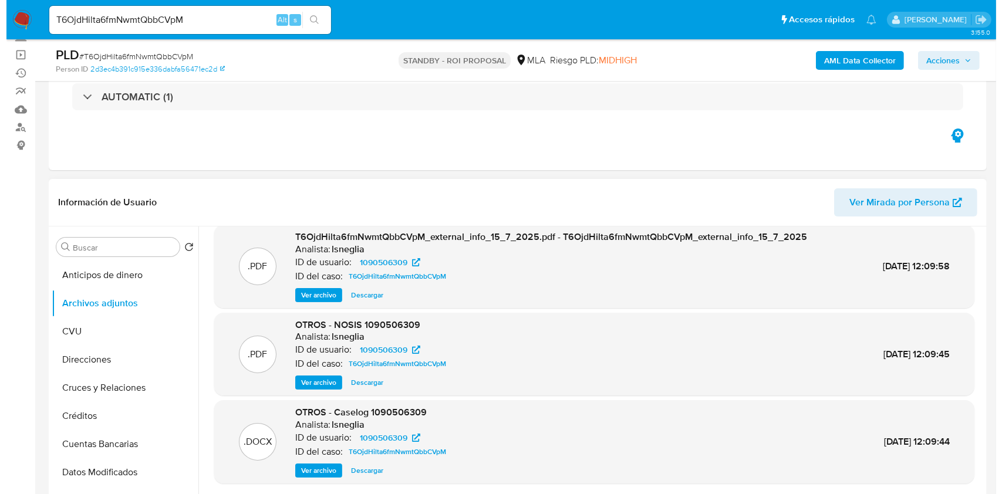
scroll to position [156, 0]
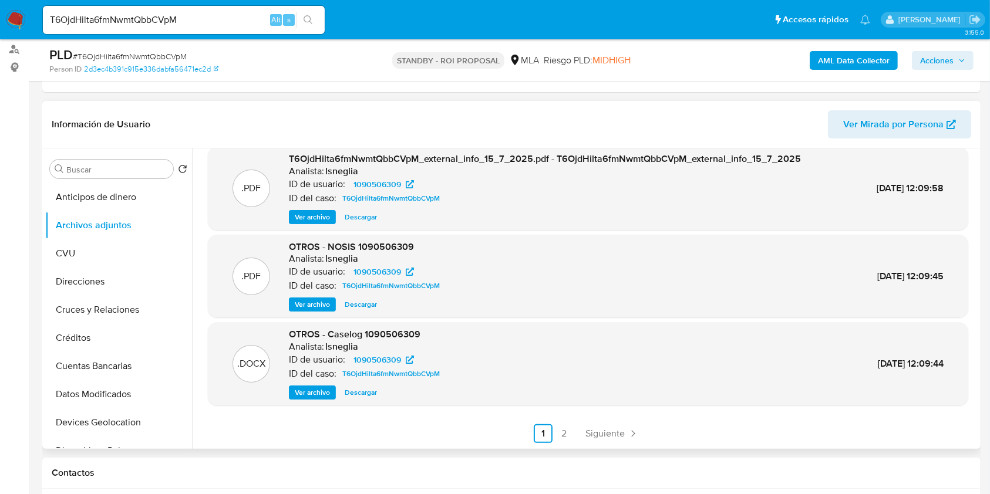
click at [305, 390] on span "Ver archivo" at bounding box center [312, 393] width 35 height 12
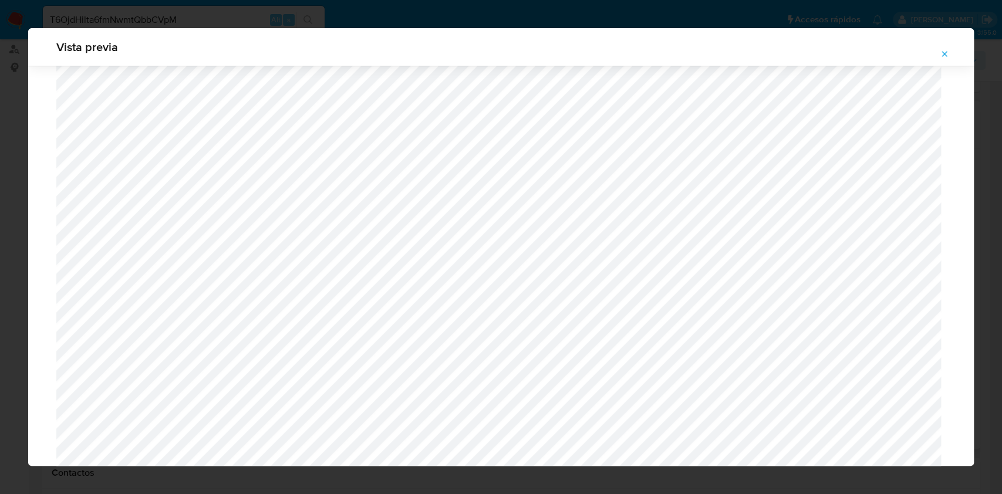
scroll to position [994, 0]
click at [944, 52] on icon "Attachment preview" at bounding box center [944, 53] width 9 height 9
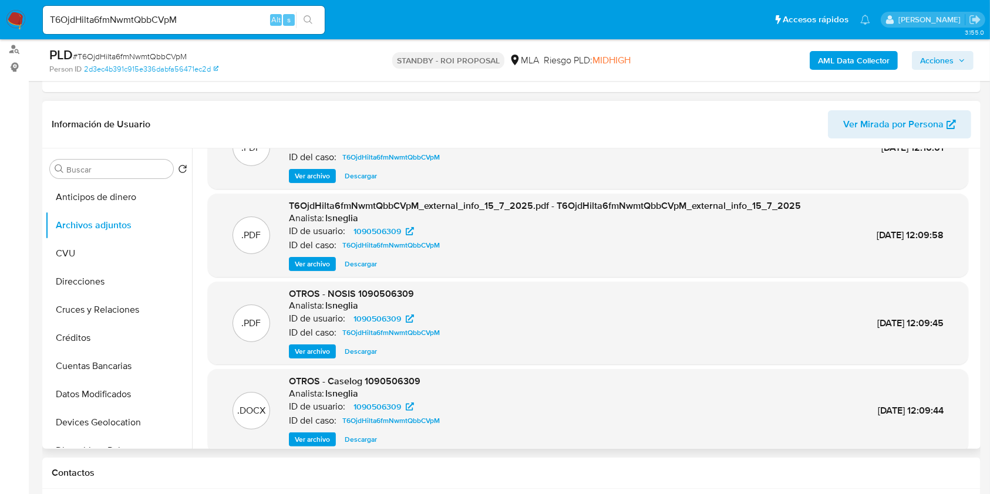
scroll to position [99, 0]
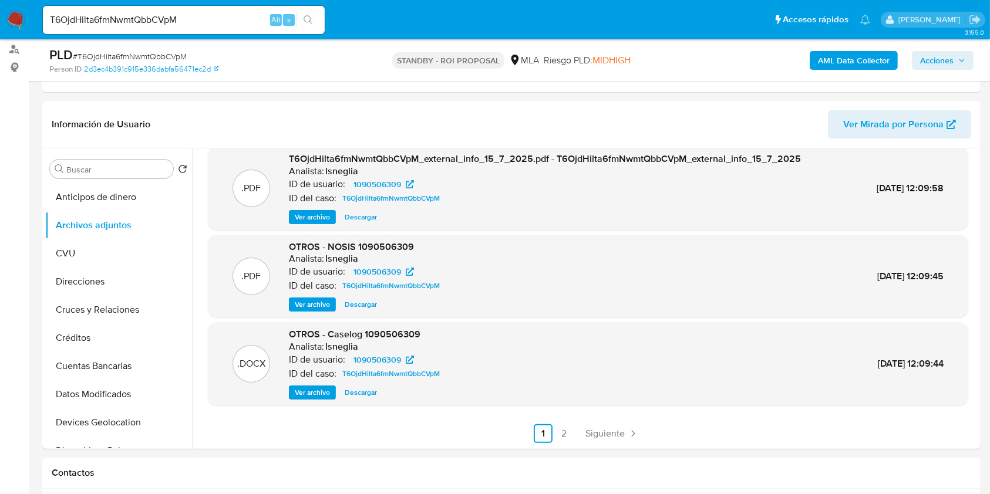
click at [365, 387] on span "Descargar" at bounding box center [361, 393] width 32 height 12
click at [114, 10] on div "T6OjdHilta6fmNwmtQbbCVpM Alt s" at bounding box center [184, 20] width 282 height 28
click at [112, 18] on input "T6OjdHilta6fmNwmtQbbCVpM" at bounding box center [184, 19] width 282 height 15
paste input "gi2nh6liVhZWMqs8jo2X7alg"
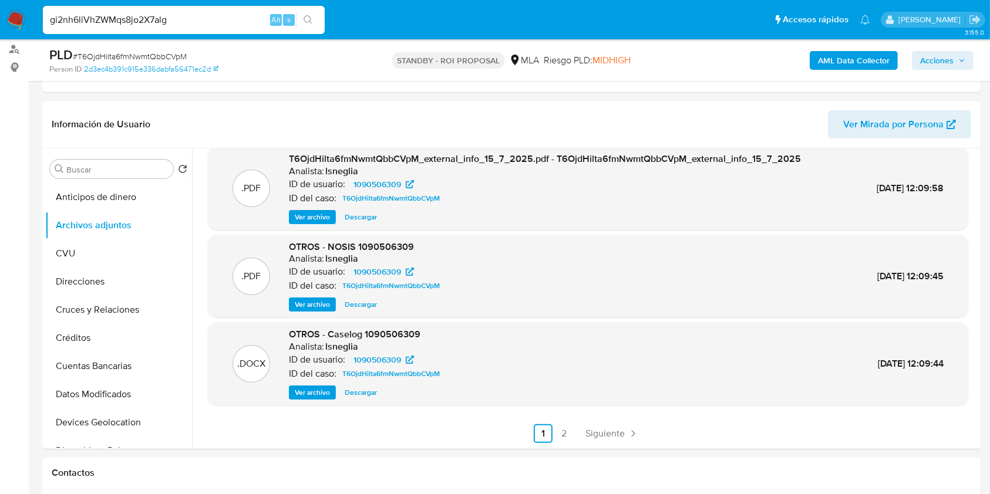
type input "gi2nh6liVhZWMqs8jo2X7alg"
click at [304, 23] on icon "search-icon" at bounding box center [307, 19] width 9 height 9
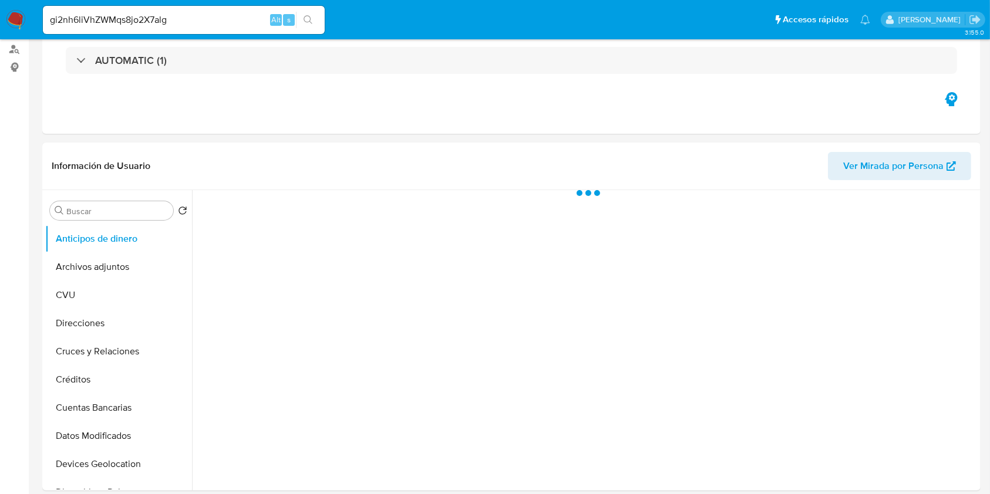
select select "10"
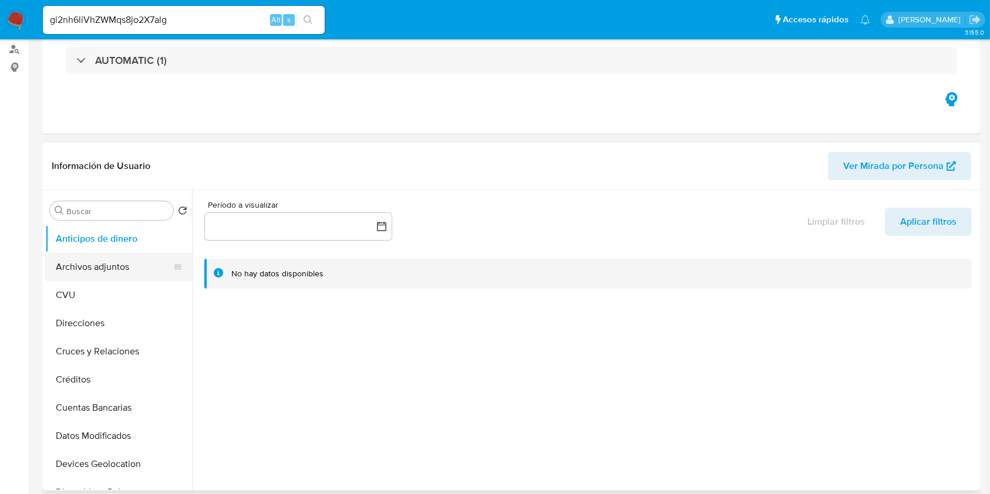
click at [113, 266] on button "Archivos adjuntos" at bounding box center [113, 267] width 137 height 28
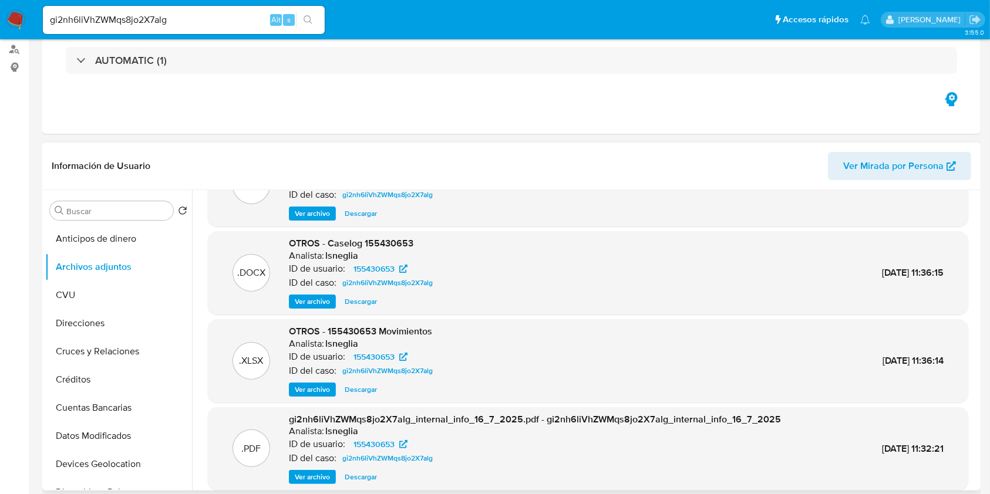
scroll to position [99, 0]
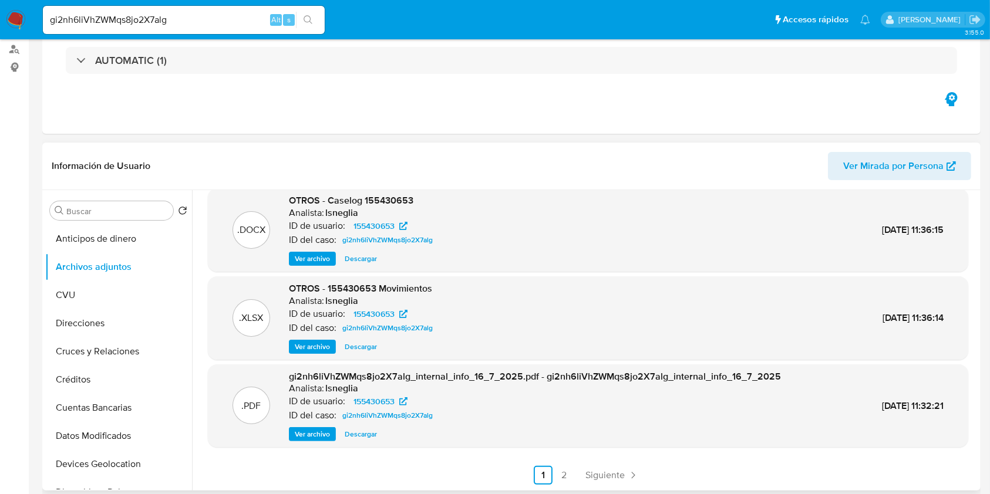
click at [346, 258] on span "Descargar" at bounding box center [361, 259] width 32 height 12
click at [112, 31] on div "gi2nh6liVhZWMqs8jo2X7alg Alt s" at bounding box center [184, 20] width 282 height 28
click at [112, 26] on input "gi2nh6liVhZWMqs8jo2X7alg" at bounding box center [184, 19] width 282 height 15
click at [113, 26] on input "gi2nh6liVhZWMqs8jo2X7alg" at bounding box center [184, 19] width 282 height 15
paste input "DBz5KMNHzYDYkgUnPMOPcGmd"
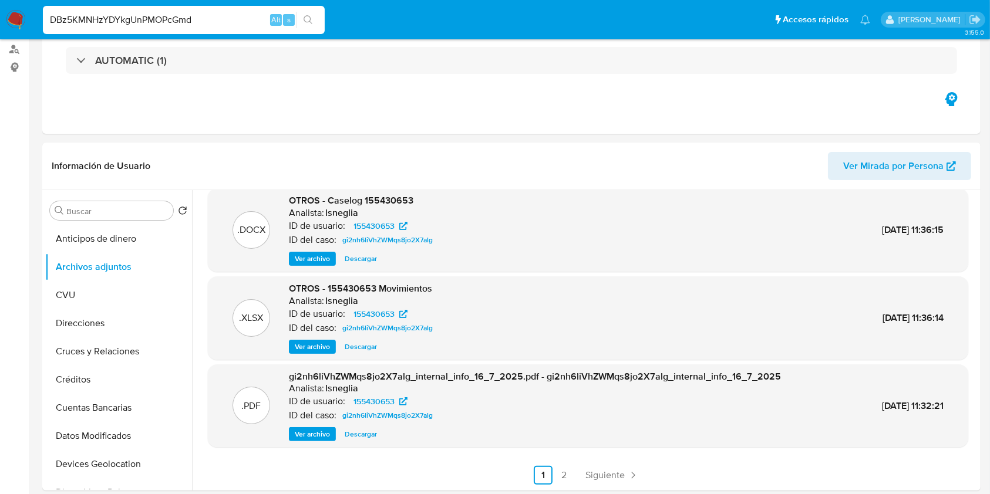
type input "DBz5KMNHzYDYkgUnPMOPcGmd"
click at [305, 24] on icon "search-icon" at bounding box center [307, 19] width 9 height 9
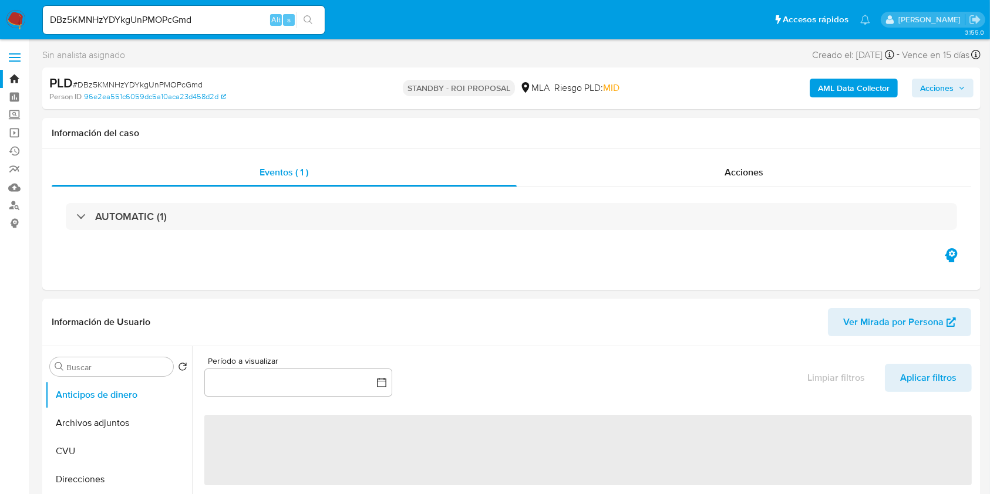
select select "10"
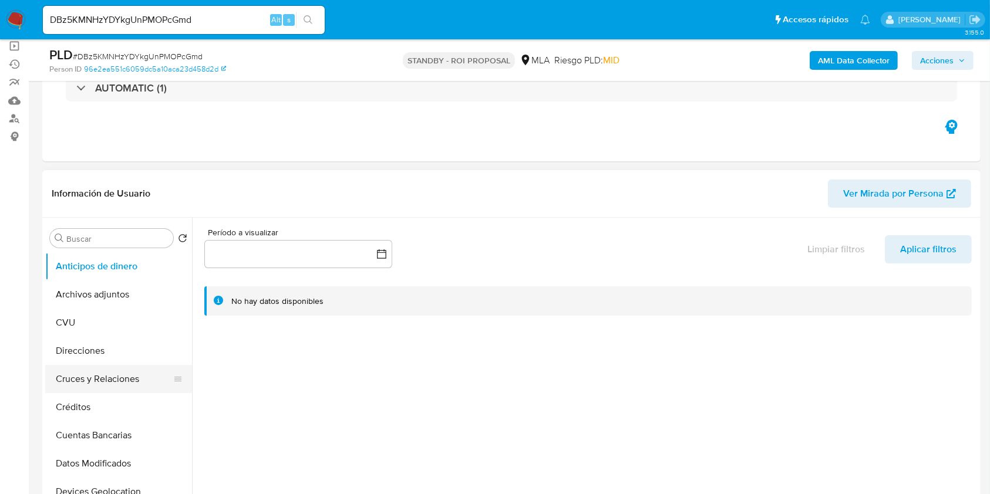
scroll to position [156, 0]
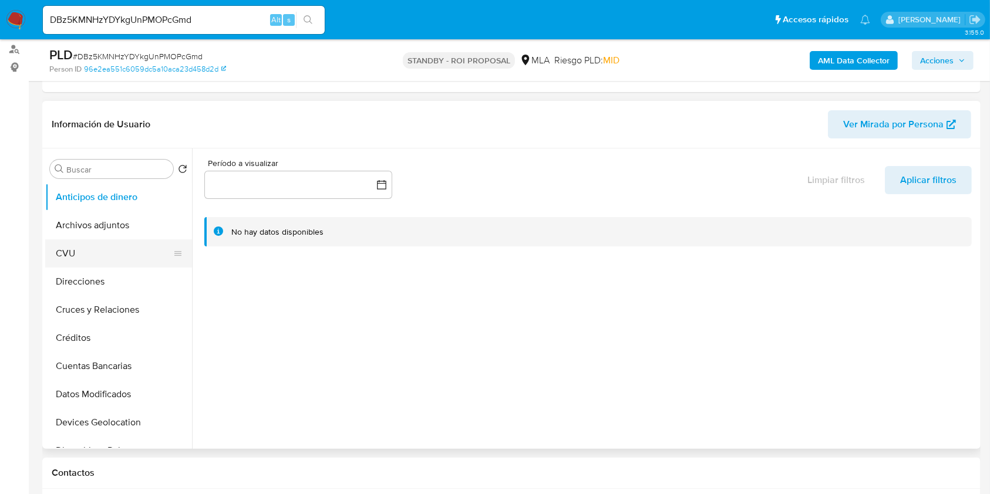
click at [90, 248] on button "CVU" at bounding box center [113, 253] width 137 height 28
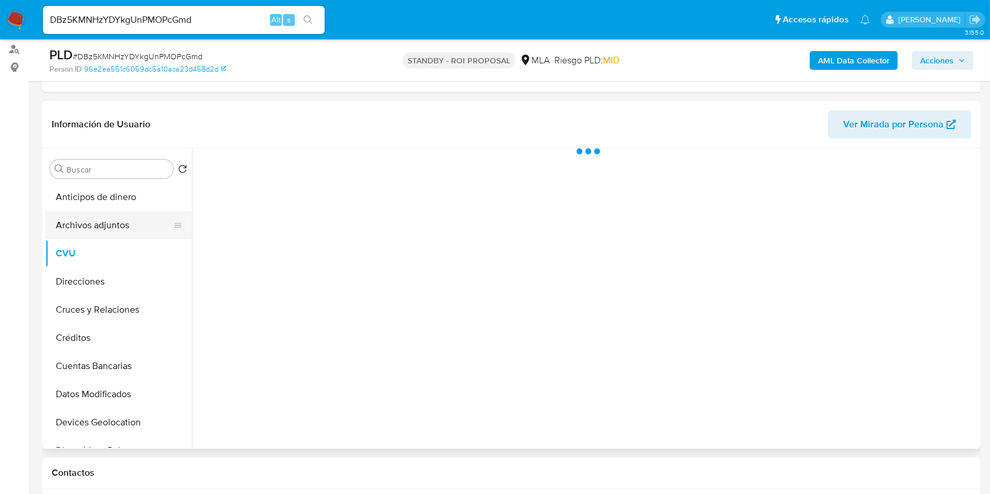
click at [97, 228] on button "Archivos adjuntos" at bounding box center [113, 225] width 137 height 28
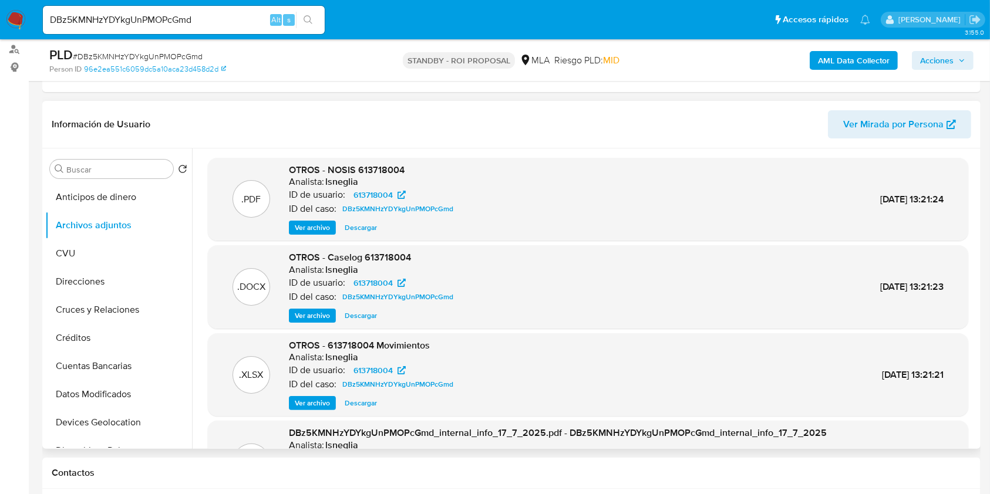
click at [381, 315] on button "Descargar" at bounding box center [361, 316] width 44 height 14
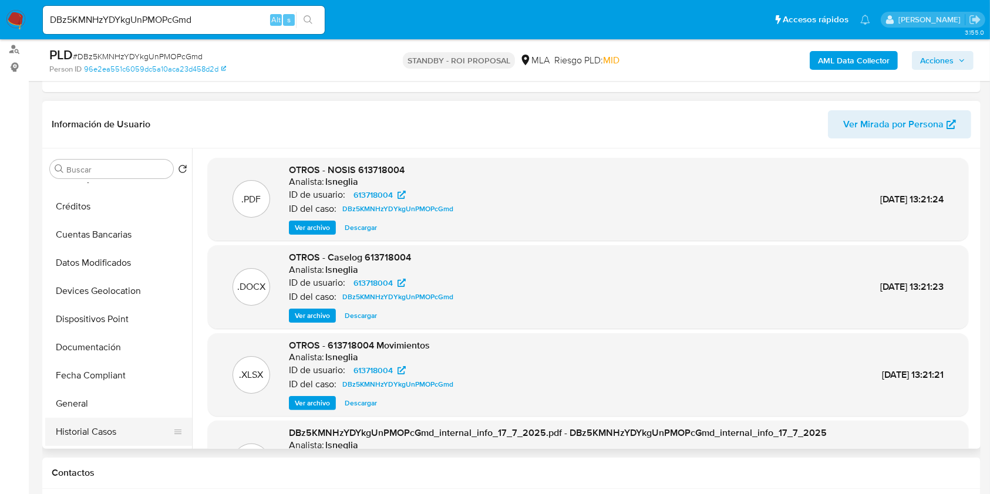
scroll to position [235, 0]
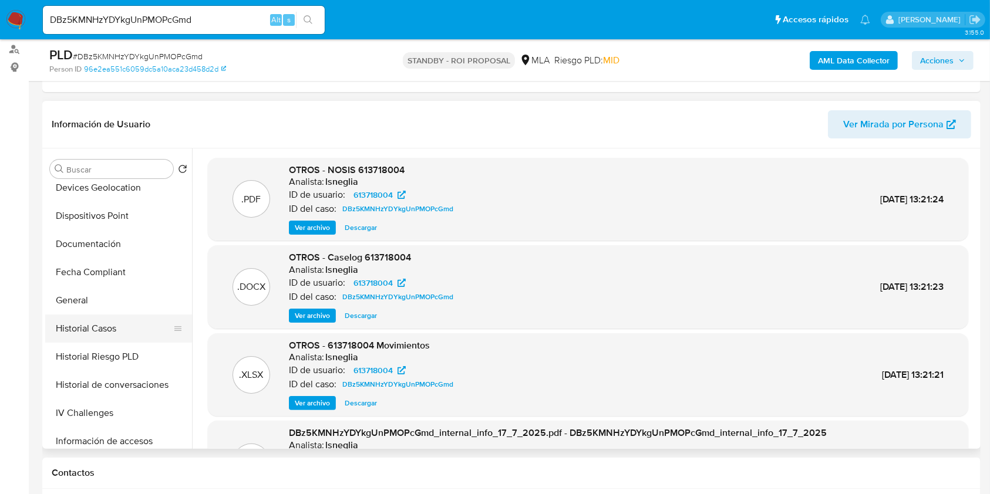
click at [116, 329] on button "Historial Casos" at bounding box center [113, 329] width 137 height 28
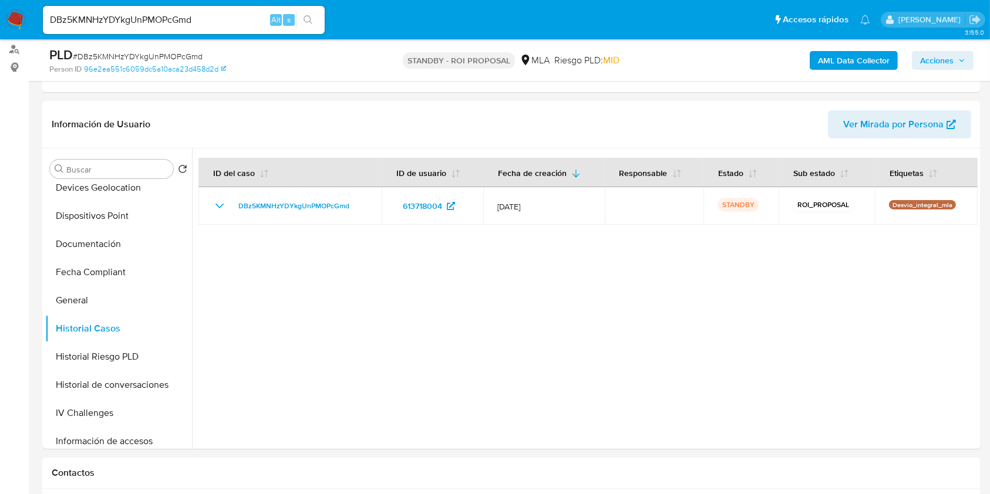
click at [181, 22] on input "DBz5KMNHzYDYkgUnPMOPcGmd" at bounding box center [184, 19] width 282 height 15
paste input "IXp3qzN767B6EHLYzPBAGW0P"
type input "IXp3qzN767B6EHLYzPBAGW0P"
click at [308, 20] on icon "search-icon" at bounding box center [307, 19] width 9 height 9
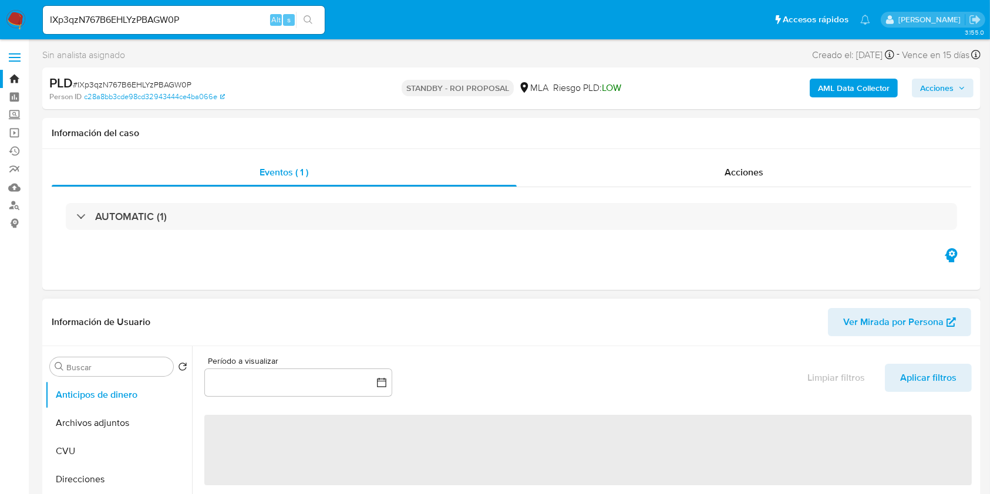
select select "10"
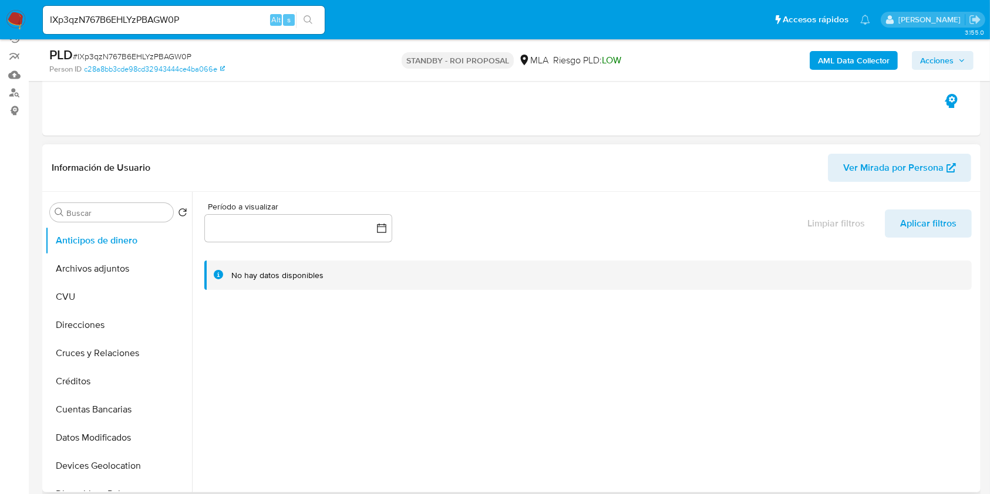
scroll to position [156, 0]
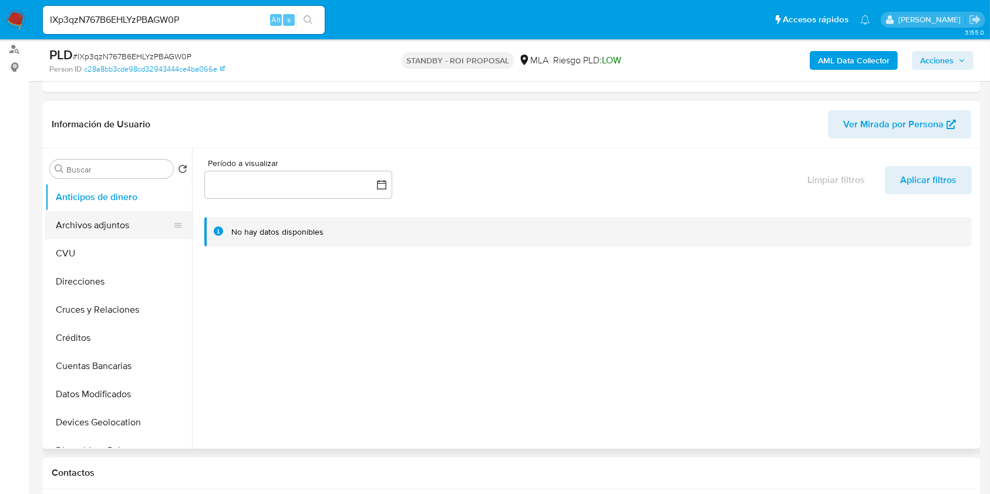
click at [109, 228] on button "Archivos adjuntos" at bounding box center [113, 225] width 137 height 28
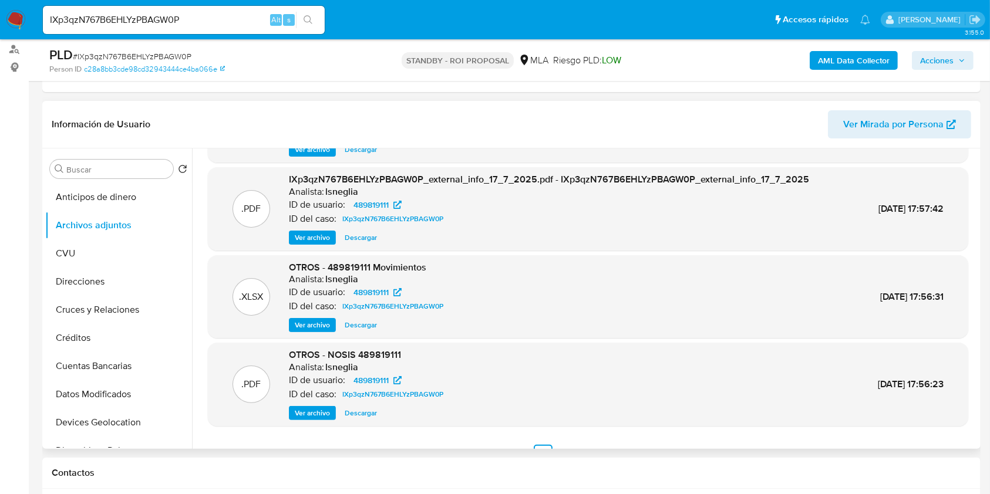
scroll to position [99, 0]
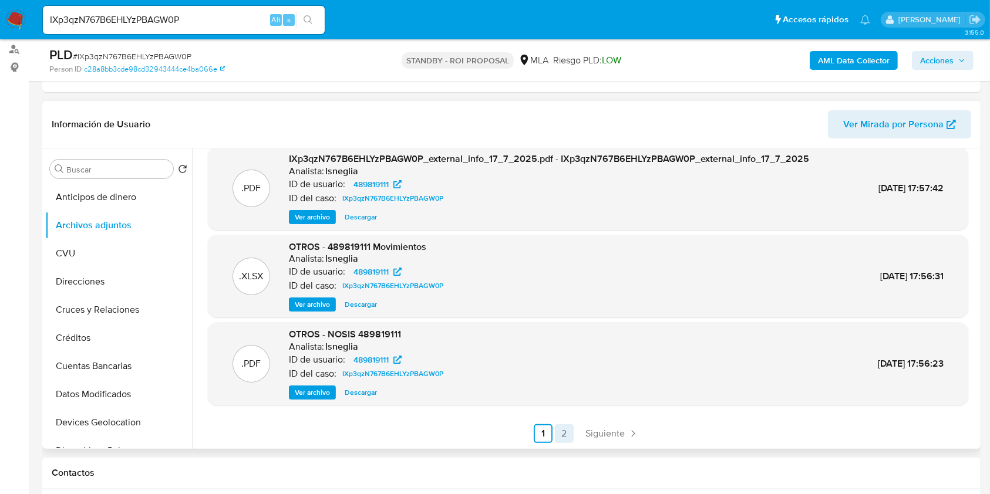
click at [562, 426] on link "2" at bounding box center [564, 433] width 19 height 19
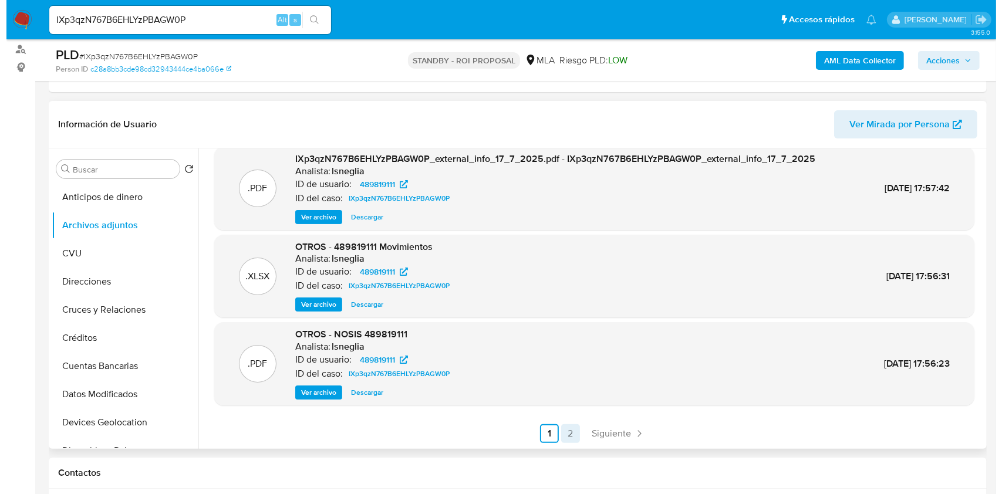
scroll to position [0, 0]
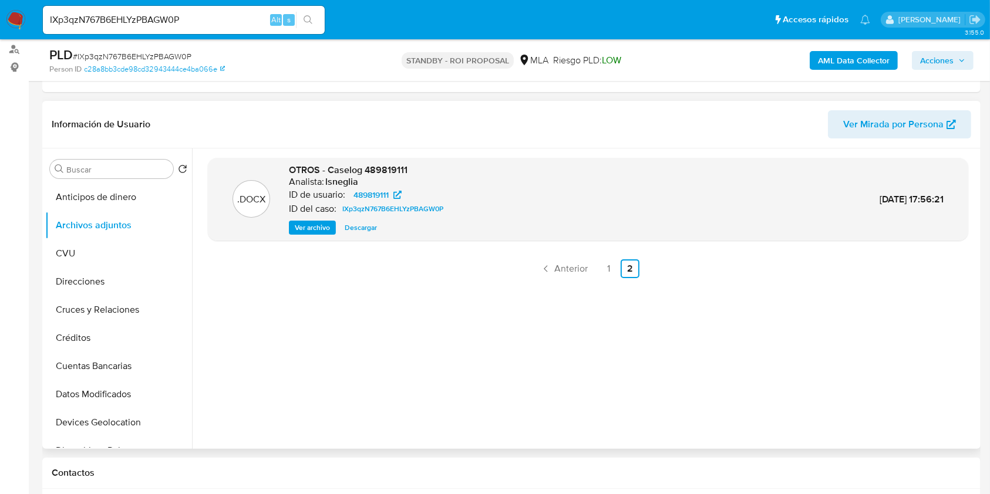
click at [329, 222] on span "Ver archivo" at bounding box center [312, 228] width 35 height 12
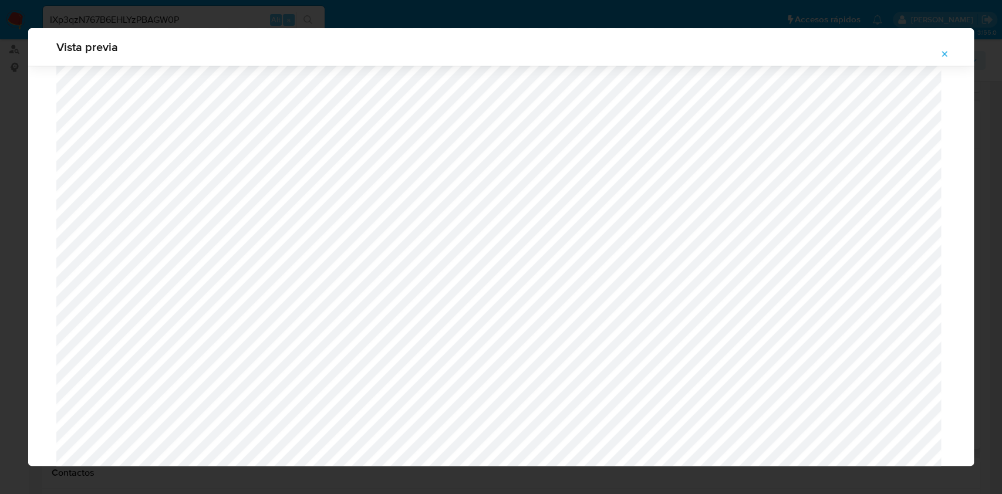
scroll to position [133, 0]
click at [952, 49] on button "Attachment preview" at bounding box center [944, 54] width 26 height 19
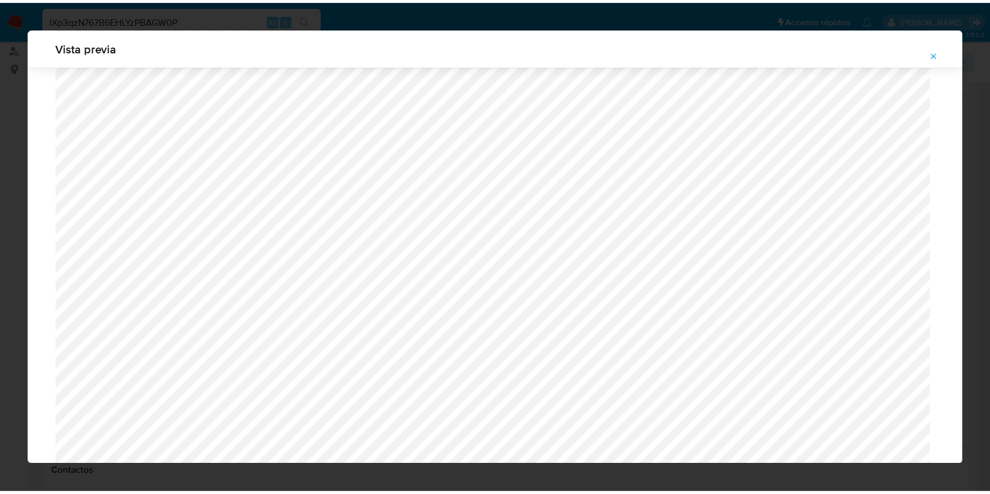
scroll to position [0, 0]
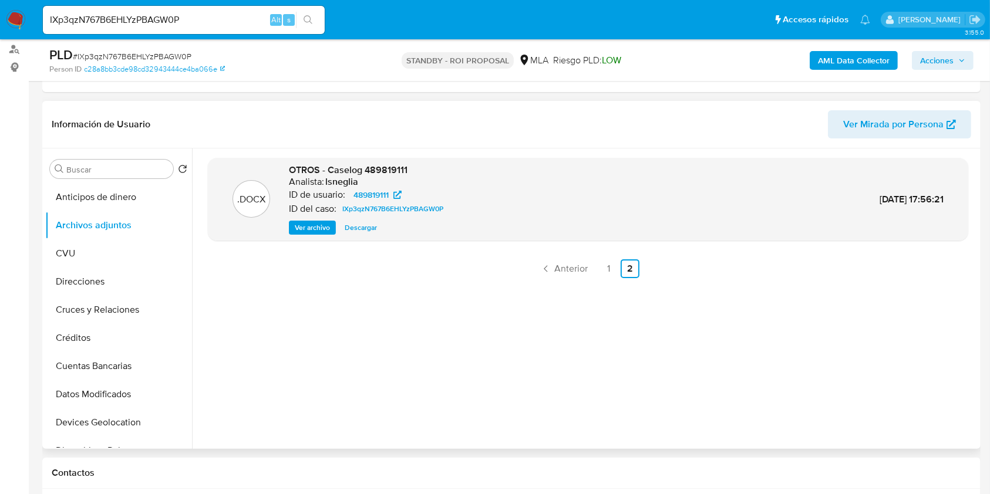
click at [358, 227] on span "Descargar" at bounding box center [361, 228] width 32 height 12
click at [140, 11] on div "IXp3qzN767B6EHLYzPBAGW0P Alt s" at bounding box center [184, 20] width 282 height 28
click at [141, 11] on div "IXp3qzN767B6EHLYzPBAGW0P Alt s" at bounding box center [184, 20] width 282 height 28
click at [137, 18] on input "IXp3qzN767B6EHLYzPBAGW0P" at bounding box center [184, 19] width 282 height 15
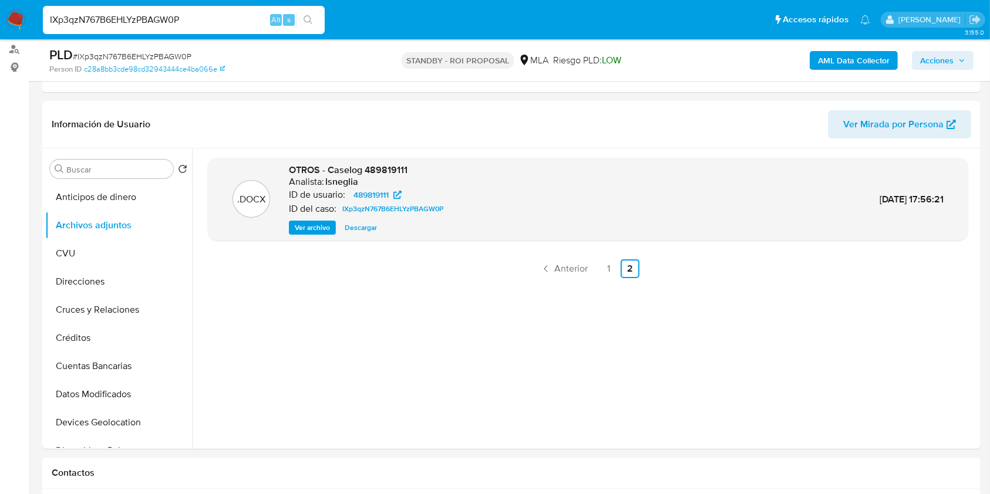
paste input "EifRrgrXWDkni4XtjMOGXJxy"
type input "EifRrgrXWDkni4XtjMOGXJxy"
click at [315, 15] on button "search-icon" at bounding box center [308, 20] width 24 height 16
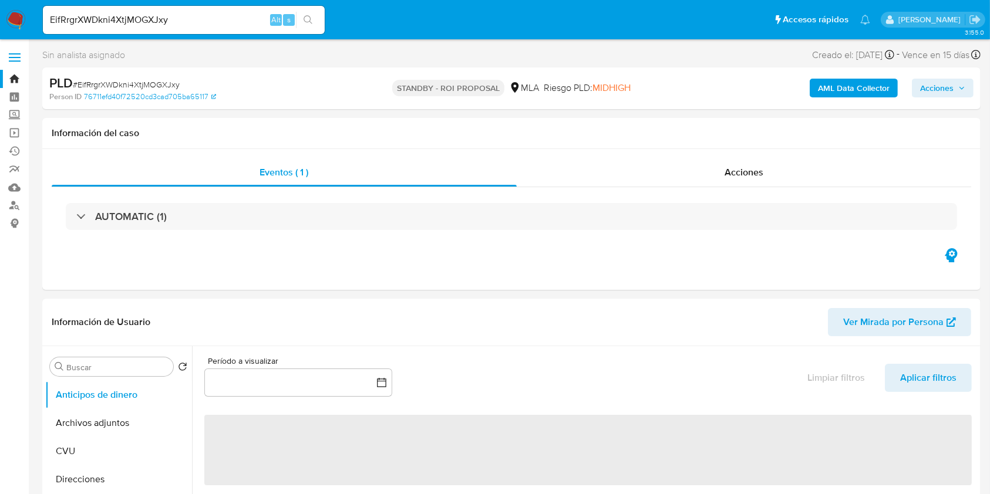
select select "10"
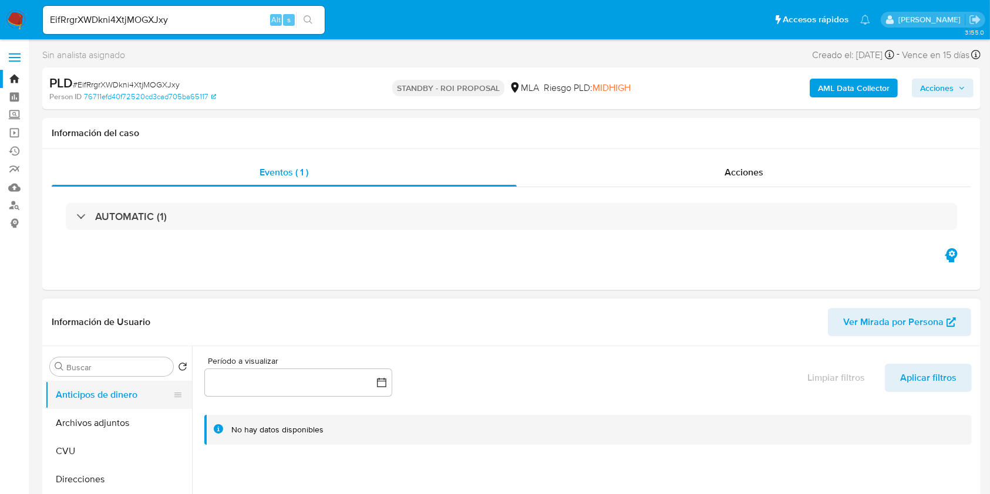
click at [99, 401] on button "Anticipos de dinero" at bounding box center [113, 395] width 137 height 28
click at [100, 416] on button "Archivos adjuntos" at bounding box center [113, 423] width 137 height 28
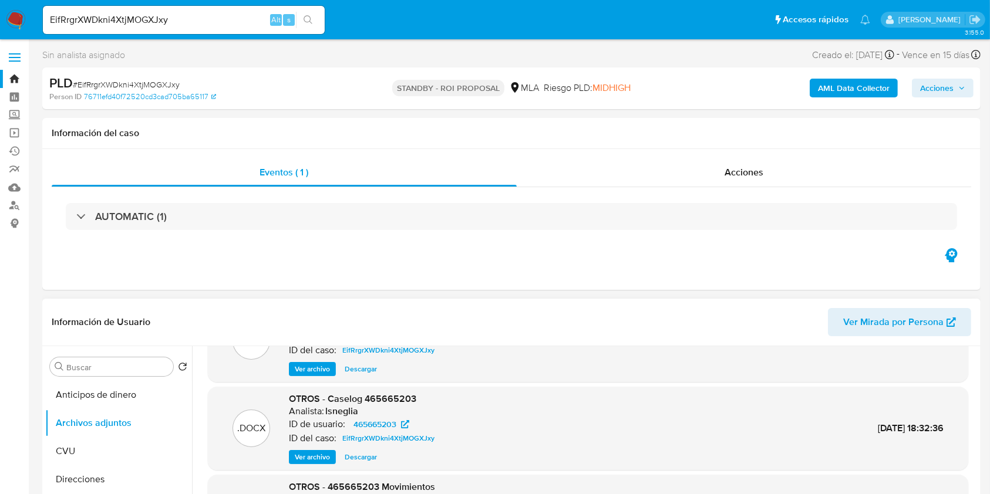
scroll to position [99, 0]
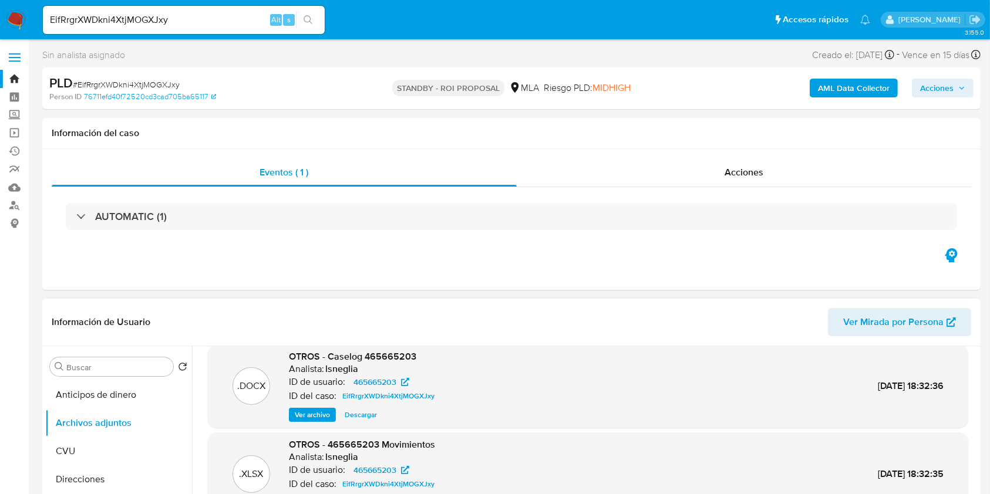
click at [320, 416] on span "Ver archivo" at bounding box center [312, 415] width 35 height 12
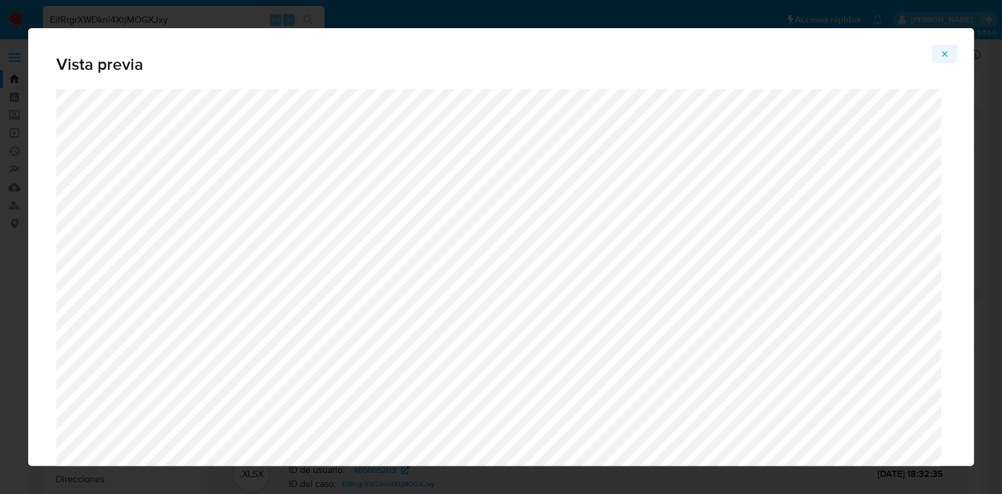
click at [940, 48] on span "Attachment preview" at bounding box center [944, 54] width 9 height 16
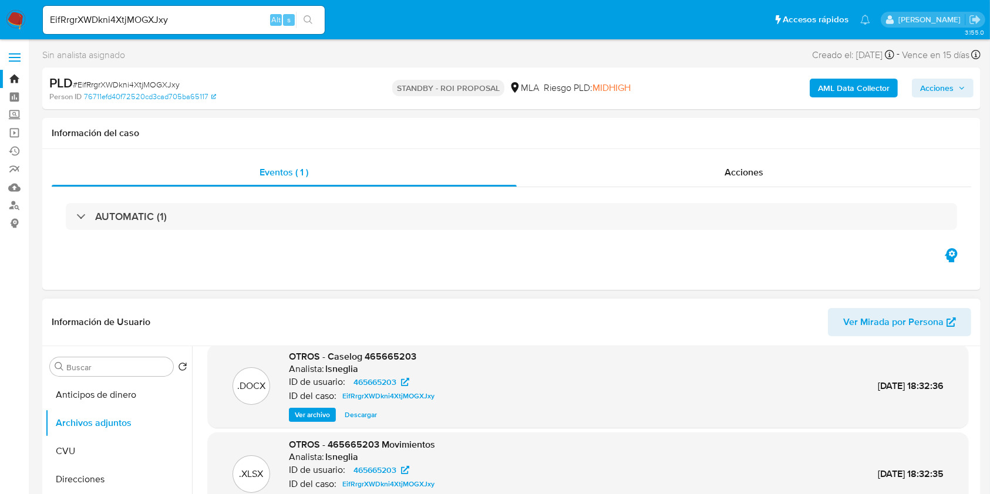
click at [352, 413] on span "Descargar" at bounding box center [361, 415] width 32 height 12
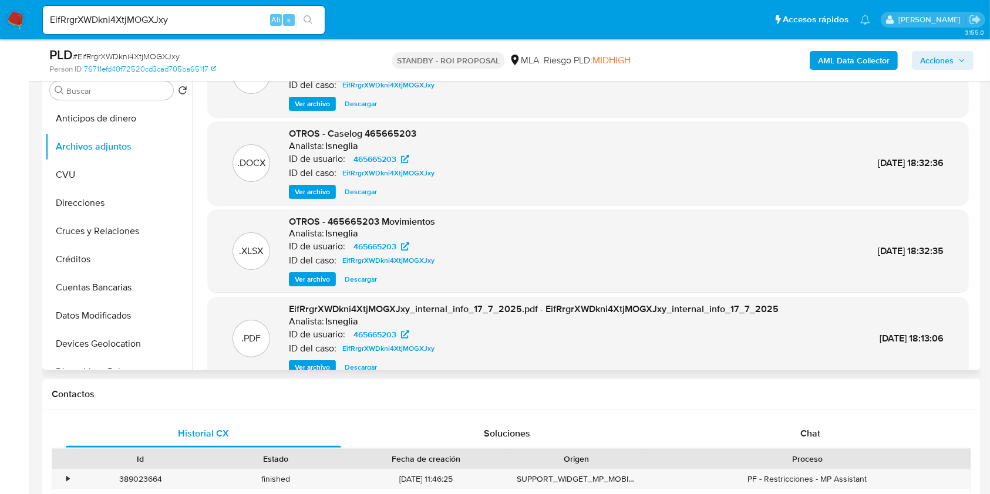
scroll to position [21, 0]
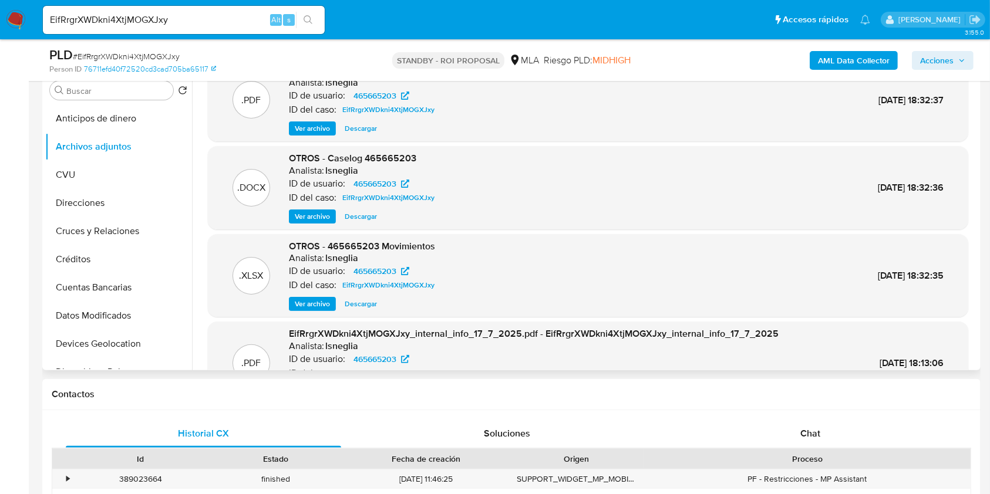
click at [367, 214] on span "Descargar" at bounding box center [361, 217] width 32 height 12
click at [152, 6] on div "EifRrgrXWDkni4XtjMOGXJxy Alt s" at bounding box center [184, 20] width 282 height 28
click at [152, 7] on div "EifRrgrXWDkni4XtjMOGXJxy Alt s" at bounding box center [184, 20] width 282 height 28
click at [151, 10] on div "EifRrgrXWDkni4XtjMOGXJxy Alt s" at bounding box center [184, 20] width 282 height 28
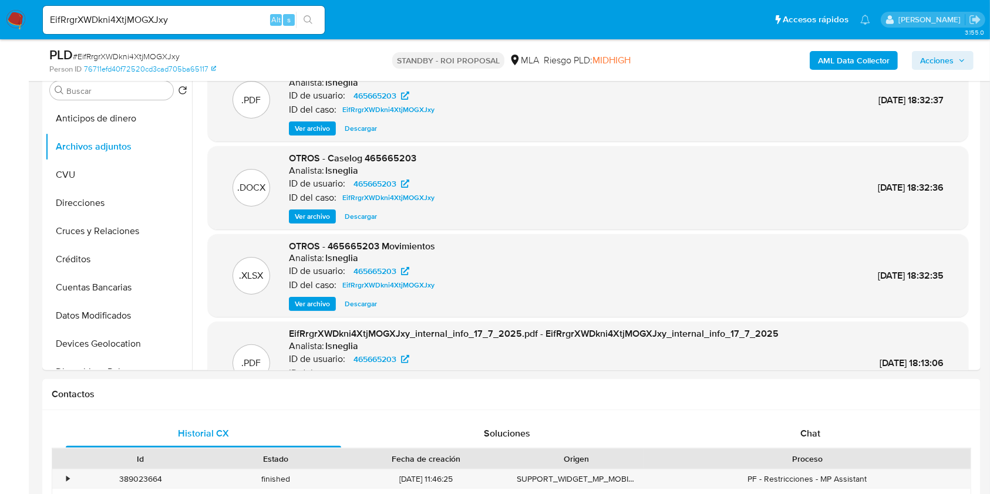
click at [148, 18] on input "EifRrgrXWDkni4XtjMOGXJxy" at bounding box center [184, 19] width 282 height 15
paste input "704hvWDDkqUn9PnRWvd7148j"
type input "704hvWDDkqUn9PnRWvd7148j"
click at [310, 25] on button "search-icon" at bounding box center [308, 20] width 24 height 16
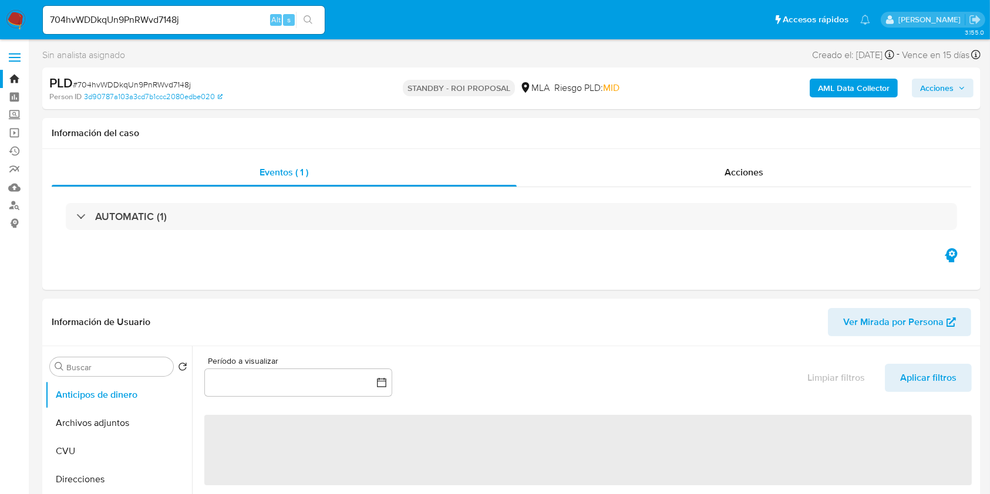
select select "10"
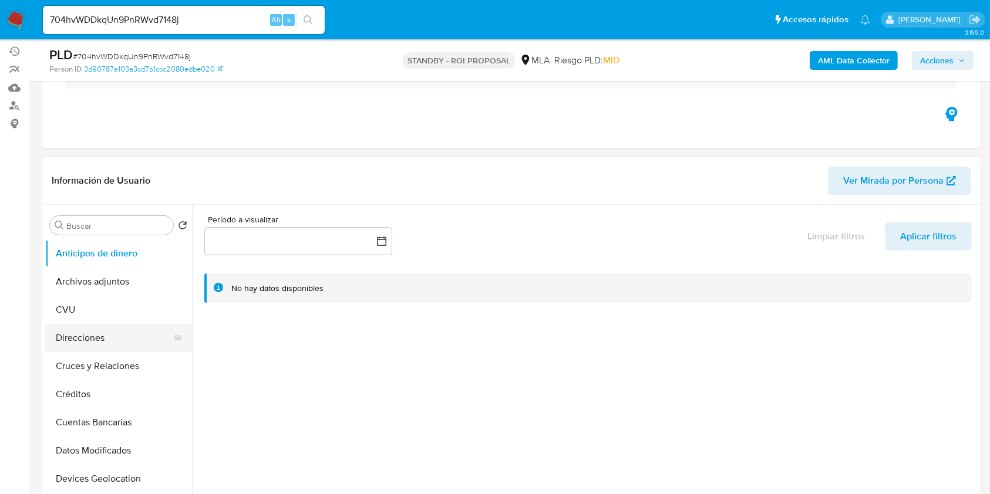
scroll to position [156, 0]
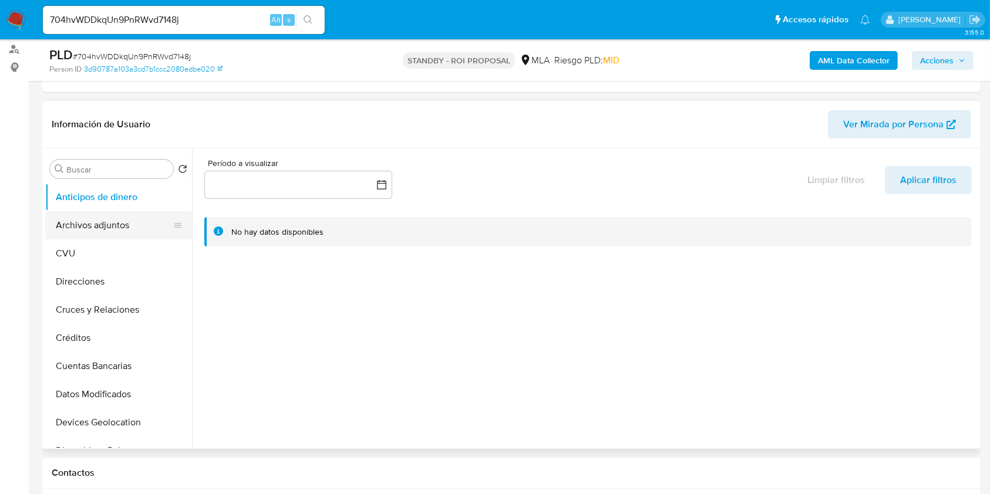
click at [76, 236] on button "Archivos adjuntos" at bounding box center [113, 225] width 137 height 28
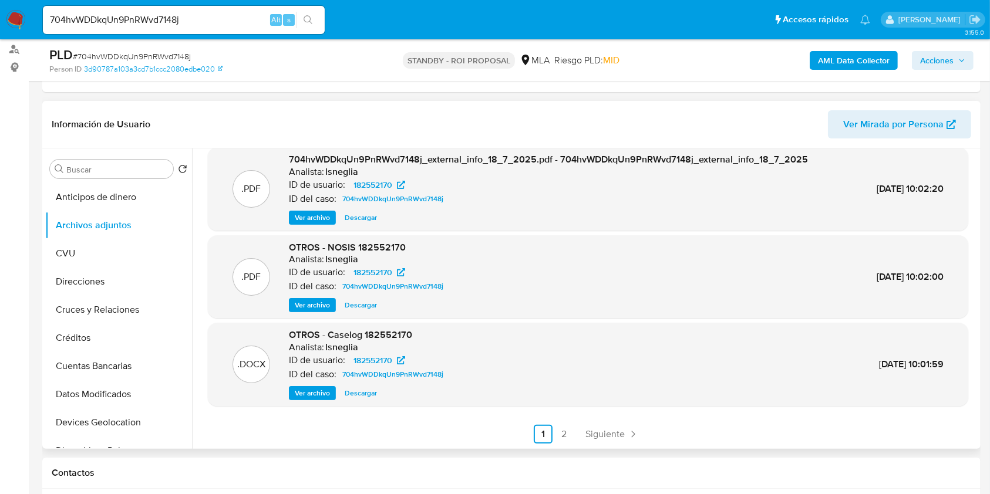
scroll to position [99, 0]
click at [364, 388] on span "Descargar" at bounding box center [361, 393] width 32 height 12
click at [236, 14] on input "704hvWDDkqUn9PnRWvd7148j" at bounding box center [184, 19] width 282 height 15
click at [187, 12] on input "704hvWDDkqUn9PnRWvd7148j" at bounding box center [184, 19] width 282 height 15
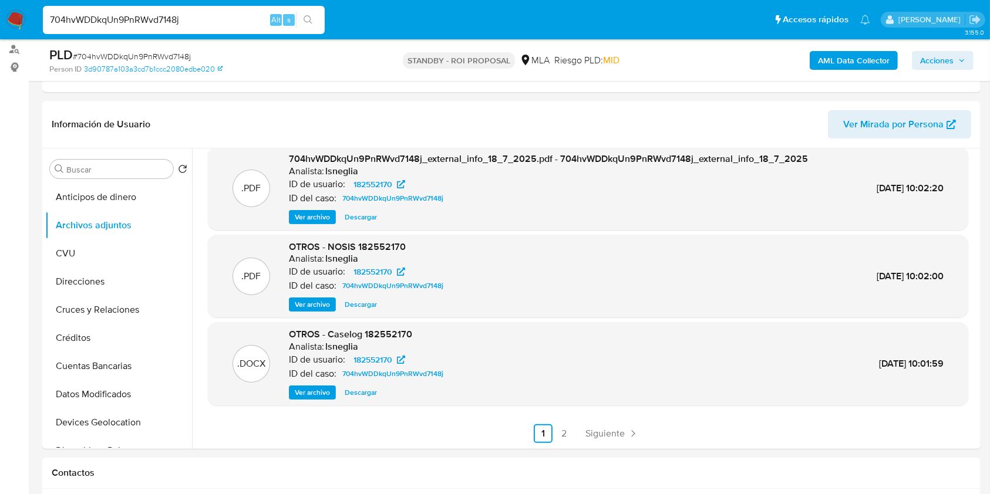
click at [187, 12] on input "704hvWDDkqUn9PnRWvd7148j" at bounding box center [184, 19] width 282 height 15
paste input "SrEs7XIPeRy04SGWsBDktOXQ"
type input "SrEs7XIPeRy04SGWsBDktOXQ"
click at [313, 13] on button "search-icon" at bounding box center [308, 20] width 24 height 16
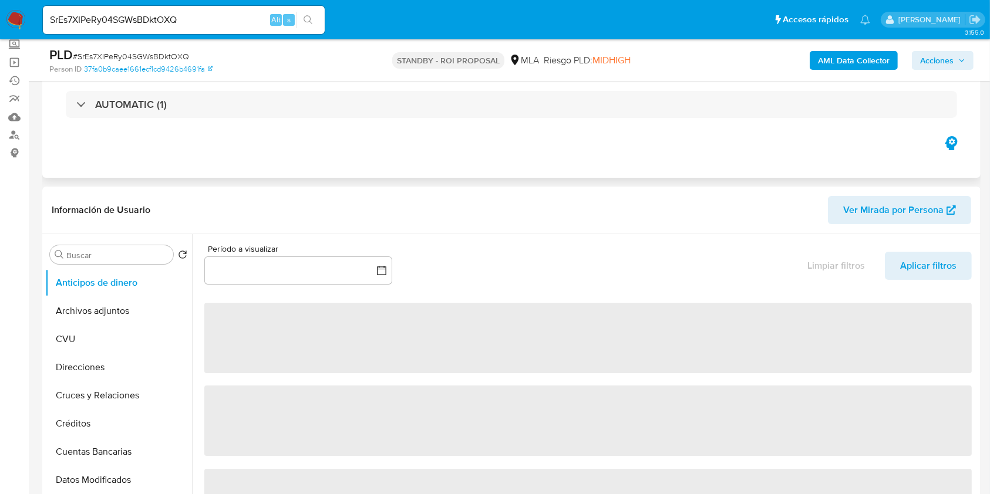
scroll to position [156, 0]
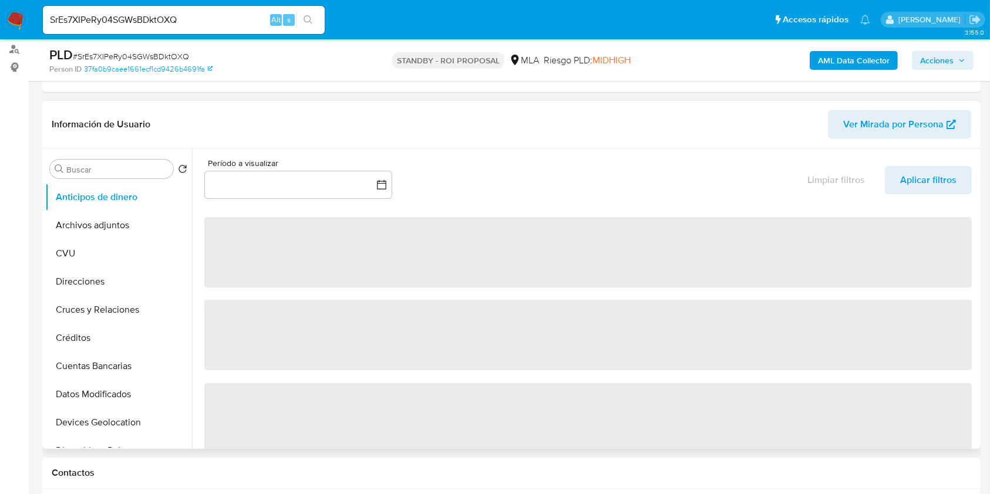
select select "10"
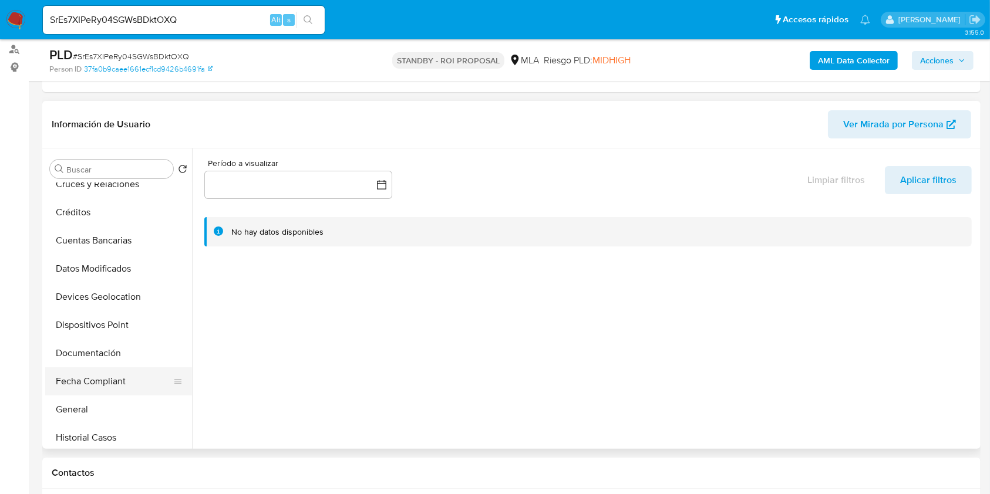
scroll to position [235, 0]
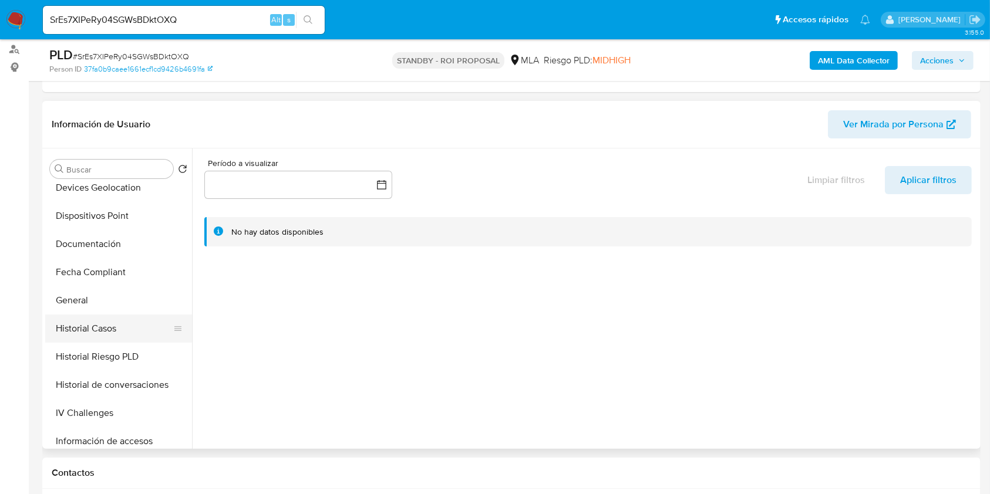
click at [93, 325] on button "Historial Casos" at bounding box center [113, 329] width 137 height 28
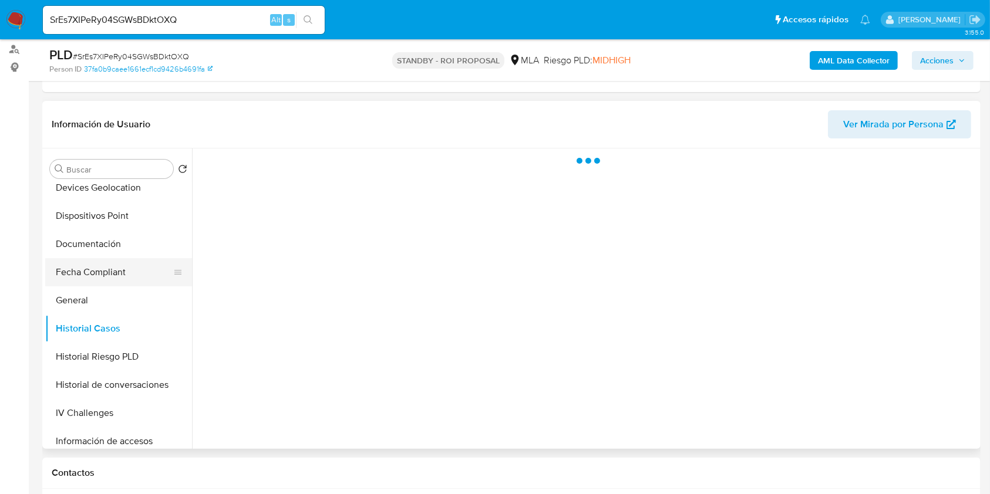
scroll to position [0, 0]
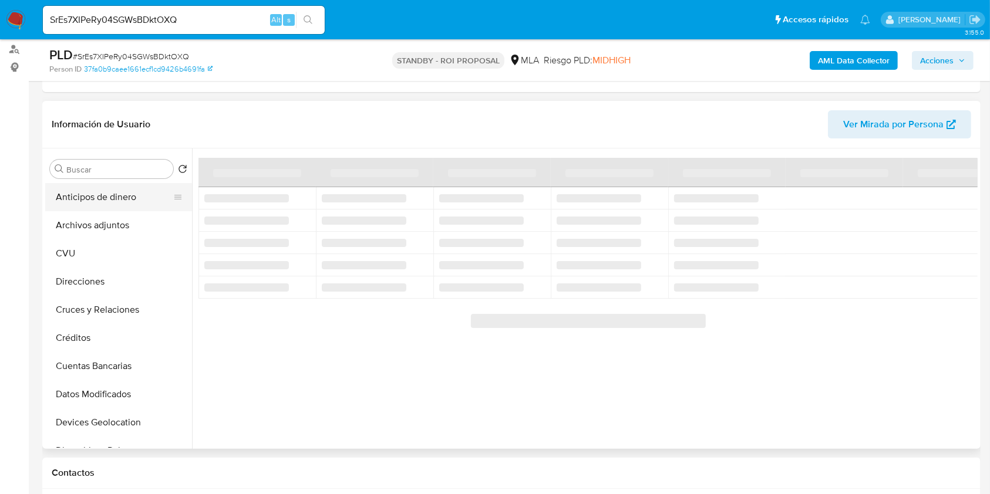
click at [140, 186] on button "Anticipos de dinero" at bounding box center [113, 197] width 137 height 28
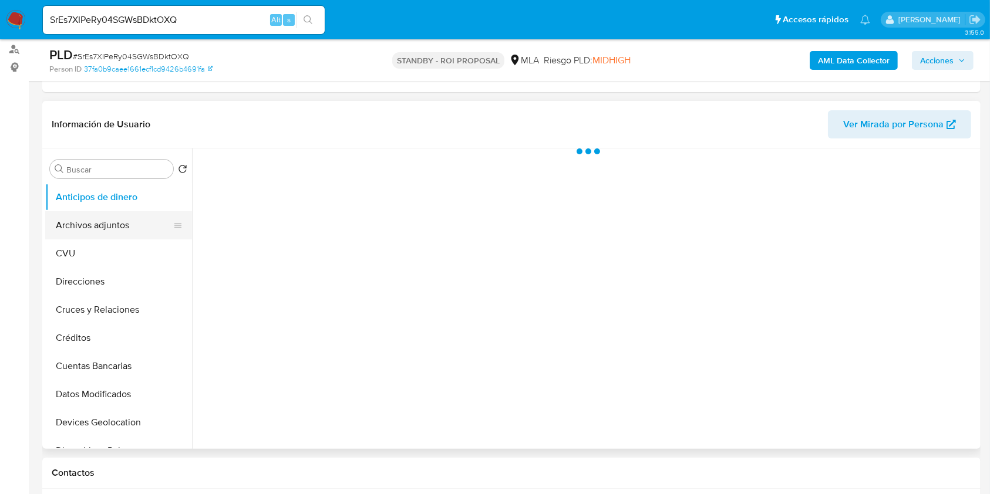
click at [120, 227] on button "Archivos adjuntos" at bounding box center [113, 225] width 137 height 28
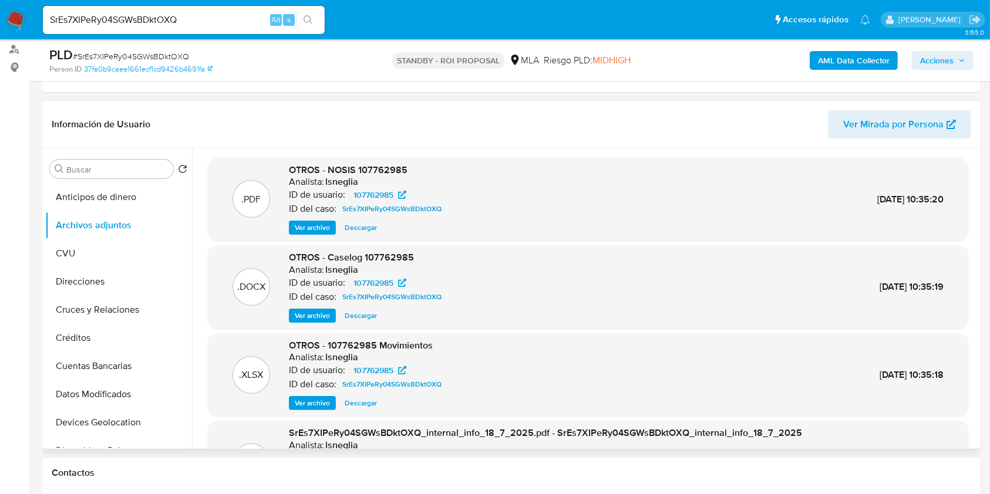
click at [346, 310] on span "Descargar" at bounding box center [361, 316] width 32 height 12
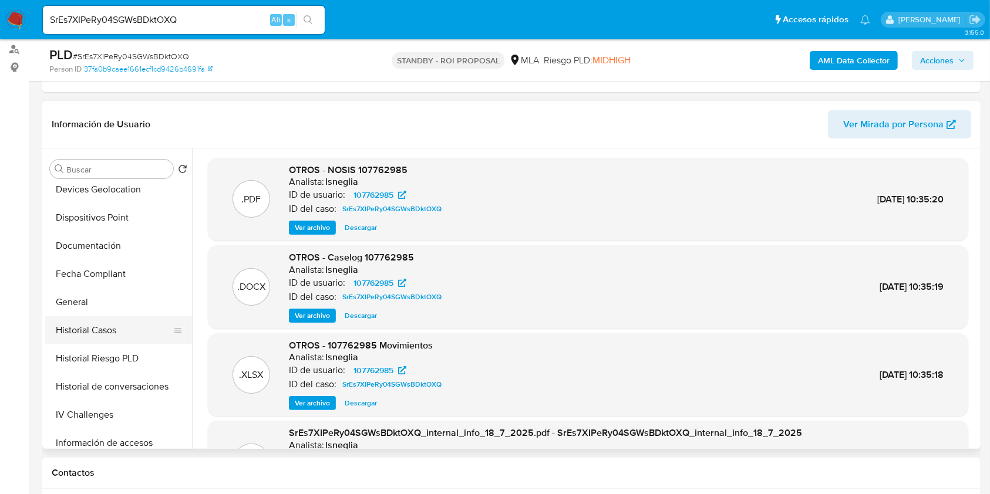
scroll to position [235, 0]
click at [117, 329] on button "Historial Casos" at bounding box center [113, 329] width 137 height 28
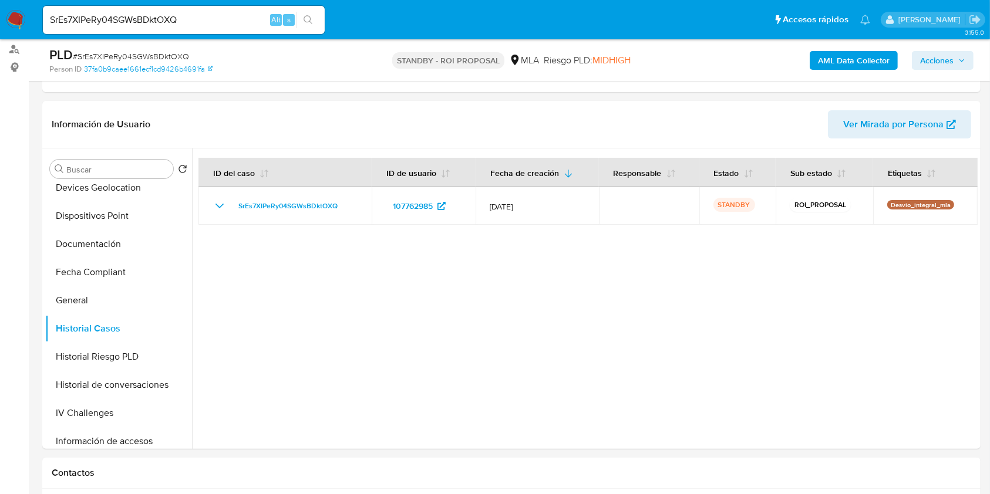
click at [187, 13] on input "SrEs7XIPeRy04SGWsBDktOXQ" at bounding box center [184, 19] width 282 height 15
paste input "q4Ntwdku7TFB89IywaJtYzXT"
type input "q4Ntwdku7TFB89IywaJtYzXT"
click at [310, 14] on button "search-icon" at bounding box center [308, 20] width 24 height 16
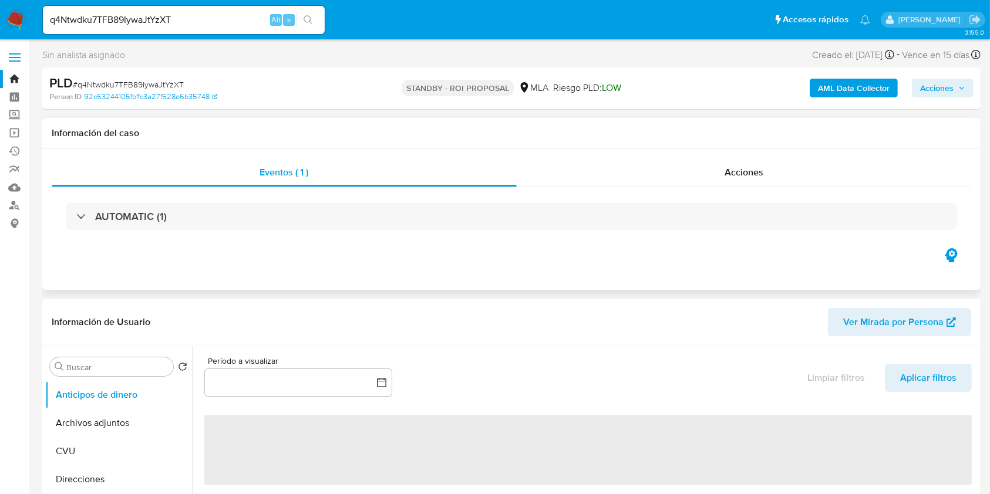
select select "10"
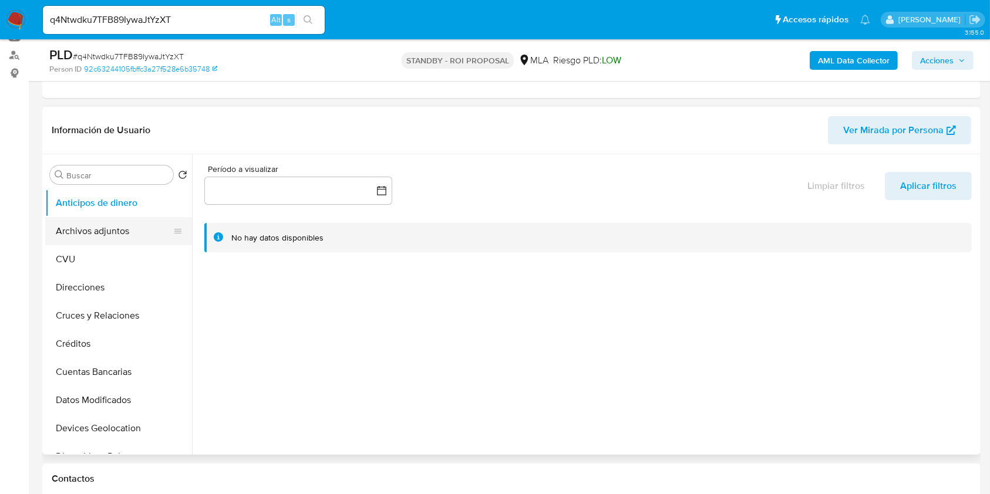
scroll to position [156, 0]
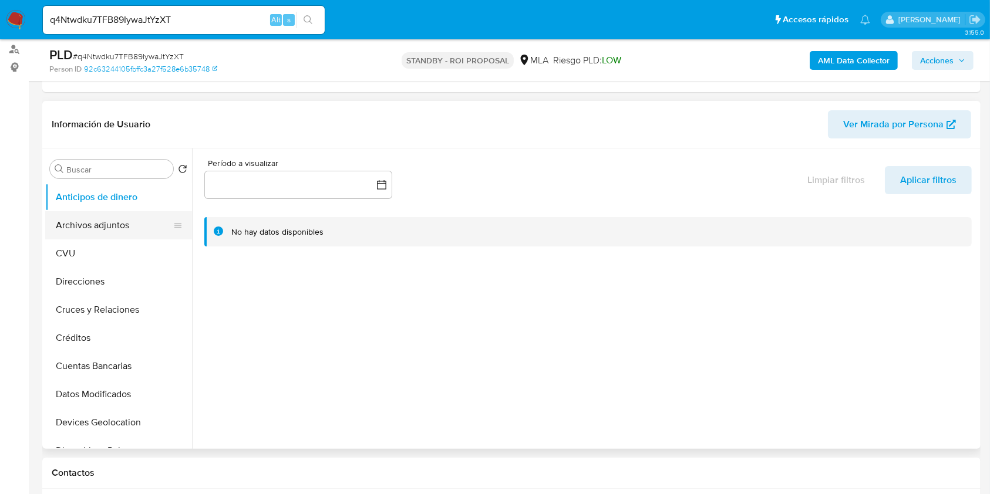
click at [92, 221] on button "Archivos adjuntos" at bounding box center [113, 225] width 137 height 28
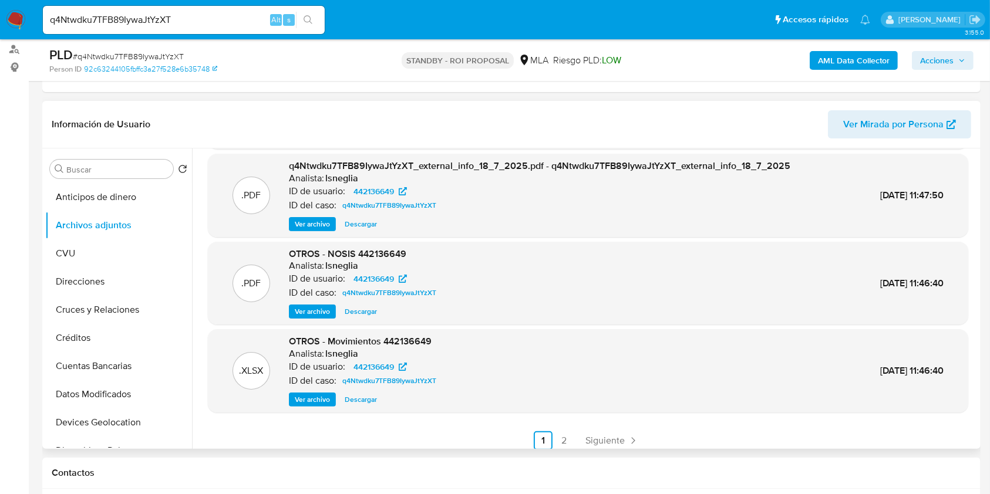
scroll to position [99, 0]
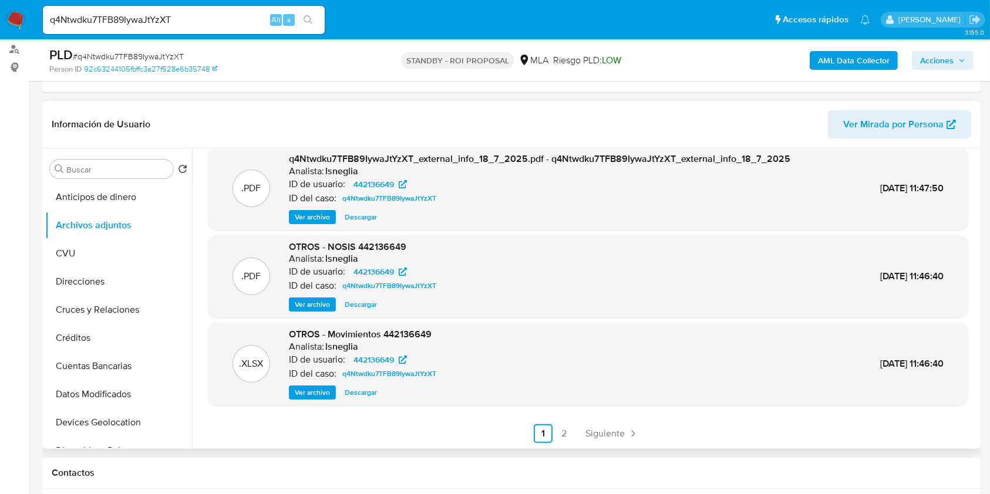
click at [561, 436] on link "2" at bounding box center [564, 433] width 19 height 19
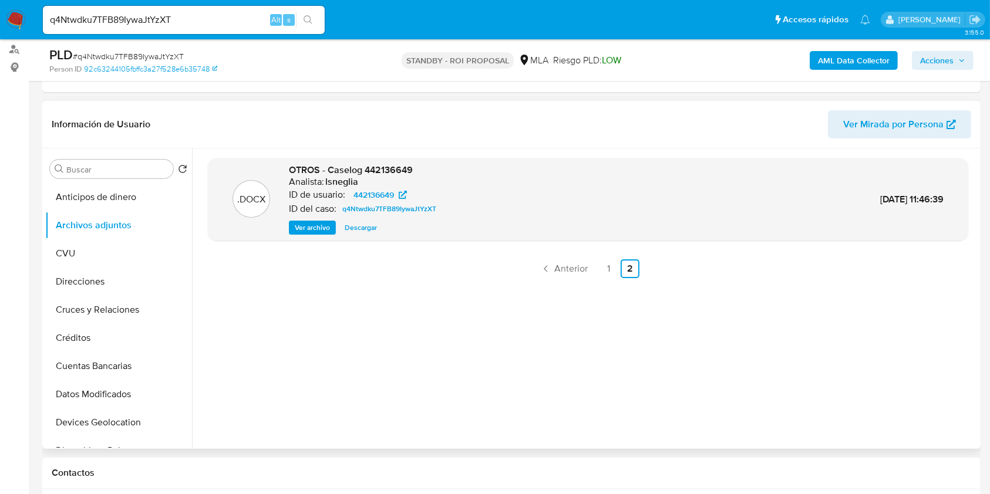
click at [393, 355] on div ".DOCX OTROS - Caselog 442136649 Analista: lsneglia ID de usuario: 442136649 ID …" at bounding box center [588, 299] width 760 height 282
click at [357, 227] on span "Descargar" at bounding box center [361, 228] width 32 height 12
click at [183, 29] on div "q4Ntwdku7TFB89IywaJtYzXT Alt s" at bounding box center [184, 20] width 282 height 28
click at [186, 19] on input "q4Ntwdku7TFB89IywaJtYzXT" at bounding box center [184, 19] width 282 height 15
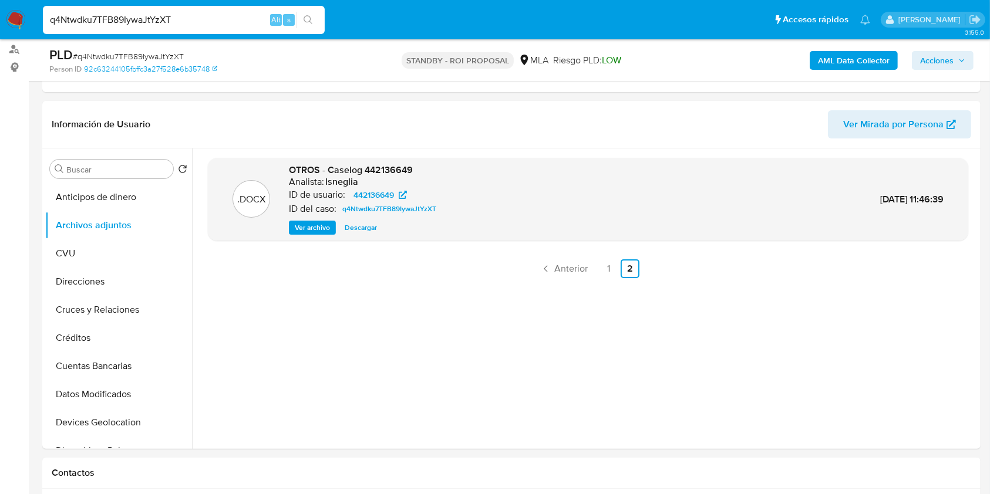
click at [186, 19] on input "q4Ntwdku7TFB89IywaJtYzXT" at bounding box center [184, 19] width 282 height 15
paste input "O24Bh97x0NtbsFsJXmiN3uny"
type input "O24Bh97x0NtbsFsJXmiN3uny"
click at [308, 21] on icon "search-icon" at bounding box center [307, 19] width 9 height 9
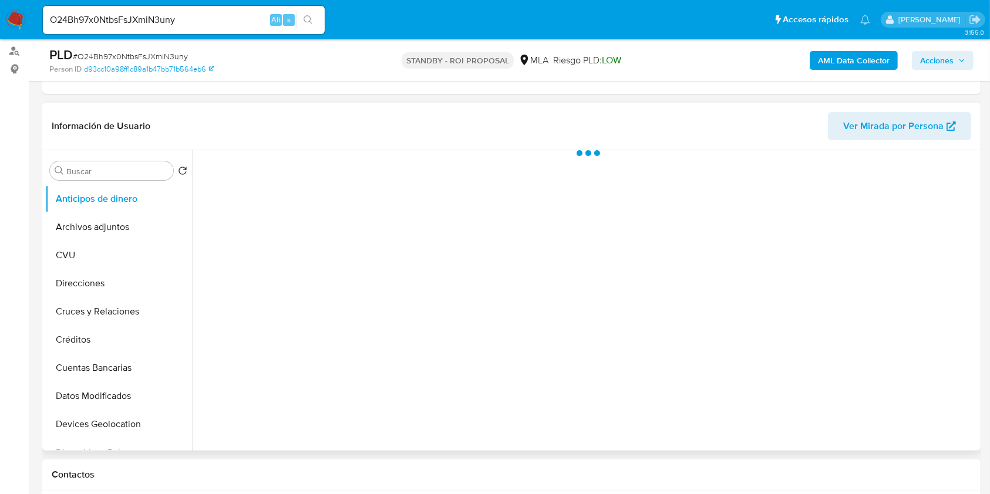
scroll to position [156, 0]
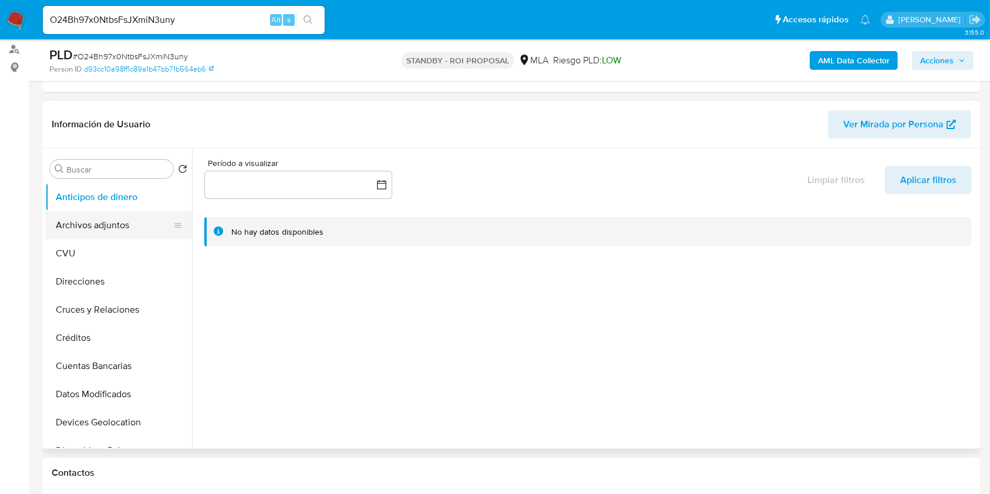
select select "10"
click at [77, 224] on button "Archivos adjuntos" at bounding box center [113, 225] width 137 height 28
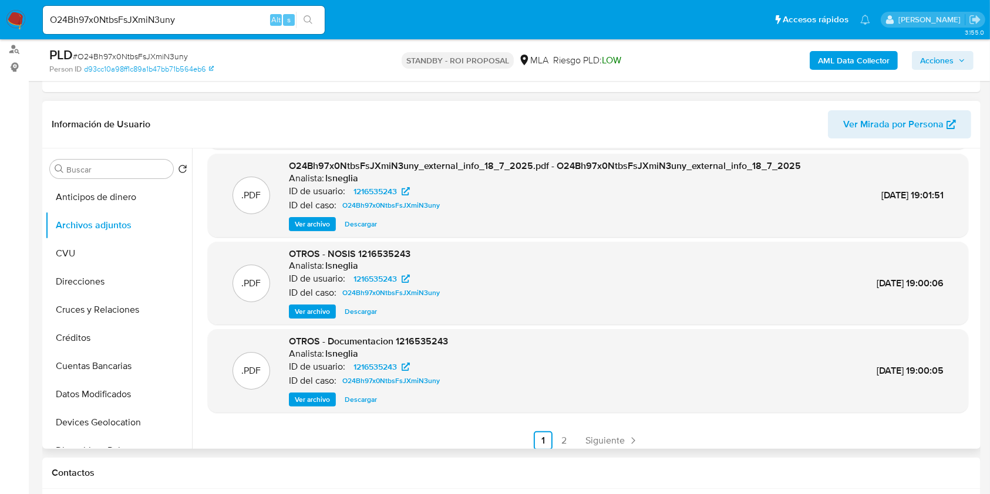
scroll to position [99, 0]
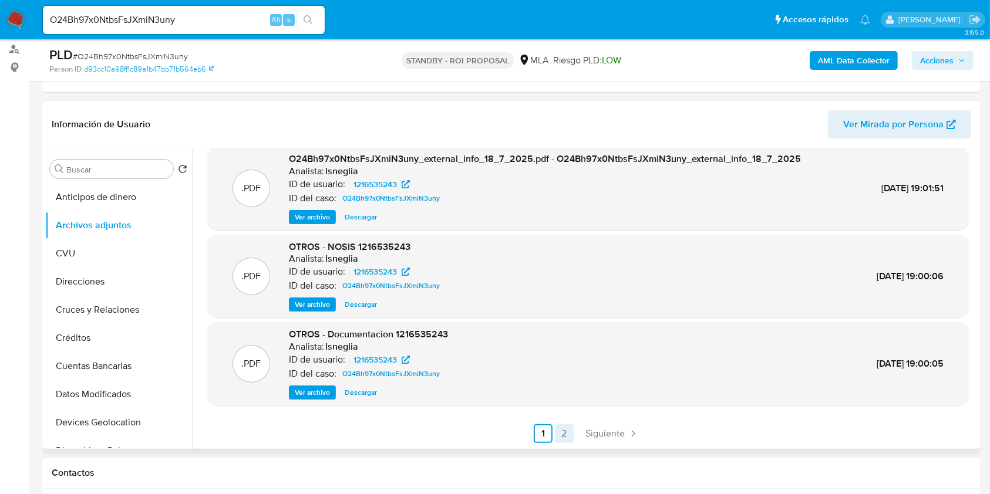
click at [556, 430] on link "2" at bounding box center [564, 433] width 19 height 19
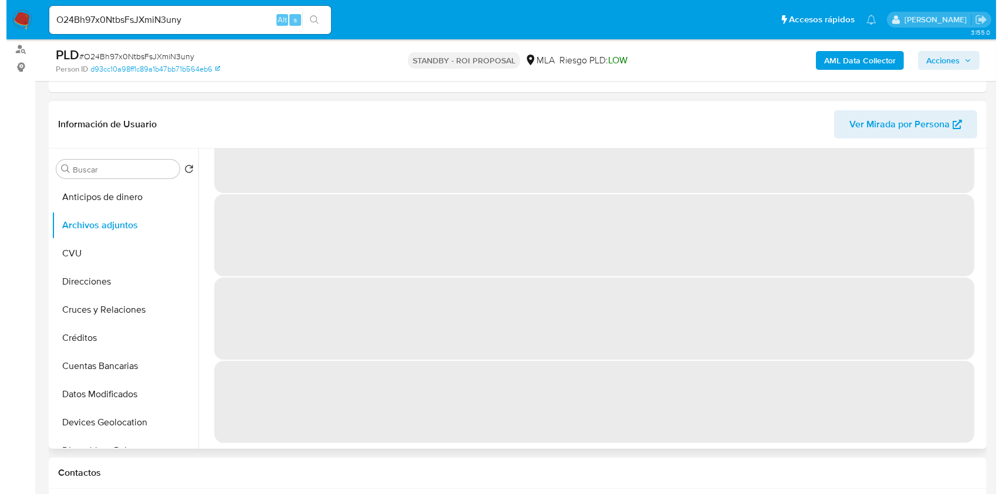
scroll to position [0, 0]
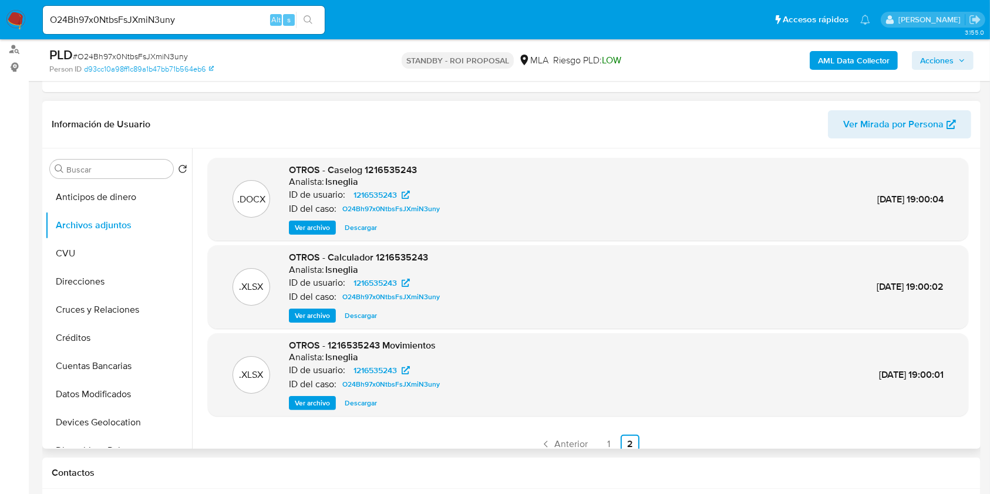
click at [320, 227] on span "Ver archivo" at bounding box center [312, 228] width 35 height 12
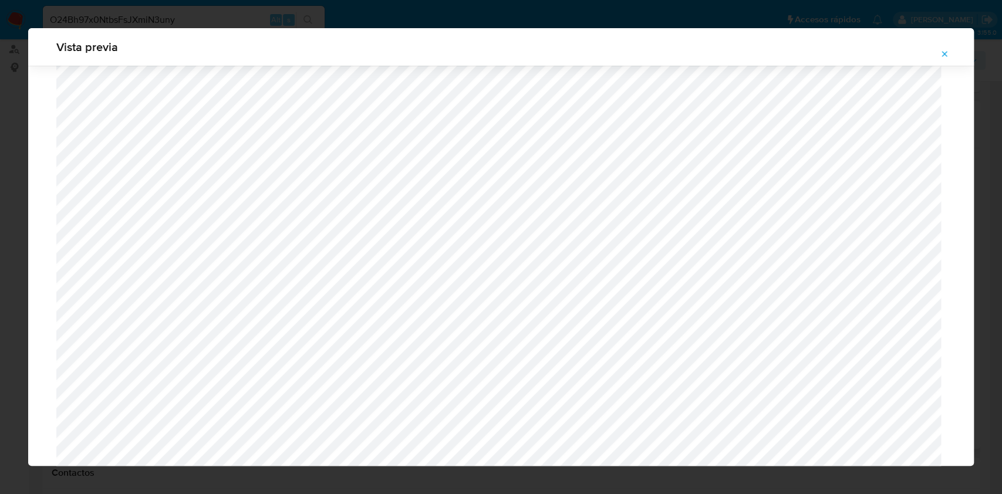
scroll to position [133, 0]
click at [940, 59] on span "Attachment preview" at bounding box center [944, 54] width 9 height 16
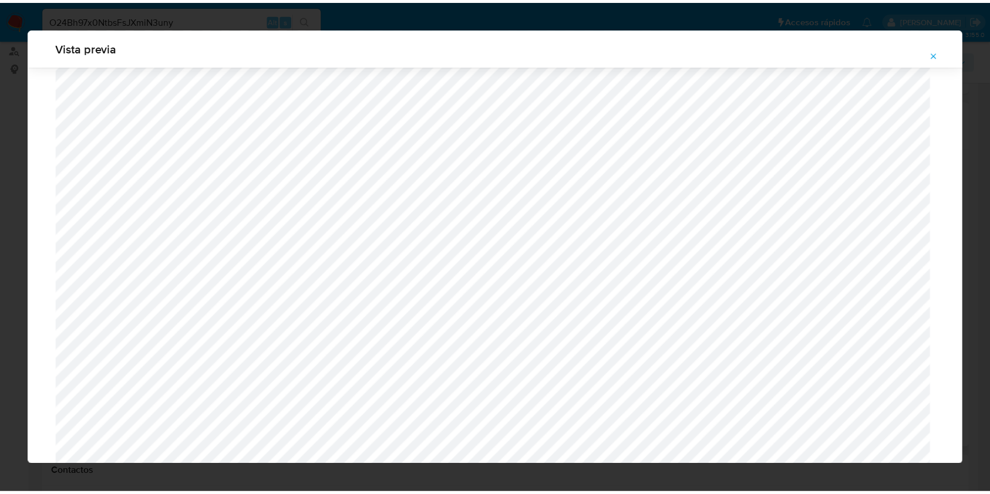
scroll to position [0, 0]
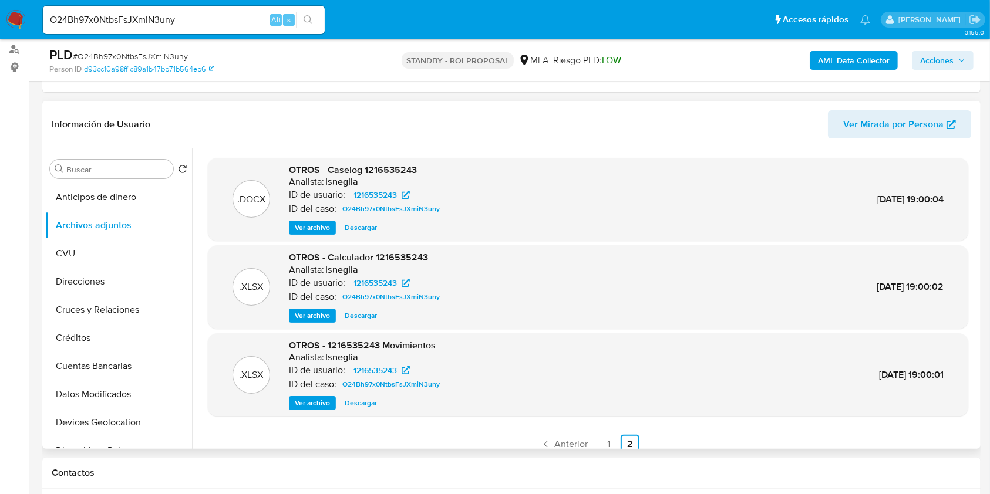
click at [355, 225] on span "Descargar" at bounding box center [361, 228] width 32 height 12
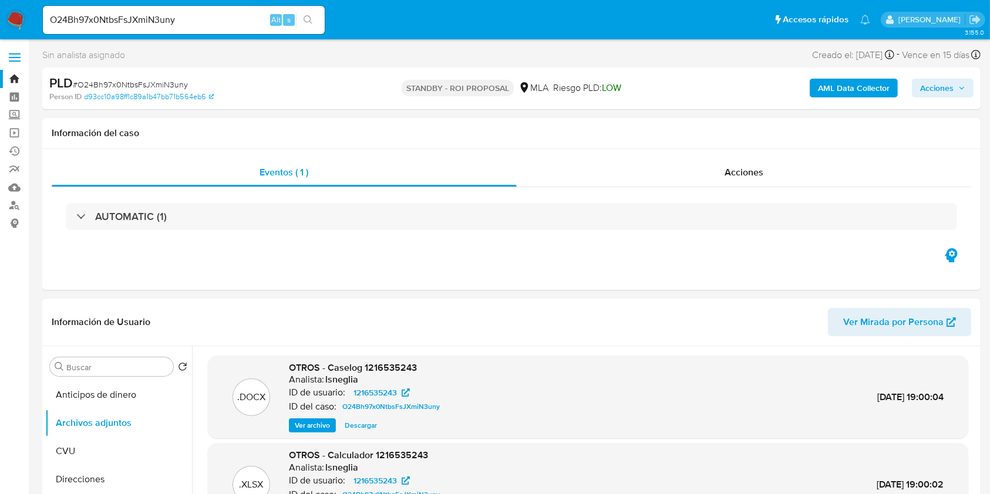
click at [185, 25] on input "O24Bh97x0NtbsFsJXmiN3uny" at bounding box center [184, 19] width 282 height 15
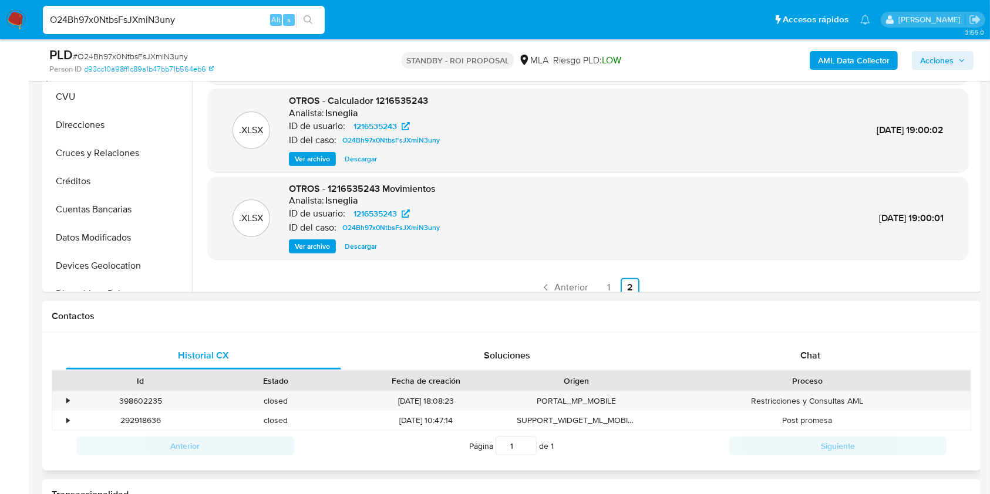
scroll to position [156, 0]
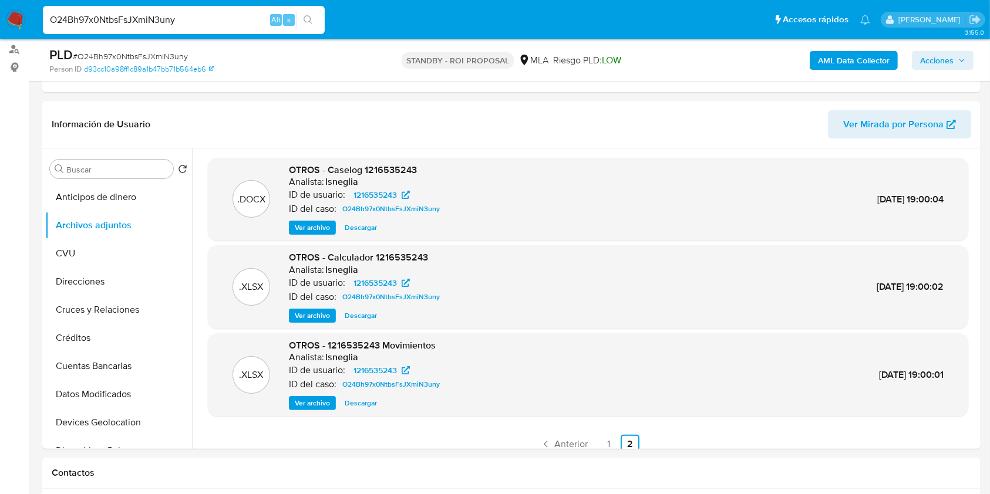
click at [155, 16] on input "O24Bh97x0NtbsFsJXmiN3uny" at bounding box center [184, 19] width 282 height 15
paste input "337uh3NK7e4fufuoGQY9qaFY"
type input "337uh3NK7e4fufuoGQY9qaFY"
click at [306, 22] on icon "search-icon" at bounding box center [307, 19] width 9 height 9
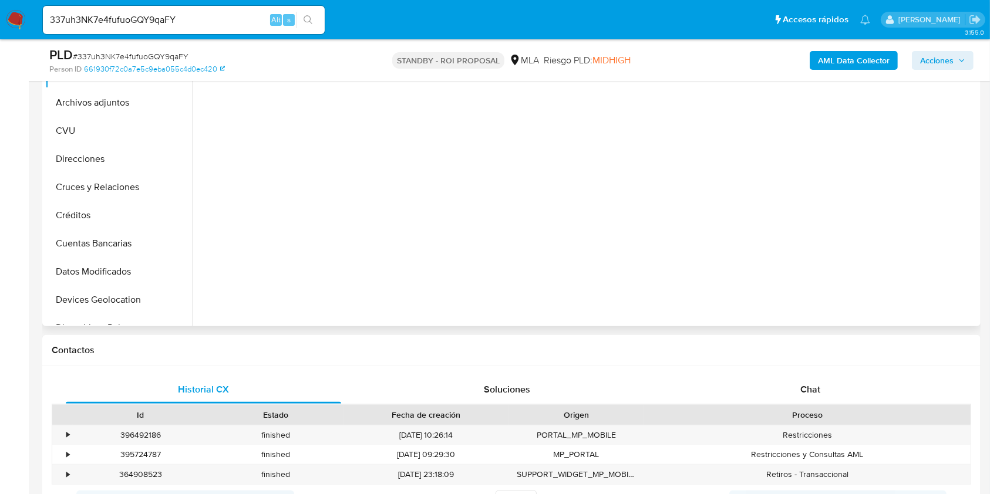
scroll to position [391, 0]
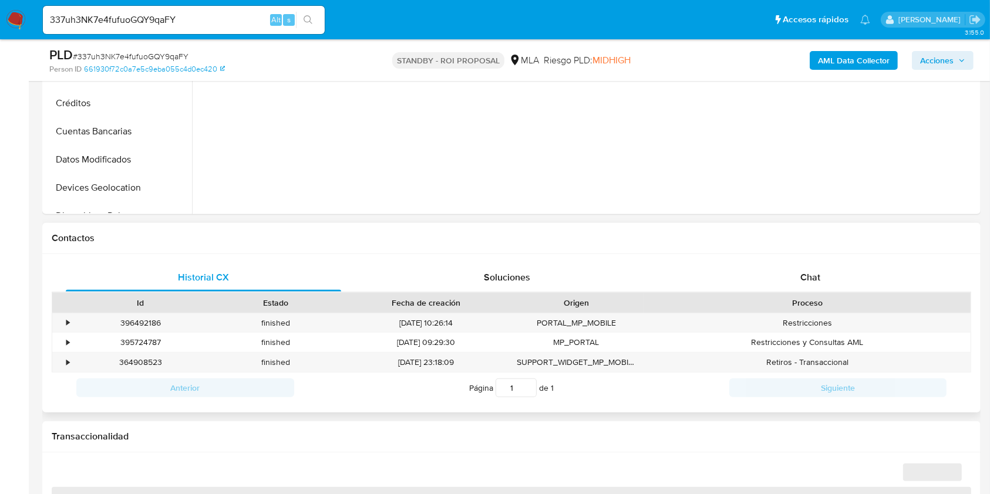
select select "10"
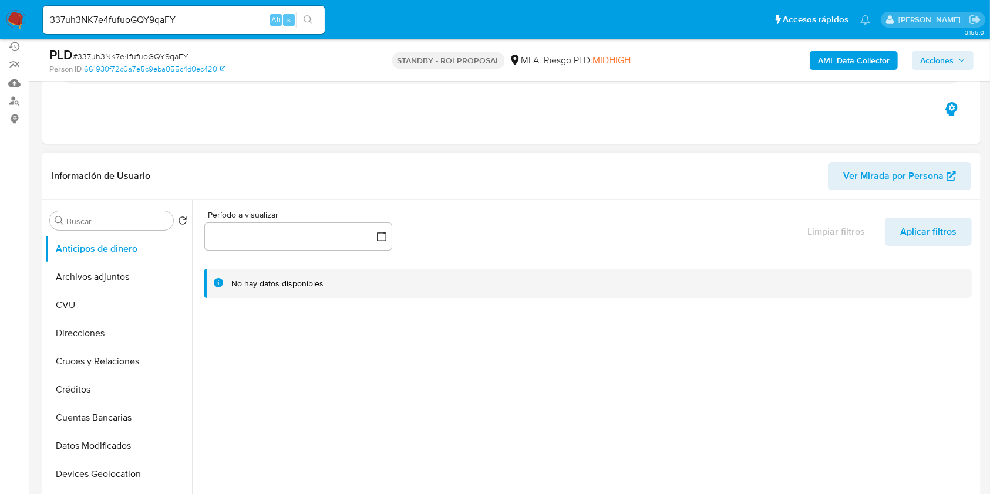
scroll to position [156, 0]
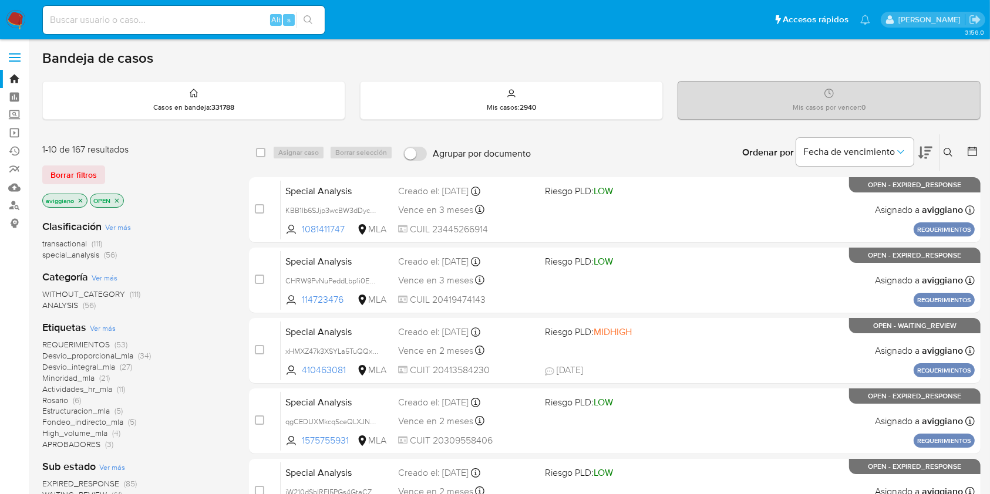
click at [949, 149] on icon at bounding box center [947, 152] width 9 height 9
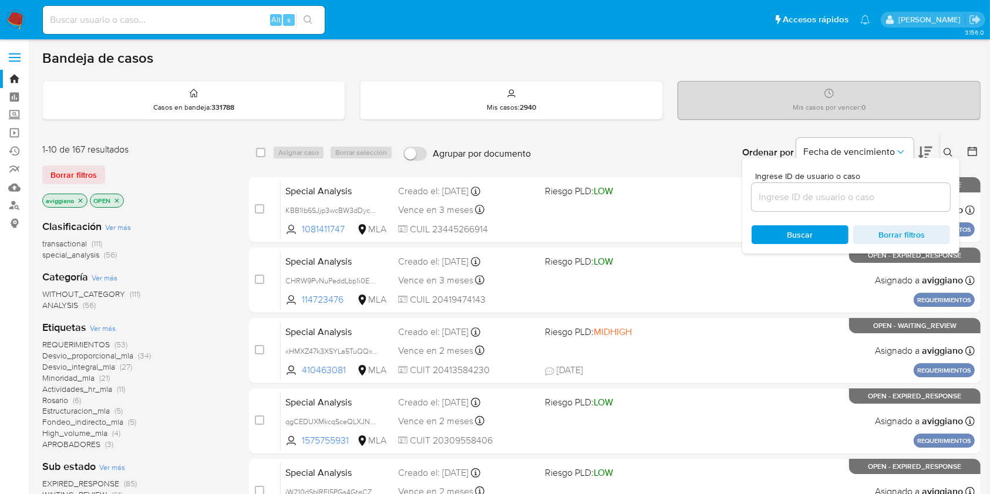
click at [849, 200] on input at bounding box center [850, 197] width 198 height 15
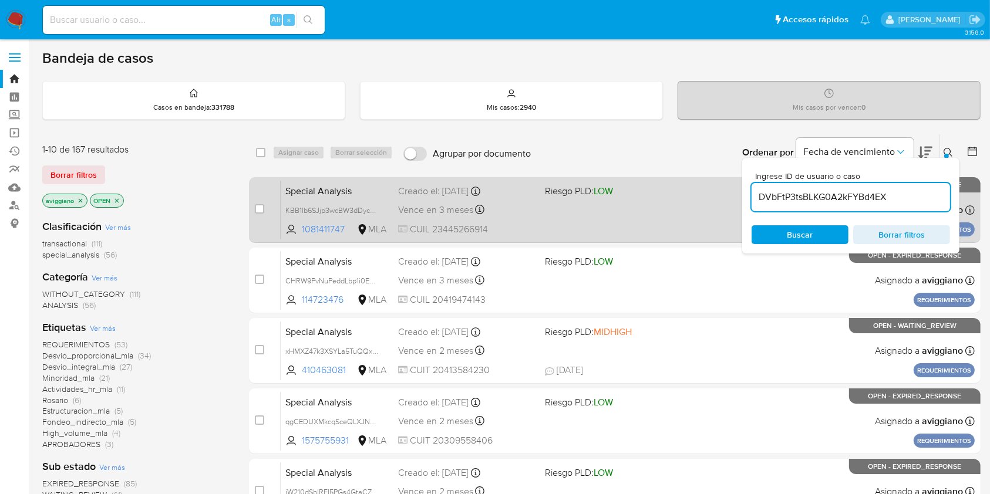
type input "DVbFtP3tsBLKG0A2kFYBd4EX"
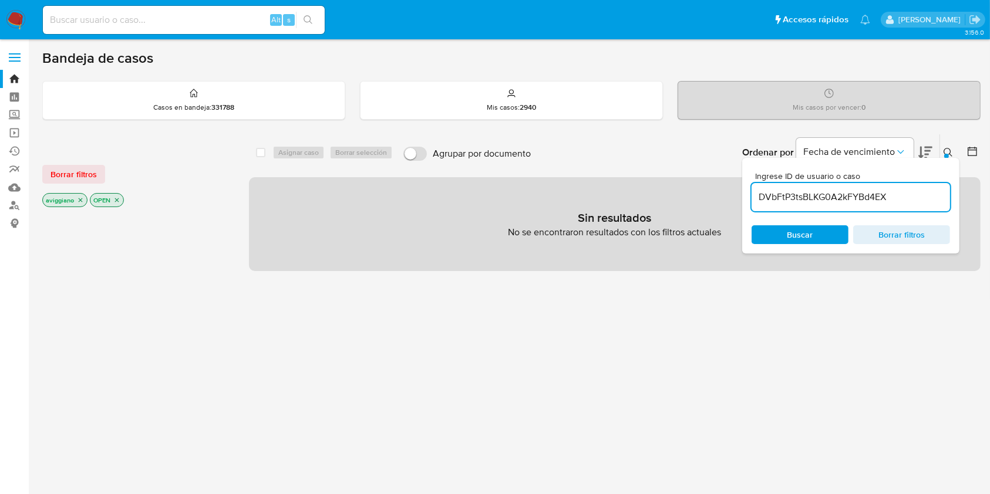
click at [80, 200] on icon "close-filter" at bounding box center [80, 200] width 7 height 7
click at [69, 200] on icon "close-filter" at bounding box center [69, 200] width 4 height 4
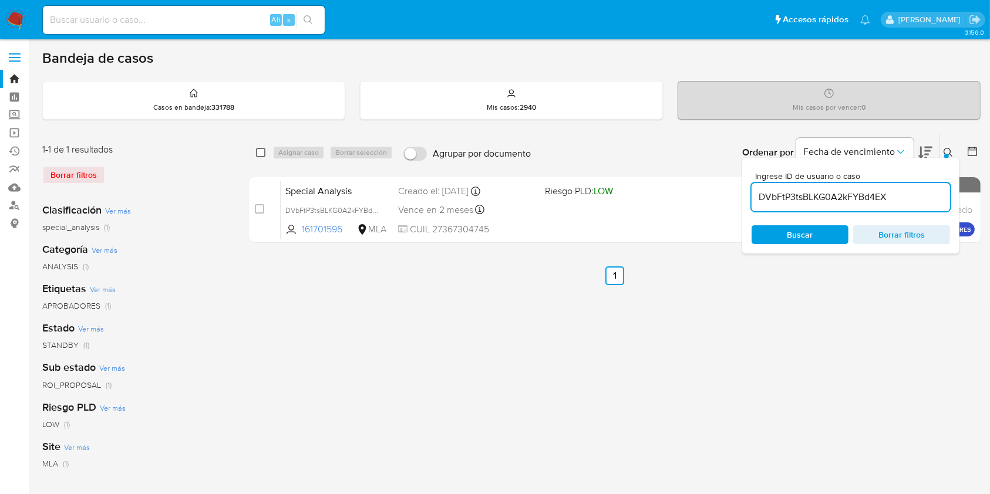
drag, startPoint x: 261, startPoint y: 150, endPoint x: 276, endPoint y: 149, distance: 15.9
click at [262, 150] on input "checkbox" at bounding box center [260, 152] width 9 height 9
checkbox input "true"
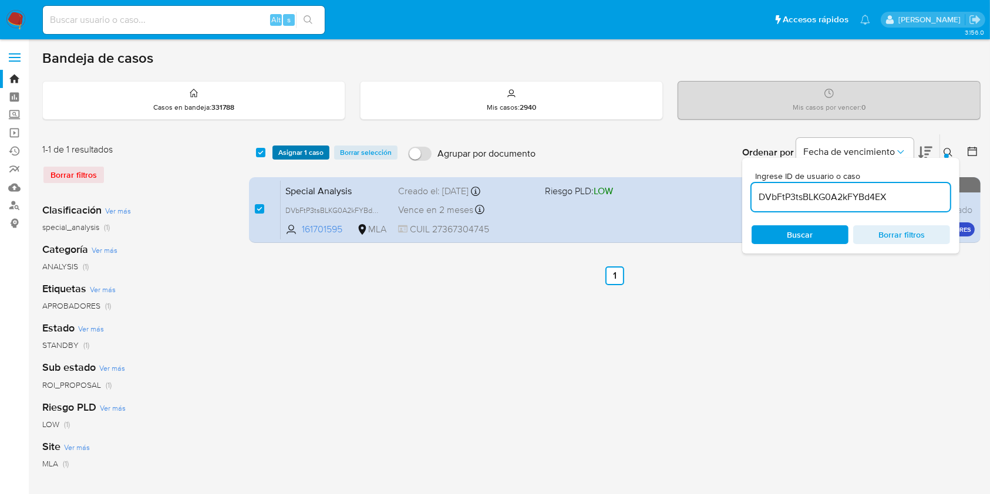
click at [279, 149] on span "Asignar 1 caso" at bounding box center [300, 153] width 45 height 12
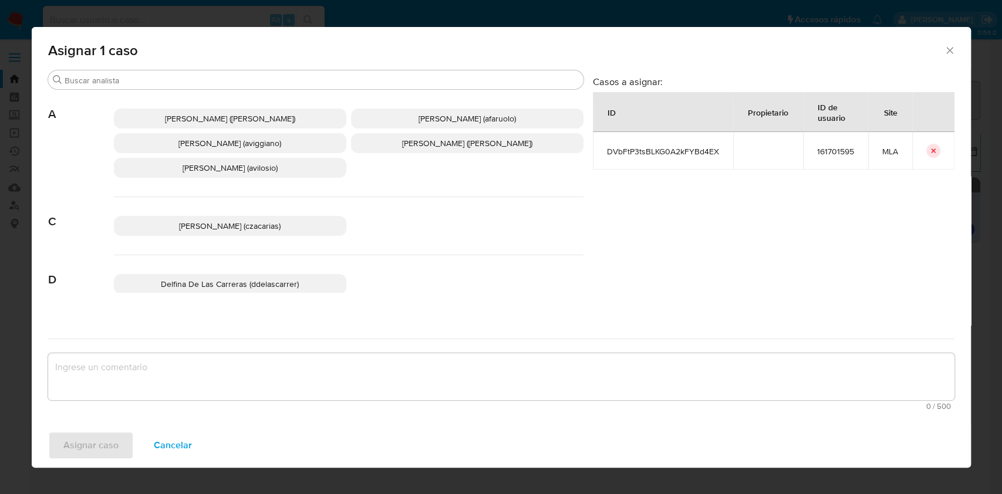
click at [230, 144] on span "[PERSON_NAME] (aviggiano)" at bounding box center [229, 143] width 103 height 12
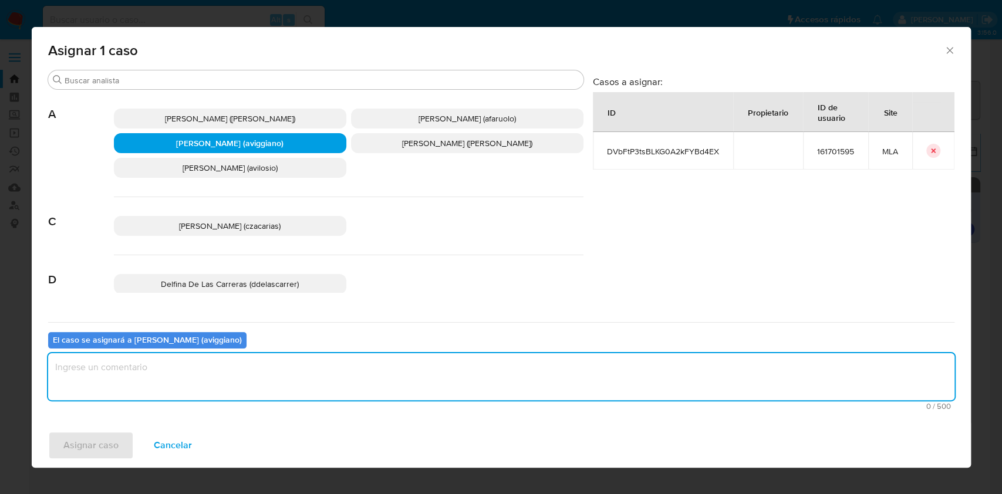
click at [168, 376] on textarea "assign-modal" at bounding box center [501, 376] width 906 height 47
click at [92, 448] on span "Asignar caso" at bounding box center [90, 446] width 55 height 26
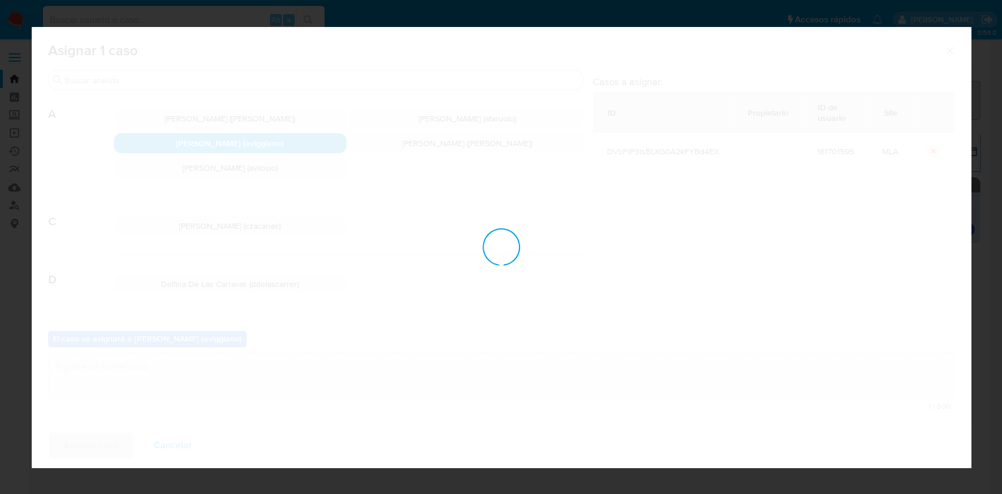
checkbox input "false"
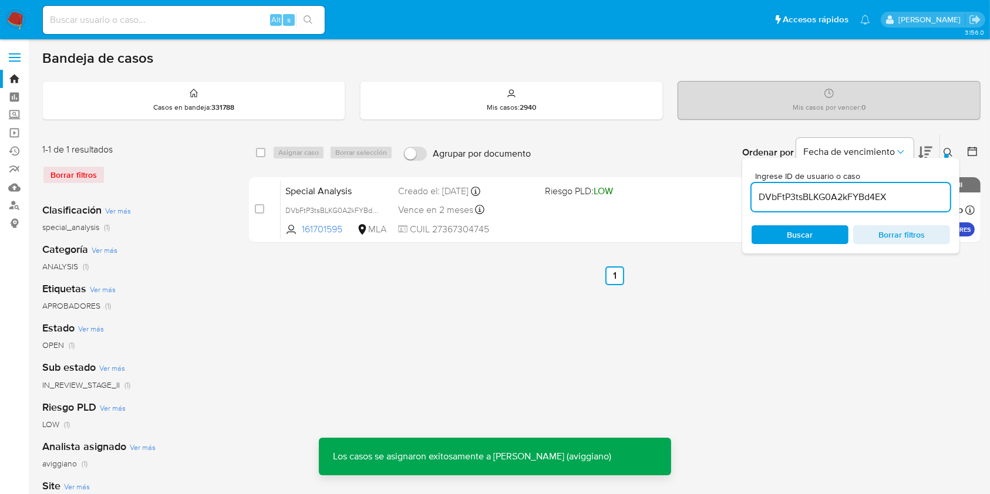
click at [634, 213] on div "Special Analysis DVbFtP3tsBLKG0A2kFYBd4EX 161701595 MLA Riesgo PLD: LOW Creado …" at bounding box center [628, 209] width 694 height 59
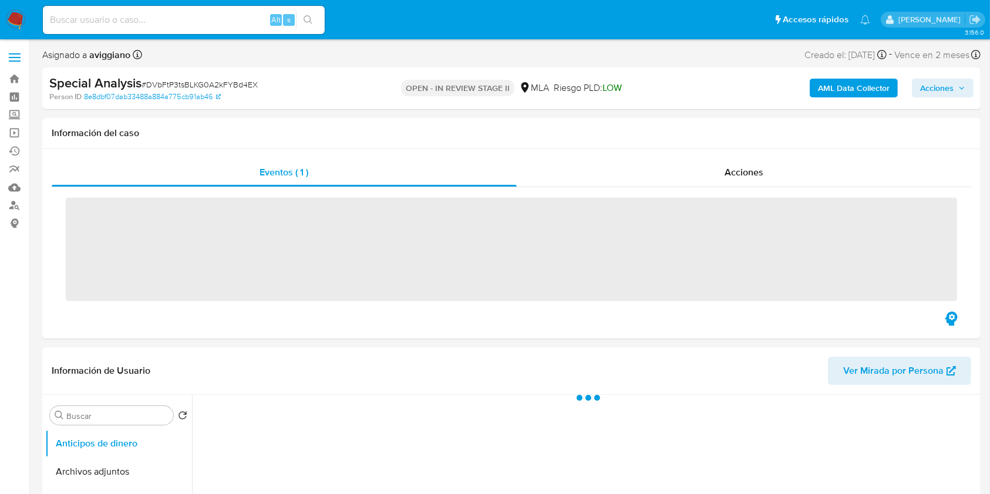
click at [958, 77] on div "AML Data Collector Acciones" at bounding box center [821, 89] width 305 height 28
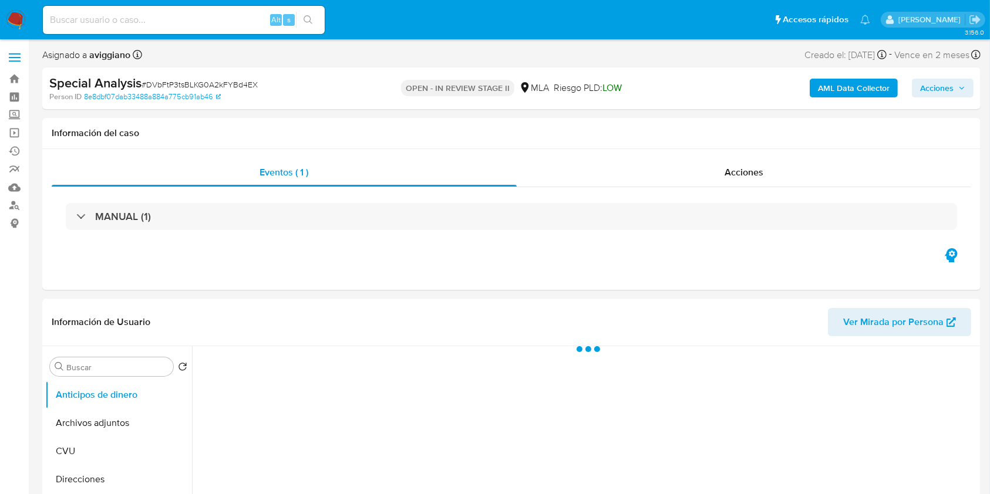
click at [959, 87] on icon "button" at bounding box center [961, 88] width 7 height 7
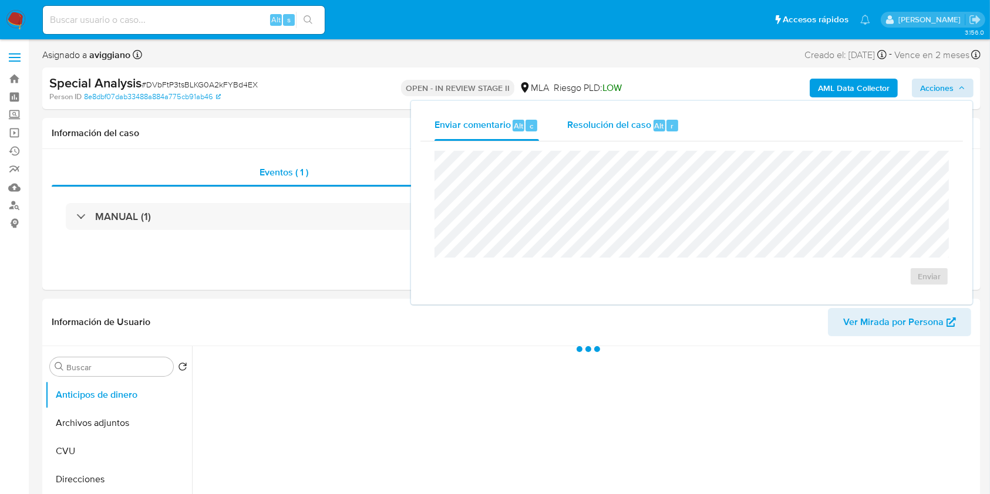
click at [661, 120] on span "Alt" at bounding box center [658, 125] width 9 height 11
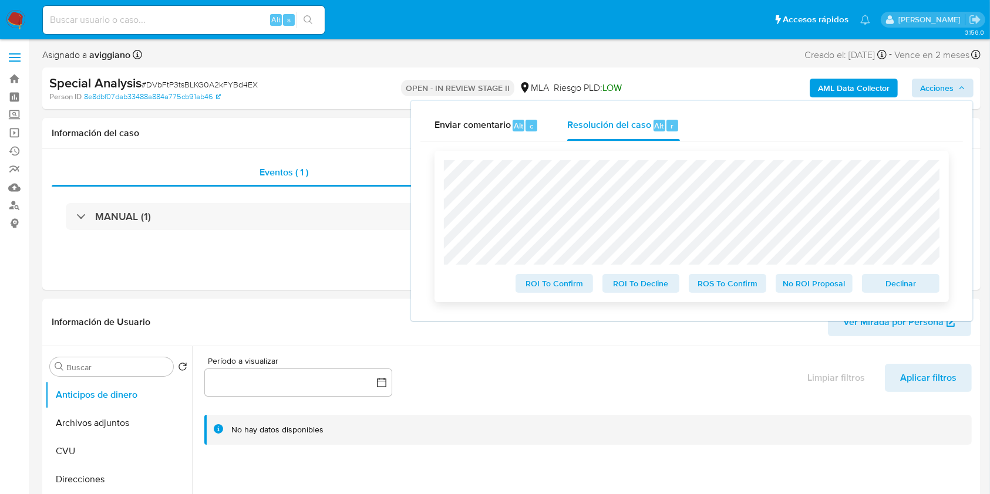
click at [924, 291] on span "Declinar" at bounding box center [900, 283] width 61 height 16
select select "10"
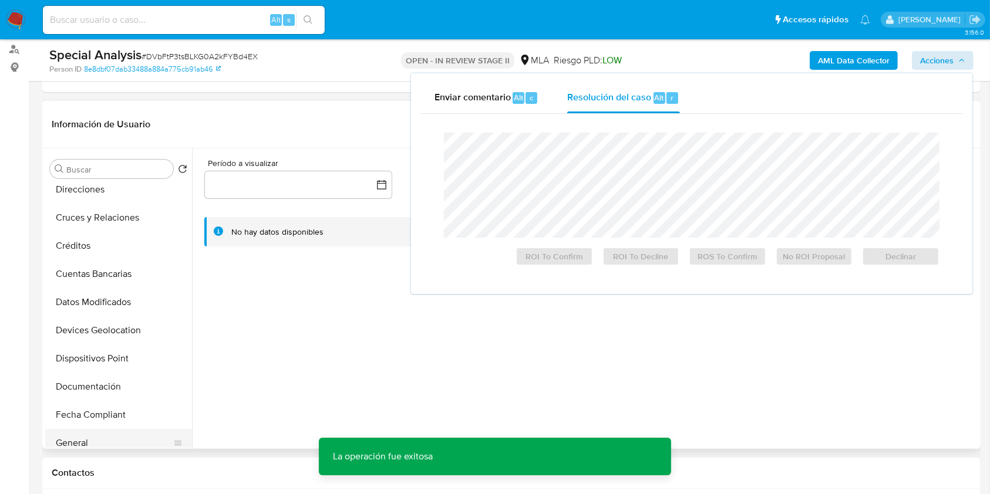
scroll to position [156, 0]
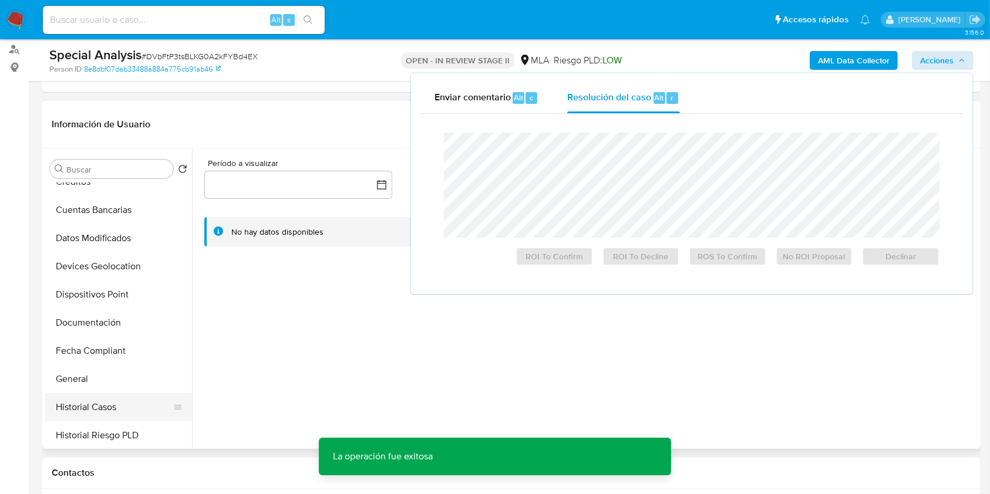
click at [94, 394] on button "Historial Casos" at bounding box center [113, 407] width 137 height 28
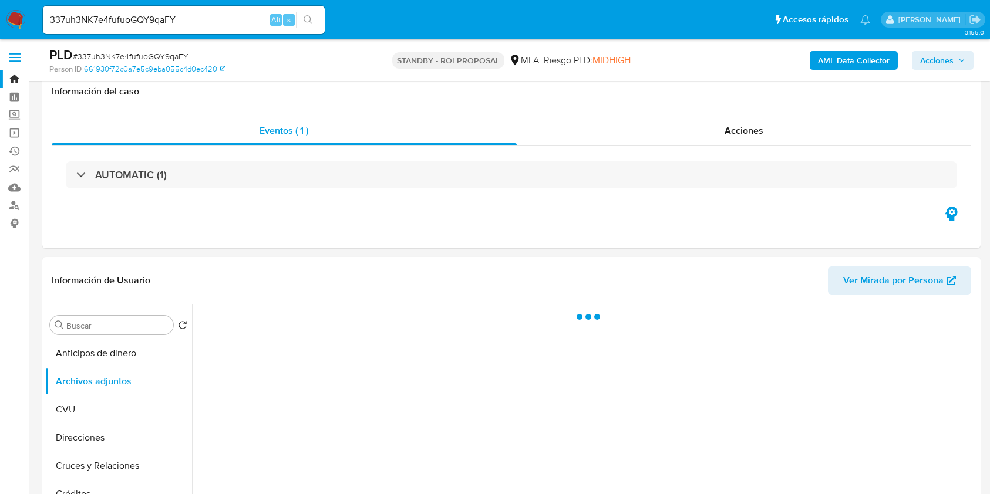
select select "10"
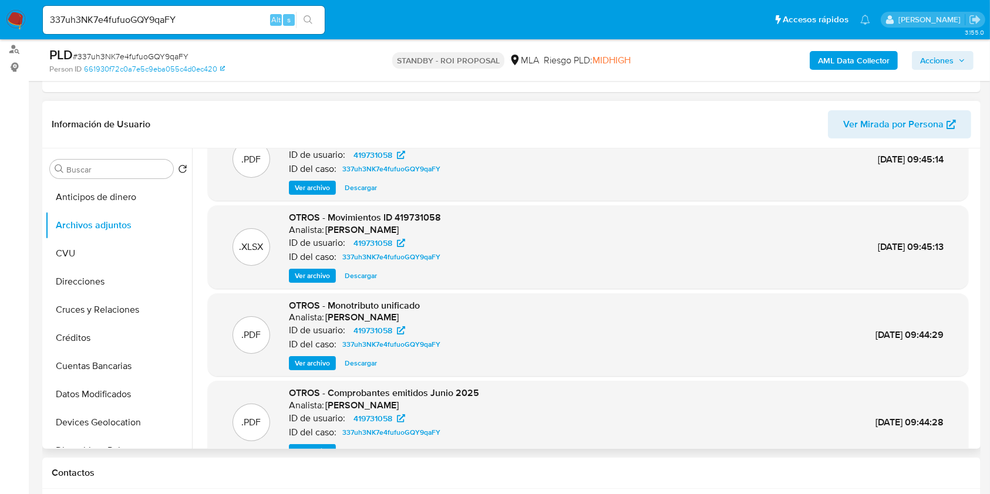
scroll to position [99, 0]
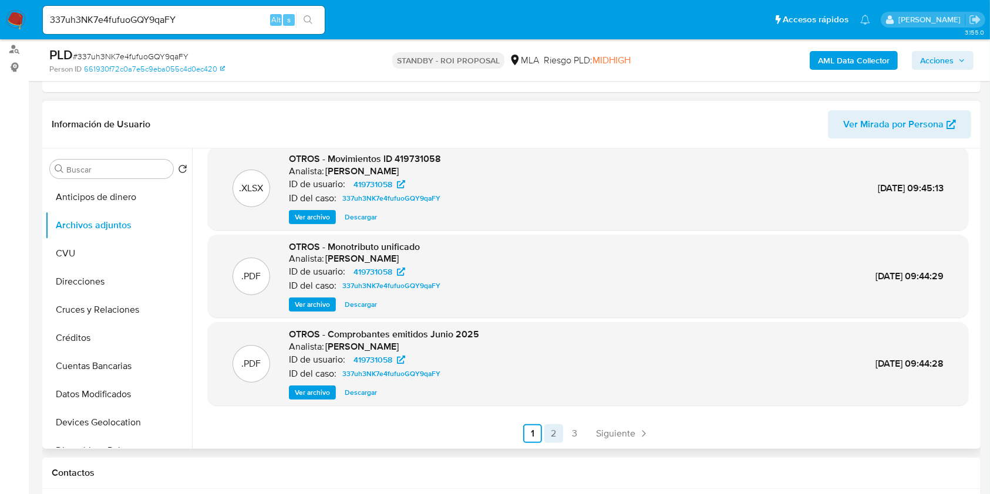
click at [556, 431] on link "2" at bounding box center [553, 433] width 19 height 19
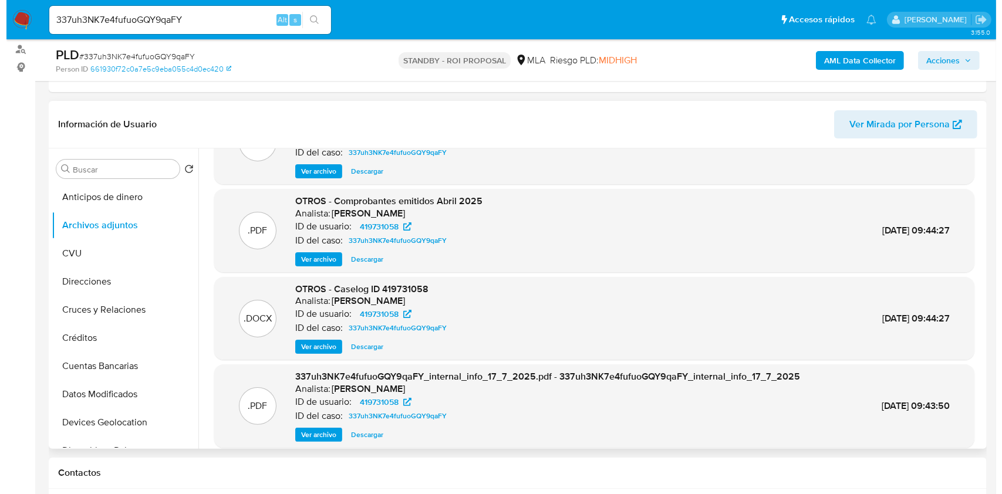
scroll to position [78, 0]
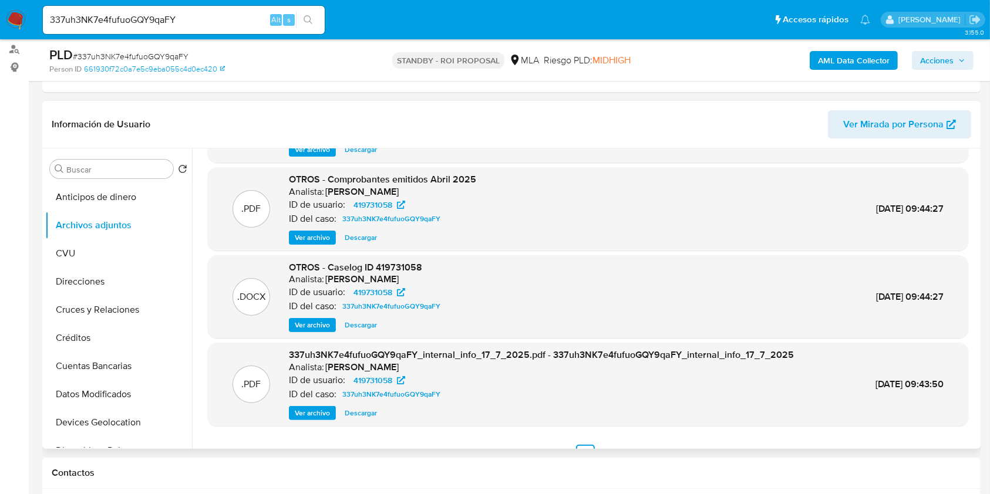
click at [315, 322] on span "Ver archivo" at bounding box center [312, 325] width 35 height 12
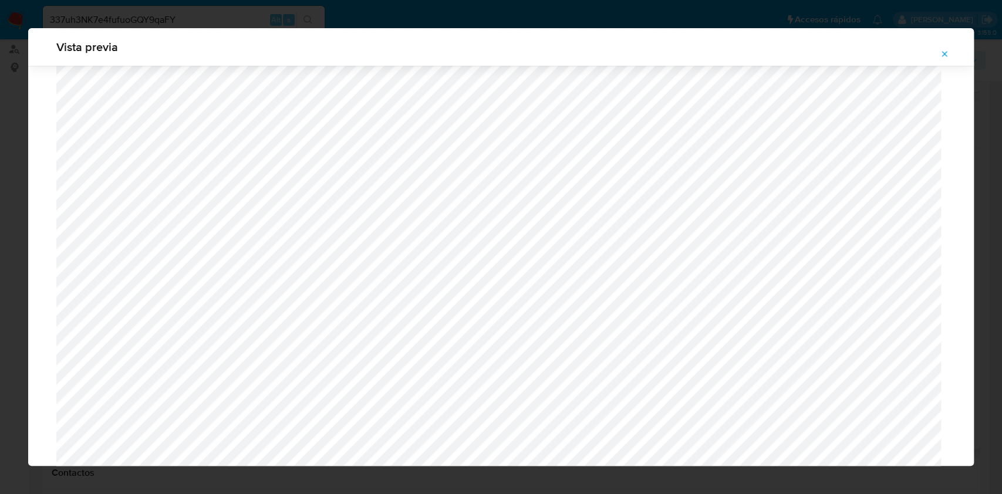
scroll to position [681, 0]
click at [940, 44] on div "Vista previa" at bounding box center [501, 47] width 946 height 38
click at [944, 53] on icon "Attachment preview" at bounding box center [944, 53] width 9 height 9
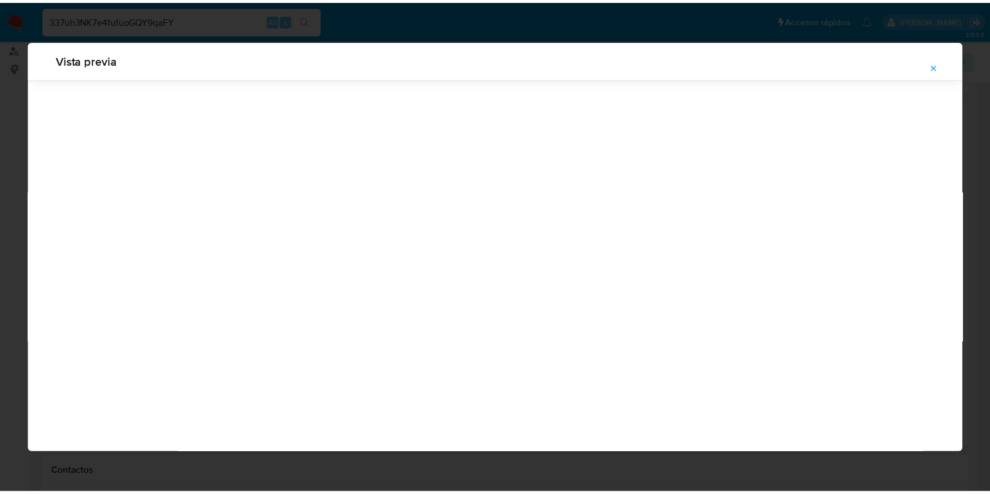
scroll to position [0, 0]
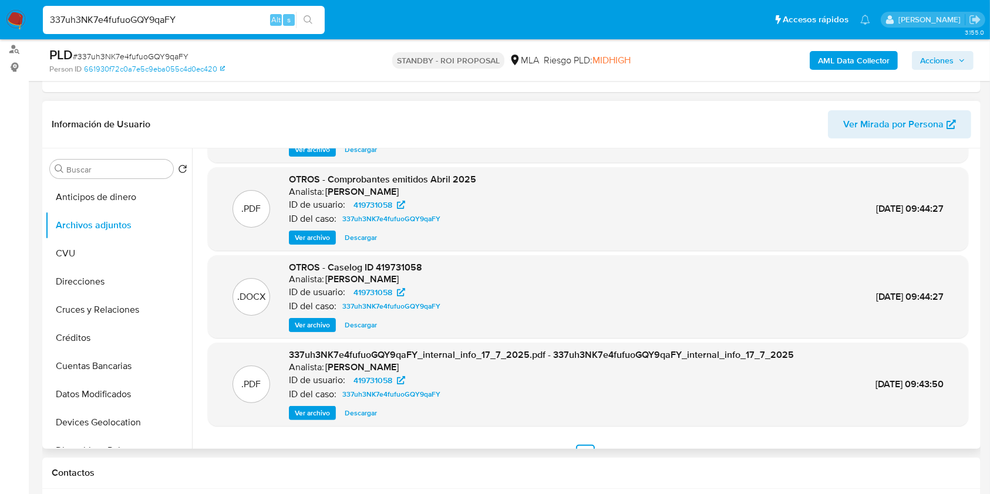
click at [108, 13] on input "337uh3NK7e4fufuoGQY9qaFY" at bounding box center [184, 19] width 282 height 15
paste input "68950664"
type input "68950664"
click at [305, 18] on icon "search-icon" at bounding box center [307, 19] width 9 height 9
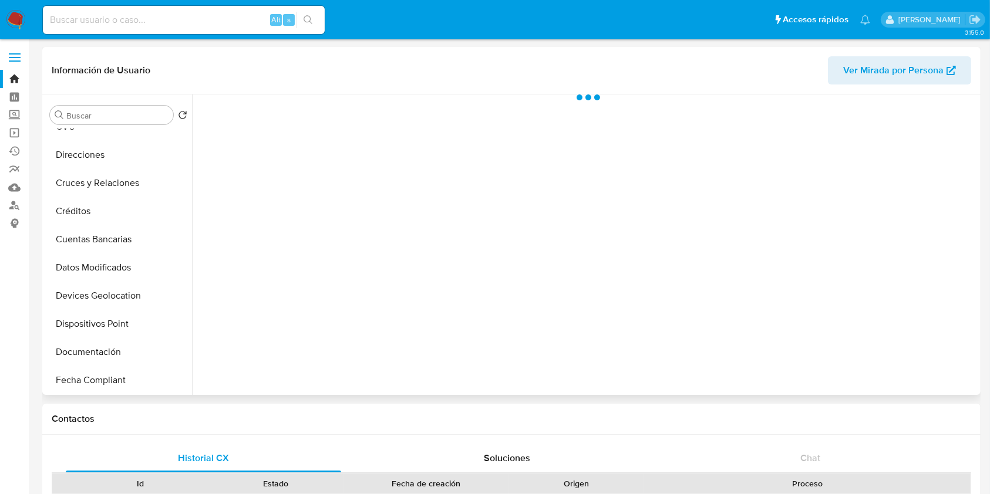
scroll to position [156, 0]
click at [83, 355] on button "Historial Casos" at bounding box center [113, 353] width 137 height 28
select select "10"
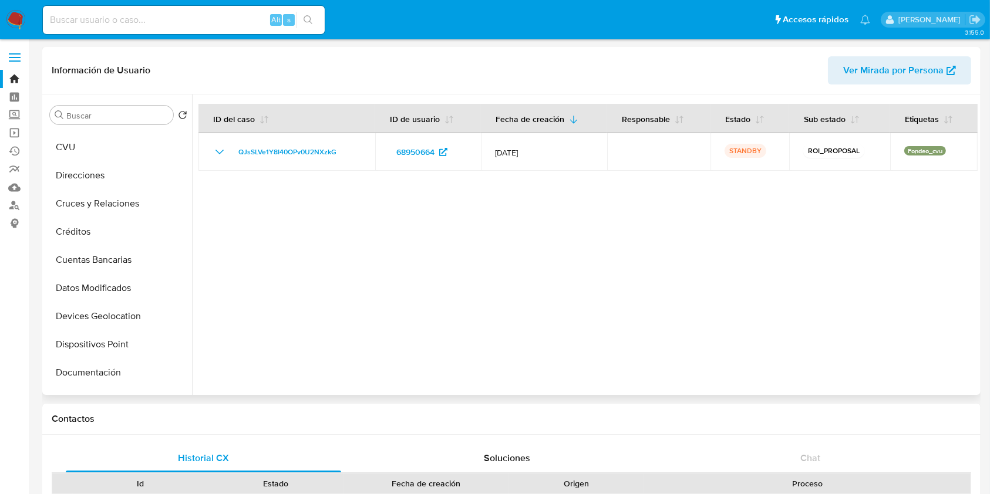
scroll to position [0, 0]
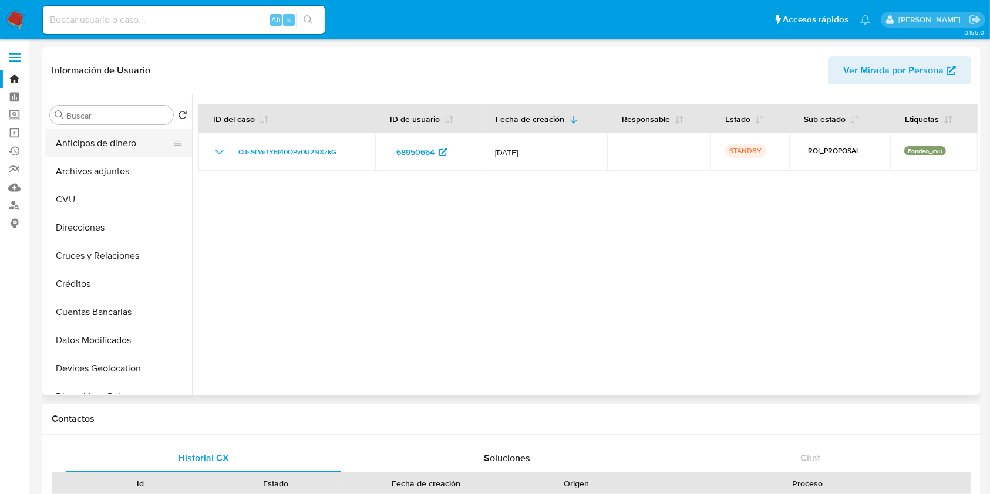
click at [98, 156] on button "Anticipos de dinero" at bounding box center [113, 143] width 137 height 28
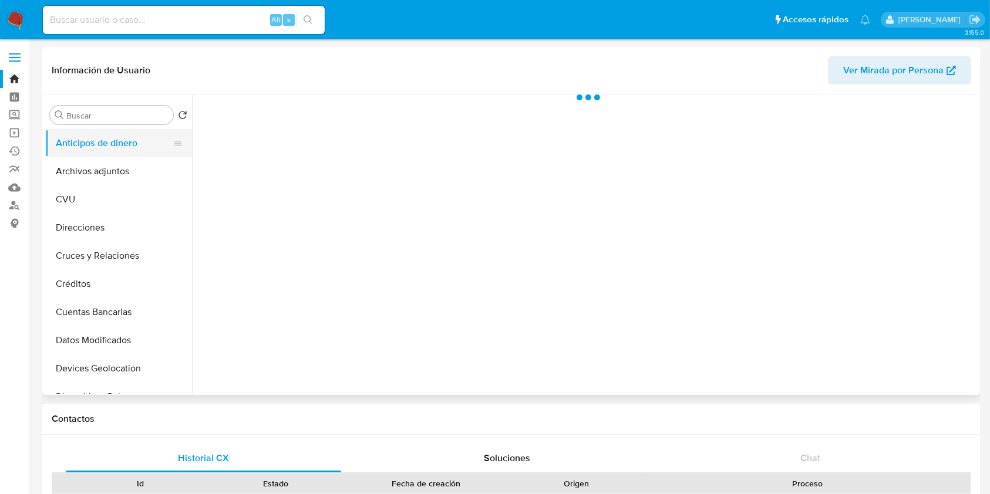
click at [99, 157] on button "Anticipos de dinero" at bounding box center [113, 143] width 137 height 28
click at [100, 165] on button "Archivos adjuntos" at bounding box center [113, 171] width 137 height 28
